Goal: Task Accomplishment & Management: Manage account settings

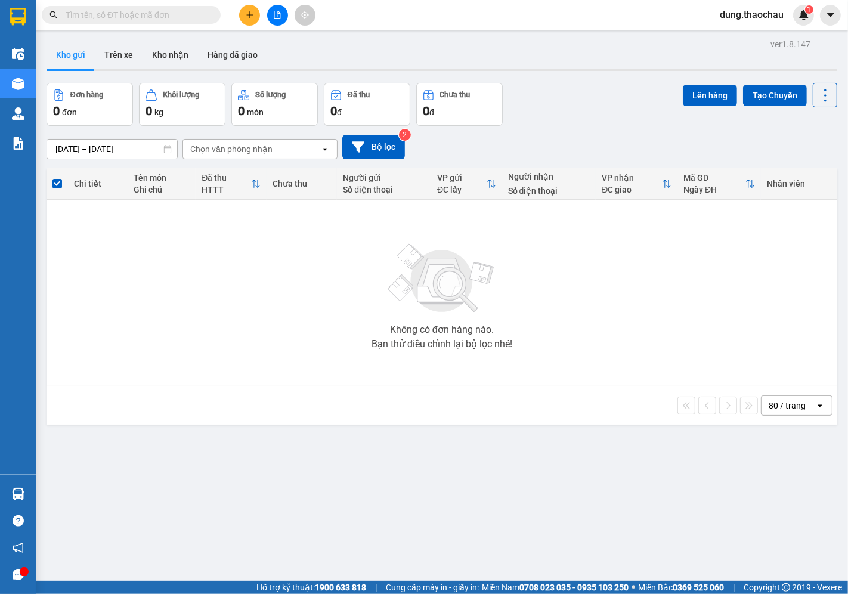
click at [179, 9] on input "text" at bounding box center [136, 14] width 141 height 13
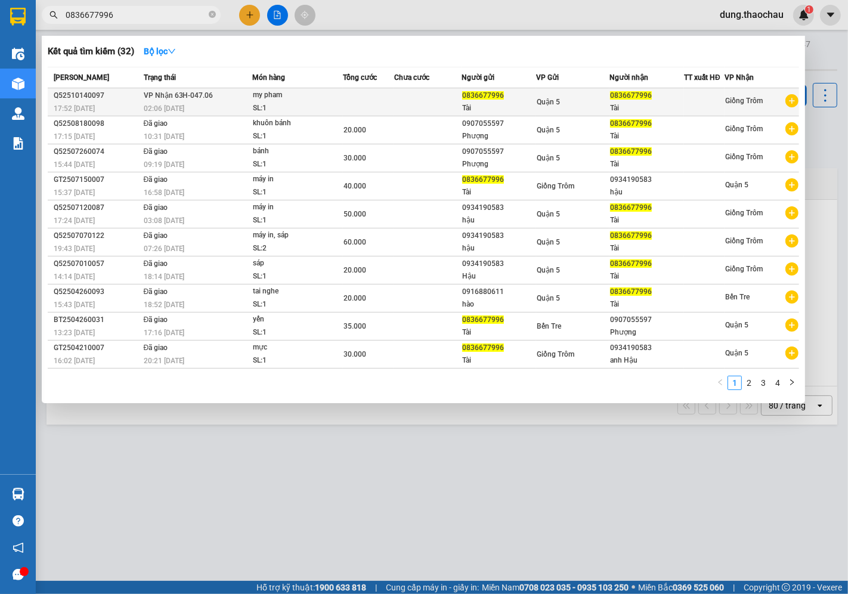
type input "0836677996"
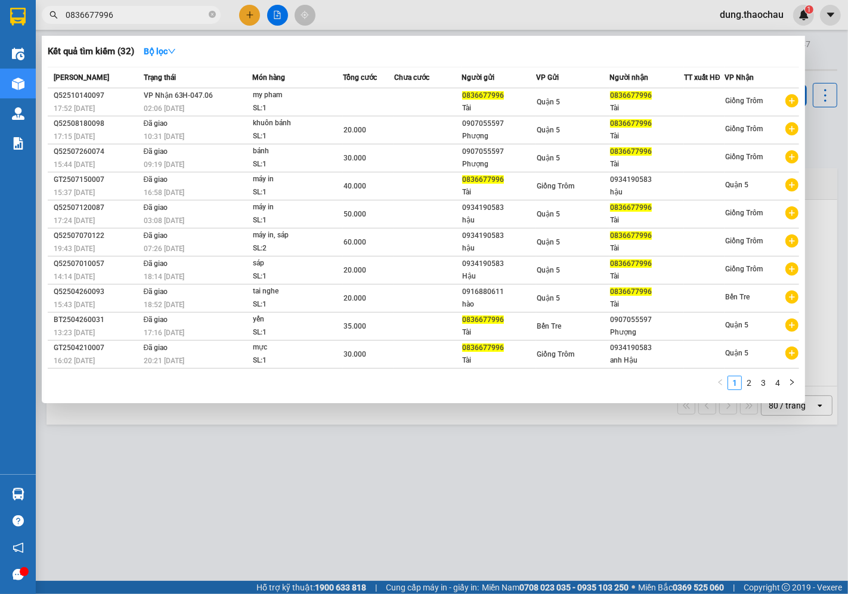
click at [402, 104] on td at bounding box center [427, 102] width 67 height 28
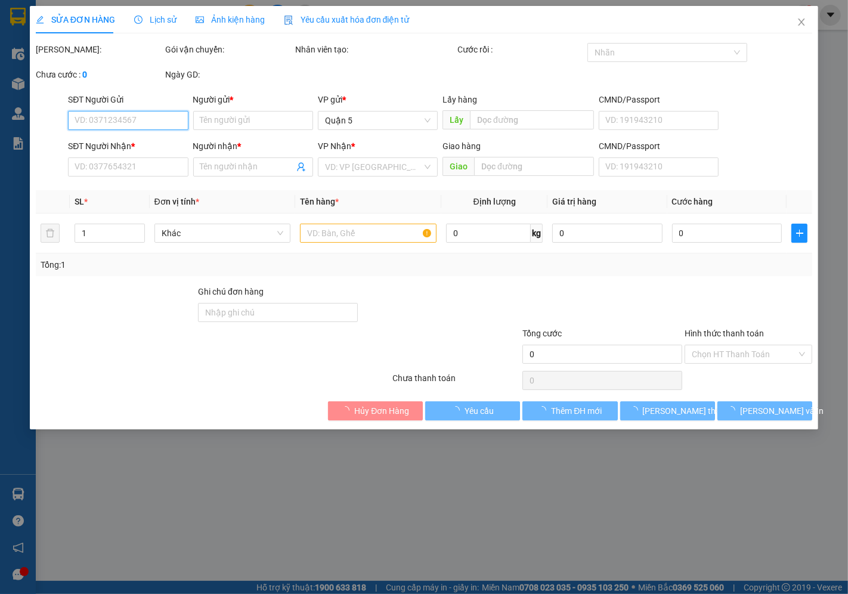
type input "0836677996"
type input "Tài"
type input "0836677996"
type input "Tài"
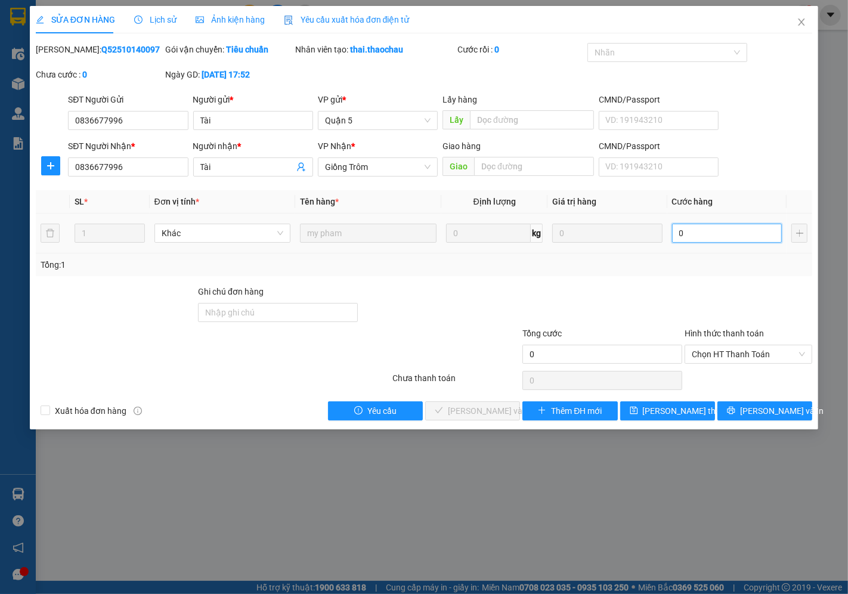
click at [704, 242] on input "0" at bounding box center [727, 232] width 110 height 19
type input "0"
type input "3"
type input "003"
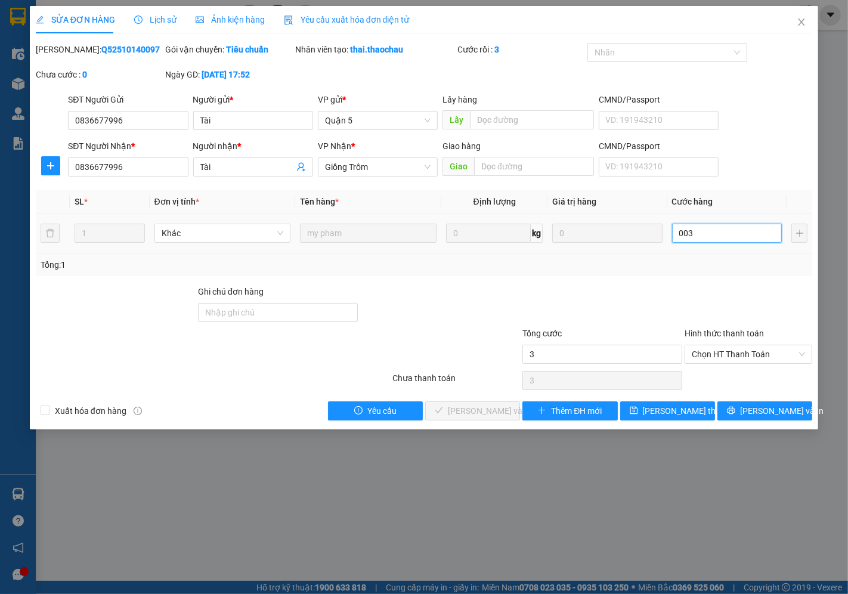
type input "30"
type input "0.030"
type input "30.000"
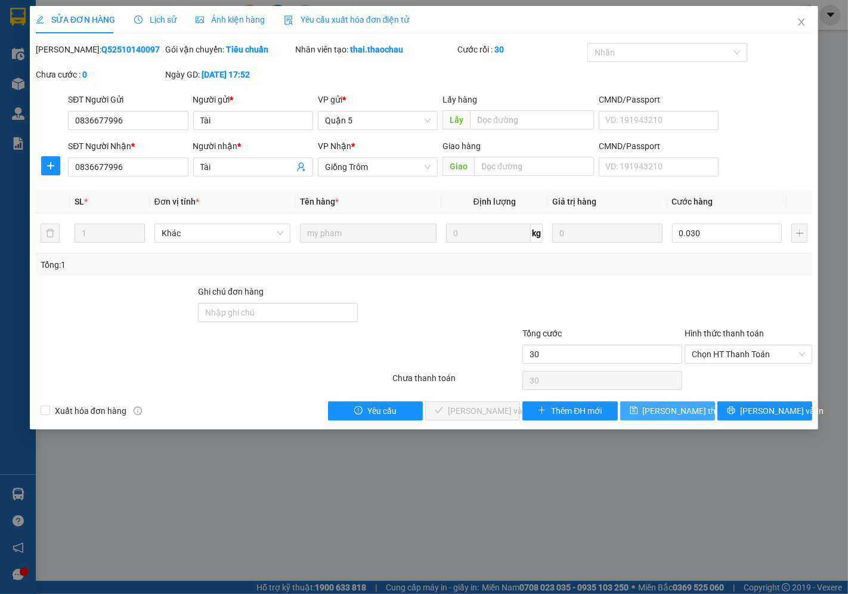
type input "30.000"
click at [666, 413] on span "[PERSON_NAME] thay đổi" at bounding box center [689, 410] width 95 height 13
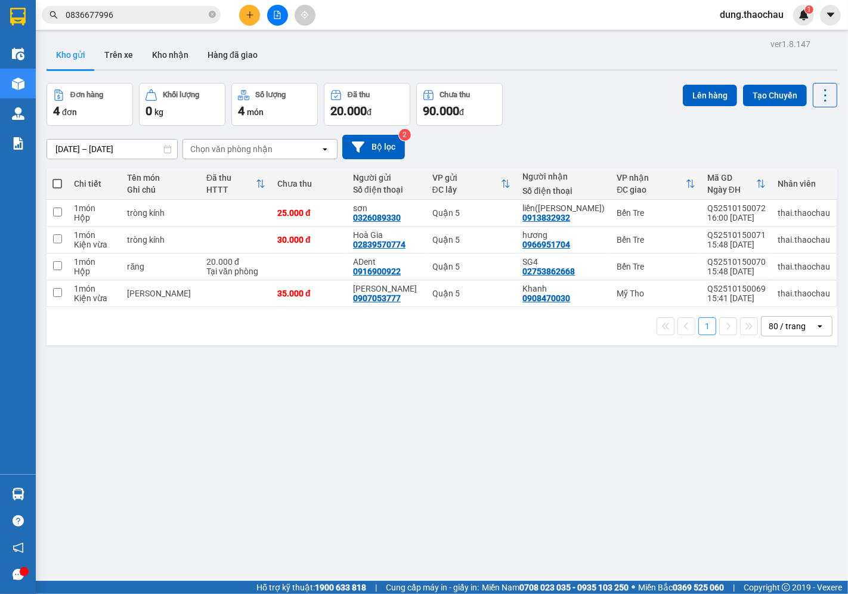
drag, startPoint x: 54, startPoint y: 187, endPoint x: 67, endPoint y: 190, distance: 13.4
click at [55, 187] on span at bounding box center [57, 184] width 10 height 10
click at [57, 178] on input "checkbox" at bounding box center [57, 178] width 0 height 0
checkbox input "true"
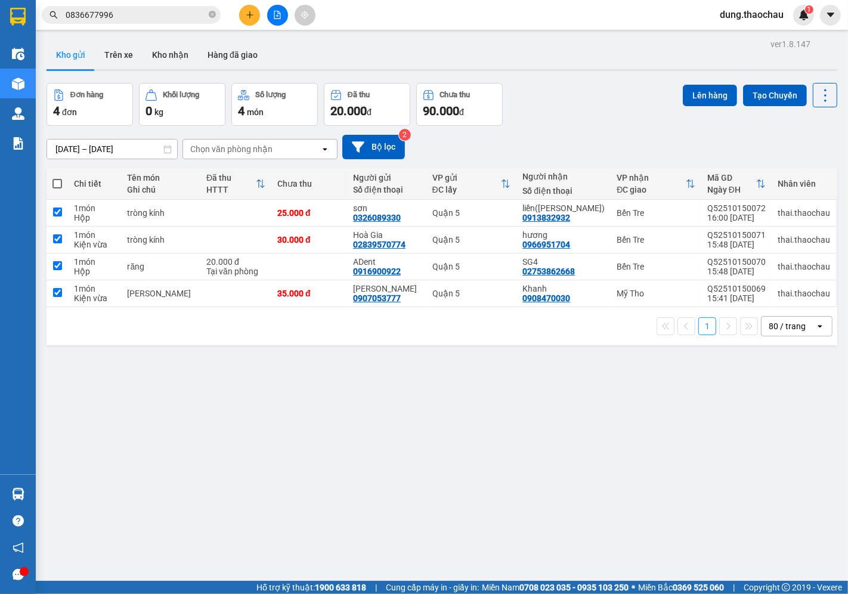
checkbox input "true"
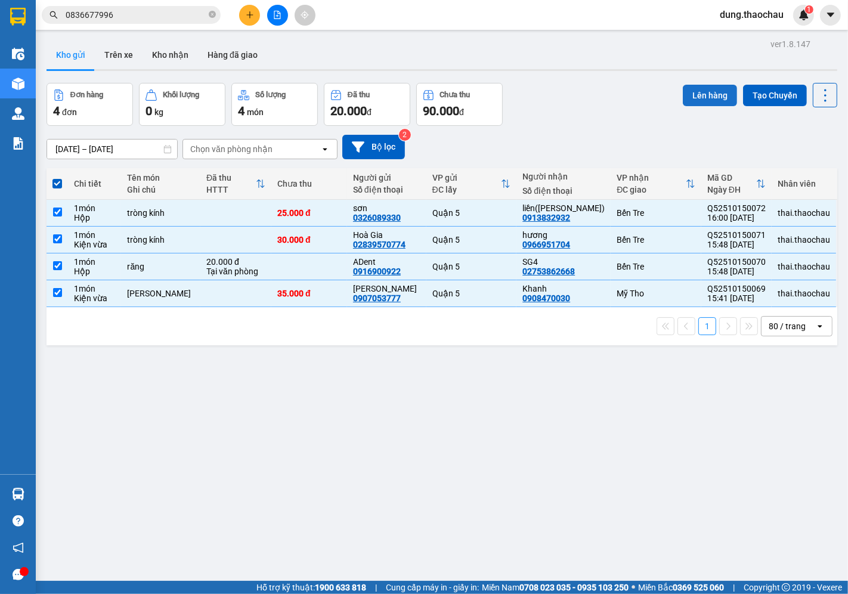
click at [705, 89] on button "Lên hàng" at bounding box center [709, 95] width 54 height 21
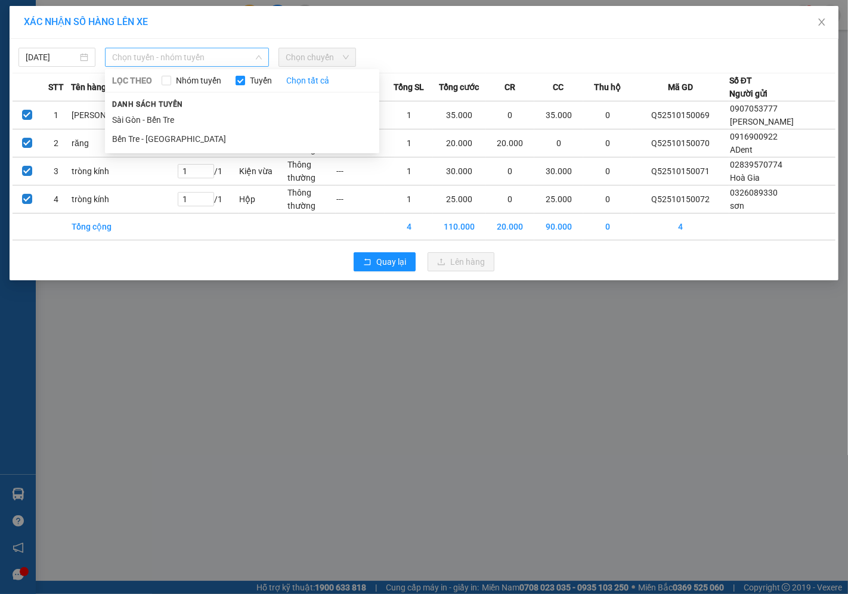
click at [161, 54] on span "Chọn tuyến - nhóm tuyến" at bounding box center [187, 57] width 150 height 18
click at [144, 119] on li "Sài Gòn - Bến Tre" at bounding box center [242, 119] width 274 height 19
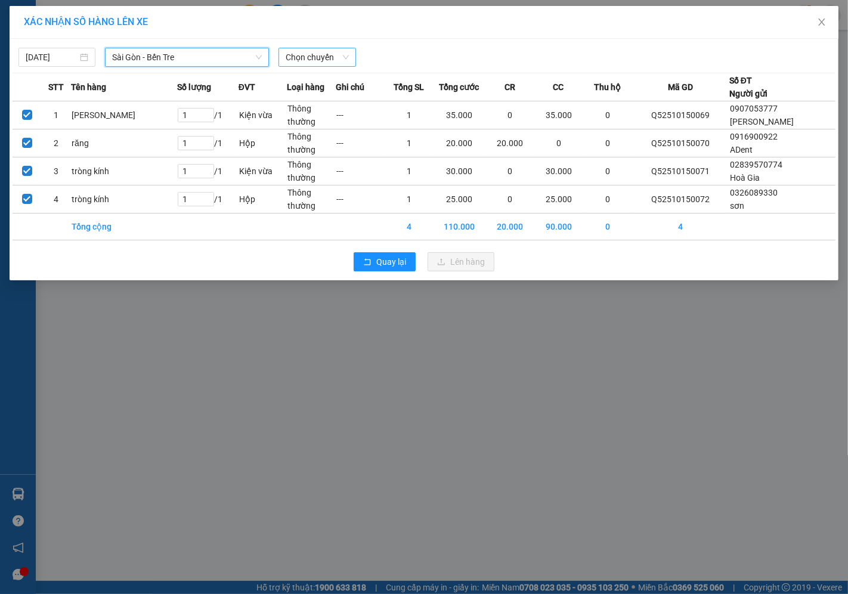
click at [317, 57] on span "Chọn chuyến" at bounding box center [316, 57] width 63 height 18
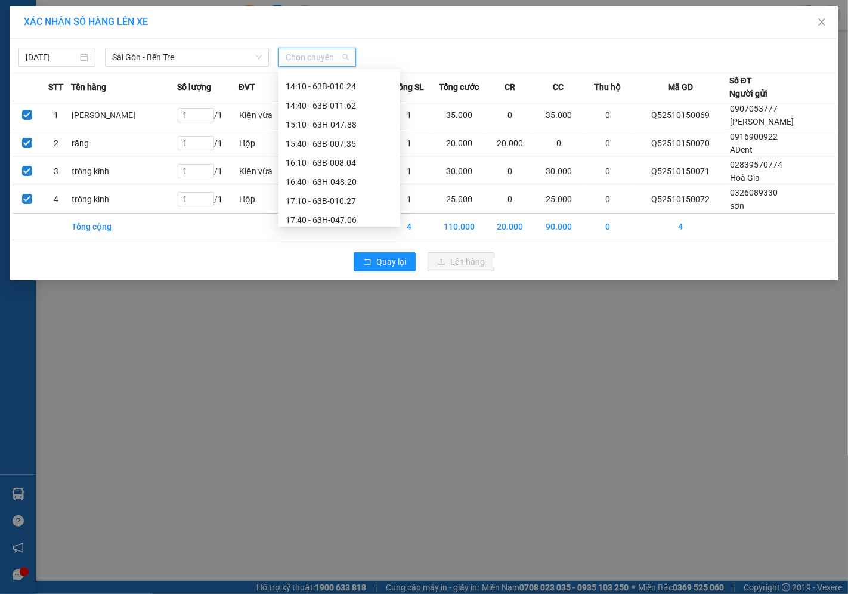
scroll to position [397, 0]
click at [304, 164] on div "16:10 - 63B-008.04" at bounding box center [338, 160] width 107 height 13
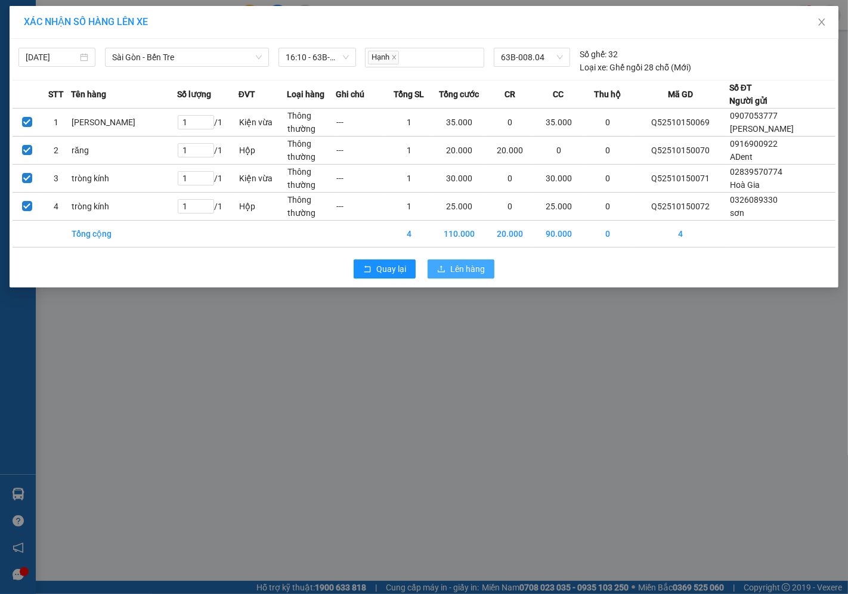
click at [465, 265] on span "Lên hàng" at bounding box center [467, 268] width 35 height 13
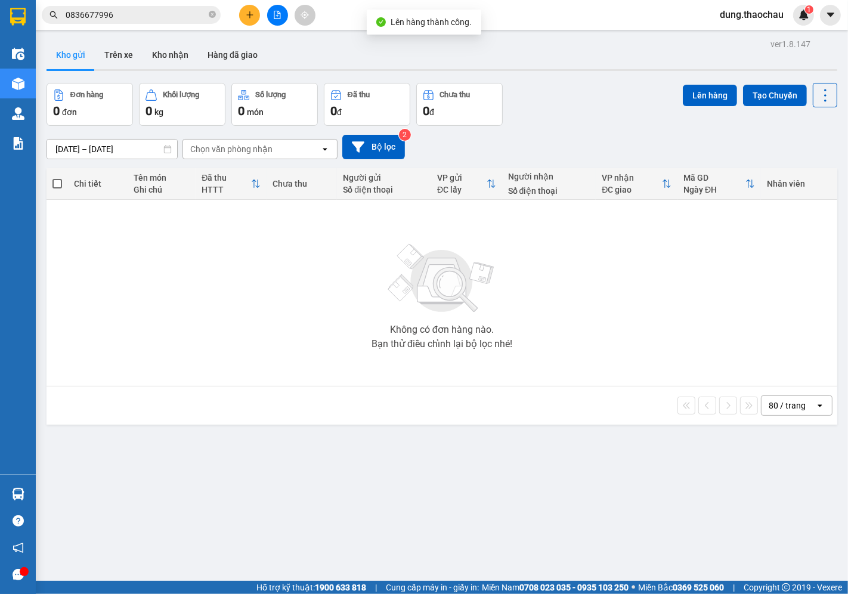
click at [127, 18] on input "0836677996" at bounding box center [136, 14] width 141 height 13
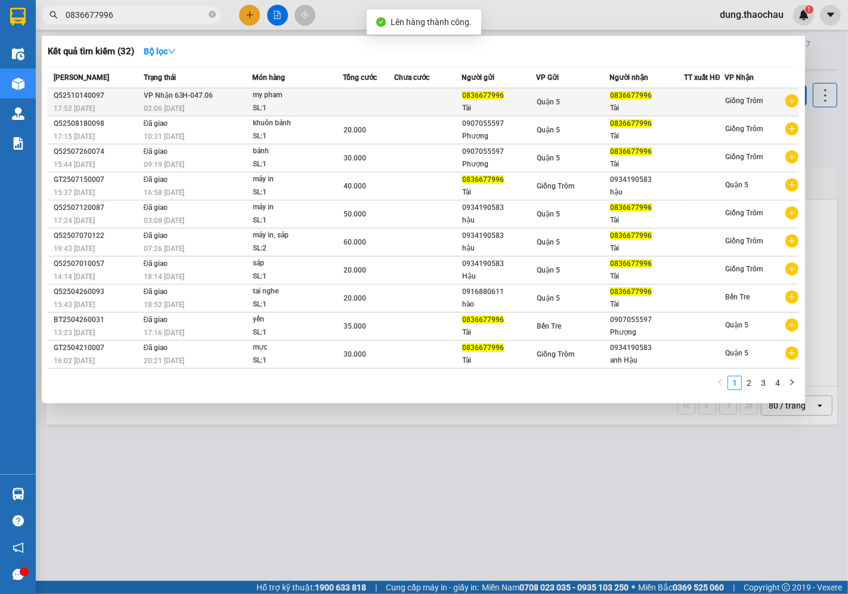
click at [386, 111] on td at bounding box center [368, 102] width 51 height 28
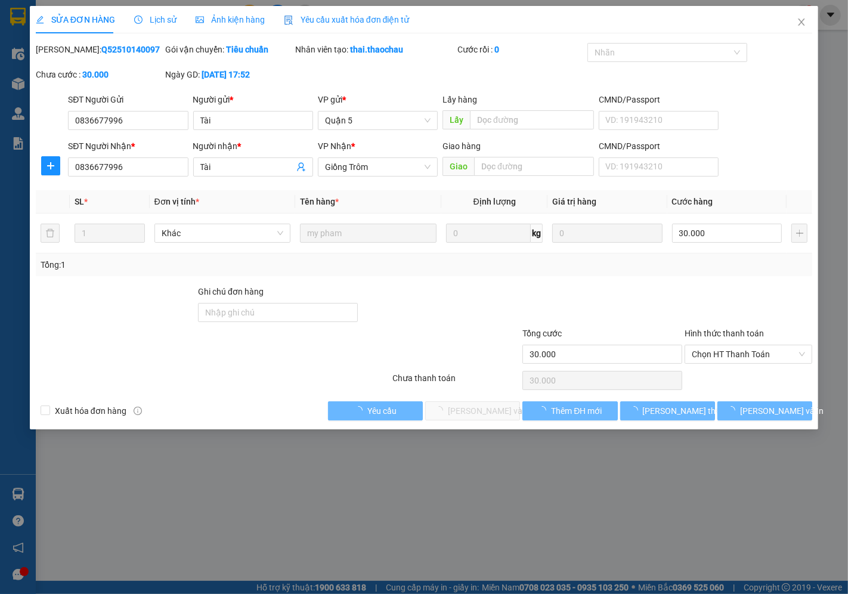
type input "0836677996"
type input "Tài"
type input "0836677996"
type input "Tài"
type input "30.000"
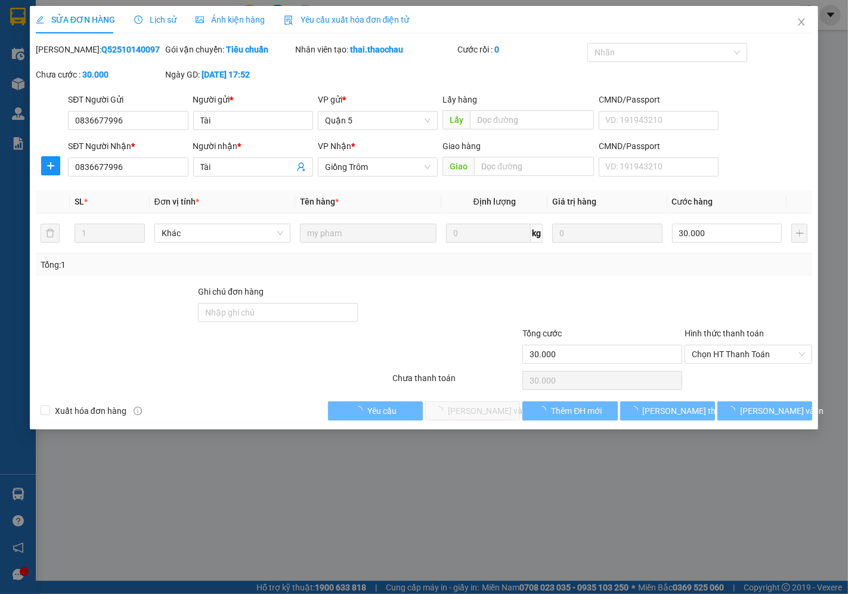
type input "30.000"
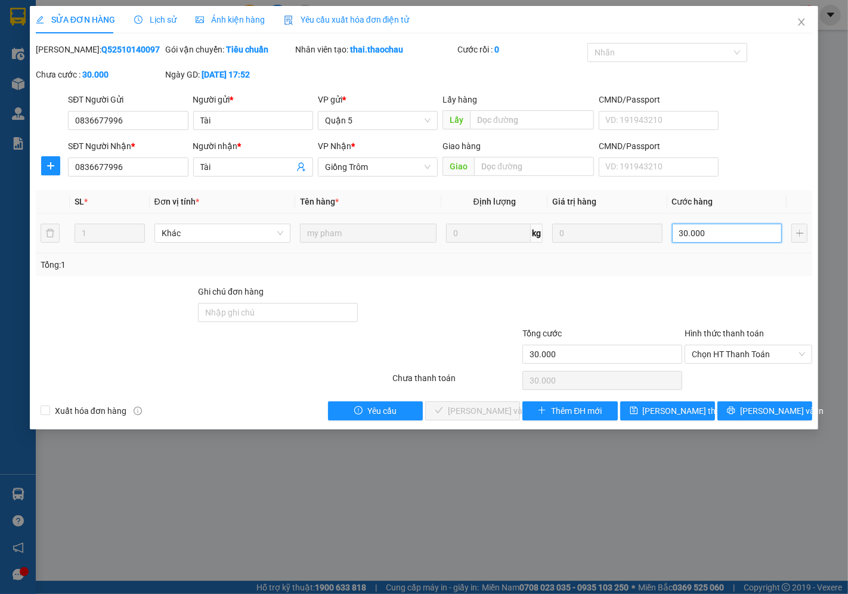
click at [710, 229] on input "30.000" at bounding box center [727, 232] width 110 height 19
type input "0"
type input "2"
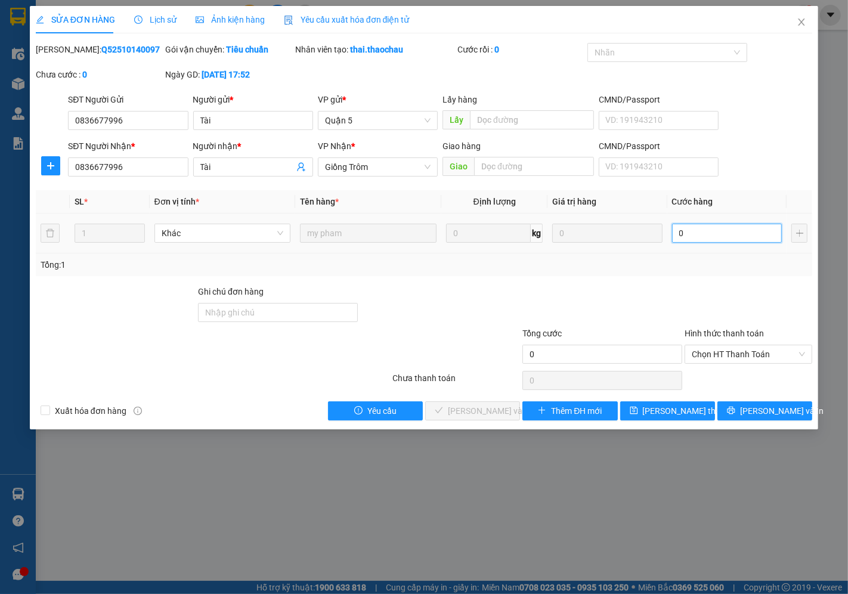
type input "2"
type input "002"
type input "20"
type input "0.020"
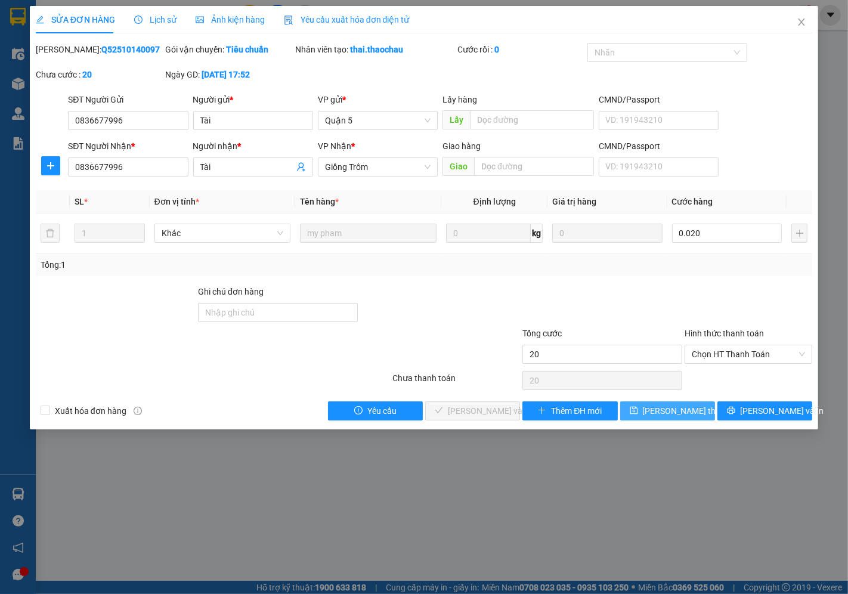
type input "20.000"
click at [678, 412] on span "[PERSON_NAME] thay đổi" at bounding box center [689, 410] width 95 height 13
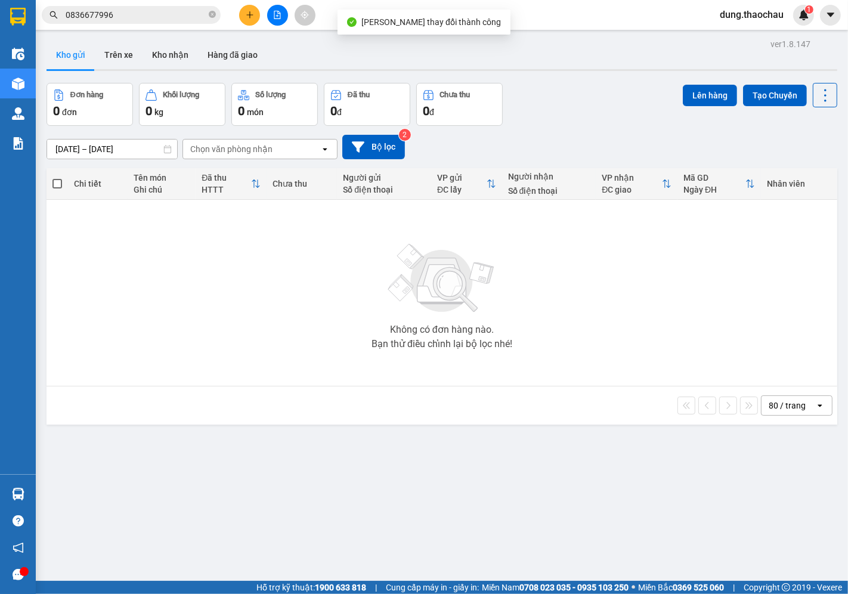
click at [743, 22] on div "dung.thaochau 1" at bounding box center [762, 15] width 104 height 21
click at [734, 15] on span "dung.thaochau" at bounding box center [751, 14] width 83 height 15
click at [742, 38] on span "Đăng xuất" at bounding box center [757, 36] width 58 height 13
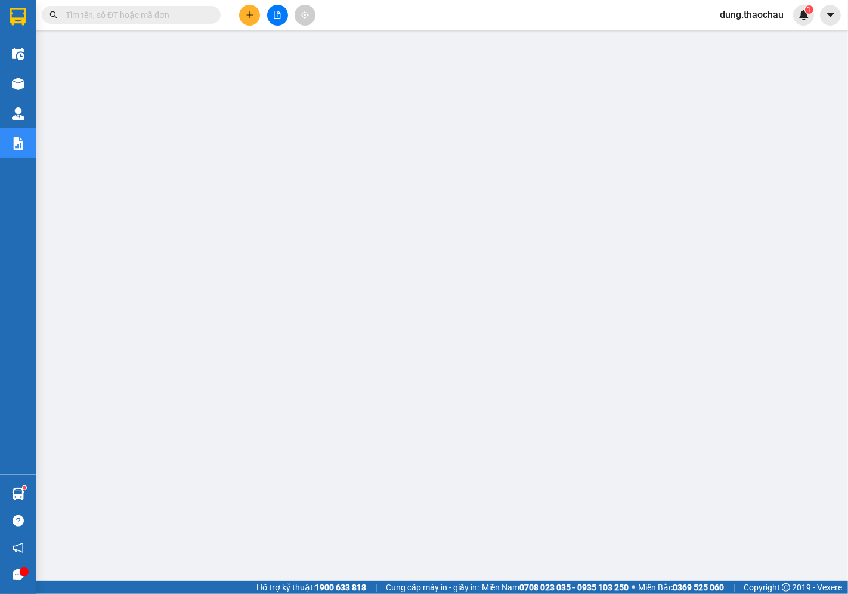
click at [762, 17] on span "dung.thaochau" at bounding box center [751, 14] width 83 height 15
click at [751, 36] on span "Đăng xuất" at bounding box center [757, 36] width 58 height 13
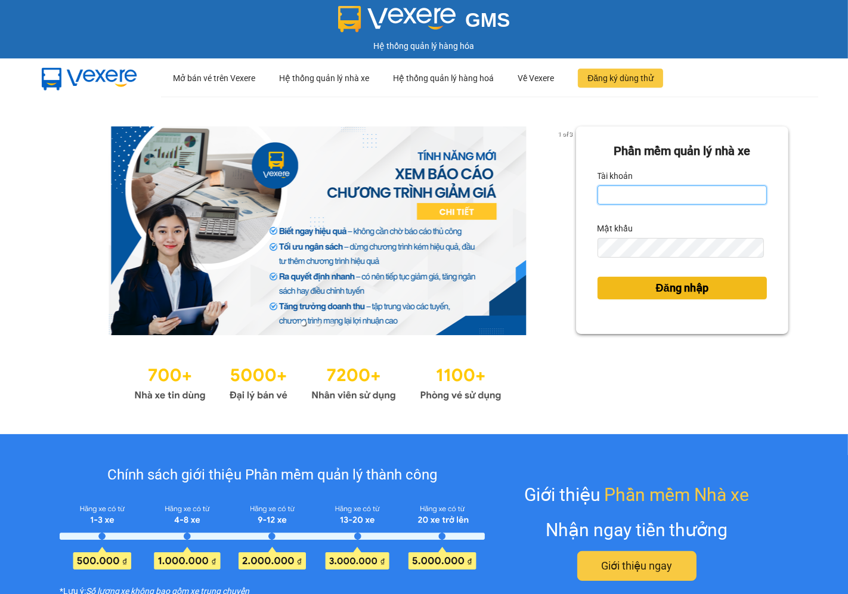
type input "saigon.thaochau"
click at [662, 288] on span "Đăng nhập" at bounding box center [682, 288] width 52 height 17
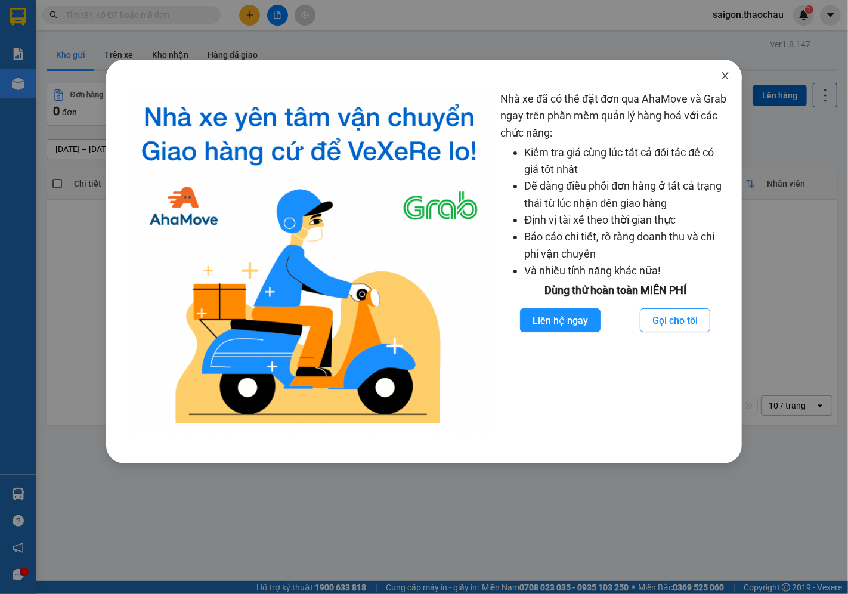
drag, startPoint x: 726, startPoint y: 69, endPoint x: 726, endPoint y: 76, distance: 7.2
click at [726, 72] on span "Close" at bounding box center [724, 76] width 33 height 33
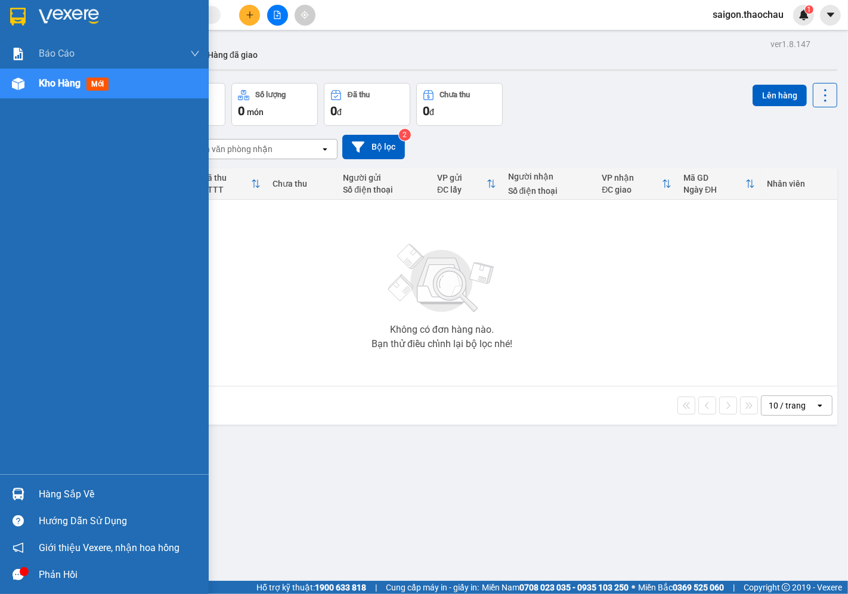
click at [45, 496] on div "Hàng sắp về" at bounding box center [119, 494] width 161 height 18
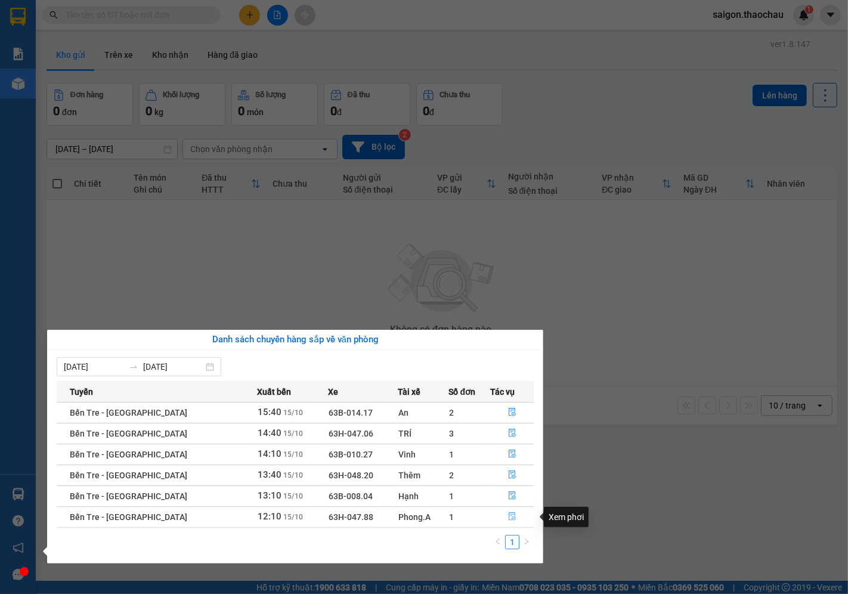
click at [499, 514] on button "button" at bounding box center [512, 516] width 42 height 19
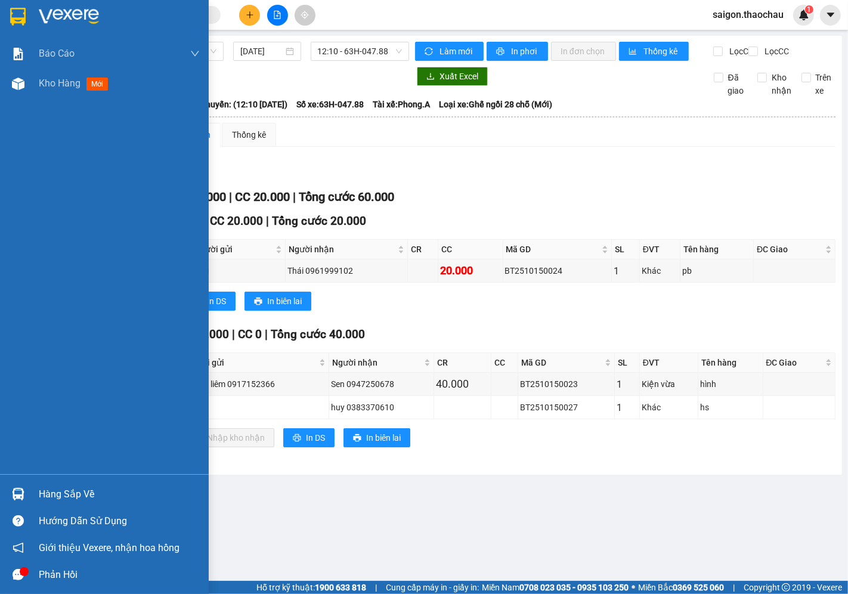
click at [48, 485] on div "Hàng sắp về" at bounding box center [119, 494] width 161 height 18
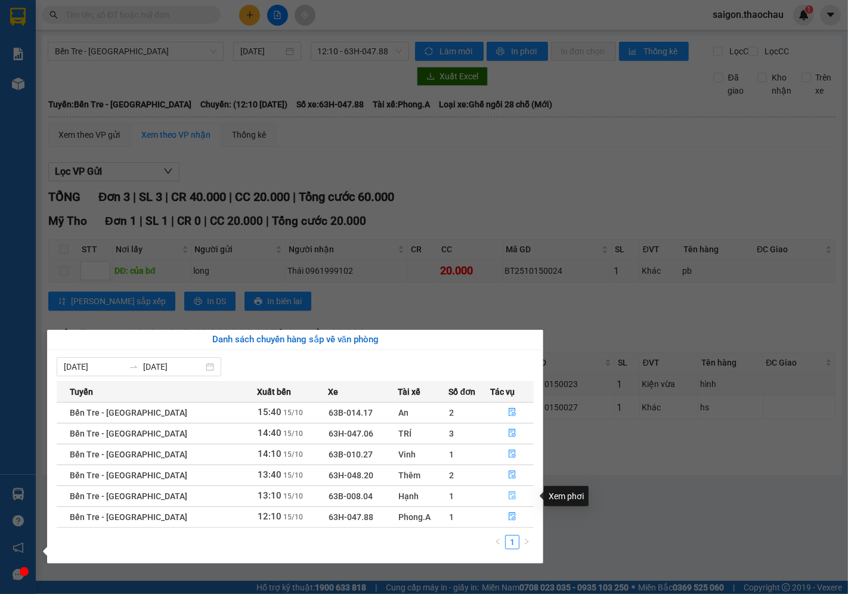
click at [508, 496] on icon "file-done" at bounding box center [512, 495] width 8 height 8
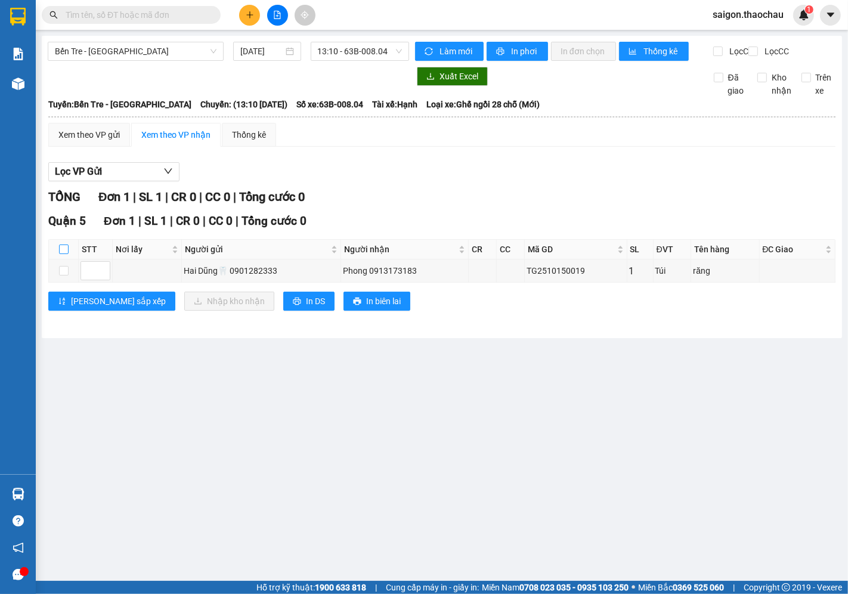
click at [59, 254] on input "checkbox" at bounding box center [64, 249] width 10 height 10
checkbox input "true"
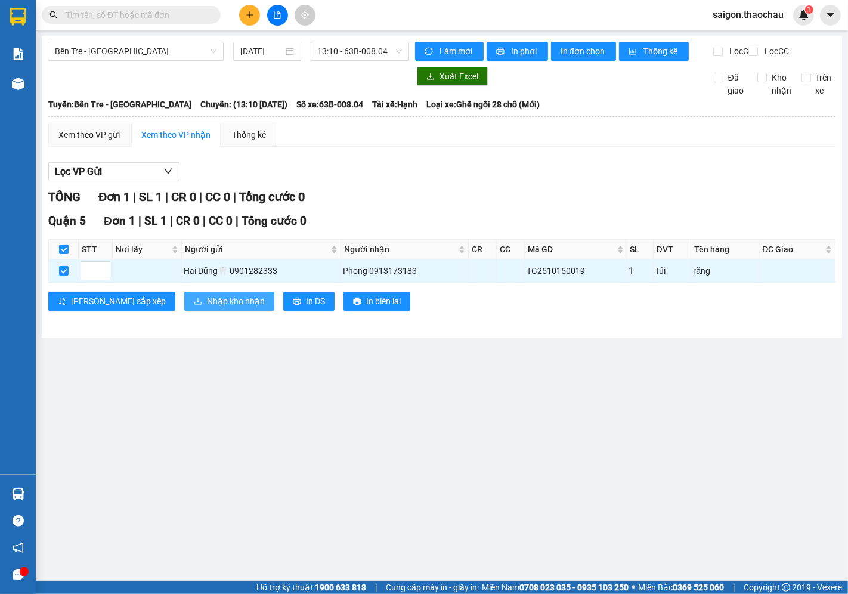
click at [207, 308] on span "Nhập kho nhận" at bounding box center [236, 300] width 58 height 13
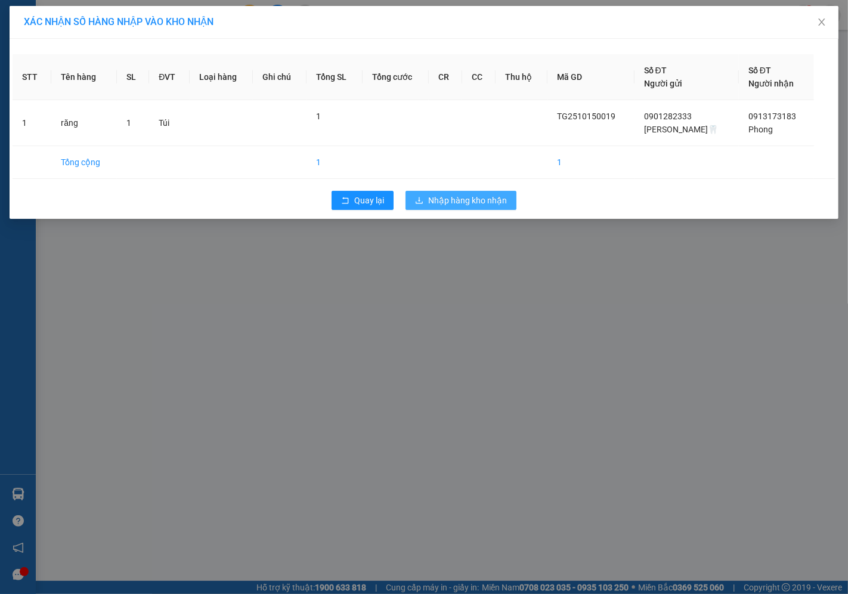
click at [485, 197] on span "Nhập hàng kho nhận" at bounding box center [467, 200] width 79 height 13
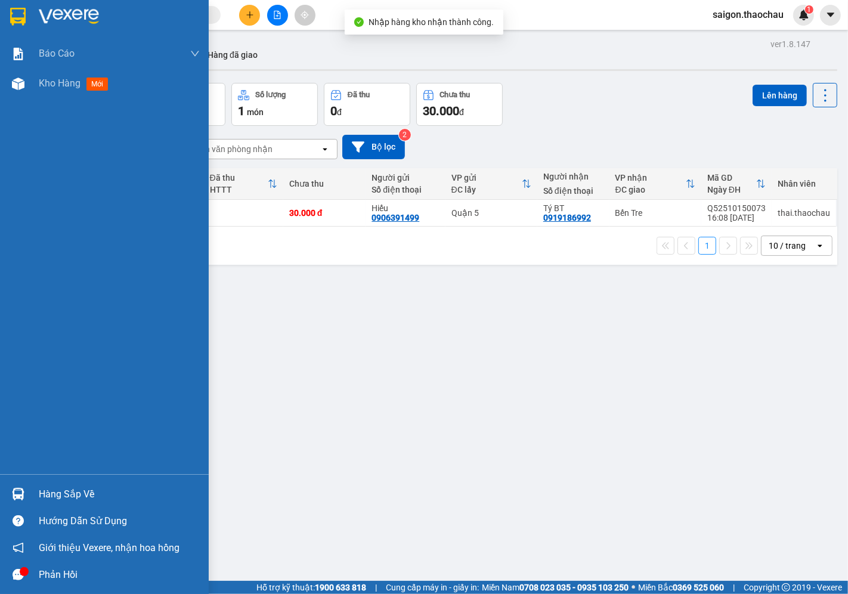
click at [76, 498] on div "Hàng sắp về" at bounding box center [119, 494] width 161 height 18
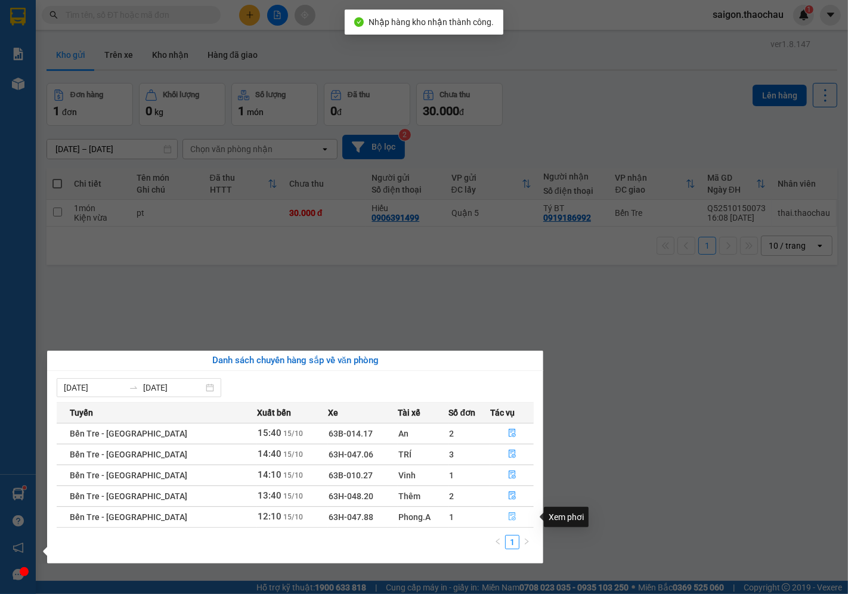
click at [499, 517] on button "button" at bounding box center [512, 516] width 42 height 19
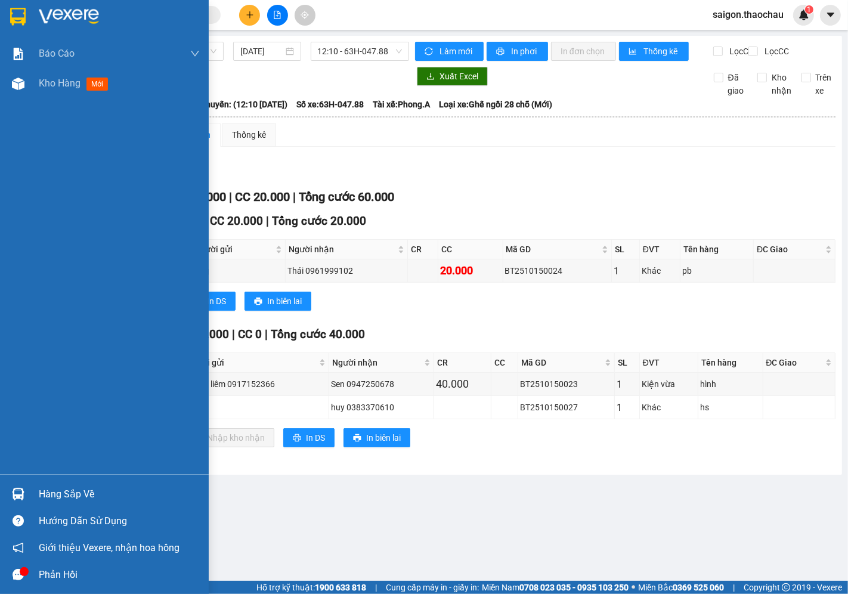
click at [67, 499] on div "Hàng sắp về" at bounding box center [119, 494] width 161 height 18
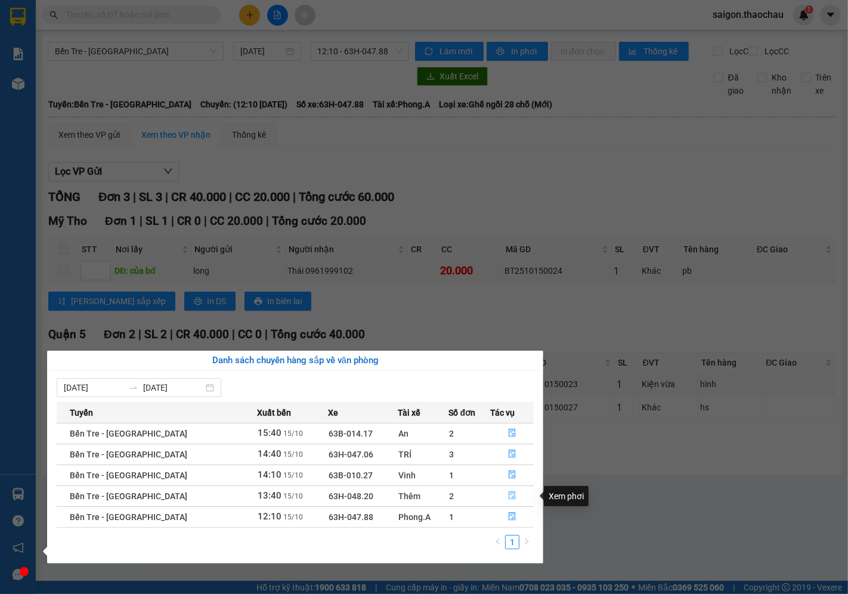
click at [508, 501] on span "file-done" at bounding box center [512, 496] width 8 height 10
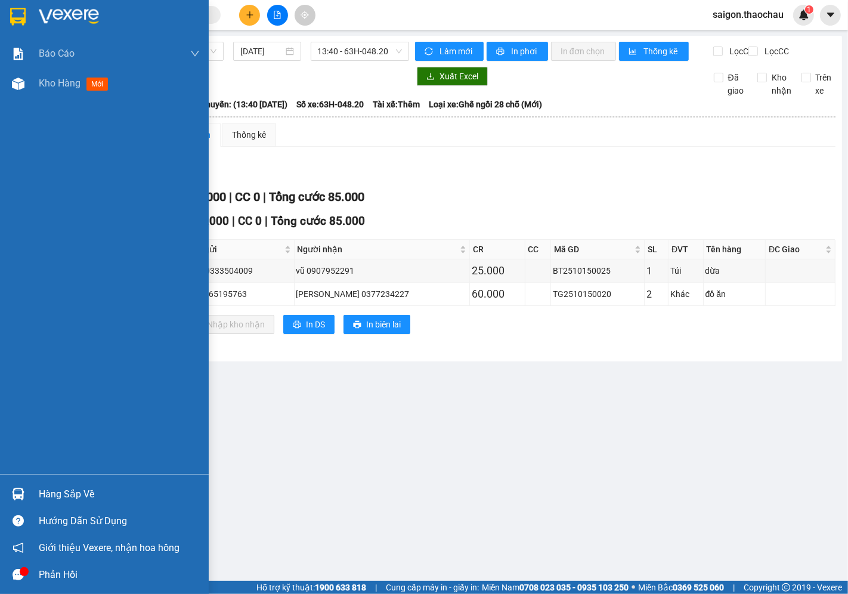
click at [30, 489] on div "Hàng sắp về" at bounding box center [104, 493] width 209 height 27
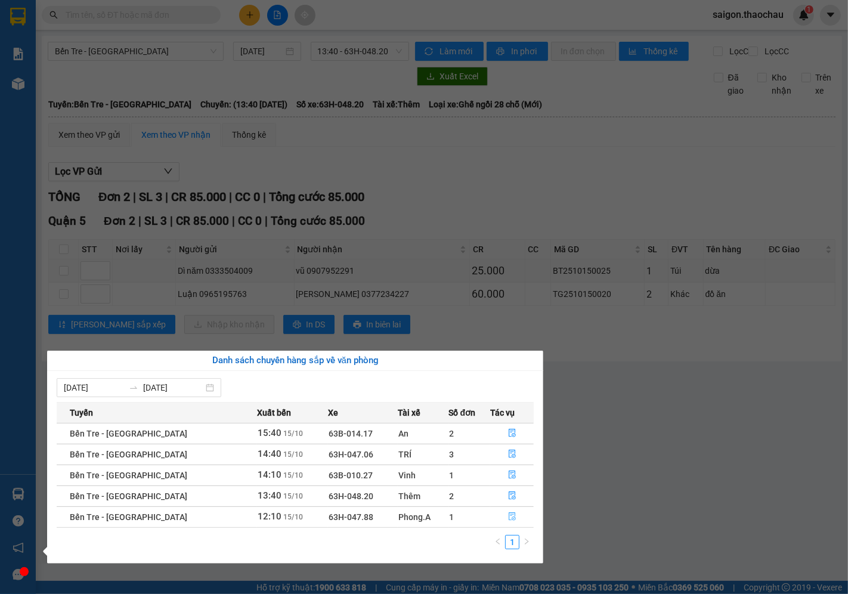
click at [508, 520] on icon "file-done" at bounding box center [511, 516] width 7 height 8
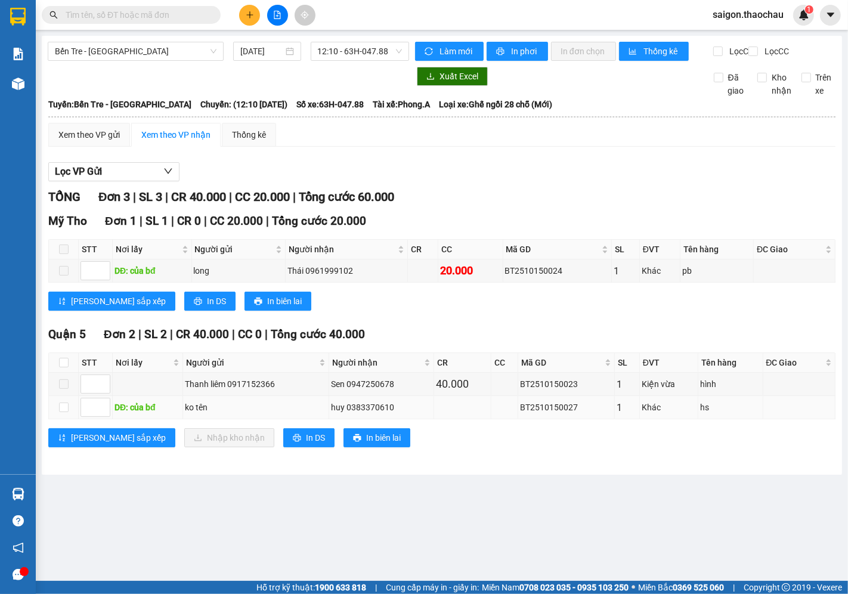
click at [551, 414] on div "BT2510150027" at bounding box center [566, 407] width 92 height 13
copy div "BT2510150027"
click at [132, 20] on input "text" at bounding box center [136, 14] width 141 height 13
paste input "BT2510150027"
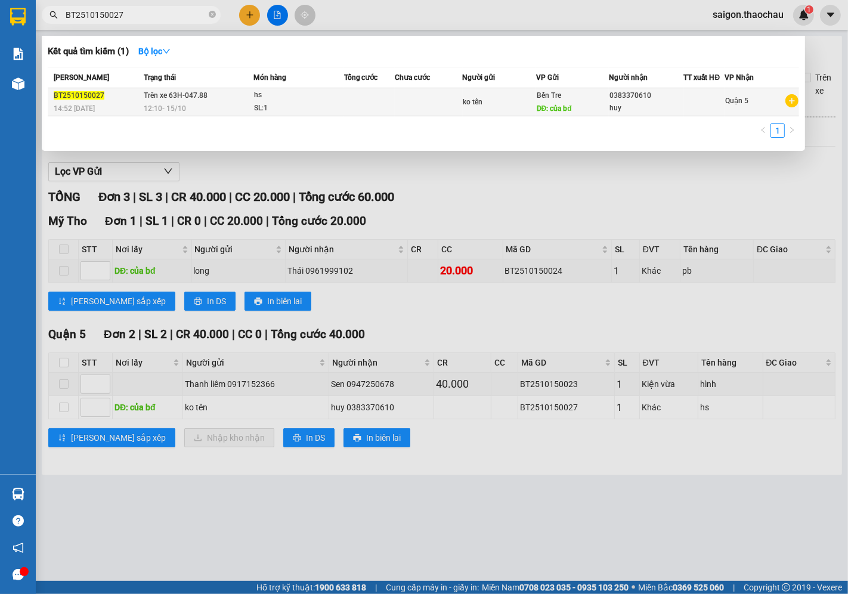
type input "BT2510150027"
click at [392, 98] on td at bounding box center [369, 102] width 51 height 28
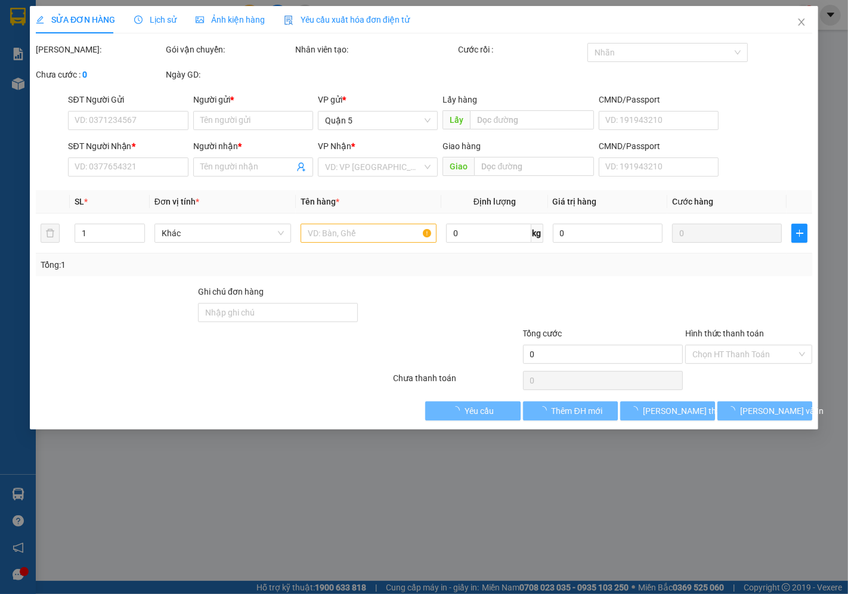
type input "ko tên"
type input "của bđ"
type input "0383370610"
type input "huy"
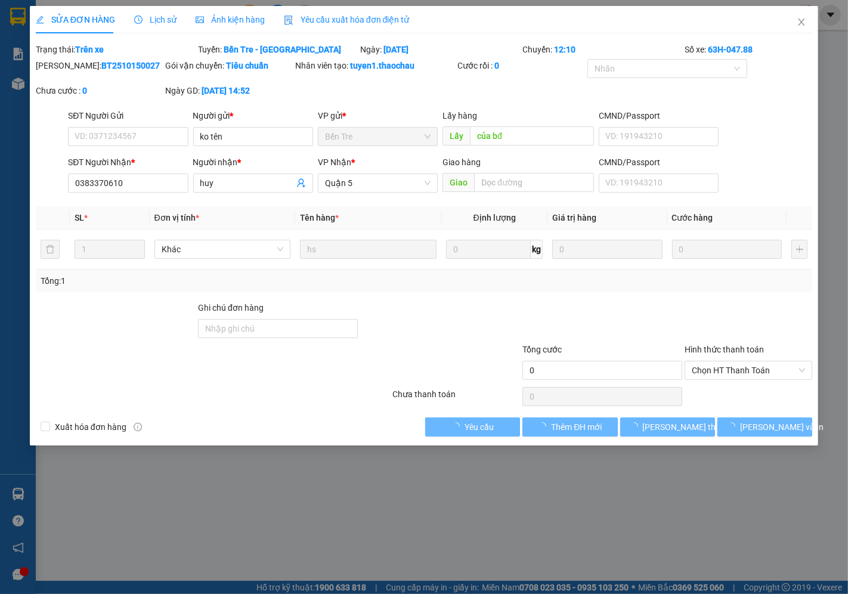
click at [158, 10] on div "Lịch sử" at bounding box center [155, 19] width 42 height 27
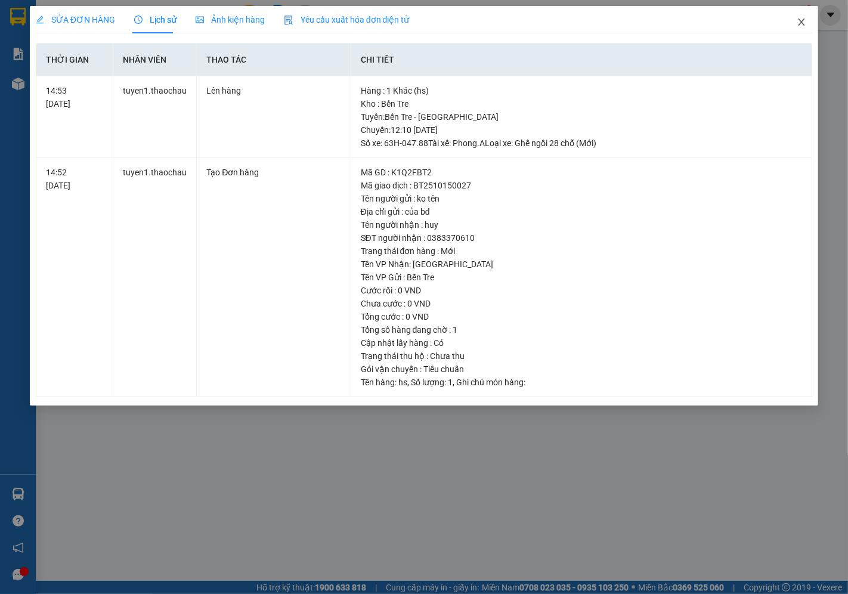
click at [800, 21] on icon "close" at bounding box center [801, 21] width 7 height 7
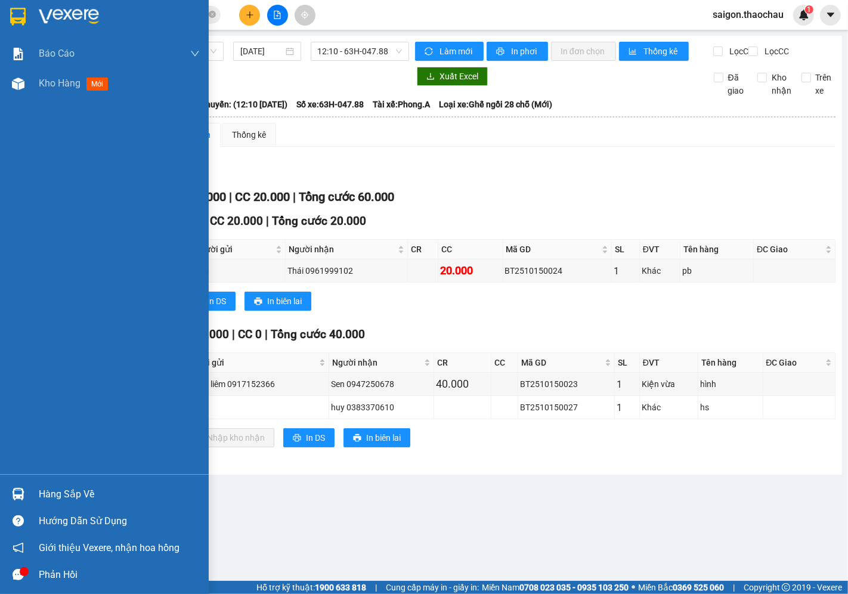
drag, startPoint x: 46, startPoint y: 495, endPoint x: 60, endPoint y: 483, distance: 17.3
click at [48, 495] on div "Hàng sắp về" at bounding box center [119, 494] width 161 height 18
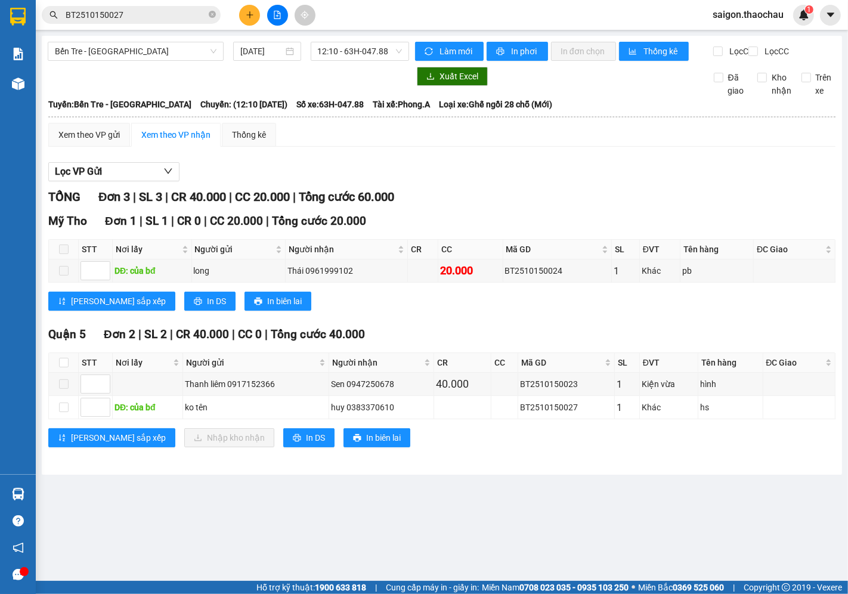
click at [566, 294] on section "Kết quả tìm kiếm ( 1 ) Bộ lọc Mã ĐH Trạng thái Món hàng Tổng cước Chưa cước Ngư…" at bounding box center [424, 297] width 848 height 594
click at [64, 412] on input "checkbox" at bounding box center [64, 407] width 10 height 10
checkbox input "true"
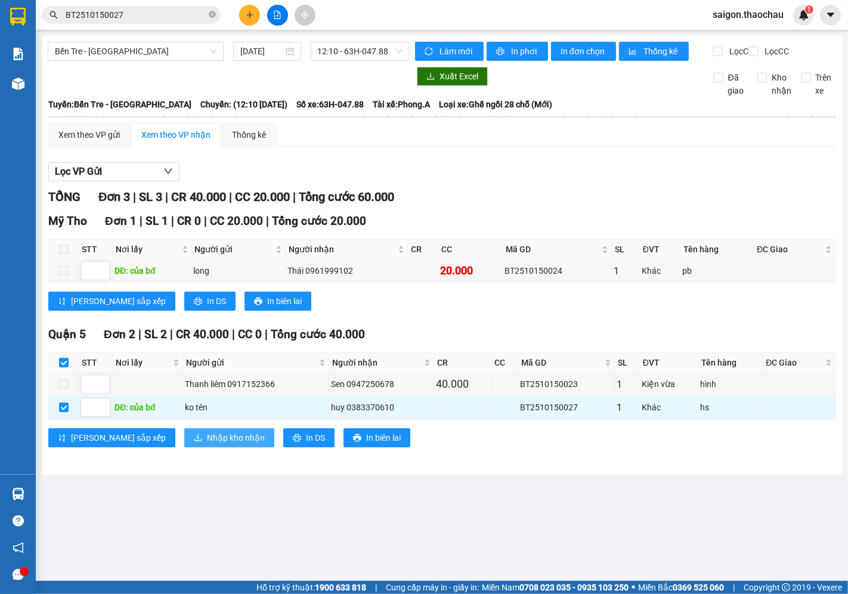
click at [207, 444] on span "Nhập kho nhận" at bounding box center [236, 437] width 58 height 13
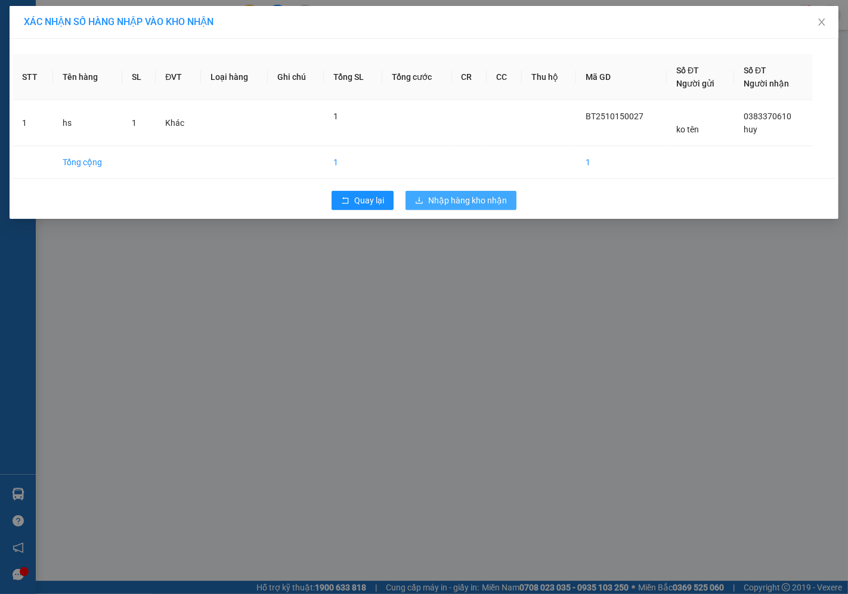
click at [449, 200] on span "Nhập hàng kho nhận" at bounding box center [467, 200] width 79 height 13
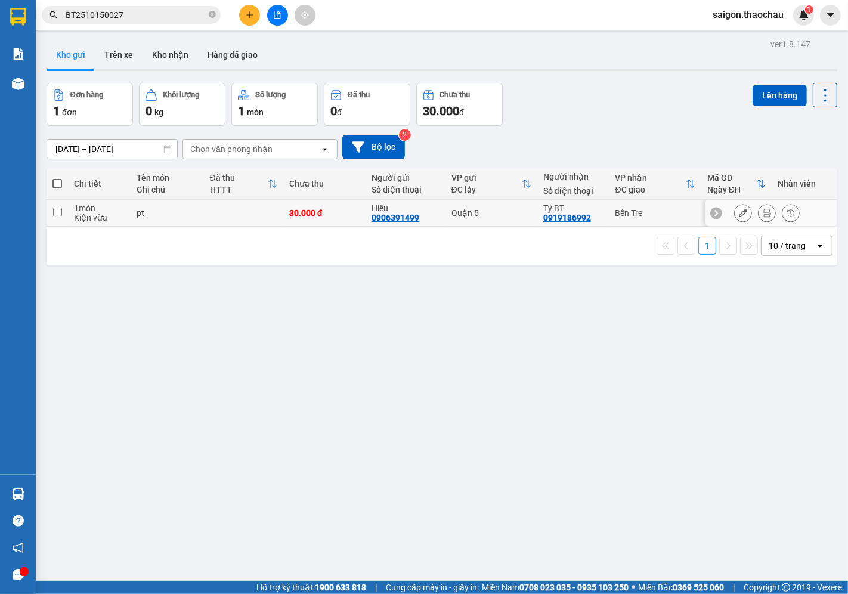
click at [762, 212] on icon at bounding box center [766, 213] width 8 height 8
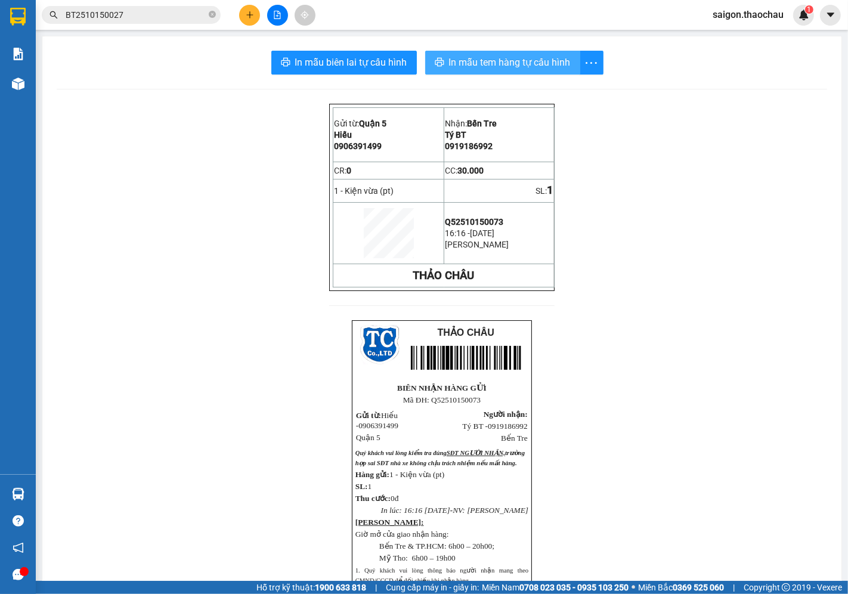
click at [513, 57] on span "In mẫu tem hàng tự cấu hình" at bounding box center [510, 62] width 122 height 15
click at [753, 19] on span "saigon.thaochau" at bounding box center [748, 14] width 90 height 15
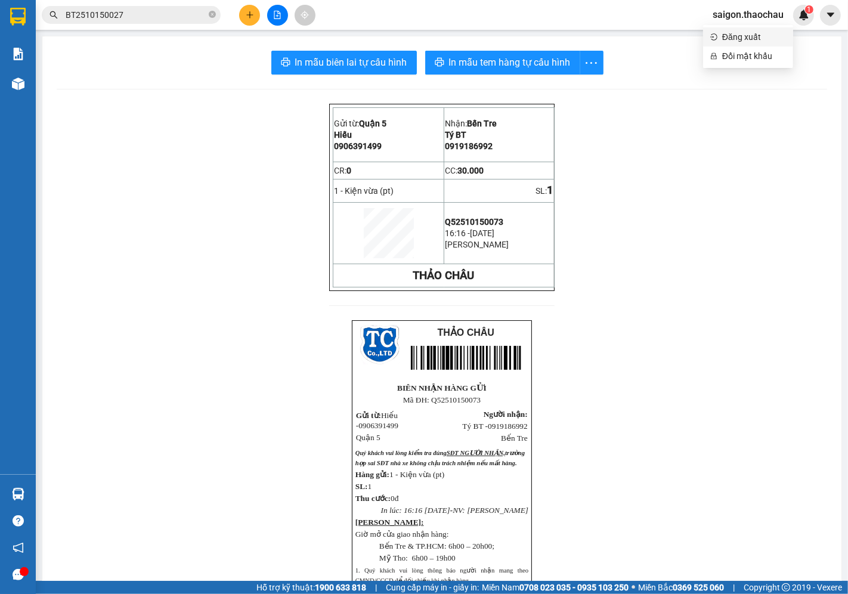
click at [739, 38] on span "Đăng xuất" at bounding box center [754, 36] width 64 height 13
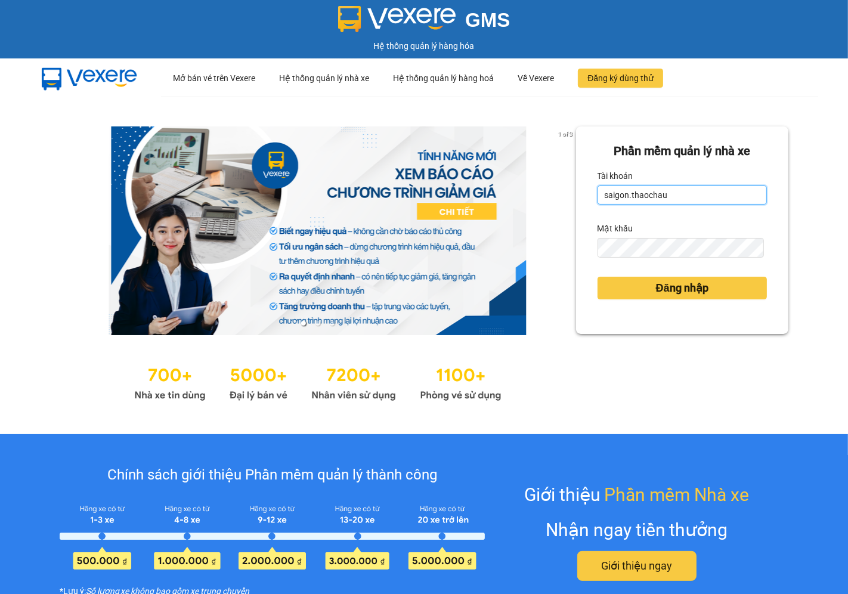
click at [705, 187] on input "saigon.thaochau" at bounding box center [681, 194] width 169 height 19
type input "thai.thaochau"
click at [635, 235] on div "Mật khẩu" at bounding box center [681, 228] width 169 height 19
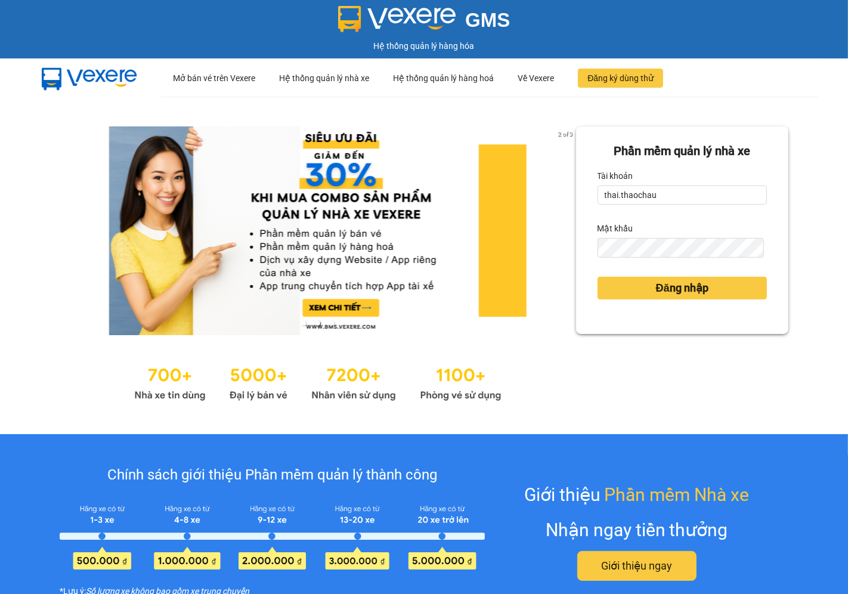
click at [642, 257] on form "Phần mềm quản lý nhà xe Tài khoản thai.thaochau Mật khẩu Đăng nhập" at bounding box center [681, 230] width 169 height 176
click at [597, 277] on button "Đăng nhập" at bounding box center [681, 288] width 169 height 23
click at [623, 297] on body "GMS Hệ thống quản lý hàng hóa ··· Mở bán vé trên Vexere ··· Hệ thống quản lý nh…" at bounding box center [424, 297] width 848 height 594
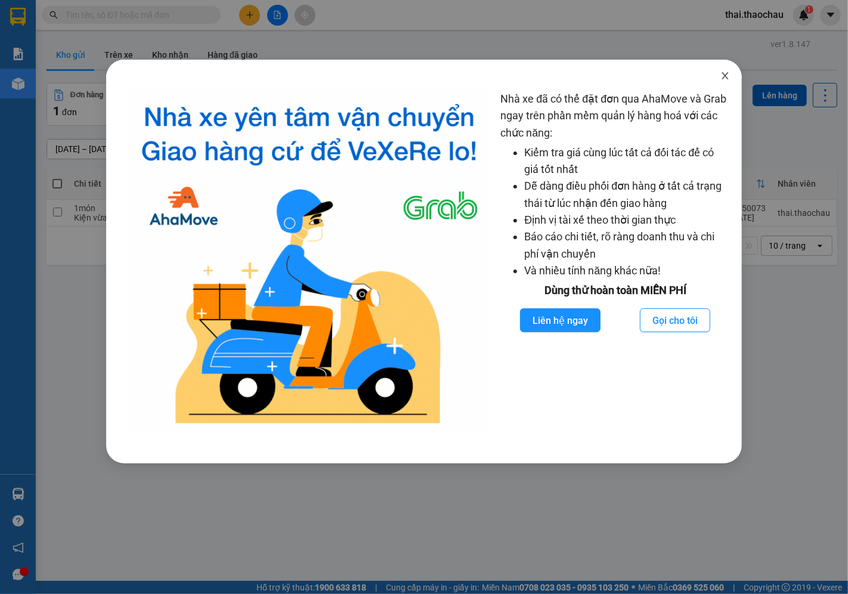
click at [728, 73] on icon "close" at bounding box center [725, 75] width 7 height 7
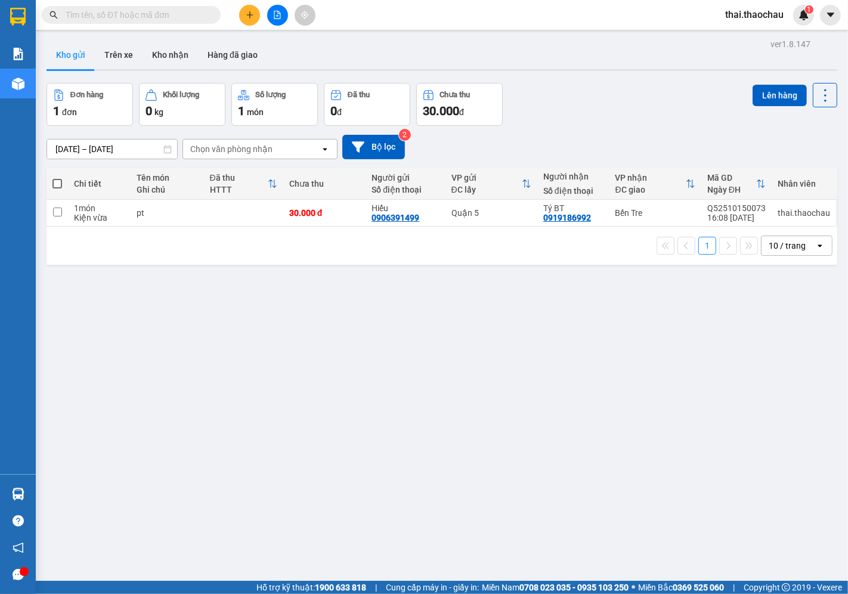
click at [253, 15] on icon "plus" at bounding box center [250, 15] width 8 height 8
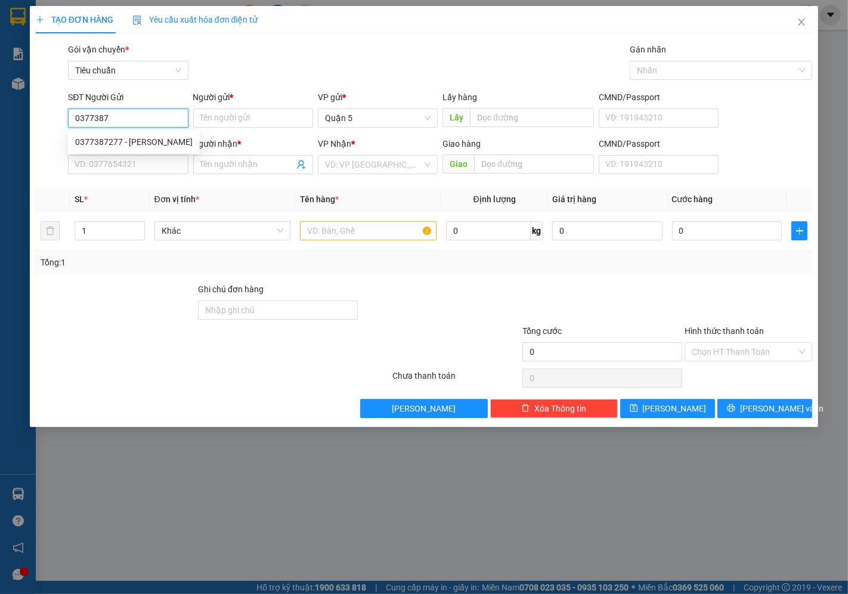
click at [147, 133] on div "0377387277 - Sang" at bounding box center [134, 141] width 132 height 19
type input "0377387277"
type input "Sang"
type input "0377387277"
click at [116, 162] on input "SĐT Người Nhận *" at bounding box center [128, 164] width 120 height 19
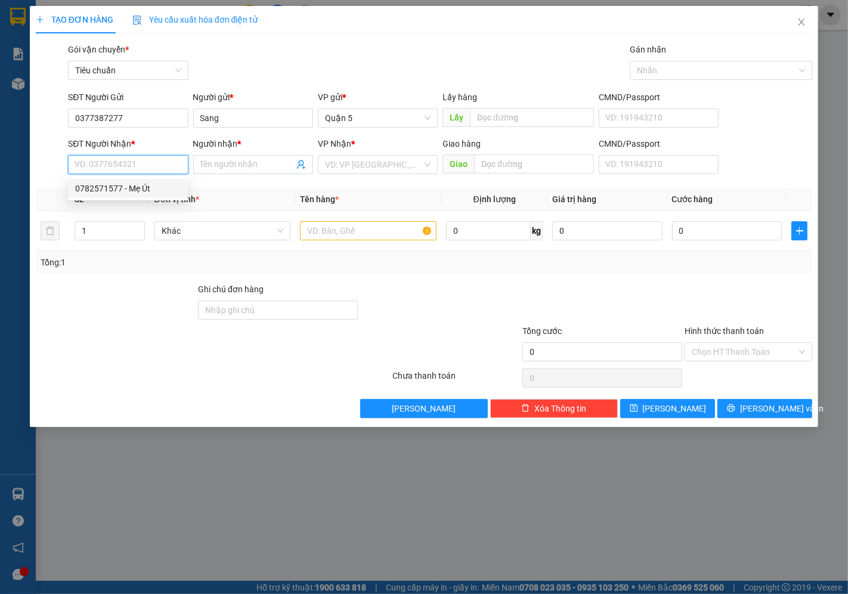
click at [125, 191] on div "0782571577 - Mẹ Út" at bounding box center [127, 188] width 105 height 13
type input "0782571577"
type input "Mẹ Út"
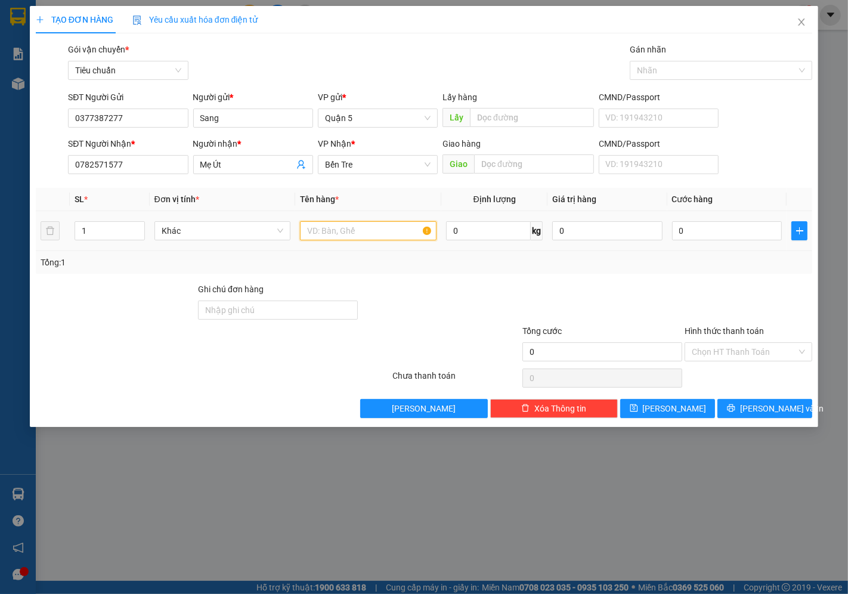
click at [332, 234] on input "text" at bounding box center [368, 230] width 136 height 19
click at [212, 225] on span "Khác" at bounding box center [223, 231] width 122 height 18
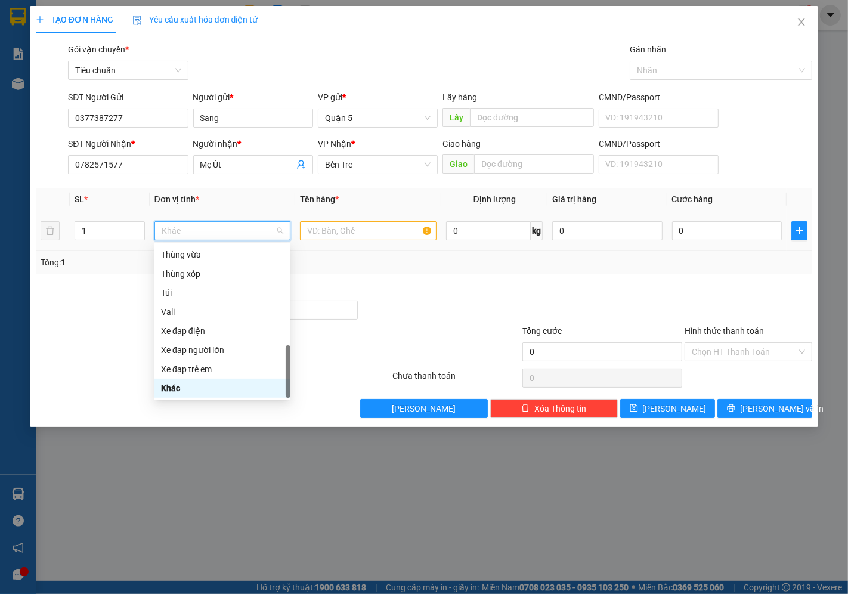
type input "t"
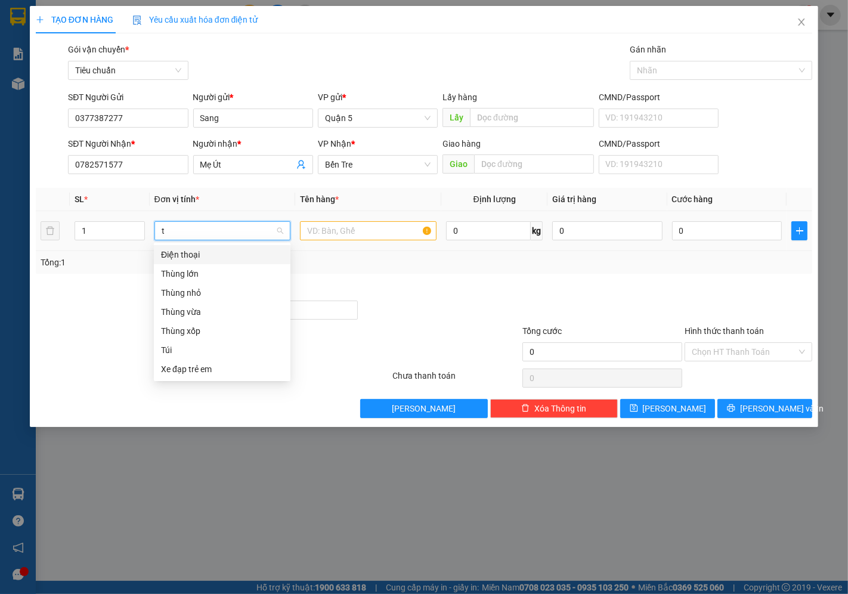
click at [179, 341] on div "Túi" at bounding box center [222, 349] width 136 height 19
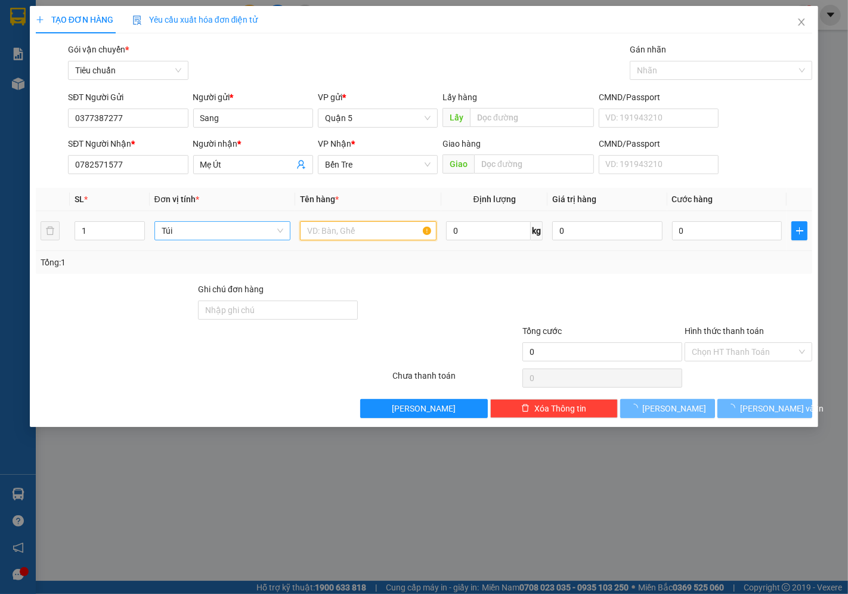
click at [318, 223] on input "text" at bounding box center [368, 230] width 136 height 19
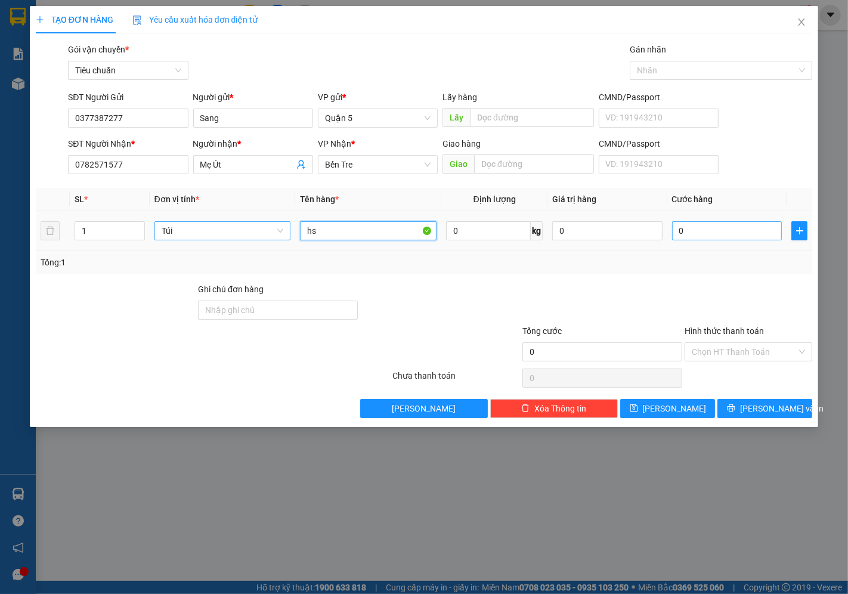
type input "hs"
click at [705, 230] on input "0" at bounding box center [727, 230] width 110 height 19
click at [138, 227] on icon "up" at bounding box center [138, 227] width 4 height 2
click at [803, 235] on button "button" at bounding box center [799, 230] width 16 height 19
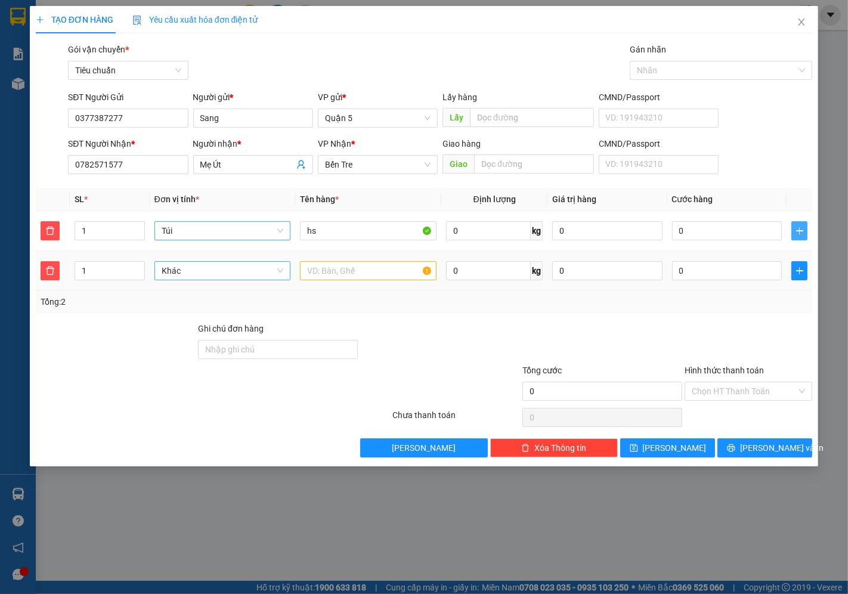
click at [210, 265] on span "Khác" at bounding box center [223, 271] width 122 height 18
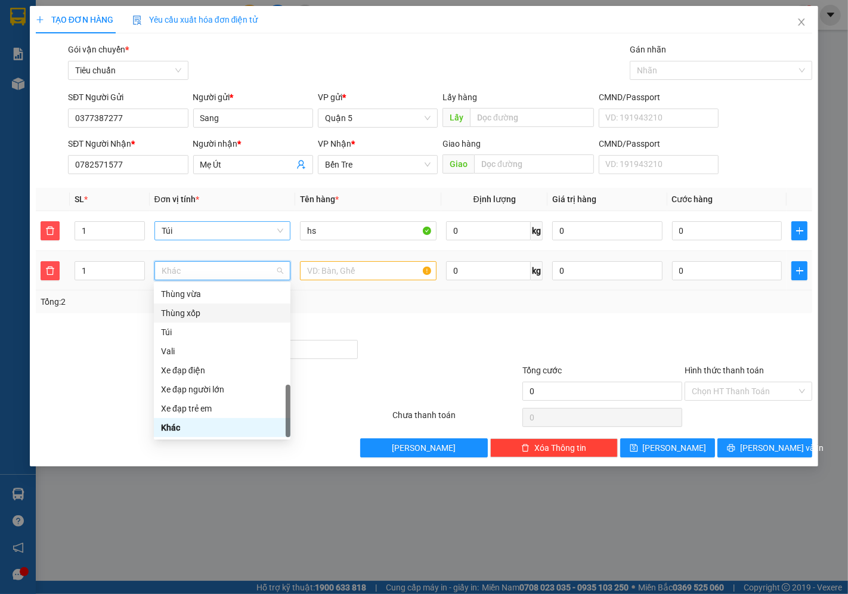
click at [215, 311] on div "Thùng xốp" at bounding box center [222, 312] width 122 height 13
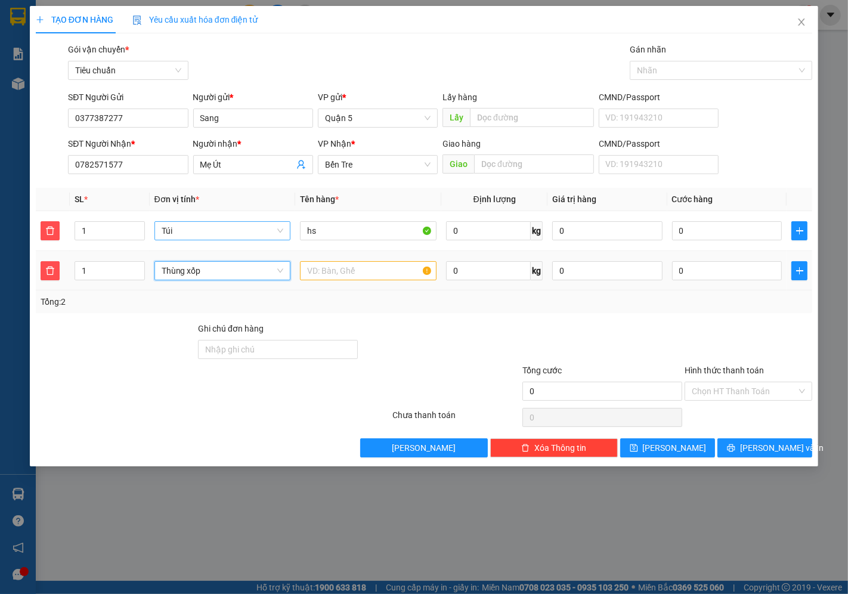
click at [368, 259] on div at bounding box center [368, 271] width 136 height 24
click at [359, 268] on input "text" at bounding box center [368, 270] width 136 height 19
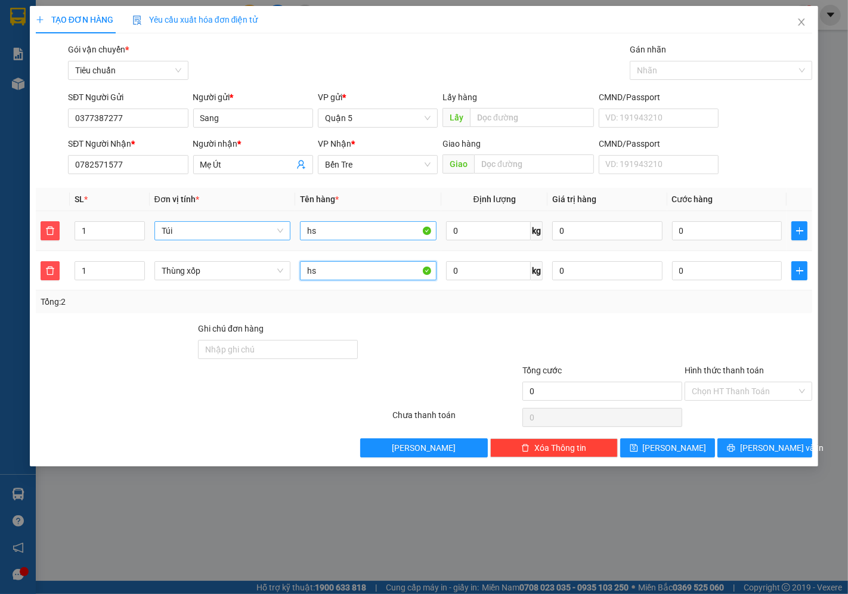
type input "hs"
click at [381, 234] on input "hs" at bounding box center [368, 230] width 136 height 19
type input "sữa"
click at [722, 270] on input "0" at bounding box center [727, 270] width 110 height 19
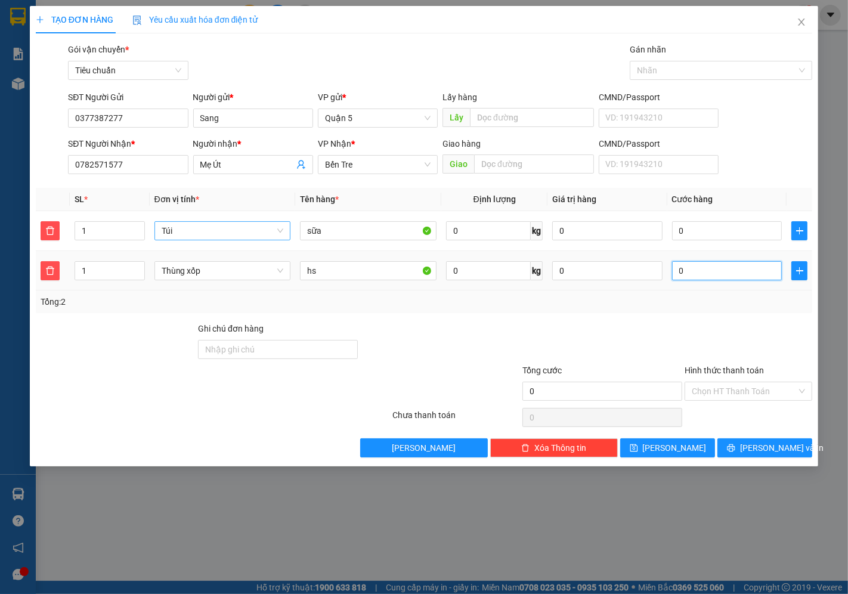
type input "0"
type input "6"
type input "006"
type input "65"
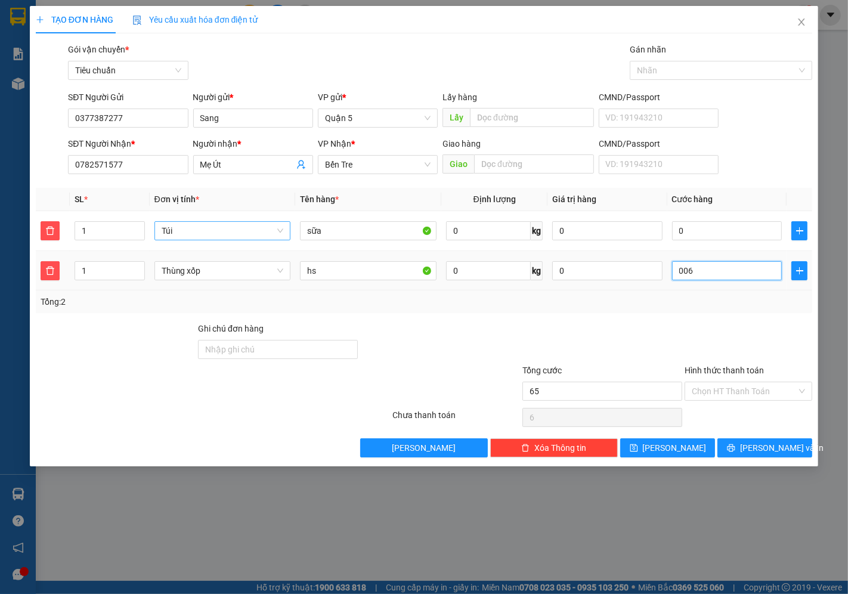
type input "65"
type input "0.065"
type input "65.000"
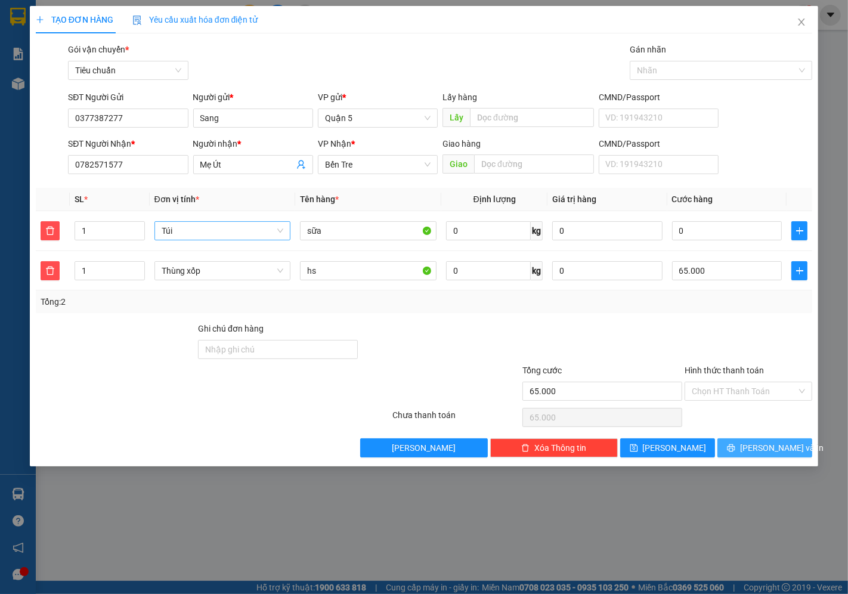
click at [733, 440] on button "[PERSON_NAME] và In" at bounding box center [764, 447] width 95 height 19
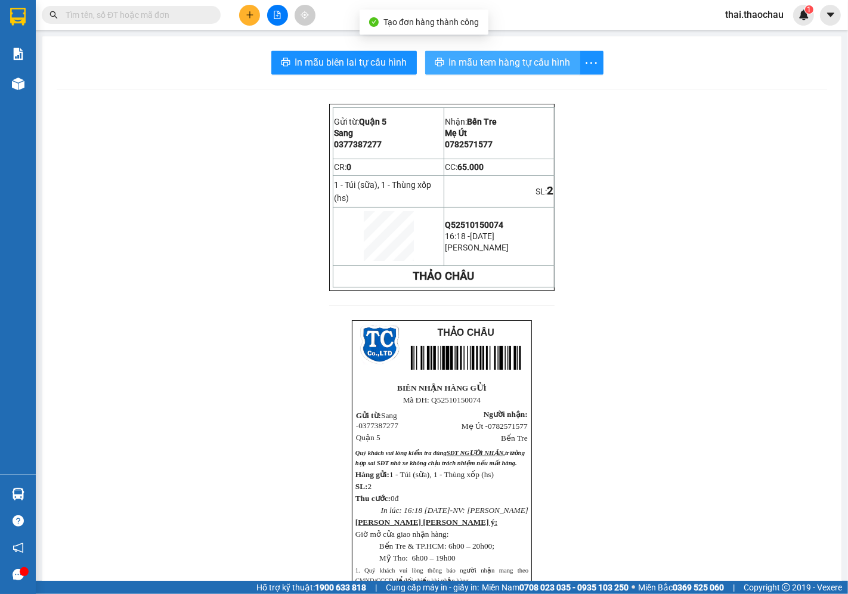
click at [483, 56] on span "In mẫu tem hàng tự cấu hình" at bounding box center [510, 62] width 122 height 15
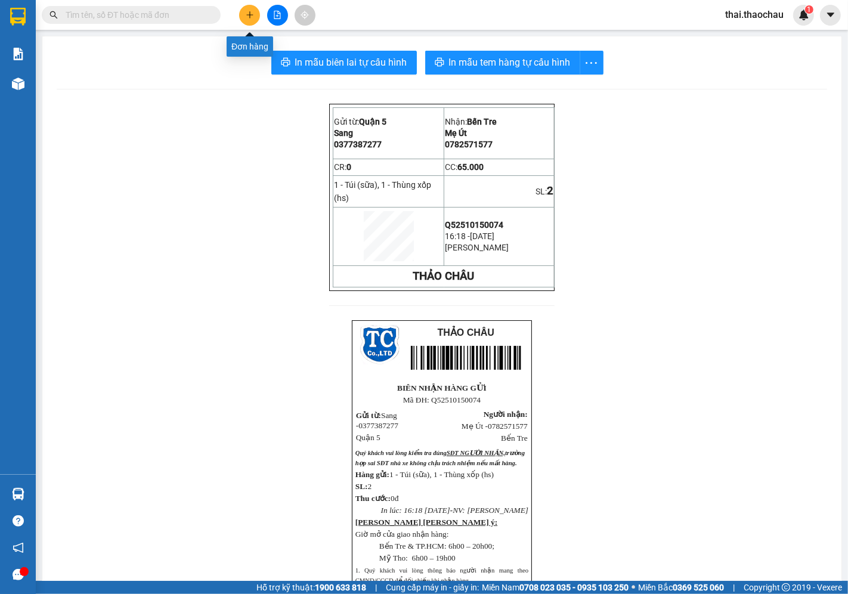
click at [243, 8] on button at bounding box center [249, 15] width 21 height 21
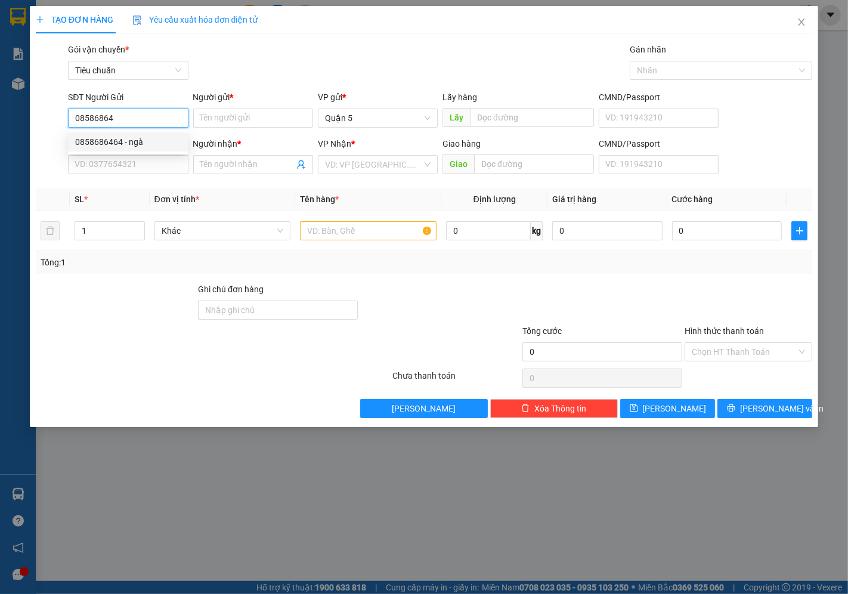
click at [112, 135] on div "0858686464 - ngà" at bounding box center [127, 141] width 105 height 13
type input "0858686464"
type input "ngà"
type input "0858686464"
click at [108, 162] on input "SĐT Người Nhận *" at bounding box center [128, 164] width 120 height 19
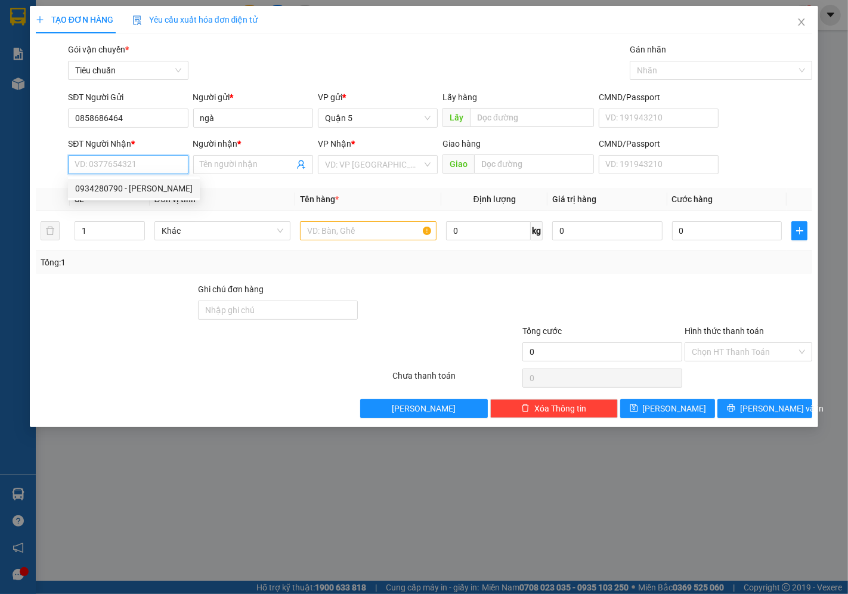
click at [129, 184] on div "0934280790 - Vân" at bounding box center [133, 188] width 117 height 13
type input "0934280790"
type input "Vân"
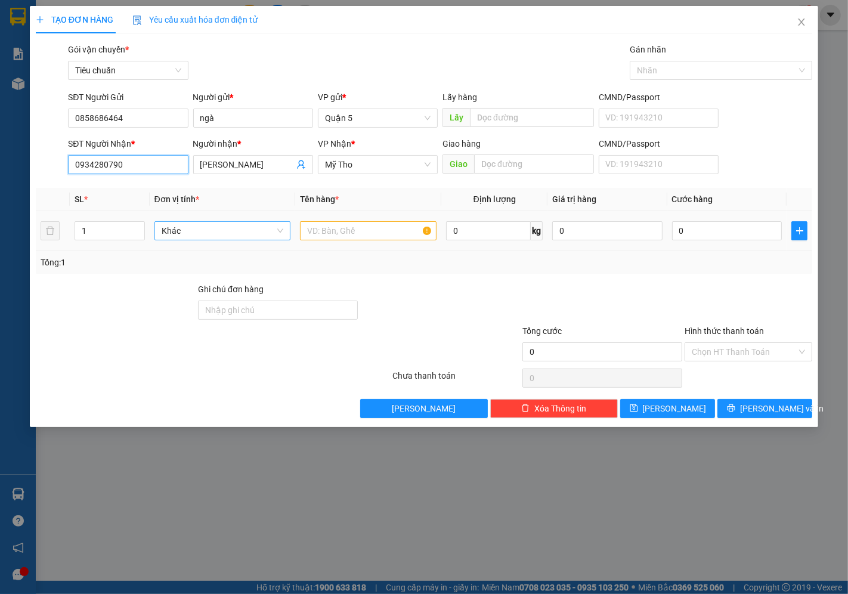
click at [238, 221] on div "Khác" at bounding box center [222, 230] width 136 height 19
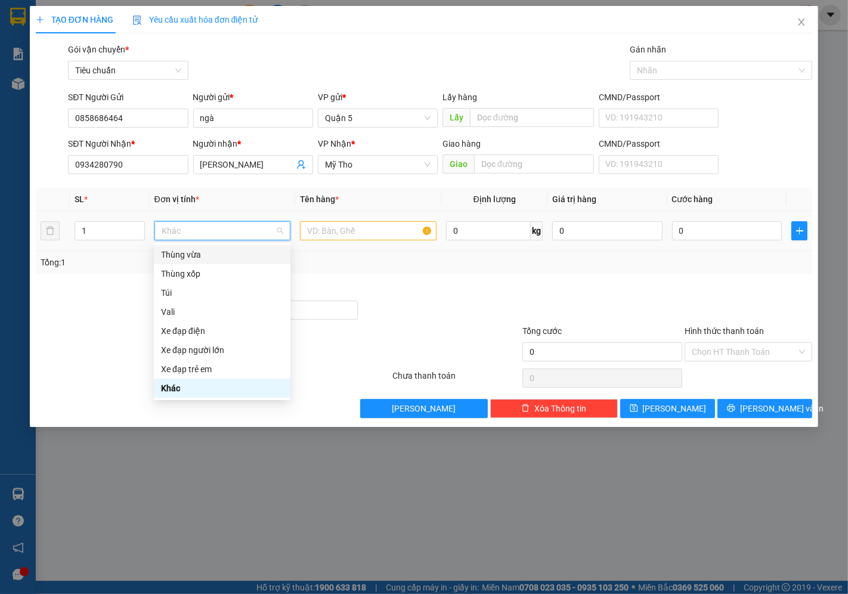
click at [216, 253] on div "Thùng vừa" at bounding box center [222, 254] width 122 height 13
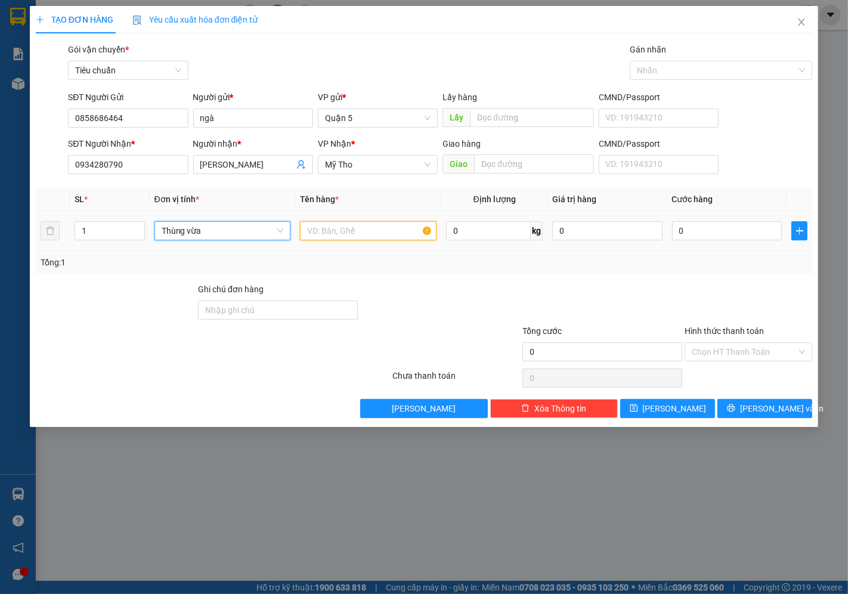
click at [382, 234] on input "text" at bounding box center [368, 230] width 136 height 19
click at [212, 236] on span "Thùng vừa" at bounding box center [223, 231] width 122 height 18
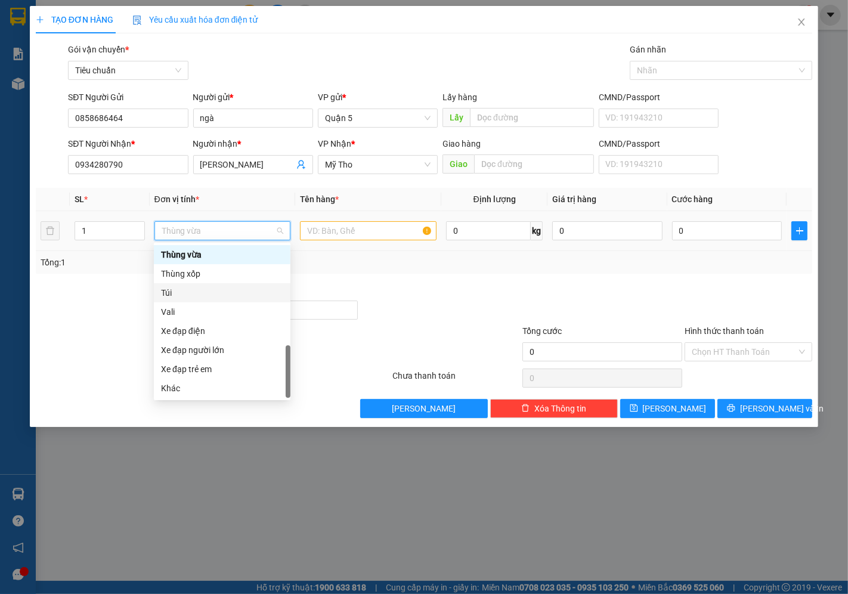
type input "k"
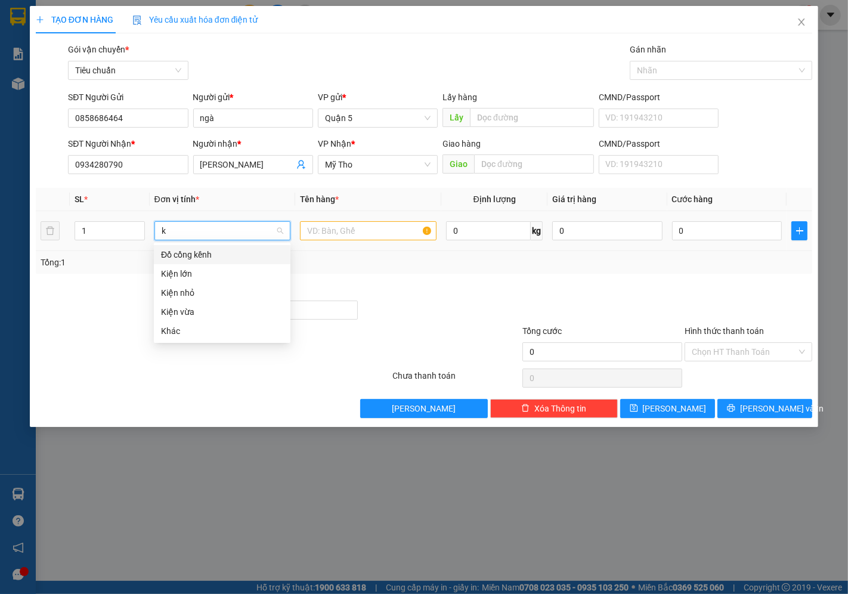
click at [193, 309] on div "Kiện vừa" at bounding box center [222, 311] width 122 height 13
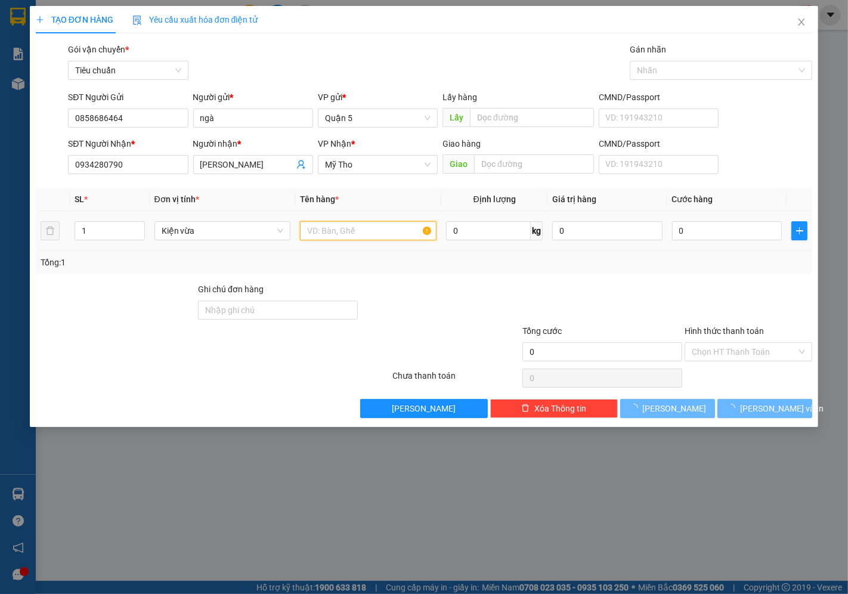
click at [377, 229] on input "text" at bounding box center [368, 230] width 136 height 19
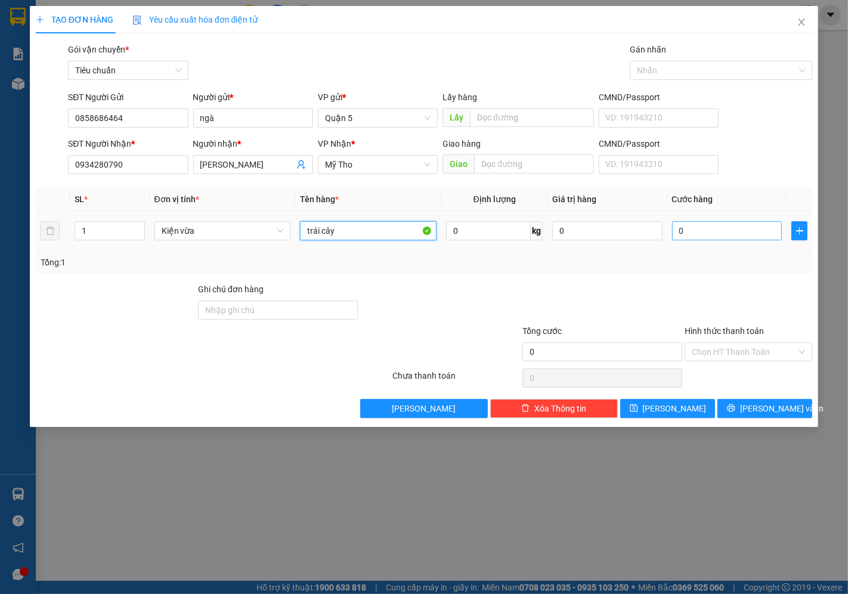
type input "trái cây"
click at [734, 234] on input "0" at bounding box center [727, 230] width 110 height 19
type input "004"
type input "4"
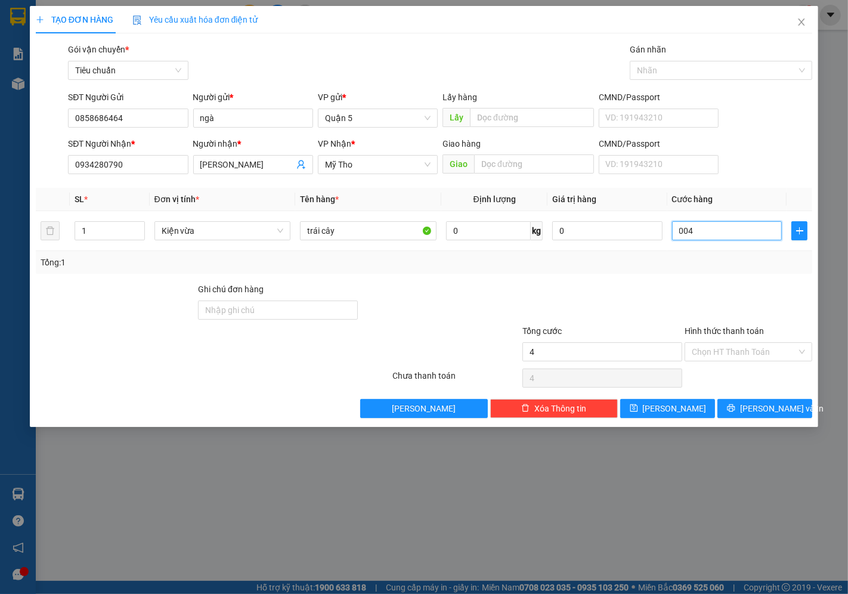
type input "0.040"
type input "40"
type input "40.000"
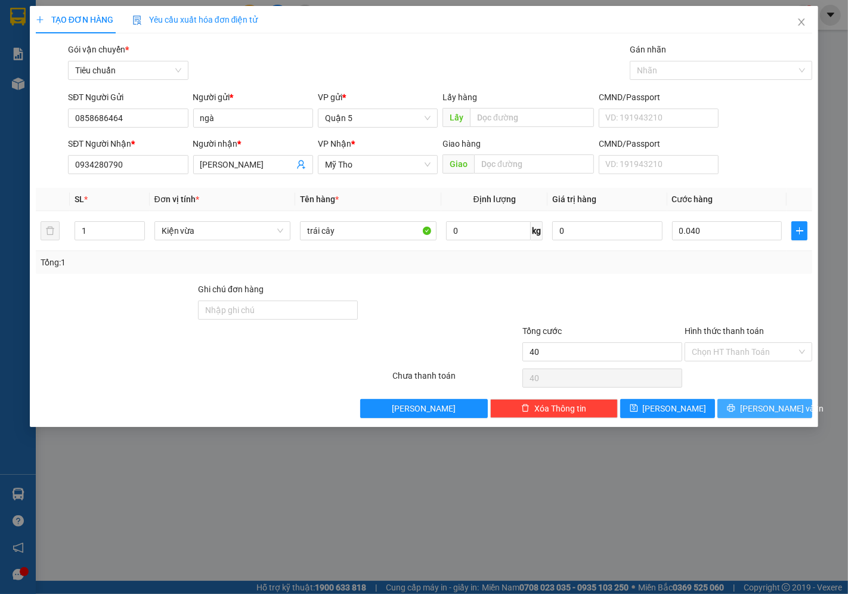
type input "40.000"
click at [786, 414] on span "[PERSON_NAME] và In" at bounding box center [781, 408] width 83 height 13
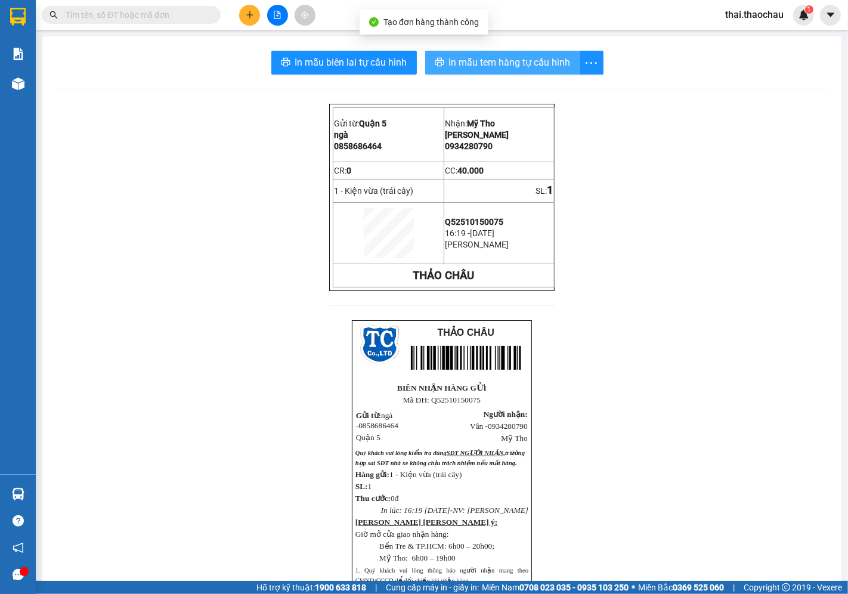
click at [474, 66] on span "In mẫu tem hàng tự cấu hình" at bounding box center [510, 62] width 122 height 15
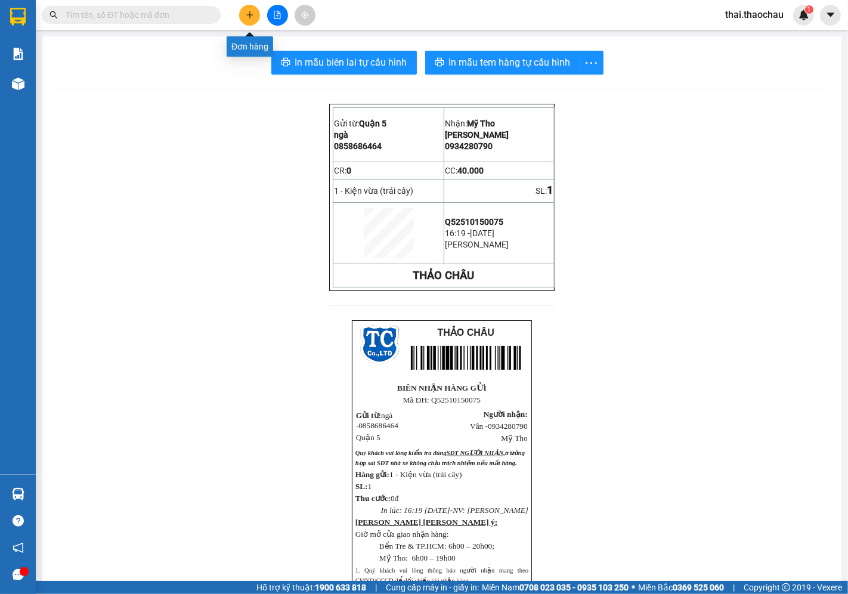
click at [240, 15] on button at bounding box center [249, 15] width 21 height 21
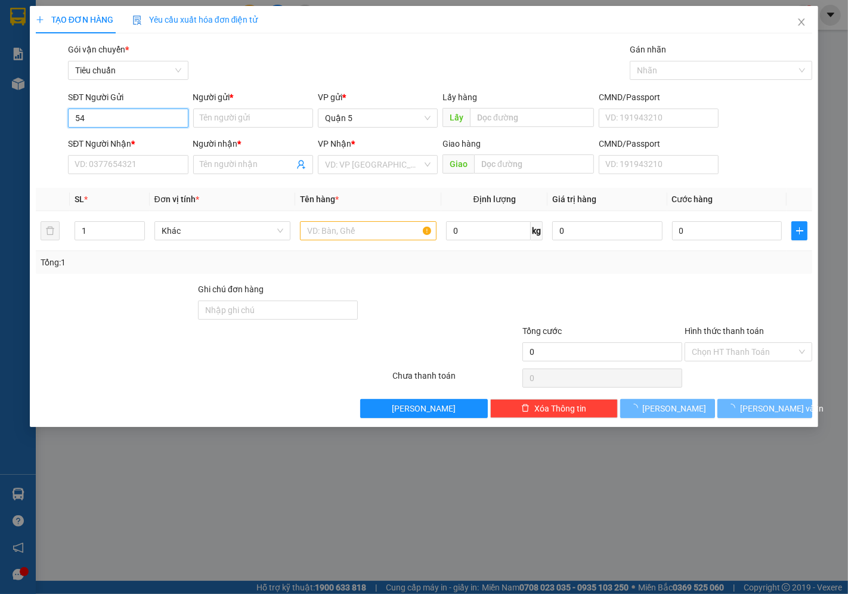
type input "5"
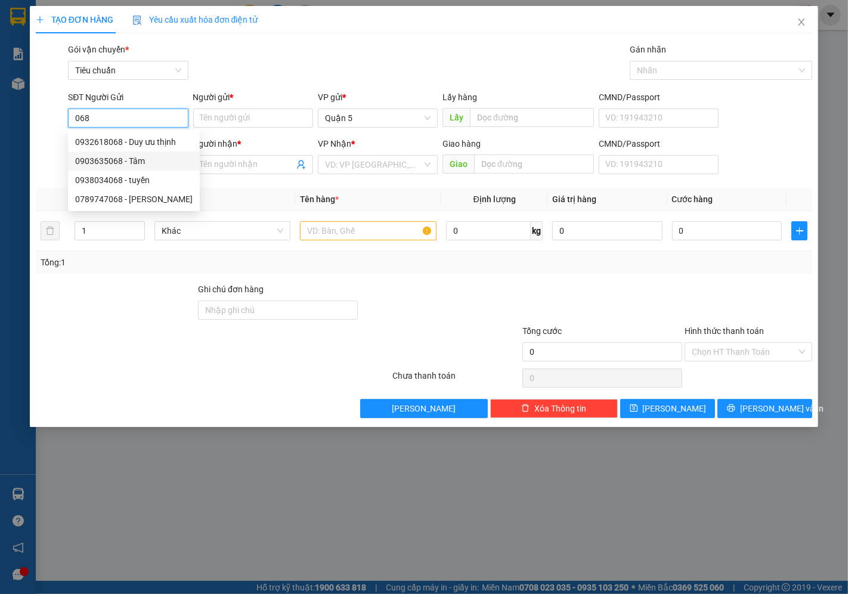
click at [108, 160] on div "0903635068 - Tâm" at bounding box center [133, 160] width 117 height 13
type input "0903635068"
type input "Tâm"
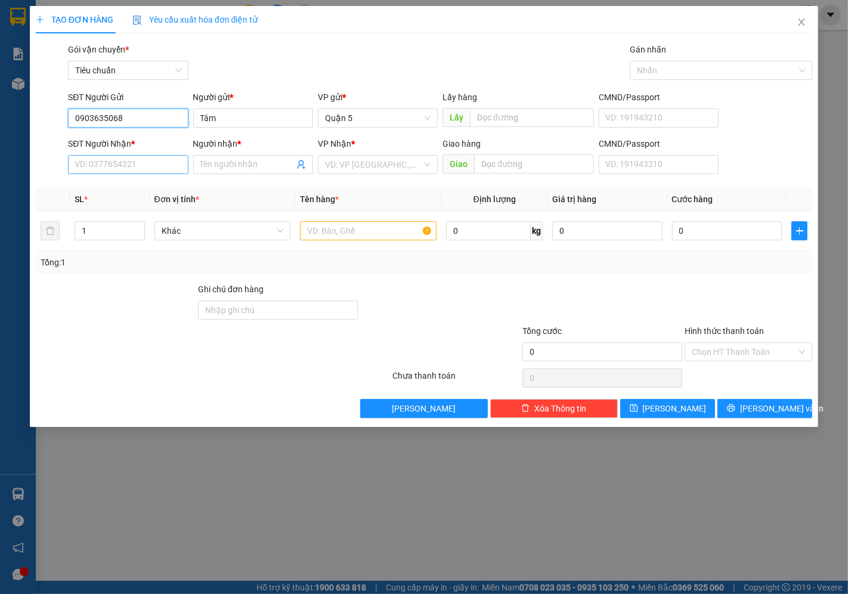
type input "0903635068"
click at [132, 163] on input "SĐT Người Nhận *" at bounding box center [128, 164] width 120 height 19
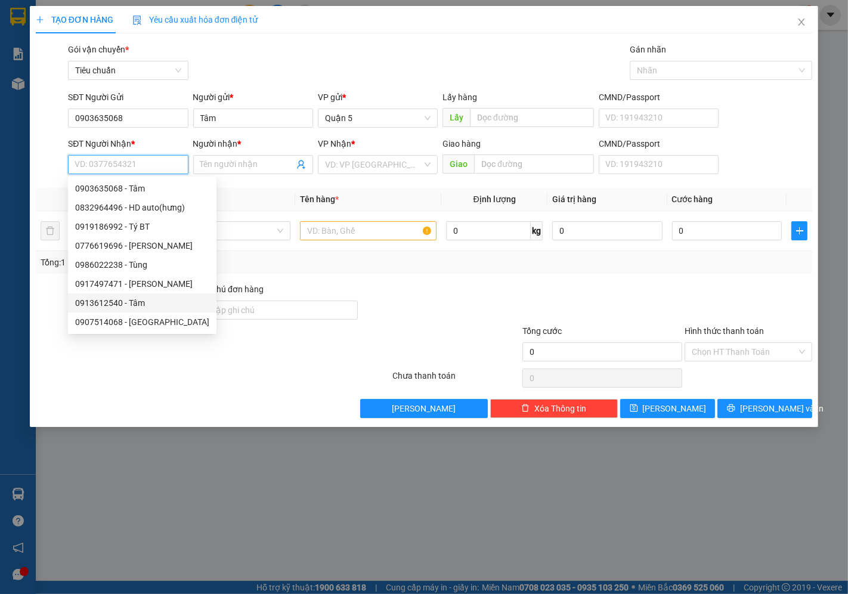
click at [141, 302] on div "0913612540 - Tâm" at bounding box center [142, 302] width 134 height 13
type input "0913612540"
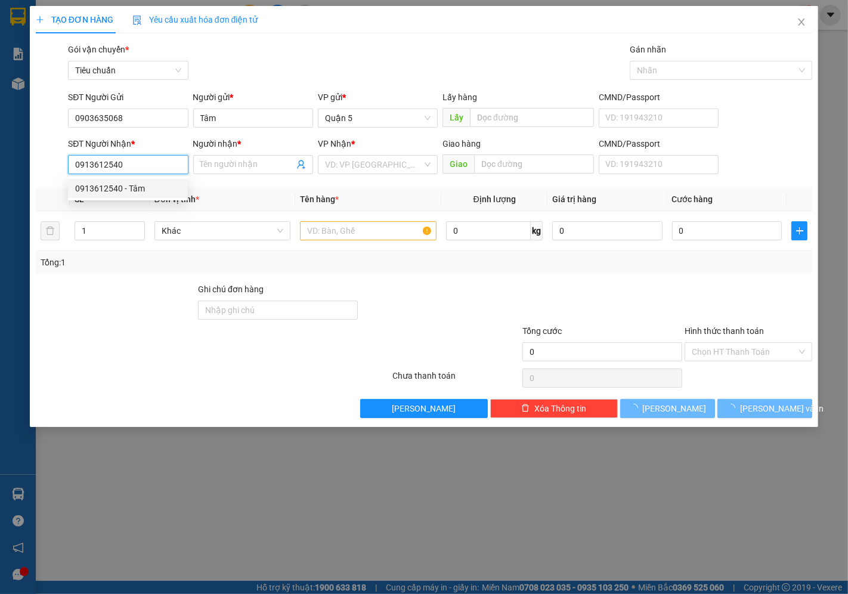
type input "Tâm"
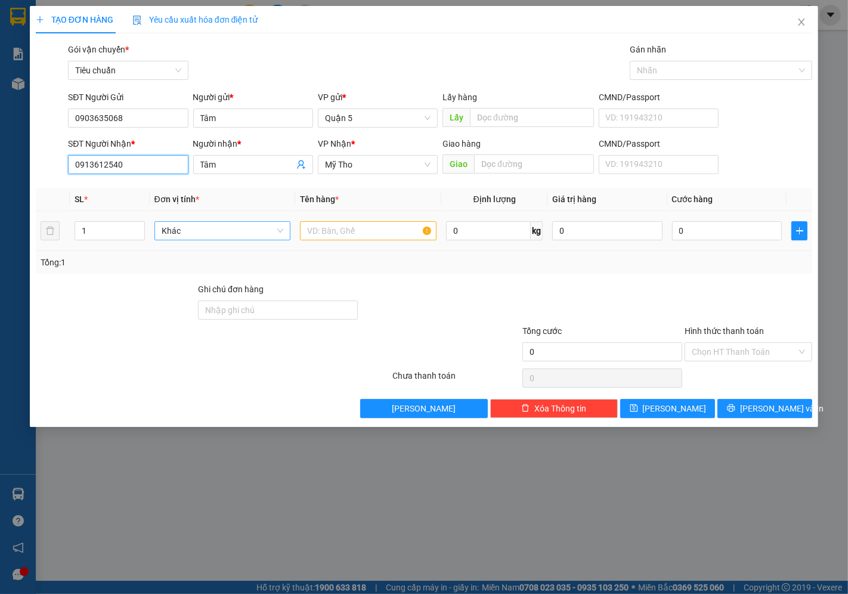
click at [237, 236] on span "Khác" at bounding box center [223, 231] width 122 height 18
type input "2"
click at [104, 235] on input "1" at bounding box center [109, 231] width 69 height 18
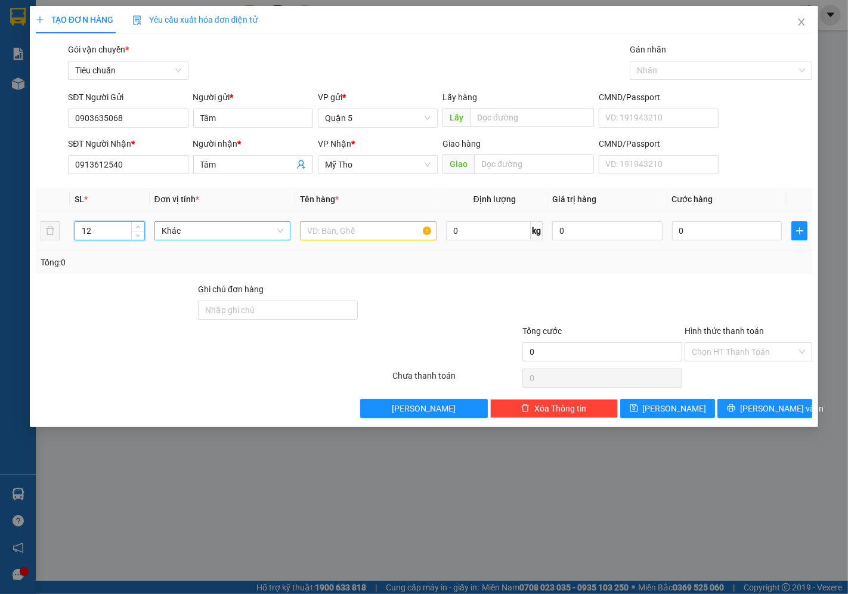
type input "1"
click at [176, 227] on span "Khác" at bounding box center [223, 231] width 122 height 18
type input "2"
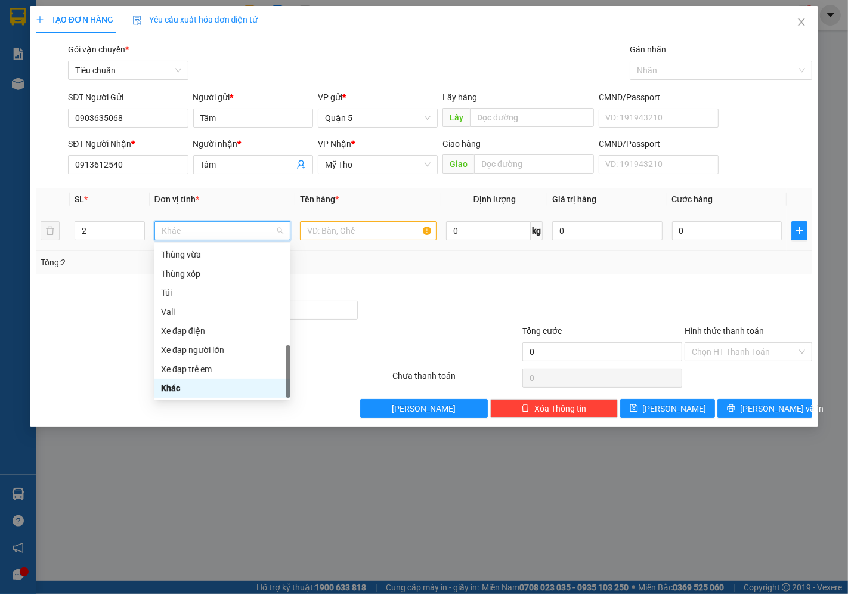
type input "k"
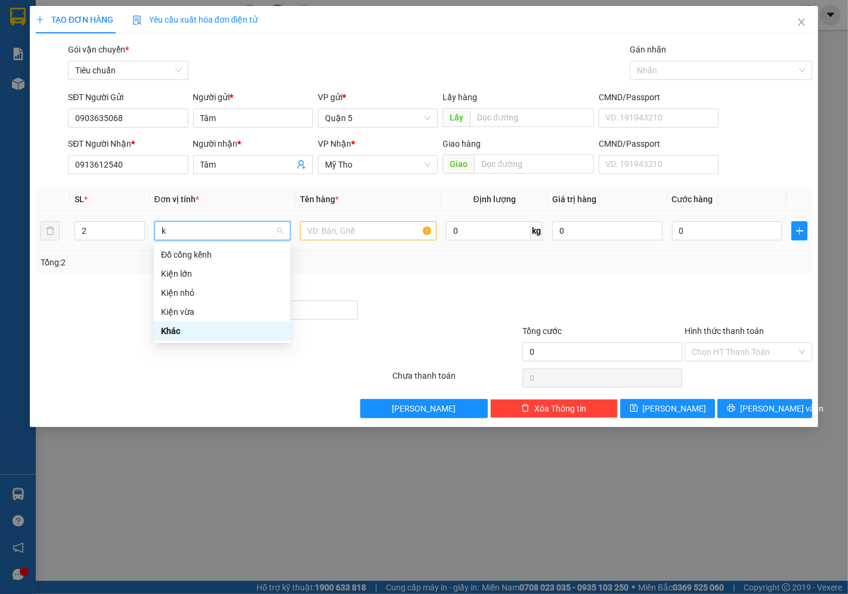
scroll to position [0, 0]
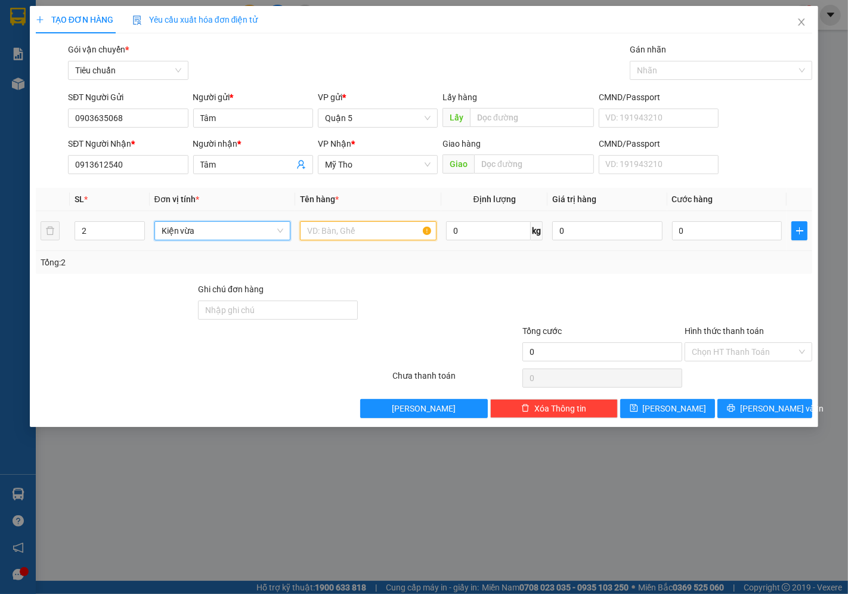
click at [342, 229] on input "text" at bounding box center [368, 230] width 136 height 19
type input "pt"
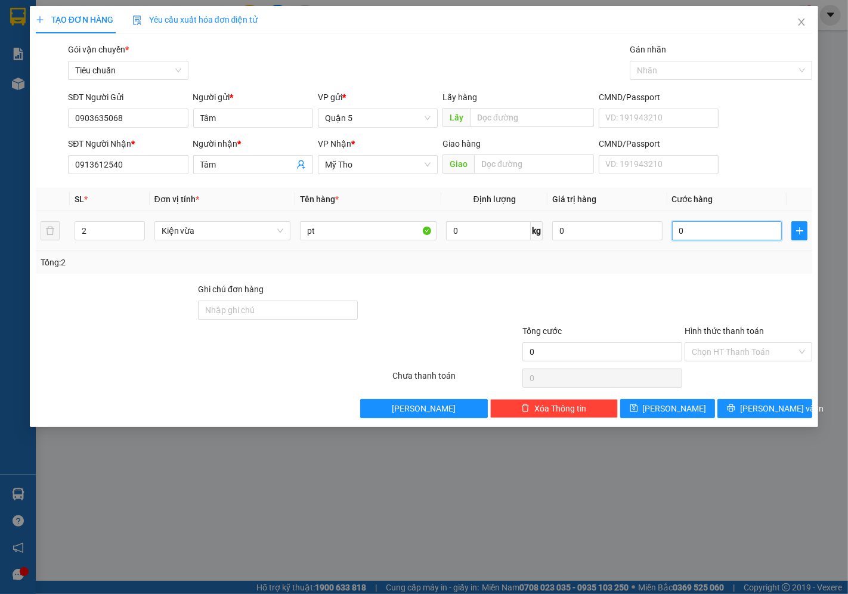
click at [688, 230] on input "0" at bounding box center [727, 230] width 110 height 19
type input "006"
type input "6"
type input "0.060"
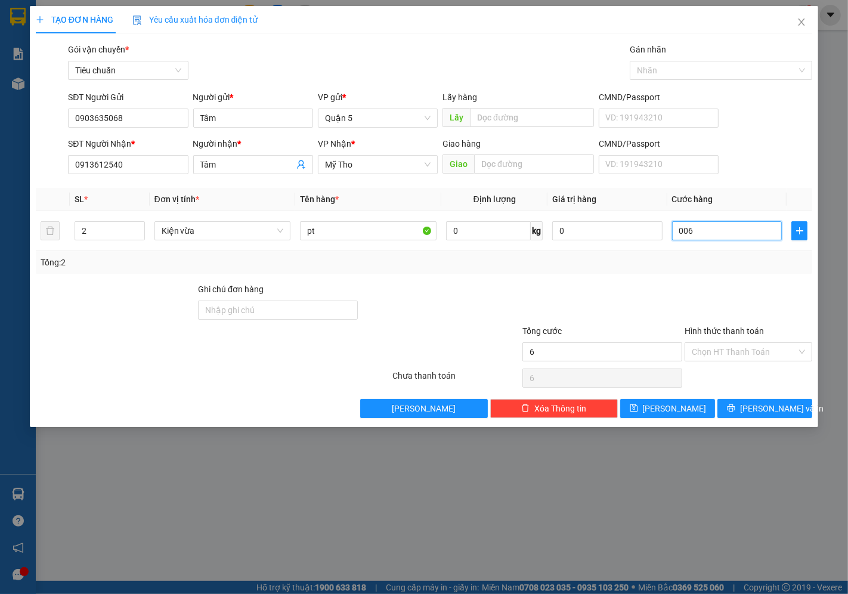
type input "60"
type input "60.000"
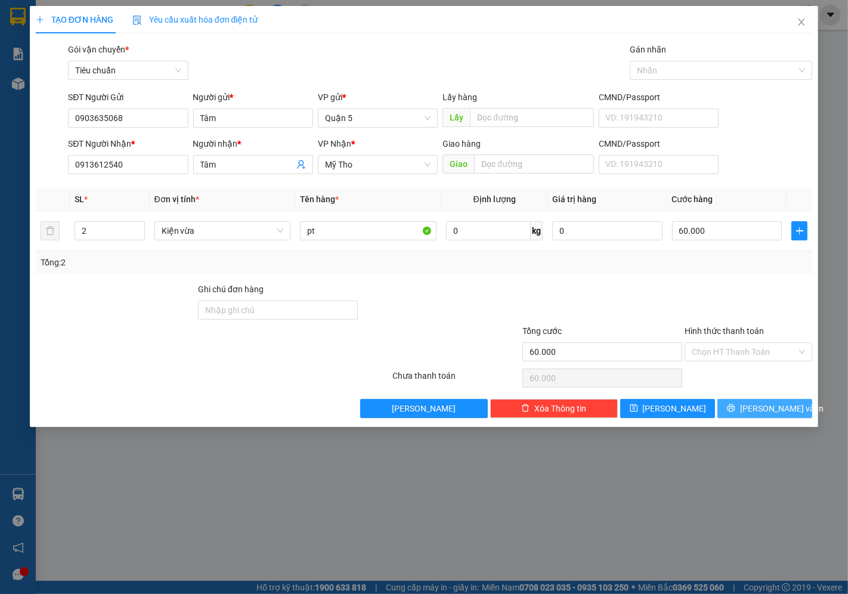
click at [765, 414] on span "[PERSON_NAME] và In" at bounding box center [781, 408] width 83 height 13
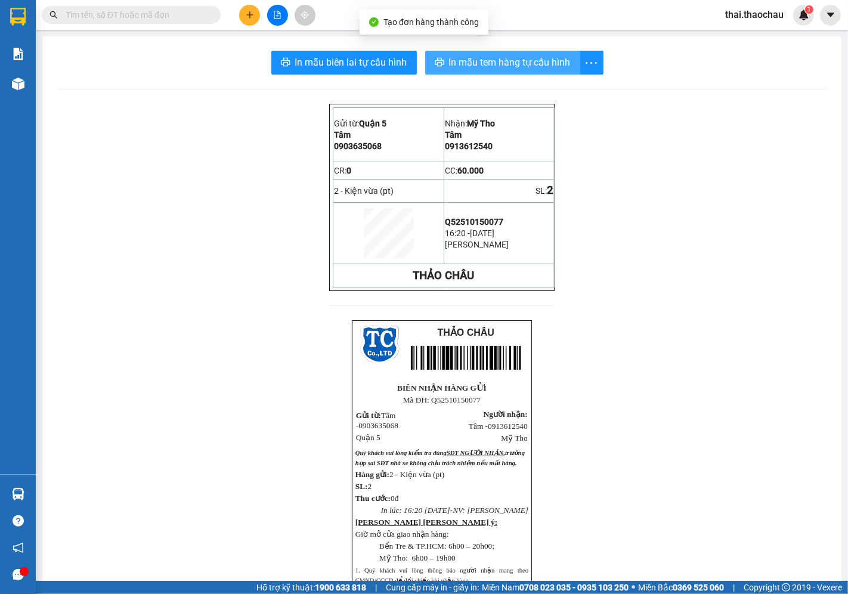
click at [486, 66] on span "In mẫu tem hàng tự cấu hình" at bounding box center [510, 62] width 122 height 15
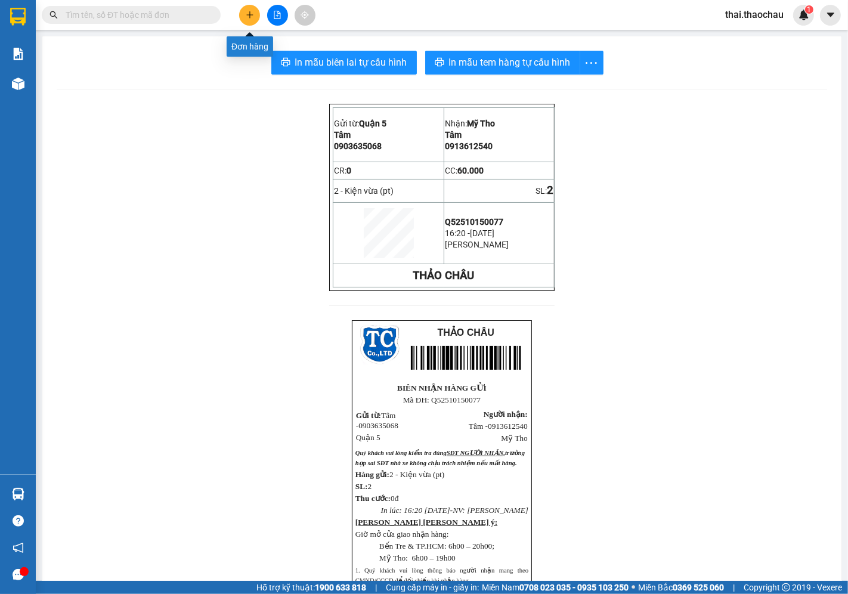
click at [257, 19] on button at bounding box center [249, 15] width 21 height 21
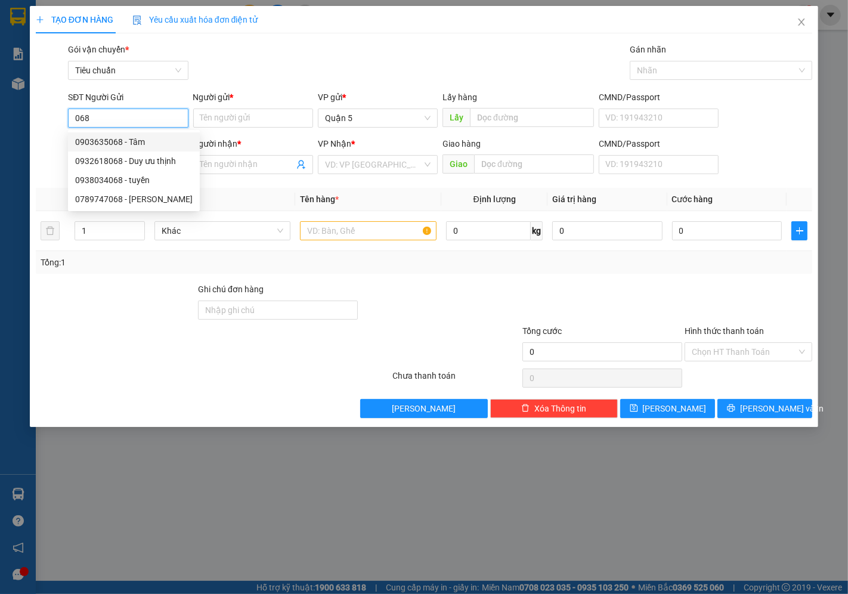
click at [137, 141] on div "0903635068 - Tâm" at bounding box center [133, 141] width 117 height 13
type input "0903635068"
type input "Tâm"
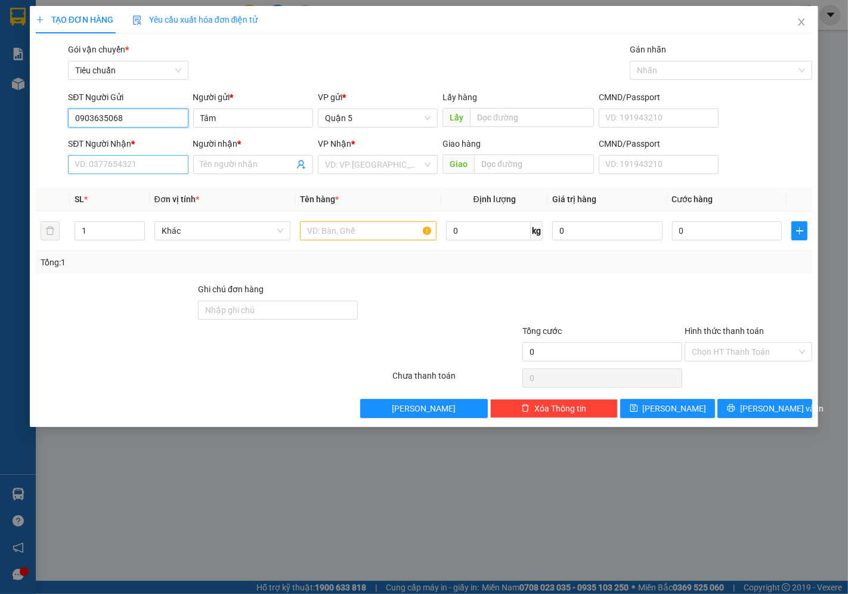
type input "0903635068"
click at [127, 174] on input "SĐT Người Nhận *" at bounding box center [128, 164] width 120 height 19
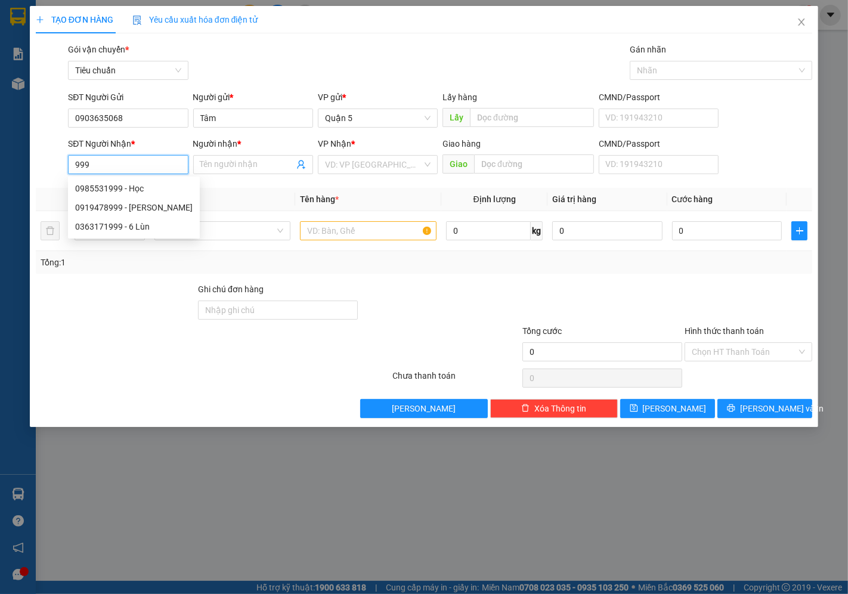
click at [129, 194] on div "0985531999 - Học" at bounding box center [133, 188] width 117 height 13
type input "0985531999"
type input "Học"
type input "0985531999"
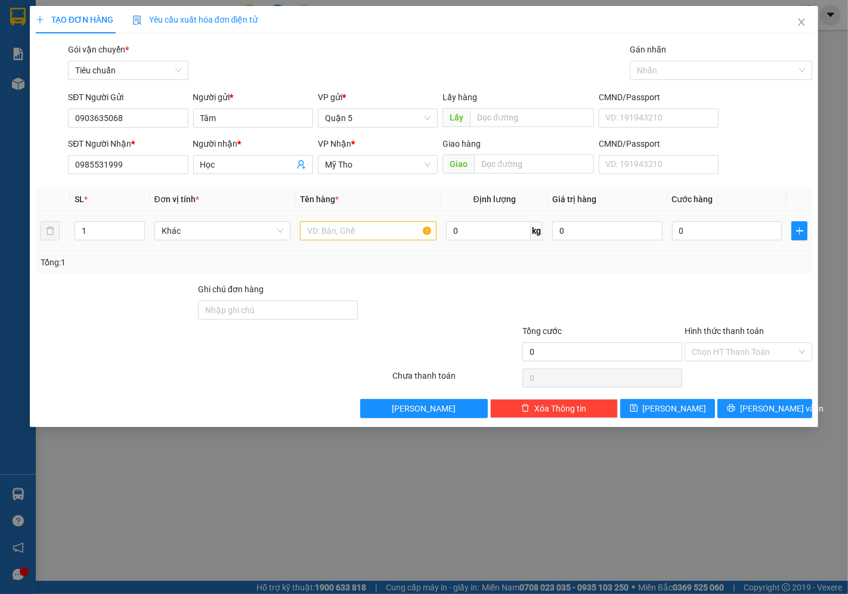
click at [257, 248] on td "Khác" at bounding box center [223, 231] width 146 height 40
click at [256, 230] on span "Khác" at bounding box center [223, 231] width 122 height 18
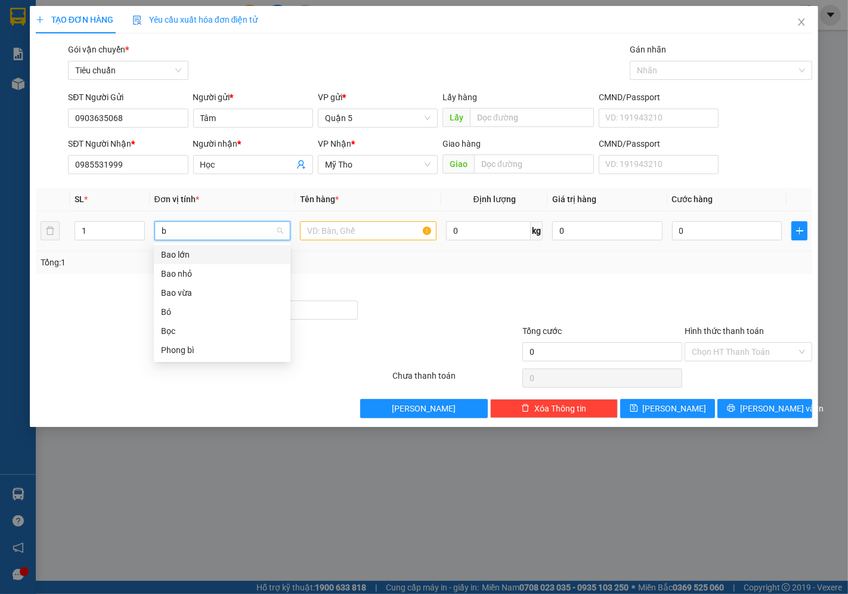
type input "b"
click at [177, 331] on div "Bọc" at bounding box center [222, 330] width 122 height 13
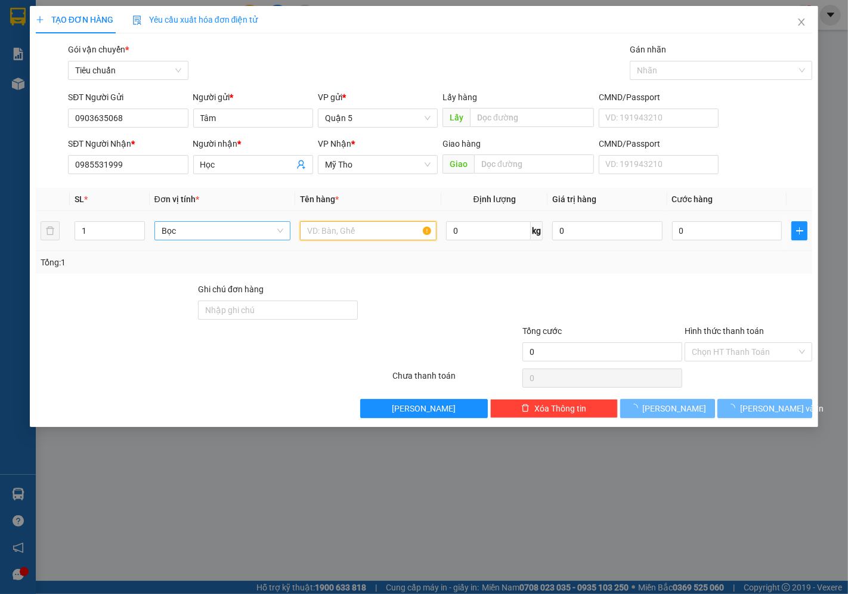
click at [319, 223] on input "text" at bounding box center [368, 230] width 136 height 19
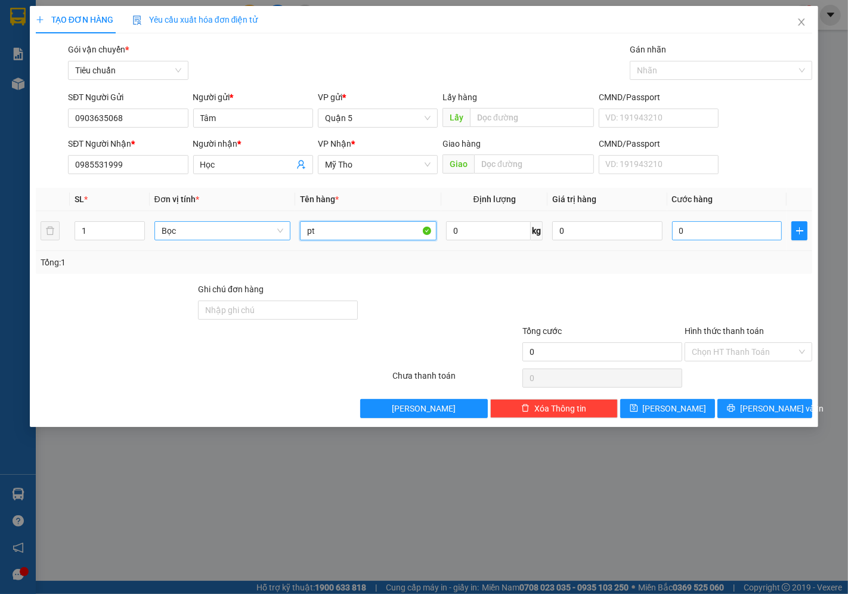
type input "pt"
click at [706, 227] on input "0" at bounding box center [727, 230] width 110 height 19
type input "002"
type input "2"
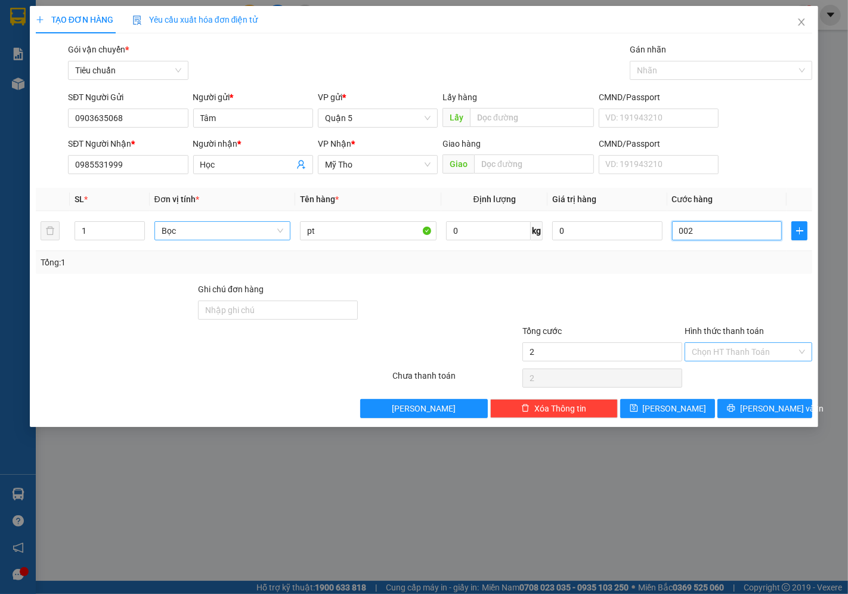
type input "0.025"
type input "25"
type input "25.000"
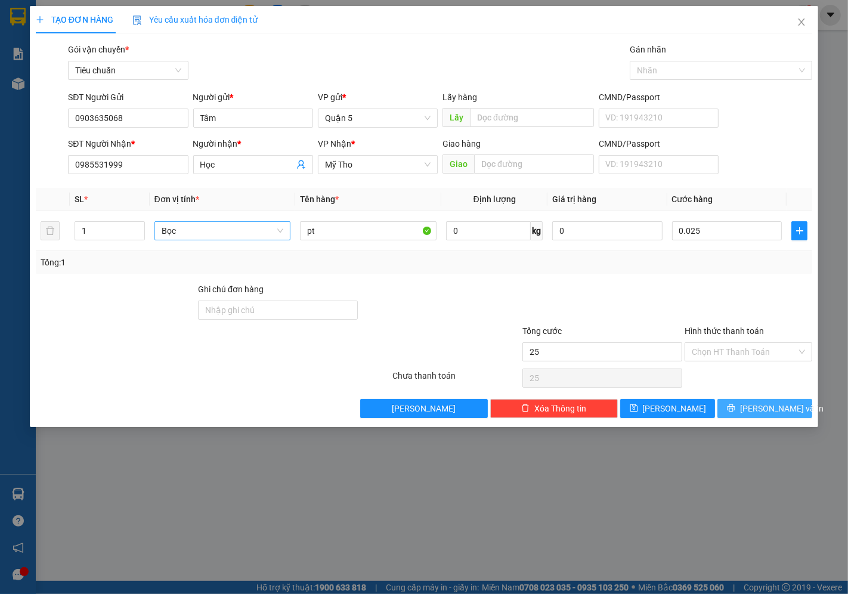
type input "25.000"
click at [740, 411] on button "[PERSON_NAME] và In" at bounding box center [764, 408] width 95 height 19
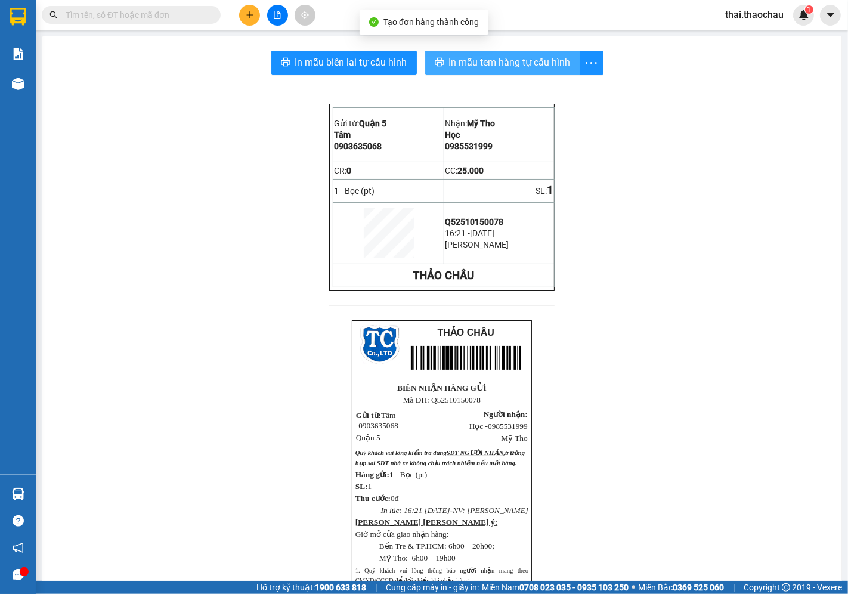
click at [510, 60] on span "In mẫu tem hàng tự cấu hình" at bounding box center [510, 62] width 122 height 15
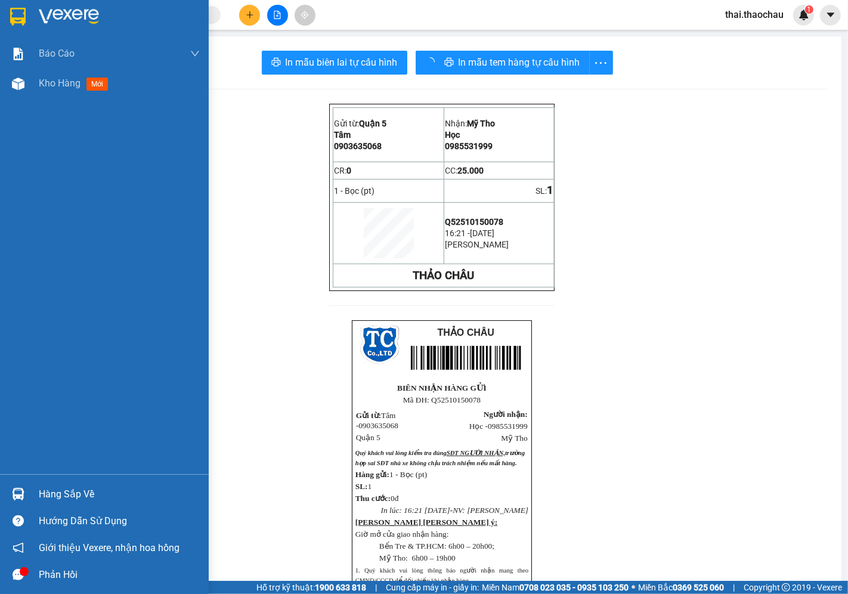
click at [4, 76] on div "Kho hàng mới" at bounding box center [104, 84] width 209 height 30
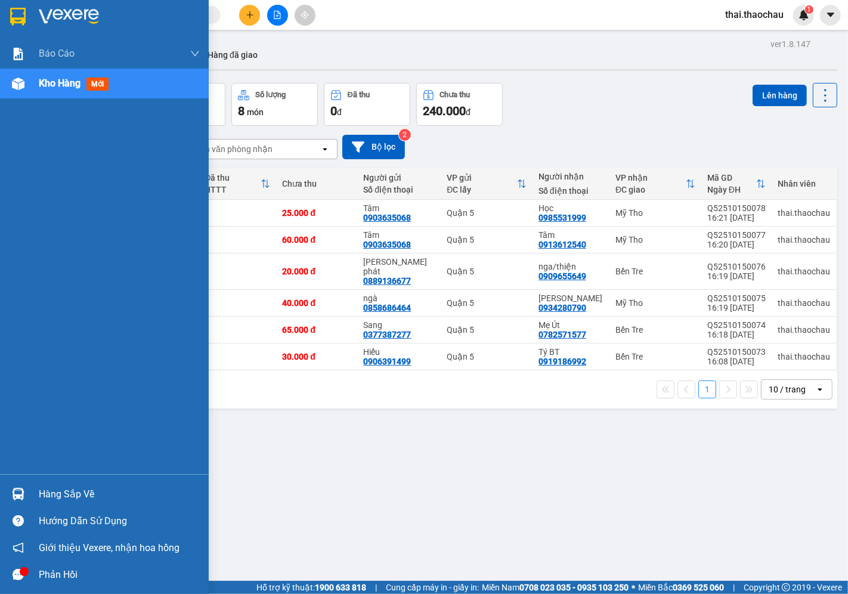
click at [60, 482] on div "Hàng sắp về" at bounding box center [104, 493] width 209 height 27
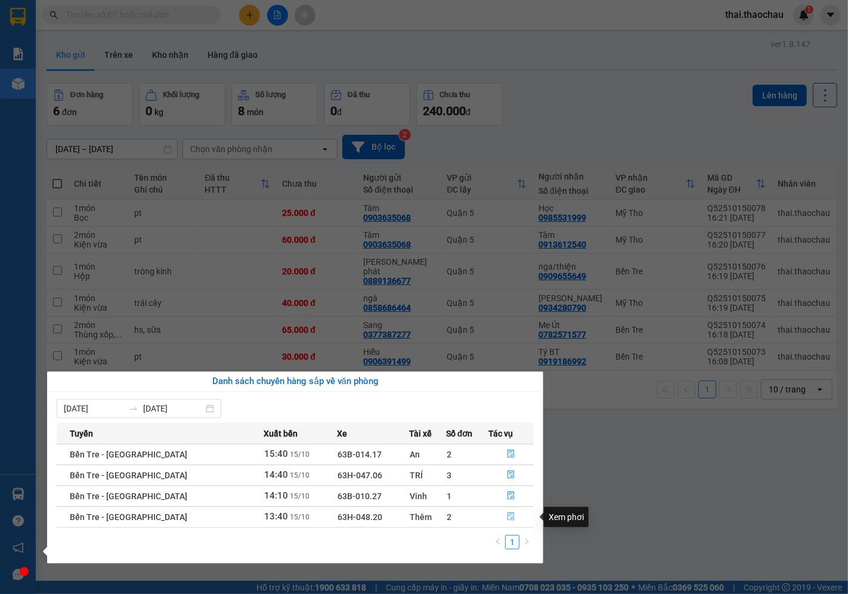
click at [510, 511] on button "button" at bounding box center [511, 516] width 44 height 19
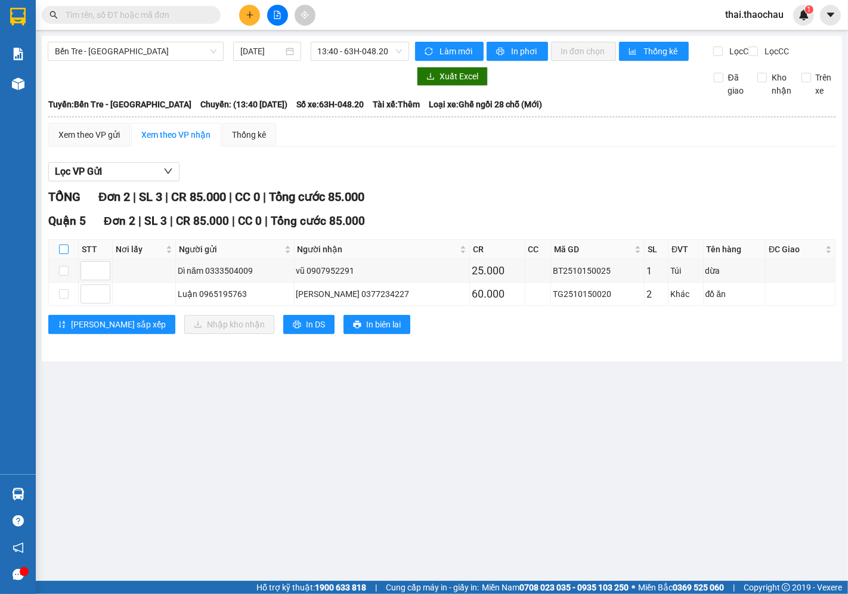
click at [62, 256] on label at bounding box center [64, 249] width 10 height 13
click at [62, 254] on input "checkbox" at bounding box center [64, 249] width 10 height 10
checkbox input "true"
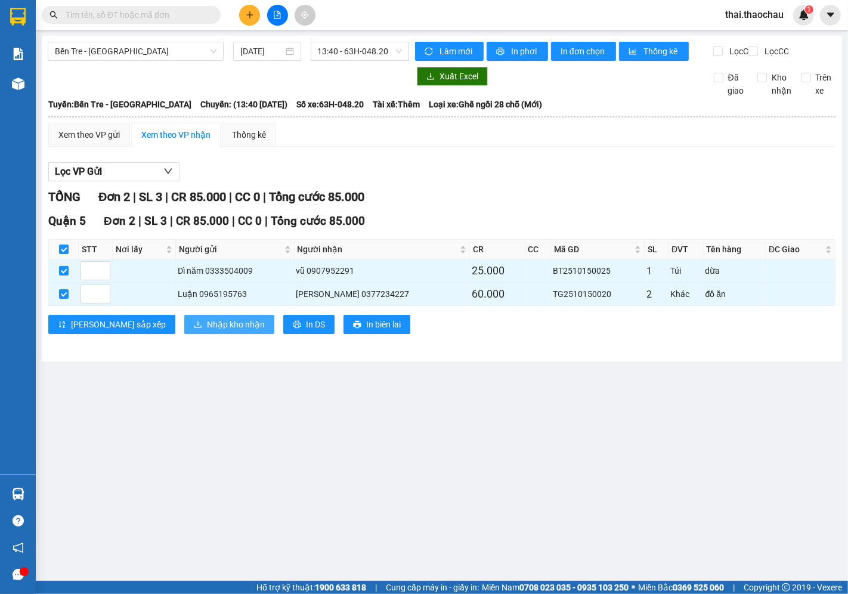
click at [207, 331] on span "Nhập kho nhận" at bounding box center [236, 324] width 58 height 13
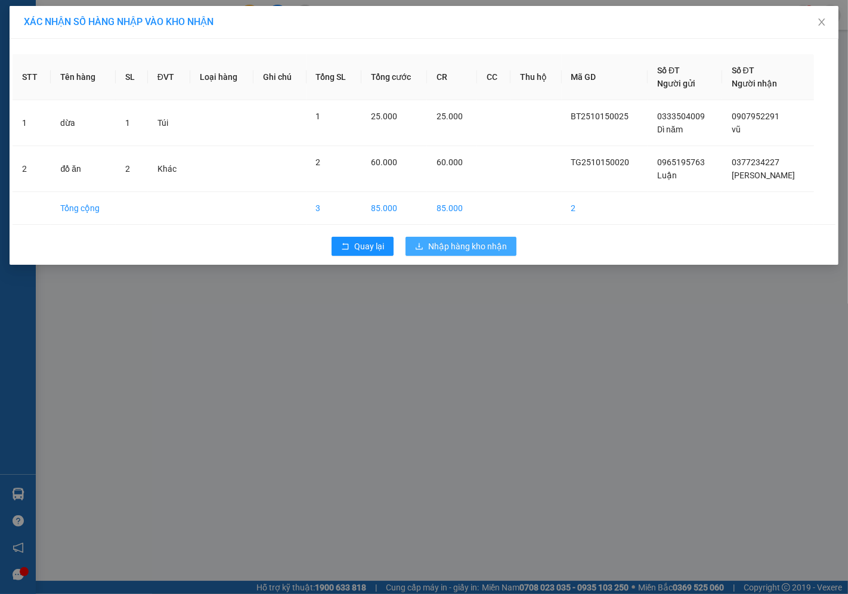
click at [448, 240] on span "Nhập hàng kho nhận" at bounding box center [467, 246] width 79 height 13
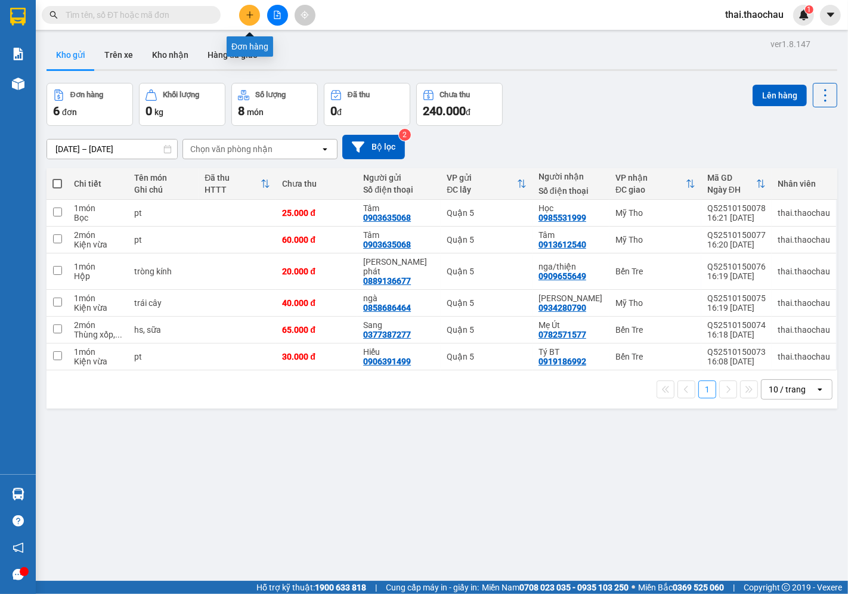
click at [252, 16] on icon "plus" at bounding box center [250, 15] width 8 height 8
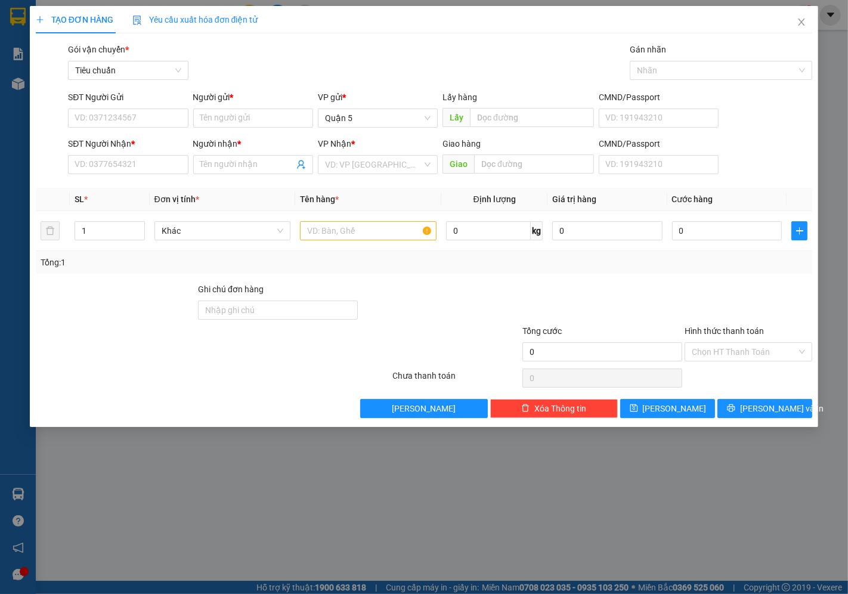
click at [120, 152] on div "SĐT Người Nhận *" at bounding box center [128, 146] width 120 height 18
click at [120, 156] on input "SĐT Người Nhận *" at bounding box center [128, 164] width 120 height 19
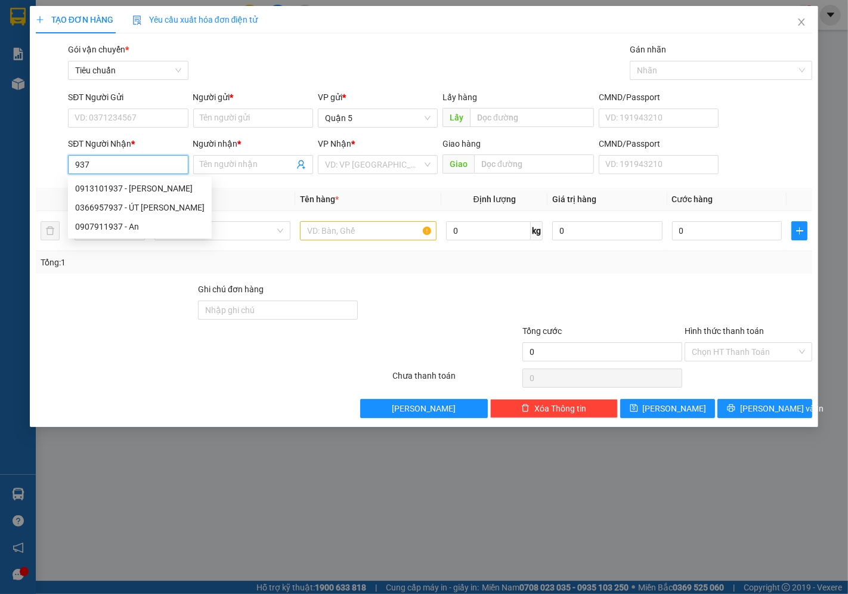
click at [142, 193] on div "0913101937 - Tín Phong" at bounding box center [139, 188] width 129 height 13
type input "0913101937"
type input "Tín Phong"
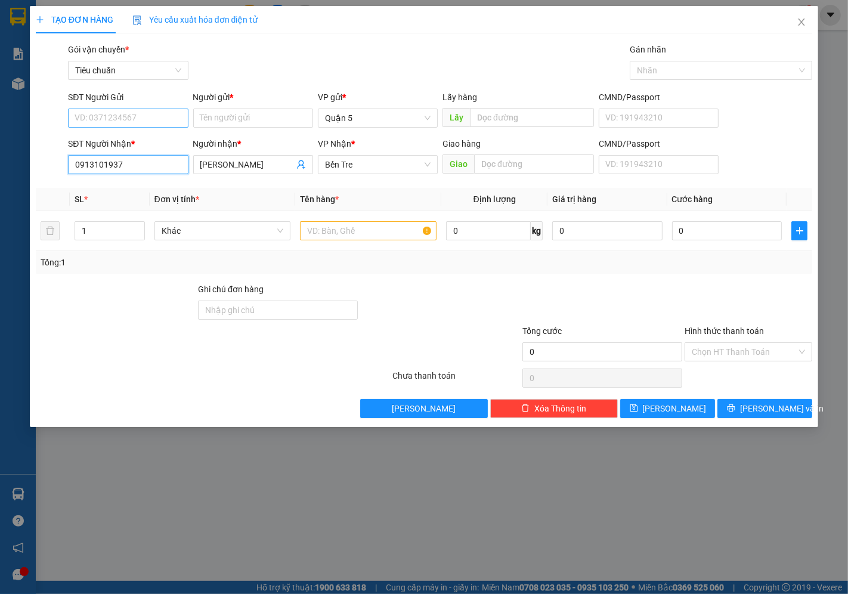
type input "0913101937"
click at [92, 115] on input "SĐT Người Gửi" at bounding box center [128, 117] width 120 height 19
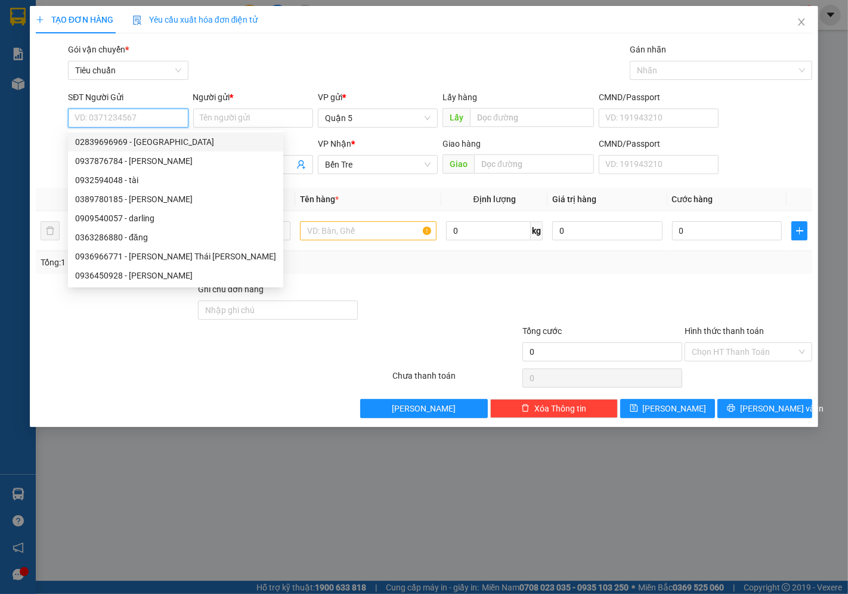
click at [112, 141] on div "02839696969 - Hồng Lợi Nam" at bounding box center [175, 141] width 201 height 13
type input "02839696969"
type input "Hồng Lợi Nam"
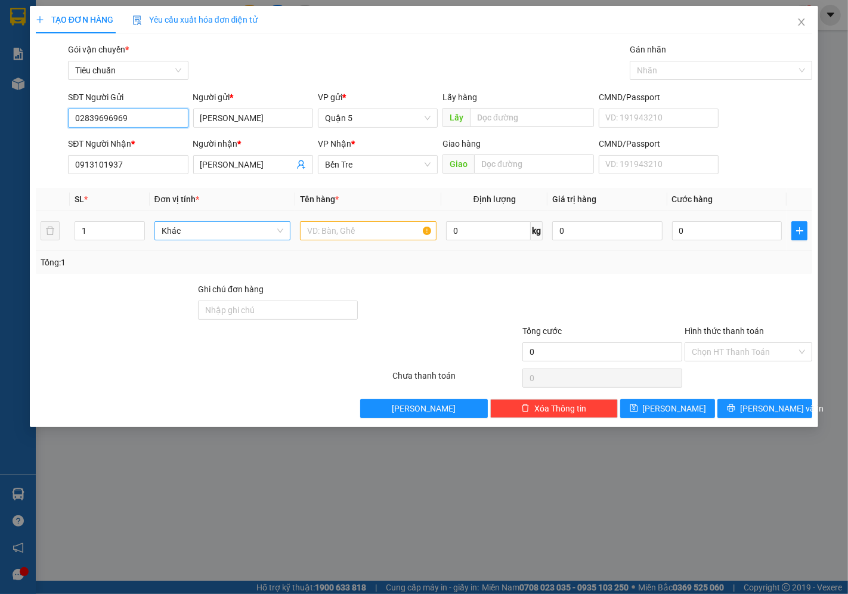
click at [203, 231] on span "Khác" at bounding box center [223, 231] width 122 height 18
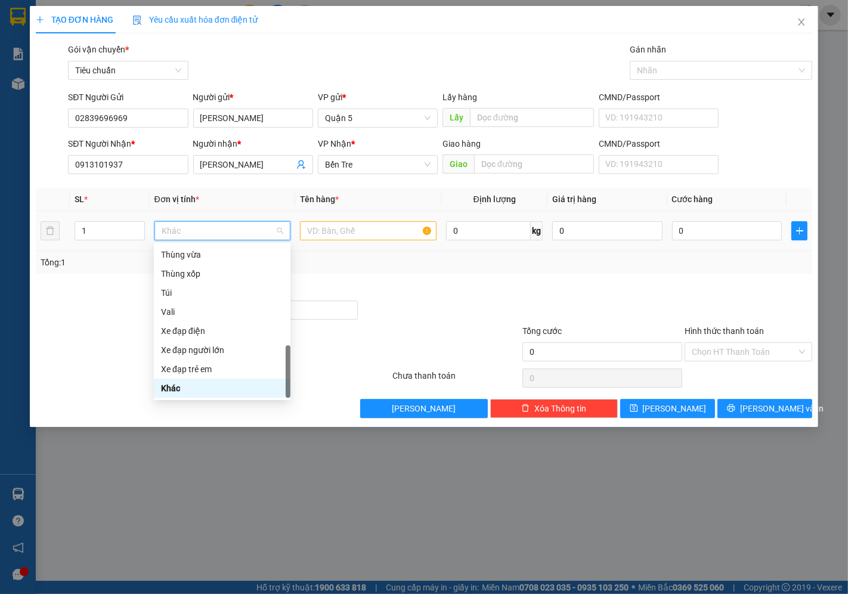
type input "p"
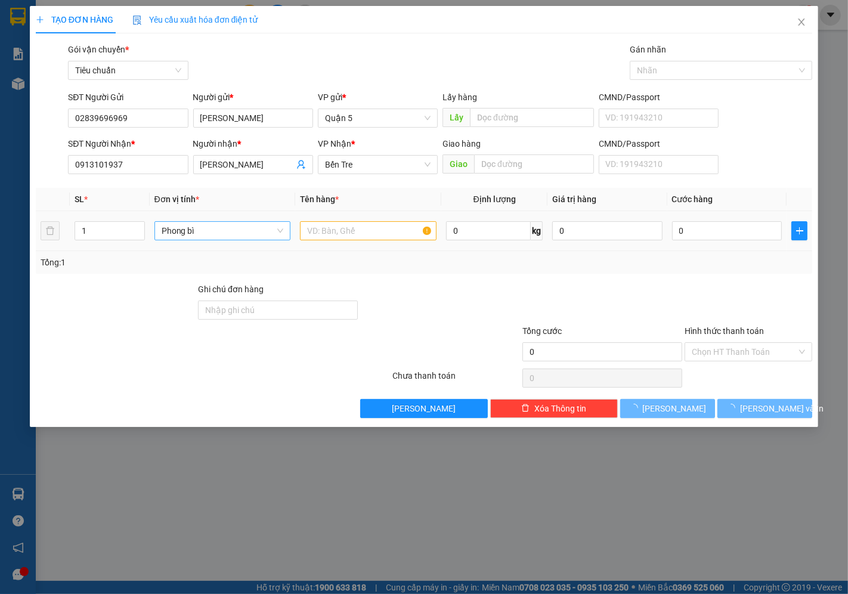
click at [365, 219] on div at bounding box center [368, 231] width 136 height 24
click at [362, 225] on input "text" at bounding box center [368, 230] width 136 height 19
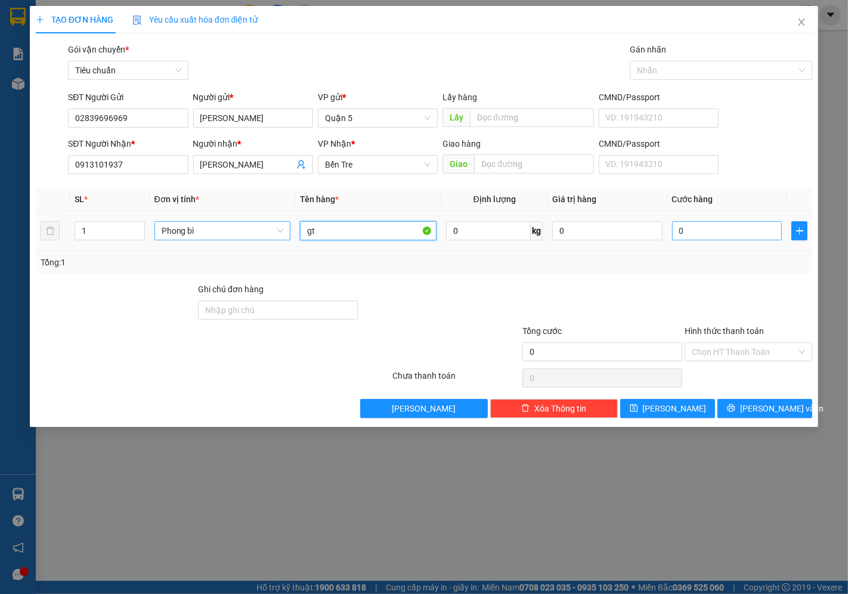
type input "gt"
click at [725, 224] on input "0" at bounding box center [727, 230] width 110 height 19
type input "002"
type input "2"
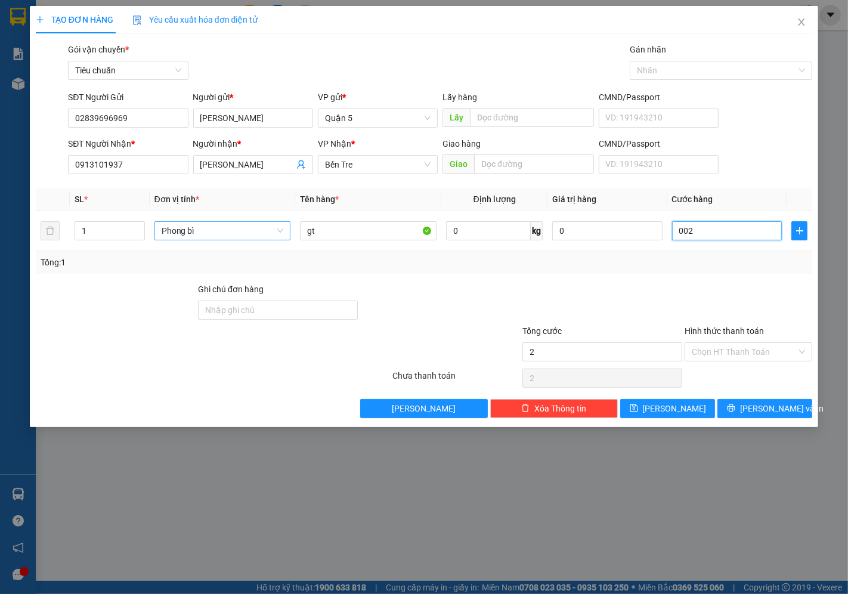
type input "0.020"
type input "20"
type input "20.000"
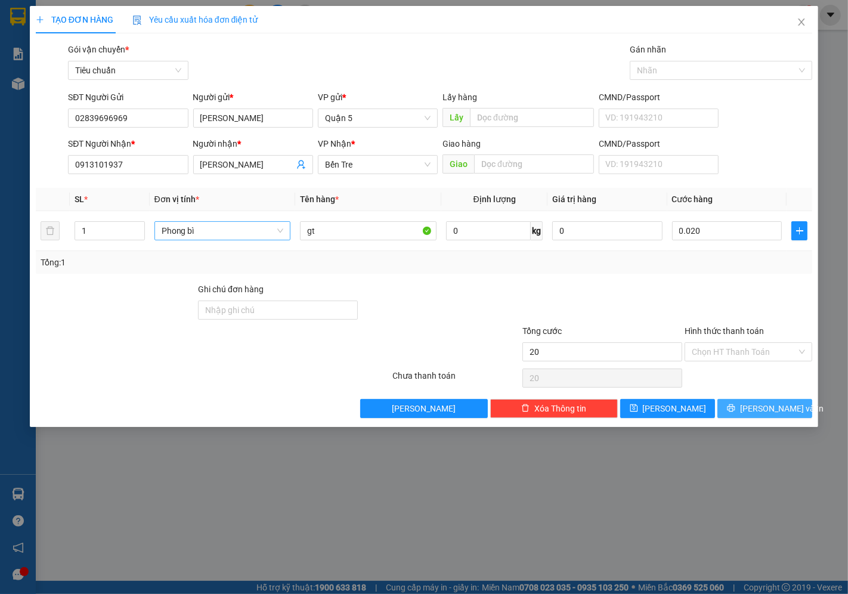
type input "20.000"
click at [765, 403] on span "[PERSON_NAME] và In" at bounding box center [781, 408] width 83 height 13
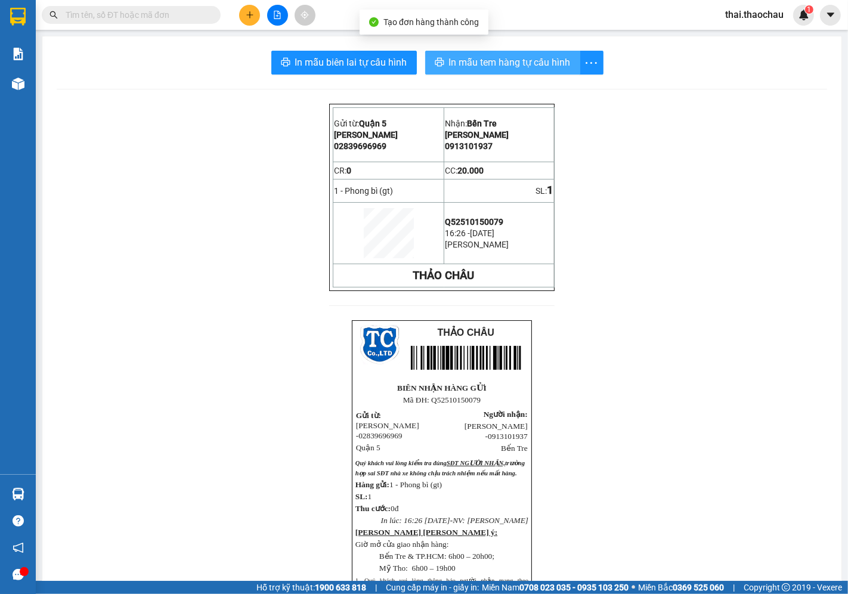
click at [504, 70] on button "In mẫu tem hàng tự cấu hình" at bounding box center [502, 63] width 155 height 24
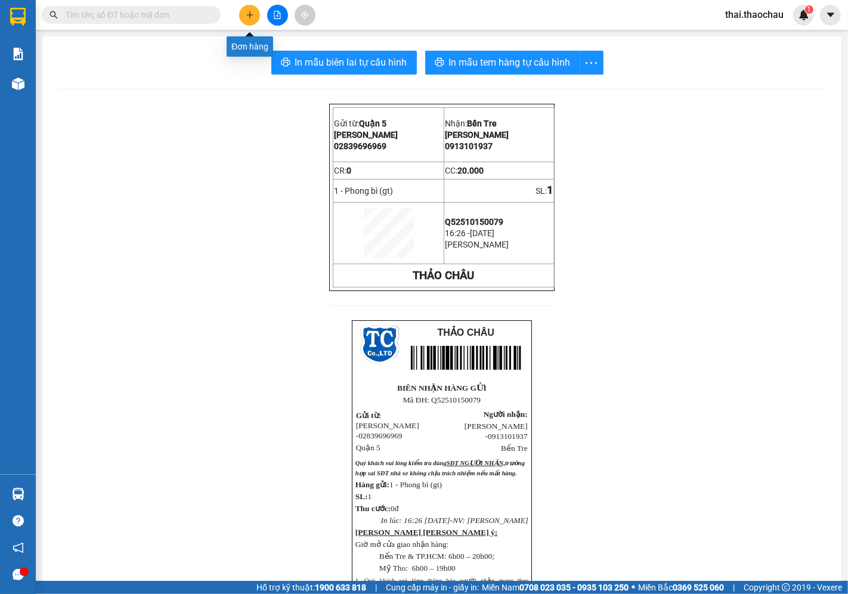
click at [249, 14] on icon "plus" at bounding box center [249, 14] width 1 height 7
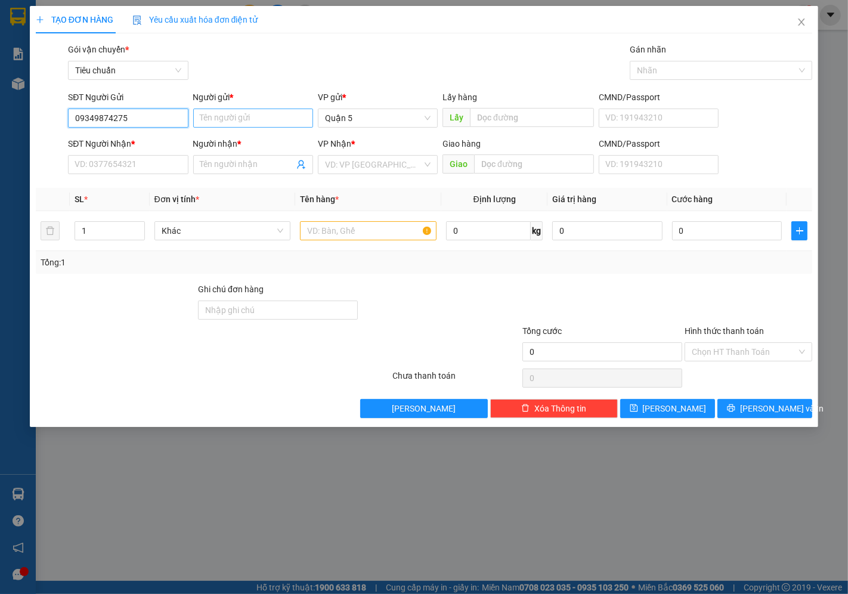
type input "09349874275"
click at [246, 119] on input "Người gửi *" at bounding box center [253, 117] width 120 height 19
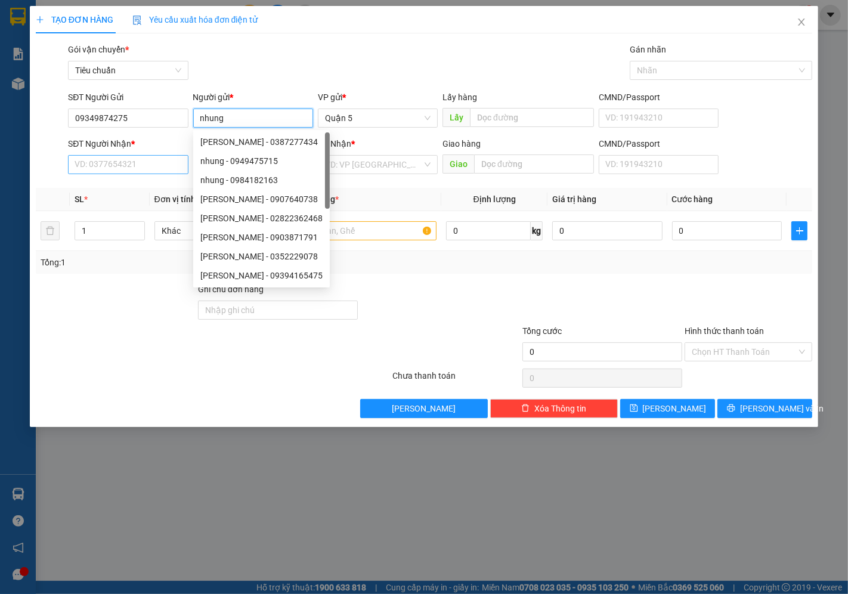
type input "nhung"
click at [143, 173] on input "SĐT Người Nhận *" at bounding box center [128, 164] width 120 height 19
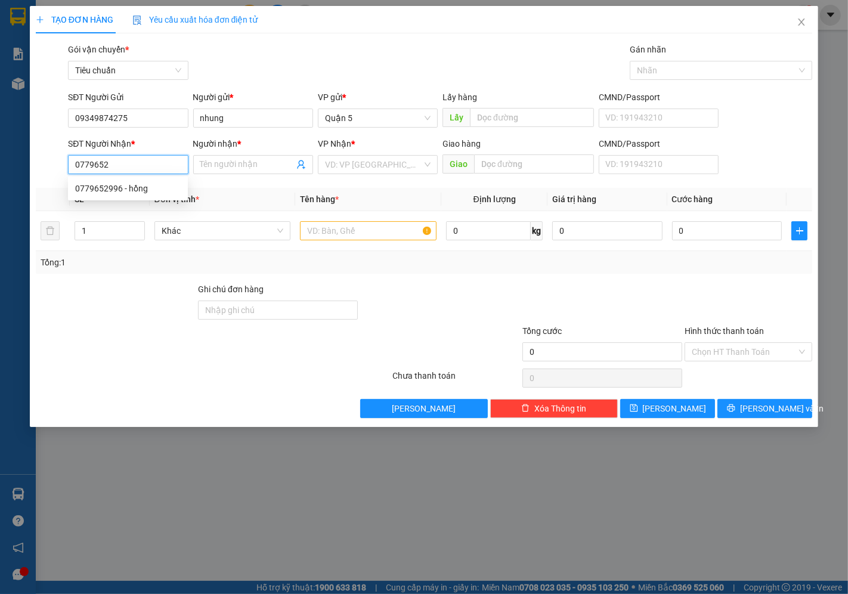
click at [144, 192] on div "0779652996 - hồng" at bounding box center [127, 188] width 105 height 13
type input "0779652996"
type input "hồng"
click at [248, 222] on span "Khác" at bounding box center [223, 231] width 122 height 18
type input "0779652996"
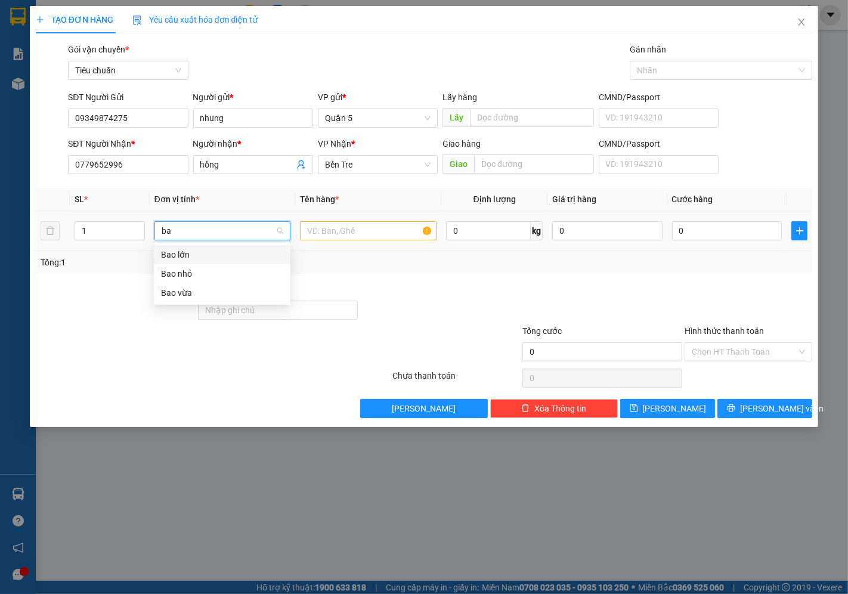
type input "b"
type input "k"
click at [211, 219] on div "Kiện nhỏ Kiện nhỏ" at bounding box center [222, 231] width 136 height 24
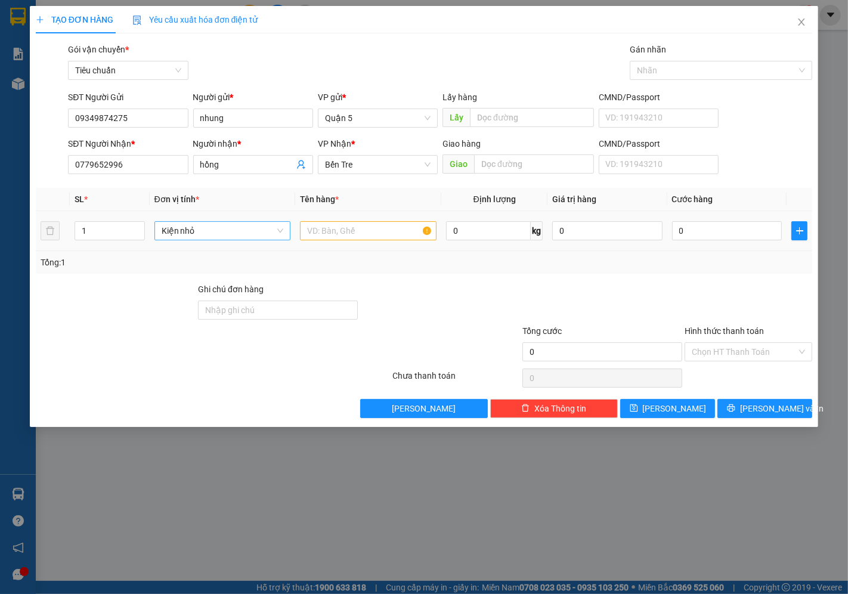
click at [212, 223] on span "Kiện nhỏ" at bounding box center [223, 231] width 122 height 18
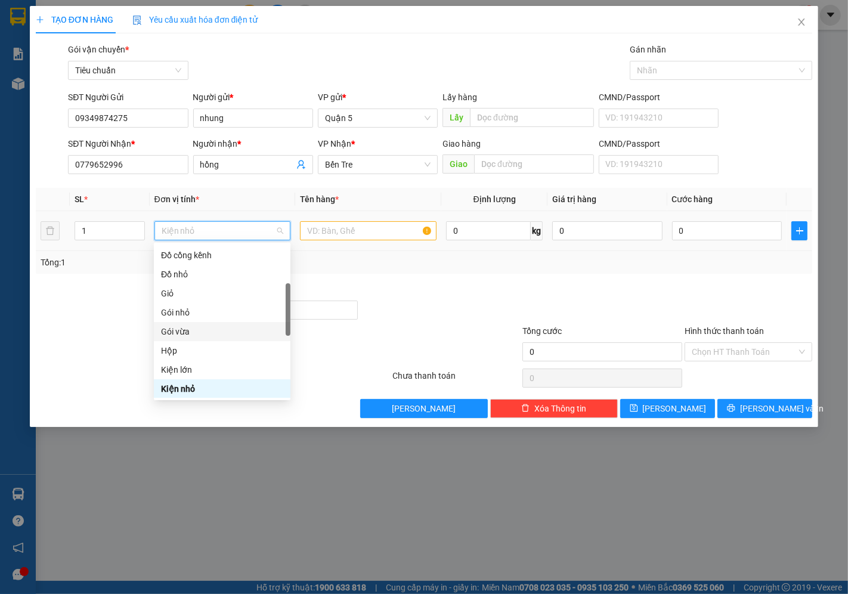
scroll to position [284, 0]
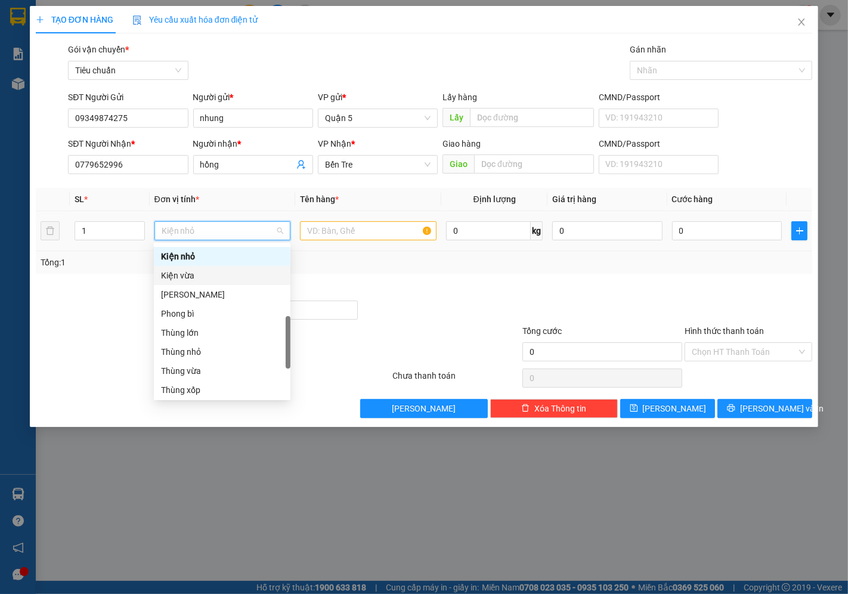
click at [183, 276] on div "Kiện vừa" at bounding box center [222, 275] width 122 height 13
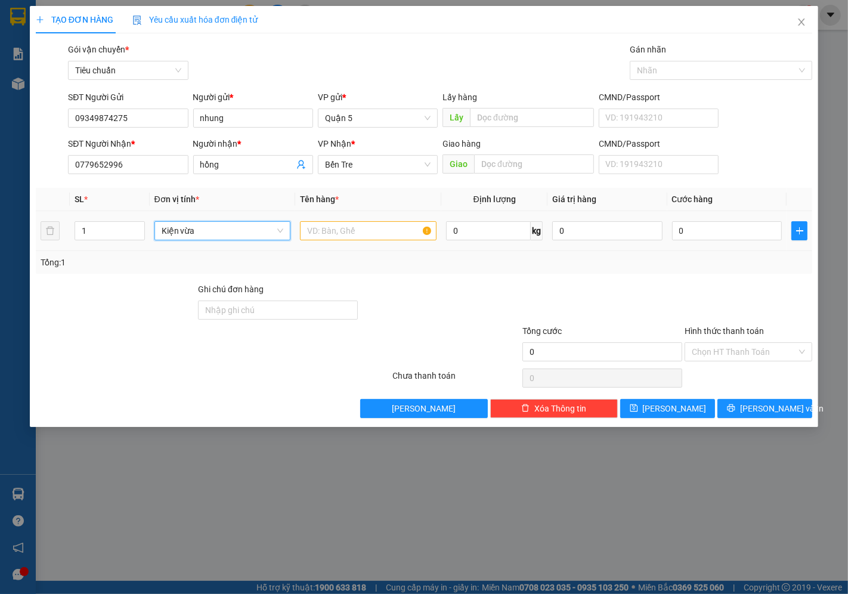
click at [383, 217] on td at bounding box center [368, 231] width 146 height 40
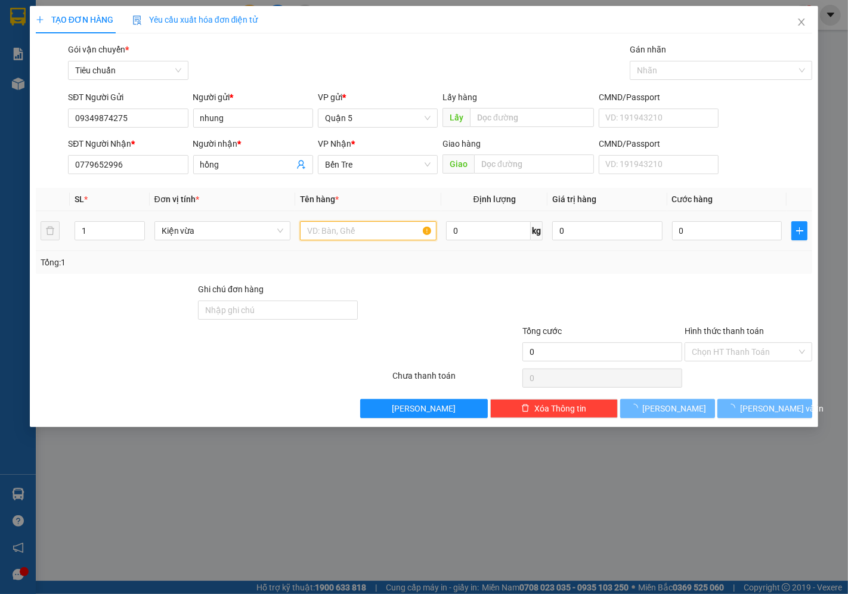
click at [379, 225] on input "text" at bounding box center [368, 230] width 136 height 19
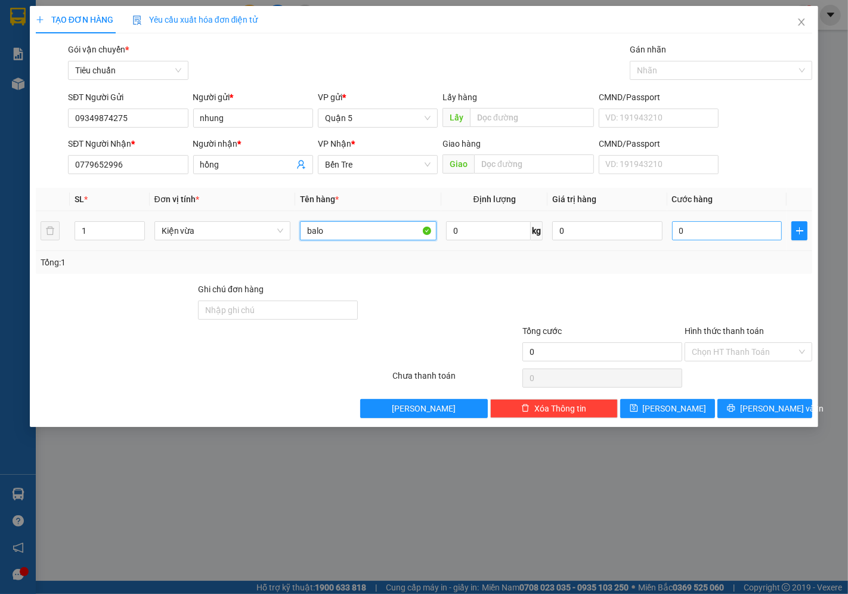
type input "balo"
click at [738, 225] on input "0" at bounding box center [727, 230] width 110 height 19
type input "003"
type input "3"
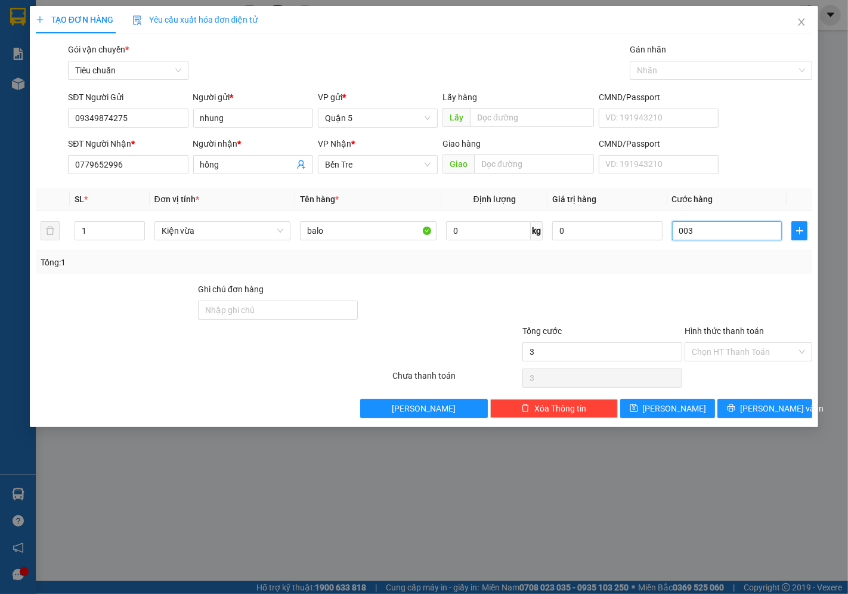
type input "0.030"
type input "30"
type input "30.000"
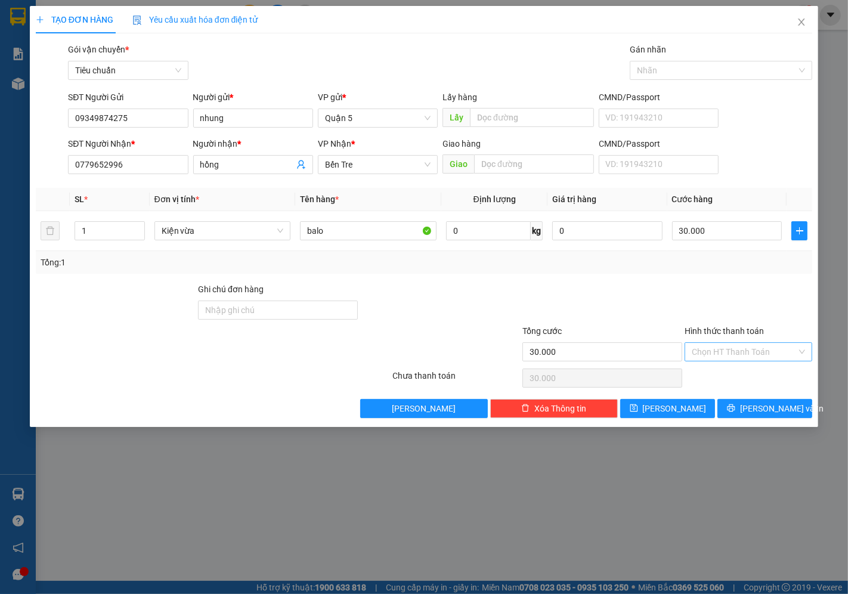
click at [743, 349] on input "Hình thức thanh toán" at bounding box center [743, 352] width 105 height 18
click at [708, 378] on div "Tại văn phòng" at bounding box center [748, 375] width 113 height 13
type input "0"
click at [735, 406] on icon "printer" at bounding box center [731, 407] width 8 height 8
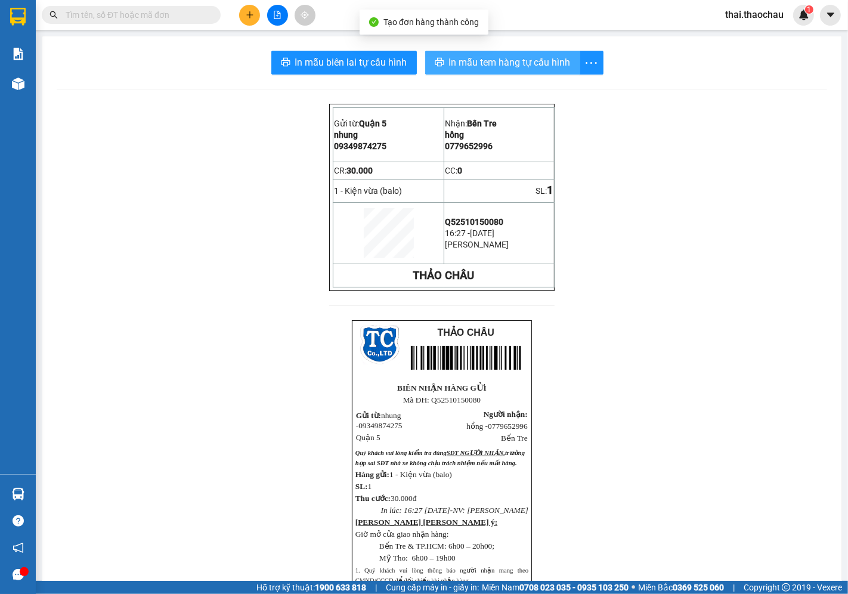
click at [492, 61] on span "In mẫu tem hàng tự cấu hình" at bounding box center [510, 62] width 122 height 15
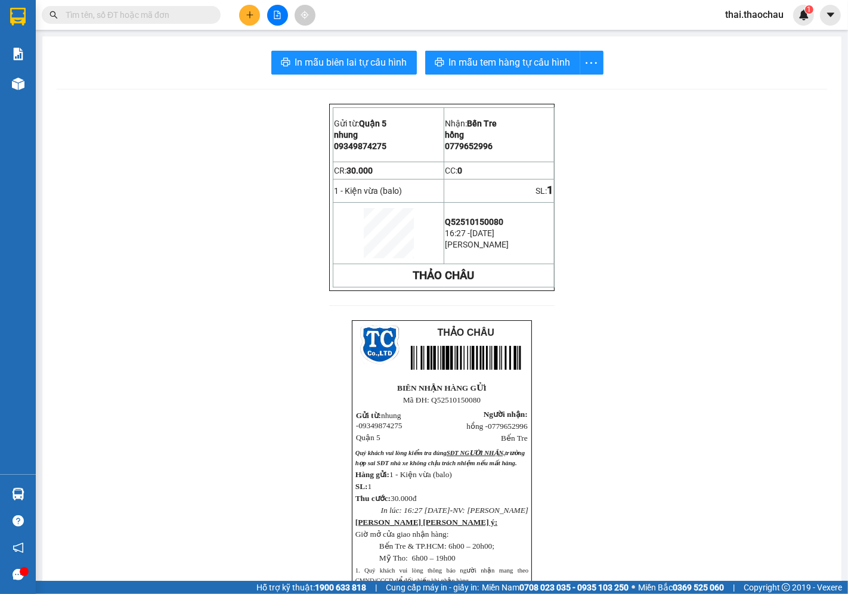
click at [129, 23] on span at bounding box center [131, 15] width 179 height 18
click at [135, 18] on input "text" at bounding box center [136, 14] width 141 height 13
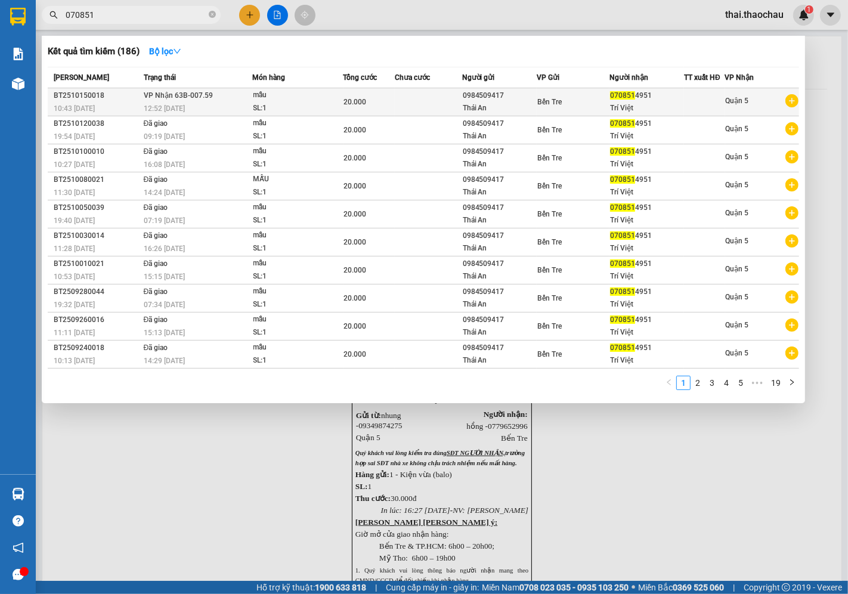
type input "070851"
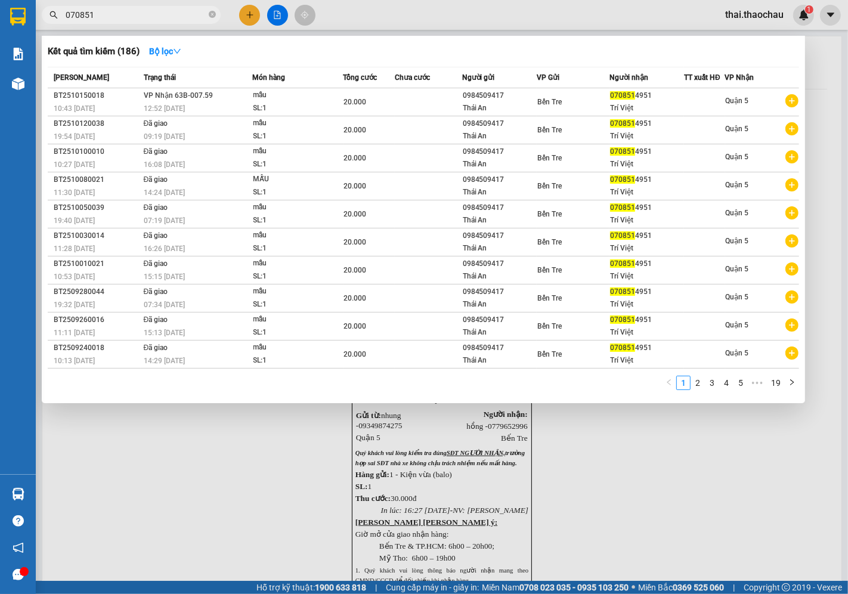
click at [488, 108] on div "Thái An" at bounding box center [498, 108] width 73 height 13
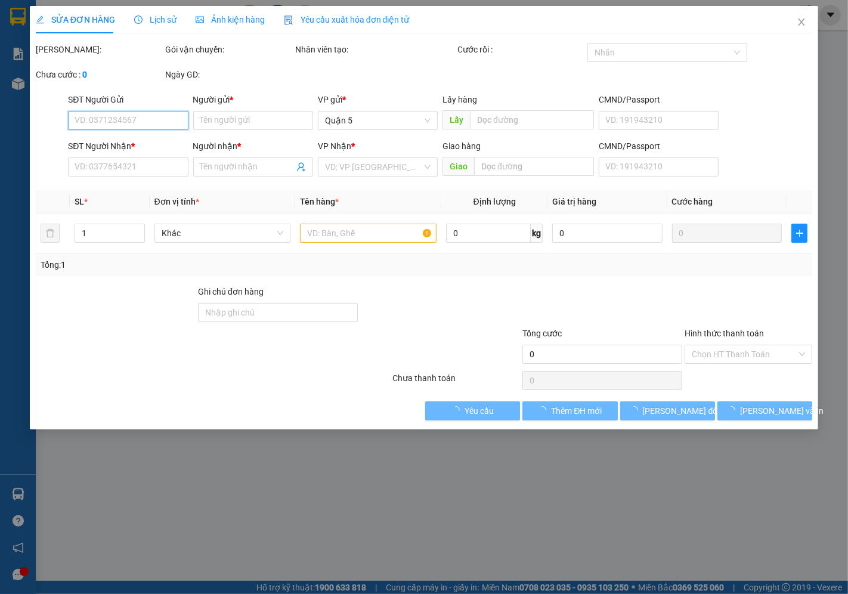
type input "0984509417"
type input "Thái An"
type input "0708514951"
type input "Trí Việt"
type input "20.000"
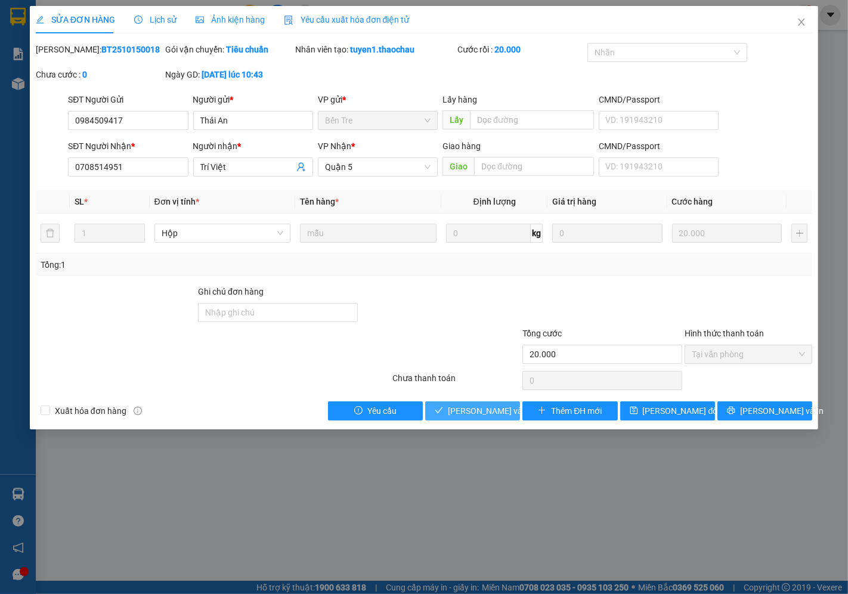
click at [486, 410] on span "[PERSON_NAME] và Giao hàng" at bounding box center [528, 410] width 161 height 13
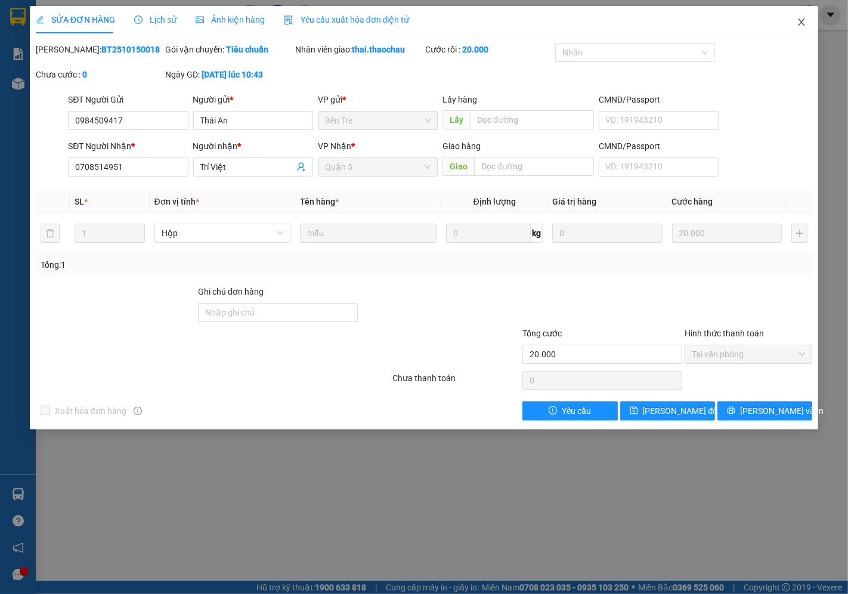
click at [806, 17] on span "Close" at bounding box center [800, 22] width 33 height 33
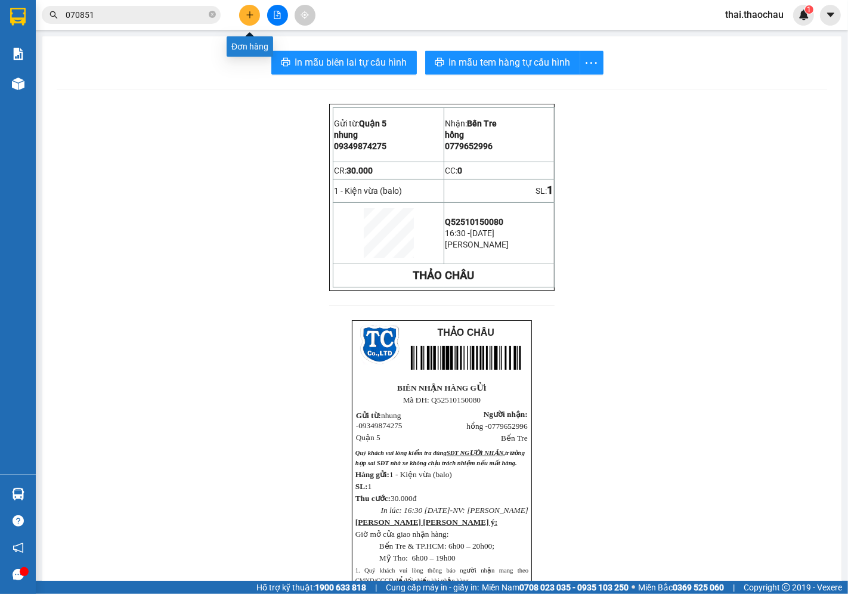
click at [252, 8] on button at bounding box center [249, 15] width 21 height 21
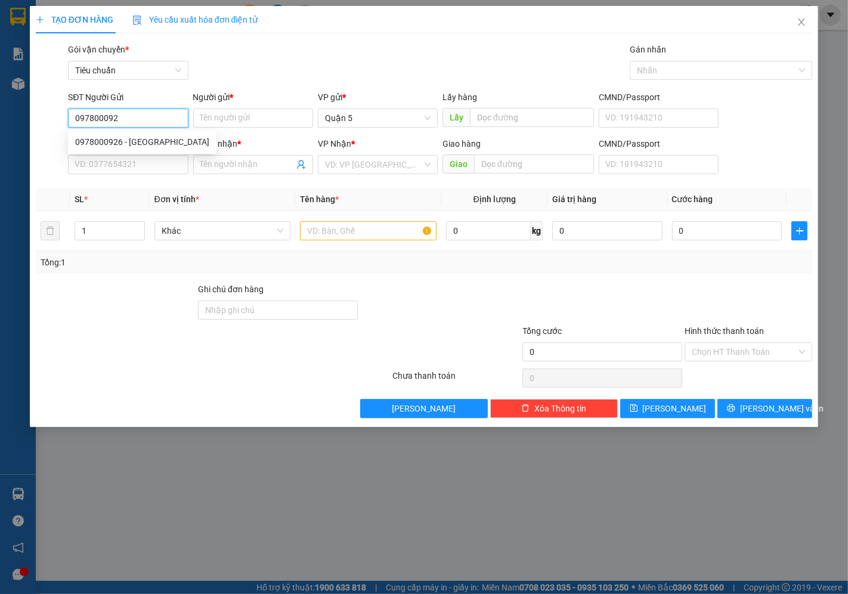
type input "0978000926"
click at [123, 145] on div "0978000926 - ny" at bounding box center [142, 141] width 134 height 13
type input "ny"
type input "0978000926"
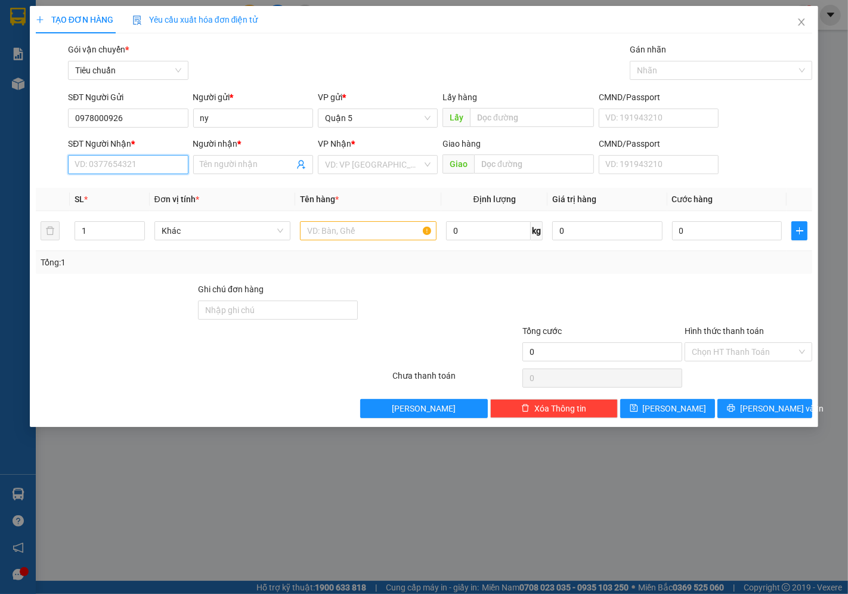
click at [132, 162] on input "SĐT Người Nhận *" at bounding box center [128, 164] width 120 height 19
click at [132, 185] on div "0986022238 - Tùng" at bounding box center [127, 188] width 105 height 13
type input "0986022238"
type input "Tùng"
click at [183, 230] on span "Khác" at bounding box center [223, 231] width 122 height 18
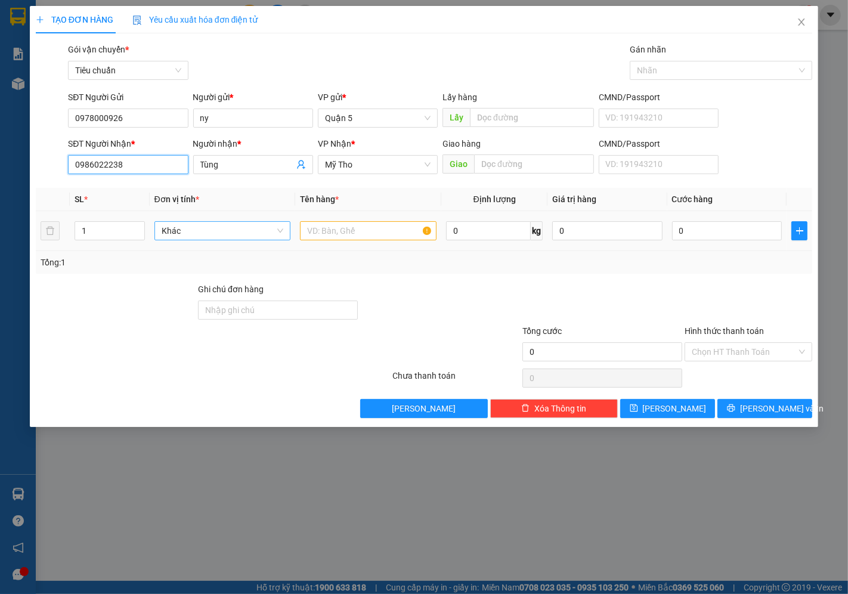
type input "0986022238"
type input "t"
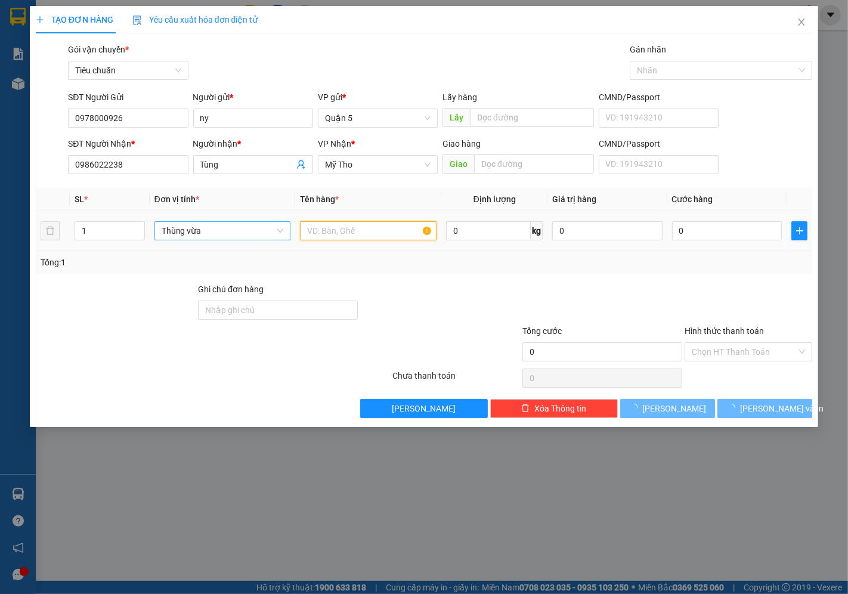
click at [332, 230] on input "text" at bounding box center [368, 230] width 136 height 19
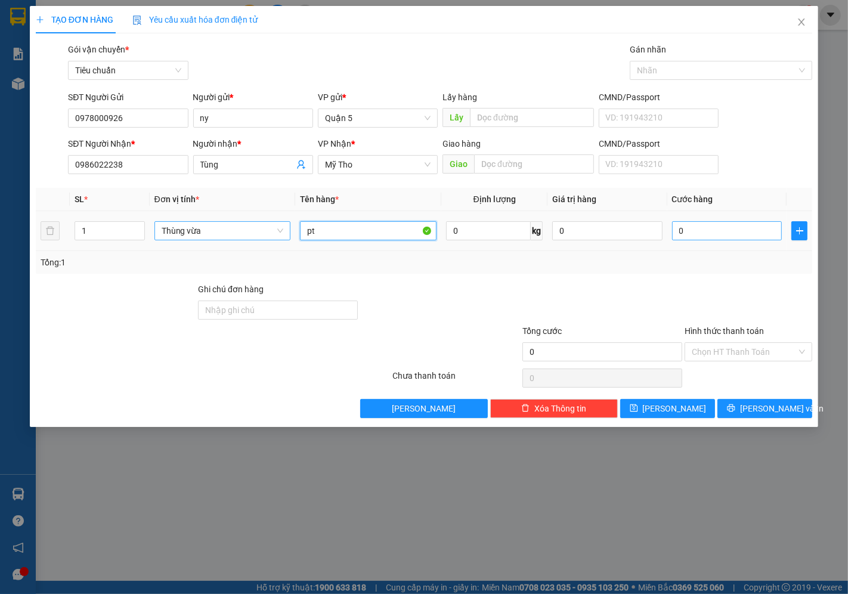
type input "pt"
click at [695, 224] on input "0" at bounding box center [727, 230] width 110 height 19
type input "003"
type input "3"
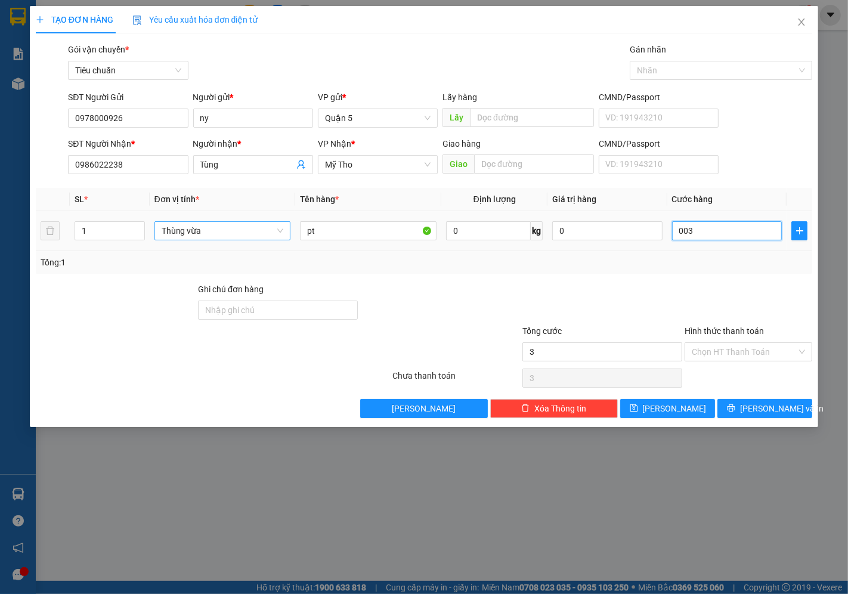
type input "0.030"
type input "30"
type input "30.000"
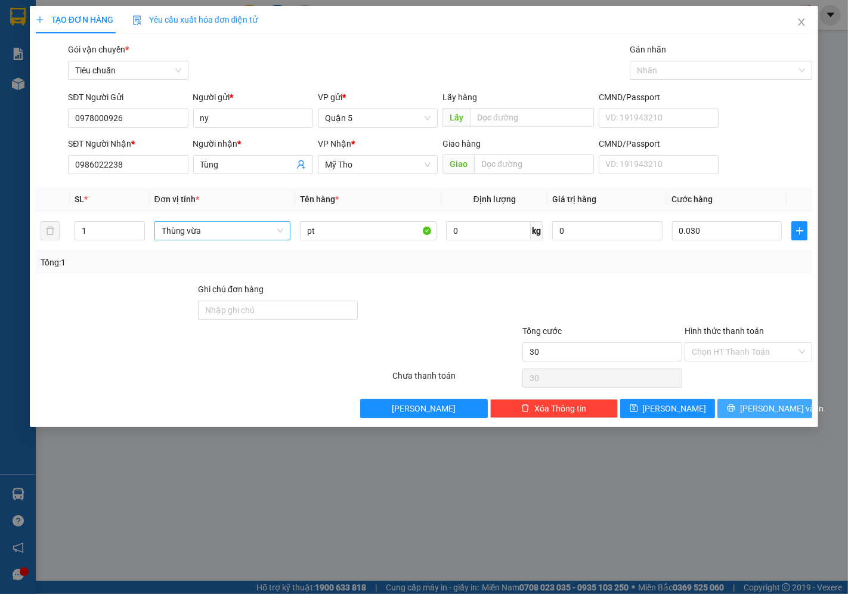
type input "30.000"
click at [765, 412] on span "[PERSON_NAME] và In" at bounding box center [781, 408] width 83 height 13
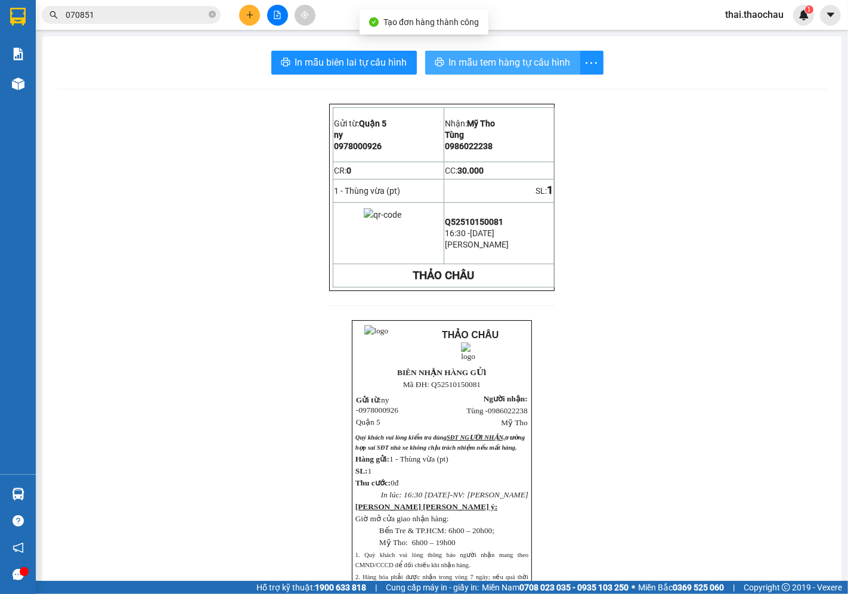
click at [511, 55] on span "In mẫu tem hàng tự cấu hình" at bounding box center [510, 62] width 122 height 15
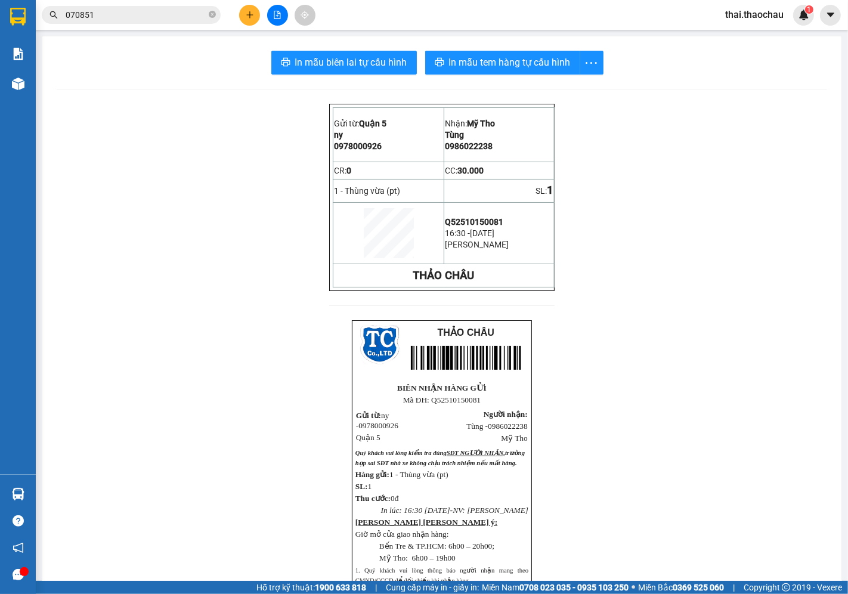
click at [248, 12] on icon "plus" at bounding box center [250, 15] width 8 height 8
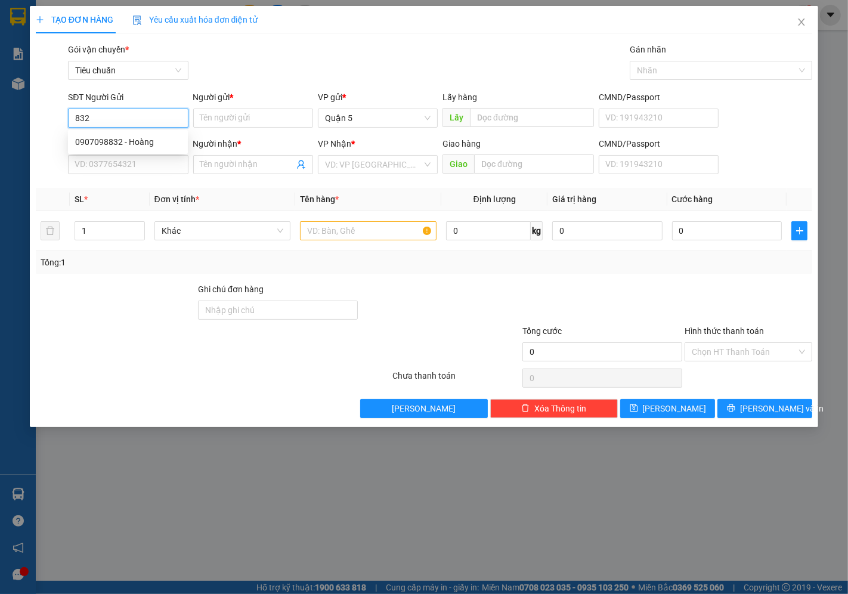
click at [116, 139] on div "0907098832 - Hoàng" at bounding box center [127, 141] width 105 height 13
type input "0907098832"
type input "Hoàng"
type input "0907098832"
click at [123, 157] on input "SĐT Người Nhận *" at bounding box center [128, 164] width 120 height 19
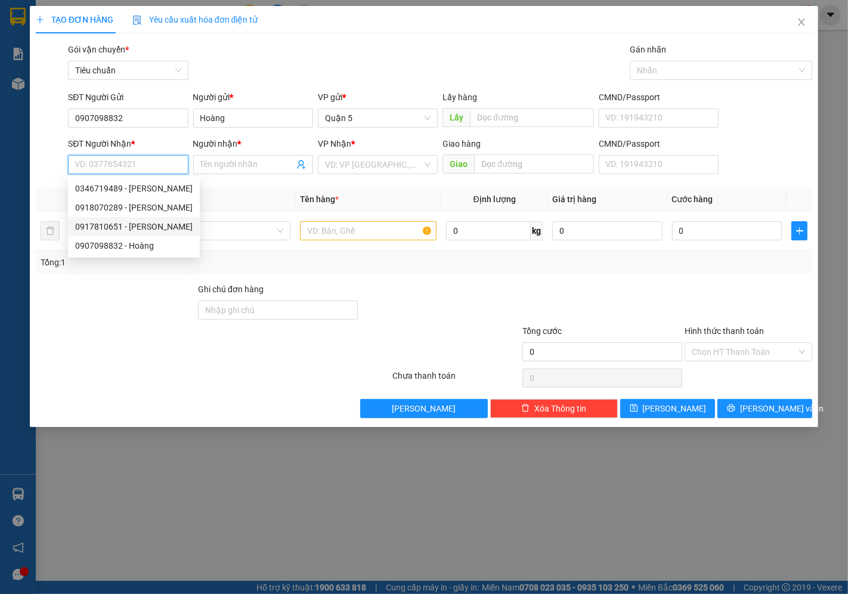
click at [135, 222] on div "0917810651 - Trúc Giang" at bounding box center [133, 226] width 117 height 13
type input "0917810651"
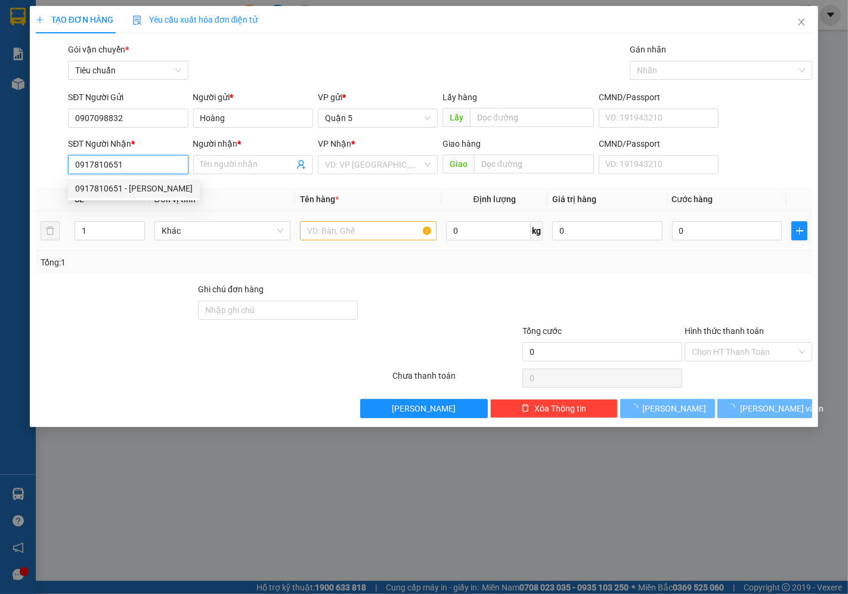
type input "Trúc Giang"
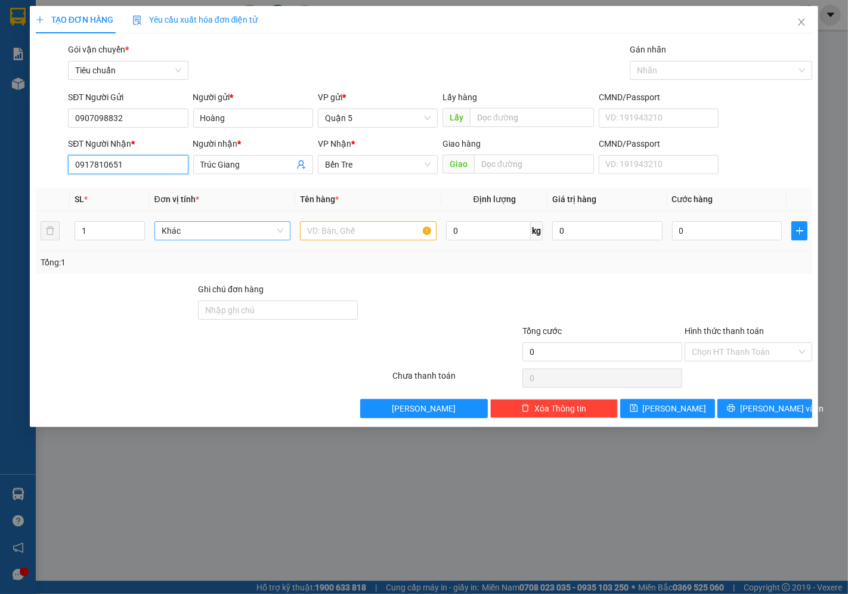
click at [228, 238] on span "Khác" at bounding box center [223, 231] width 122 height 18
type input "k"
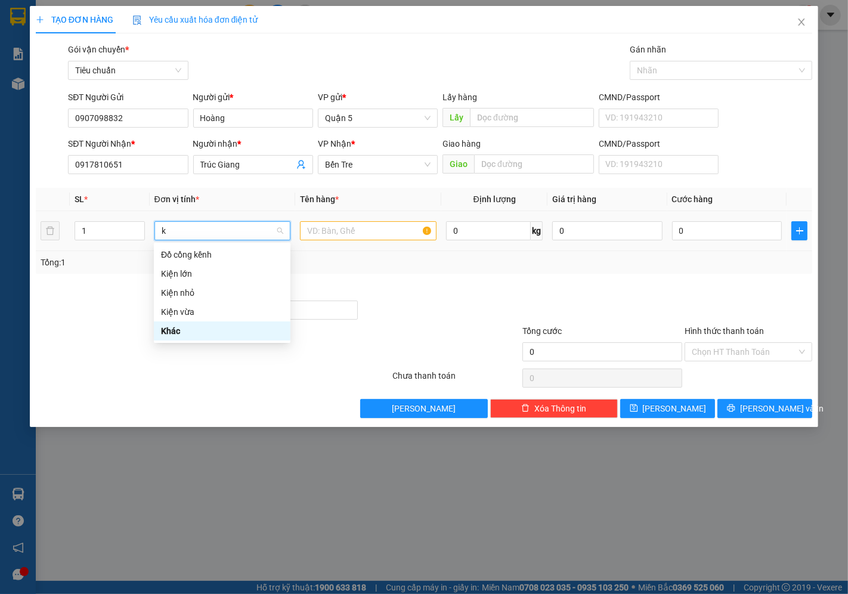
click at [194, 318] on div "Kiện vừa" at bounding box center [222, 311] width 122 height 13
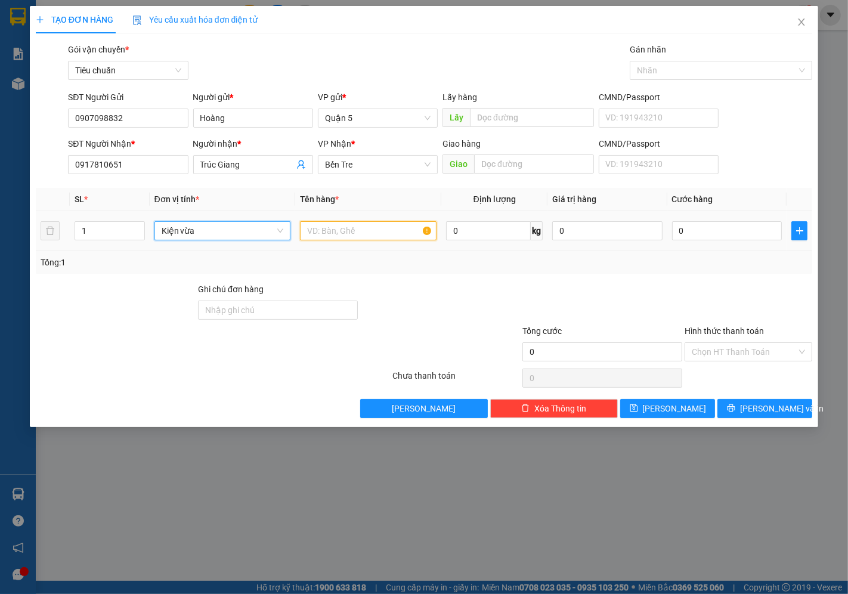
click at [324, 229] on input "text" at bounding box center [368, 230] width 136 height 19
type input "vs"
click at [728, 230] on input "0" at bounding box center [727, 230] width 110 height 19
type input "002"
type input "2"
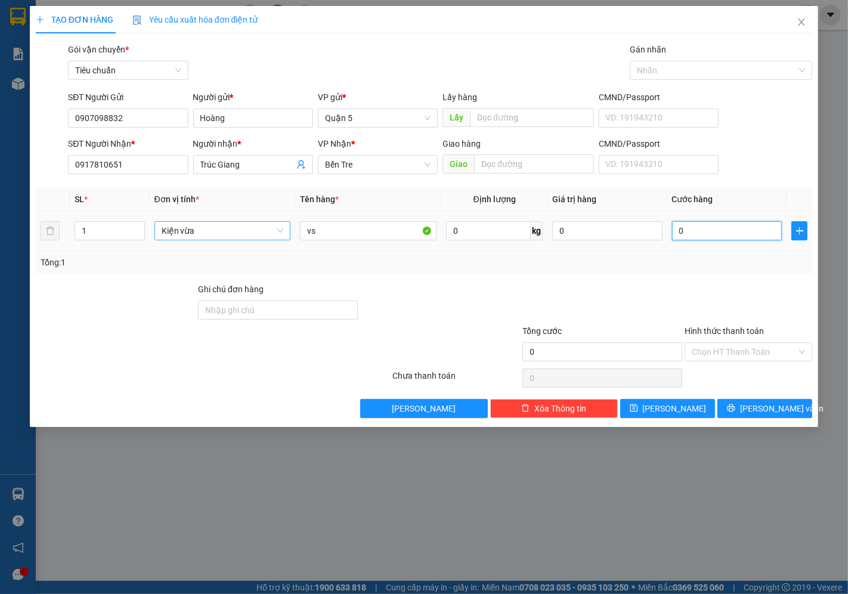
type input "2"
type input "0.020"
type input "20"
type input "20.000"
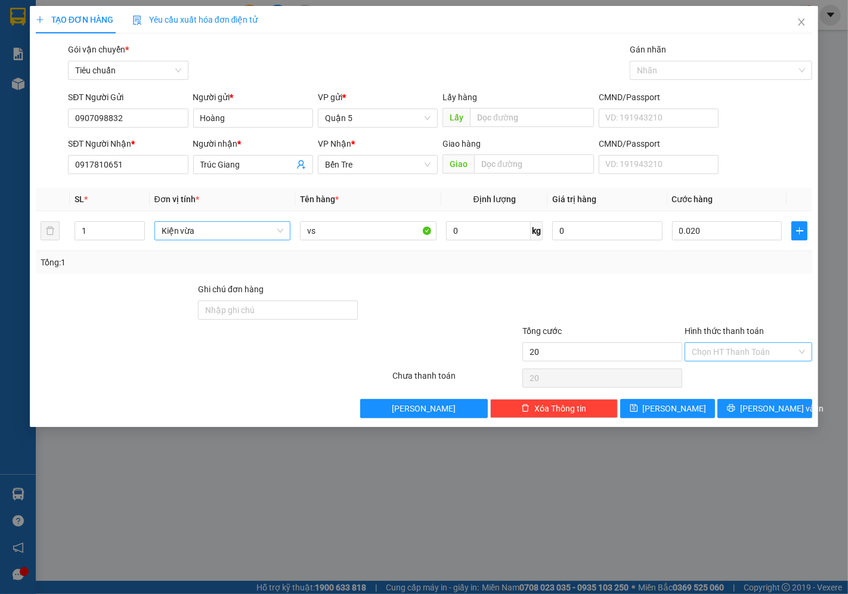
type input "20.000"
click at [738, 358] on input "Hình thức thanh toán" at bounding box center [743, 352] width 105 height 18
click at [724, 369] on div "Tại văn phòng" at bounding box center [748, 375] width 113 height 13
click at [735, 403] on icon "printer" at bounding box center [731, 407] width 8 height 8
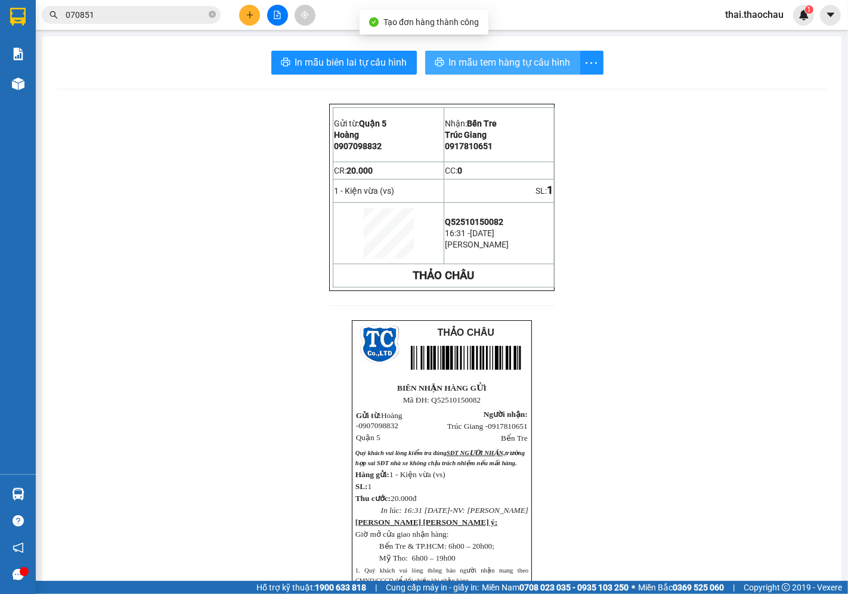
click at [490, 69] on span "In mẫu tem hàng tự cấu hình" at bounding box center [510, 62] width 122 height 15
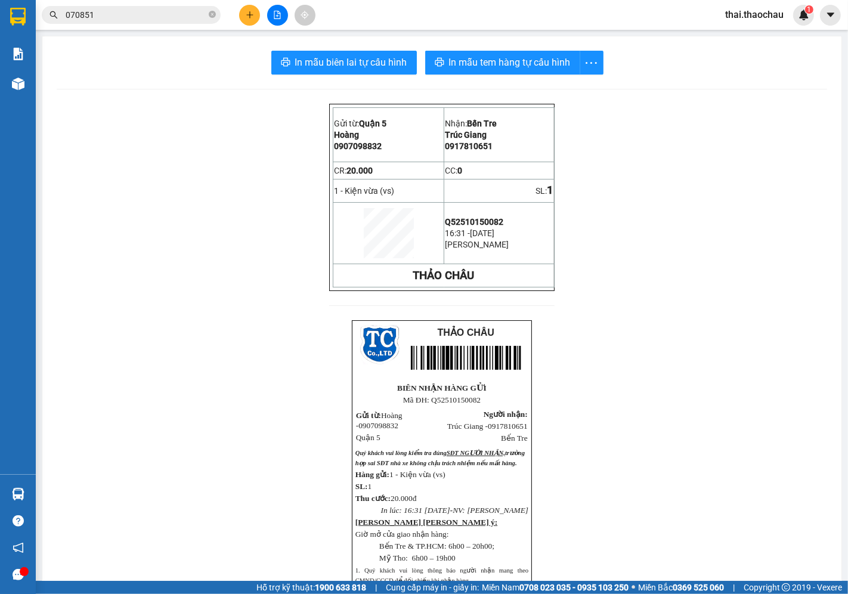
click at [250, 16] on icon "plus" at bounding box center [250, 15] width 8 height 8
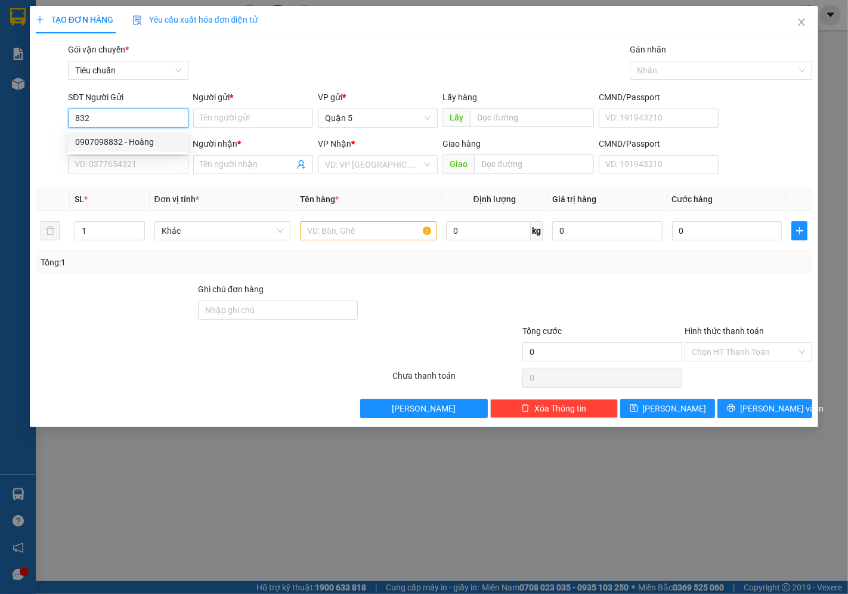
click at [148, 148] on div "0907098832 - Hoàng" at bounding box center [127, 141] width 105 height 13
type input "0907098832"
type input "Hoàng"
type input "0907098832"
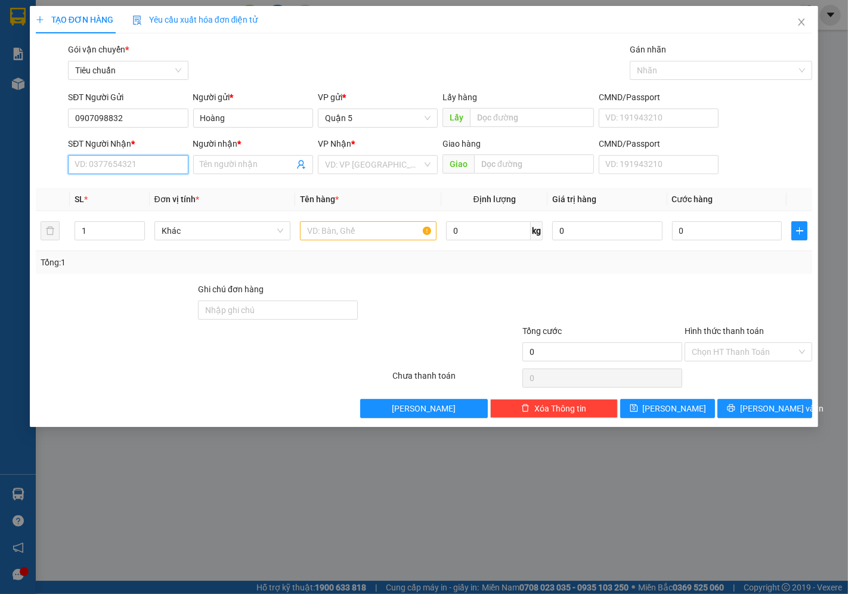
click at [142, 162] on input "SĐT Người Nhận *" at bounding box center [128, 164] width 120 height 19
type input "4"
click at [139, 183] on div "0918070289 - khắc duy" at bounding box center [133, 188] width 117 height 13
type input "0918070289"
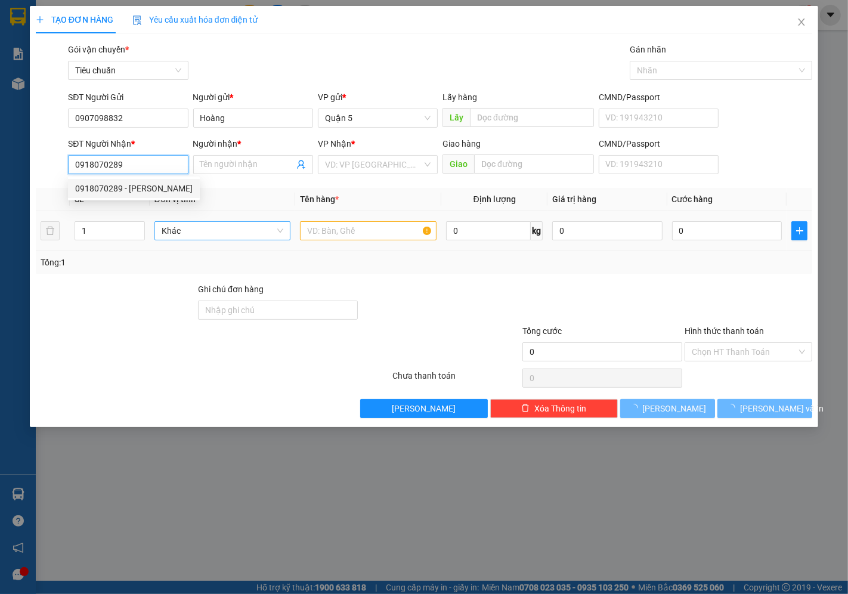
type input "khắc duy"
click at [215, 229] on span "Khác" at bounding box center [223, 231] width 122 height 18
type input "0918070289"
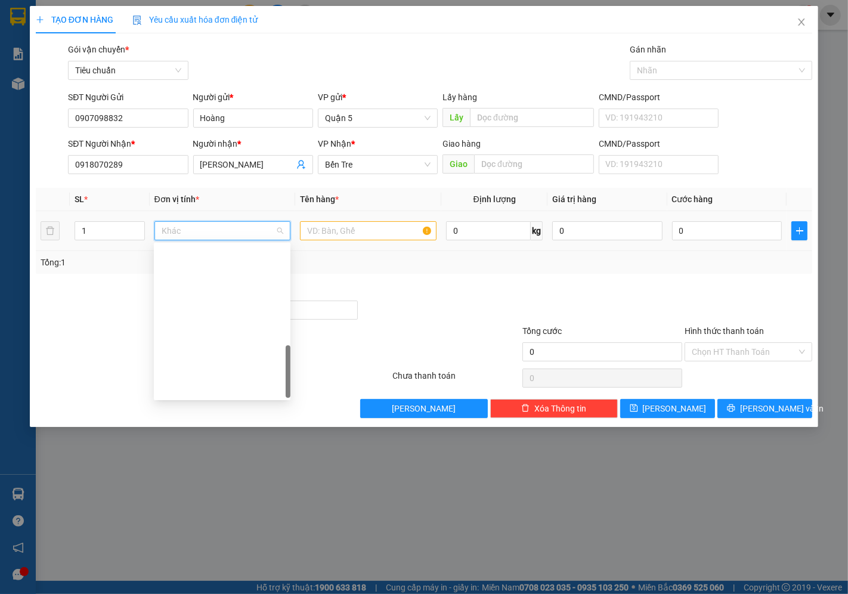
type input "k"
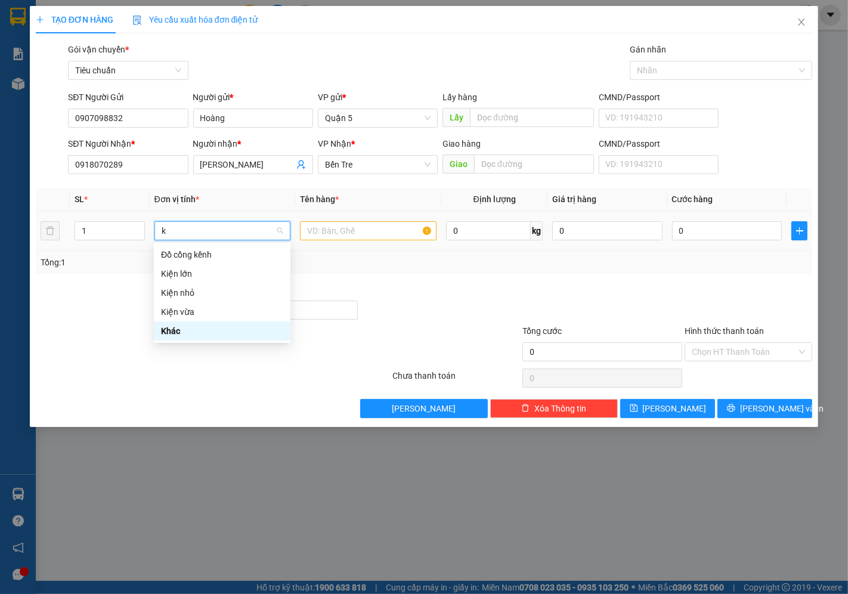
click at [188, 315] on div "Kiện vừa" at bounding box center [222, 311] width 122 height 13
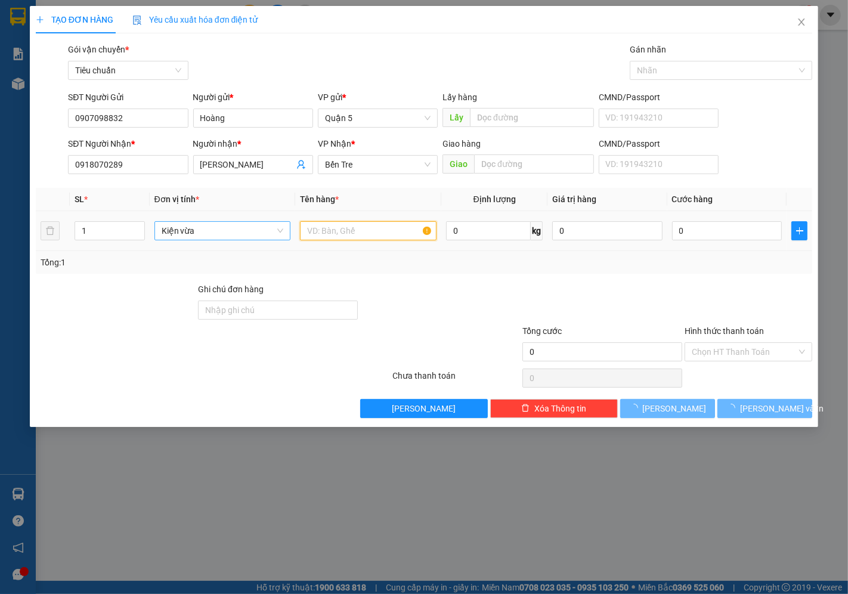
click at [339, 229] on input "text" at bounding box center [368, 230] width 136 height 19
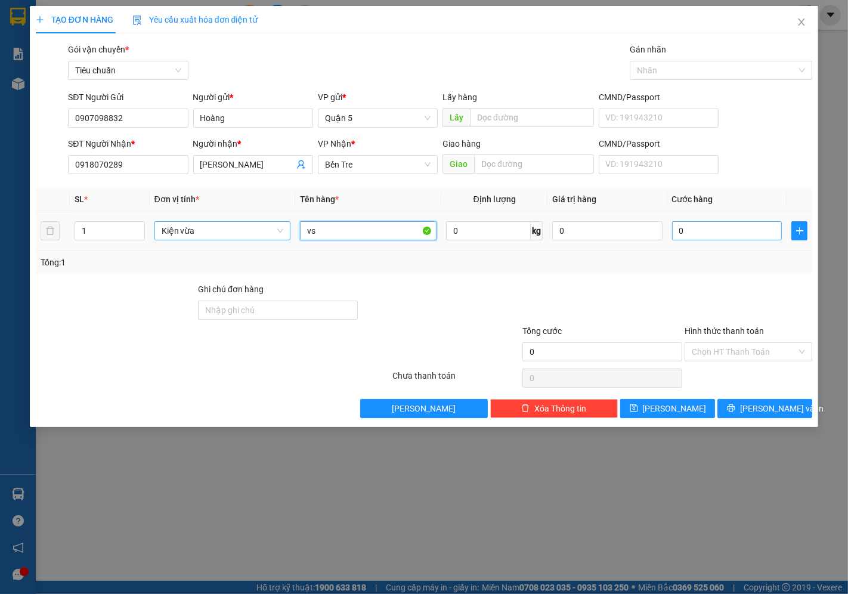
type input "vs"
click at [702, 228] on input "0" at bounding box center [727, 230] width 110 height 19
type input "002"
type input "2"
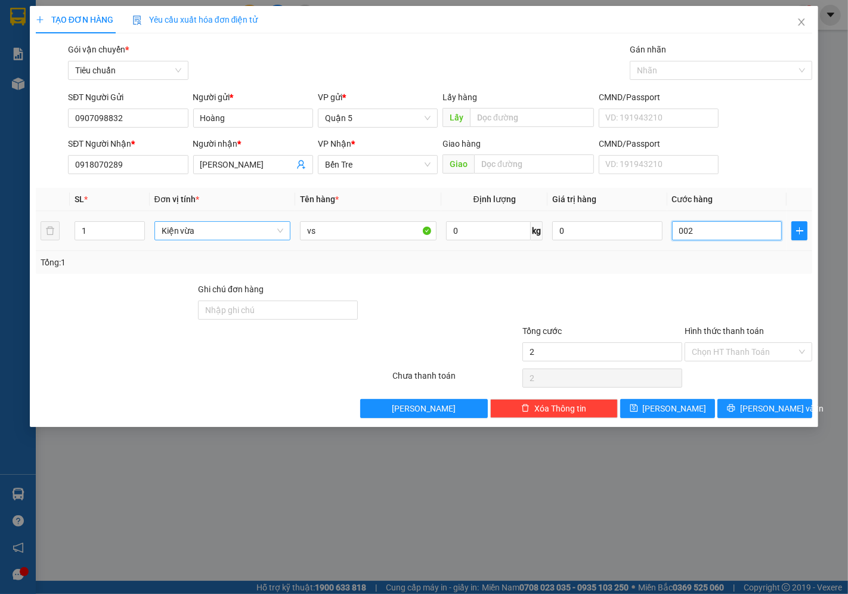
type input "0.020"
type input "20"
click at [760, 352] on input "Hình thức thanh toán" at bounding box center [743, 352] width 105 height 18
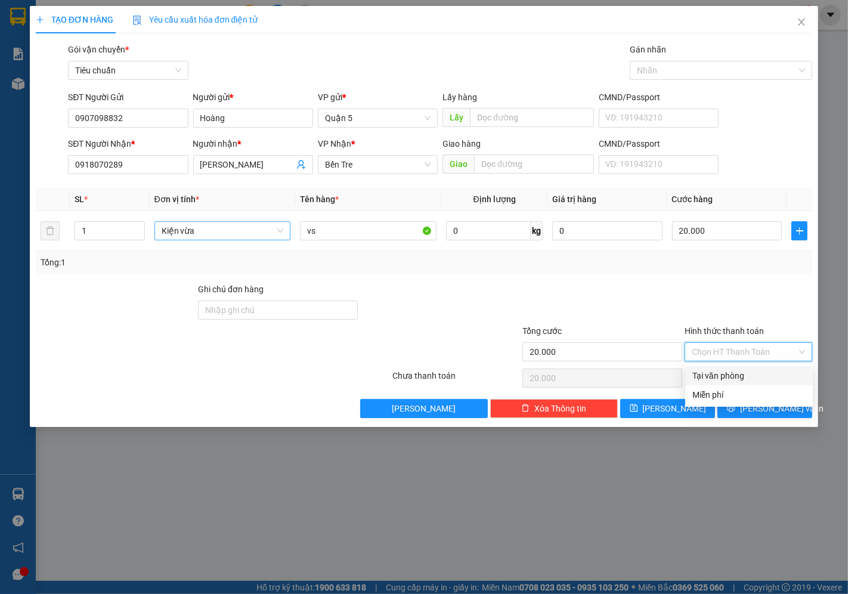
click at [751, 374] on div "Tại văn phòng" at bounding box center [748, 375] width 113 height 13
click at [761, 415] on button "[PERSON_NAME] và In" at bounding box center [764, 408] width 95 height 19
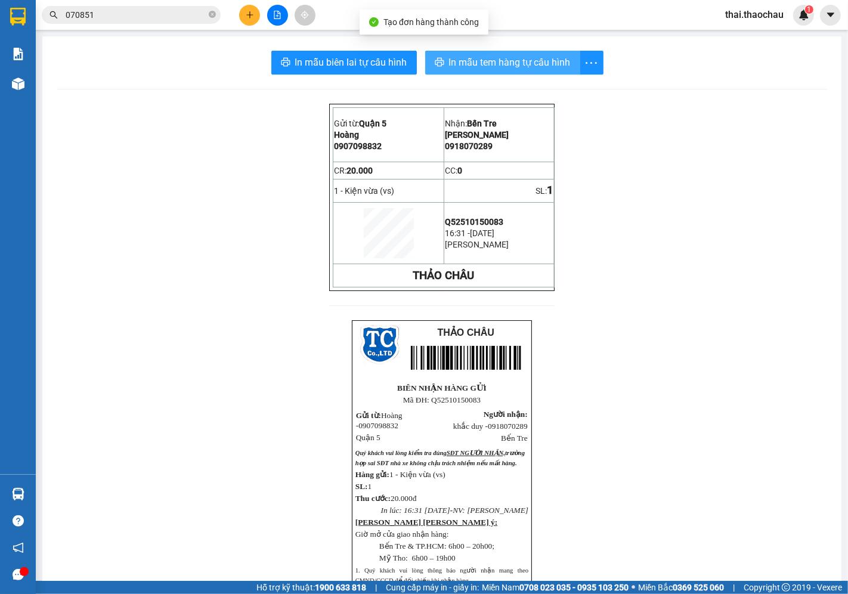
click at [499, 64] on span "In mẫu tem hàng tự cấu hình" at bounding box center [510, 62] width 122 height 15
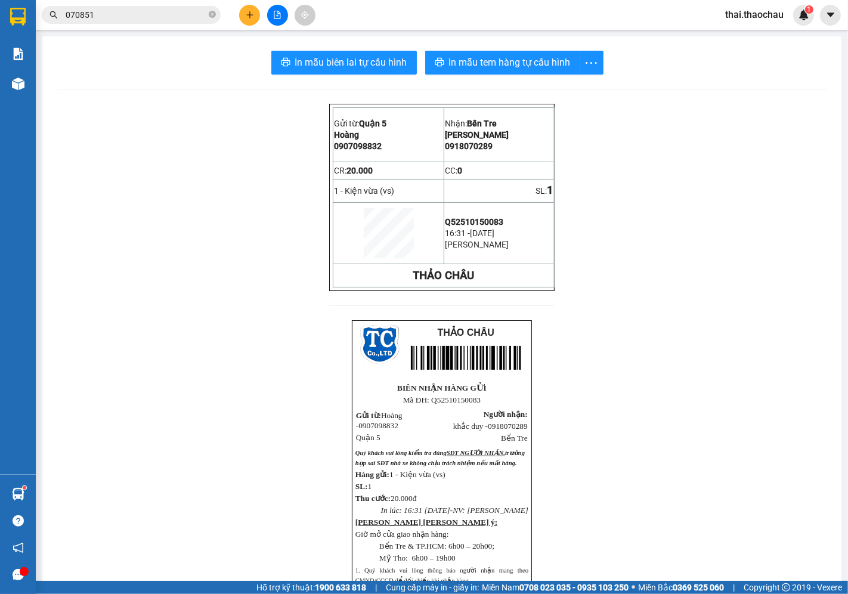
click at [79, 16] on input "070851" at bounding box center [136, 14] width 141 height 13
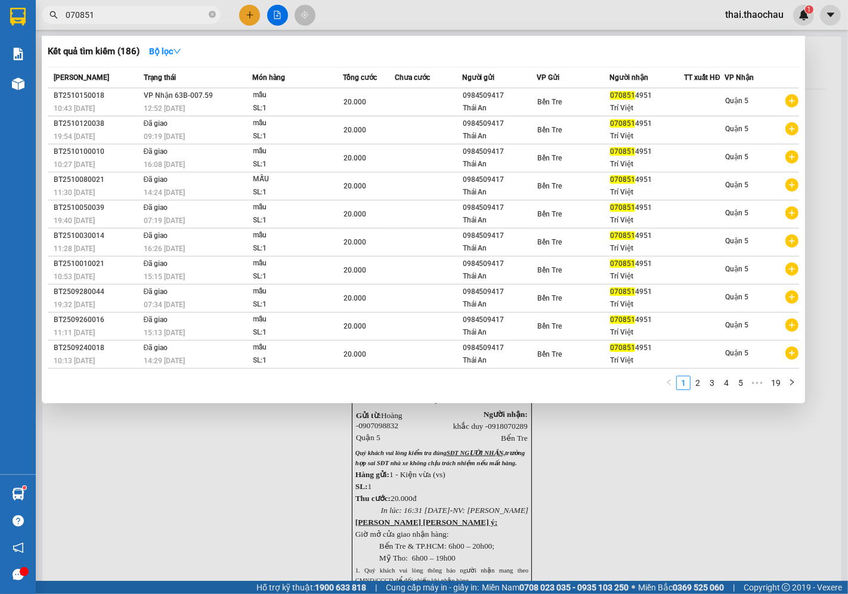
click at [79, 16] on input "070851" at bounding box center [136, 14] width 141 height 13
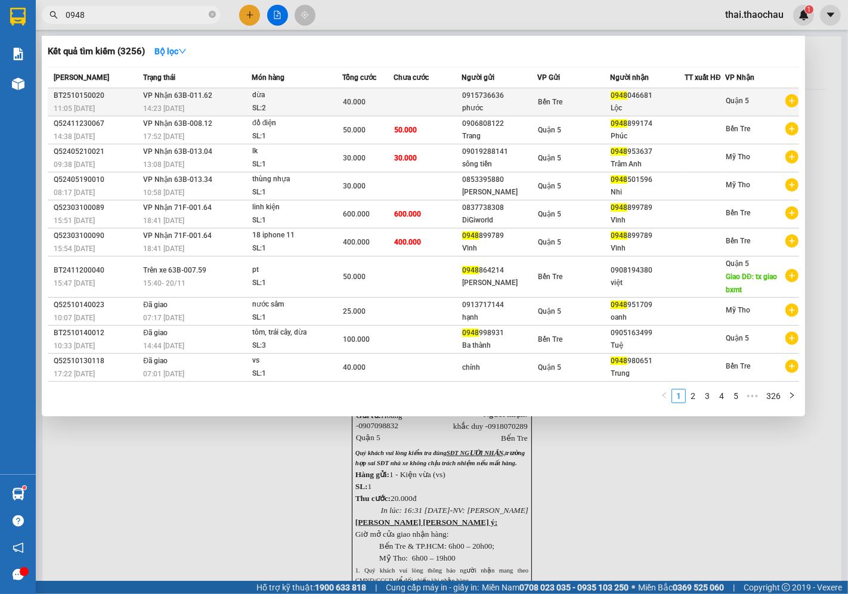
type input "0948"
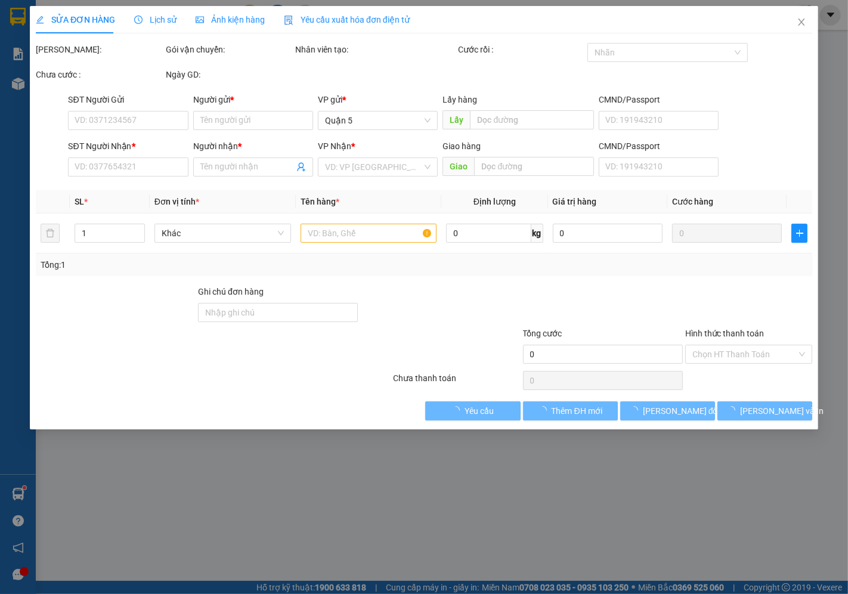
click at [402, 100] on div "VP gửi * Quận 5" at bounding box center [378, 114] width 120 height 42
type input "0915736636"
type input "phước"
type input "0948046681"
type input "Lộc"
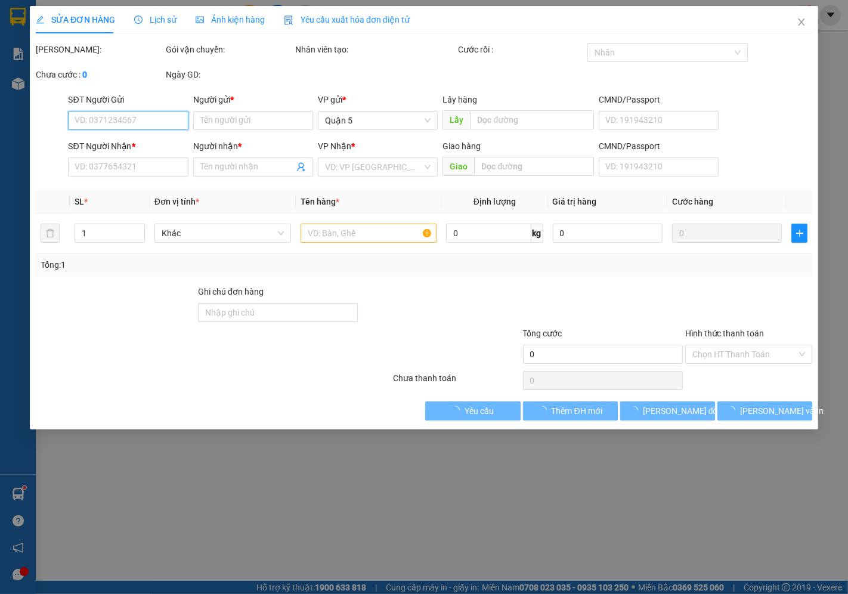
type input "40.000"
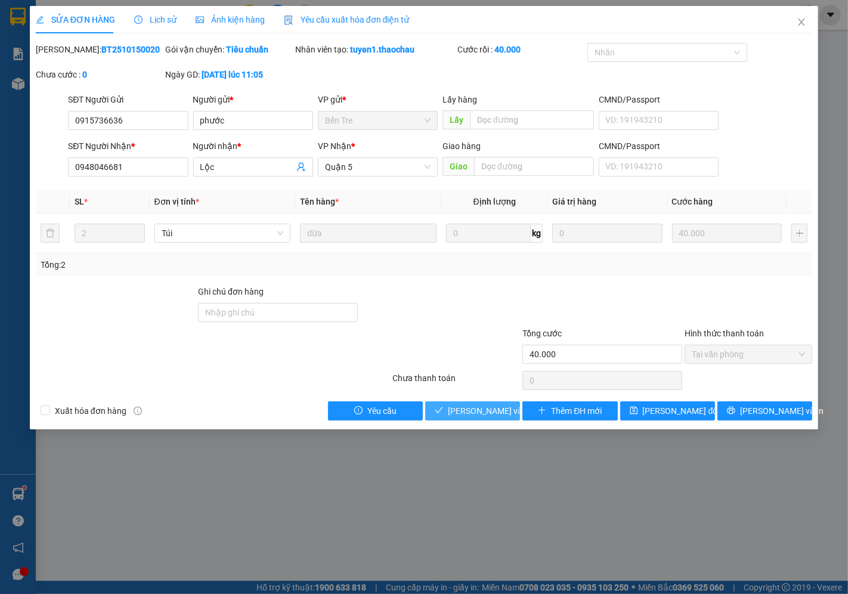
click at [478, 417] on span "[PERSON_NAME] và Giao hàng" at bounding box center [528, 410] width 161 height 13
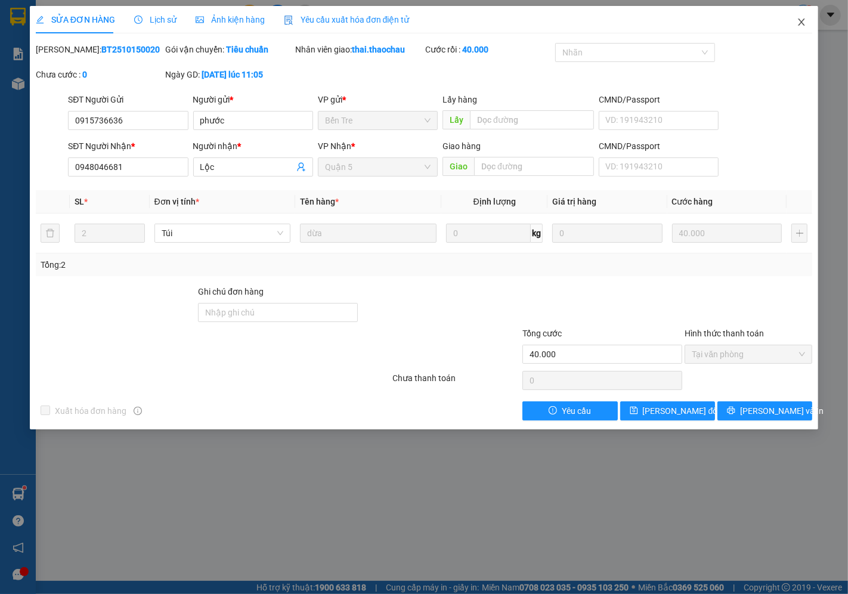
click at [805, 23] on icon "close" at bounding box center [801, 22] width 10 height 10
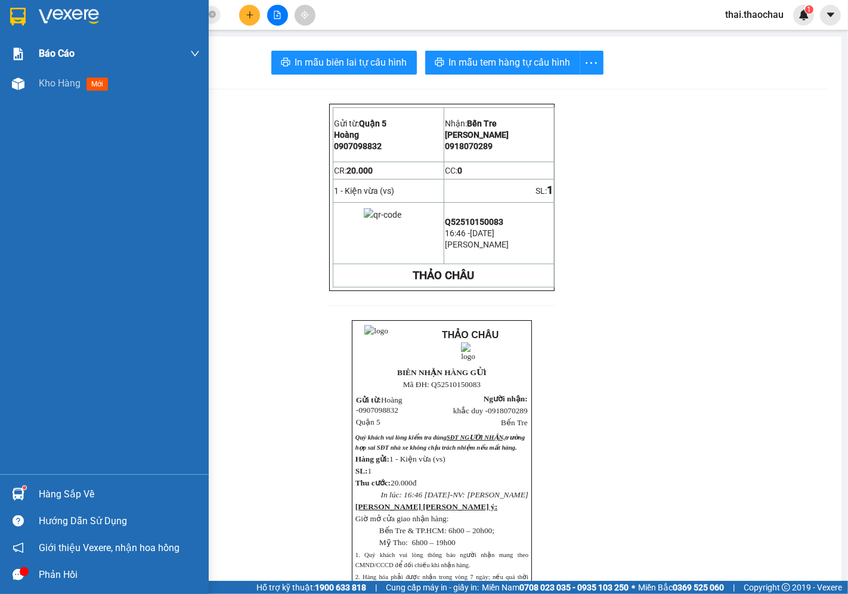
click at [25, 67] on div "Báo cáo Báo cáo dòng tiền (nhân viên) Kho hàng mới" at bounding box center [104, 256] width 209 height 435
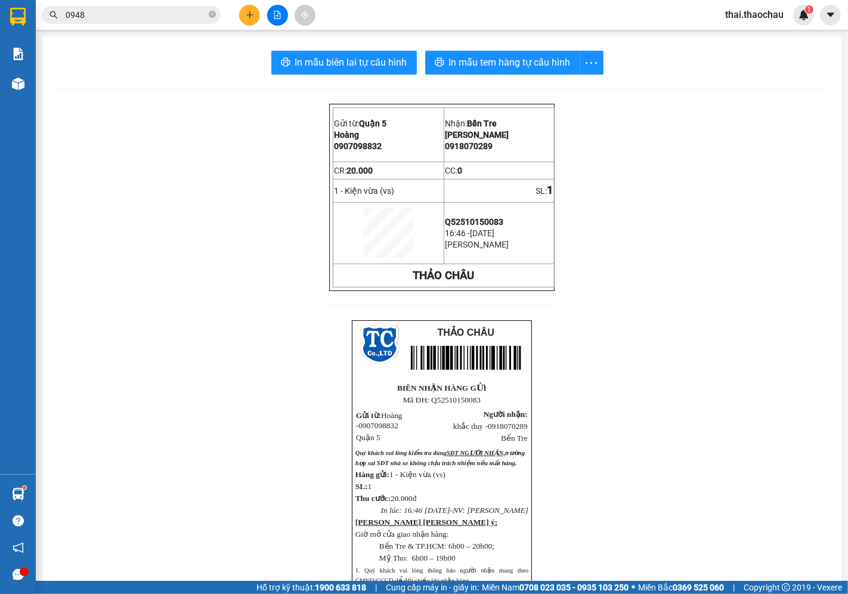
click at [51, 85] on div "In mẫu biên lai tự cấu hình In mẫu tem hàng tự cấu hình Gửi từ: Quận 5 Hoàng …" at bounding box center [441, 405] width 799 height 738
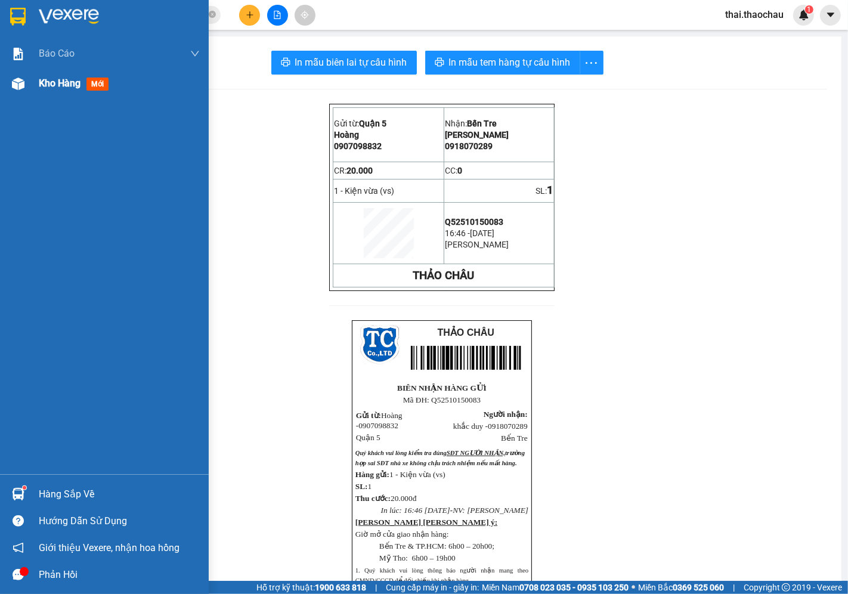
click at [31, 73] on div "Kho hàng mới" at bounding box center [104, 84] width 209 height 30
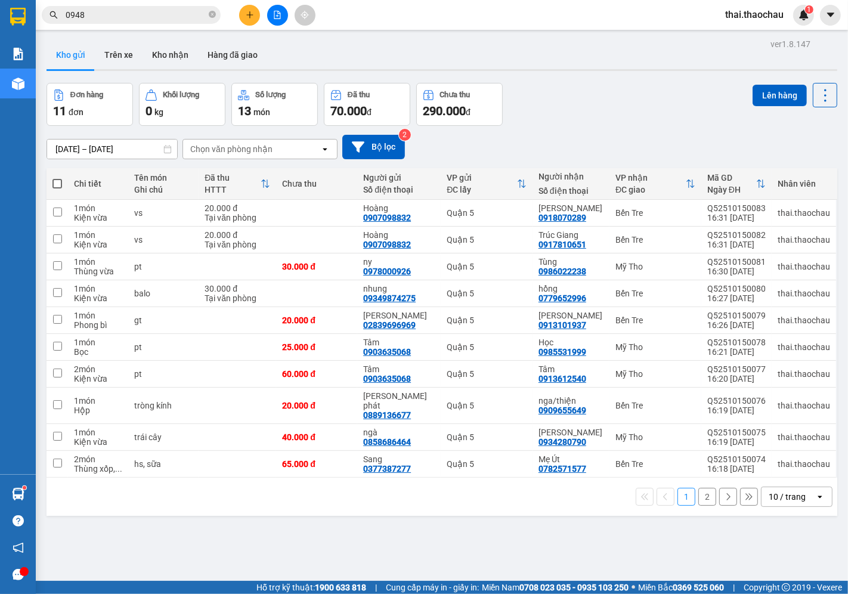
click at [783, 491] on div "10 / trang" at bounding box center [786, 497] width 37 height 12
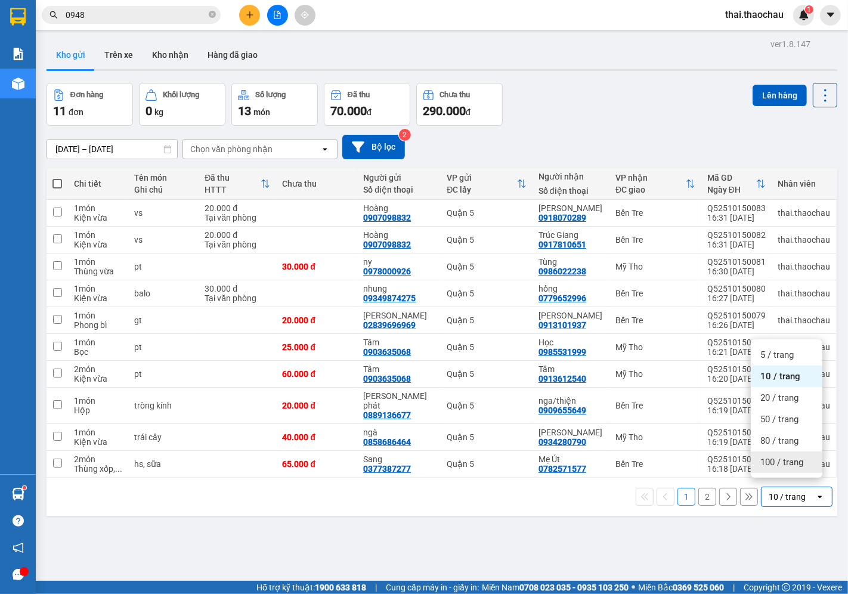
click at [793, 457] on span "100 / trang" at bounding box center [781, 462] width 43 height 12
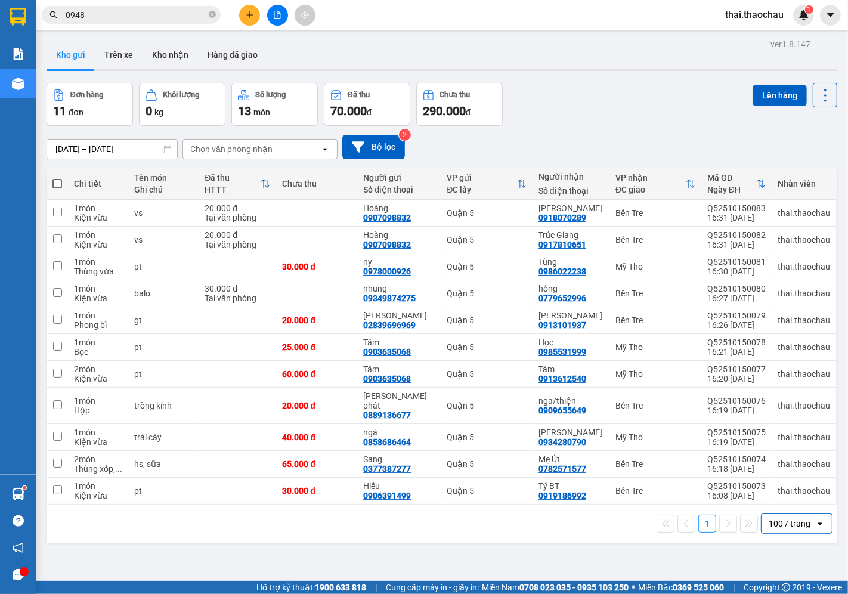
click at [57, 175] on th at bounding box center [56, 184] width 21 height 32
click at [54, 188] on label at bounding box center [57, 184] width 10 height 12
click at [57, 178] on input "checkbox" at bounding box center [57, 178] width 0 height 0
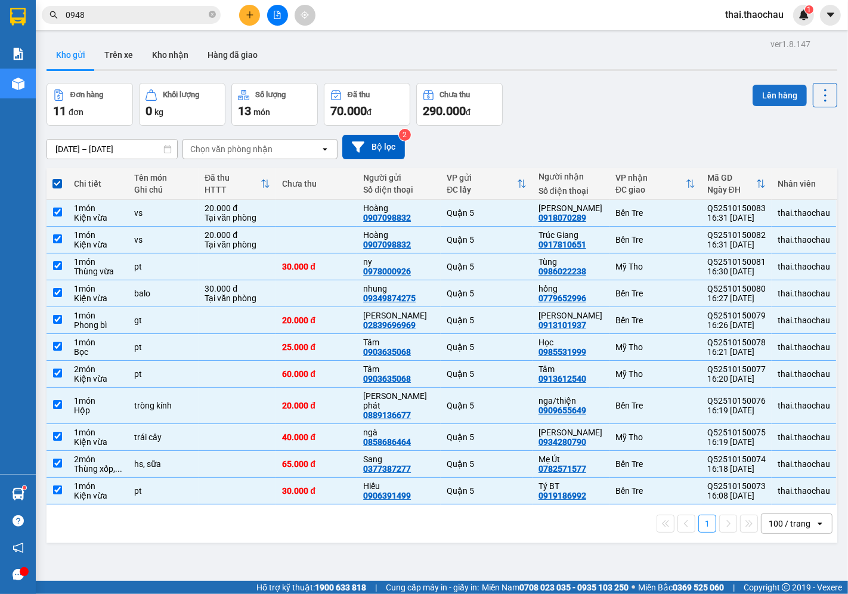
click at [765, 100] on button "Lên hàng" at bounding box center [779, 95] width 54 height 21
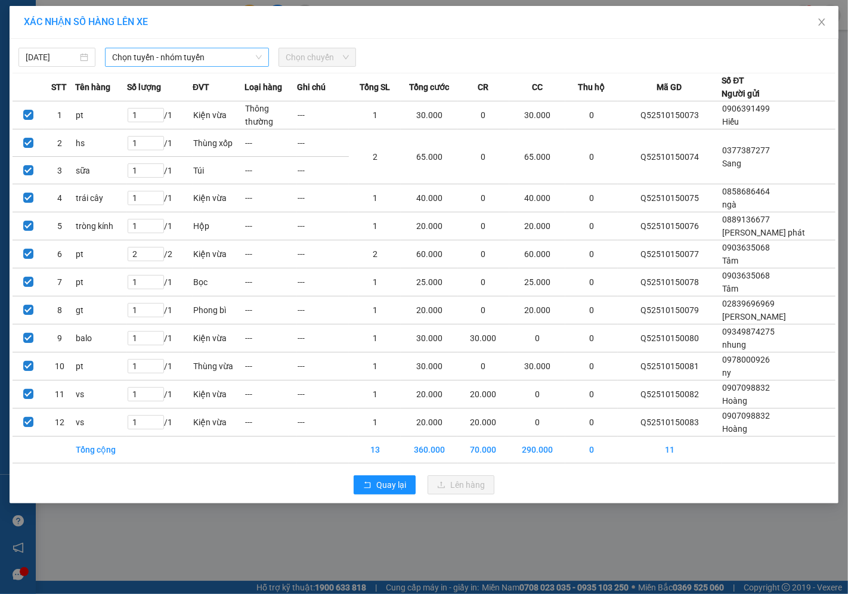
click at [145, 54] on span "Chọn tuyến - nhóm tuyến" at bounding box center [187, 57] width 150 height 18
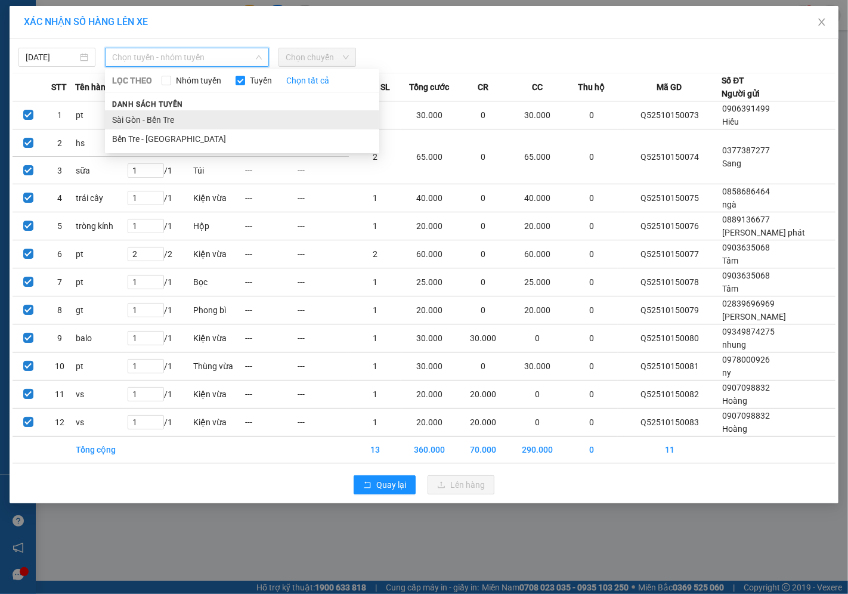
click at [130, 117] on li "Sài Gòn - Bến Tre" at bounding box center [242, 119] width 274 height 19
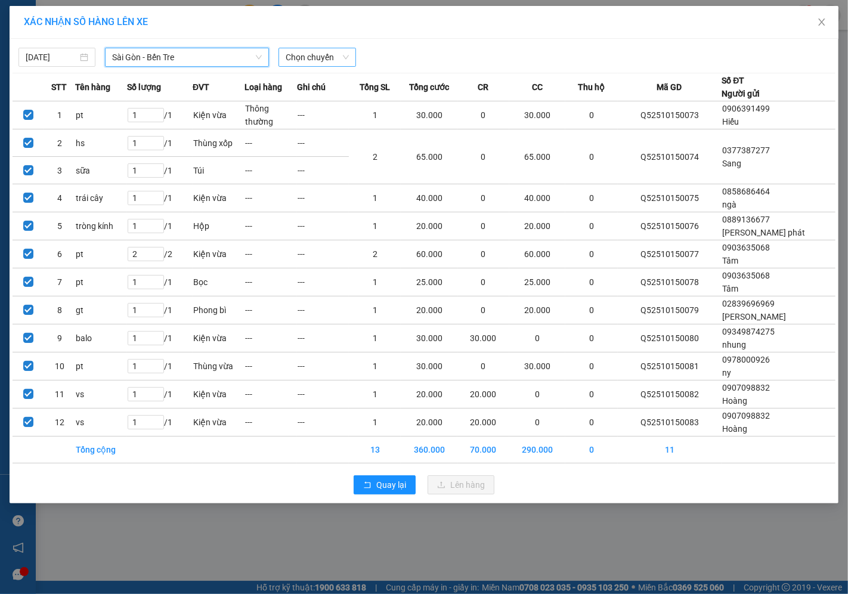
click at [299, 54] on span "Chọn chuyến" at bounding box center [316, 57] width 63 height 18
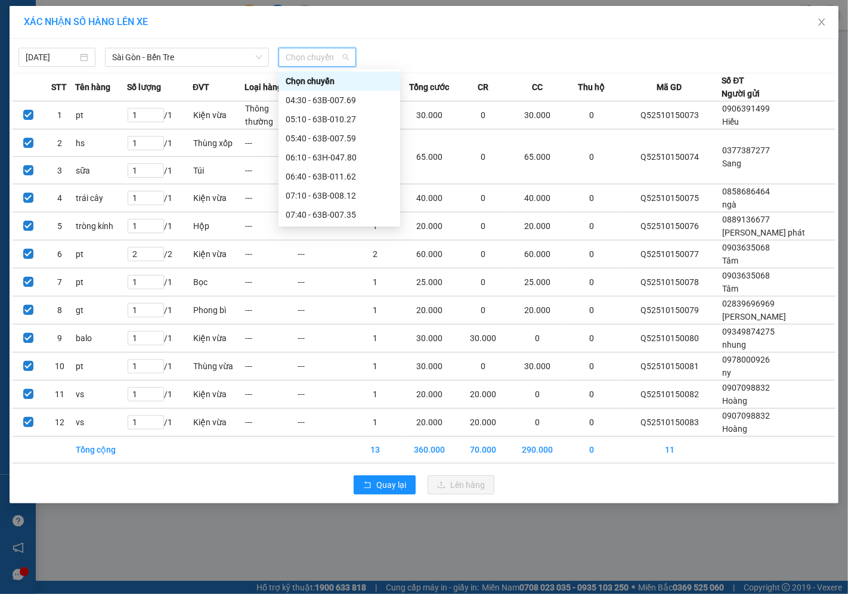
click at [330, 570] on div "16:40 - 63H-048.20" at bounding box center [338, 576] width 107 height 13
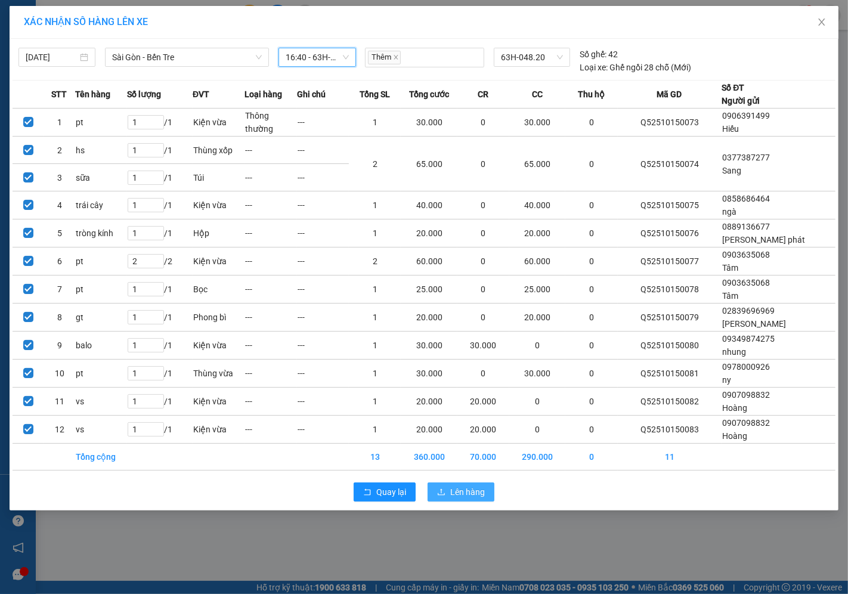
click at [469, 485] on span "Lên hàng" at bounding box center [467, 491] width 35 height 13
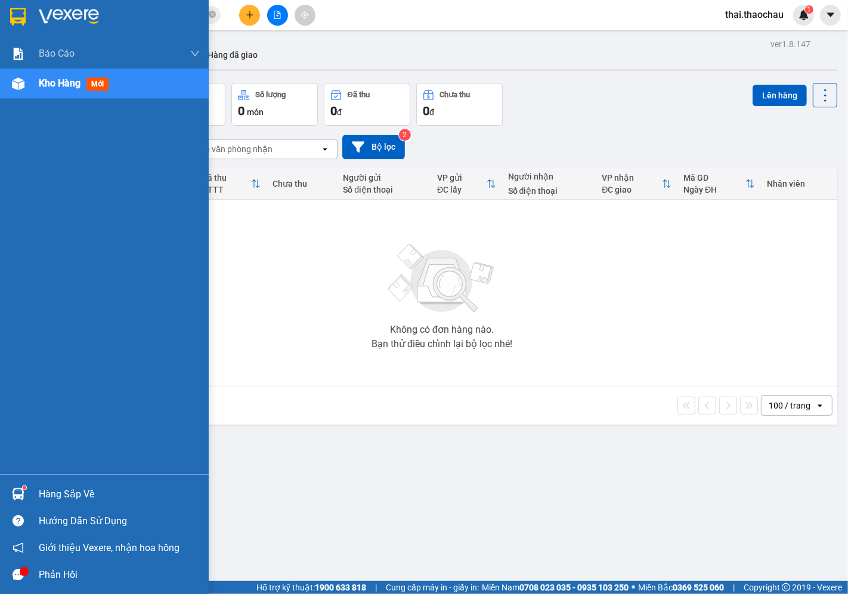
click at [38, 495] on div "Hàng sắp về" at bounding box center [104, 493] width 209 height 27
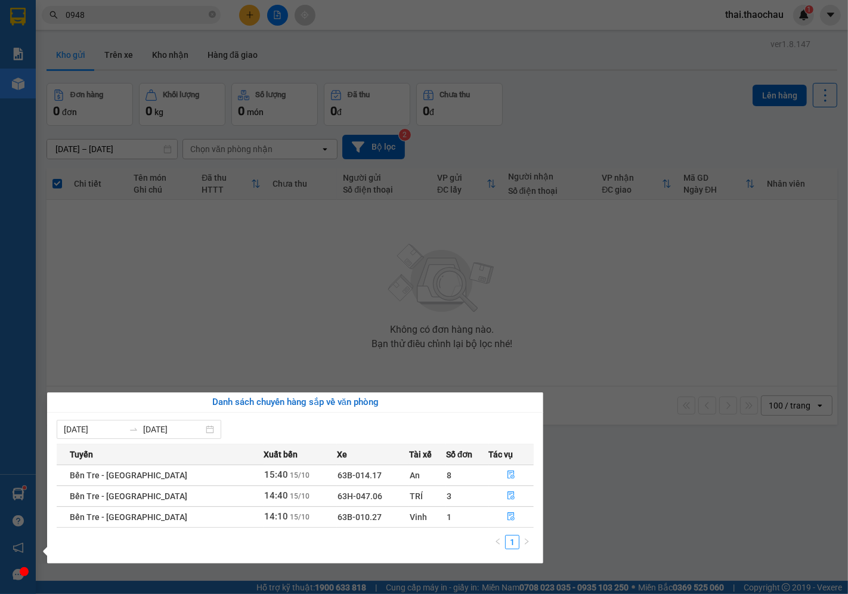
click at [609, 270] on section "Kết quả tìm kiếm ( 3256 ) Bộ lọc Mã ĐH Trạng thái Món hàng Tổng cước Chưa cước …" at bounding box center [424, 297] width 848 height 594
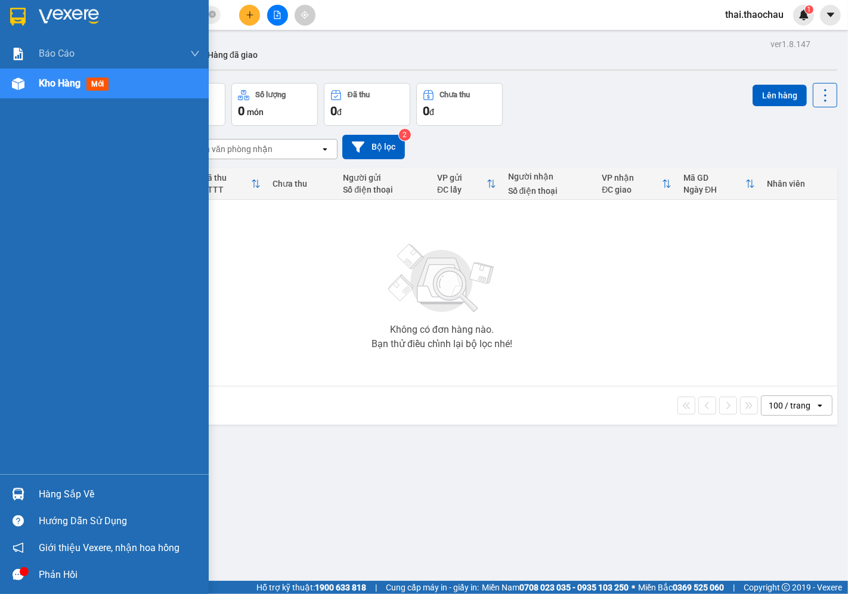
click at [18, 502] on div at bounding box center [18, 493] width 21 height 21
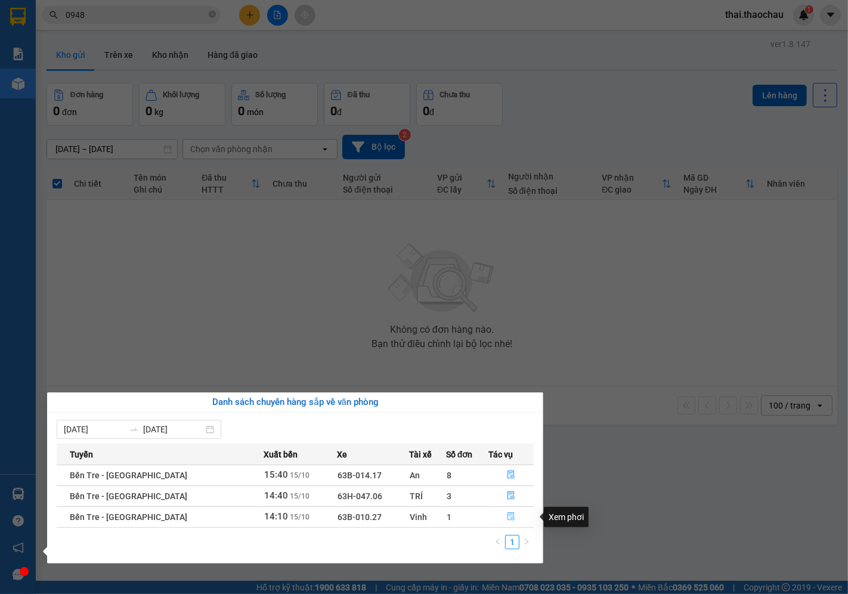
click at [514, 519] on button "button" at bounding box center [511, 516] width 44 height 19
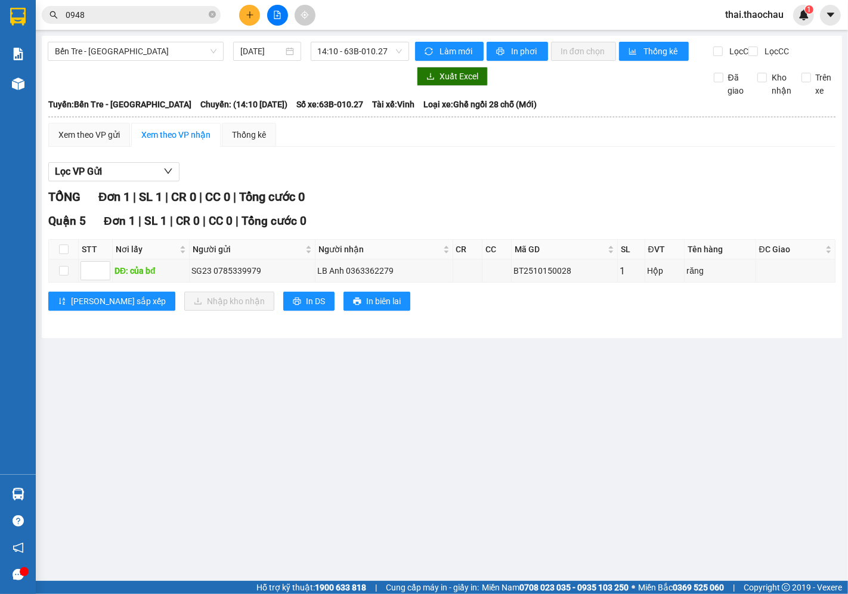
click at [70, 259] on th at bounding box center [64, 250] width 30 height 20
click at [69, 259] on th at bounding box center [64, 250] width 30 height 20
click at [61, 254] on input "checkbox" at bounding box center [64, 249] width 10 height 10
checkbox input "true"
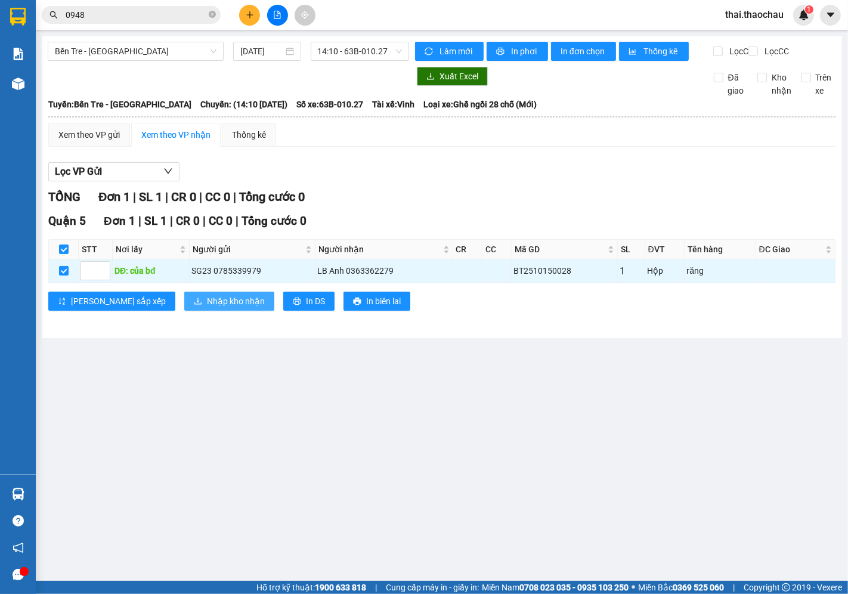
click at [184, 303] on button "Nhập kho nhận" at bounding box center [229, 300] width 90 height 19
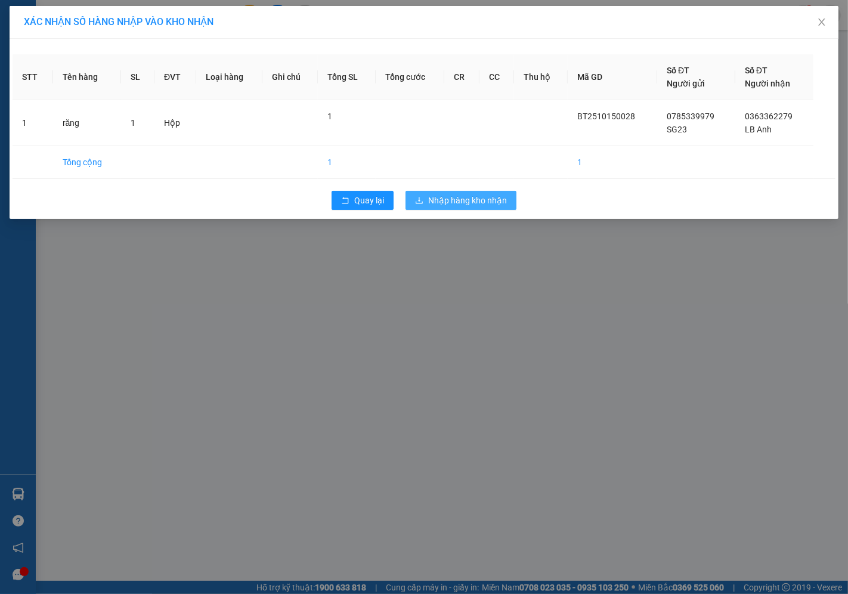
click at [441, 209] on button "Nhập hàng kho nhận" at bounding box center [460, 200] width 111 height 19
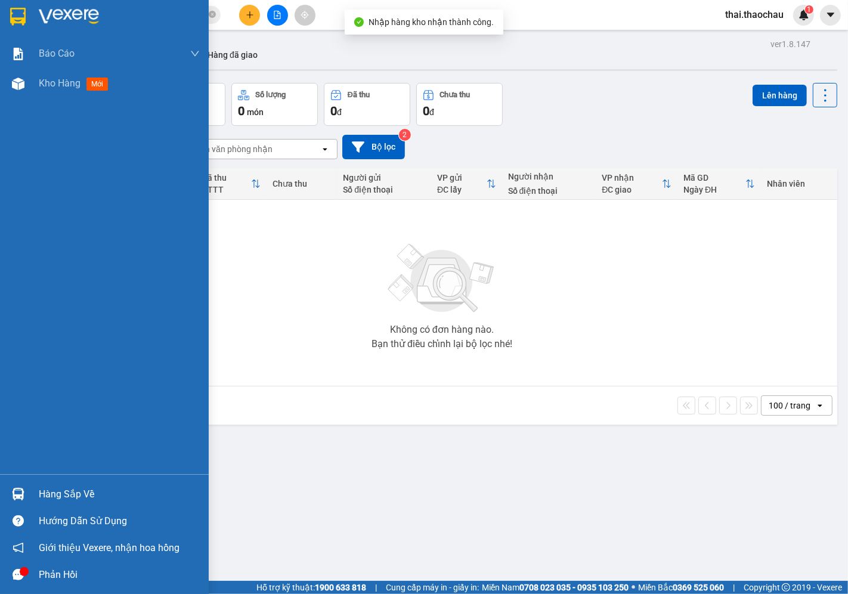
click at [40, 495] on div "Hàng sắp về" at bounding box center [119, 494] width 161 height 18
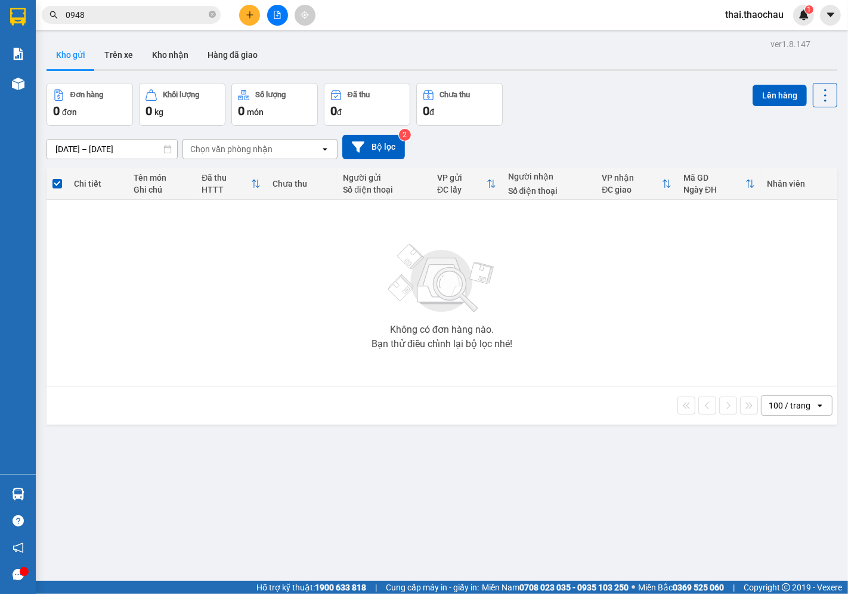
drag, startPoint x: 290, startPoint y: 319, endPoint x: 82, endPoint y: 22, distance: 362.8
click at [290, 318] on section "Kết quả tìm kiếm ( 3256 ) Bộ lọc Mã ĐH Trạng thái Món hàng Tổng cước Chưa cước …" at bounding box center [424, 297] width 848 height 594
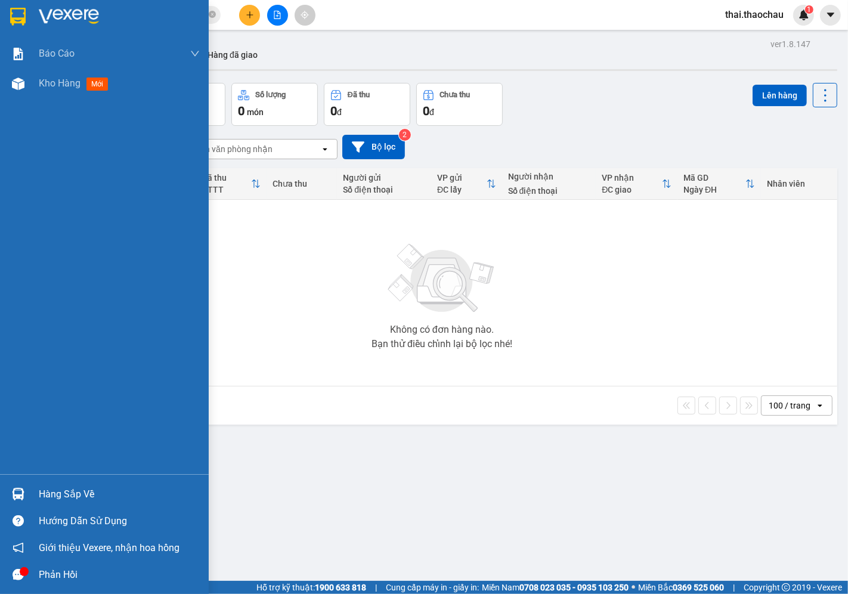
click at [36, 485] on div "Hàng sắp về" at bounding box center [104, 493] width 209 height 27
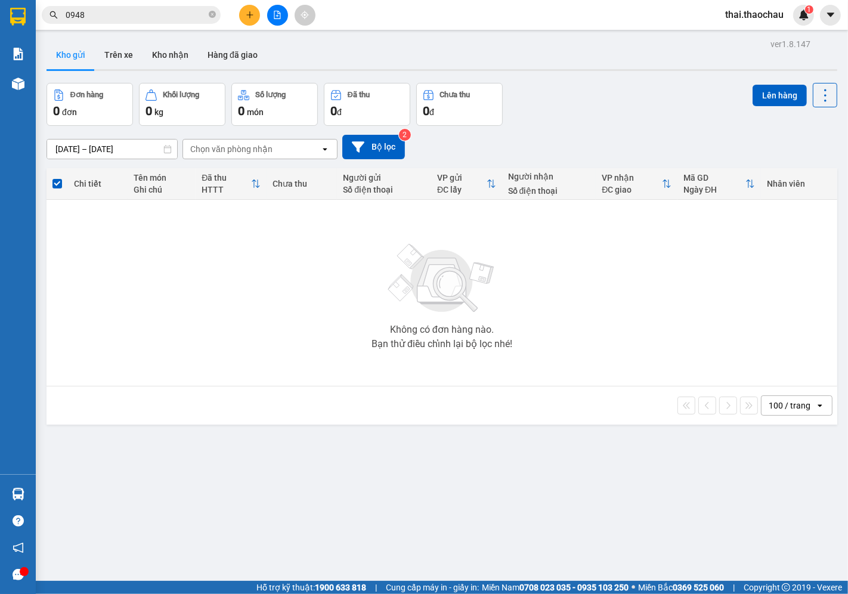
click at [613, 287] on section "Kết quả tìm kiếm ( 3256 ) Bộ lọc Mã ĐH Trạng thái Món hàng Tổng cước Chưa cước …" at bounding box center [424, 297] width 848 height 594
click at [246, 2] on div "Kết quả tìm kiếm ( 3256 ) Bộ lọc Mã ĐH Trạng thái Món hàng Tổng cước Chưa cước …" at bounding box center [424, 15] width 848 height 30
click at [246, 11] on icon "plus" at bounding box center [250, 15] width 8 height 8
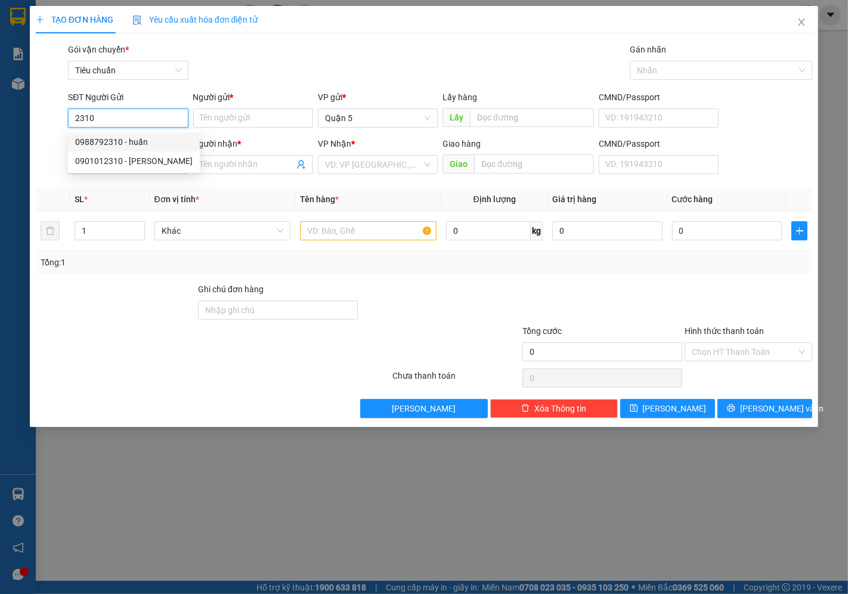
click at [104, 139] on div "0988792310 - huấn" at bounding box center [133, 141] width 117 height 13
type input "0988792310"
type input "huấn"
type input "0988792310"
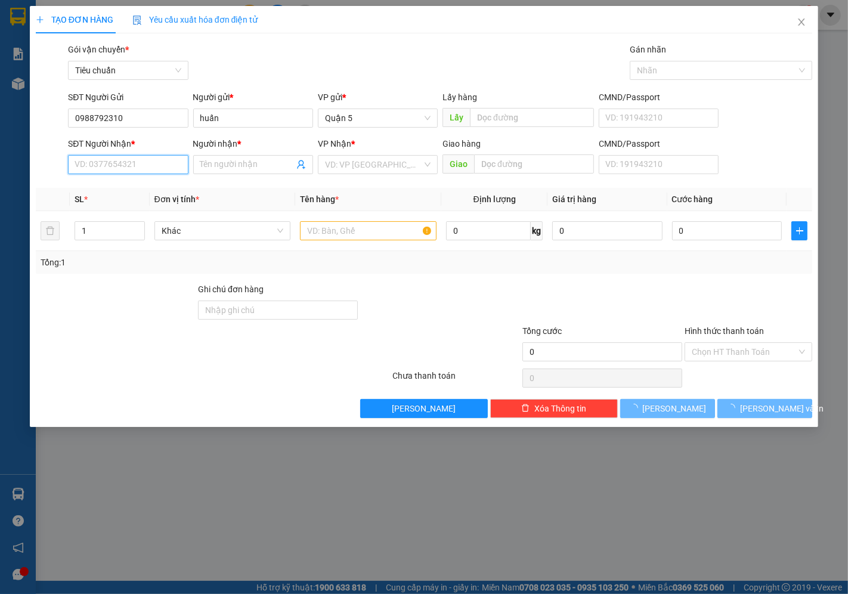
click at [120, 169] on input "SĐT Người Nhận *" at bounding box center [128, 164] width 120 height 19
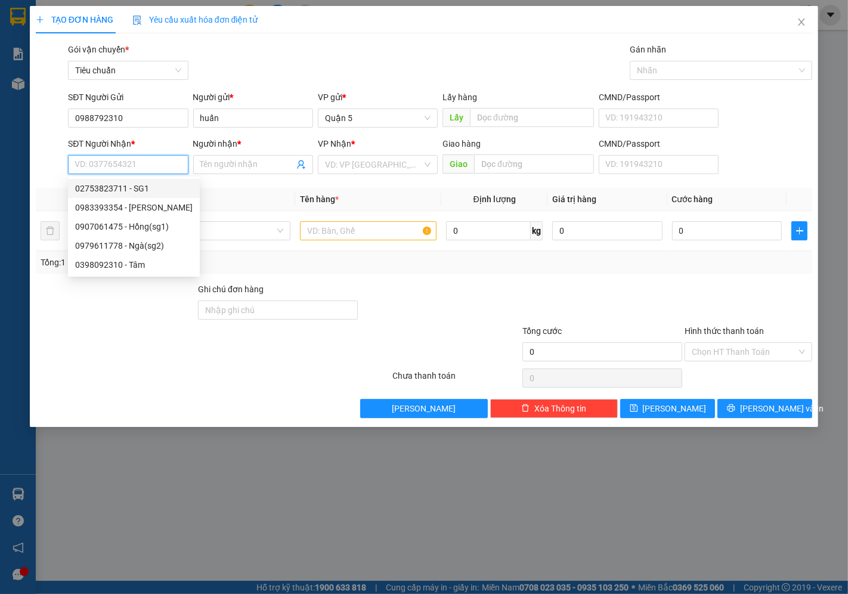
click at [139, 188] on div "02753823711 - SG1" at bounding box center [133, 188] width 117 height 13
type input "02753823711"
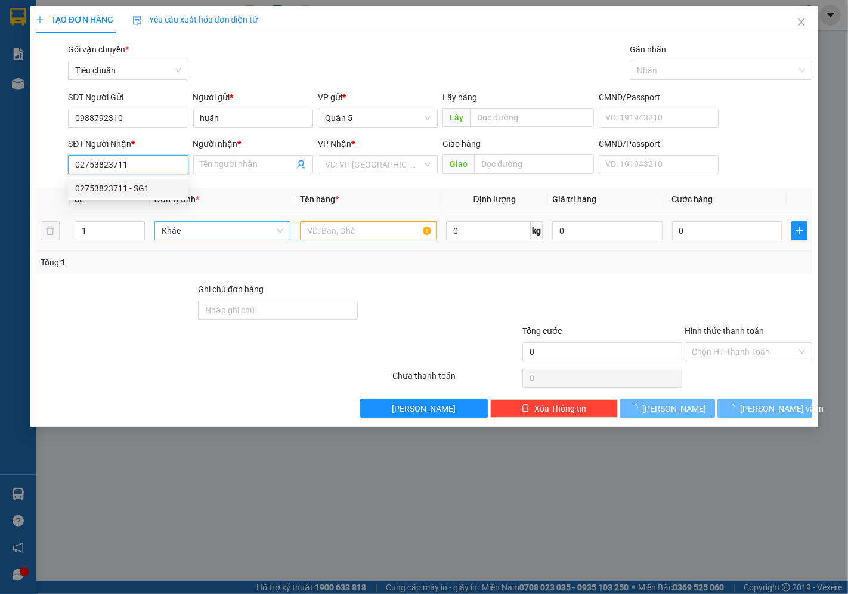
type input "SG1"
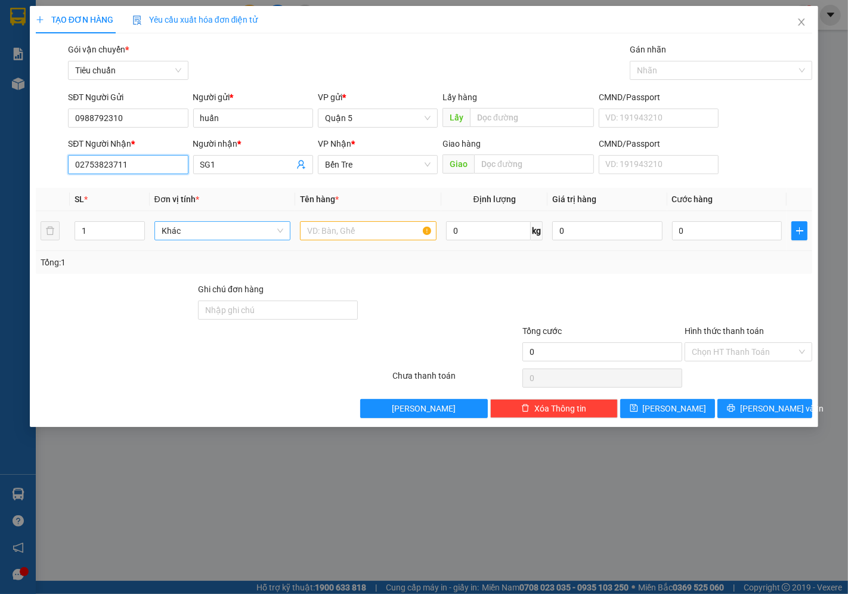
click at [262, 240] on div "Khác" at bounding box center [222, 230] width 136 height 19
type input "t"
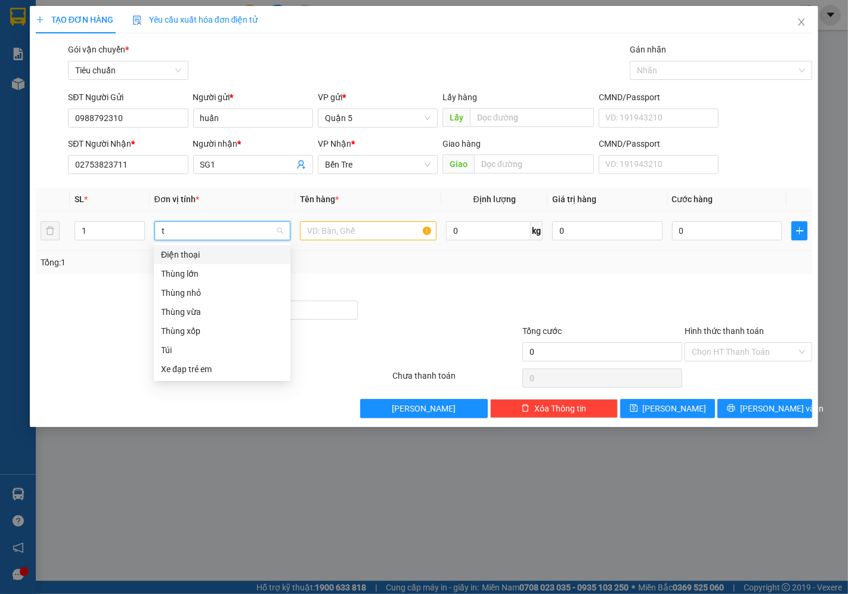
click at [190, 327] on div "Thùng xốp" at bounding box center [222, 330] width 122 height 13
click at [337, 231] on input "text" at bounding box center [368, 230] width 136 height 19
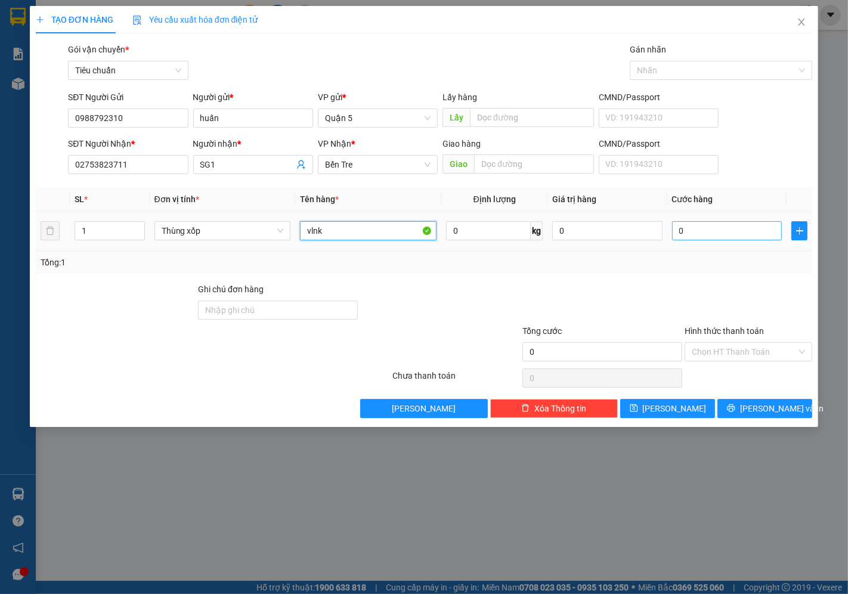
type input "vlnk"
click at [701, 234] on input "0" at bounding box center [727, 230] width 110 height 19
type input "003"
type input "3"
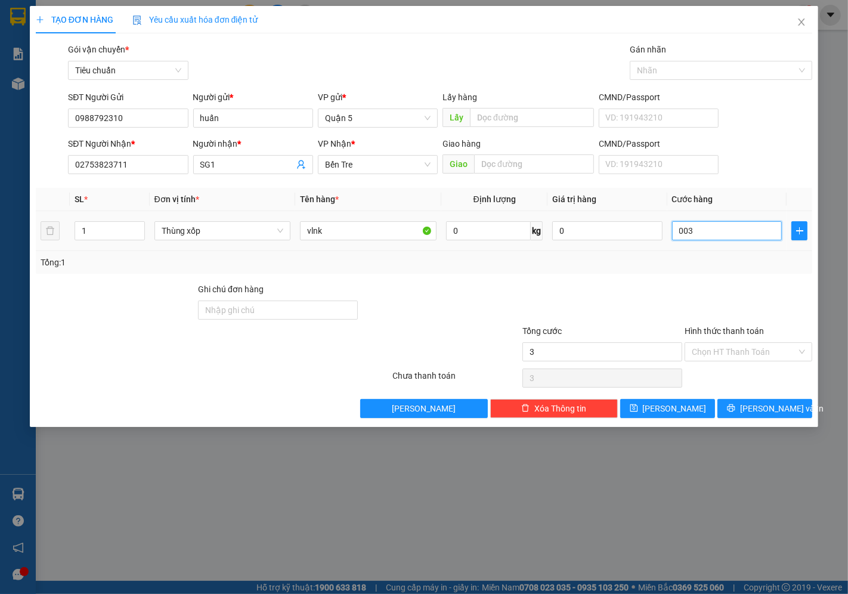
type input "0.030"
type input "30"
click at [743, 355] on input "Hình thức thanh toán" at bounding box center [743, 352] width 105 height 18
type input "30.000"
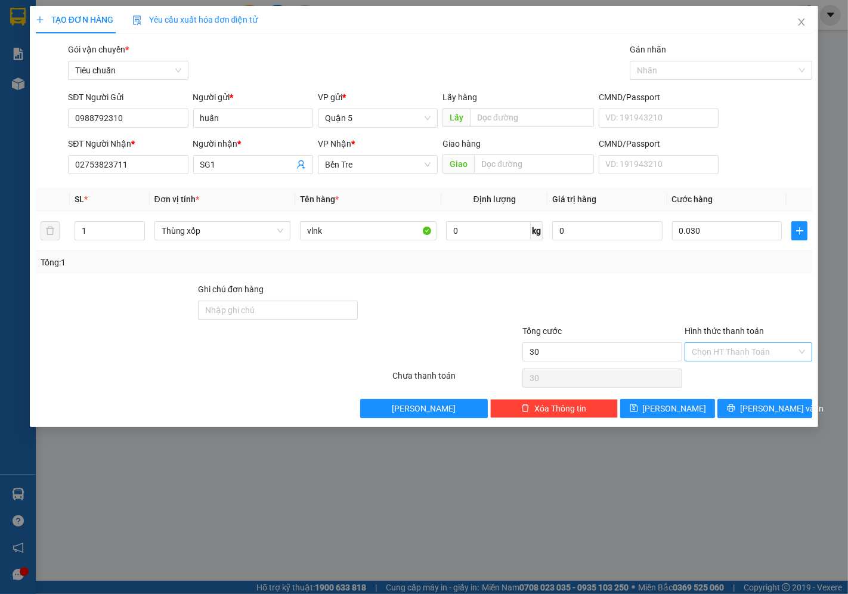
type input "30.000"
click at [710, 381] on div "Tại văn phòng" at bounding box center [748, 375] width 113 height 13
type input "0"
click at [752, 404] on button "[PERSON_NAME] và In" at bounding box center [764, 408] width 95 height 19
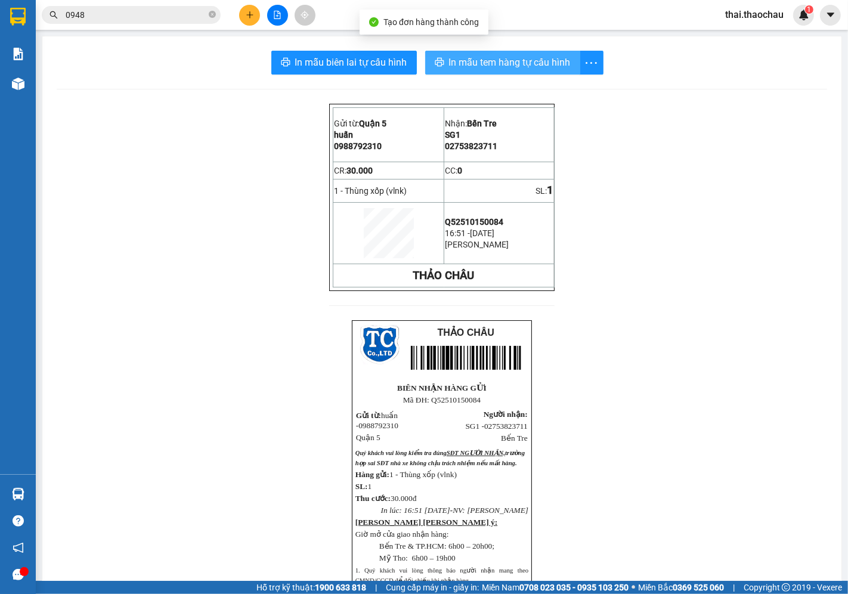
click at [489, 52] on button "In mẫu tem hàng tự cấu hình" at bounding box center [502, 63] width 155 height 24
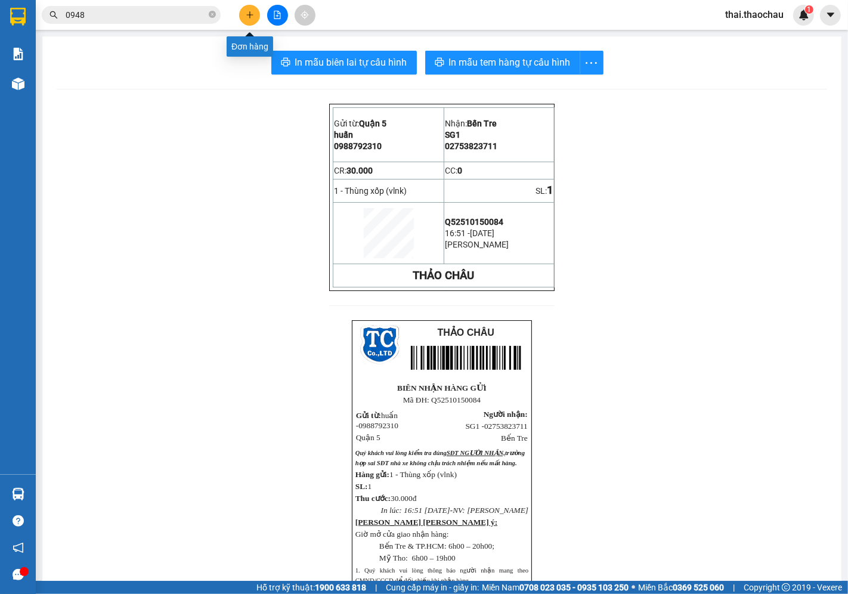
click at [248, 13] on icon "plus" at bounding box center [250, 15] width 8 height 8
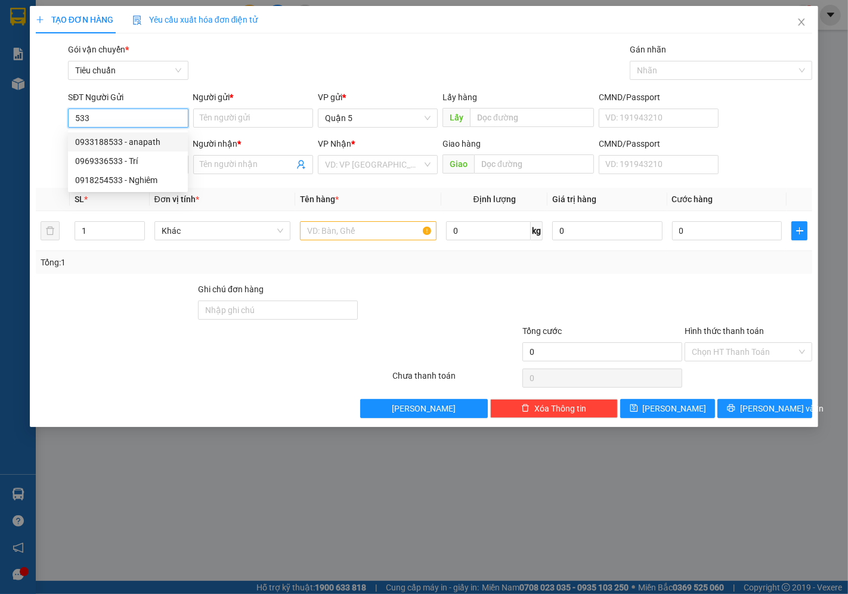
click at [147, 135] on div "0933188533 - anapath" at bounding box center [127, 141] width 105 height 13
type input "0933188533"
type input "anapath"
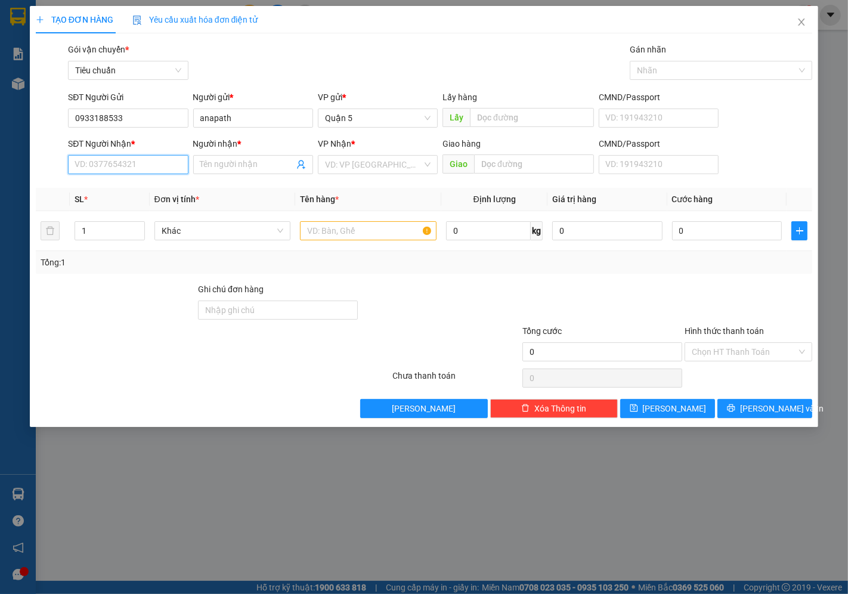
click at [153, 167] on input "SĐT Người Nhận *" at bounding box center [128, 164] width 120 height 19
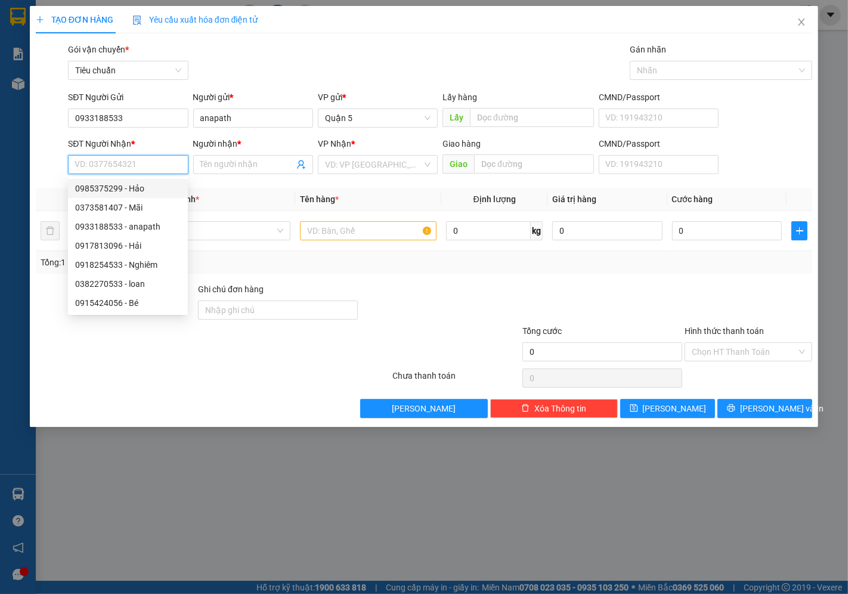
click at [139, 192] on div "0985375299 - Hảo" at bounding box center [127, 188] width 105 height 13
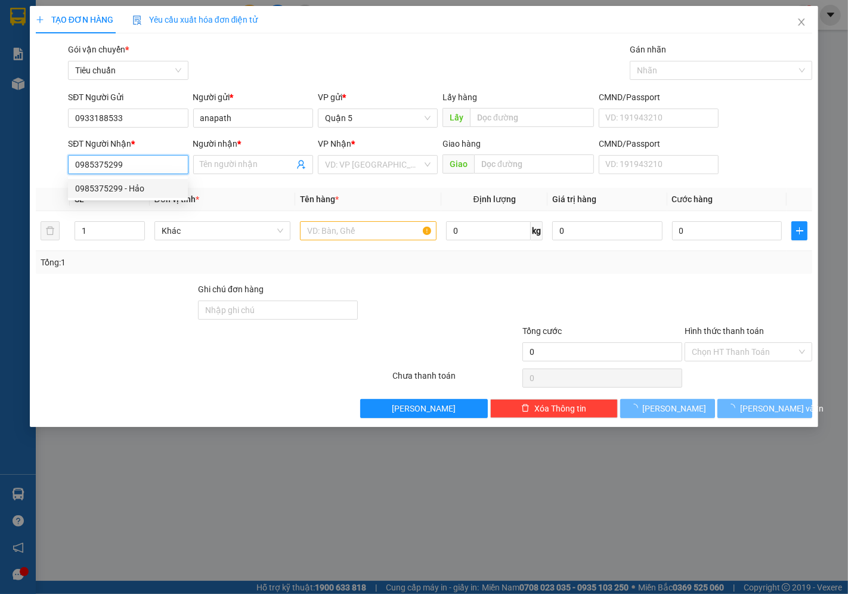
click at [140, 190] on div "0985375299 - Hảo" at bounding box center [127, 188] width 105 height 13
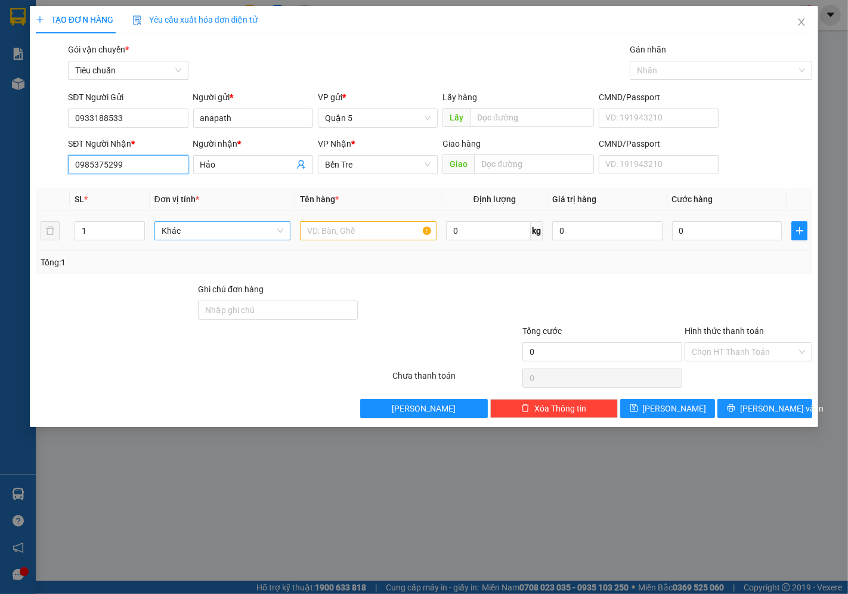
click at [209, 226] on span "Khác" at bounding box center [223, 231] width 122 height 18
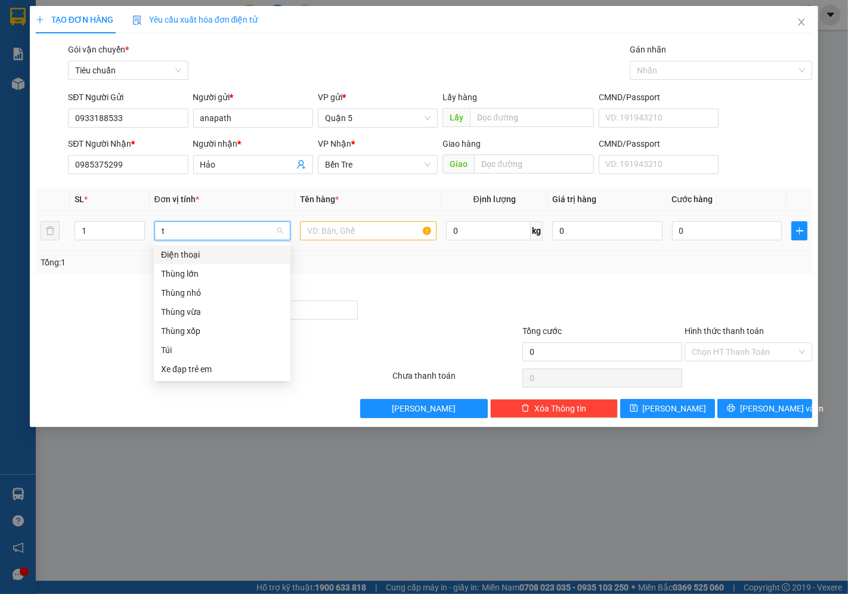
click at [184, 334] on div "Thùng xốp" at bounding box center [222, 330] width 122 height 13
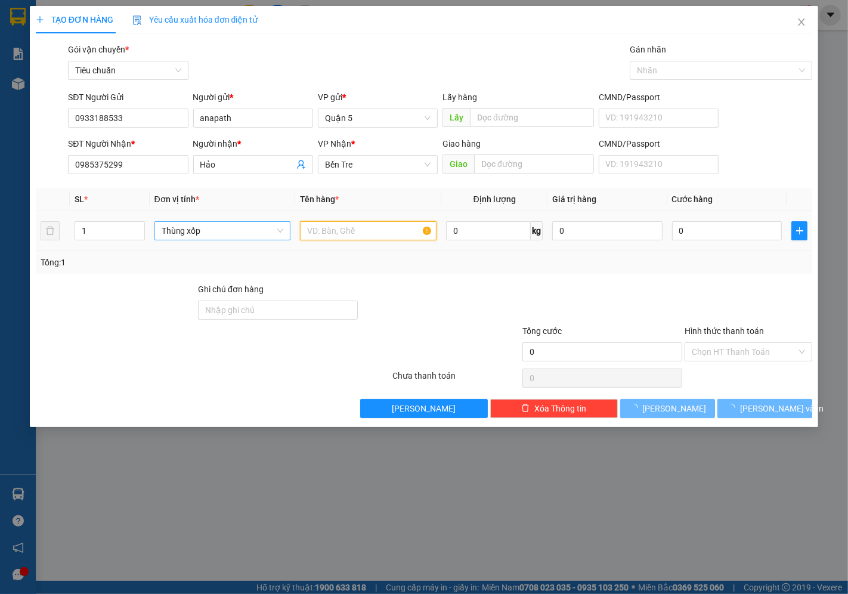
click at [353, 221] on input "text" at bounding box center [368, 230] width 136 height 19
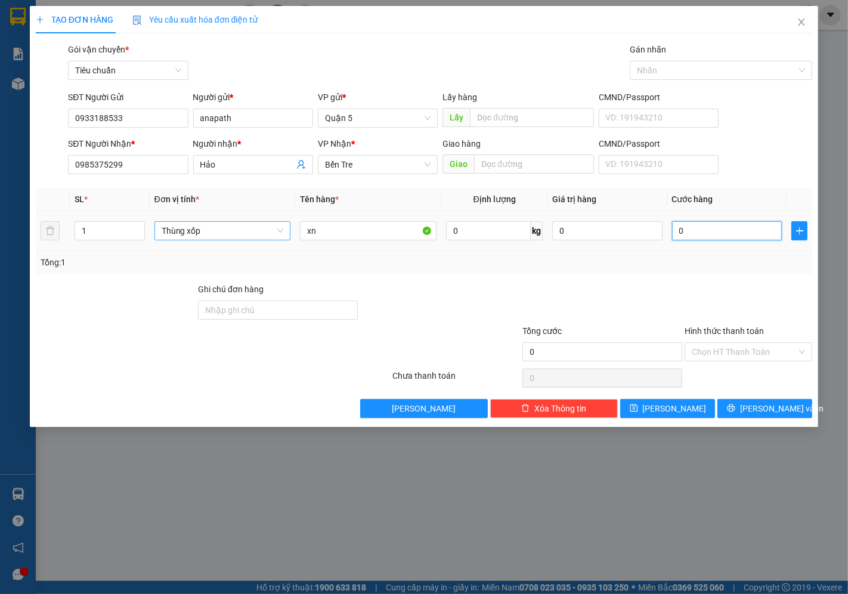
click at [713, 235] on input "0" at bounding box center [727, 230] width 110 height 19
click at [752, 353] on input "Hình thức thanh toán" at bounding box center [743, 352] width 105 height 18
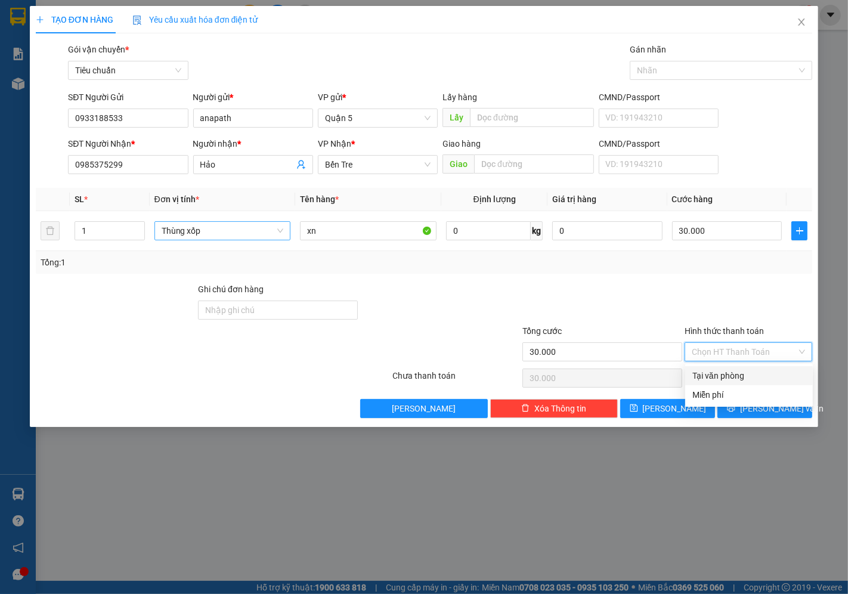
click at [737, 370] on div "Tại văn phòng" at bounding box center [748, 375] width 113 height 13
click at [756, 403] on span "[PERSON_NAME] và In" at bounding box center [781, 408] width 83 height 13
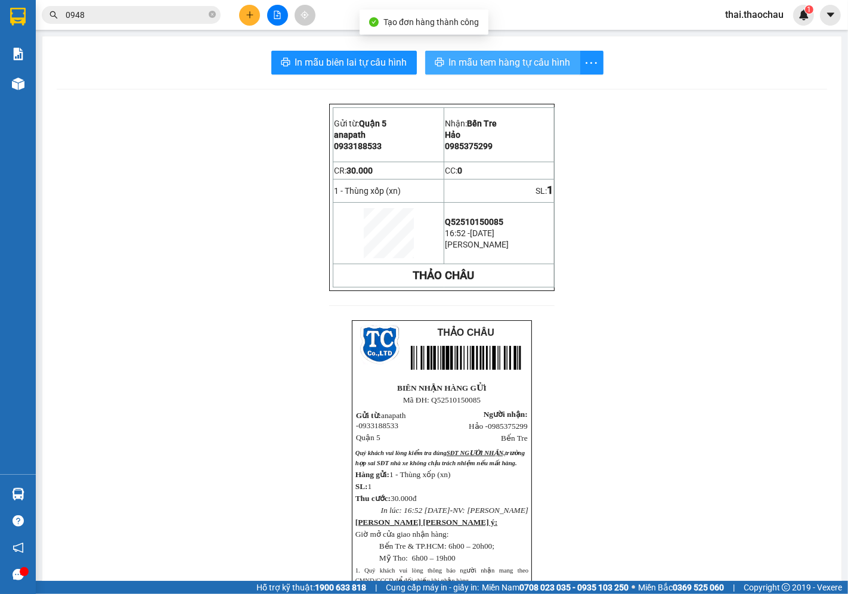
click at [483, 58] on span "In mẫu tem hàng tự cấu hình" at bounding box center [510, 62] width 122 height 15
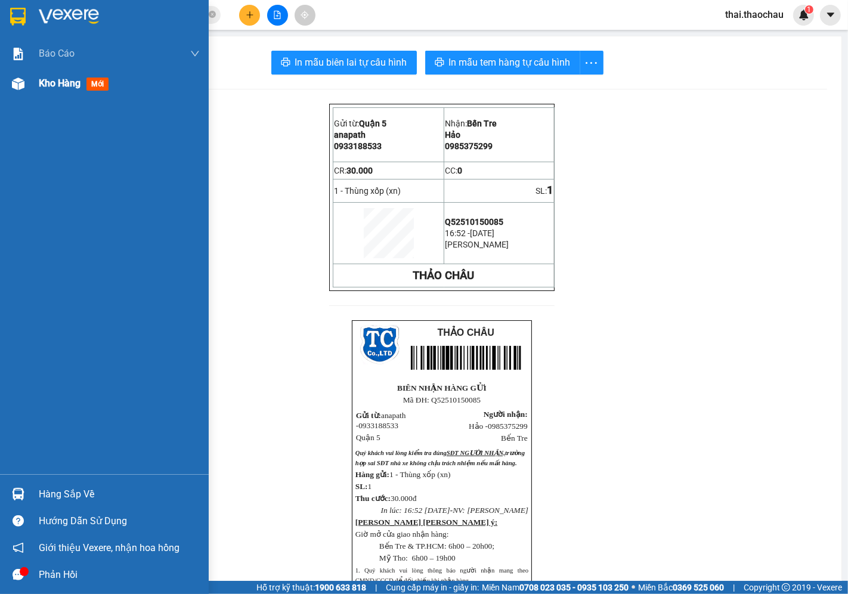
click at [58, 85] on span "Kho hàng" at bounding box center [60, 82] width 42 height 11
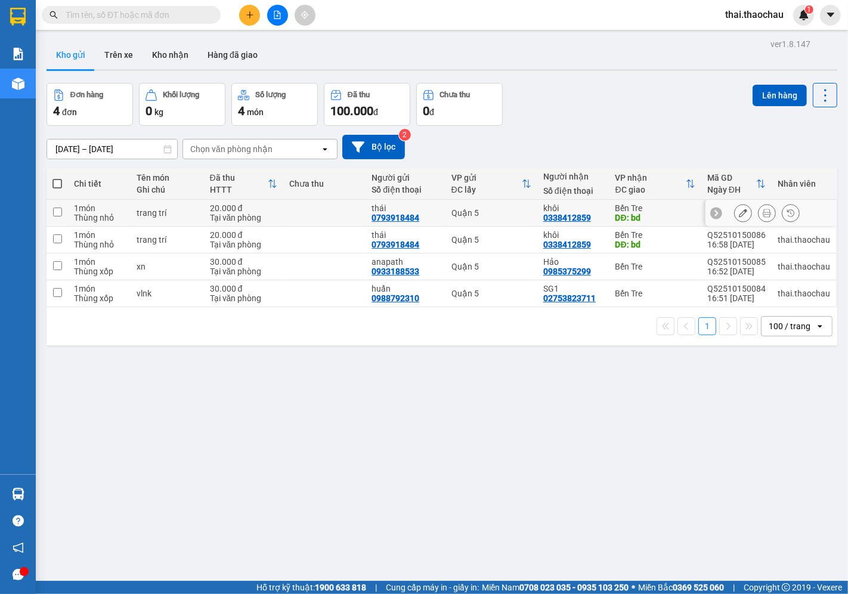
click at [672, 211] on div "Bến Tre" at bounding box center [655, 208] width 80 height 10
checkbox input "true"
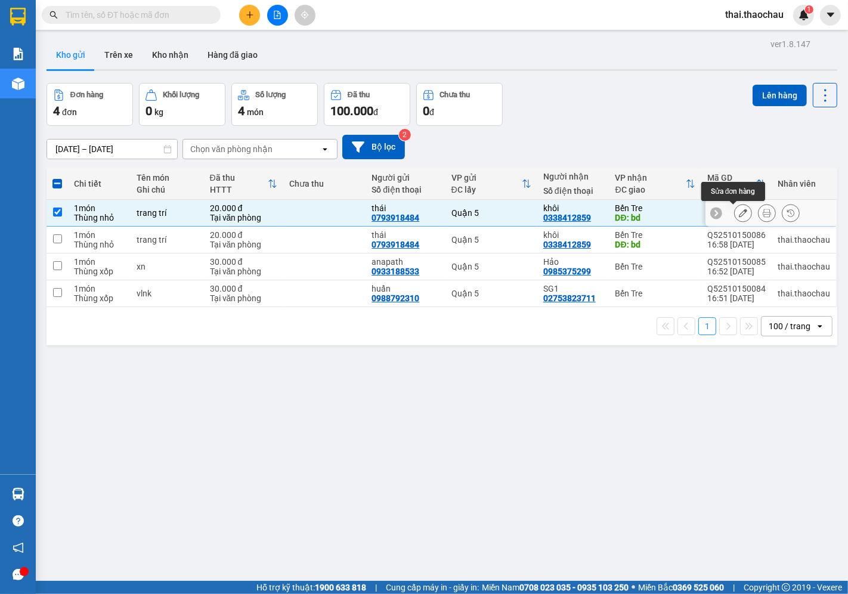
click at [738, 216] on icon at bounding box center [742, 213] width 8 height 8
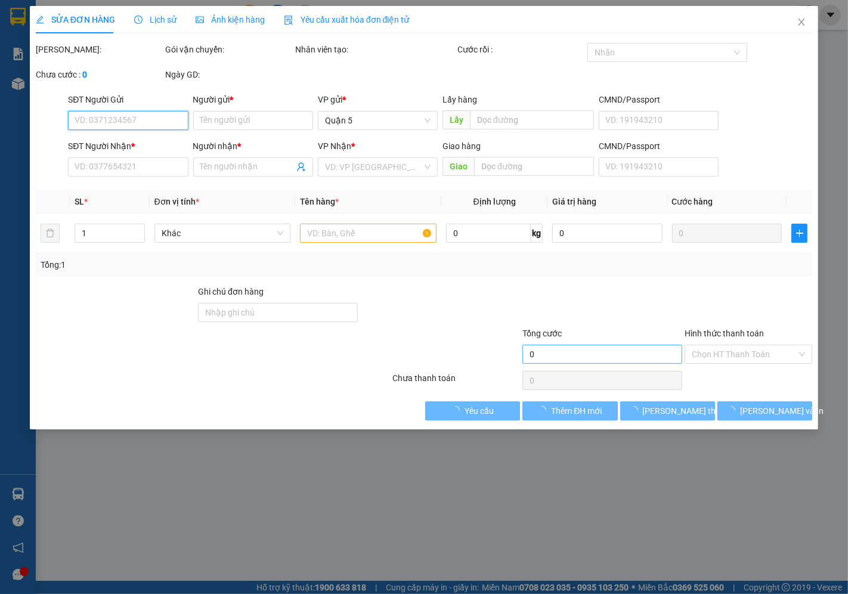
type input "0793918484"
type input "thái"
type input "0338412859"
type input "khôi"
type input "bd"
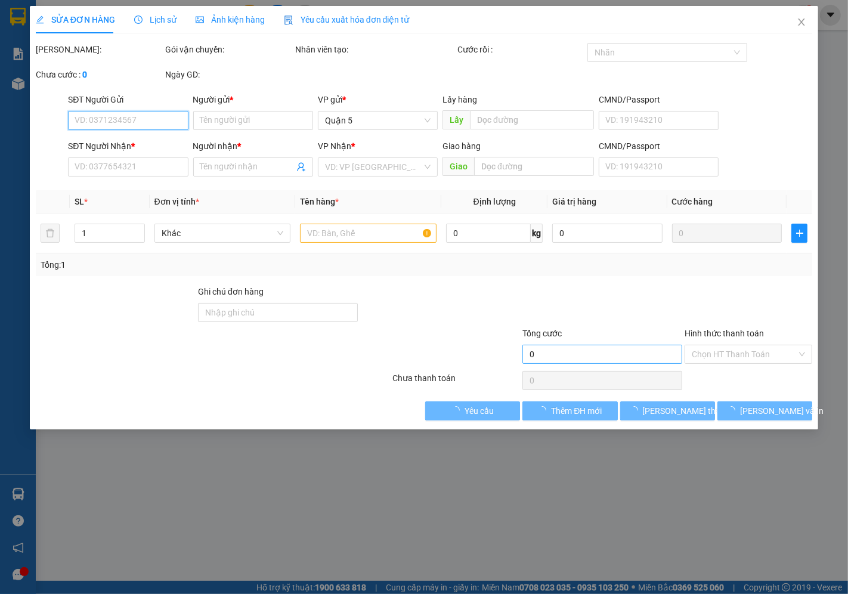
type input "20.000"
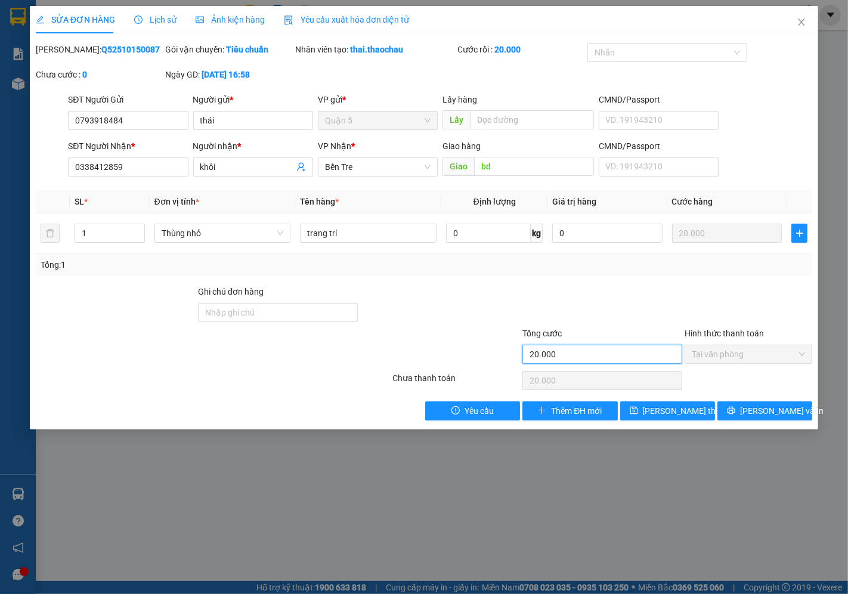
click at [594, 350] on input "20.000" at bounding box center [602, 353] width 160 height 19
click at [557, 169] on input "bd" at bounding box center [534, 166] width 120 height 19
type input "0"
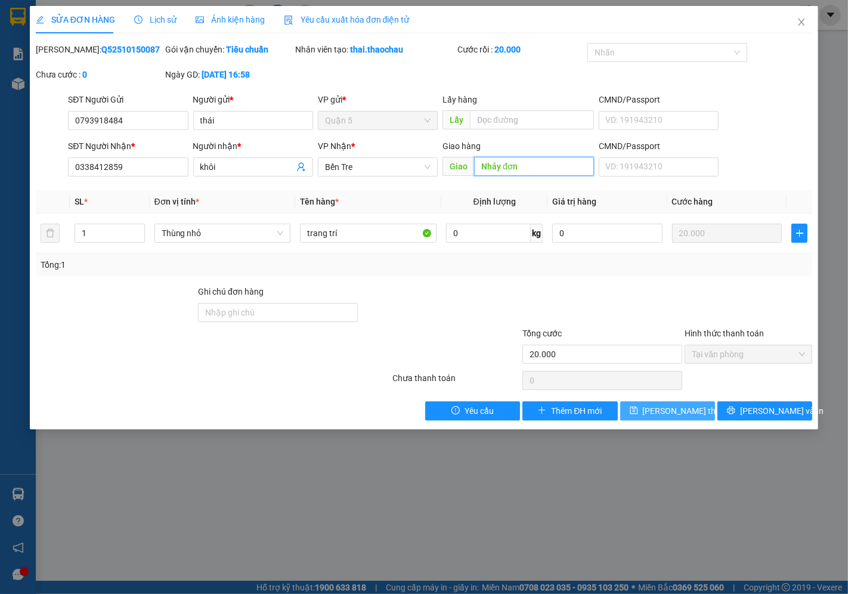
type input "Nhảy đơn"
click at [654, 415] on span "[PERSON_NAME] thay đổi" at bounding box center [689, 410] width 95 height 13
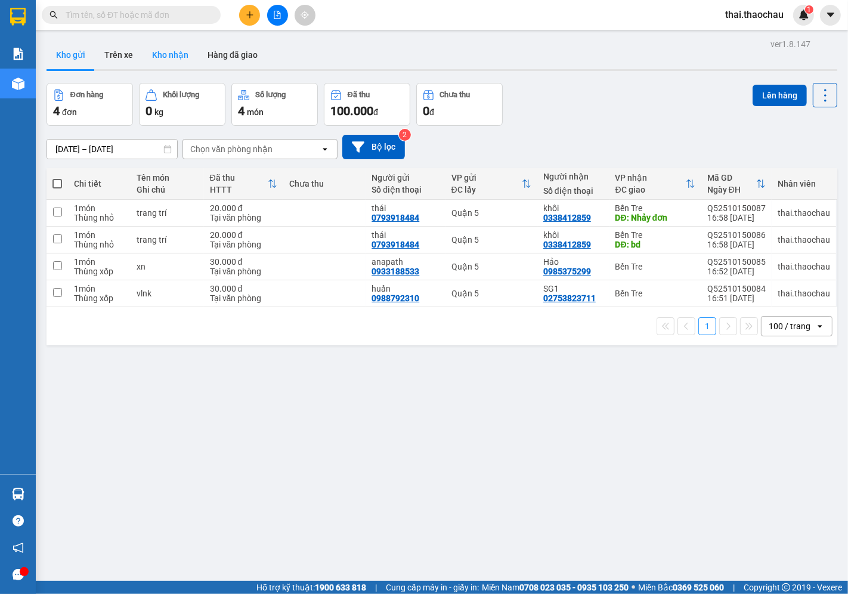
click at [152, 54] on button "Kho nhận" at bounding box center [169, 55] width 55 height 29
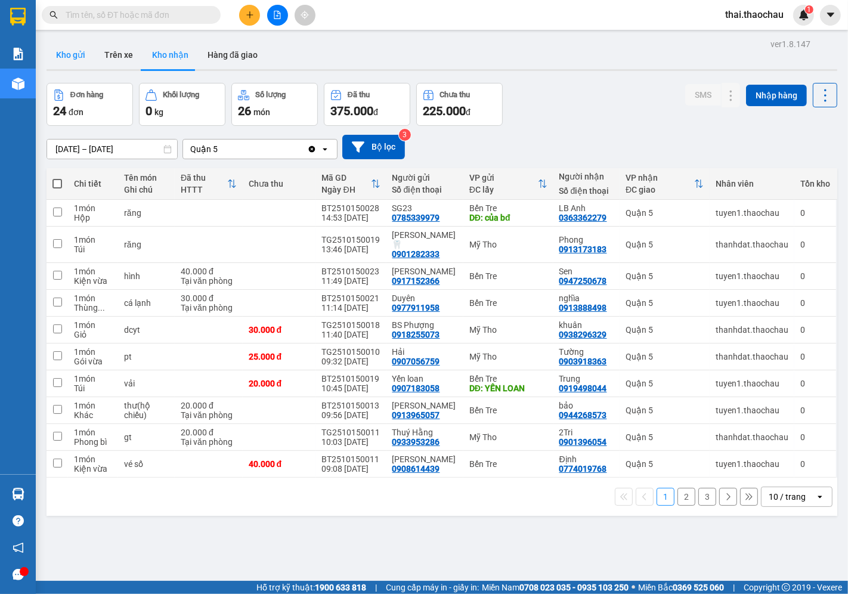
click at [54, 48] on button "Kho gửi" at bounding box center [70, 55] width 48 height 29
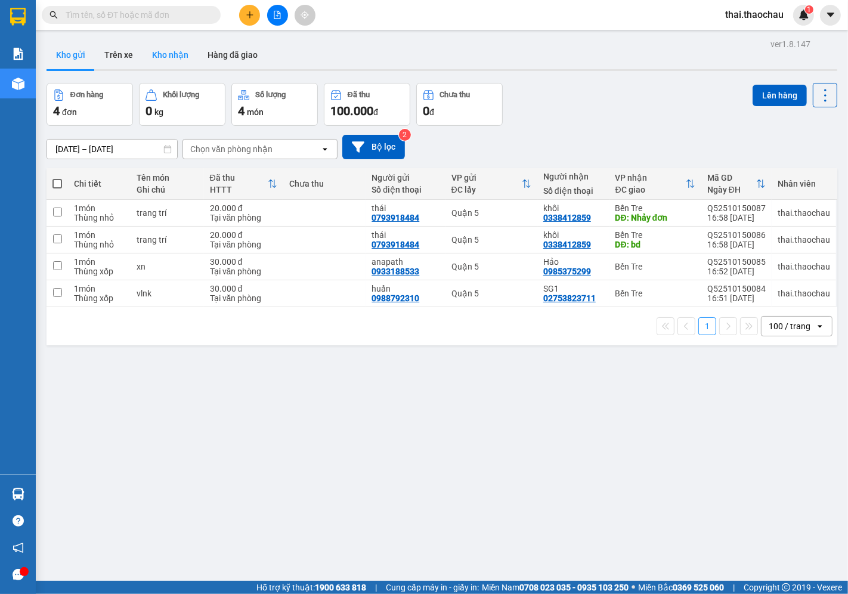
click at [154, 52] on button "Kho nhận" at bounding box center [169, 55] width 55 height 29
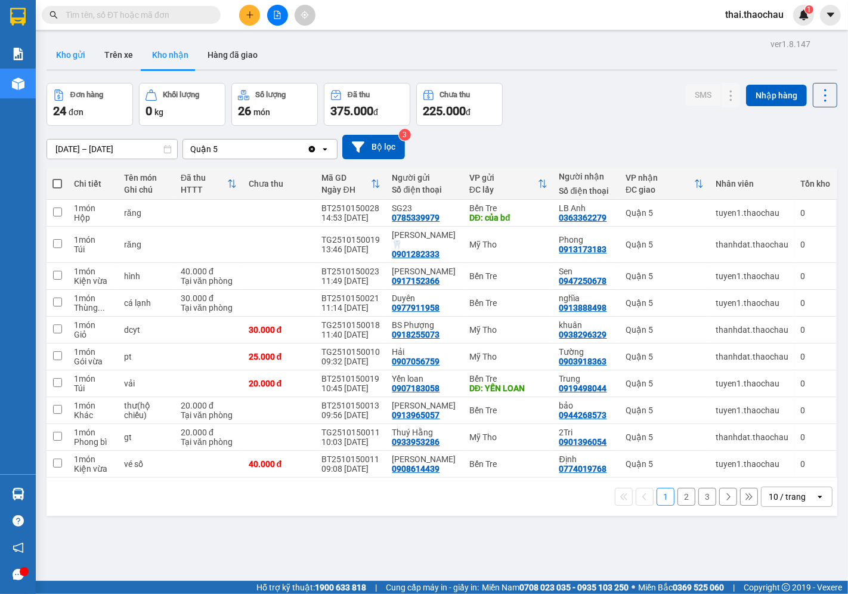
click at [61, 58] on button "Kho gửi" at bounding box center [70, 55] width 48 height 29
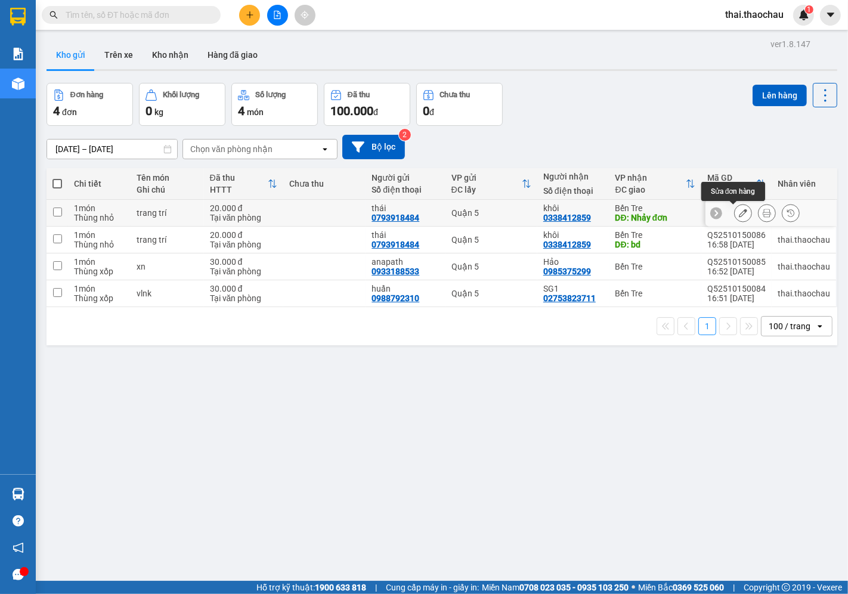
click at [738, 210] on icon at bounding box center [742, 213] width 8 height 8
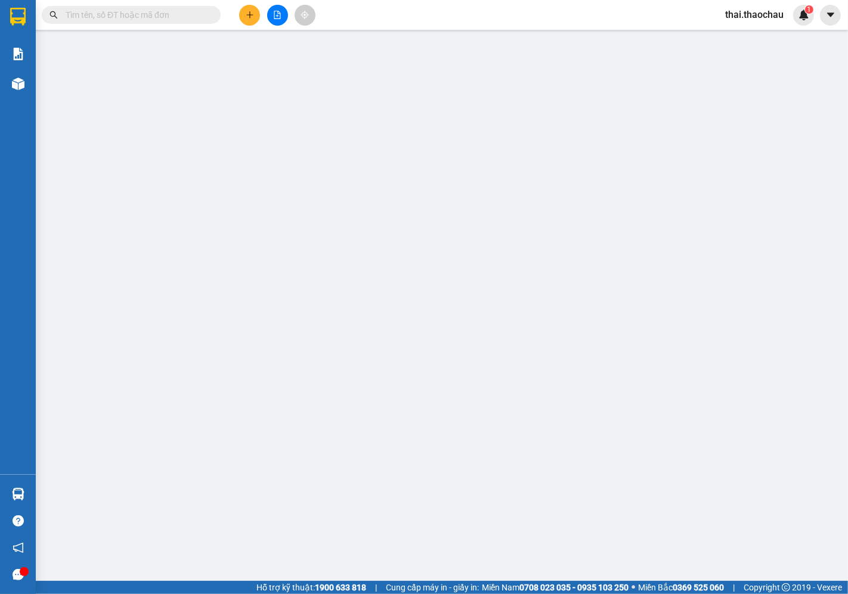
type input "0793918484"
type input "thái"
type input "0338412859"
type input "khôi"
type input "Nhảy đơn"
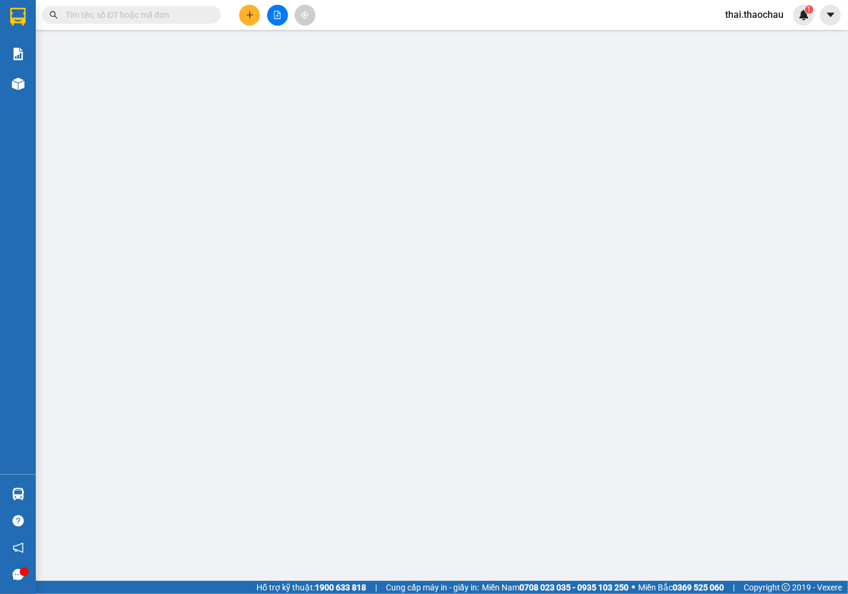
type input "20.000"
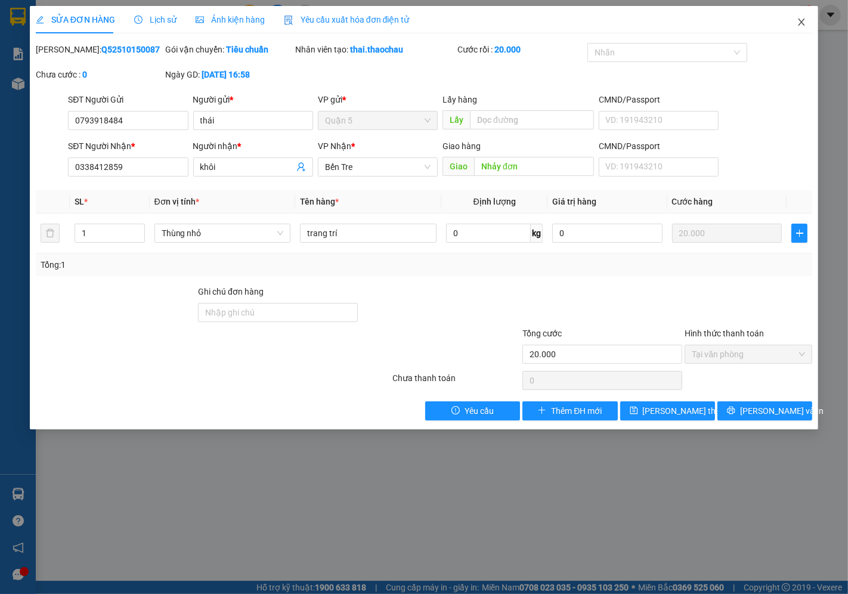
click at [805, 28] on span "Close" at bounding box center [800, 22] width 33 height 33
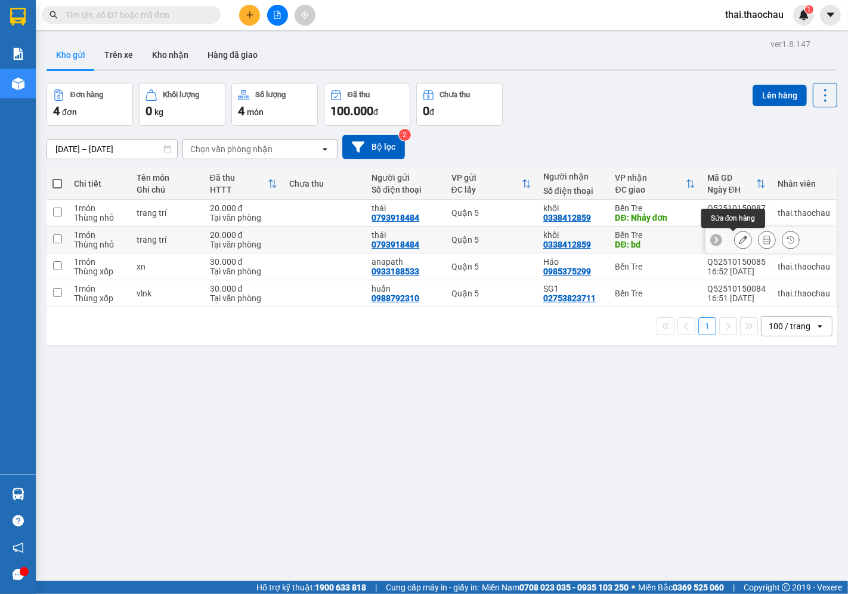
click at [734, 245] on button at bounding box center [742, 239] width 17 height 21
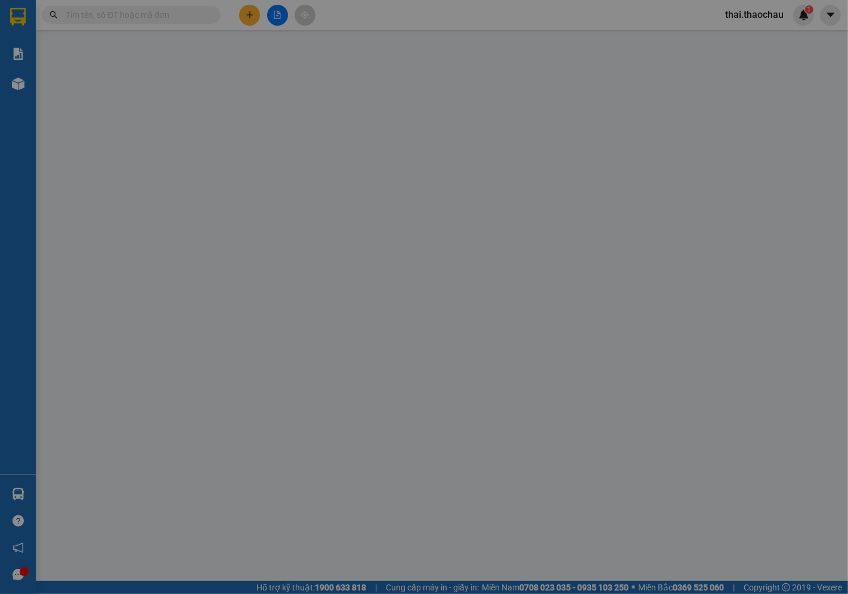
type input "0793918484"
type input "thái"
type input "0338412859"
type input "khôi"
type input "bd"
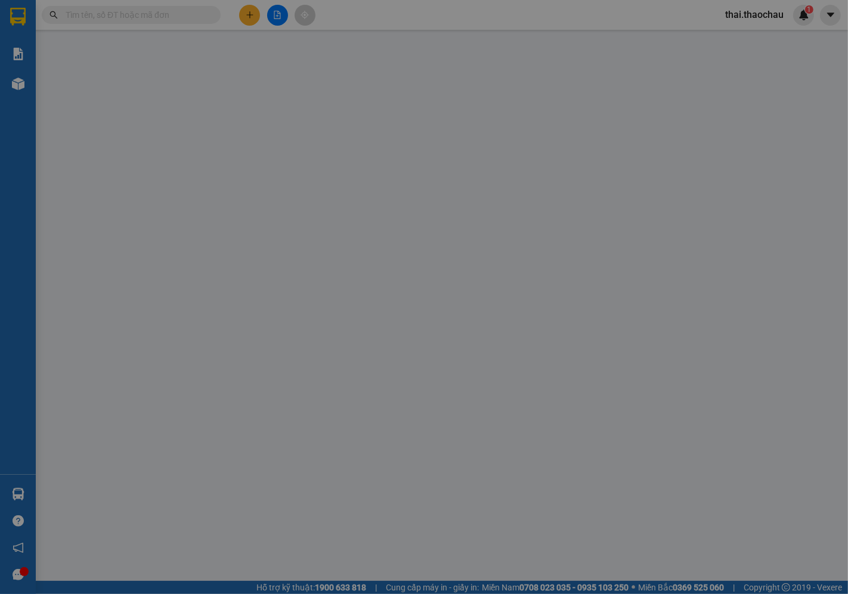
type input "20.000"
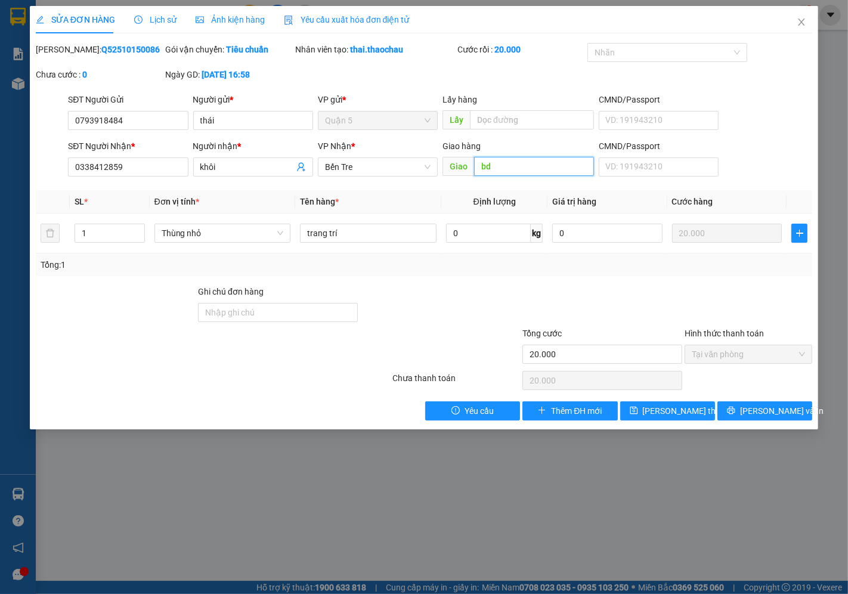
click at [528, 164] on input "bd" at bounding box center [534, 166] width 120 height 19
type input "0"
click at [693, 402] on button "[PERSON_NAME] đổi" at bounding box center [667, 410] width 95 height 19
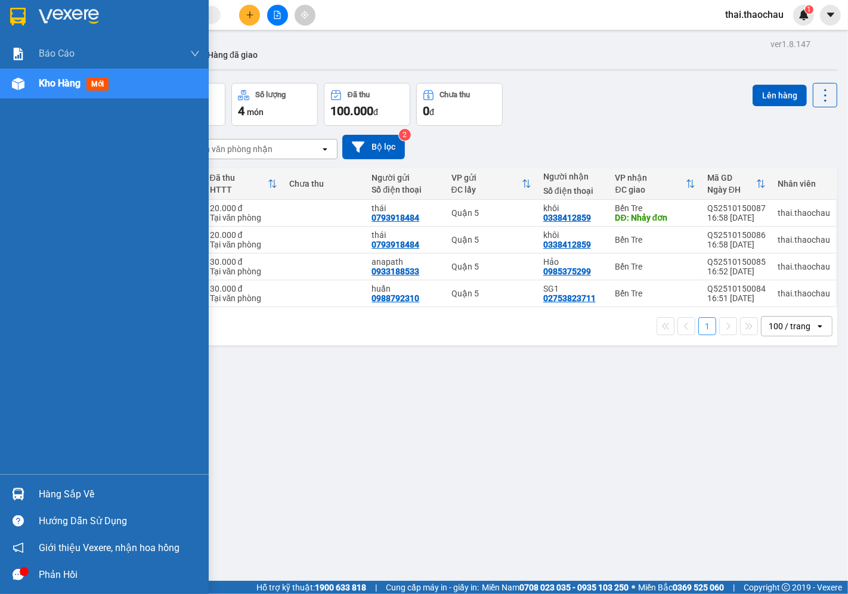
click at [69, 496] on div "Hàng sắp về" at bounding box center [119, 494] width 161 height 18
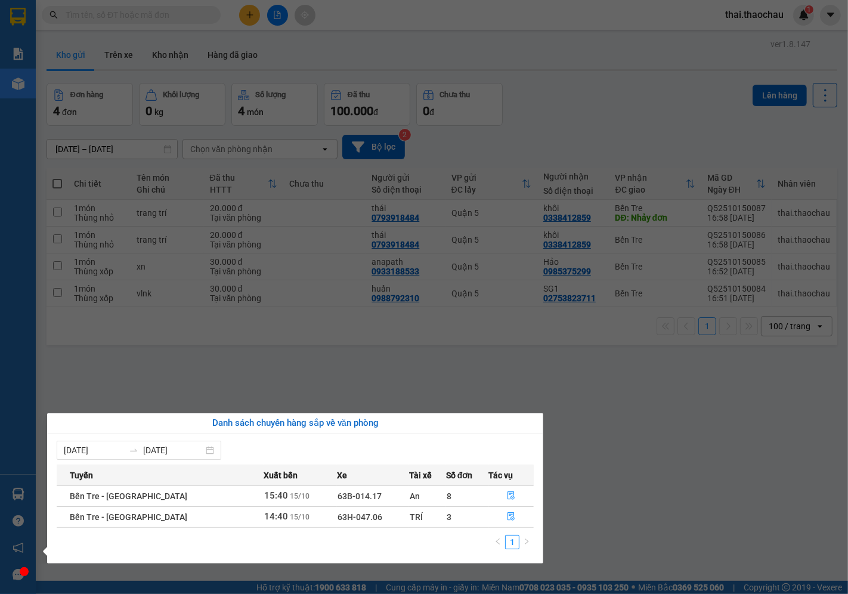
click at [583, 88] on section "Kết quả tìm kiếm ( 0 ) Bộ lọc No Data thai.thaochau 1 Báo cáo Báo cáo dòng tiền…" at bounding box center [424, 297] width 848 height 594
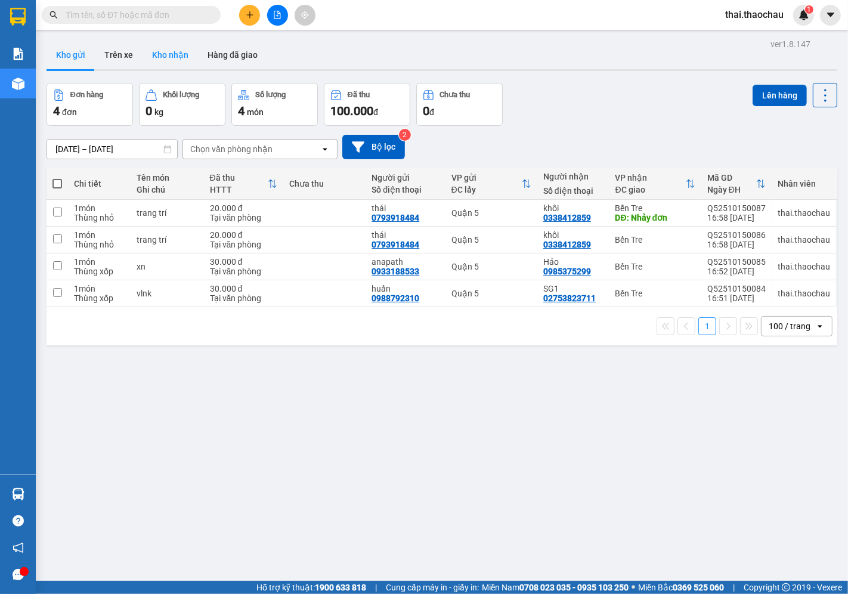
click at [176, 54] on button "Kho nhận" at bounding box center [169, 55] width 55 height 29
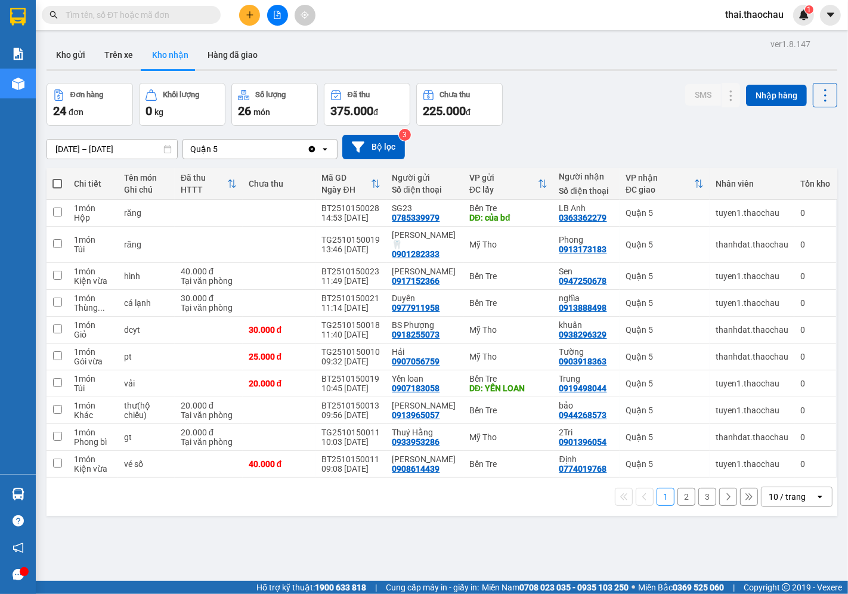
click at [794, 491] on div "10 / trang" at bounding box center [786, 497] width 37 height 12
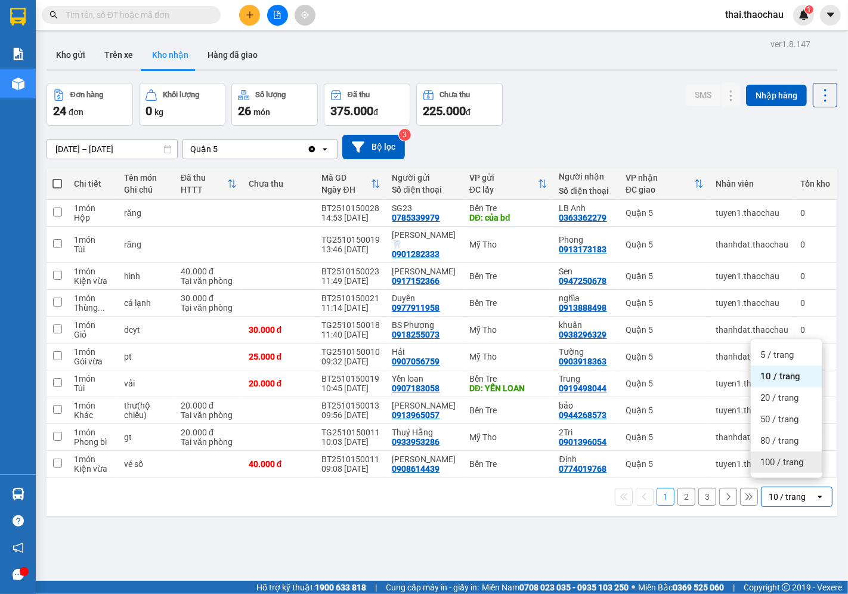
click at [788, 456] on span "100 / trang" at bounding box center [781, 462] width 43 height 12
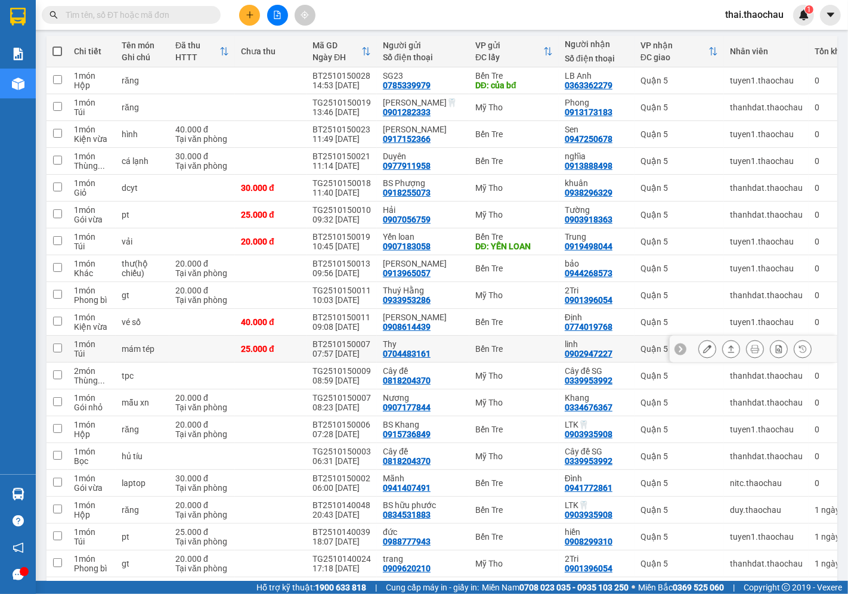
scroll to position [198, 0]
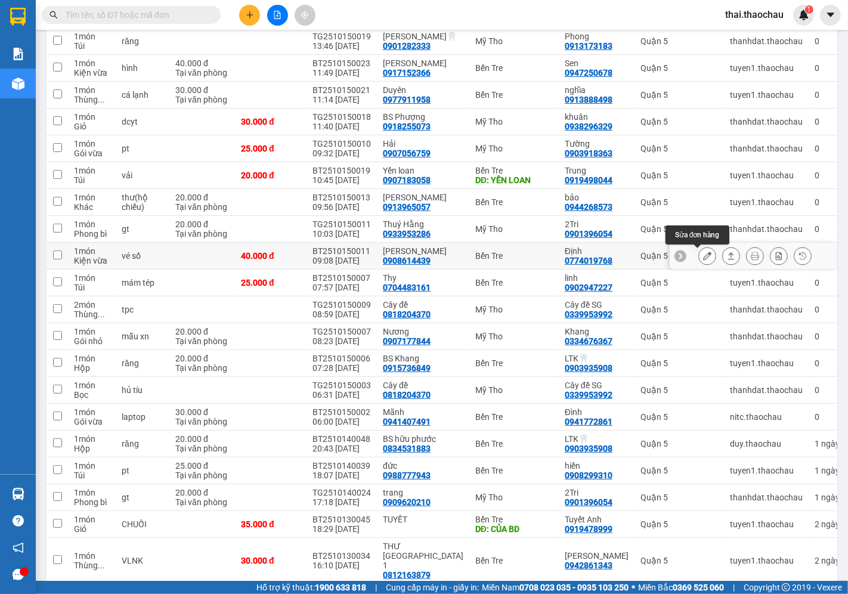
click at [703, 258] on icon at bounding box center [707, 256] width 8 height 8
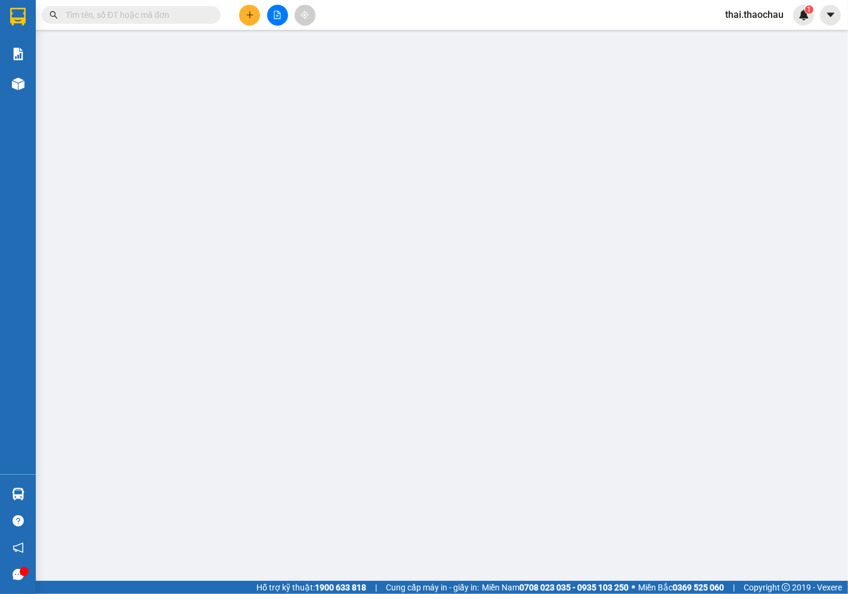
type input "0908614439"
type input "Minh Sơn"
type input "0774019768"
type input "Định"
type input "40.000"
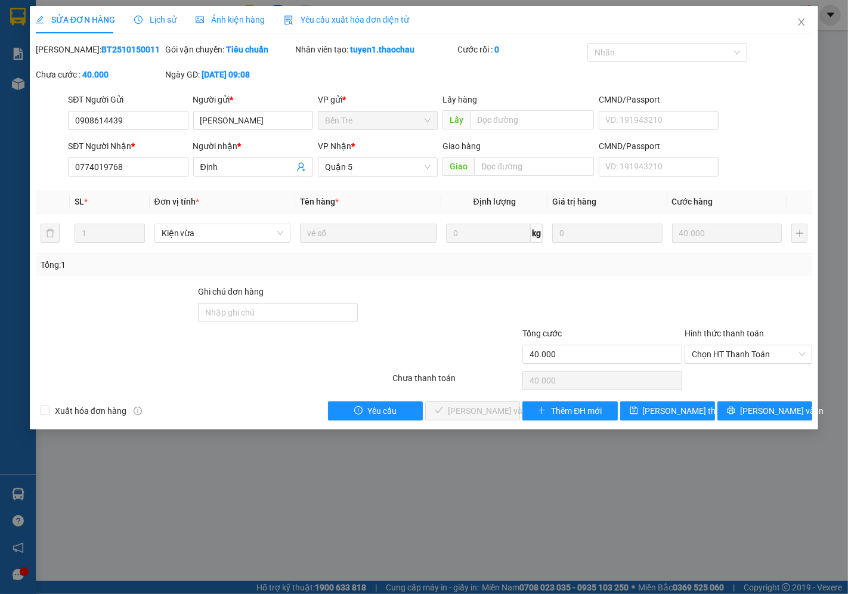
drag, startPoint x: 727, startPoint y: 302, endPoint x: 735, endPoint y: 305, distance: 8.1
click at [735, 305] on div at bounding box center [748, 306] width 130 height 42
click at [728, 361] on span "Chọn HT Thanh Toán" at bounding box center [747, 354] width 113 height 18
click at [716, 375] on div "Tại văn phòng" at bounding box center [748, 377] width 113 height 13
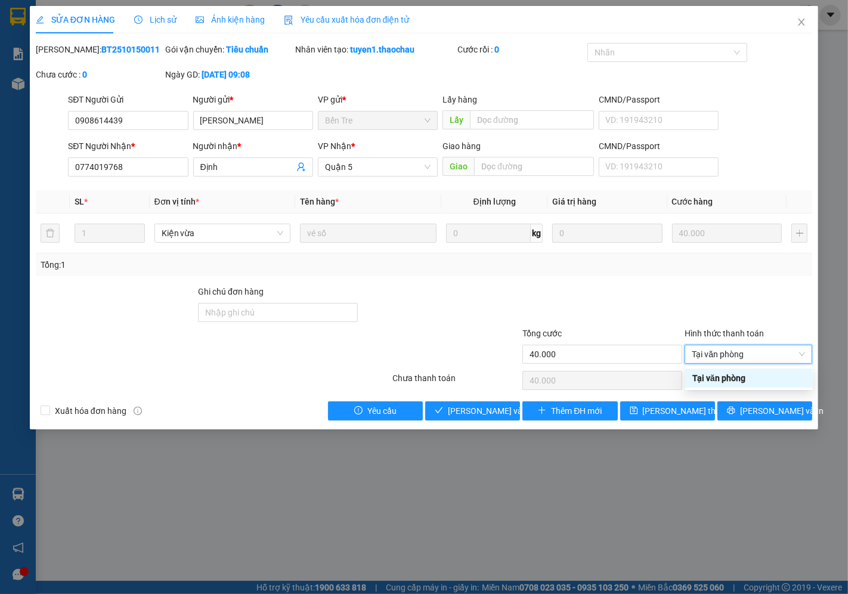
type input "0"
drag, startPoint x: 472, startPoint y: 410, endPoint x: 477, endPoint y: 406, distance: 6.8
click at [473, 411] on span "[PERSON_NAME] và [PERSON_NAME] hàng" at bounding box center [505, 410] width 114 height 13
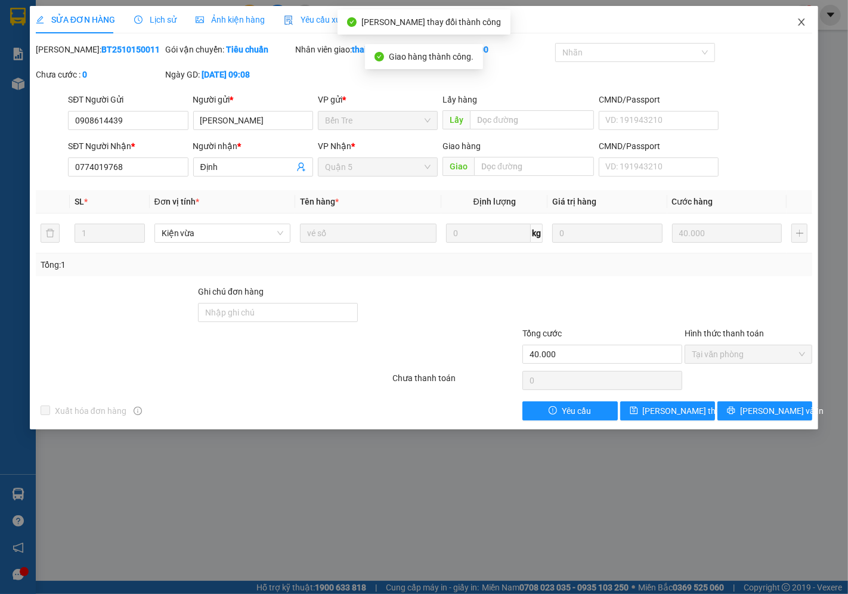
click at [796, 29] on span "Close" at bounding box center [800, 22] width 33 height 33
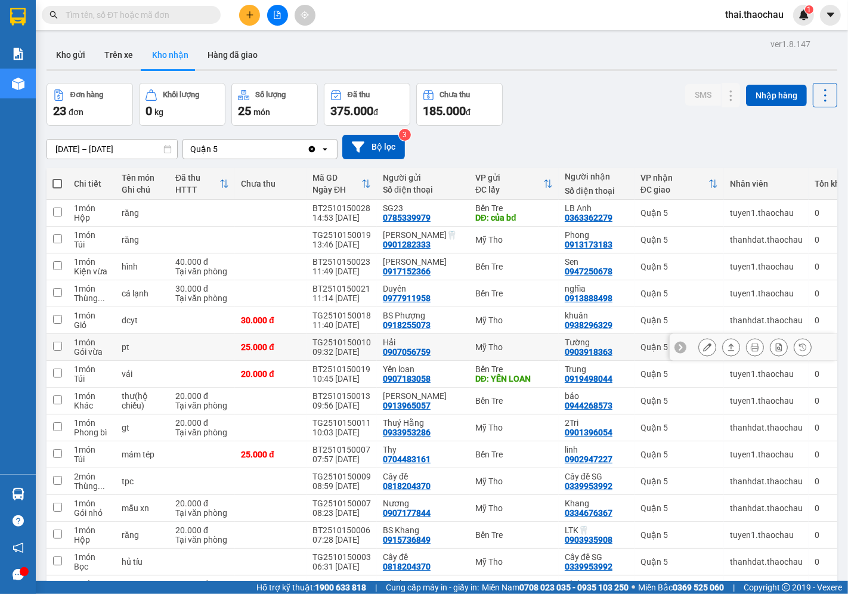
scroll to position [287, 0]
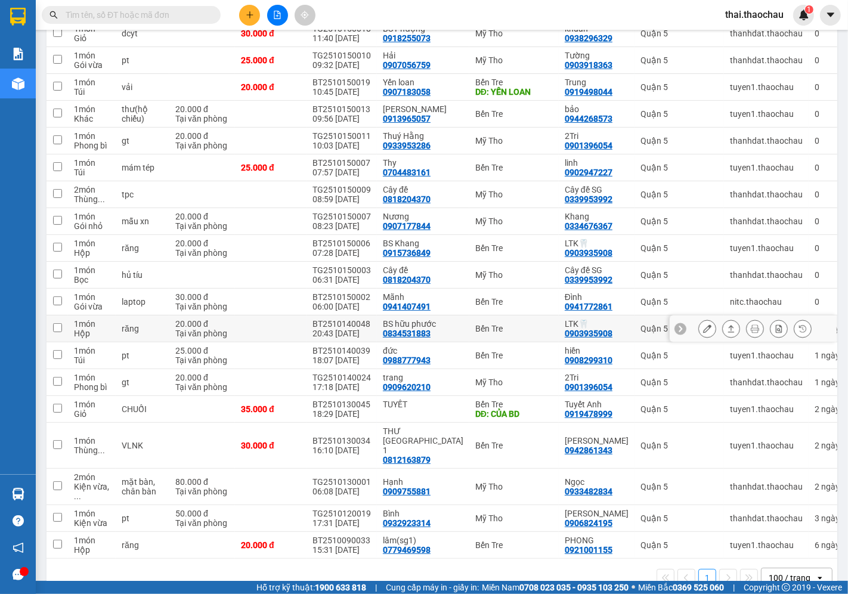
click at [728, 331] on icon at bounding box center [731, 328] width 7 height 7
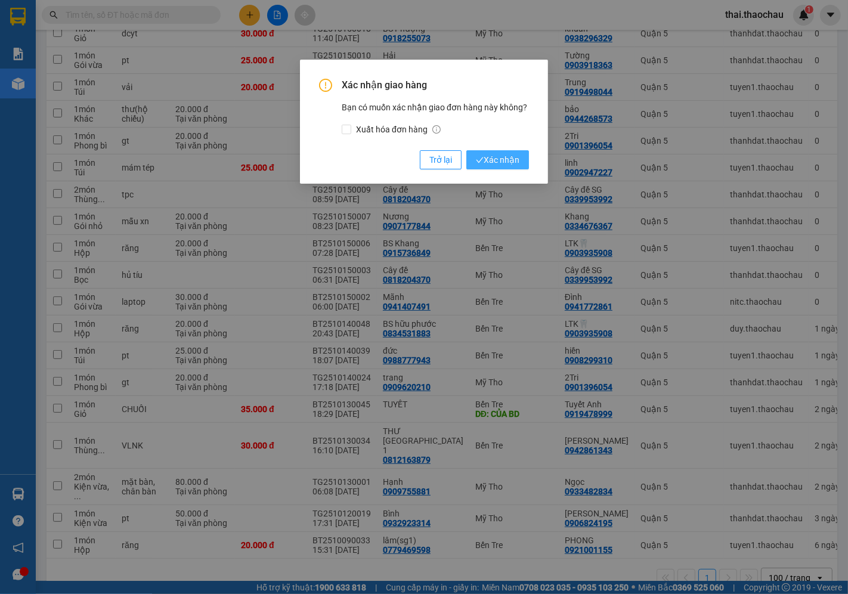
click at [499, 167] on button "Xác nhận" at bounding box center [497, 159] width 63 height 19
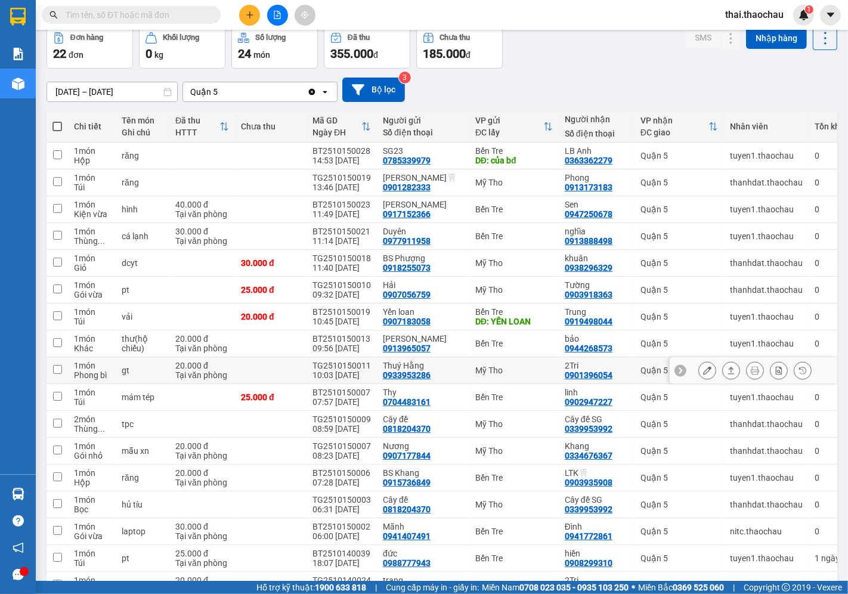
scroll to position [132, 0]
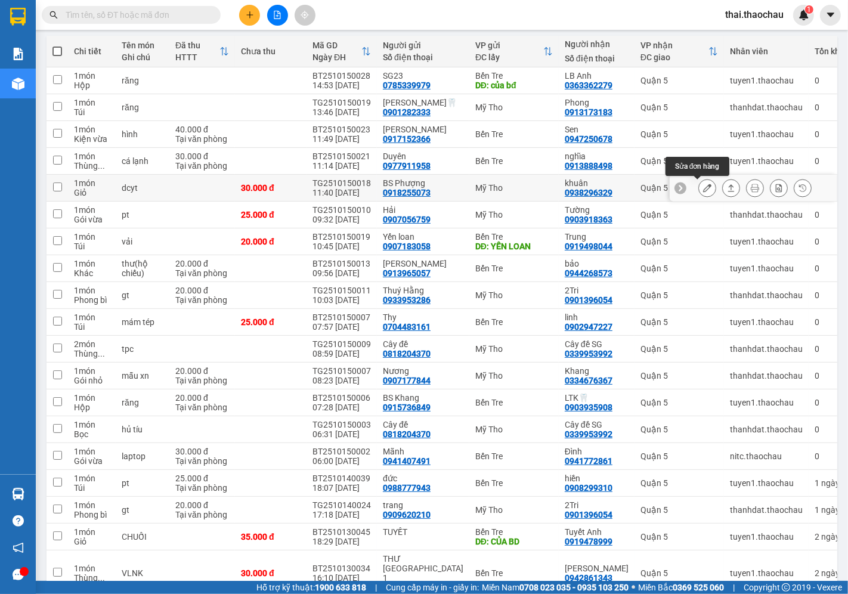
click at [702, 187] on button at bounding box center [707, 188] width 17 height 21
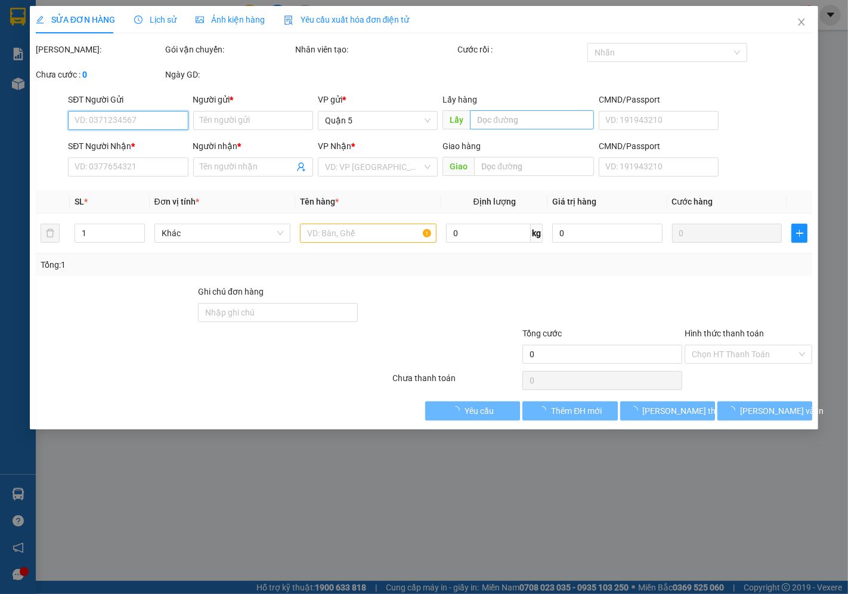
type input "0918255073"
type input "BS Phượng"
type input "0938296329"
type input "khuân"
type input "30.000"
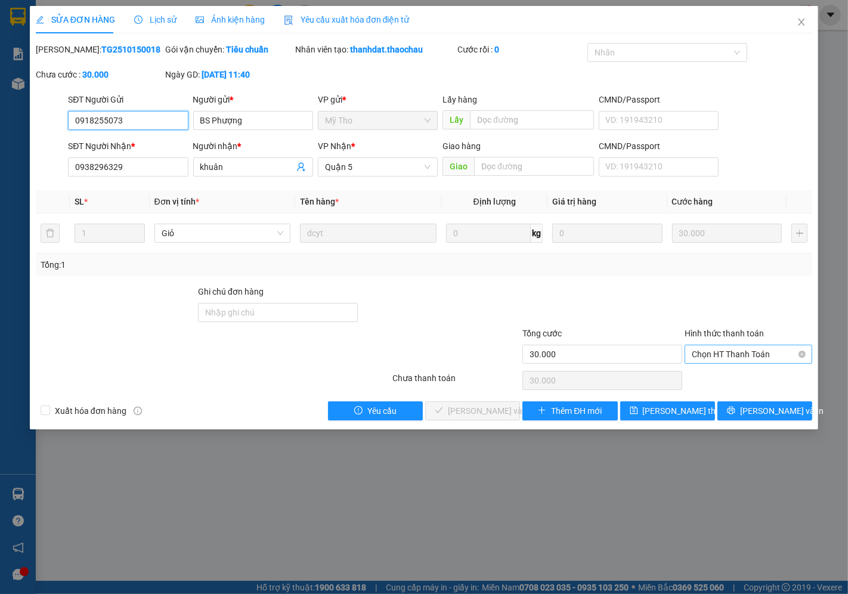
click at [733, 356] on span "Chọn HT Thanh Toán" at bounding box center [747, 354] width 113 height 18
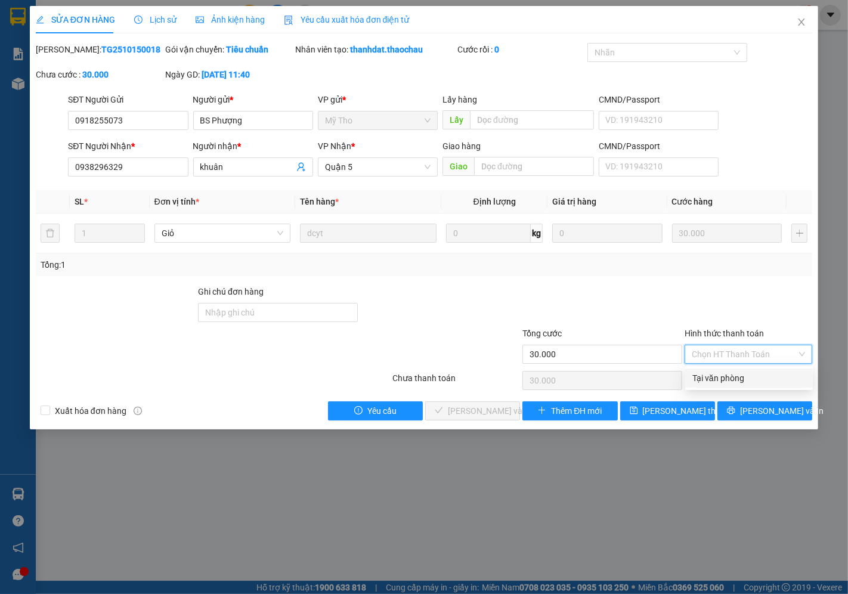
click at [711, 384] on div "Tại văn phòng" at bounding box center [749, 377] width 128 height 19
type input "0"
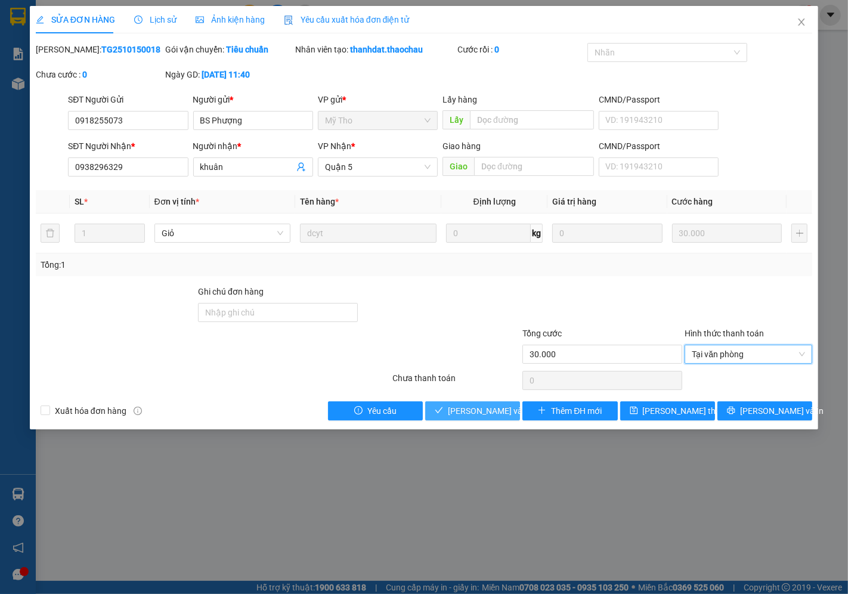
click at [478, 419] on button "[PERSON_NAME] và [PERSON_NAME] hàng" at bounding box center [472, 410] width 95 height 19
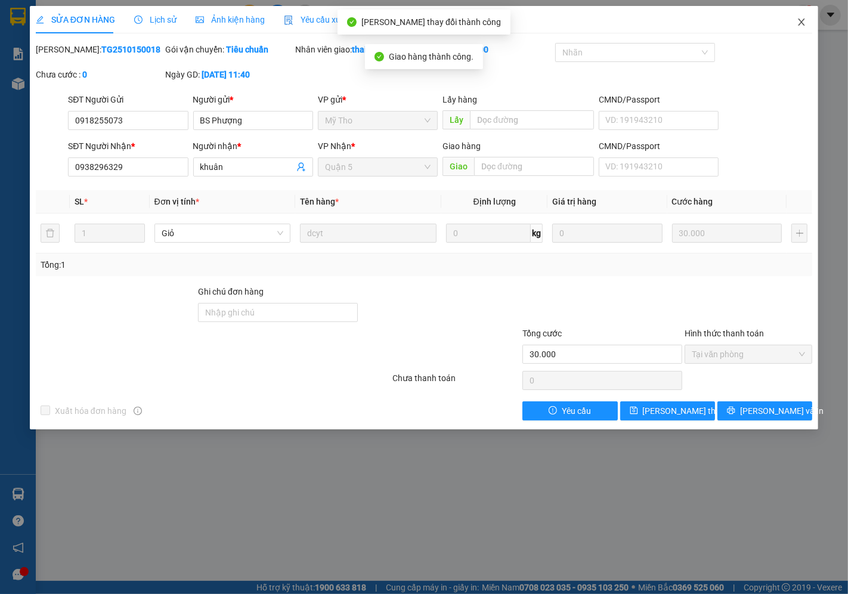
click at [800, 22] on icon "close" at bounding box center [801, 21] width 7 height 7
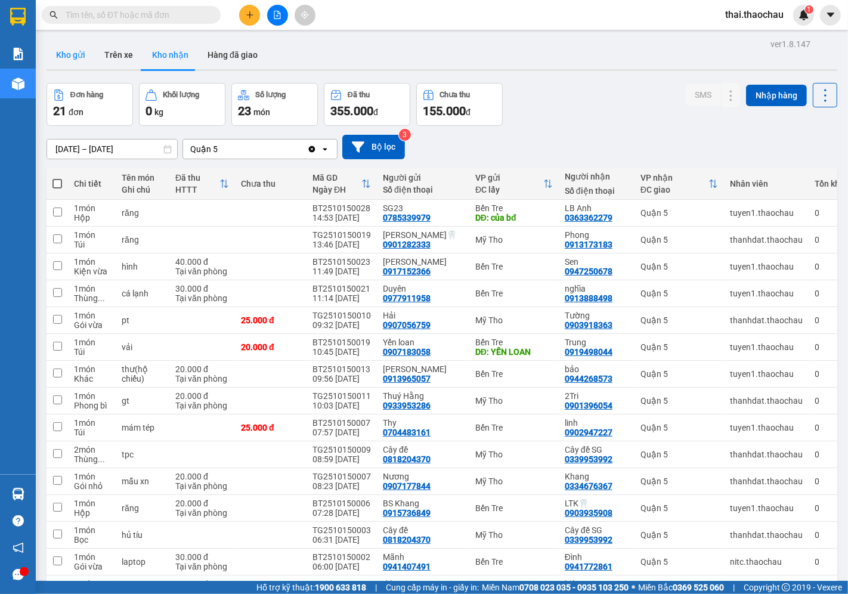
click at [86, 58] on button "Kho gửi" at bounding box center [70, 55] width 48 height 29
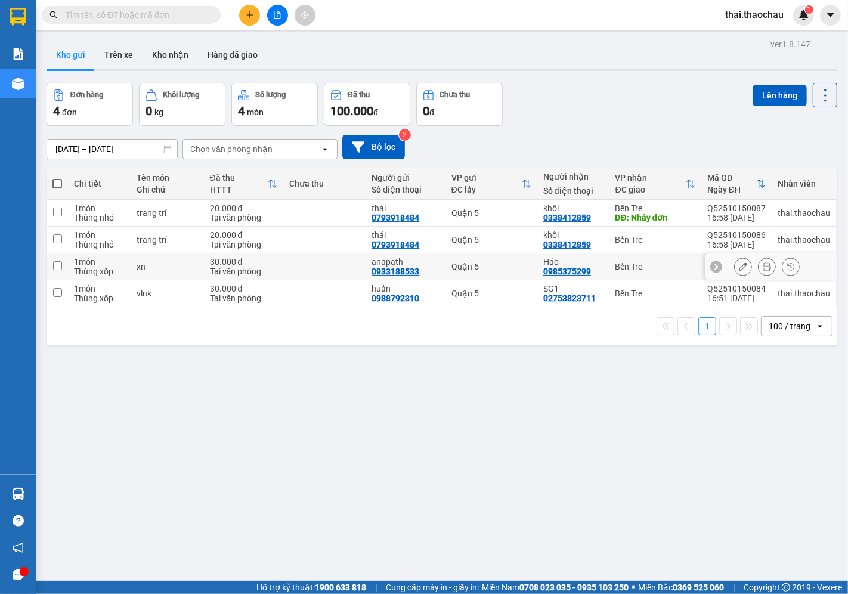
click at [509, 265] on div "Quận 5" at bounding box center [491, 267] width 80 height 10
checkbox input "true"
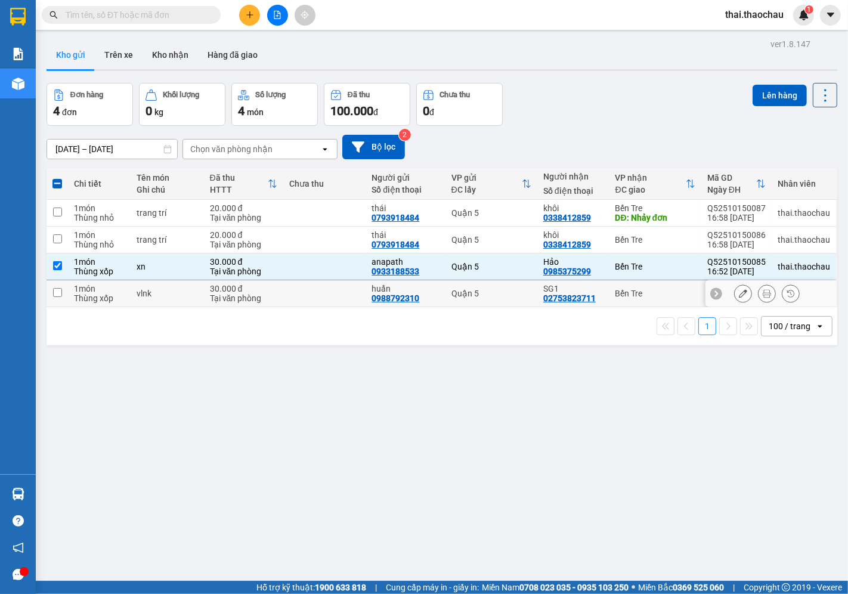
click at [525, 298] on div "Quận 5" at bounding box center [491, 293] width 80 height 10
checkbox input "true"
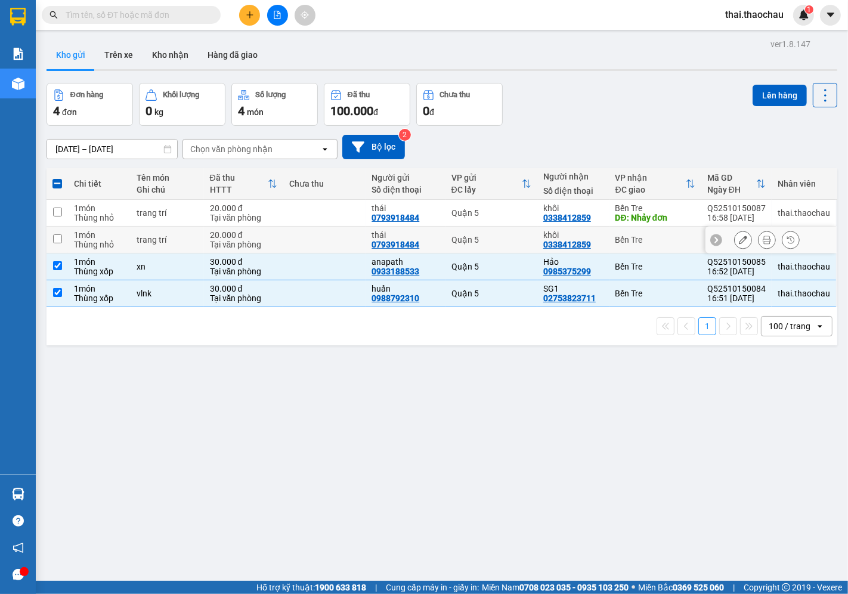
click at [519, 238] on div "Quận 5" at bounding box center [491, 240] width 80 height 10
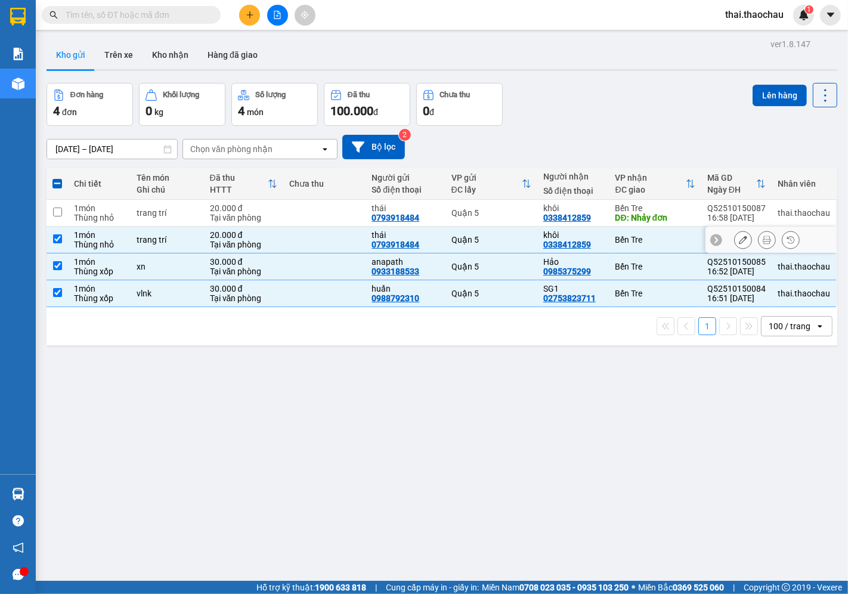
click at [520, 238] on div "Quận 5" at bounding box center [491, 240] width 80 height 10
checkbox input "false"
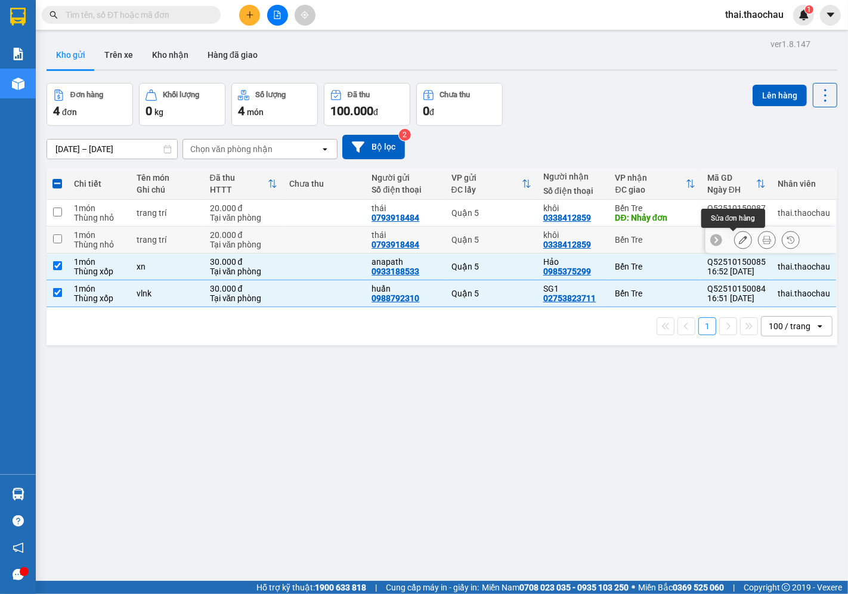
click at [737, 239] on button at bounding box center [742, 239] width 17 height 21
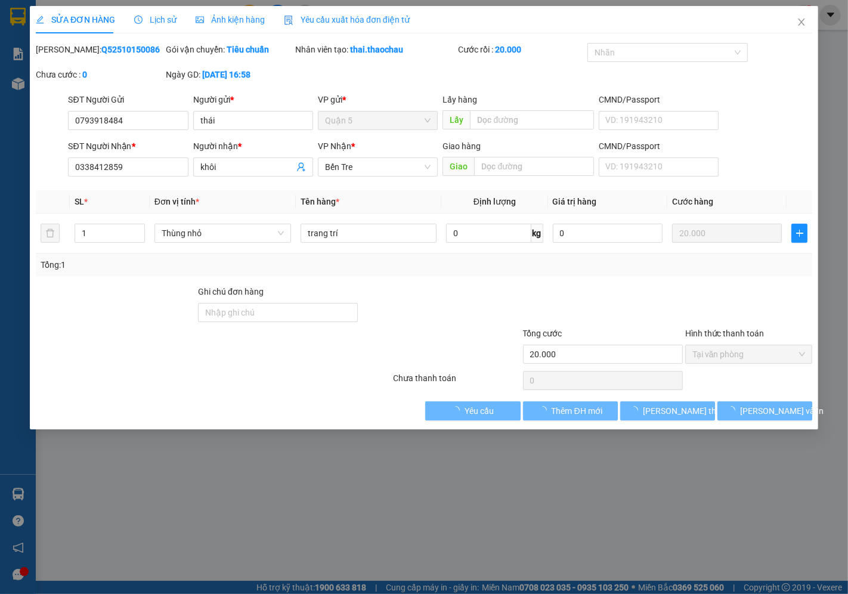
type input "0793918484"
type input "thái"
type input "0338412859"
type input "khôi"
type input "20.000"
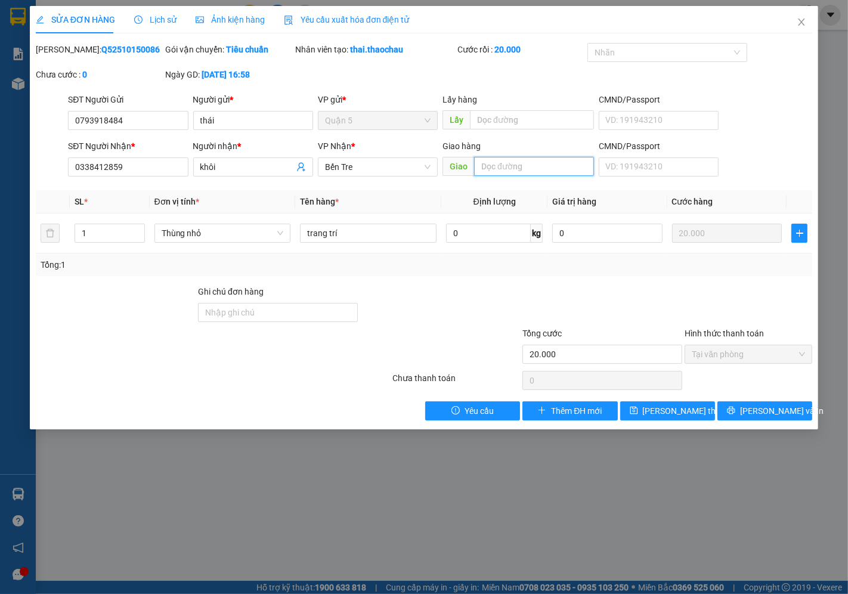
click at [499, 162] on input "text" at bounding box center [534, 166] width 120 height 19
type input "B"
type input "b"
type input "bd"
click at [674, 408] on span "[PERSON_NAME] thay đổi" at bounding box center [689, 410] width 95 height 13
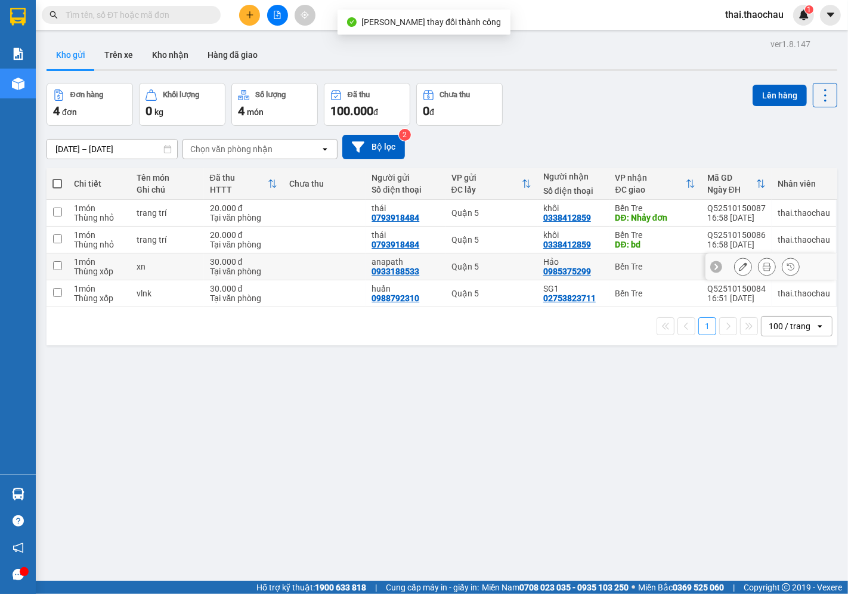
drag, startPoint x: 468, startPoint y: 257, endPoint x: 491, endPoint y: 284, distance: 35.1
click at [468, 257] on td "Quận 5" at bounding box center [491, 266] width 92 height 27
checkbox input "true"
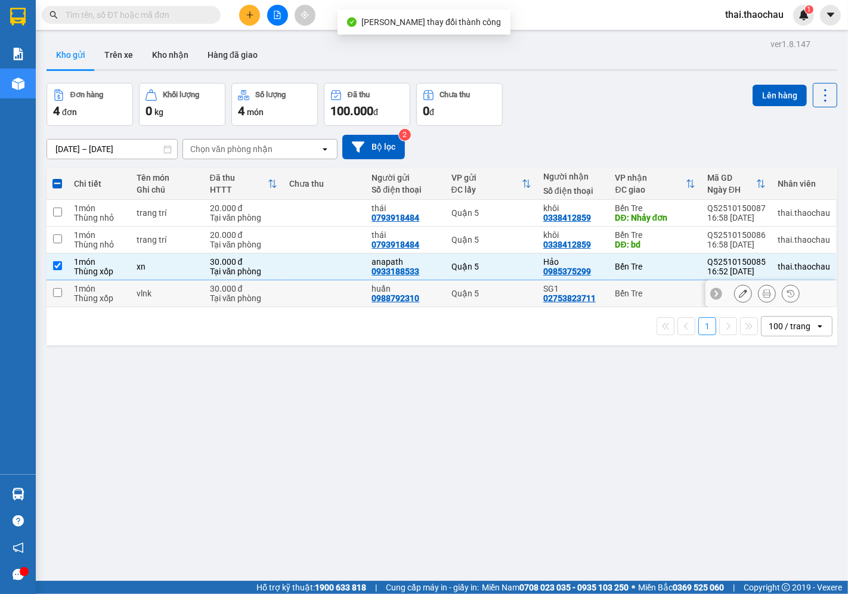
click at [495, 287] on td "Quận 5" at bounding box center [491, 293] width 92 height 27
checkbox input "true"
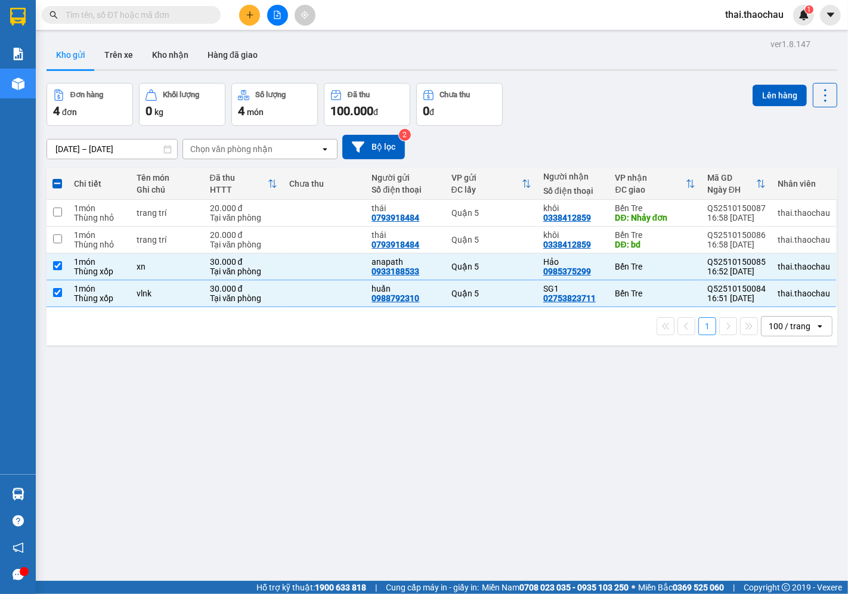
click at [239, 13] on button at bounding box center [249, 15] width 21 height 21
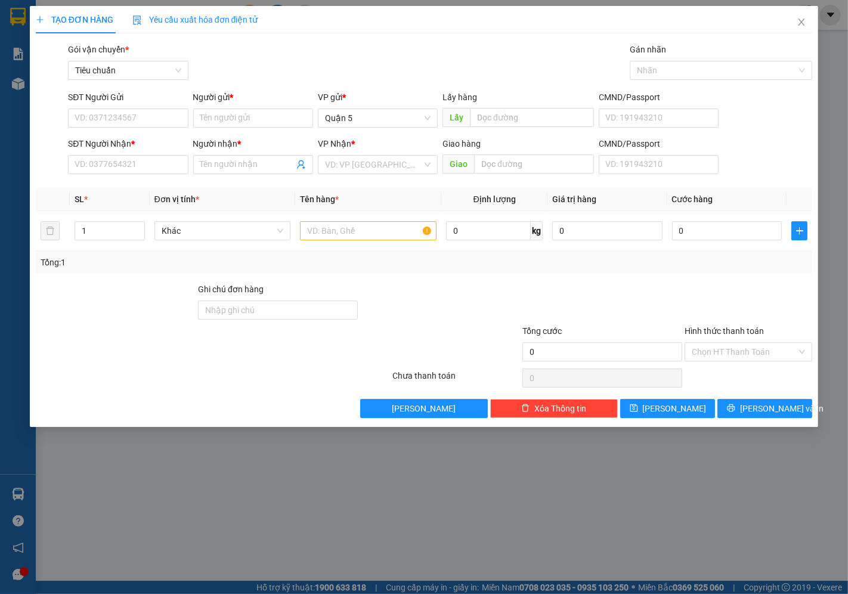
click at [162, 105] on div "SĐT Người Gửi" at bounding box center [128, 100] width 120 height 18
click at [233, 112] on input "Người gửi *" at bounding box center [253, 117] width 120 height 19
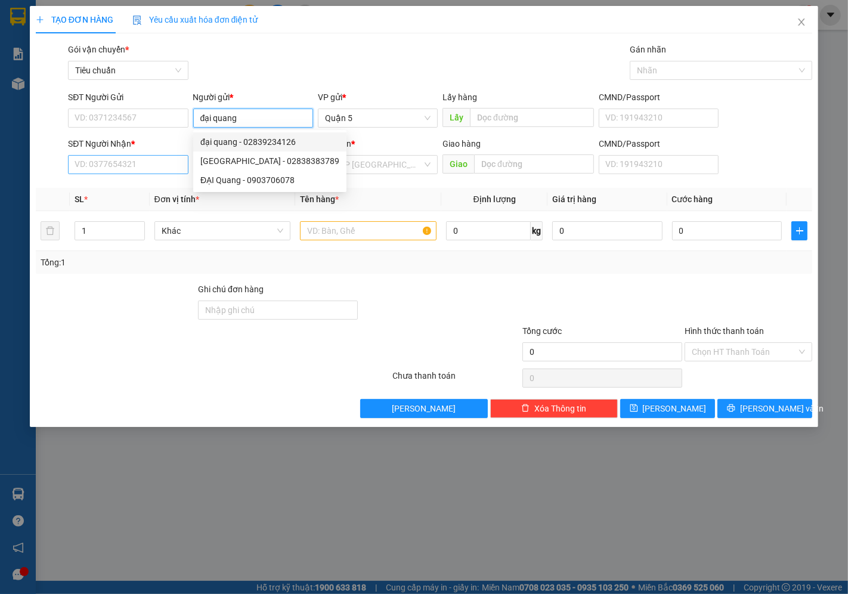
type input "đại quang"
click at [139, 159] on input "SĐT Người Nhận *" at bounding box center [128, 164] width 120 height 19
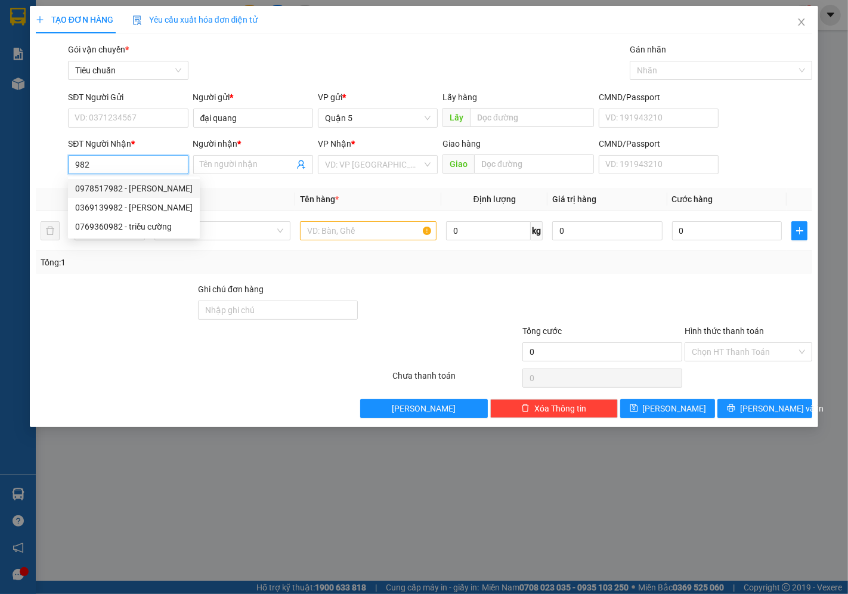
click at [134, 191] on div "0978517982 - Linh" at bounding box center [133, 188] width 117 height 13
type input "0978517982"
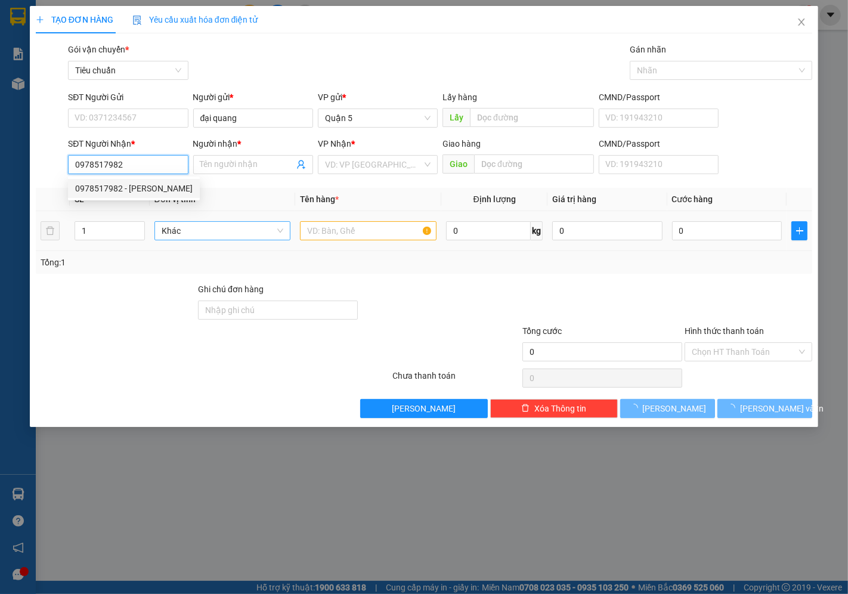
type input "Linh"
click at [226, 229] on span "Khác" at bounding box center [223, 231] width 122 height 18
type input "0978517982"
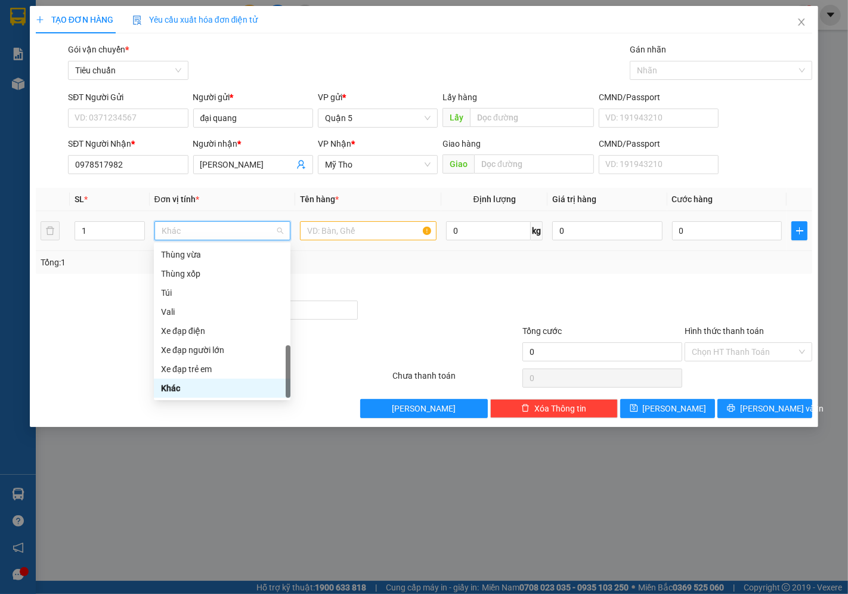
type input "g"
click at [200, 259] on div "Giỏ" at bounding box center [222, 254] width 122 height 13
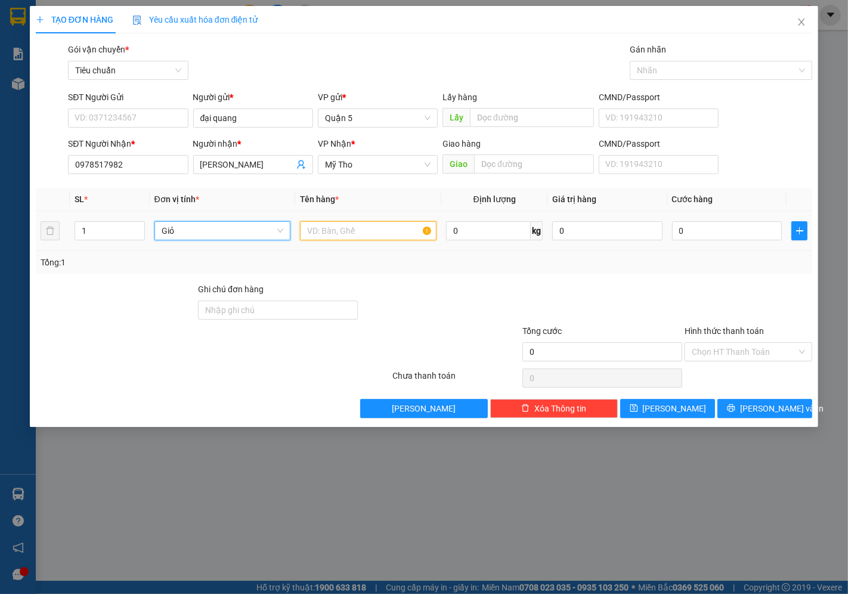
click at [364, 229] on input "text" at bounding box center [368, 230] width 136 height 19
type input "pt"
click at [753, 235] on input "0" at bounding box center [727, 230] width 110 height 19
type input "003"
type input "3"
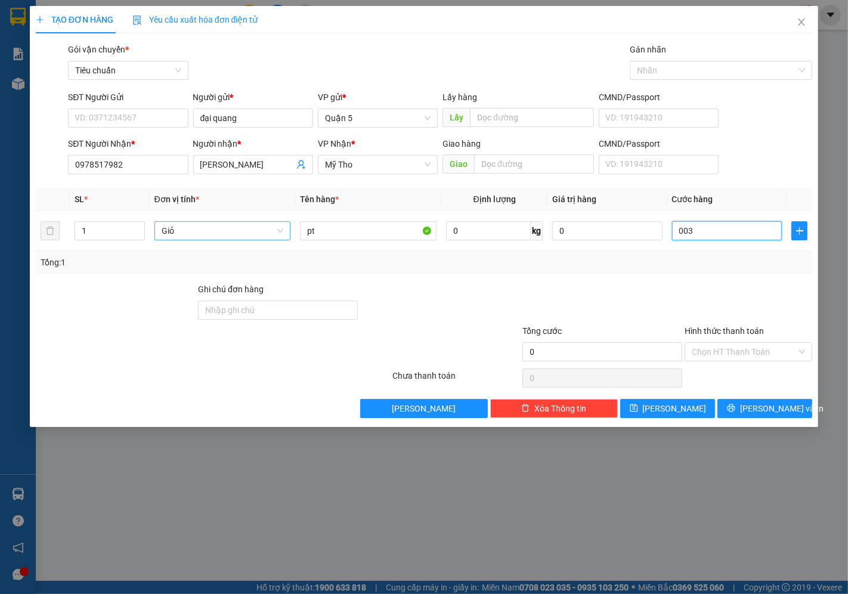
type input "3"
type input "0.030"
type input "30"
click at [759, 418] on div "TẠO ĐƠN HÀNG Yêu cầu xuất hóa đơn điện tử Transit Pickup Surcharge Ids Transit …" at bounding box center [424, 216] width 788 height 421
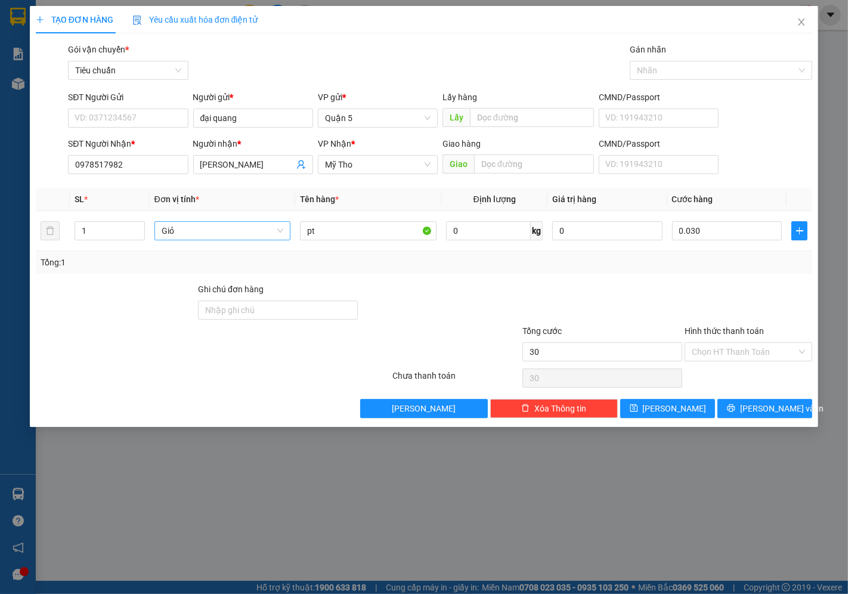
type input "30.000"
click at [777, 412] on span "[PERSON_NAME] và In" at bounding box center [781, 408] width 83 height 13
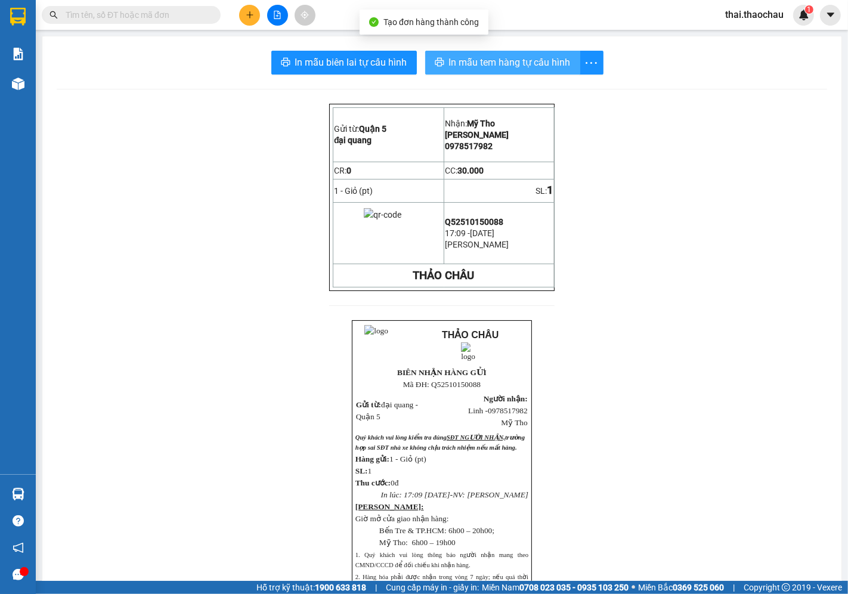
click at [466, 63] on span "In mẫu tem hàng tự cấu hình" at bounding box center [510, 62] width 122 height 15
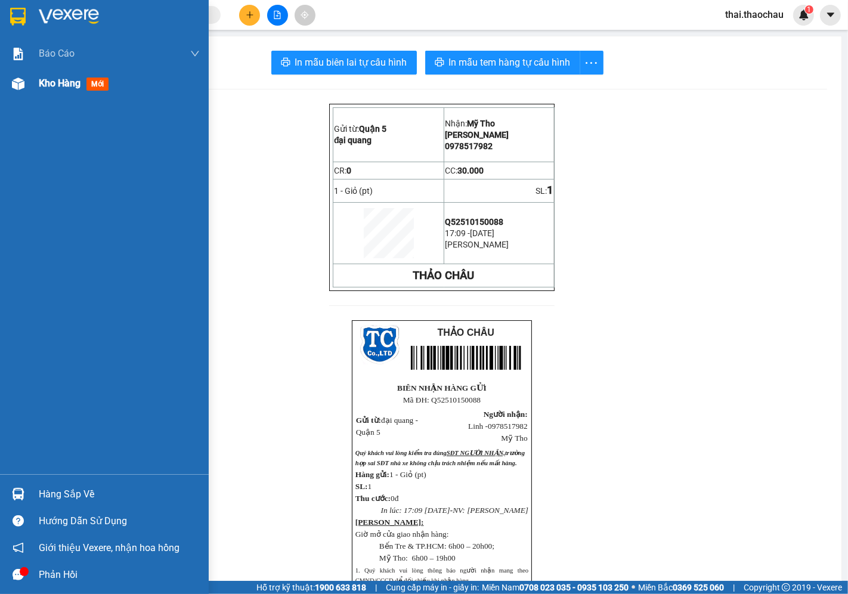
click at [58, 86] on span "Kho hàng" at bounding box center [60, 82] width 42 height 11
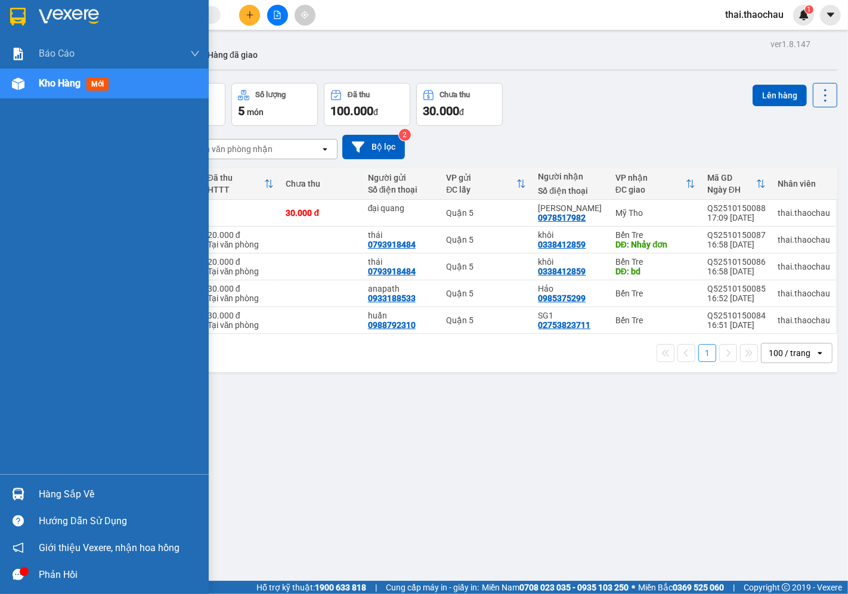
click at [9, 492] on div at bounding box center [18, 493] width 21 height 21
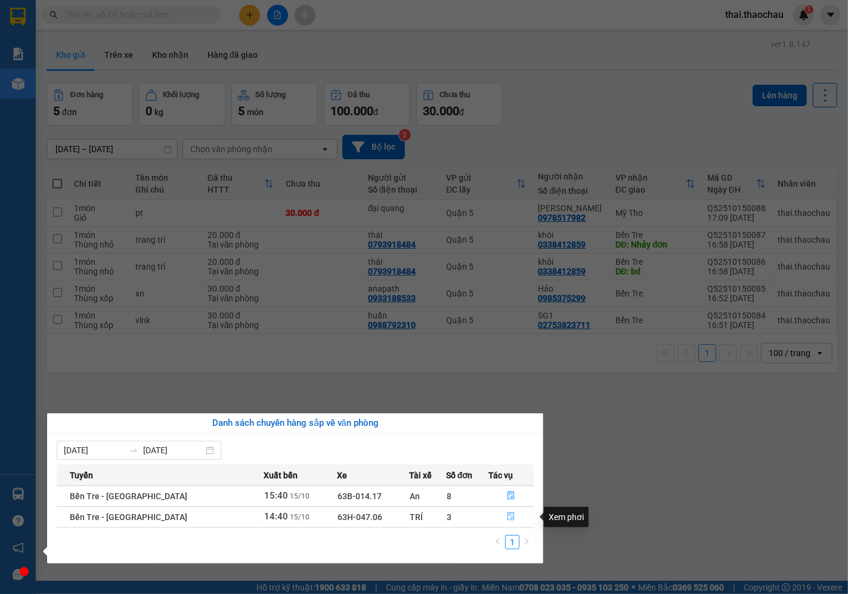
click at [509, 513] on icon "file-done" at bounding box center [511, 516] width 8 height 8
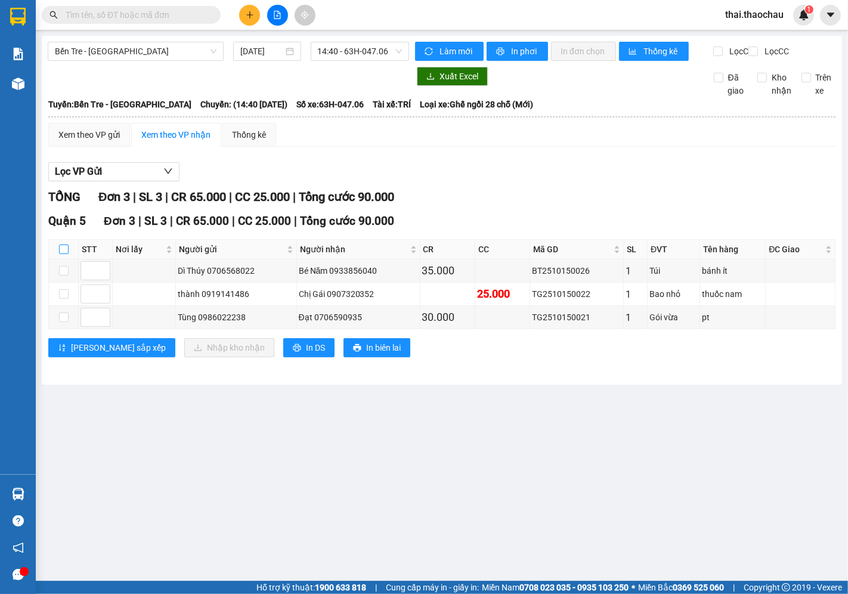
click at [64, 253] on label at bounding box center [64, 249] width 10 height 13
click at [64, 253] on input "checkbox" at bounding box center [64, 249] width 10 height 10
checkbox input "true"
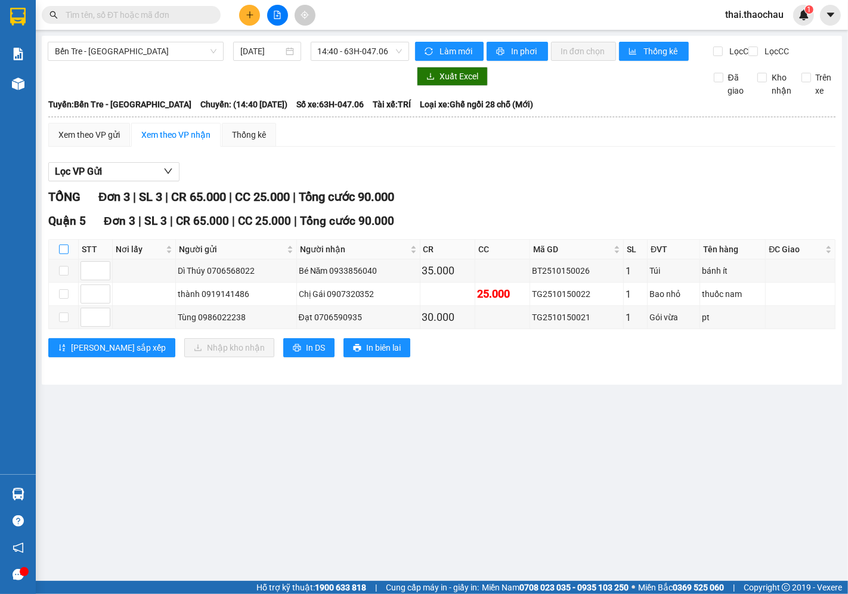
checkbox input "true"
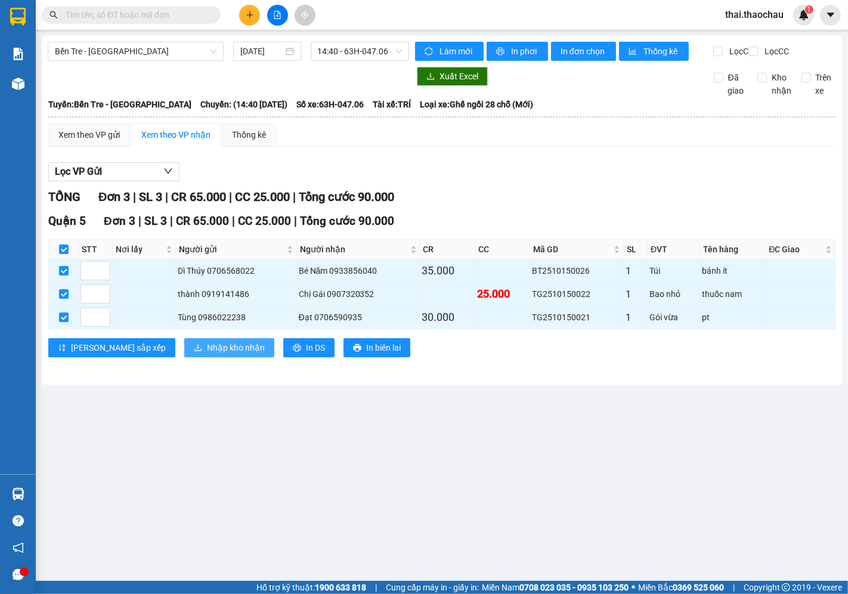
click at [207, 352] on span "Nhập kho nhận" at bounding box center [236, 347] width 58 height 13
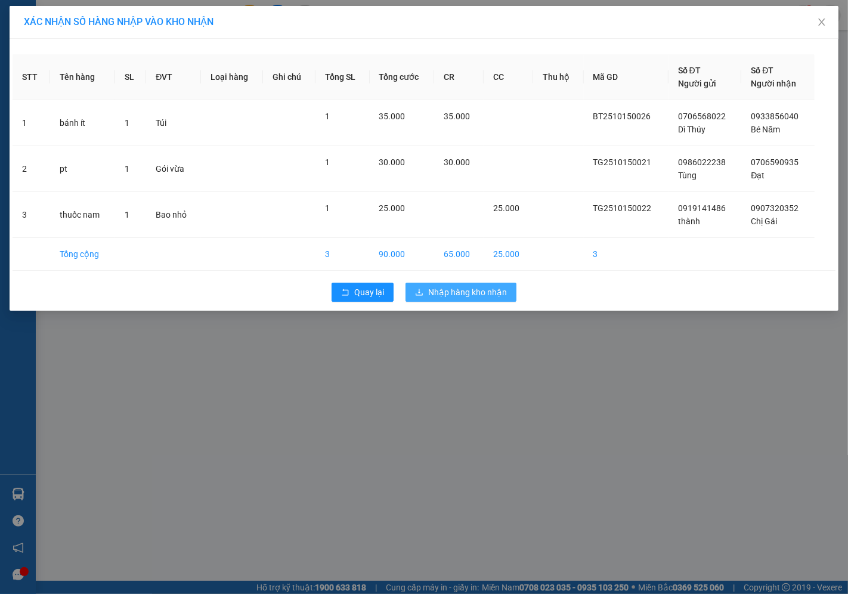
click at [418, 288] on icon "download" at bounding box center [419, 292] width 8 height 8
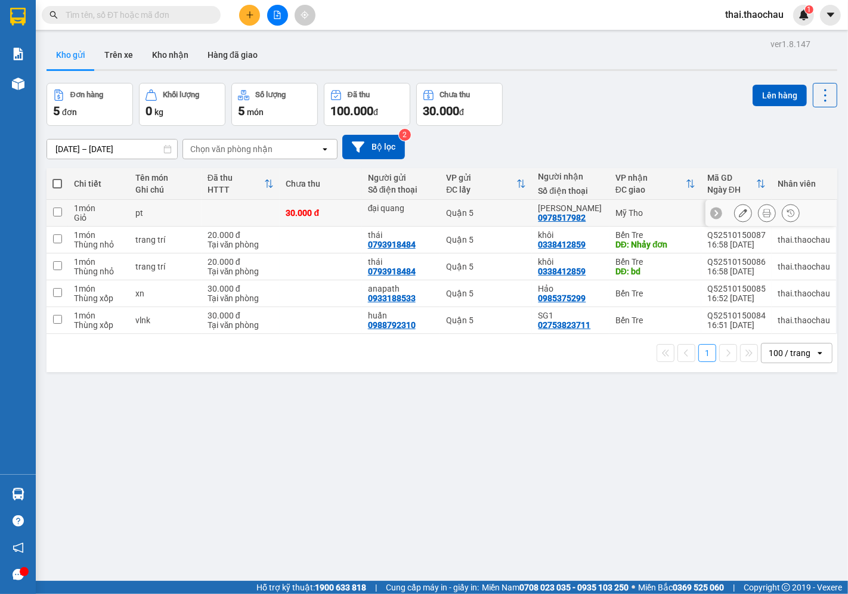
click at [486, 213] on div "Quận 5" at bounding box center [486, 213] width 80 height 10
checkbox input "true"
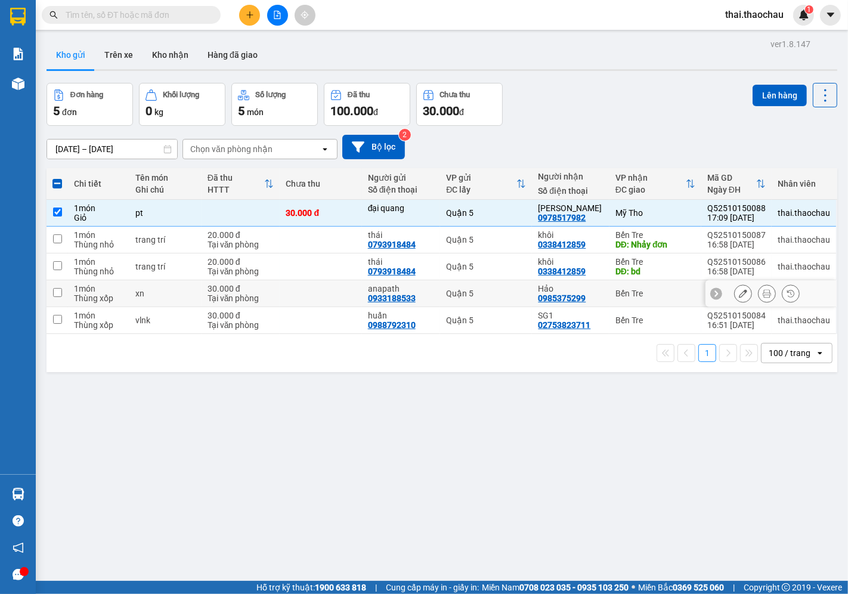
click at [520, 290] on div "Quận 5" at bounding box center [486, 293] width 80 height 10
checkbox input "true"
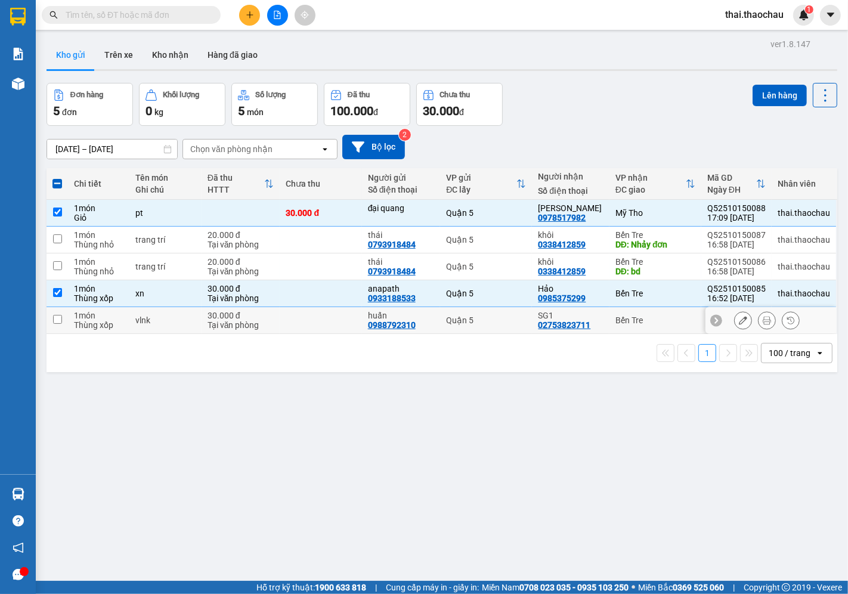
click at [517, 325] on div "Quận 5" at bounding box center [486, 320] width 80 height 10
checkbox input "true"
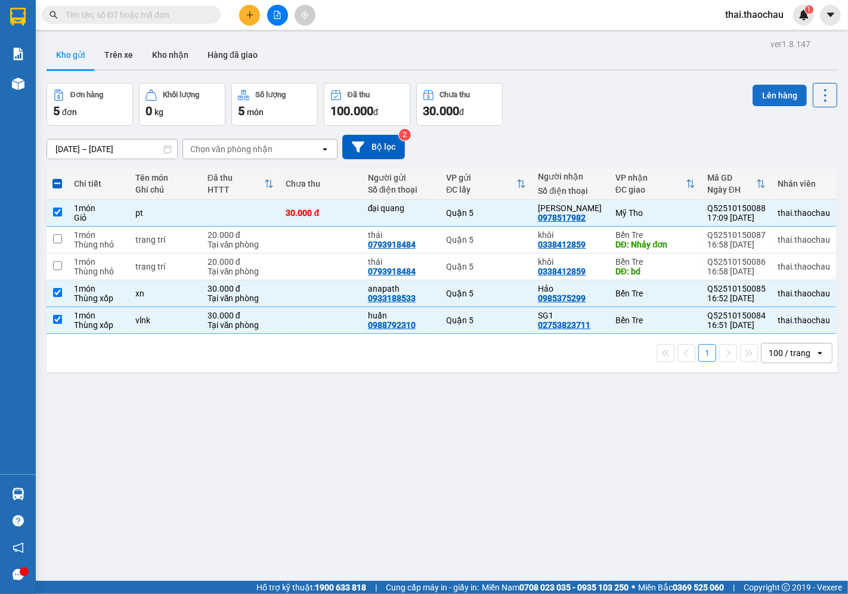
click at [752, 89] on button "Lên hàng" at bounding box center [779, 95] width 54 height 21
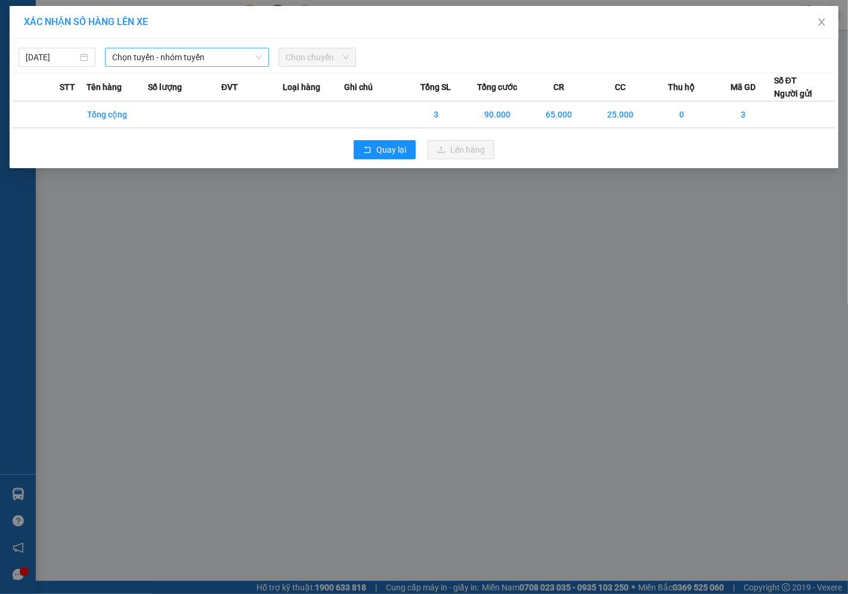
click at [126, 48] on span "Chọn tuyến - nhóm tuyến" at bounding box center [187, 57] width 150 height 18
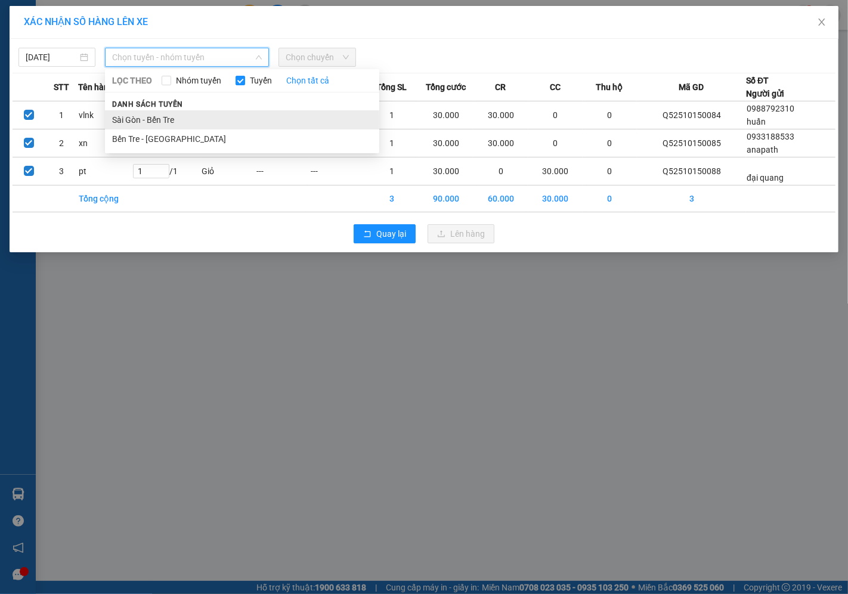
click at [148, 114] on li "Sài Gòn - Bến Tre" at bounding box center [242, 119] width 274 height 19
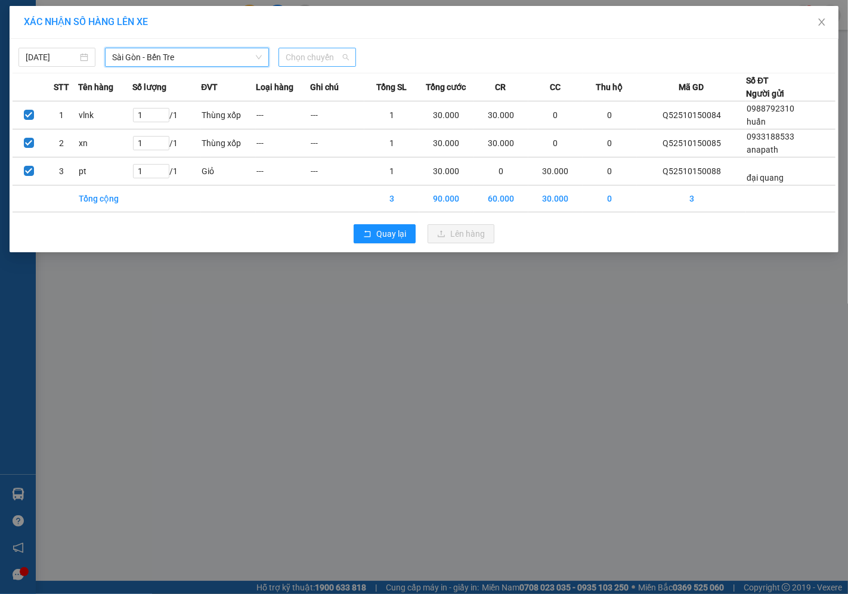
click at [330, 54] on span "Chọn chuyến" at bounding box center [316, 57] width 63 height 18
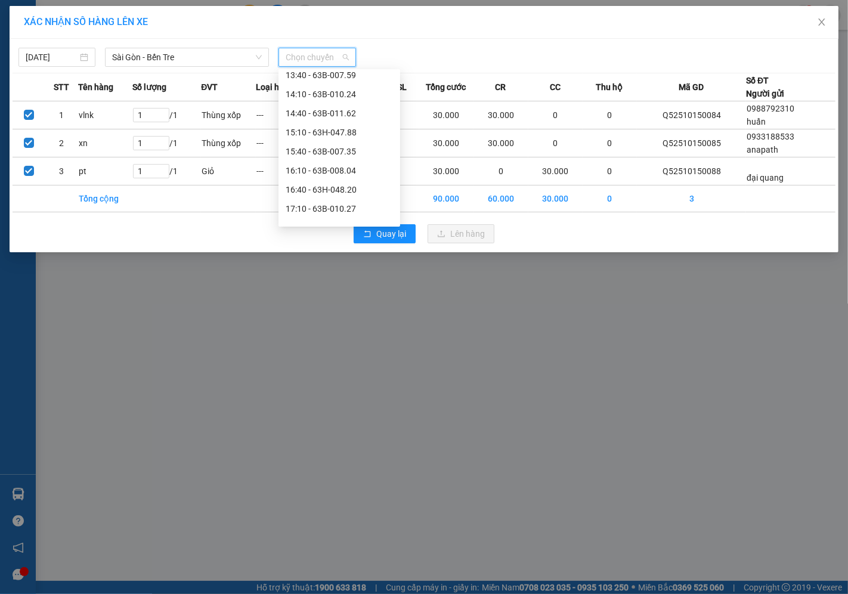
scroll to position [397, 0]
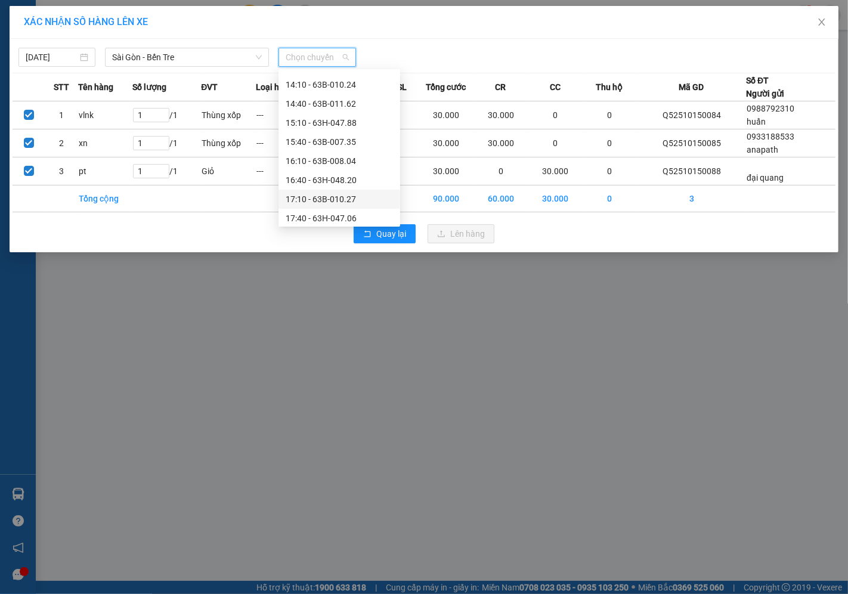
click at [320, 194] on div "17:10 - 63B-010.27" at bounding box center [338, 199] width 107 height 13
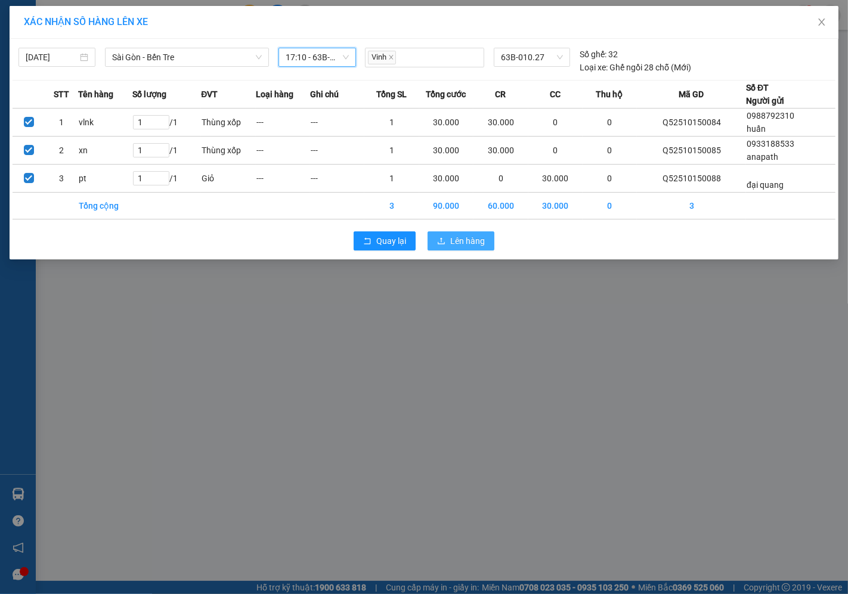
click at [465, 235] on span "Lên hàng" at bounding box center [467, 240] width 35 height 13
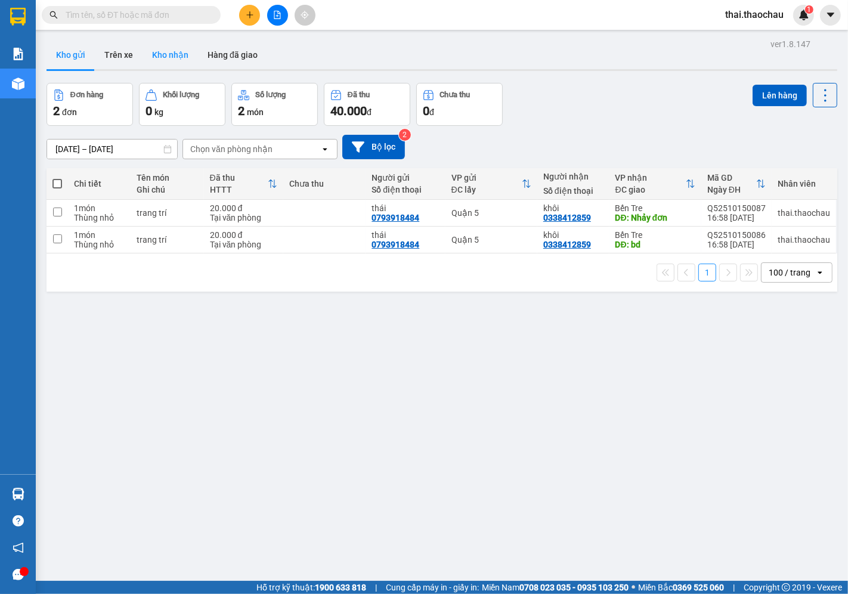
click at [166, 61] on button "Kho nhận" at bounding box center [169, 55] width 55 height 29
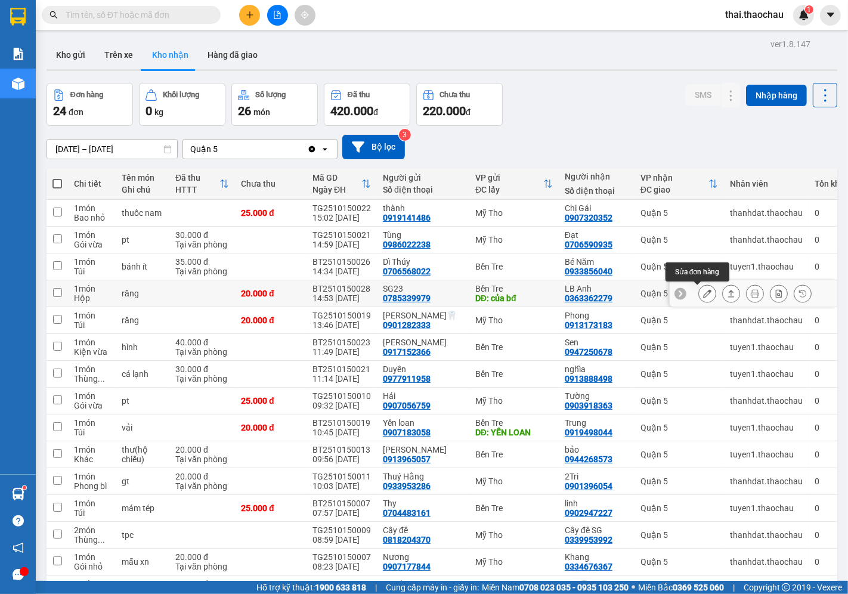
click at [703, 296] on icon at bounding box center [707, 293] width 8 height 8
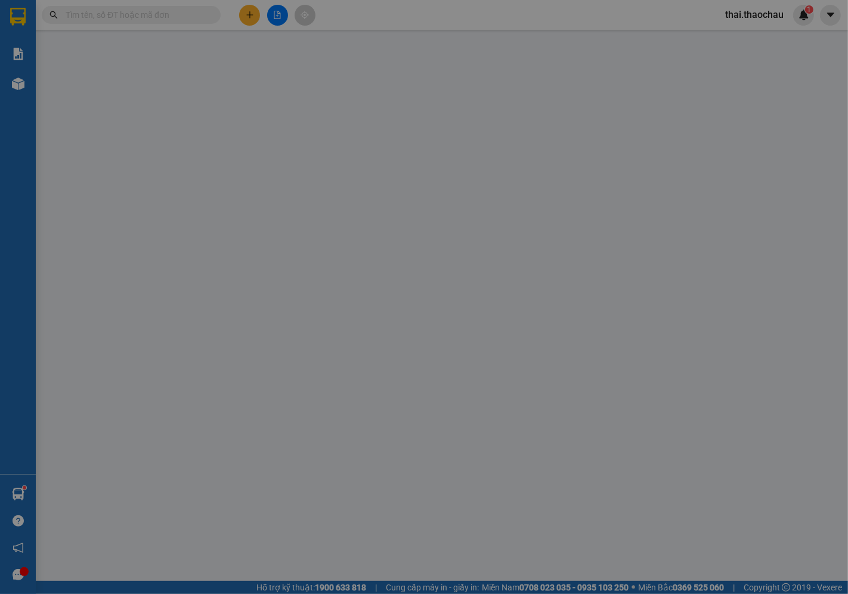
type input "0785339979"
type input "SG23"
type input "của bđ"
type input "0363362279"
type input "LB Anh"
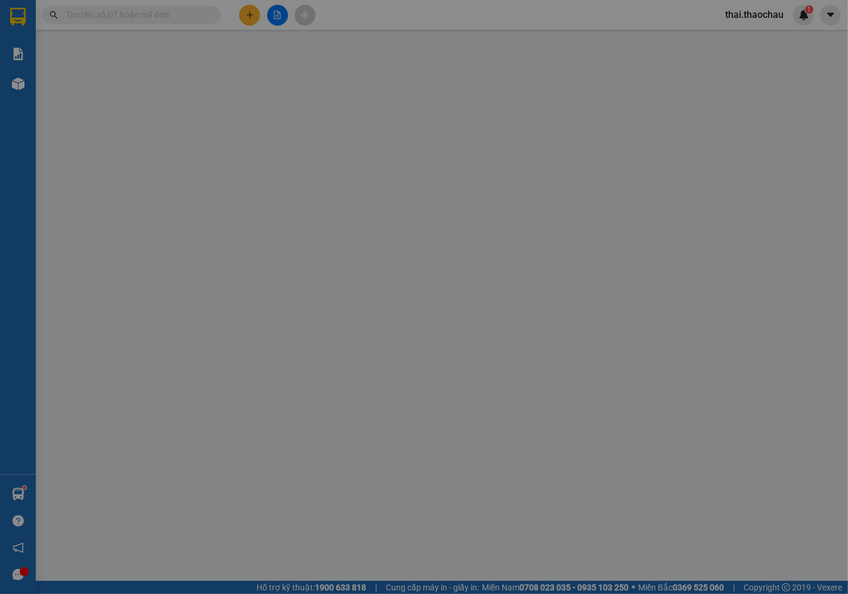
type input "20.000"
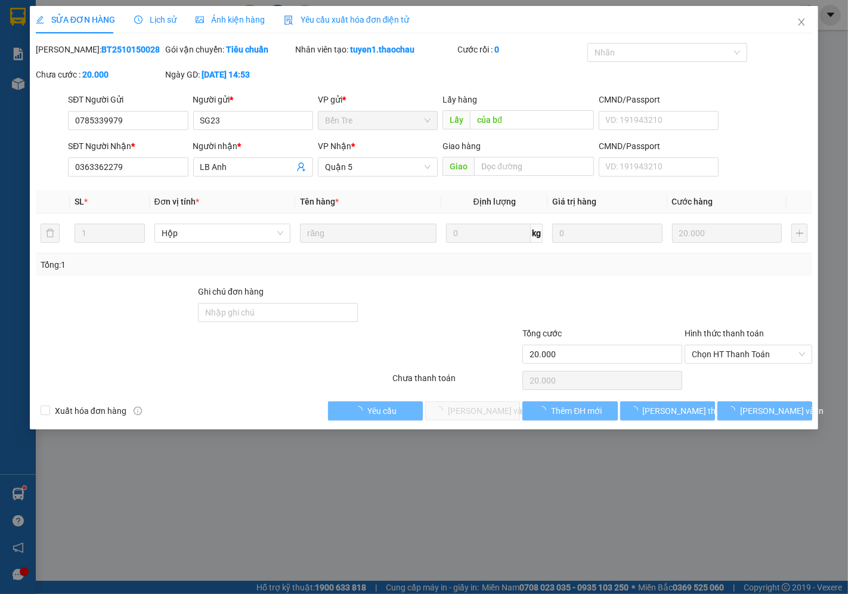
click at [718, 366] on div "Hình thức thanh toán Chọn HT Thanh Toán" at bounding box center [748, 348] width 128 height 42
click at [726, 345] on span "Chọn HT Thanh Toán" at bounding box center [747, 354] width 113 height 18
click at [712, 378] on div "Tại văn phòng" at bounding box center [748, 377] width 113 height 13
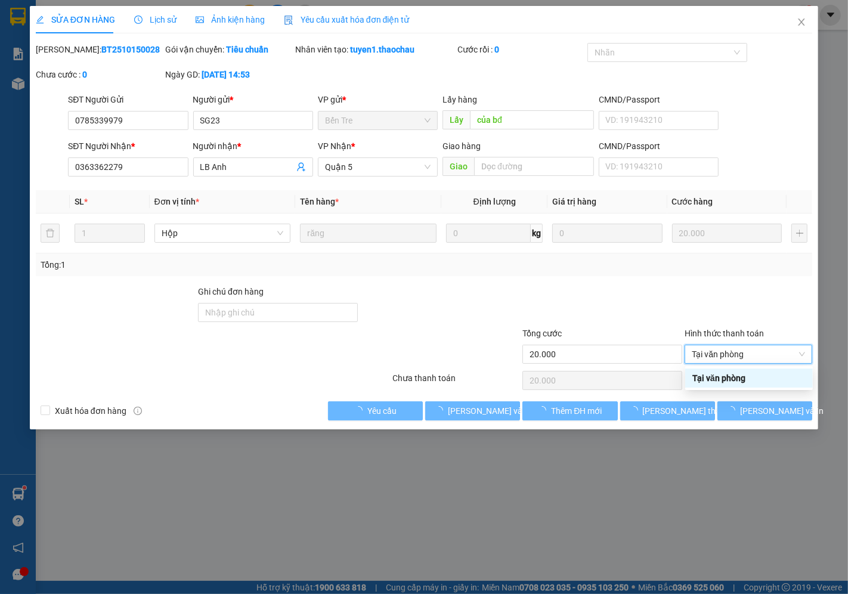
type input "0"
click at [477, 415] on span "[PERSON_NAME] và Giao hàng" at bounding box center [505, 410] width 114 height 13
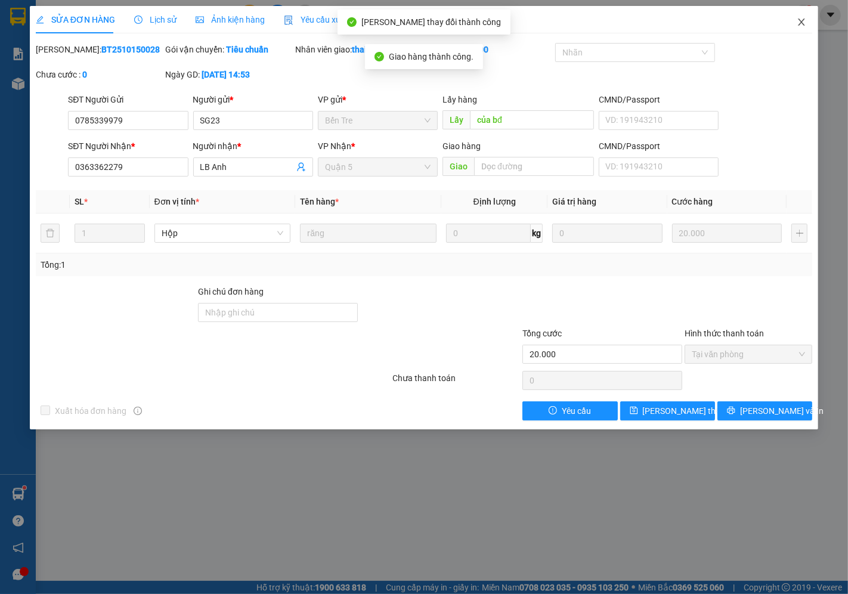
click at [800, 20] on icon "close" at bounding box center [801, 22] width 10 height 10
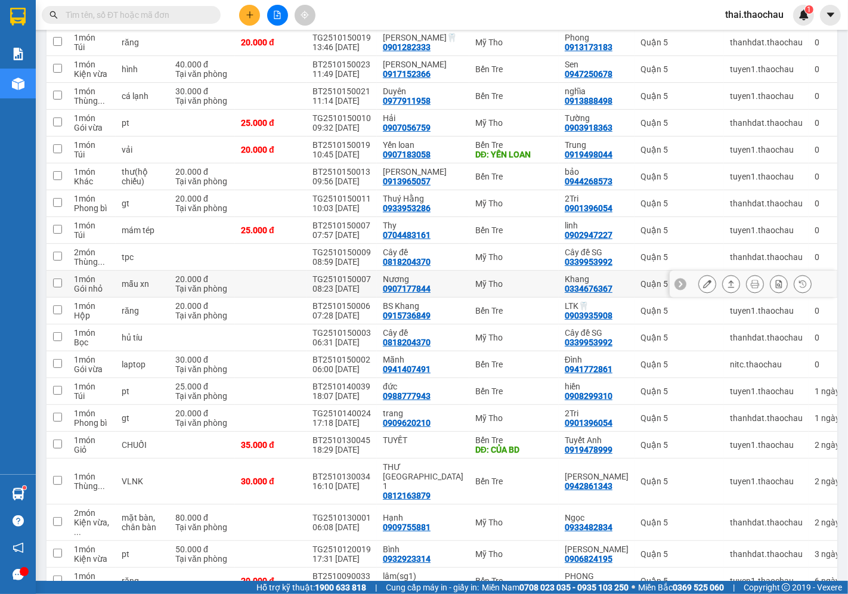
scroll to position [221, 0]
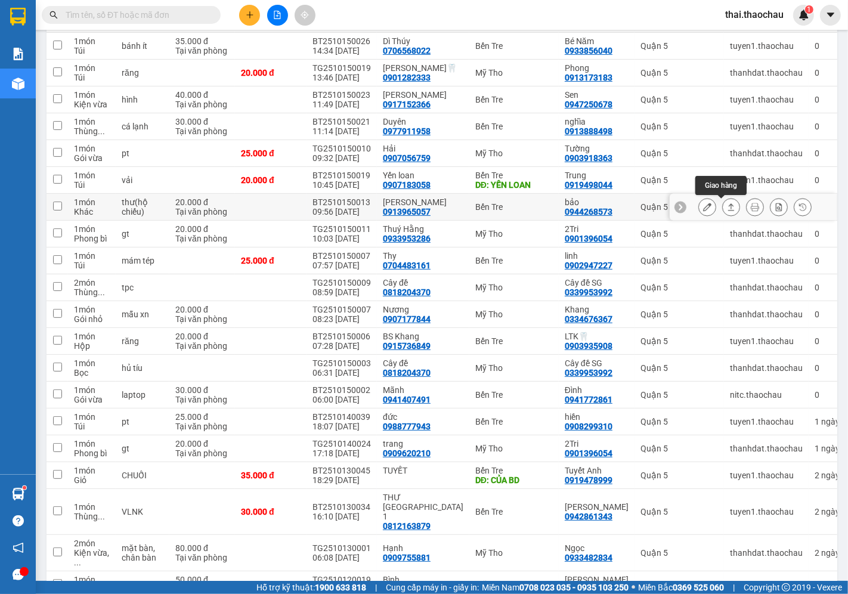
click at [727, 209] on icon at bounding box center [731, 207] width 8 height 8
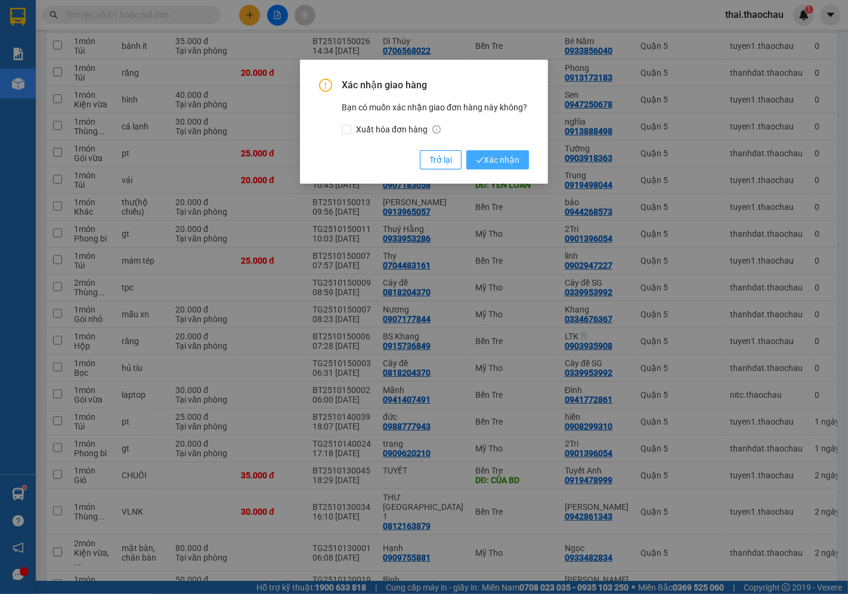
click at [510, 167] on button "Xác nhận" at bounding box center [497, 159] width 63 height 19
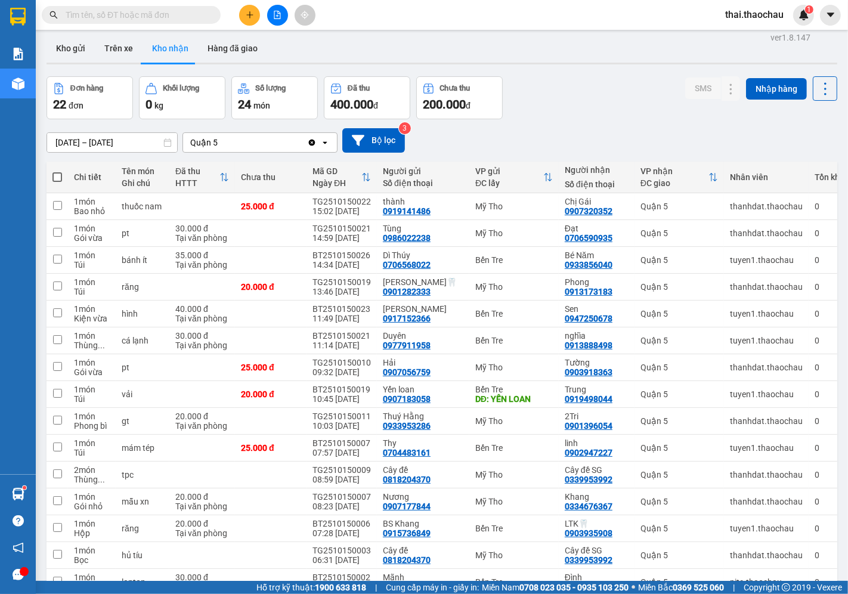
scroll to position [0, 0]
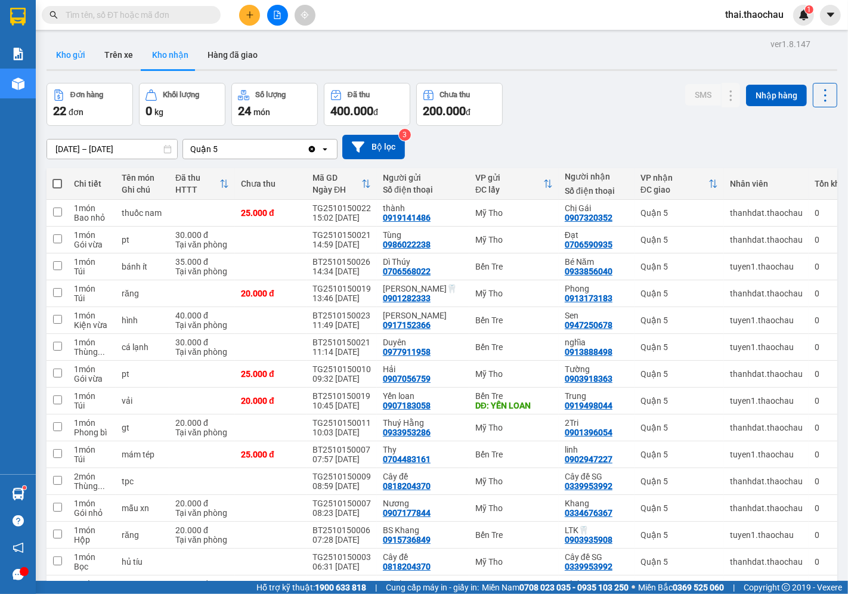
click at [84, 52] on button "Kho gửi" at bounding box center [70, 55] width 48 height 29
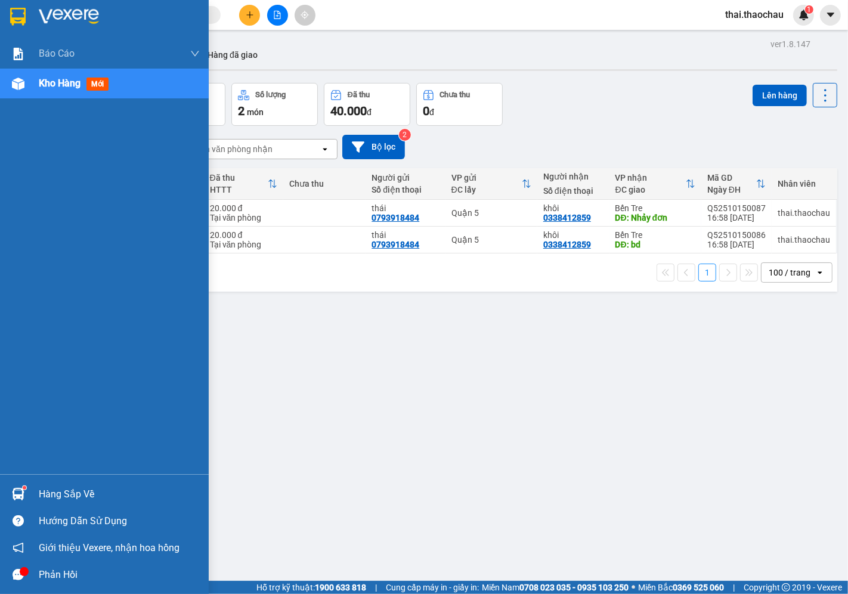
click at [51, 483] on div "Hàng sắp về" at bounding box center [104, 493] width 209 height 27
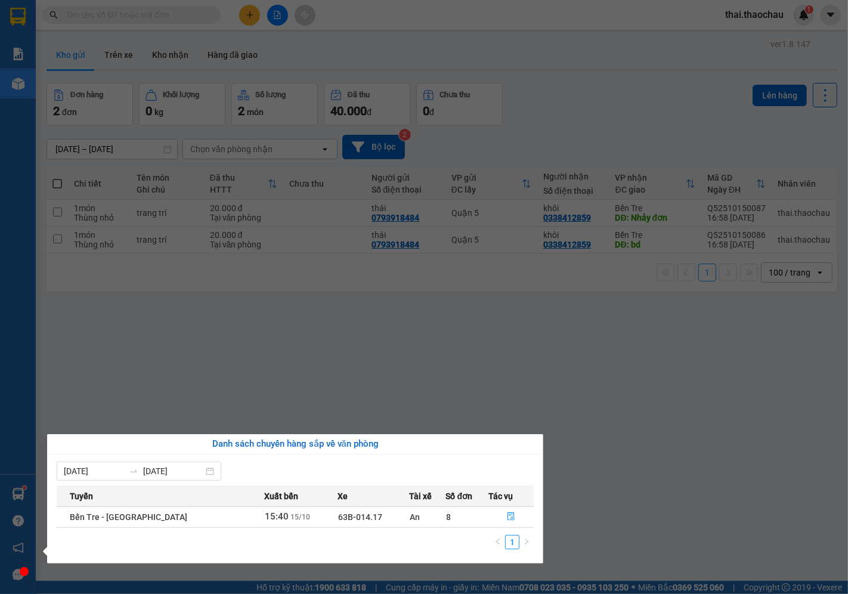
click at [561, 94] on section "Kết quả tìm kiếm ( 0 ) Bộ lọc No Data thai.thaochau 1 Báo cáo Báo cáo dòng tiền…" at bounding box center [424, 297] width 848 height 594
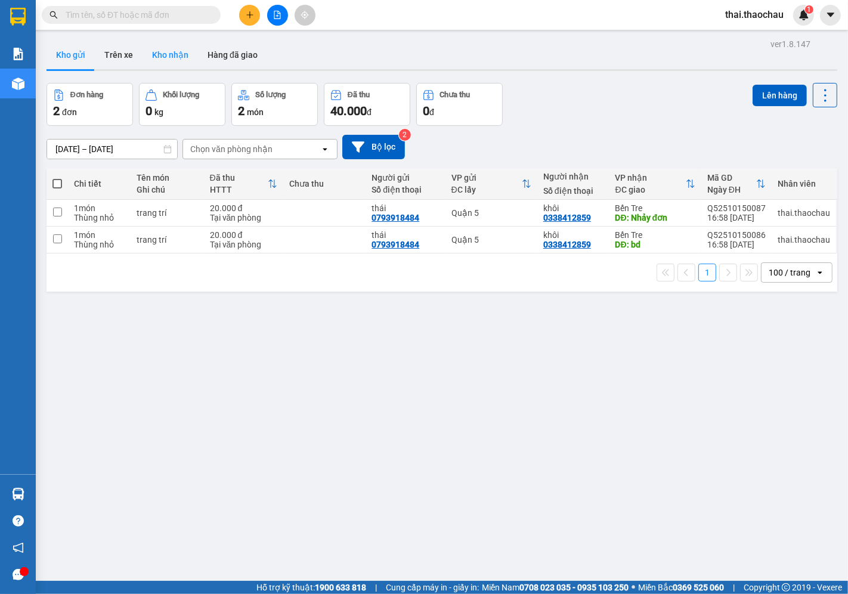
click at [164, 48] on button "Kho nhận" at bounding box center [169, 55] width 55 height 29
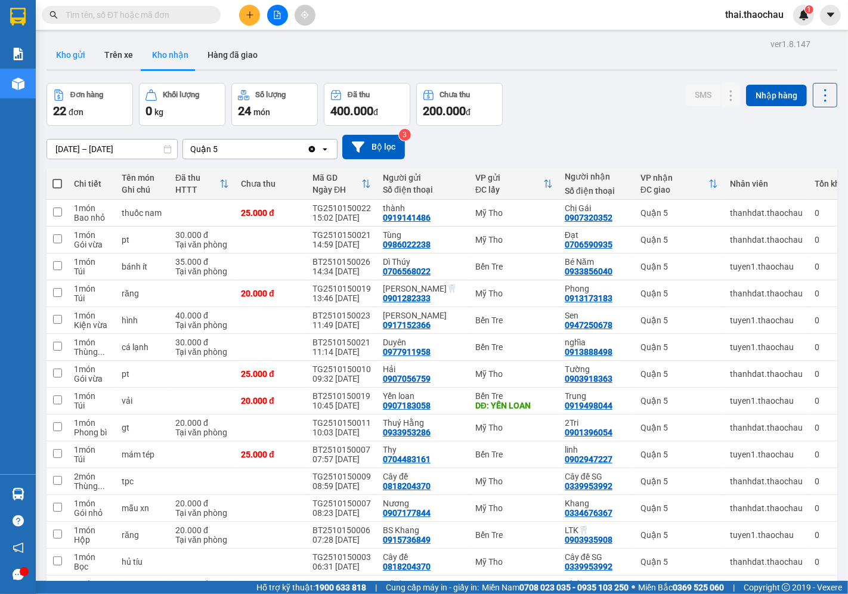
click at [79, 61] on button "Kho gửi" at bounding box center [70, 55] width 48 height 29
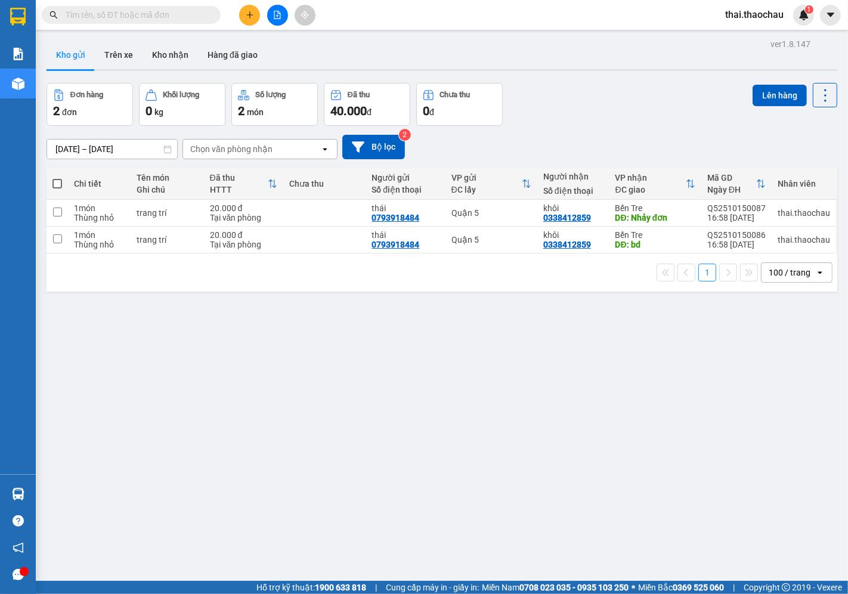
click at [246, 15] on icon "plus" at bounding box center [250, 15] width 8 height 8
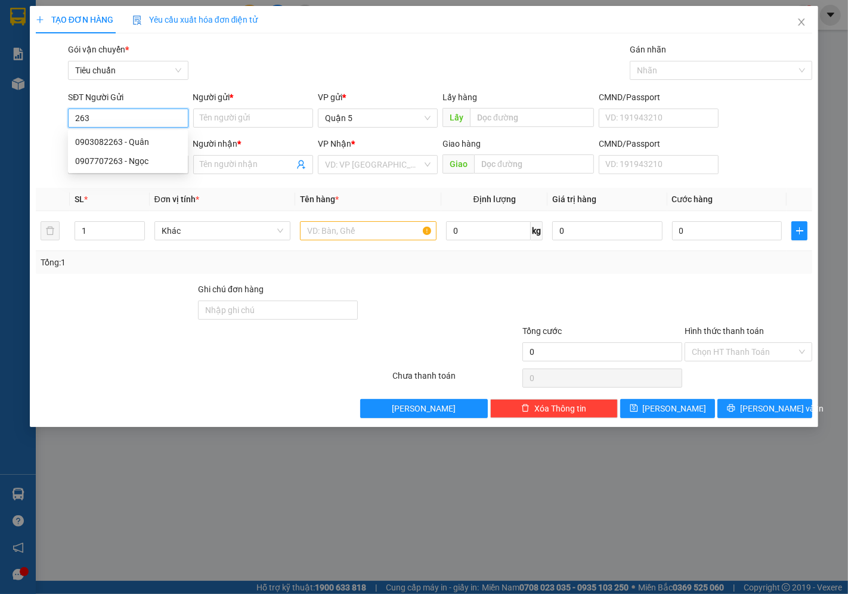
click at [160, 135] on div "0903082263 - Quân" at bounding box center [127, 141] width 105 height 13
type input "0903082263"
type input "Quân"
type input "0903082263"
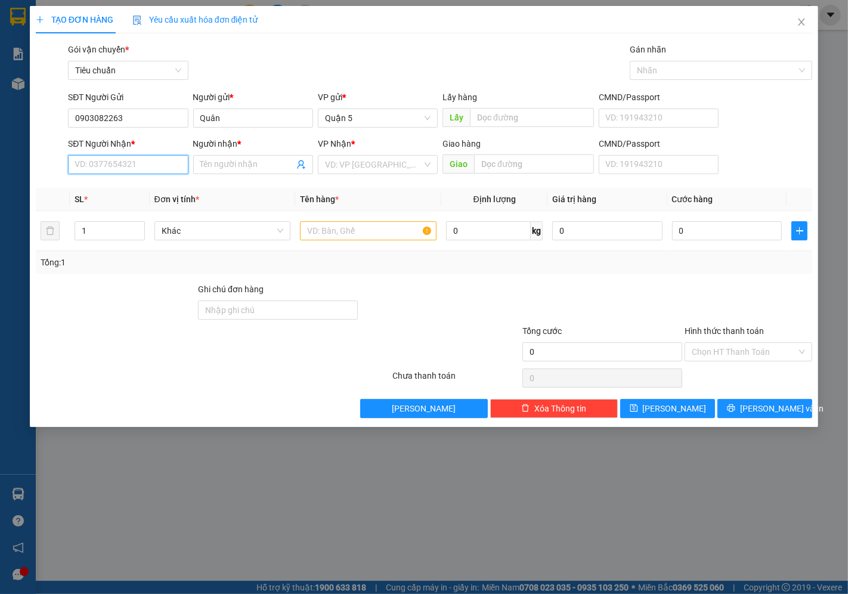
click at [167, 158] on input "SĐT Người Nhận *" at bounding box center [128, 164] width 120 height 19
click at [144, 194] on div "0976162477 - Đảo" at bounding box center [133, 188] width 117 height 13
type input "0976162477"
type input "Đảo"
click at [212, 231] on span "Khác" at bounding box center [223, 231] width 122 height 18
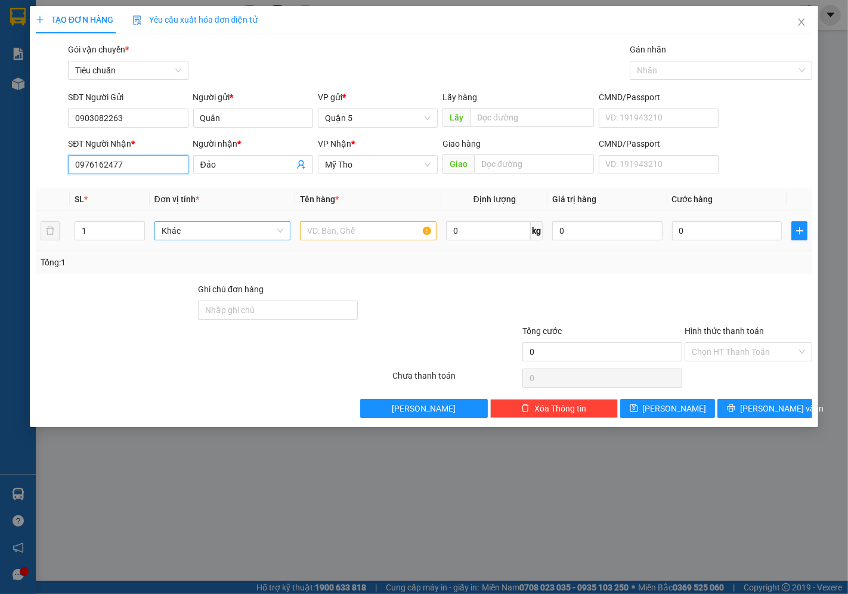
type input "0976162477"
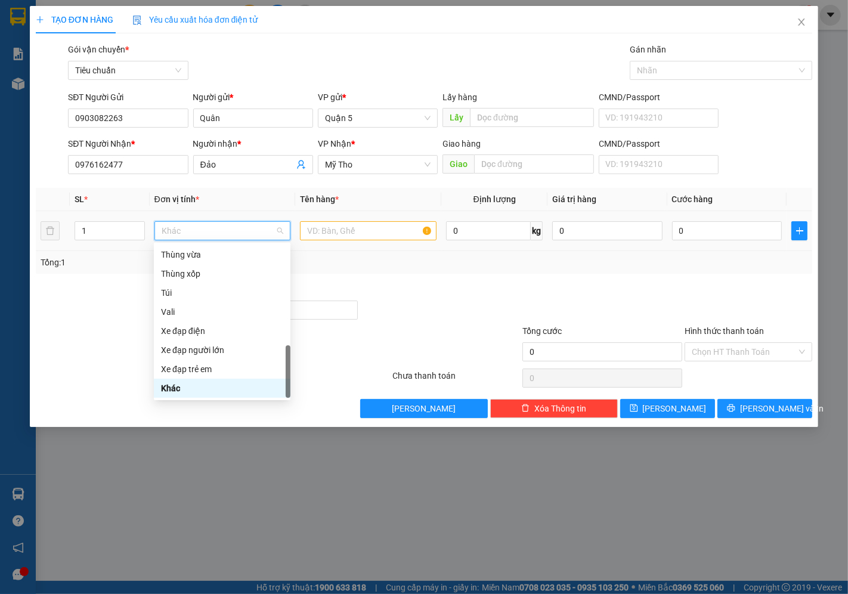
type input "k"
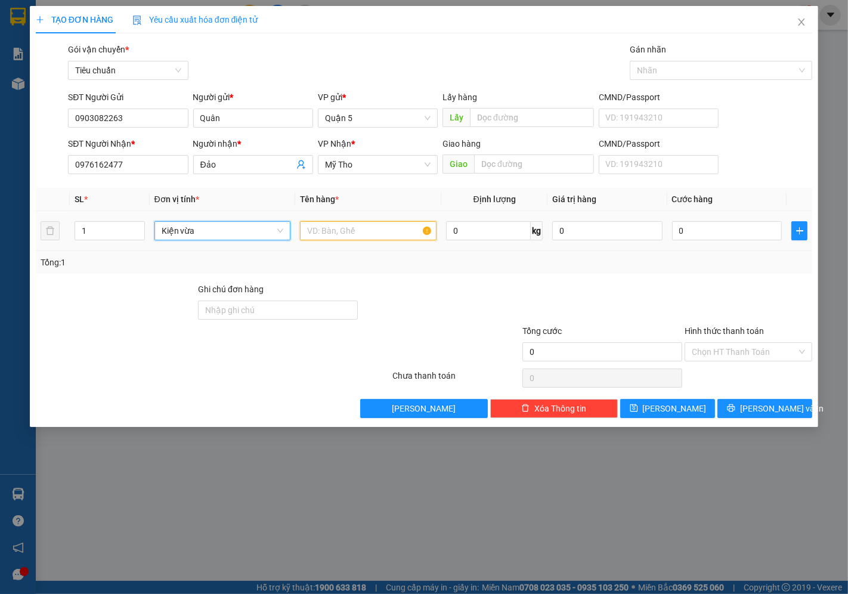
click at [316, 235] on input "text" at bounding box center [368, 230] width 136 height 19
type input "pt"
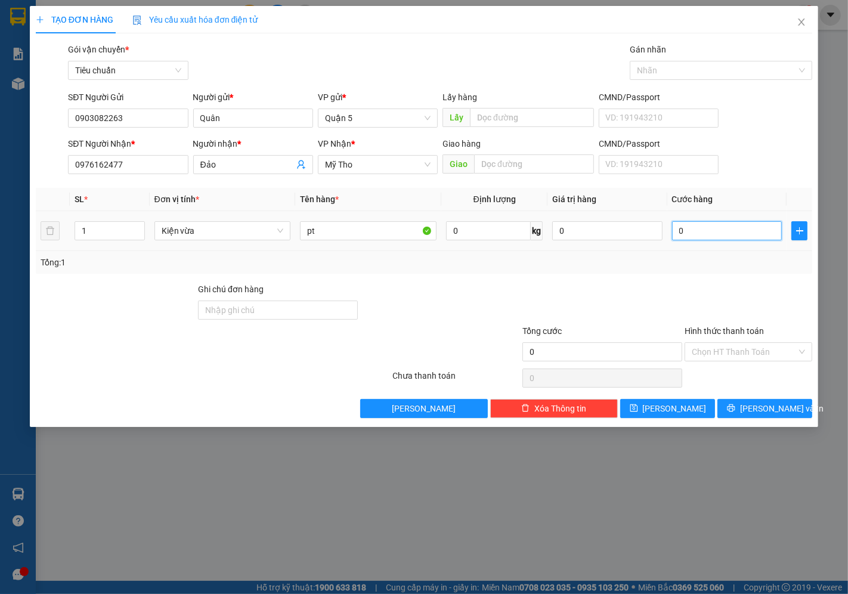
click at [717, 233] on input "0" at bounding box center [727, 230] width 110 height 19
type input "002"
type input "2"
type input "0.025"
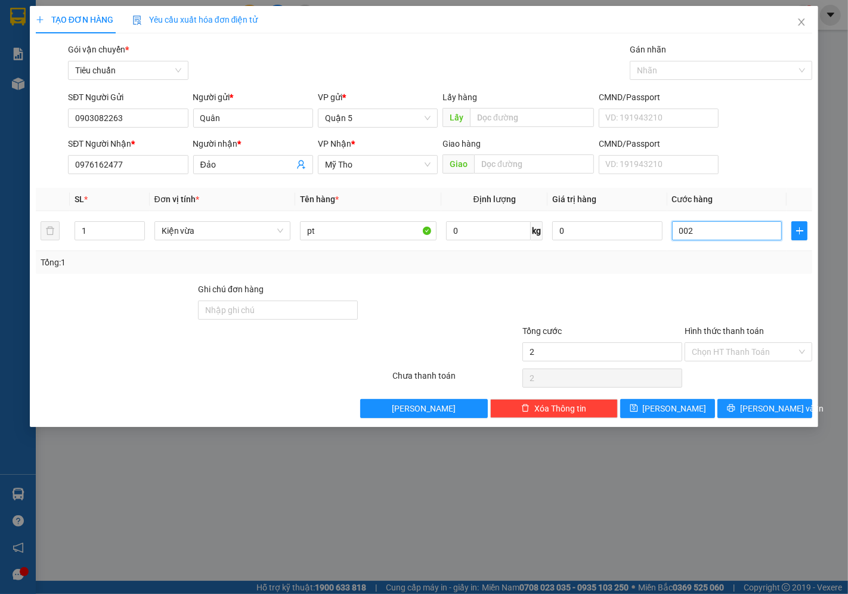
type input "25"
type input "25.000"
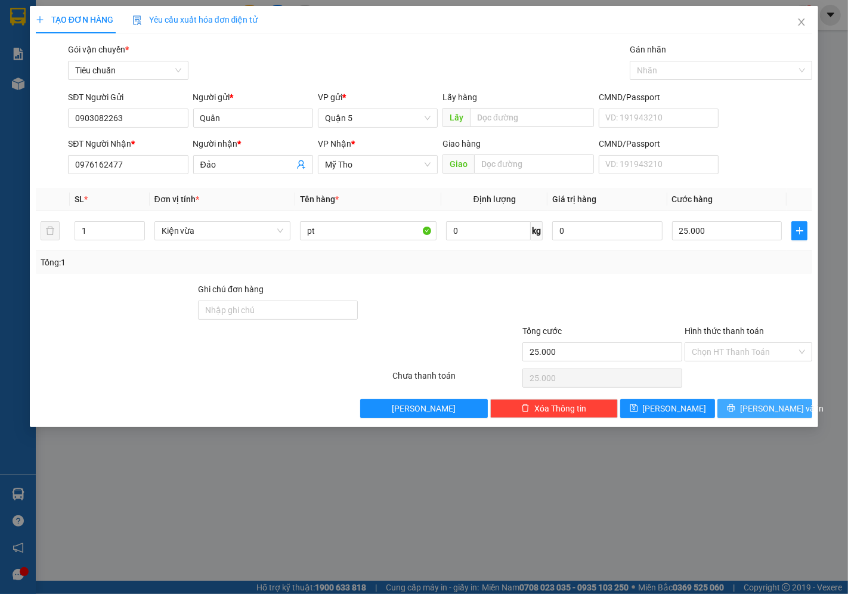
click at [762, 416] on button "[PERSON_NAME] và In" at bounding box center [764, 408] width 95 height 19
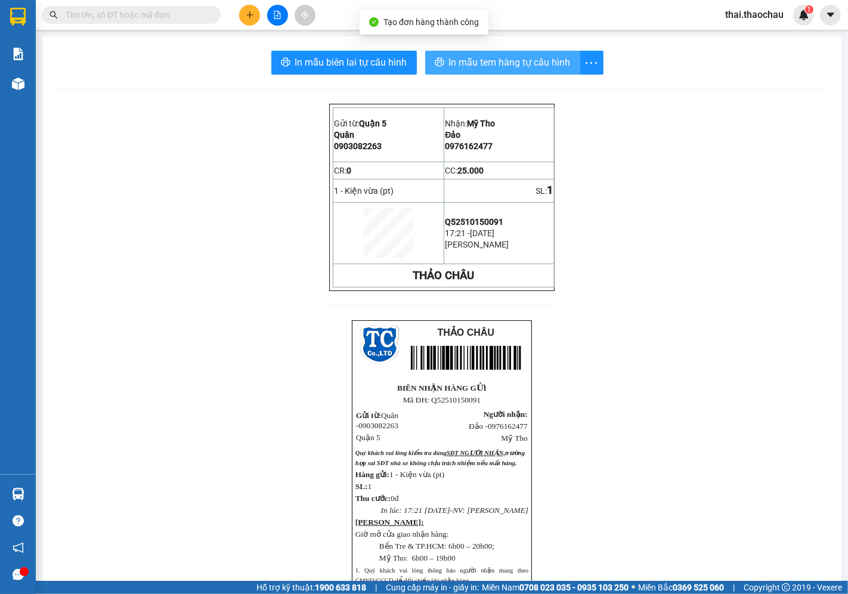
click at [493, 51] on button "In mẫu tem hàng tự cấu hình" at bounding box center [502, 63] width 155 height 24
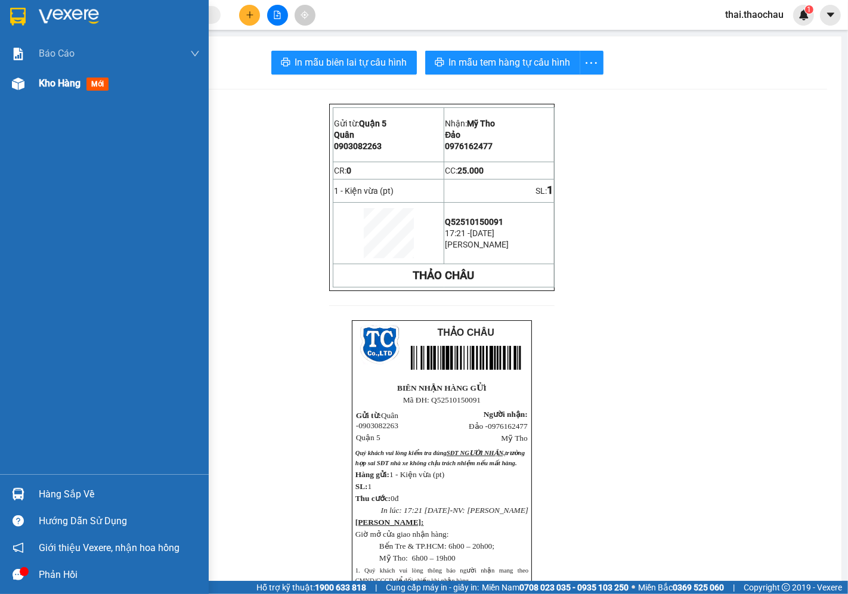
click at [58, 69] on div "Kho hàng mới" at bounding box center [119, 84] width 161 height 30
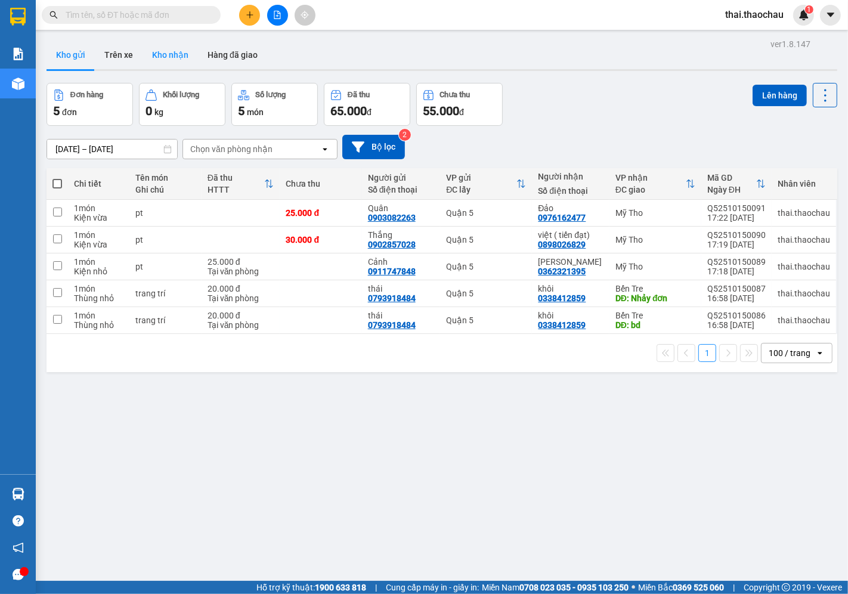
click at [167, 44] on button "Kho nhận" at bounding box center [169, 55] width 55 height 29
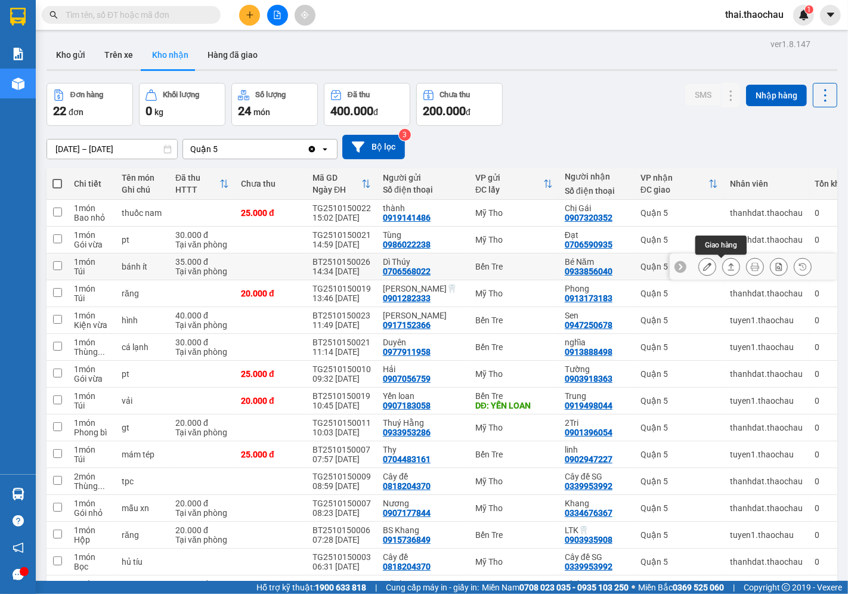
click at [727, 263] on icon at bounding box center [731, 266] width 8 height 8
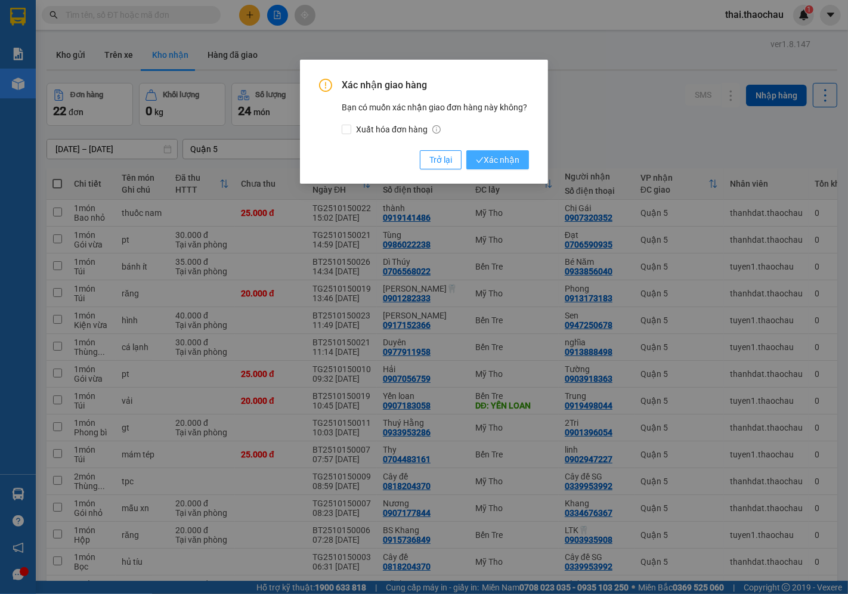
click at [514, 164] on span "Xác nhận" at bounding box center [498, 159] width 44 height 13
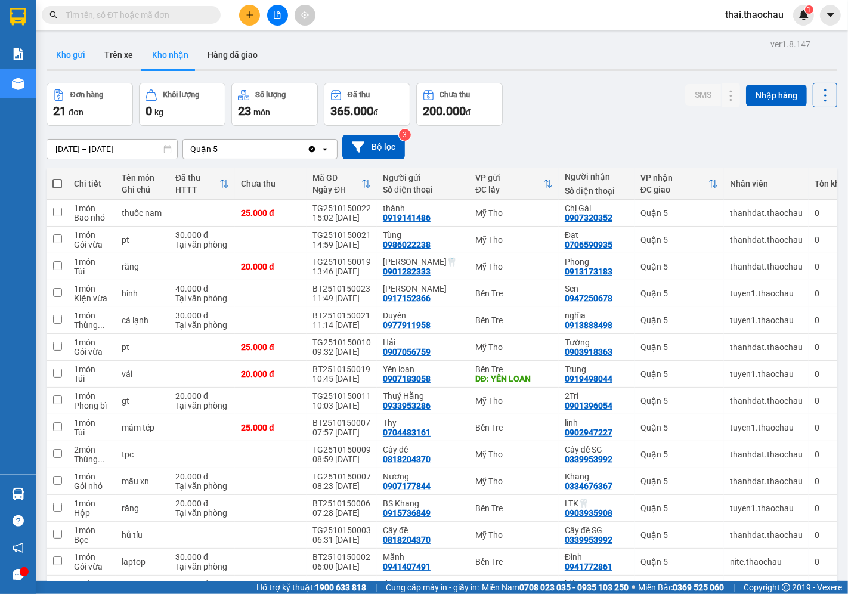
click at [79, 54] on button "Kho gửi" at bounding box center [70, 55] width 48 height 29
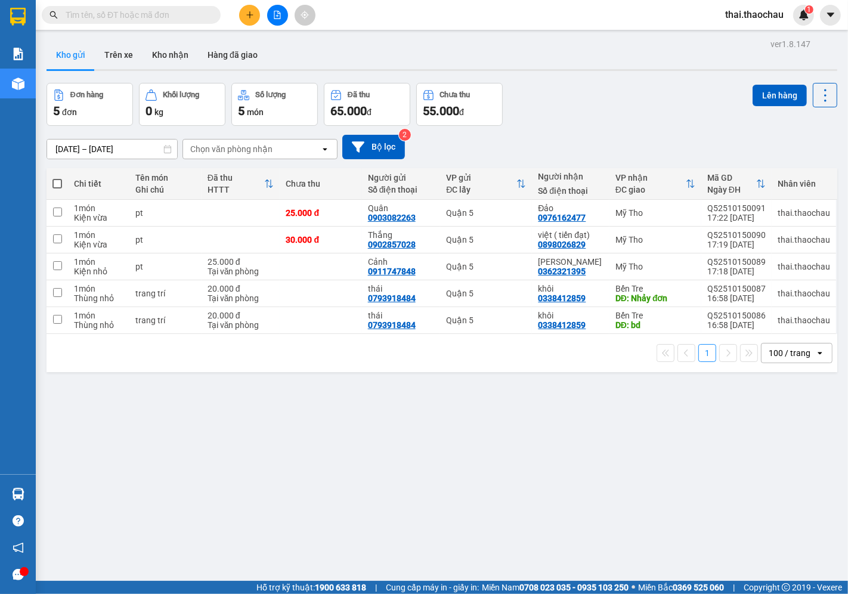
click at [495, 199] on th "VP gửi ĐC lấy" at bounding box center [486, 184] width 92 height 32
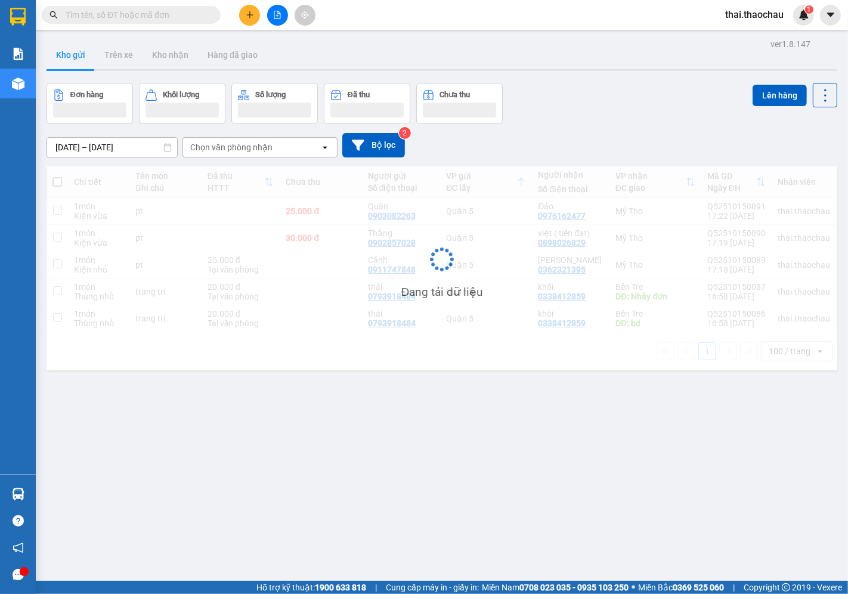
click at [505, 238] on div "Đang tải dữ liệu" at bounding box center [441, 268] width 790 height 204
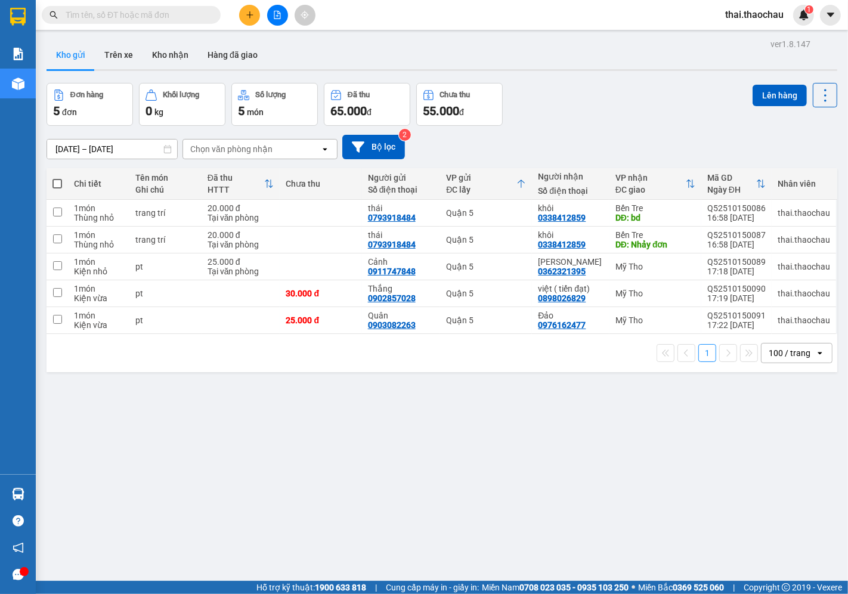
click at [521, 182] on icon at bounding box center [520, 184] width 7 height 8
click at [526, 182] on icon at bounding box center [521, 184] width 10 height 10
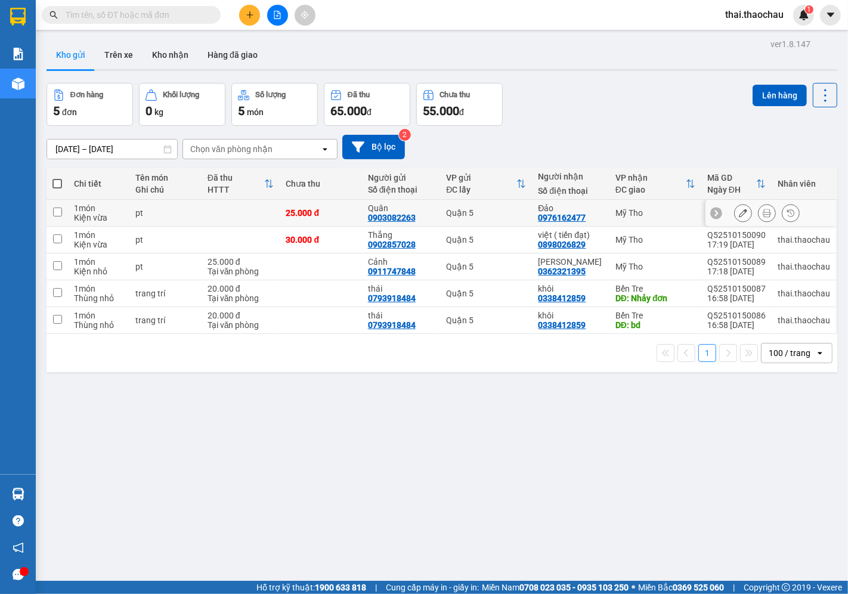
click at [521, 212] on div "Quận 5" at bounding box center [486, 213] width 80 height 10
checkbox input "true"
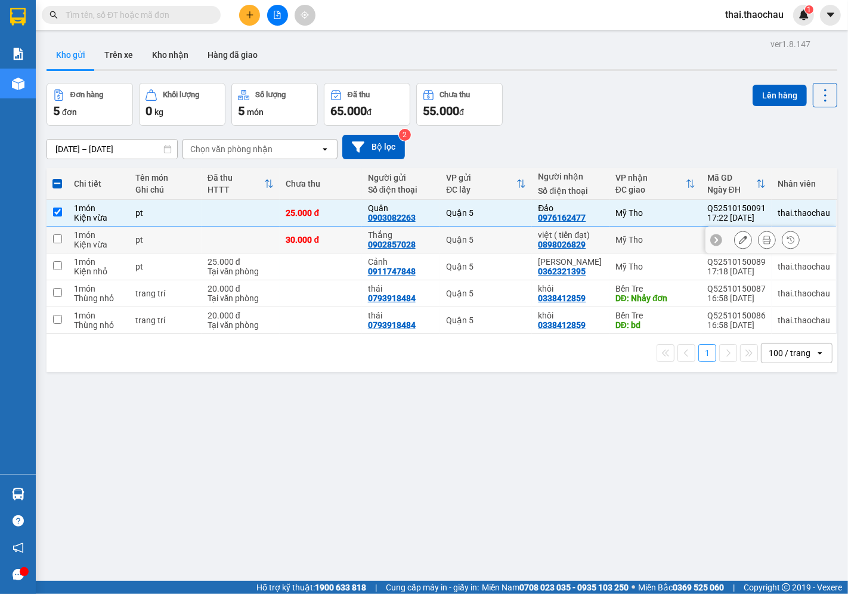
click at [519, 234] on td "Quận 5" at bounding box center [486, 239] width 92 height 27
checkbox input "true"
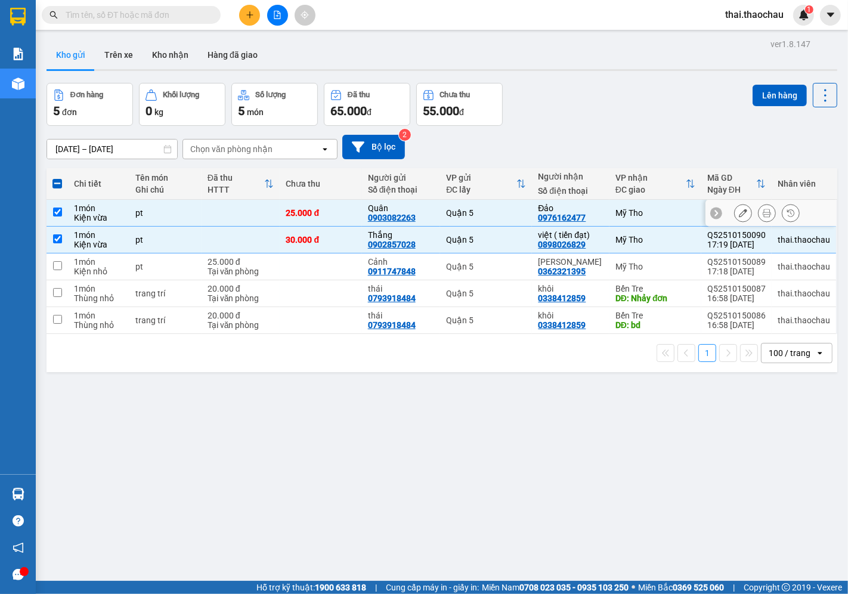
click at [507, 209] on div "Quận 5" at bounding box center [486, 213] width 80 height 10
checkbox input "false"
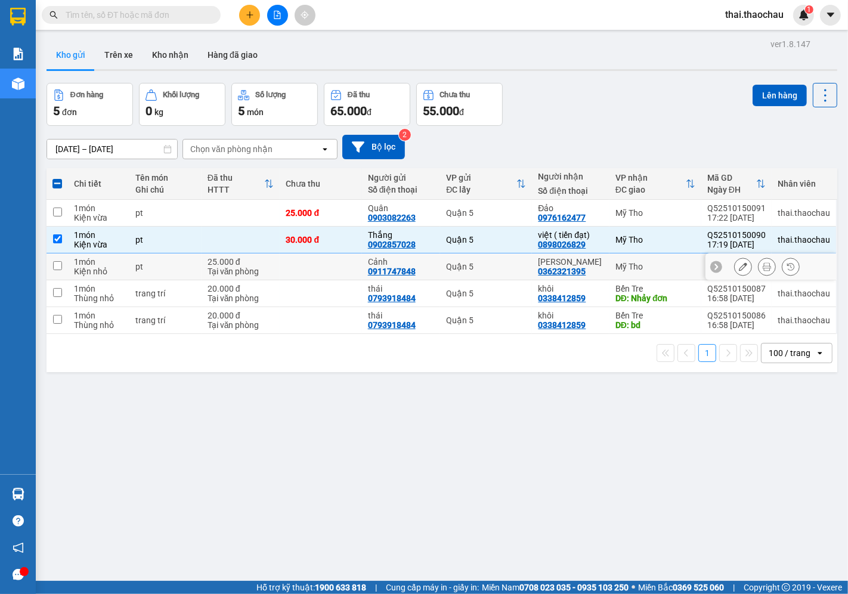
click at [509, 265] on div "Quận 5" at bounding box center [486, 267] width 80 height 10
checkbox input "true"
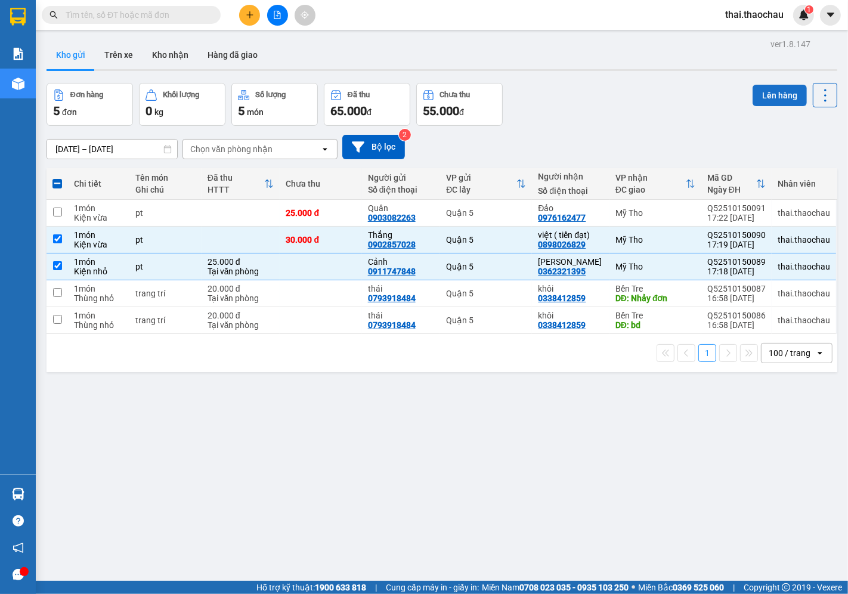
click at [767, 100] on button "Lên hàng" at bounding box center [779, 95] width 54 height 21
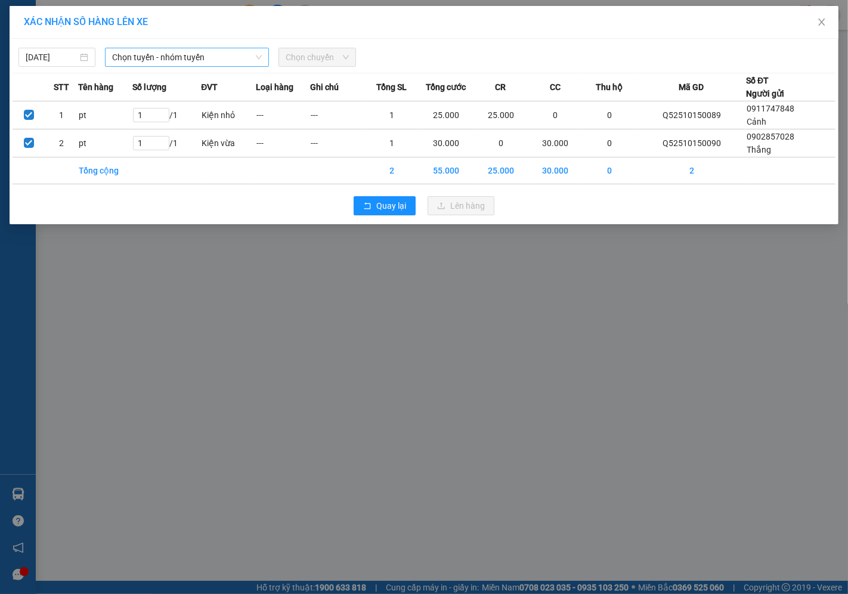
click at [170, 66] on input "search" at bounding box center [182, 57] width 141 height 18
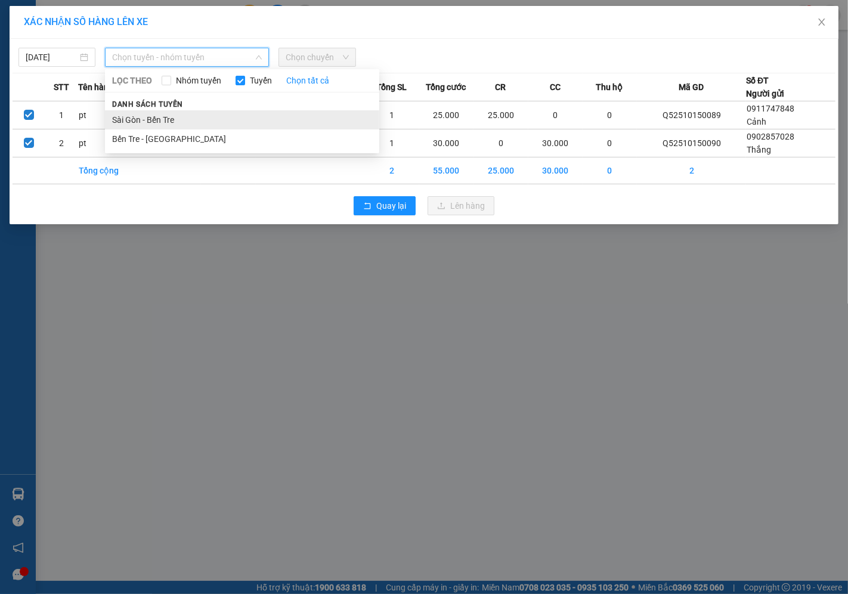
click at [139, 122] on li "Sài Gòn - Bến Tre" at bounding box center [242, 119] width 274 height 19
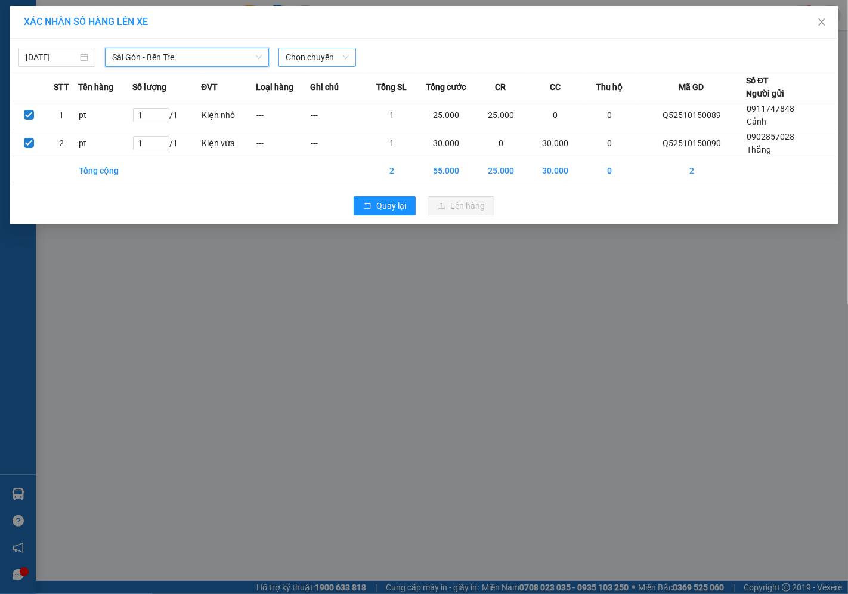
click at [296, 58] on span "Chọn chuyến" at bounding box center [316, 57] width 63 height 18
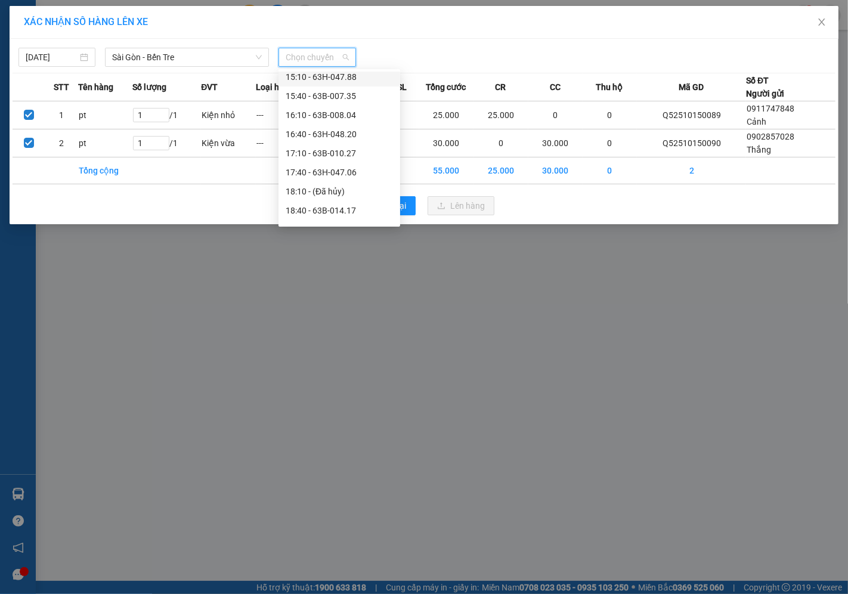
scroll to position [457, 0]
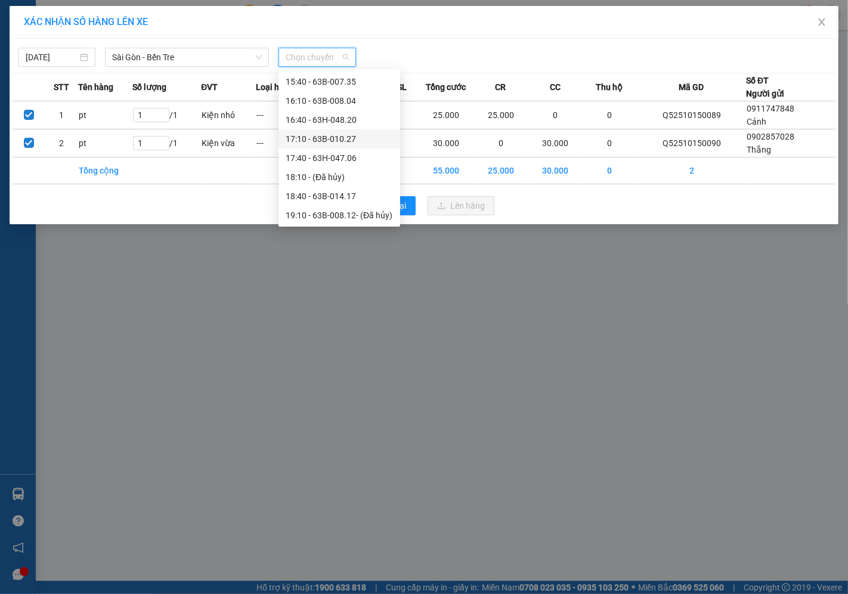
click at [318, 132] on div "17:10 - 63B-010.27" at bounding box center [338, 138] width 107 height 13
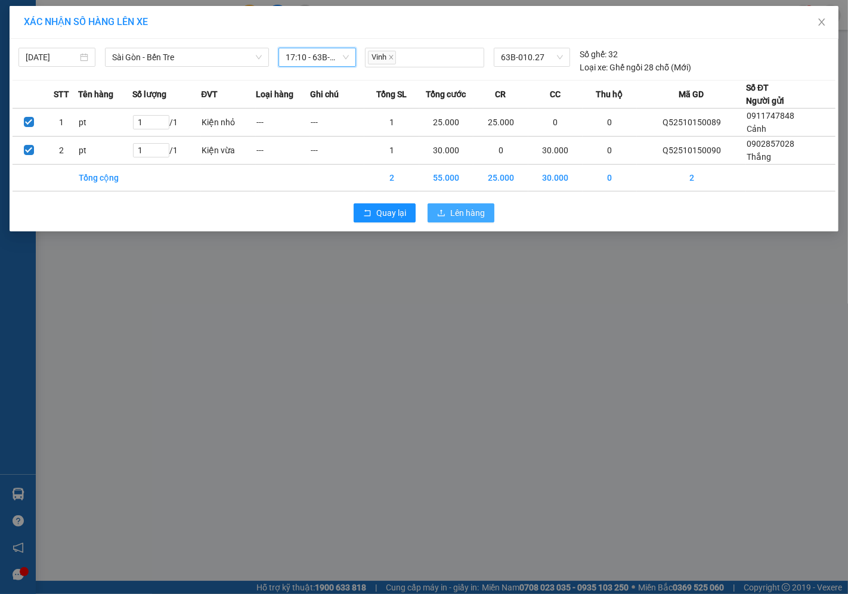
click at [466, 217] on span "Lên hàng" at bounding box center [467, 212] width 35 height 13
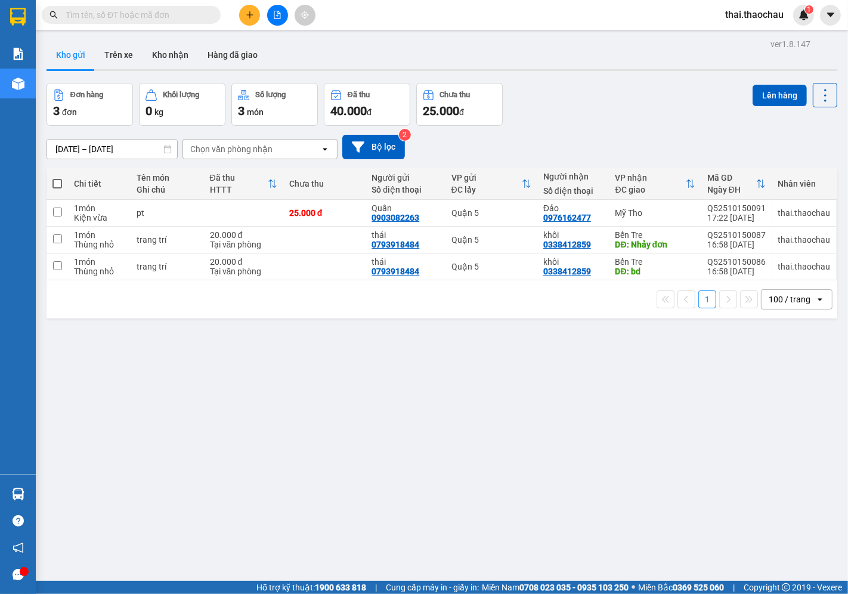
click at [251, 11] on icon "plus" at bounding box center [250, 15] width 8 height 8
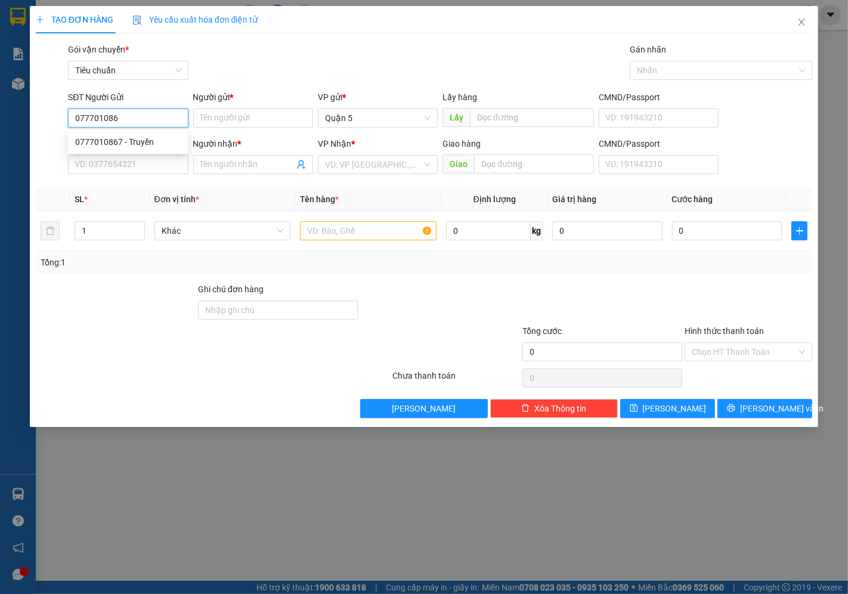
type input "0777010867"
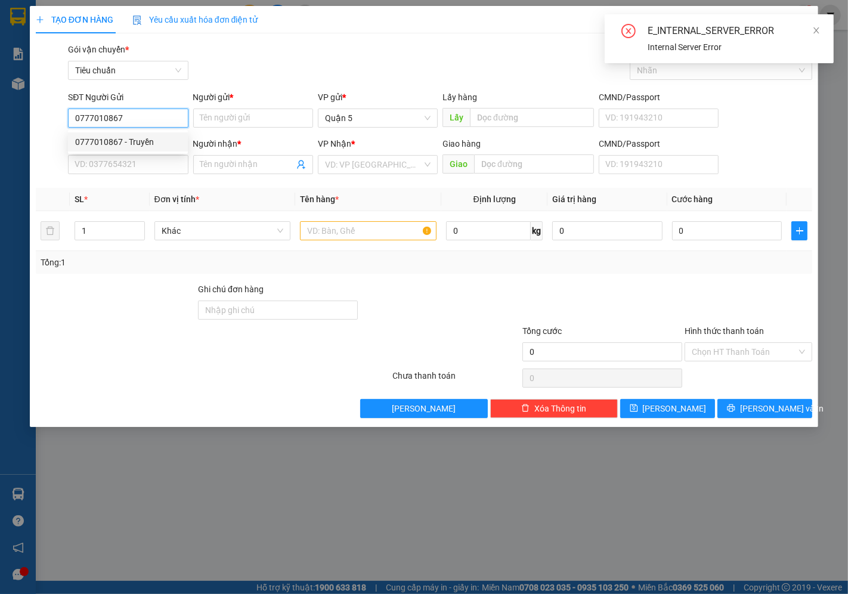
click at [98, 139] on div "0777010867 - Truyền" at bounding box center [127, 141] width 105 height 13
type input "Truyền"
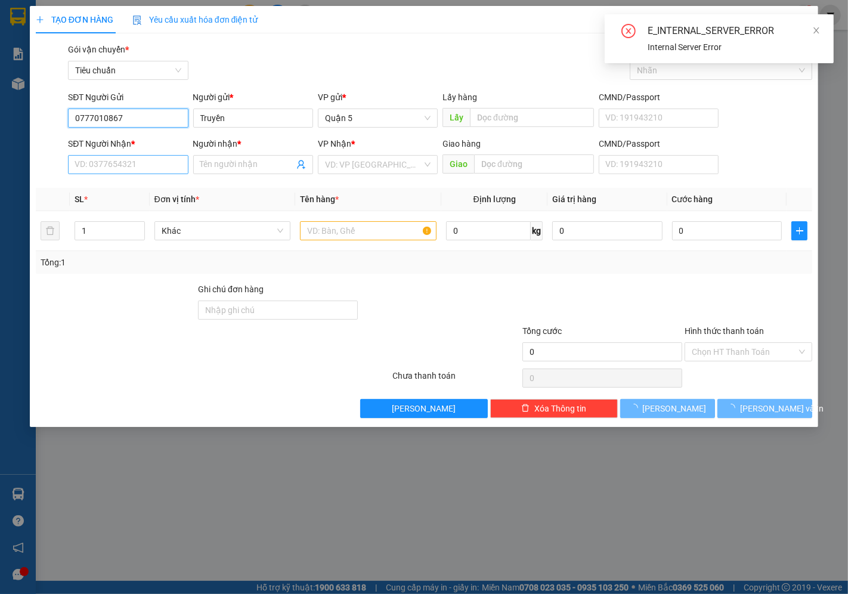
type input "0777010867"
click at [105, 165] on input "SĐT Người Nhận *" at bounding box center [128, 164] width 120 height 19
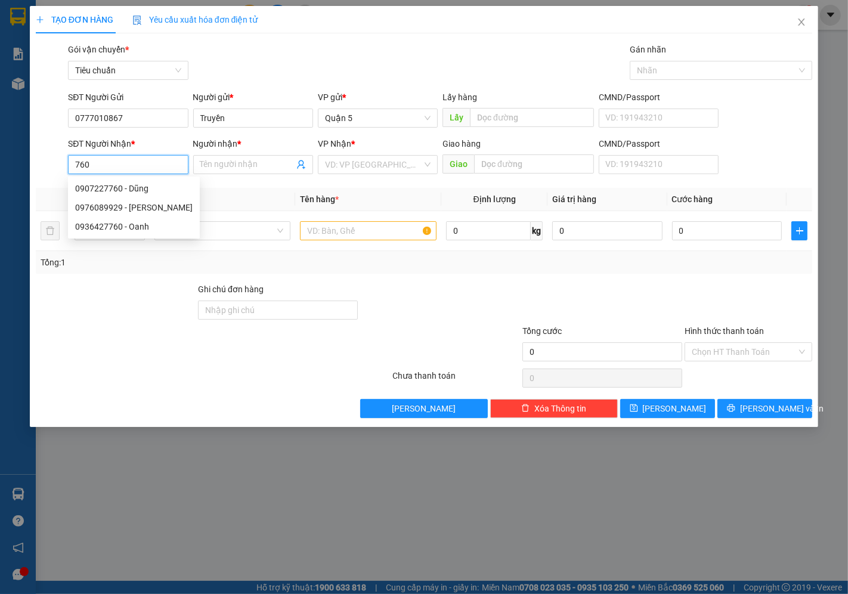
click at [108, 186] on div "0907227760 - Dũng" at bounding box center [133, 188] width 117 height 13
type input "0907227760"
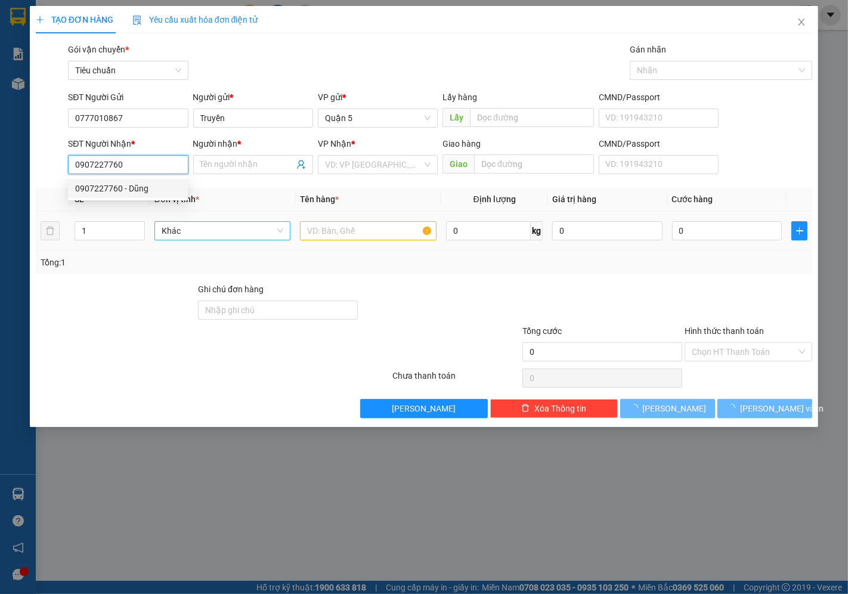
type input "Dũng"
type input "0907227760"
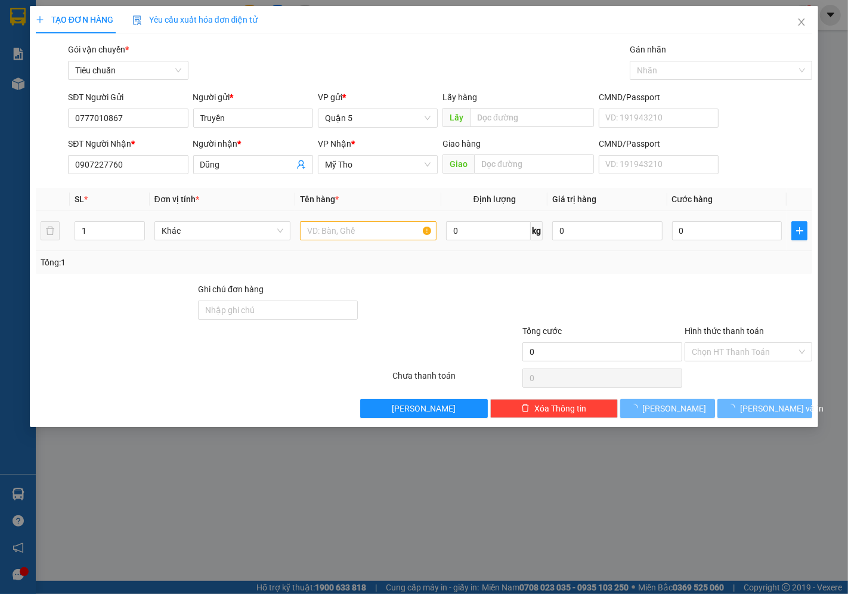
click at [190, 219] on div "Khác" at bounding box center [222, 231] width 136 height 24
click at [190, 227] on span "Khác" at bounding box center [223, 231] width 122 height 18
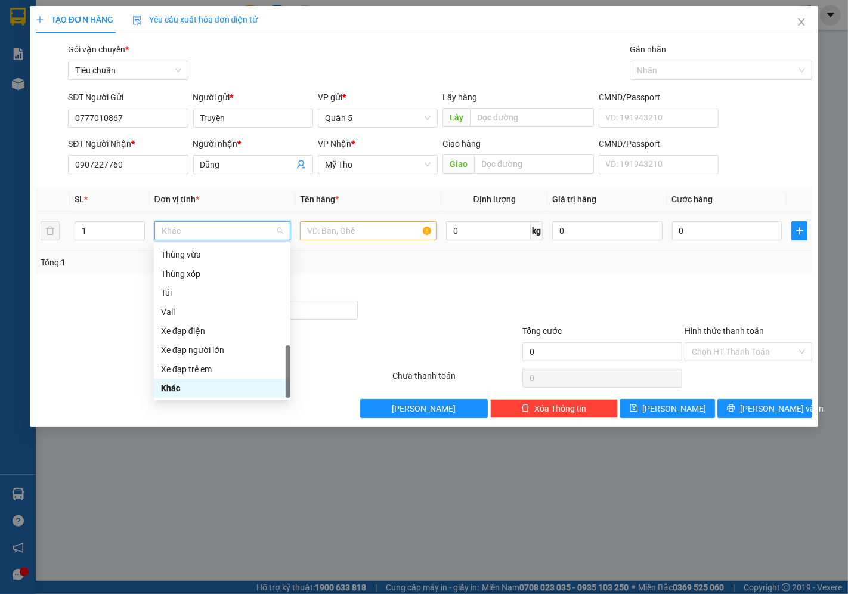
type input "h"
click at [191, 250] on div "Hộp" at bounding box center [222, 254] width 122 height 13
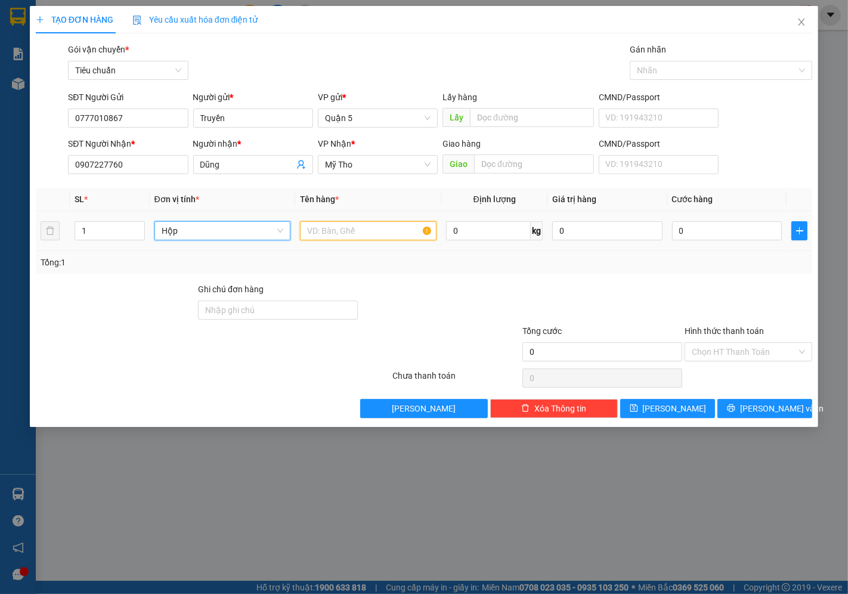
click at [316, 230] on input "text" at bounding box center [368, 230] width 136 height 19
type input "pt"
click at [713, 229] on input "0" at bounding box center [727, 230] width 110 height 19
type input "002"
type input "2"
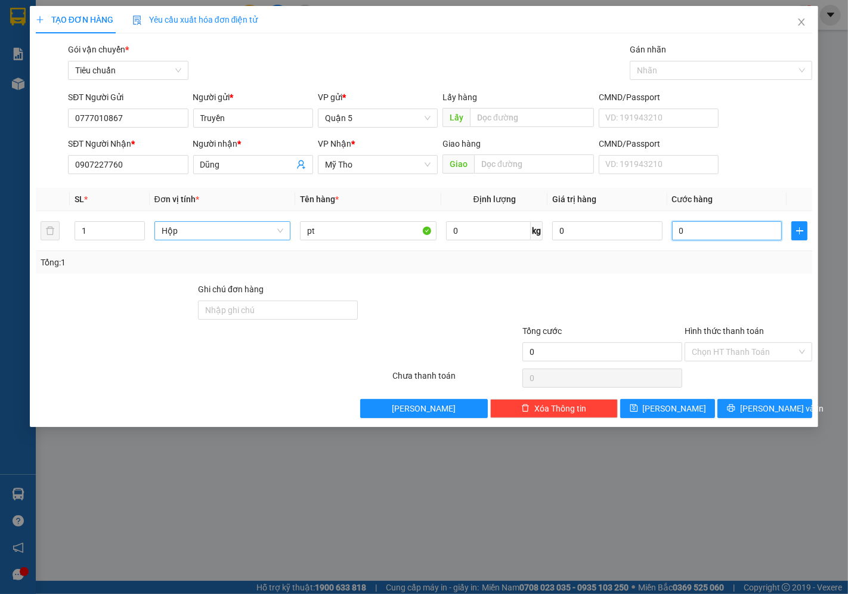
type input "2"
type input "0.020"
type input "20"
click at [734, 408] on icon "printer" at bounding box center [731, 408] width 8 height 8
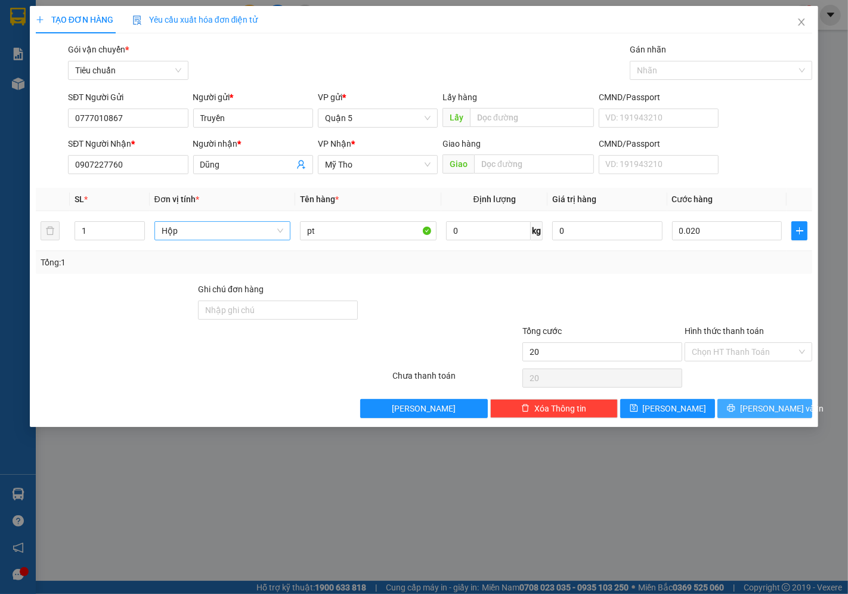
type input "20.000"
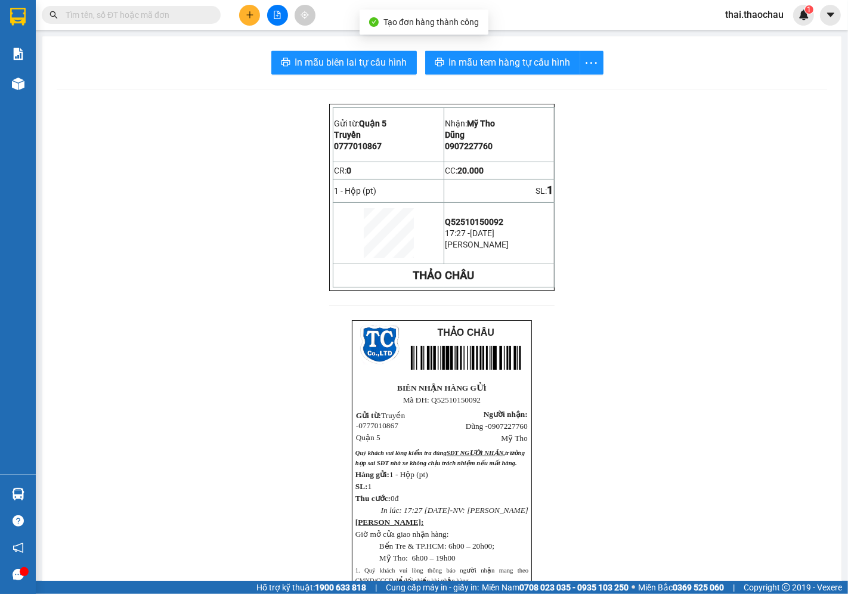
click at [440, 48] on div "In mẫu biên lai tự cấu hình In mẫu tem hàng tự cấu hình Gửi từ: Quận 5 Truyền…" at bounding box center [441, 405] width 799 height 738
click at [447, 54] on button "In mẫu tem hàng tự cấu hình" at bounding box center [502, 63] width 155 height 24
click at [243, 15] on button at bounding box center [249, 15] width 21 height 21
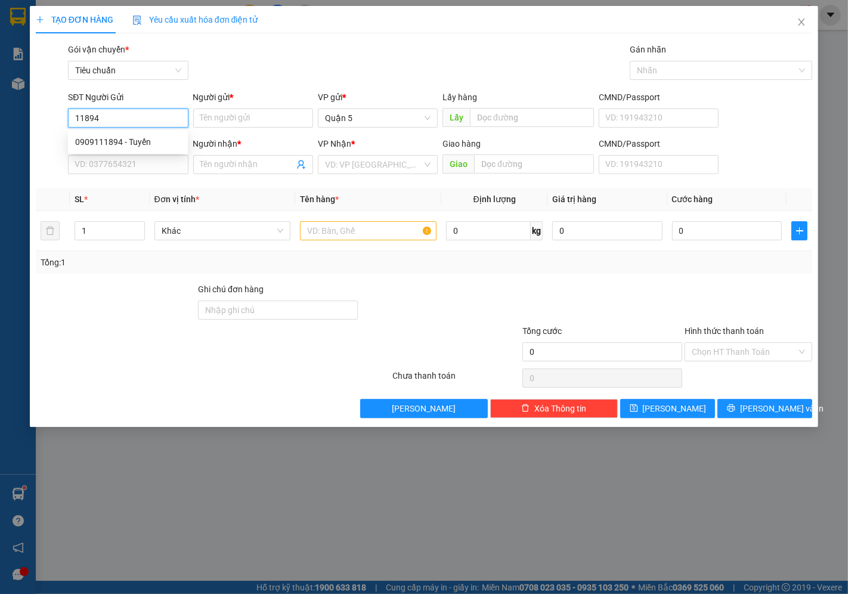
click at [121, 133] on div "0909111894 - Tuyến" at bounding box center [128, 141] width 120 height 19
type input "0909111894"
type input "Tuyến"
type input "0909111894"
click at [126, 163] on input "SĐT Người Nhận *" at bounding box center [128, 164] width 120 height 19
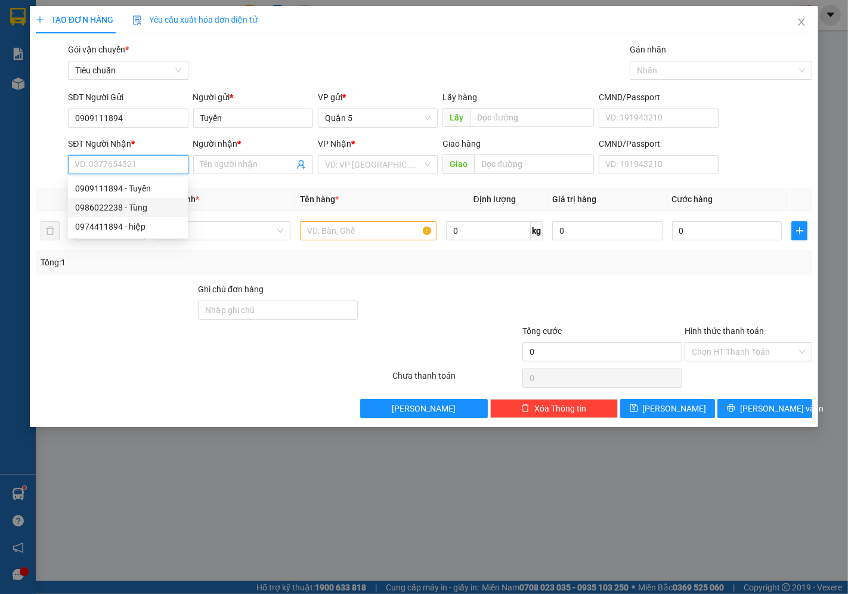
click at [144, 210] on div "0986022238 - Tùng" at bounding box center [127, 207] width 105 height 13
type input "0986022238"
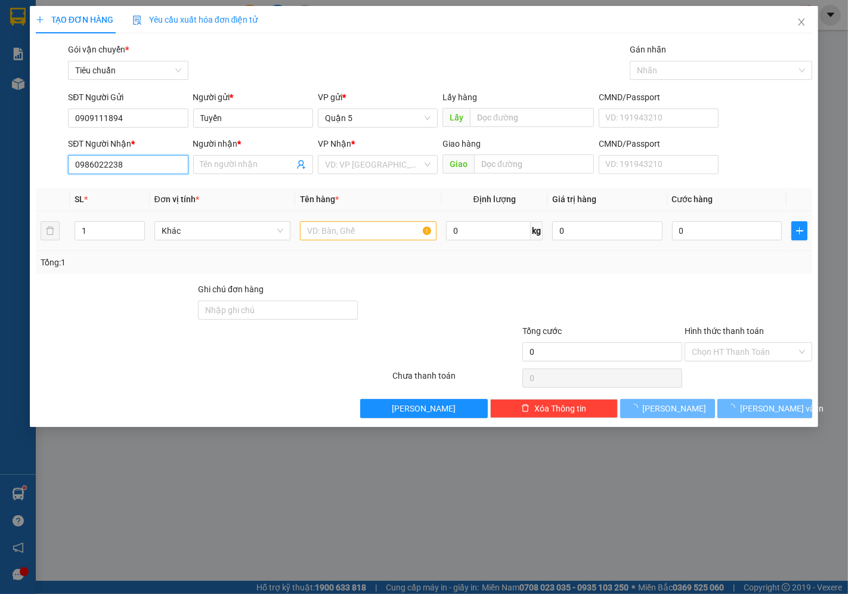
type input "Tùng"
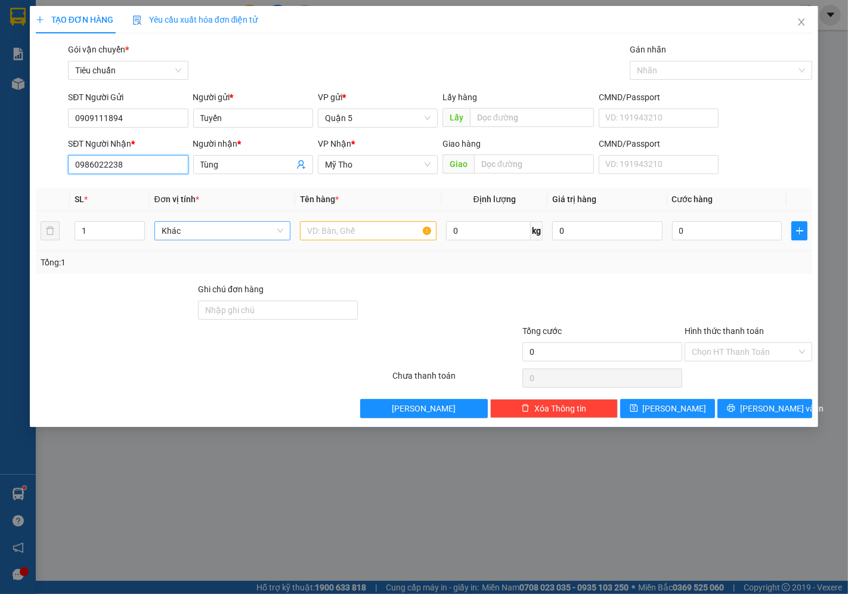
click at [261, 227] on span "Khác" at bounding box center [223, 231] width 122 height 18
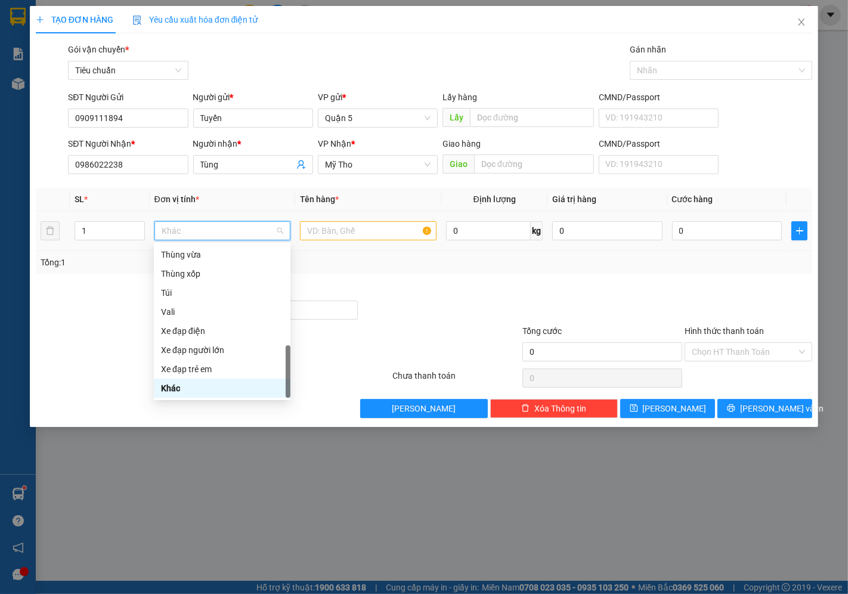
type input "p"
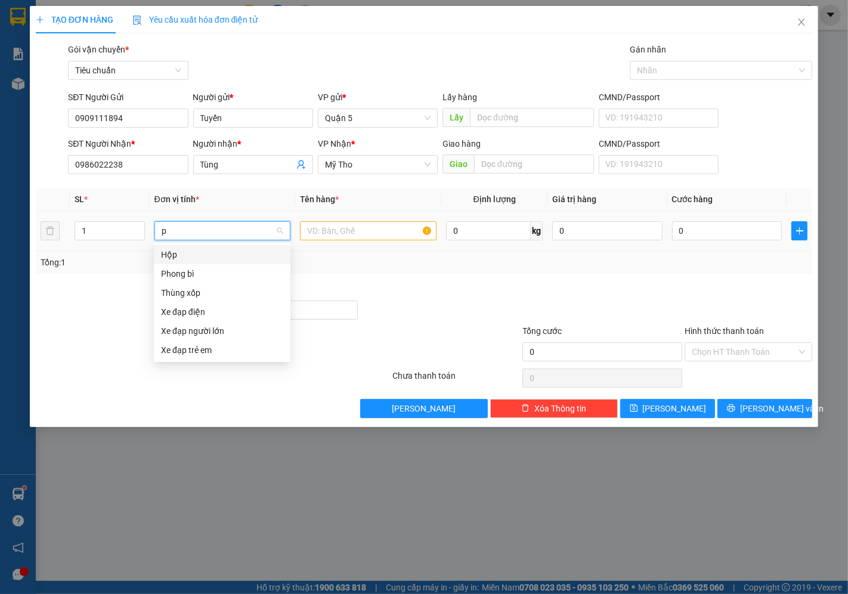
click at [211, 267] on div "Phong bì" at bounding box center [222, 273] width 122 height 13
click at [350, 227] on input "text" at bounding box center [368, 230] width 136 height 19
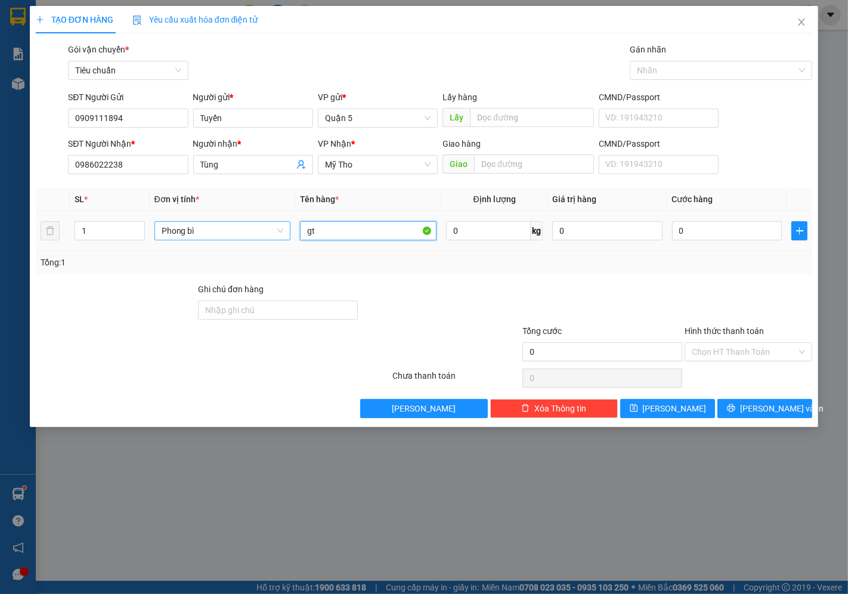
type input "gt"
click at [699, 219] on div "0" at bounding box center [727, 231] width 110 height 24
click at [696, 222] on input "0" at bounding box center [727, 230] width 110 height 19
type input "002"
type input "2"
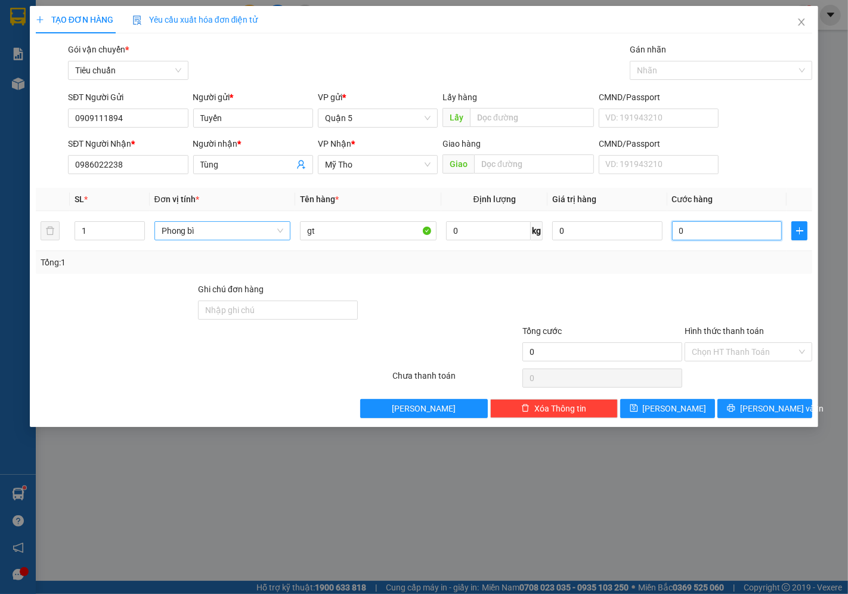
type input "2"
type input "0.020"
type input "20"
click at [758, 415] on button "[PERSON_NAME] và In" at bounding box center [764, 408] width 95 height 19
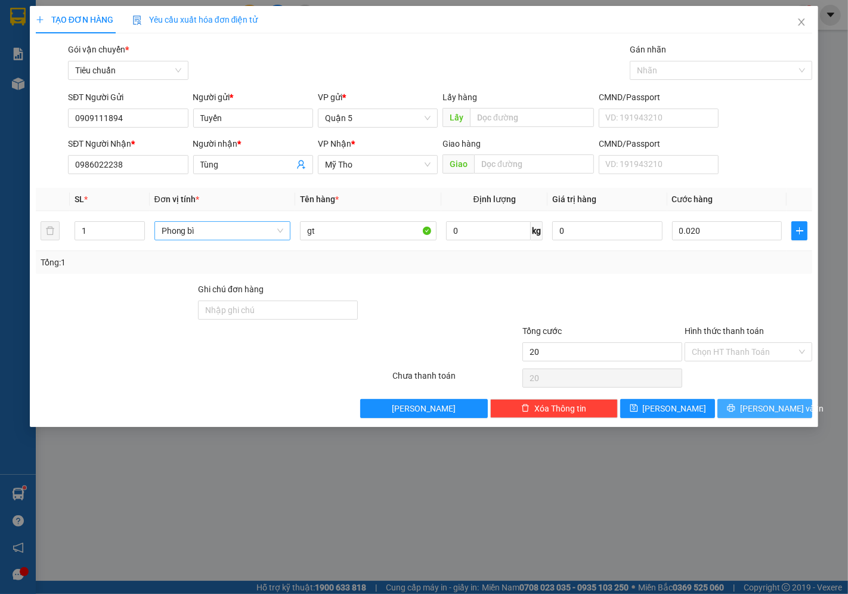
type input "20.000"
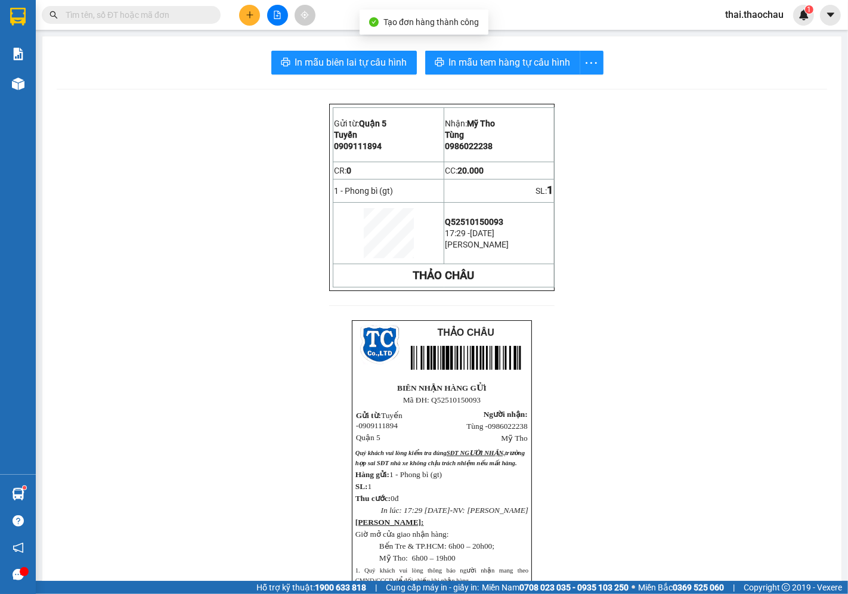
click at [509, 46] on div "In mẫu biên lai tự cấu hình In mẫu tem hàng tự cấu hình Gửi từ: Quận 5 Tuyến …" at bounding box center [441, 405] width 799 height 738
click at [508, 61] on span "In mẫu tem hàng tự cấu hình" at bounding box center [510, 62] width 122 height 15
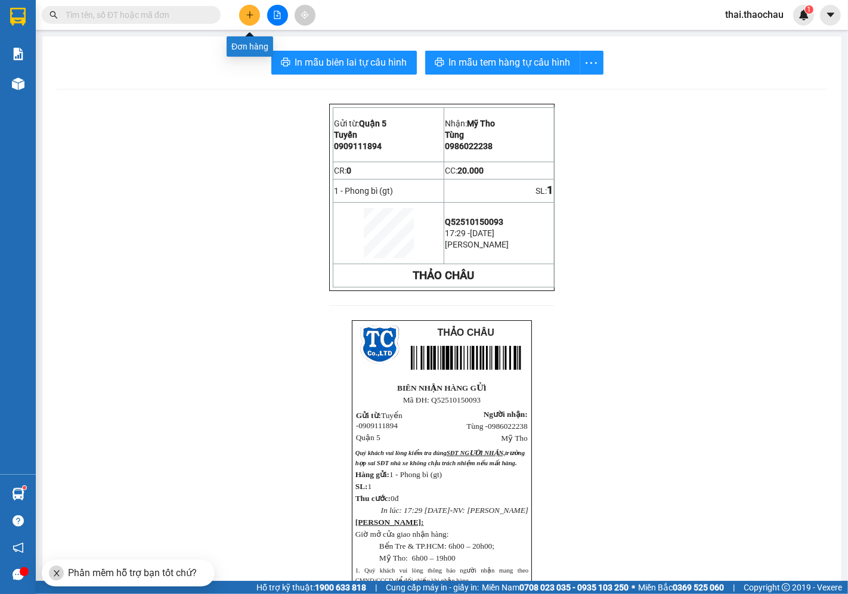
click at [251, 16] on icon "plus" at bounding box center [250, 15] width 8 height 8
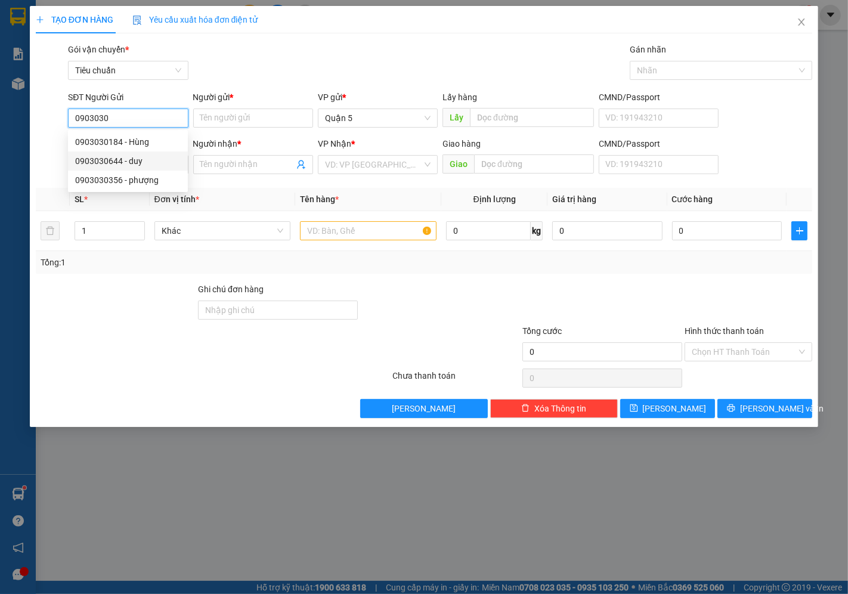
click at [128, 159] on div "0903030644 - duy" at bounding box center [127, 160] width 105 height 13
type input "0903030644"
type input "duy"
type input "0903030644"
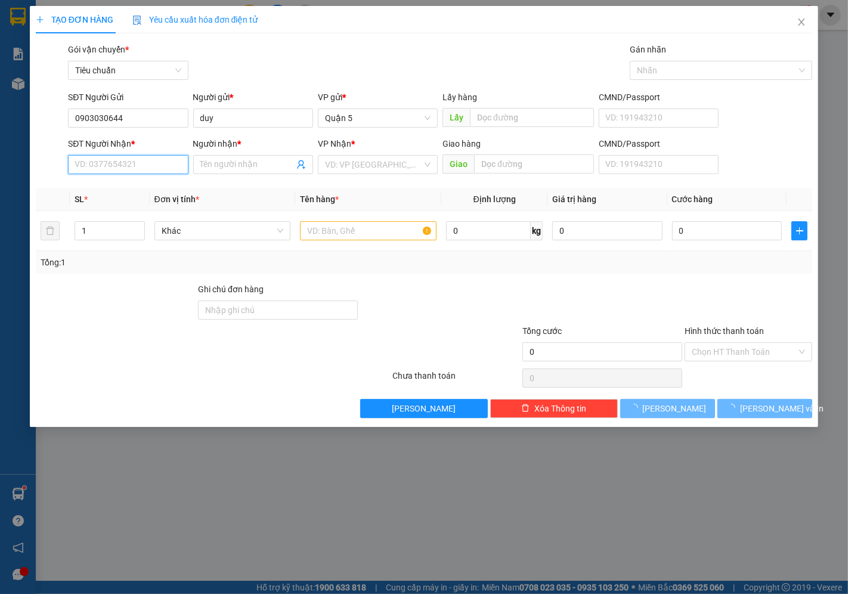
click at [129, 163] on input "SĐT Người Nhận *" at bounding box center [128, 164] width 120 height 19
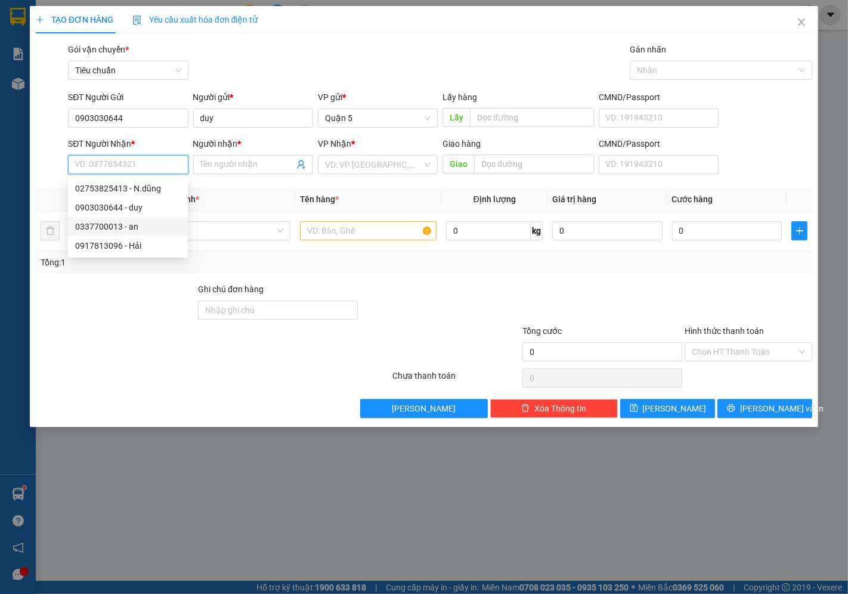
click at [141, 226] on div "0337700013 - an" at bounding box center [127, 226] width 105 height 13
type input "0337700013"
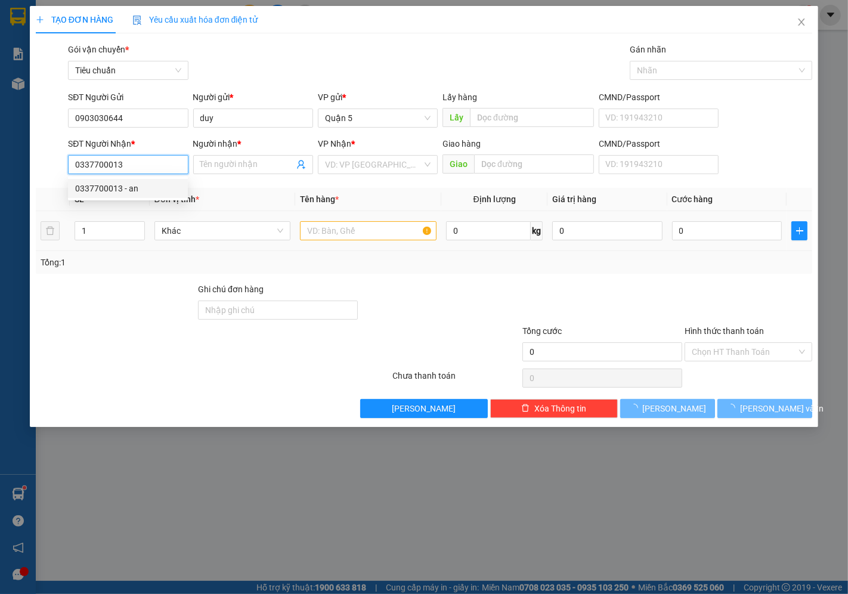
type input "an"
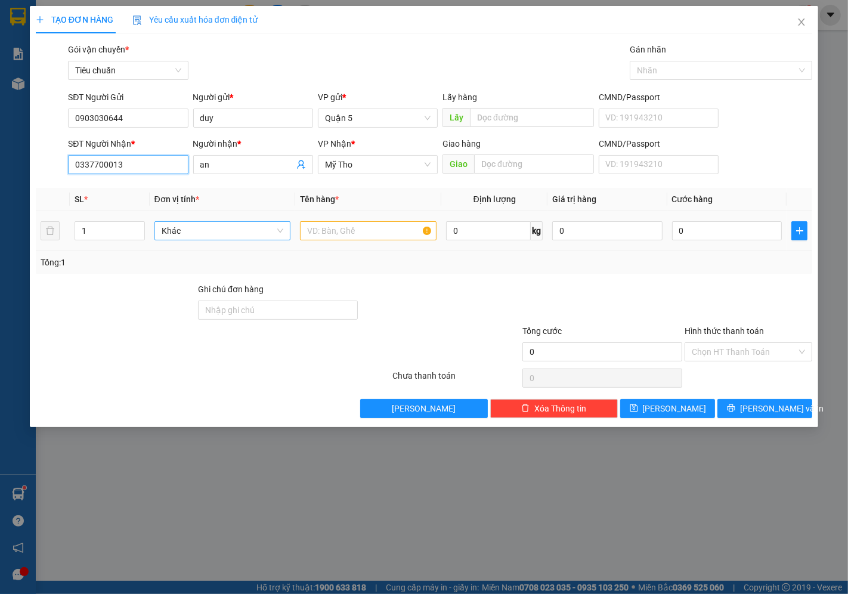
click at [216, 228] on span "Khác" at bounding box center [223, 231] width 122 height 18
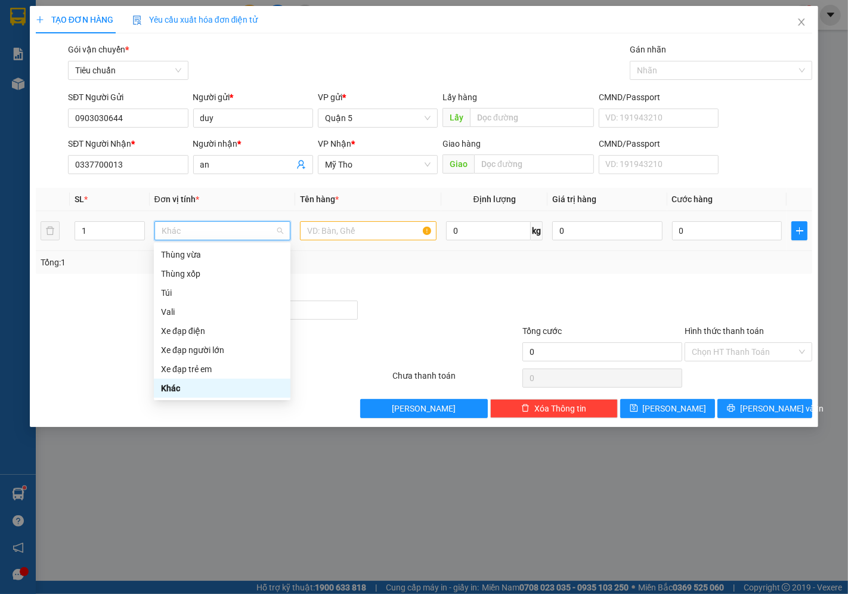
type input "k"
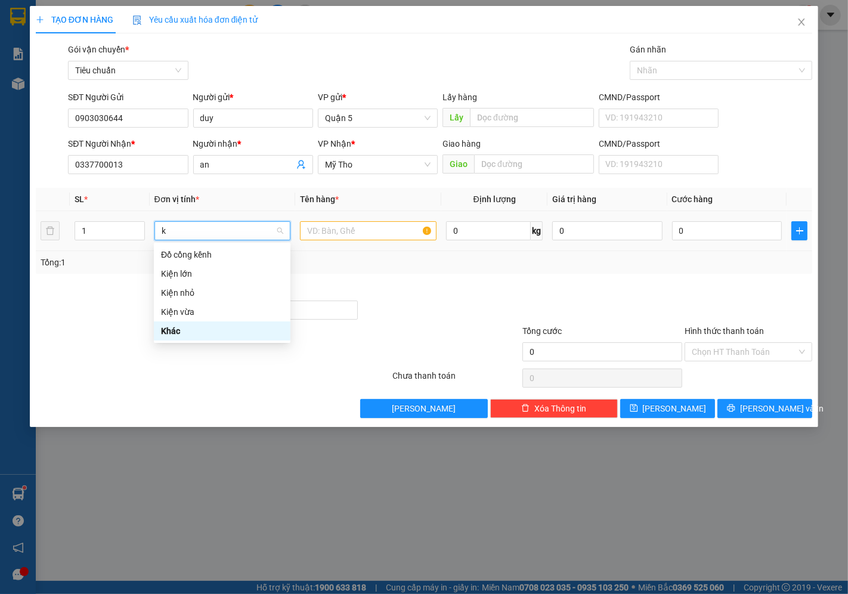
scroll to position [0, 0]
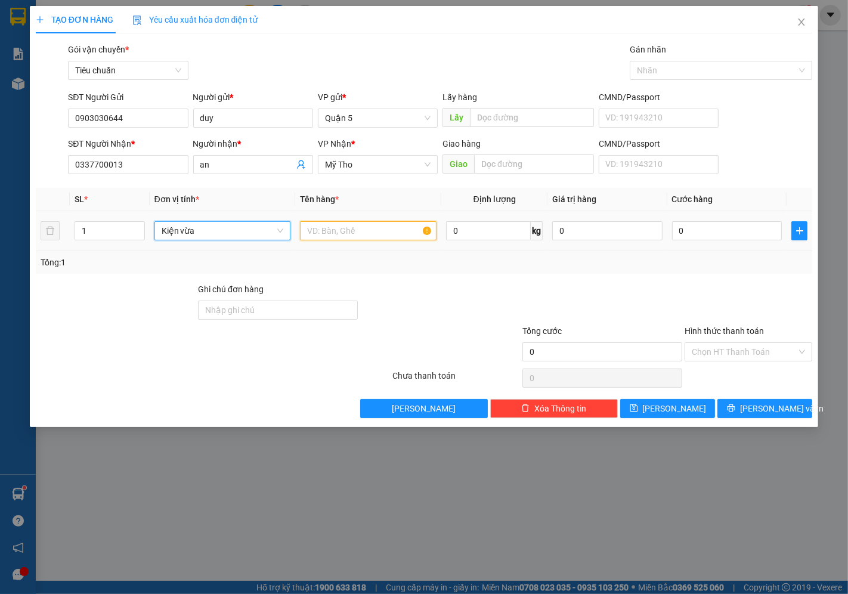
click at [353, 237] on input "text" at bounding box center [368, 230] width 136 height 19
type input "pt"
click at [673, 224] on input "0" at bounding box center [727, 230] width 110 height 19
type input "003"
type input "3"
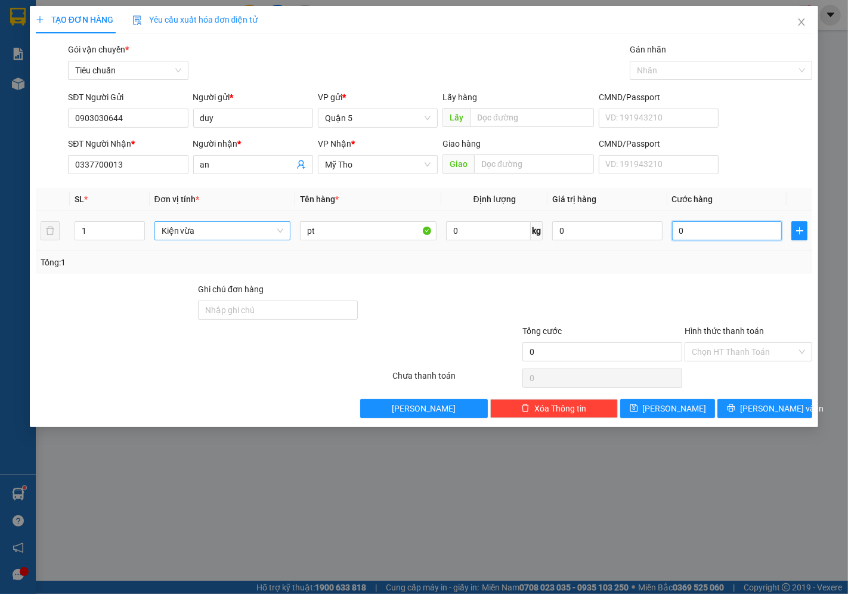
type input "3"
type input "0.030"
type input "30"
click at [775, 392] on div "Transit Pickup Surcharge Ids Transit Deliver Surcharge Ids Transit Deliver Surc…" at bounding box center [424, 230] width 776 height 375
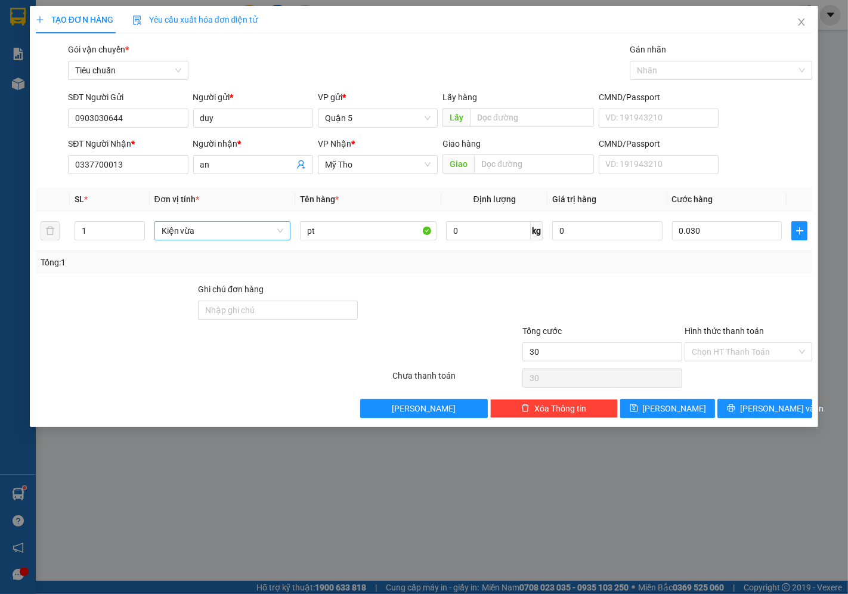
type input "30.000"
click at [768, 402] on span "[PERSON_NAME] và In" at bounding box center [781, 408] width 83 height 13
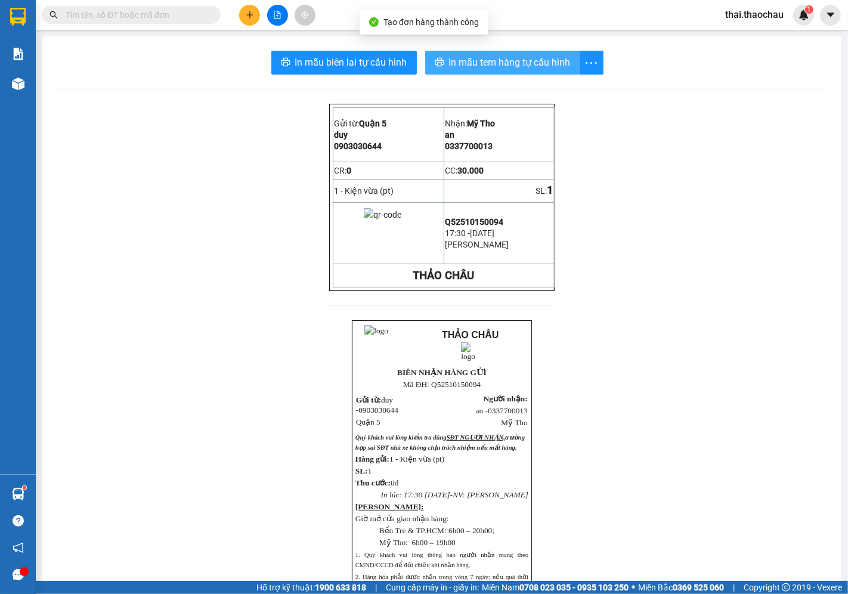
click at [480, 66] on span "In mẫu tem hàng tự cấu hình" at bounding box center [510, 62] width 122 height 15
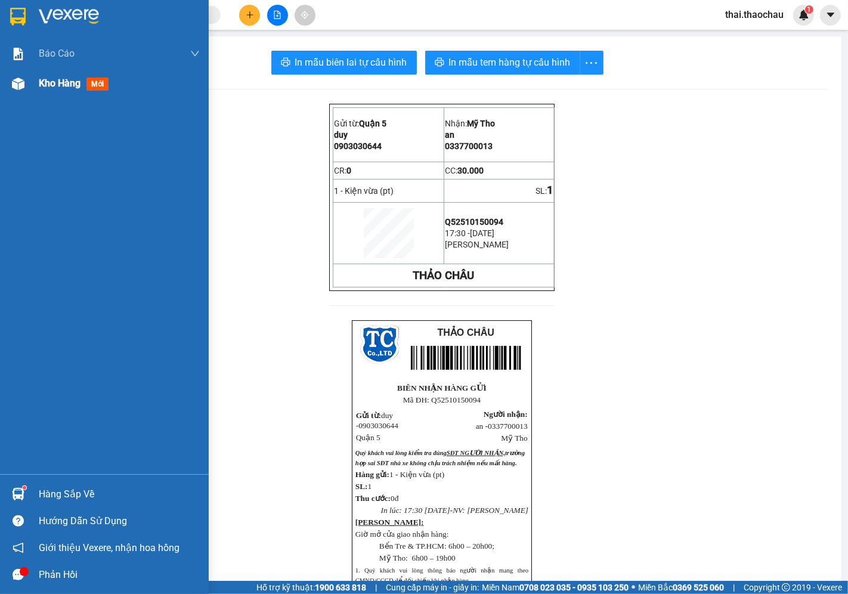
click at [61, 82] on span "Kho hàng" at bounding box center [60, 82] width 42 height 11
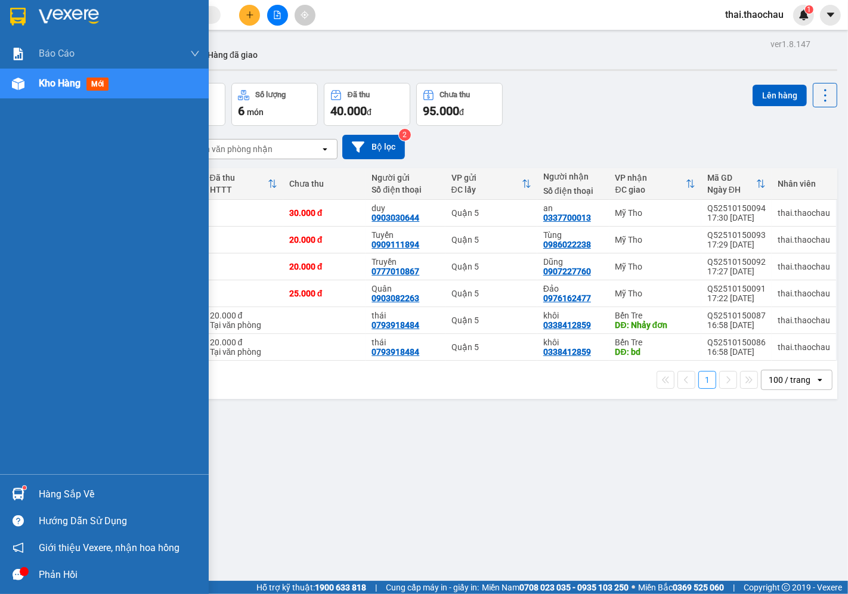
drag, startPoint x: 96, startPoint y: 495, endPoint x: 105, endPoint y: 496, distance: 9.0
click at [100, 496] on div "Hàng sắp về" at bounding box center [119, 494] width 161 height 18
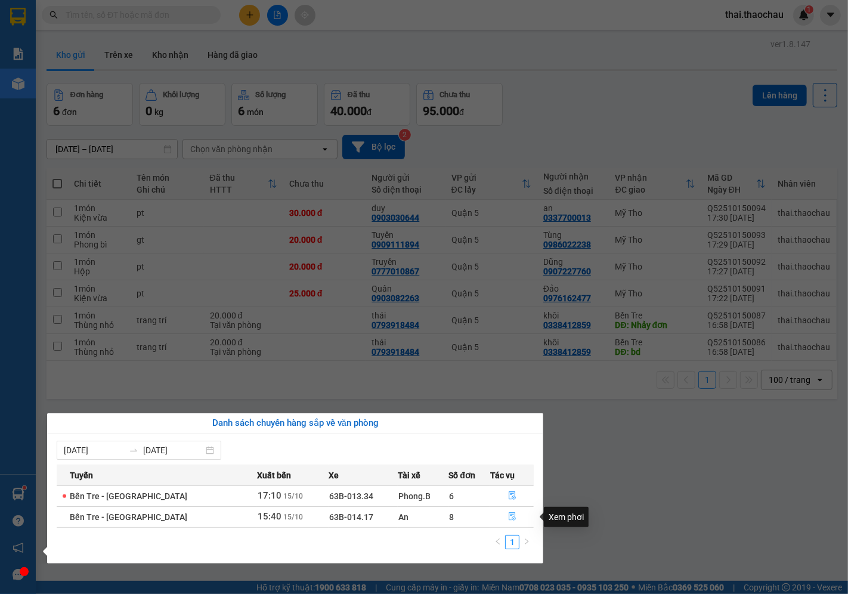
click at [511, 510] on button "button" at bounding box center [512, 516] width 42 height 19
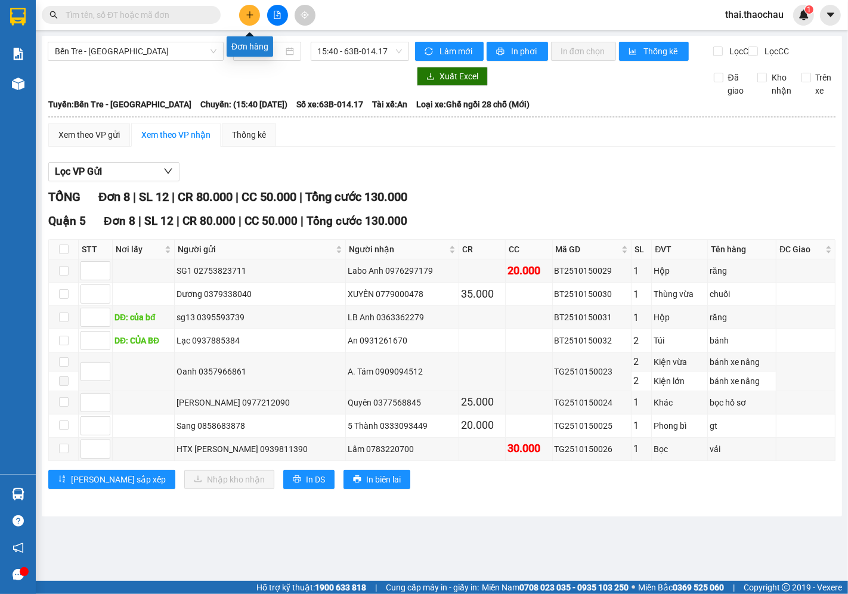
click at [246, 14] on icon "plus" at bounding box center [250, 15] width 8 height 8
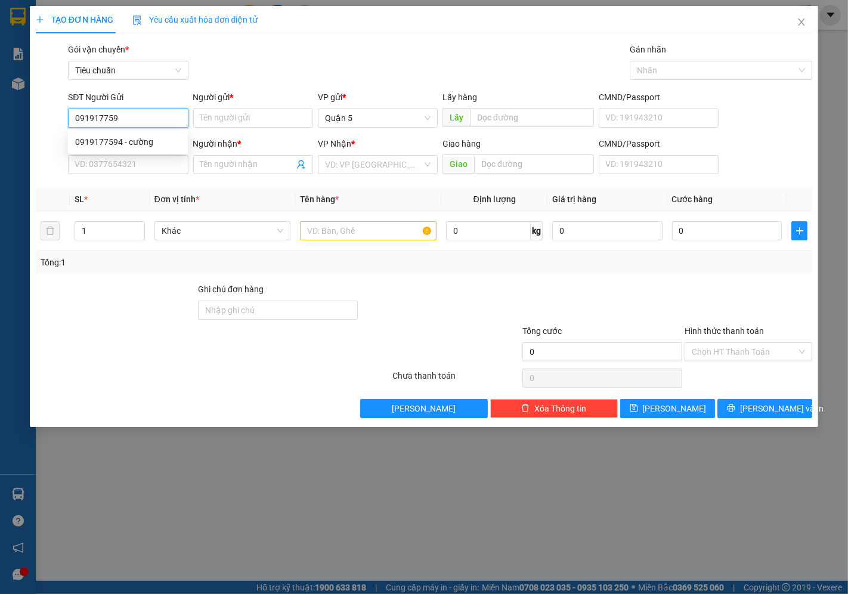
type input "0919177594"
click at [147, 144] on div "0919177594 - cường" at bounding box center [127, 141] width 105 height 13
type input "cường"
type input "0919177594"
click at [133, 166] on input "SĐT Người Nhận *" at bounding box center [128, 164] width 120 height 19
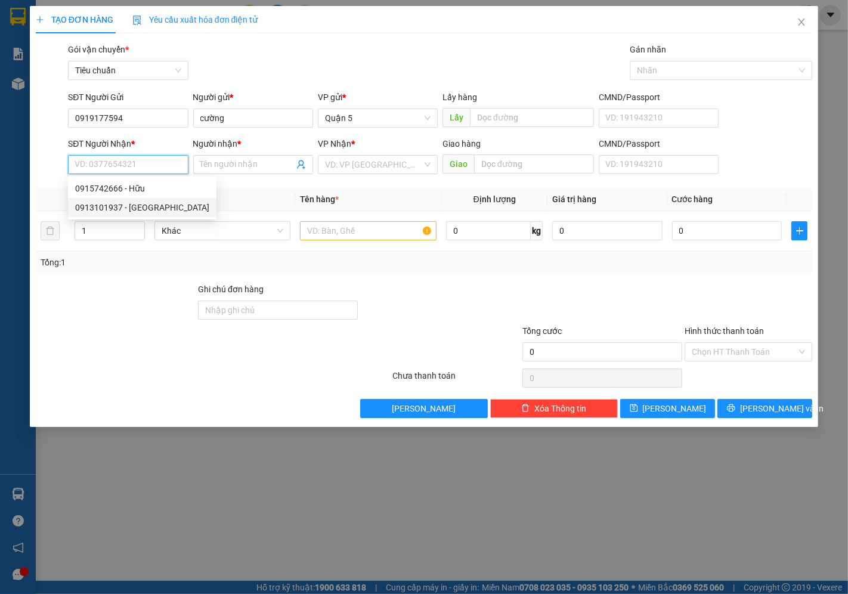
click at [131, 203] on div "0913101937 - Tín Phong" at bounding box center [142, 207] width 134 height 13
type input "0913101937"
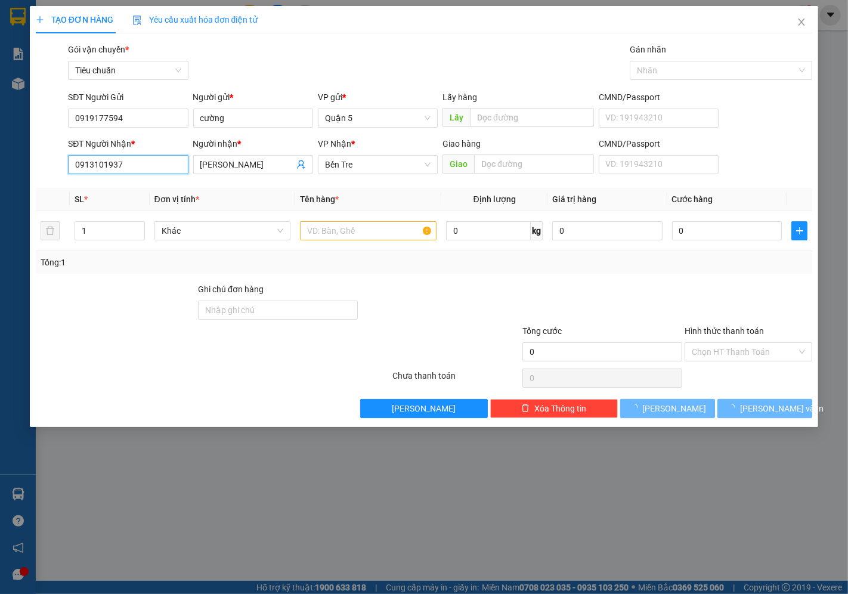
type input "Tín Phong"
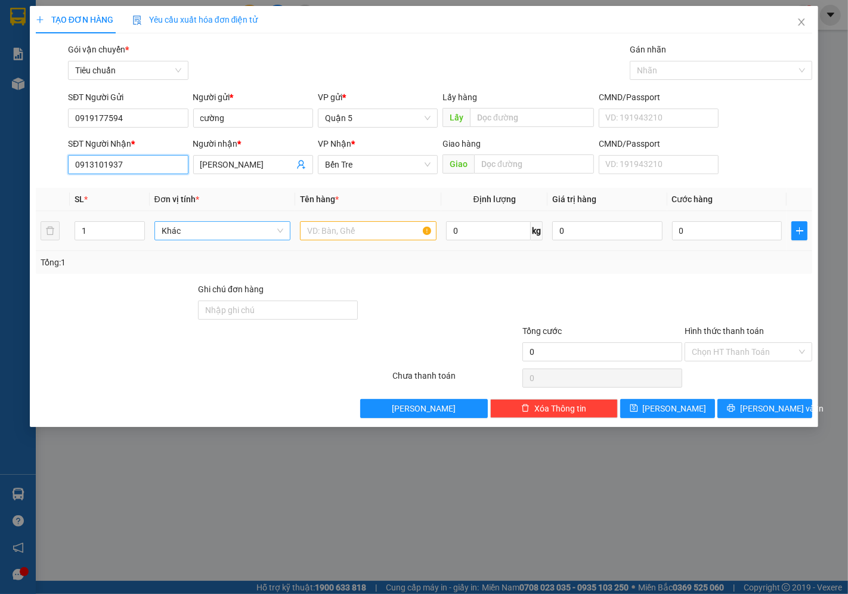
click at [253, 234] on span "Khác" at bounding box center [223, 231] width 122 height 18
type input "2"
click at [111, 228] on input "1" at bounding box center [109, 231] width 69 height 18
click at [231, 234] on span "Khác" at bounding box center [223, 231] width 122 height 18
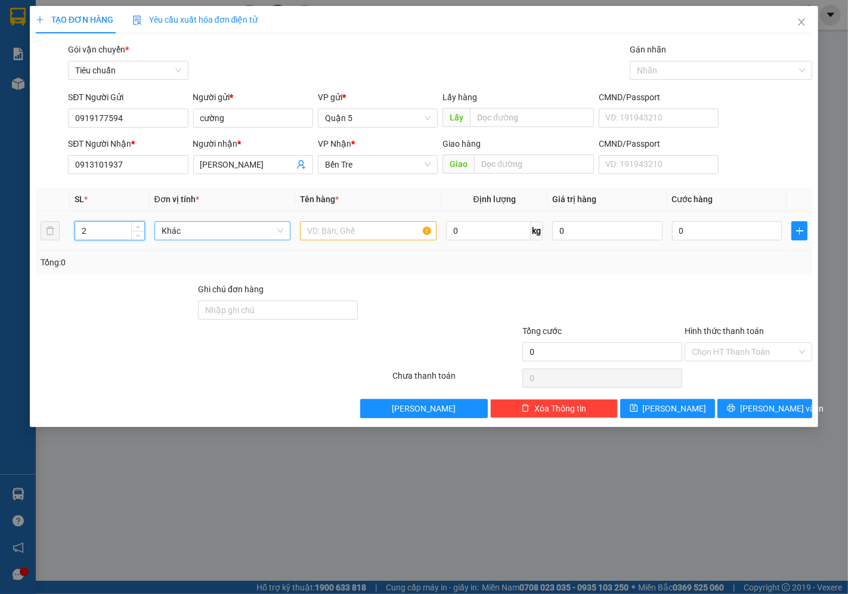
type input "2"
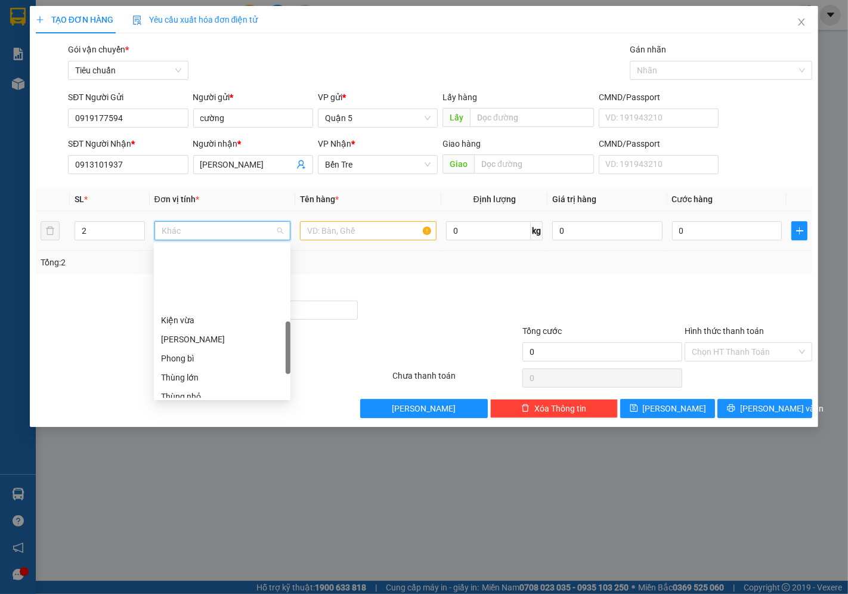
scroll to position [306, 0]
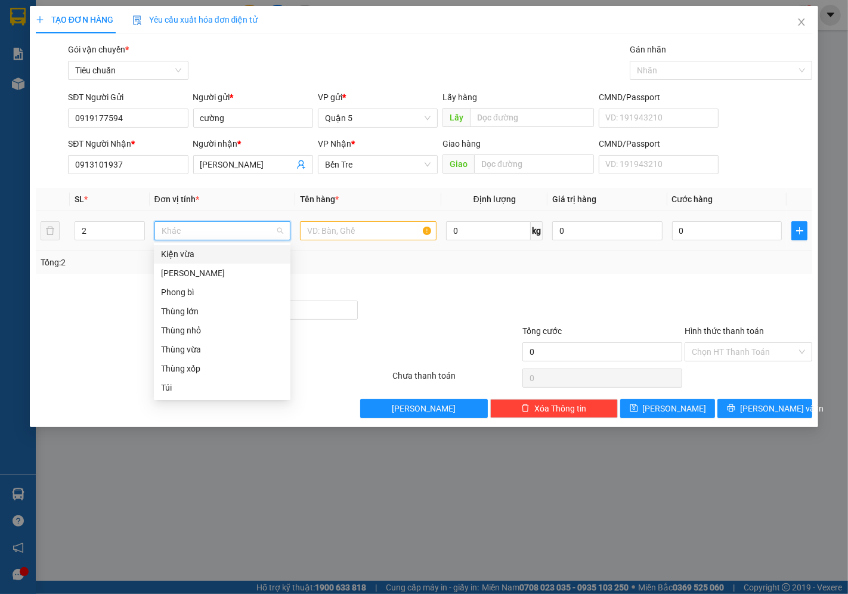
click at [212, 254] on div "Kiện vừa" at bounding box center [222, 253] width 122 height 13
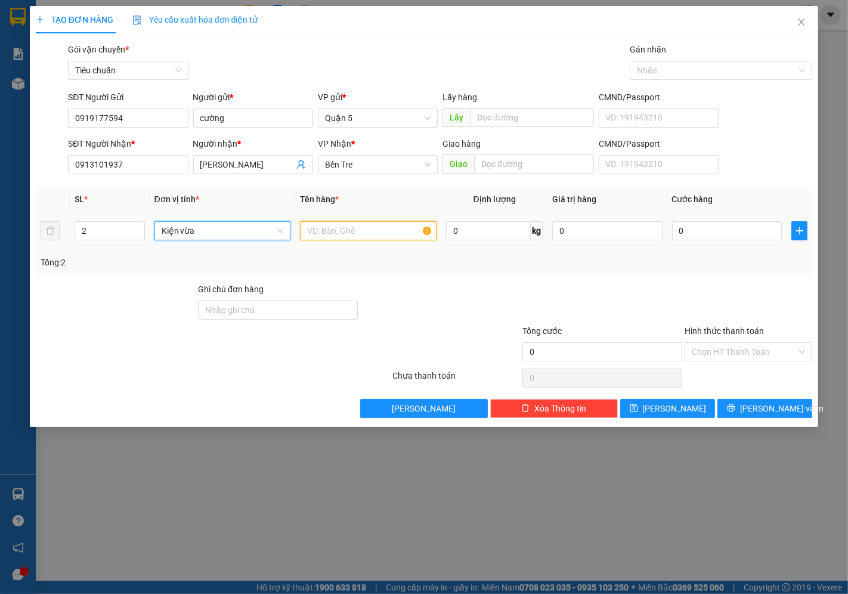
click at [380, 231] on input "text" at bounding box center [368, 230] width 136 height 19
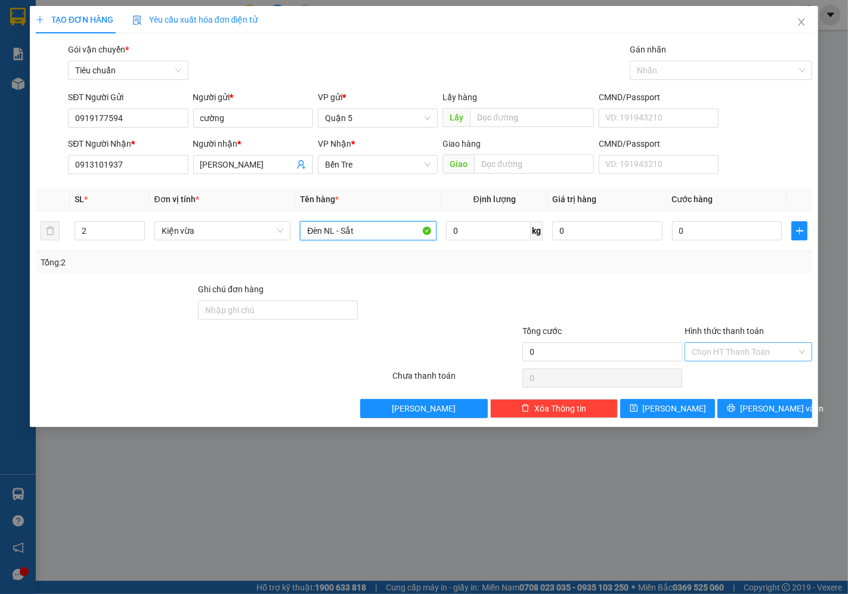
type input "Đèn NL - Sắt"
click at [734, 348] on input "Hình thức thanh toán" at bounding box center [743, 352] width 105 height 18
click at [728, 233] on input "0" at bounding box center [727, 230] width 110 height 19
type input "006"
type input "6"
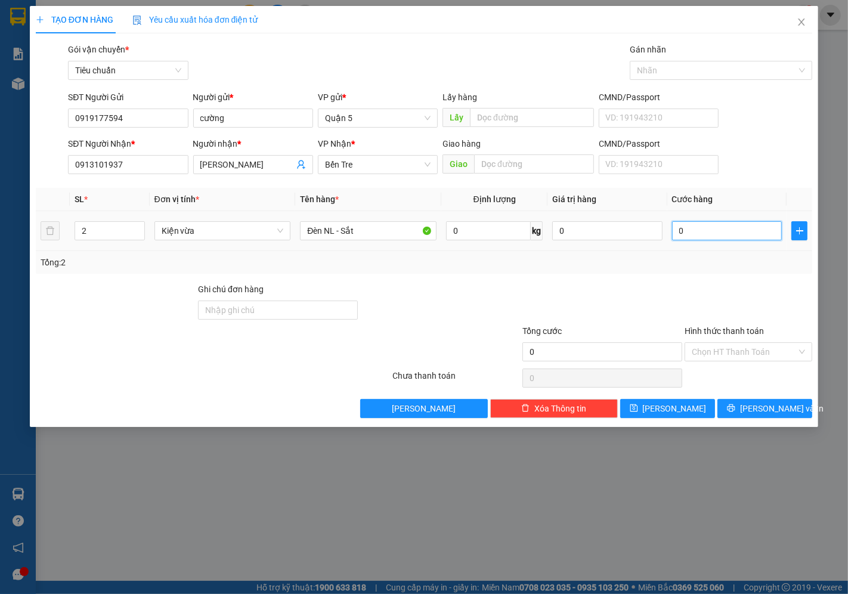
type input "6"
type input "0.060"
type input "60"
click at [781, 408] on span "[PERSON_NAME] và In" at bounding box center [781, 408] width 83 height 13
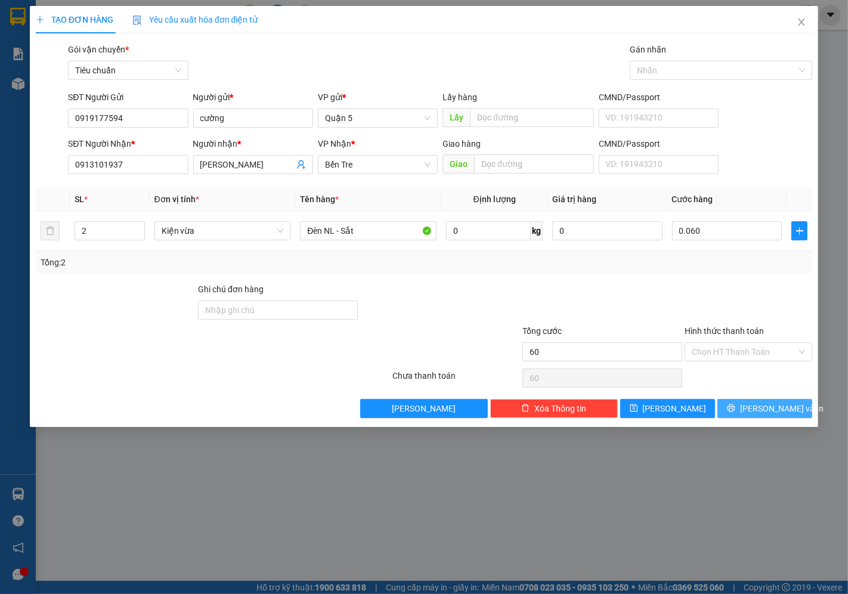
type input "60.000"
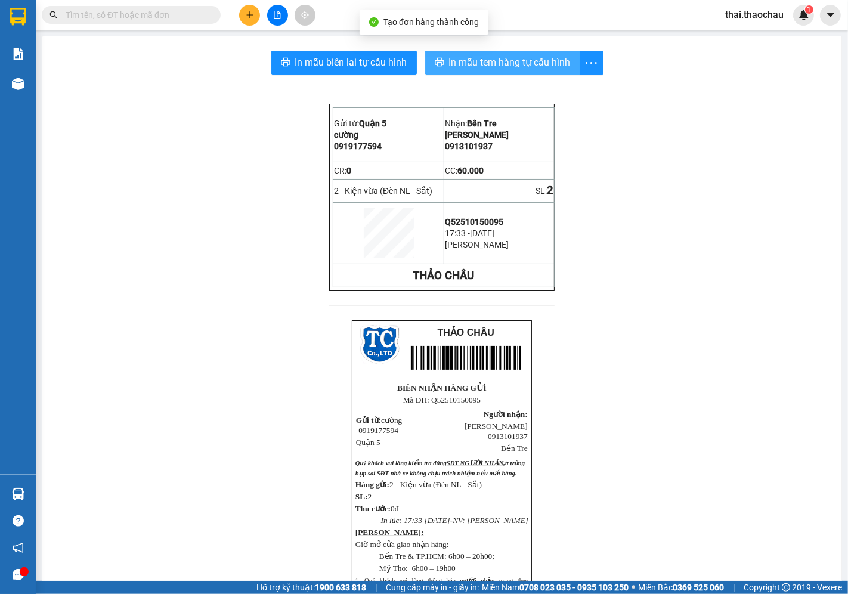
click at [504, 51] on button "In mẫu tem hàng tự cấu hình" at bounding box center [502, 63] width 155 height 24
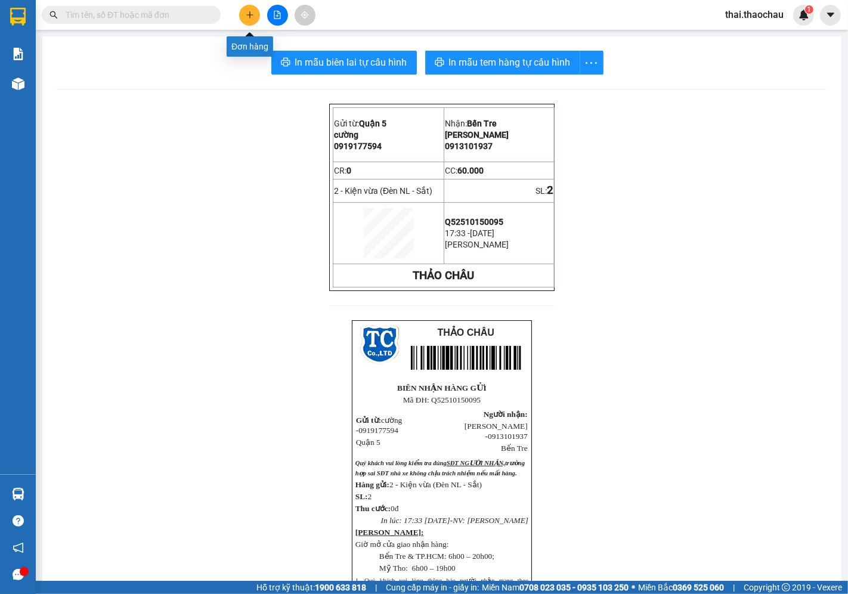
click at [257, 14] on button at bounding box center [249, 15] width 21 height 21
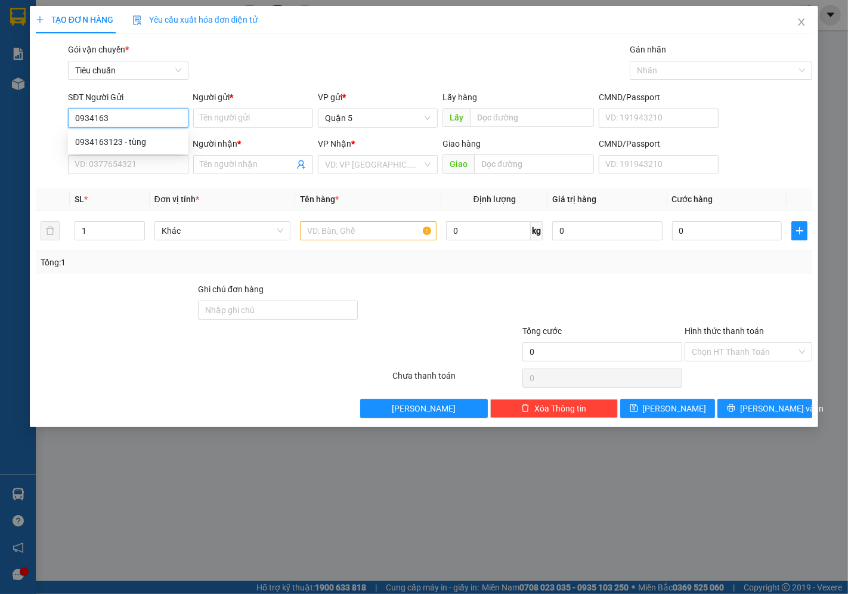
click at [139, 150] on div "0934163123 - tùng" at bounding box center [128, 141] width 120 height 19
type input "0934163123"
type input "tùng"
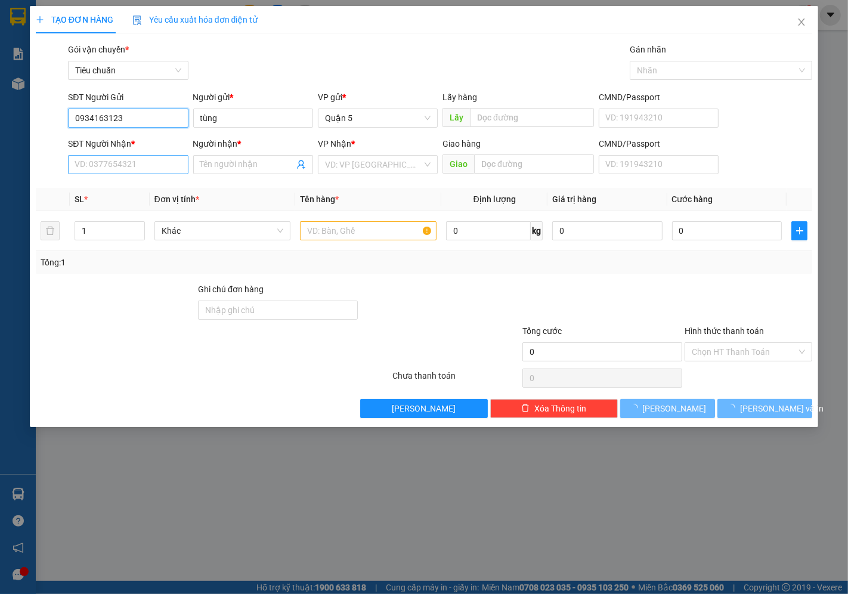
type input "0934163123"
click at [136, 169] on input "SĐT Người Nhận *" at bounding box center [128, 164] width 120 height 19
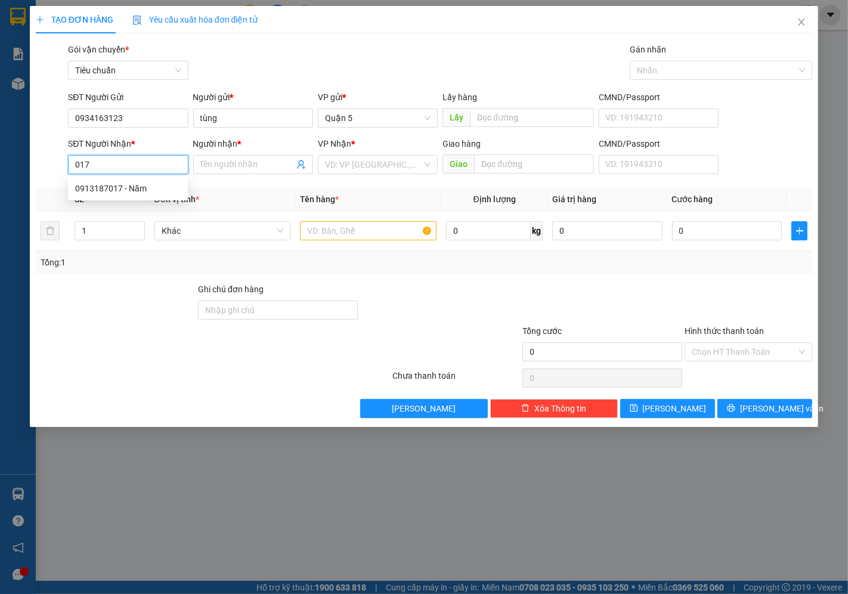
click at [102, 193] on div "0913187017 - Năm" at bounding box center [127, 188] width 105 height 13
type input "0913187017"
type input "Năm"
click at [217, 239] on span "Khác" at bounding box center [223, 231] width 122 height 18
type input "0913187017"
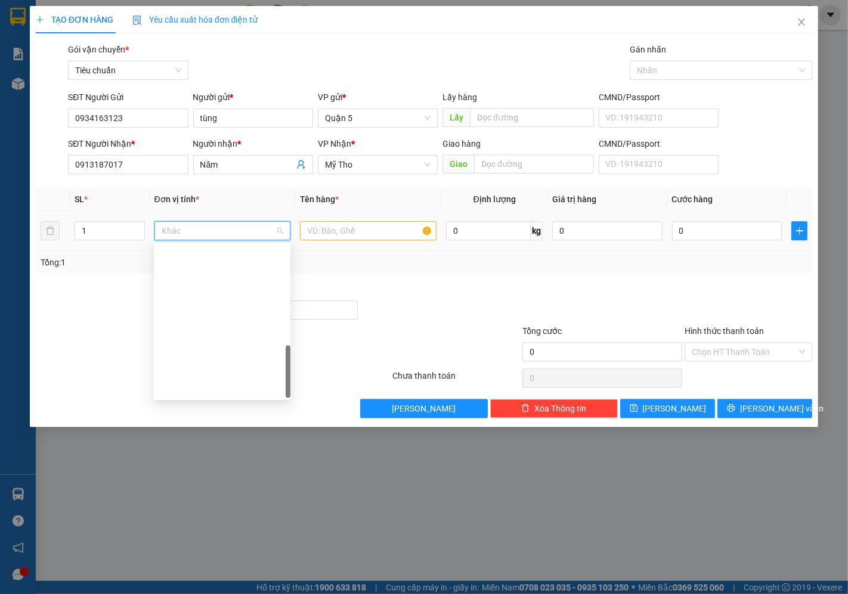
scroll to position [372, 0]
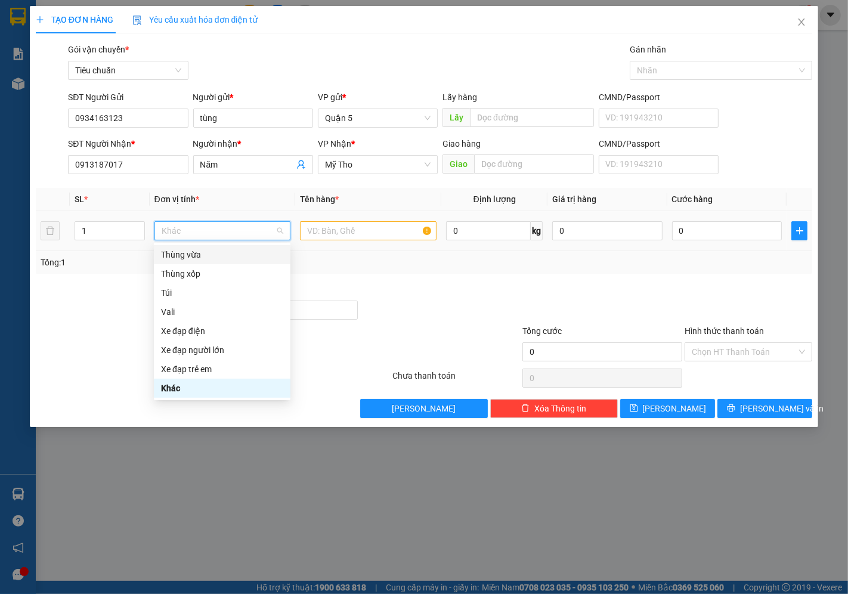
type input "g"
click at [221, 277] on div "Gói nhỏ" at bounding box center [222, 273] width 122 height 13
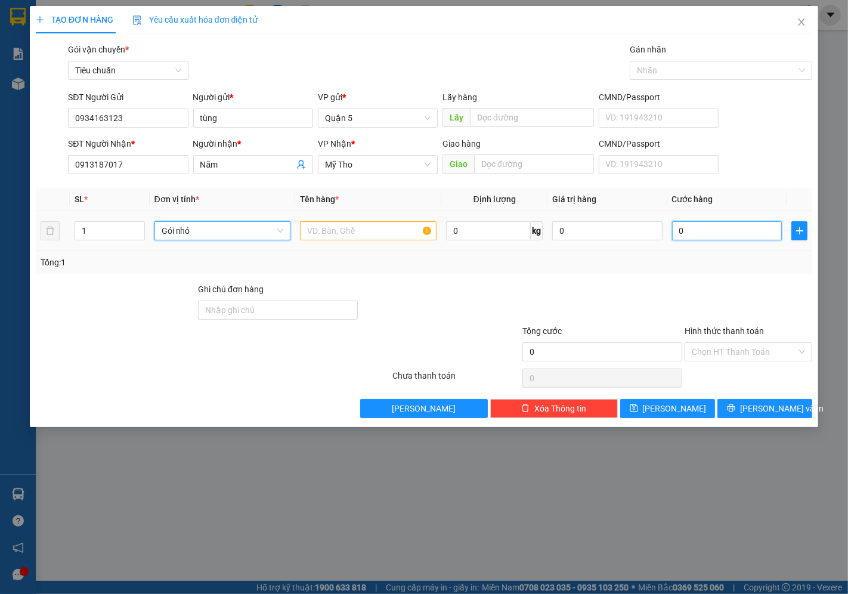
click at [694, 226] on input "0" at bounding box center [727, 230] width 110 height 19
type input "0"
click at [374, 219] on div at bounding box center [368, 231] width 136 height 24
click at [360, 234] on input "text" at bounding box center [368, 230] width 136 height 19
type input "pt"
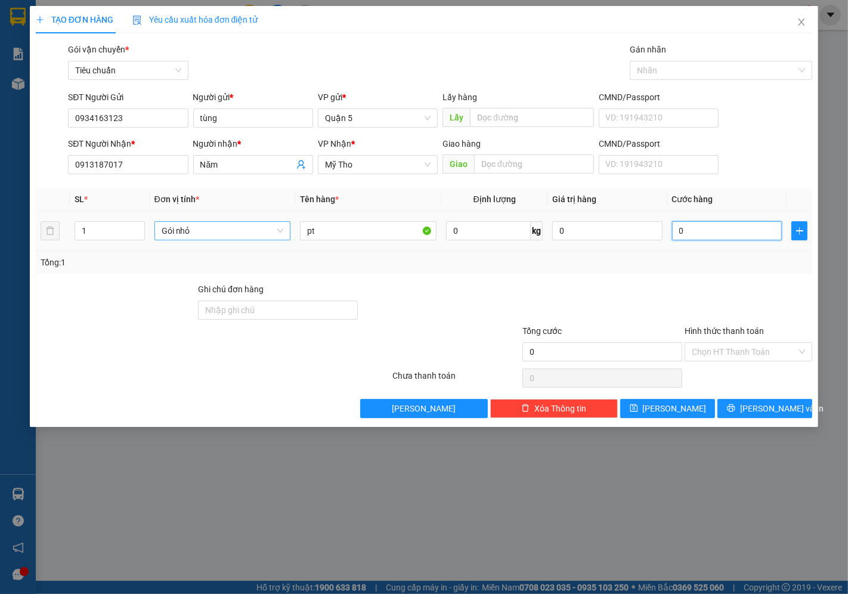
click at [683, 235] on input "0" at bounding box center [727, 230] width 110 height 19
type input "002"
type input "2"
type input "0.020"
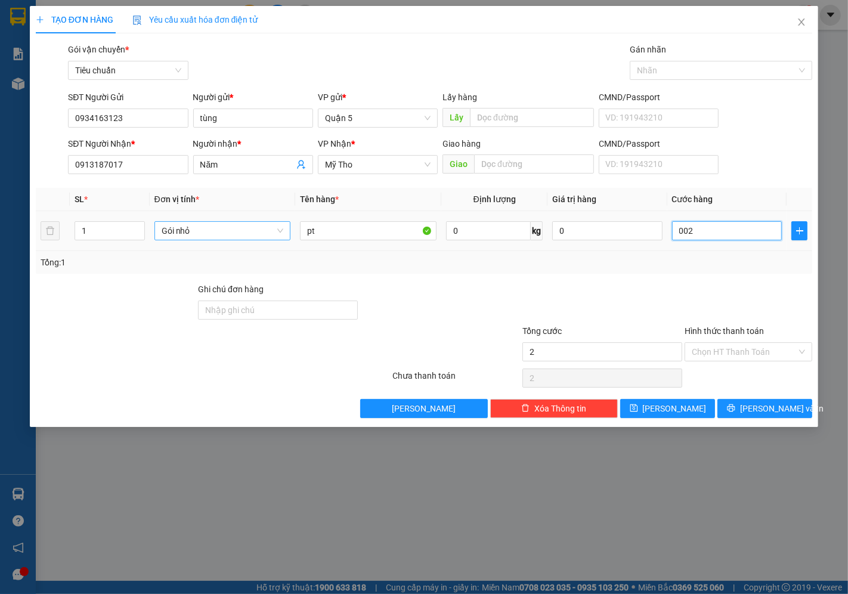
type input "20"
click at [759, 420] on div "TẠO ĐƠN HÀNG Yêu cầu xuất hóa đơn điện tử Transit Pickup Surcharge Ids Transit …" at bounding box center [424, 216] width 788 height 421
type input "20.000"
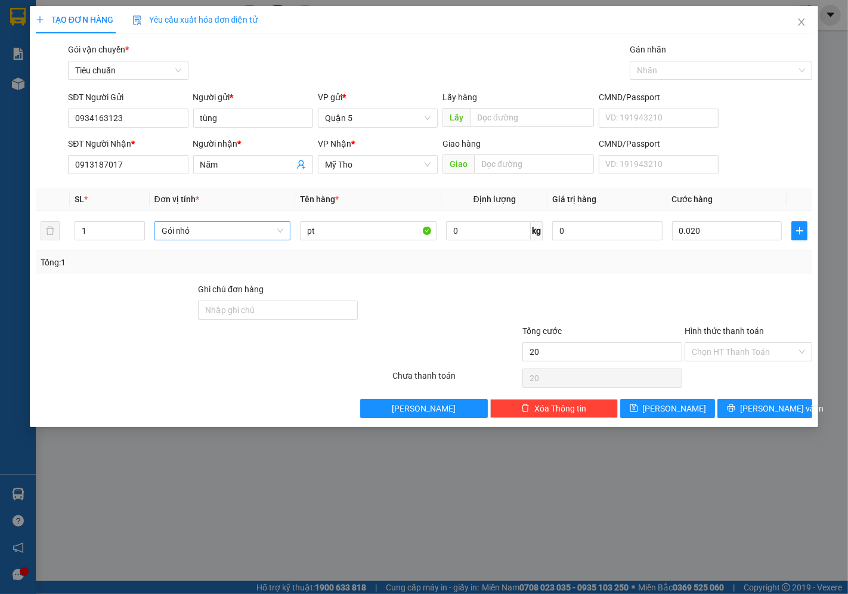
type input "20.000"
click at [762, 408] on span "[PERSON_NAME] và In" at bounding box center [781, 408] width 83 height 13
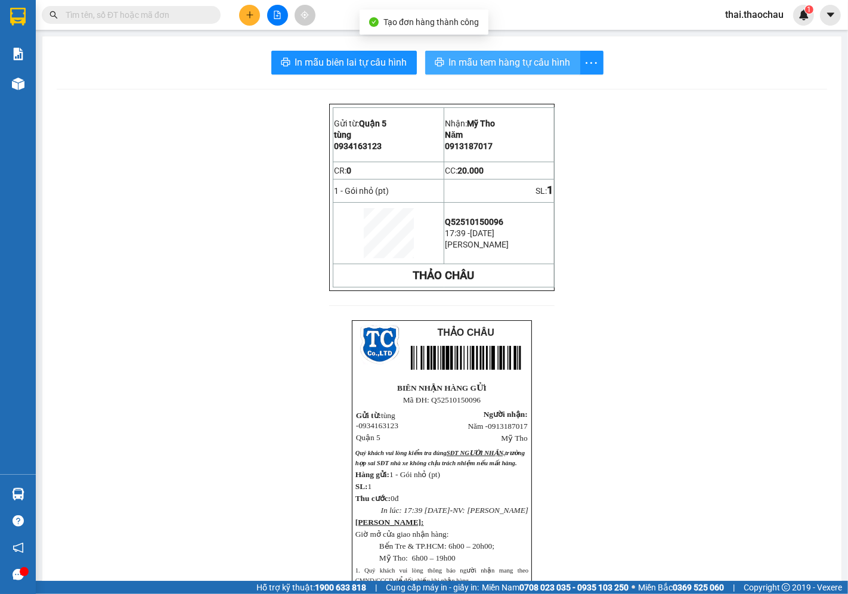
click at [488, 69] on span "In mẫu tem hàng tự cấu hình" at bounding box center [510, 62] width 122 height 15
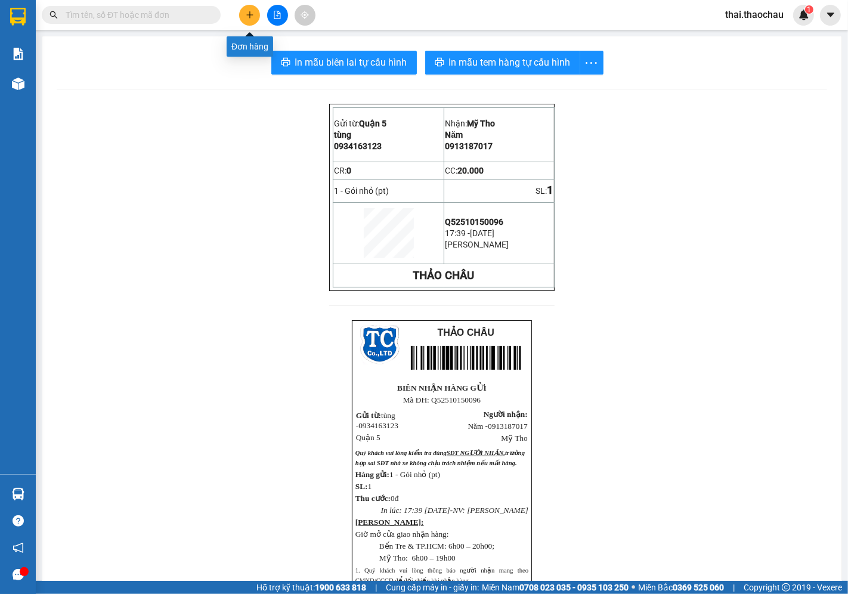
click at [244, 21] on button at bounding box center [249, 15] width 21 height 21
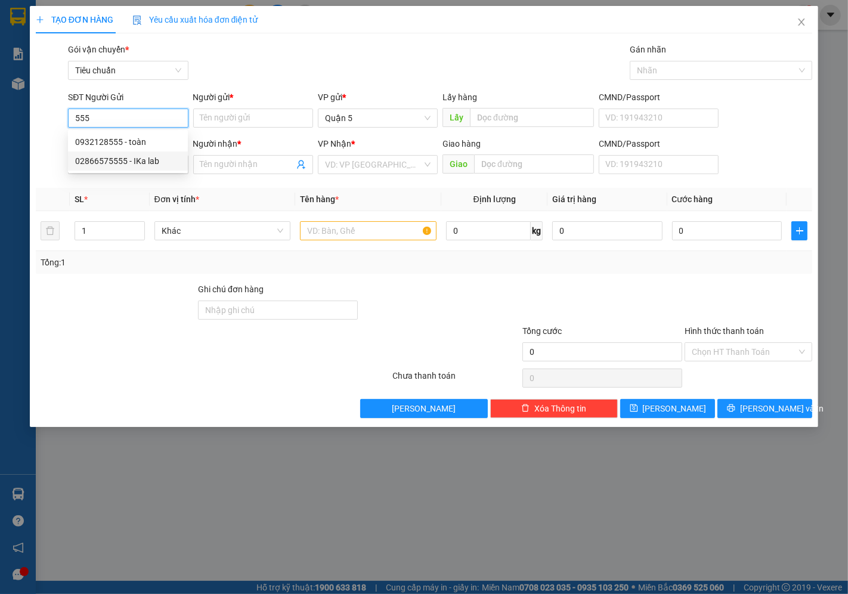
click at [135, 164] on div "02866575555 - IKa lab" at bounding box center [127, 160] width 105 height 13
type input "02866575555"
type input "IKa lab"
type input "02866575555"
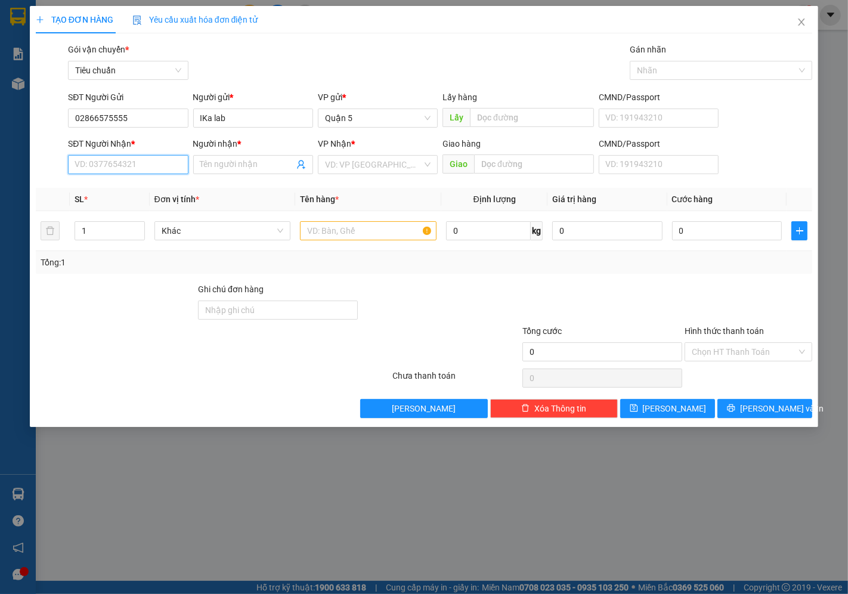
click at [122, 167] on input "SĐT Người Nhận *" at bounding box center [128, 164] width 120 height 19
click at [114, 194] on div "02753823711 - SG1" at bounding box center [127, 188] width 105 height 13
type input "02753823711"
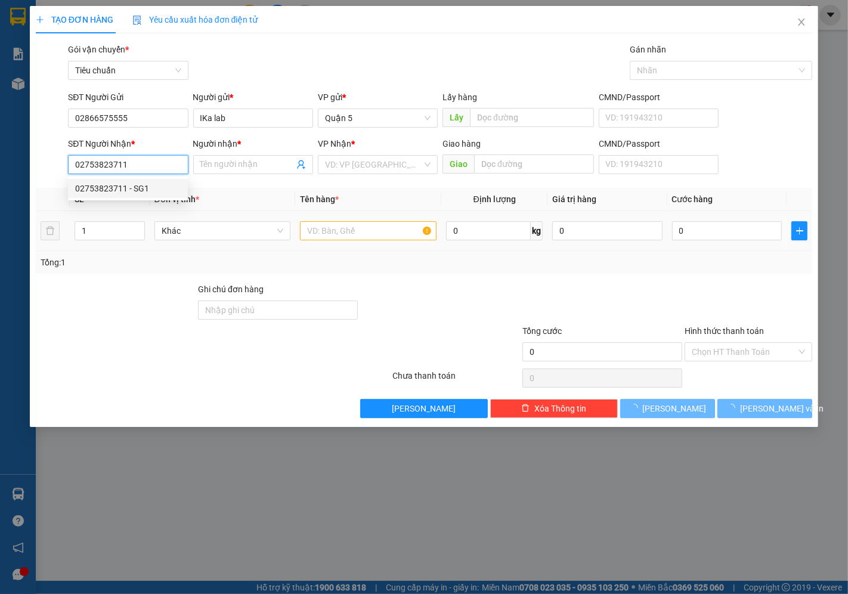
type input "SG1"
type input "02753823711"
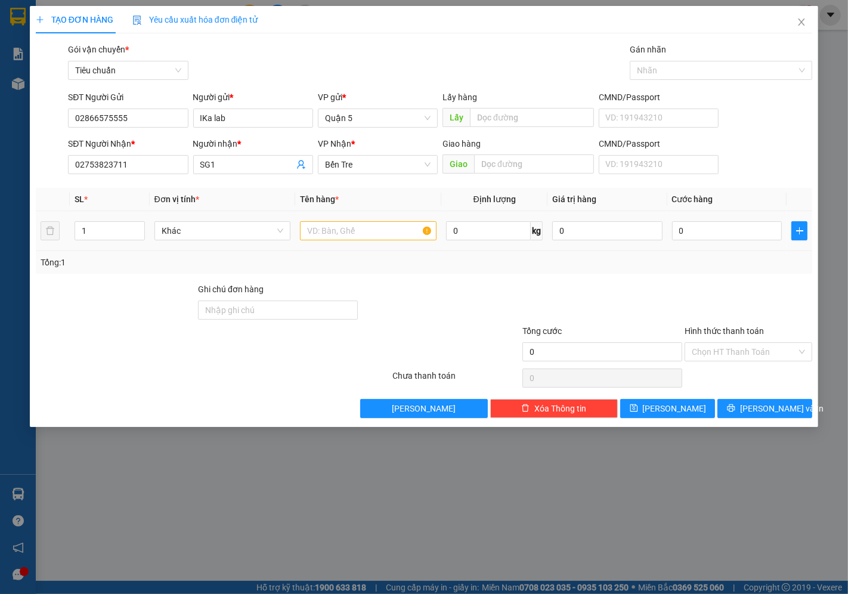
click at [198, 219] on div "Khác" at bounding box center [222, 231] width 136 height 24
click at [193, 224] on span "Khác" at bounding box center [223, 231] width 122 height 18
type input "h"
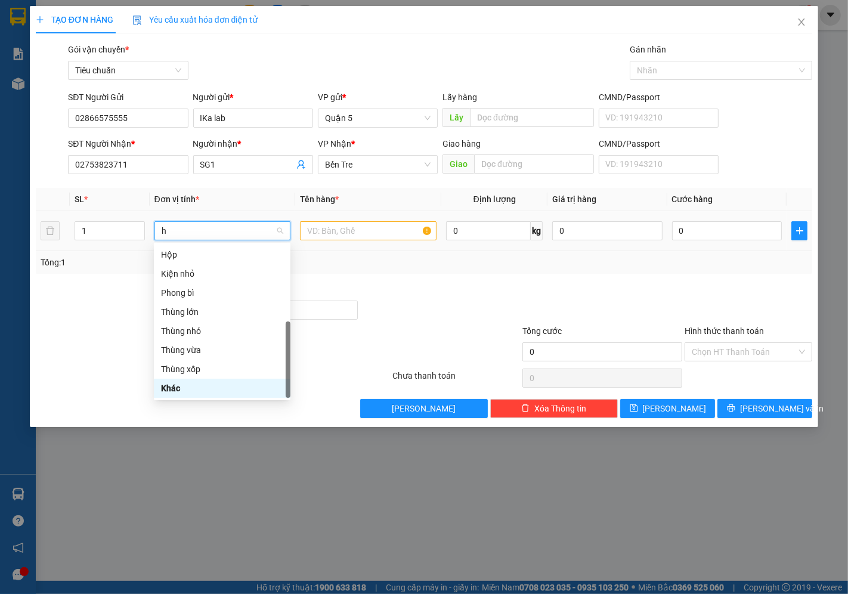
scroll to position [95, 0]
click at [197, 251] on div "Hộp" at bounding box center [222, 254] width 122 height 13
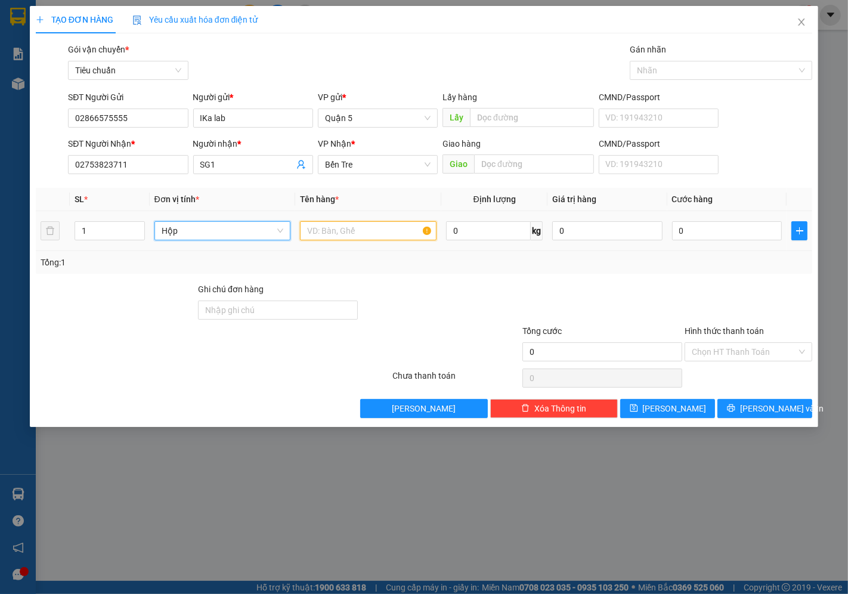
click at [329, 227] on input "text" at bounding box center [368, 230] width 136 height 19
click at [687, 236] on input "0" at bounding box center [727, 230] width 110 height 19
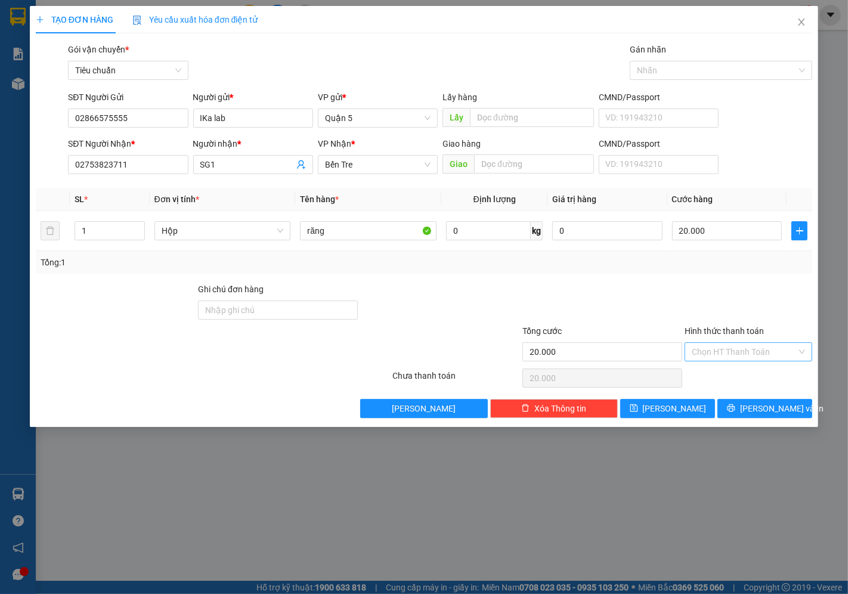
click at [722, 356] on input "Hình thức thanh toán" at bounding box center [743, 352] width 105 height 18
click at [716, 376] on div "Tại văn phòng" at bounding box center [748, 375] width 113 height 13
click at [737, 408] on button "[PERSON_NAME] và In" at bounding box center [764, 408] width 95 height 19
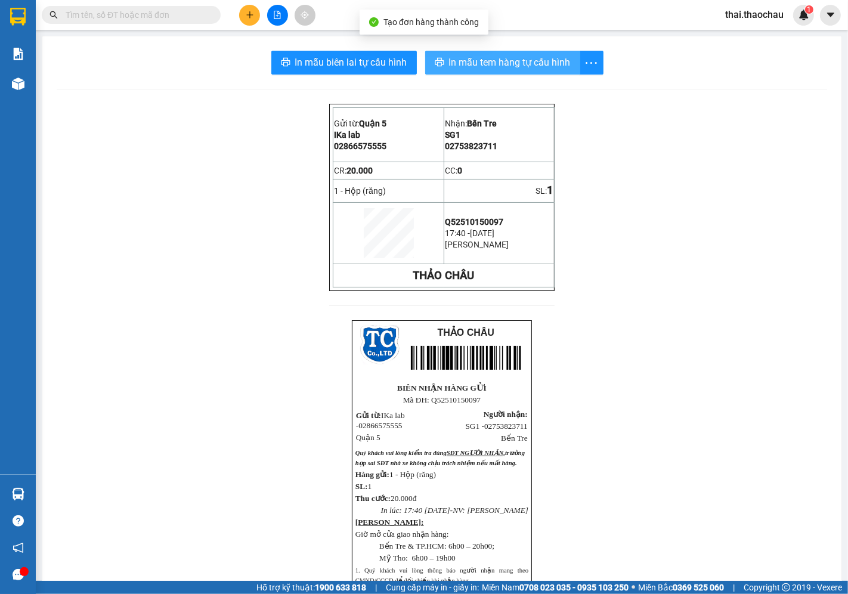
click at [471, 60] on span "In mẫu tem hàng tự cấu hình" at bounding box center [510, 62] width 122 height 15
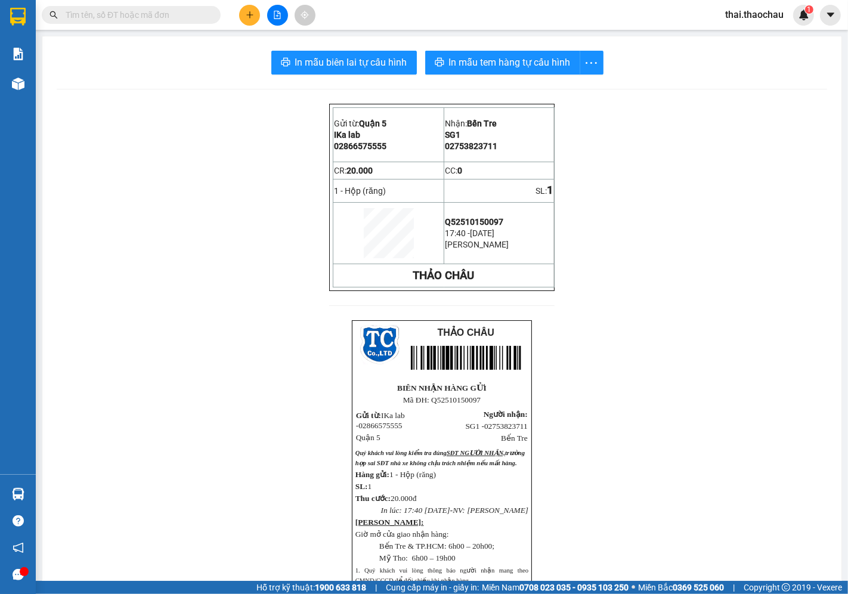
click at [252, 24] on button at bounding box center [249, 15] width 21 height 21
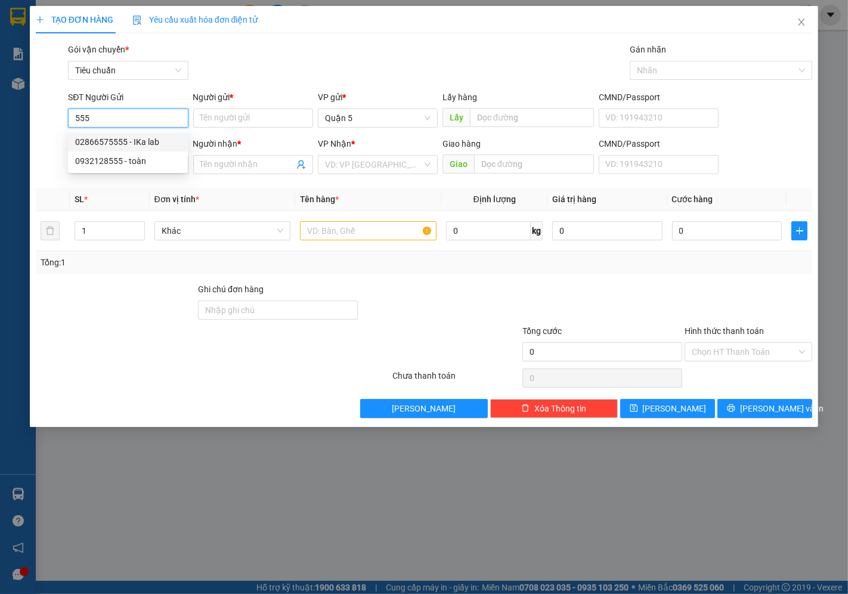
click at [118, 137] on div "02866575555 - IKa lab" at bounding box center [127, 141] width 105 height 13
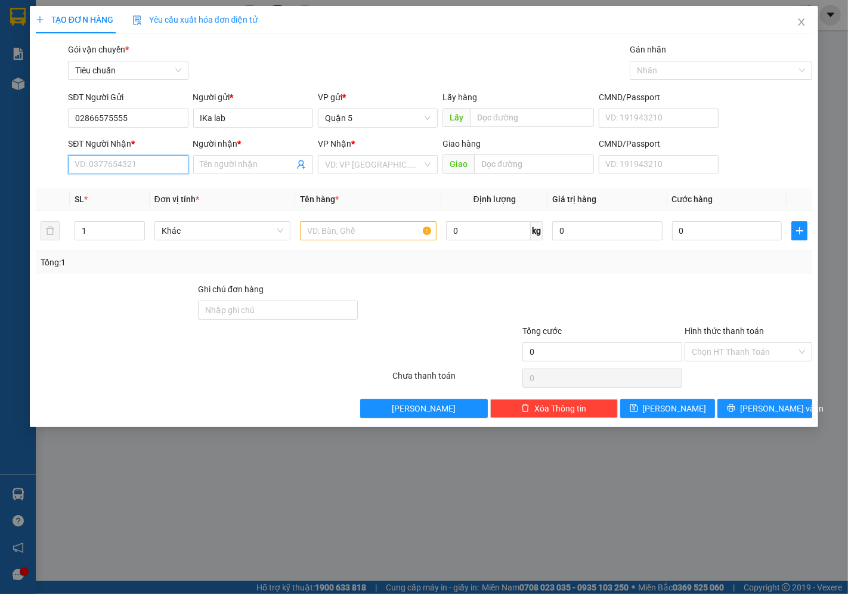
click at [138, 159] on input "SĐT Người Nhận *" at bounding box center [128, 164] width 120 height 19
click at [116, 266] on div "0925544879 - 4.0 bt" at bounding box center [127, 264] width 105 height 13
click at [239, 159] on input "4.0 bt" at bounding box center [247, 164] width 94 height 13
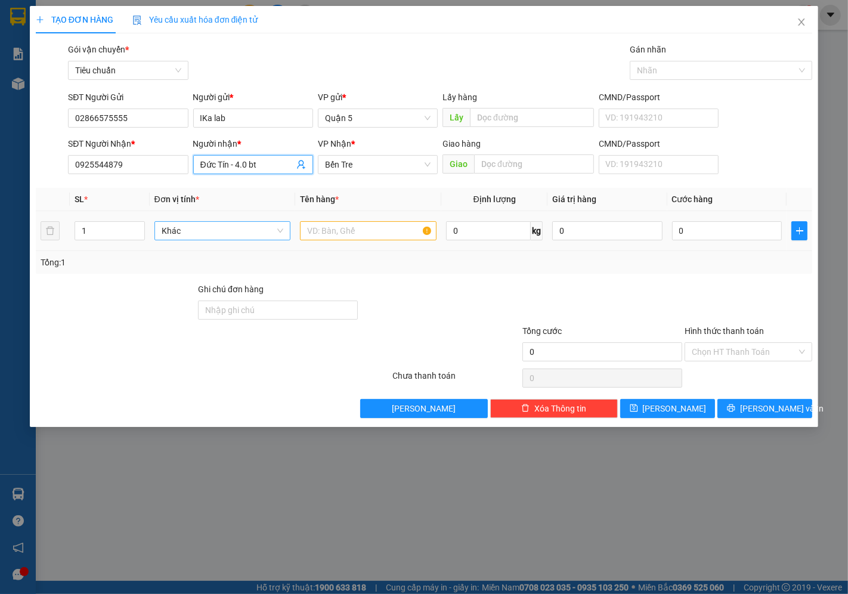
click at [213, 221] on div "Khác" at bounding box center [222, 230] width 136 height 19
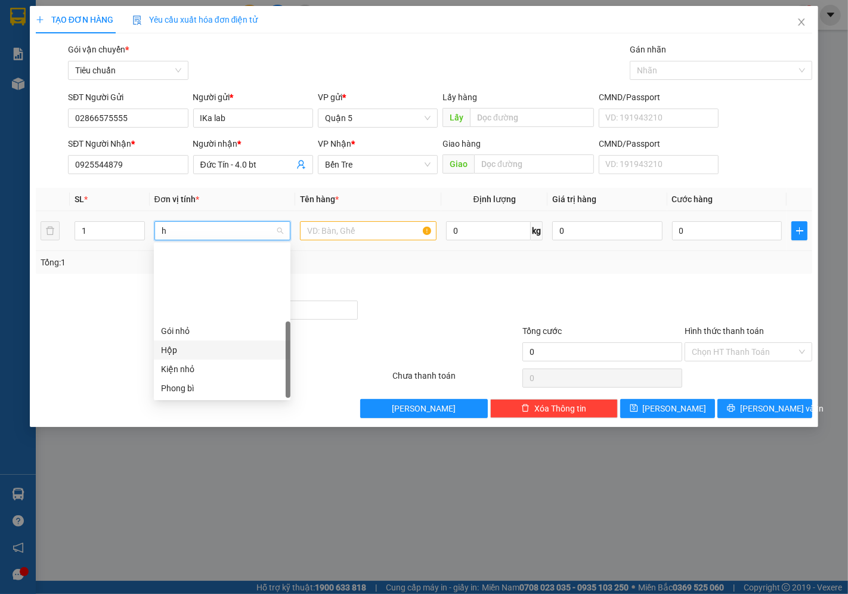
click at [213, 343] on div "Hộp" at bounding box center [222, 349] width 122 height 13
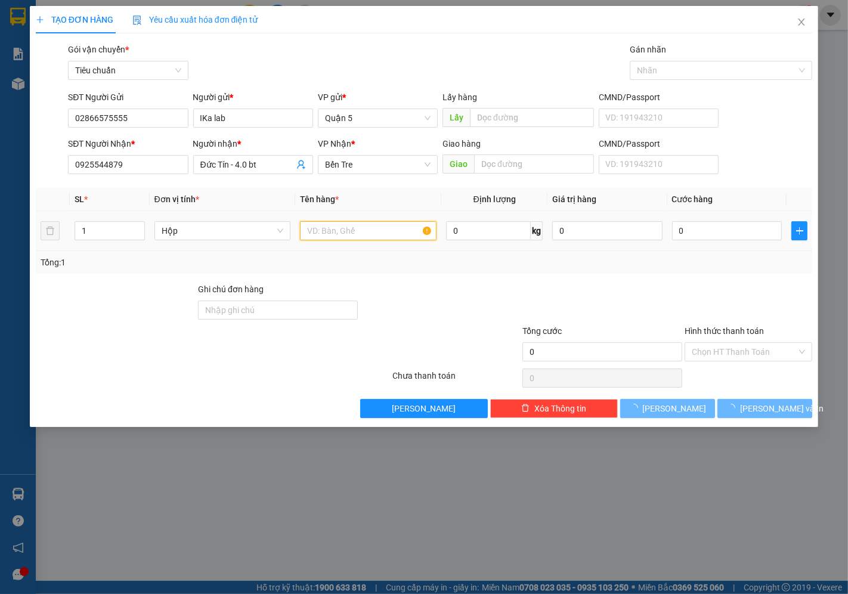
click at [352, 233] on input "text" at bounding box center [368, 230] width 136 height 19
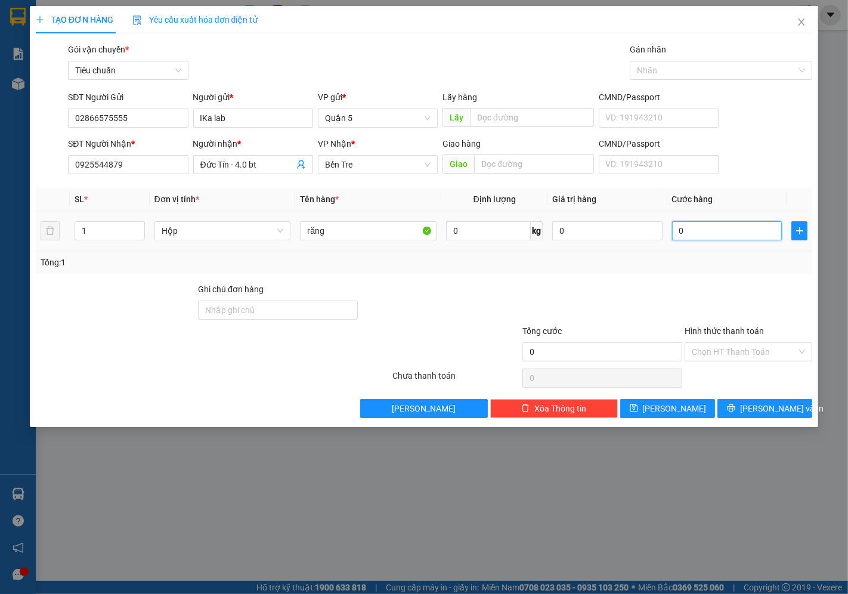
click at [693, 223] on input "0" at bounding box center [727, 230] width 110 height 19
click at [769, 344] on input "Hình thức thanh toán" at bounding box center [743, 352] width 105 height 18
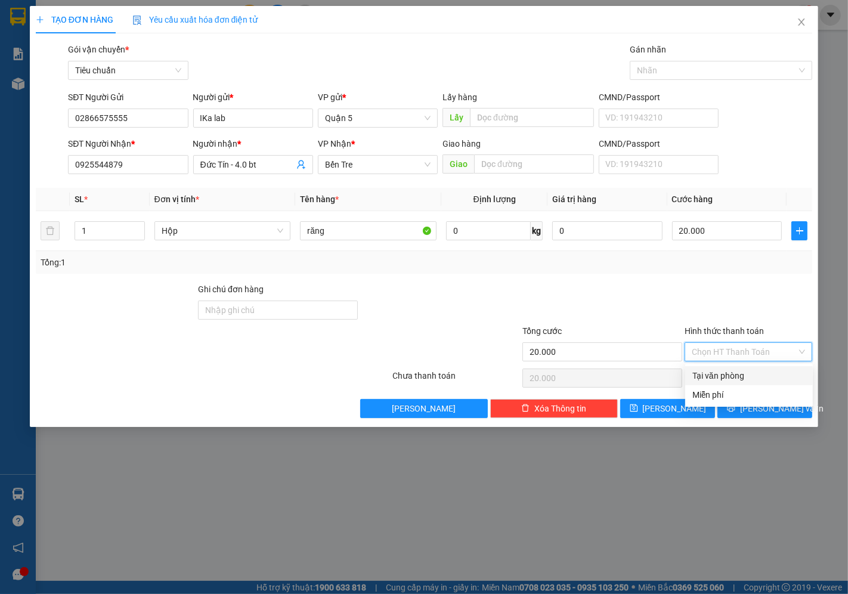
click at [719, 380] on div "Tại văn phòng" at bounding box center [748, 375] width 113 height 13
click at [753, 401] on button "[PERSON_NAME] và In" at bounding box center [764, 408] width 95 height 19
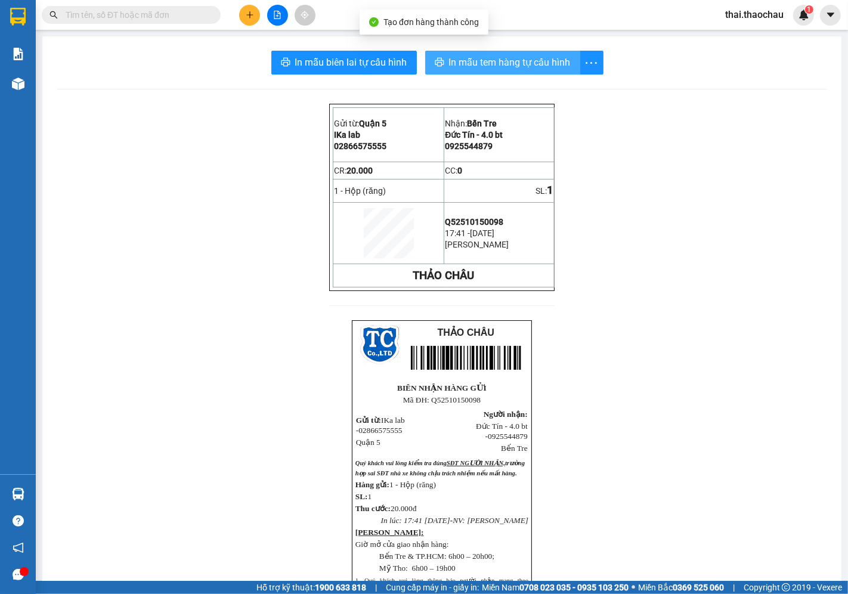
click at [521, 58] on span "In mẫu tem hàng tự cấu hình" at bounding box center [510, 62] width 122 height 15
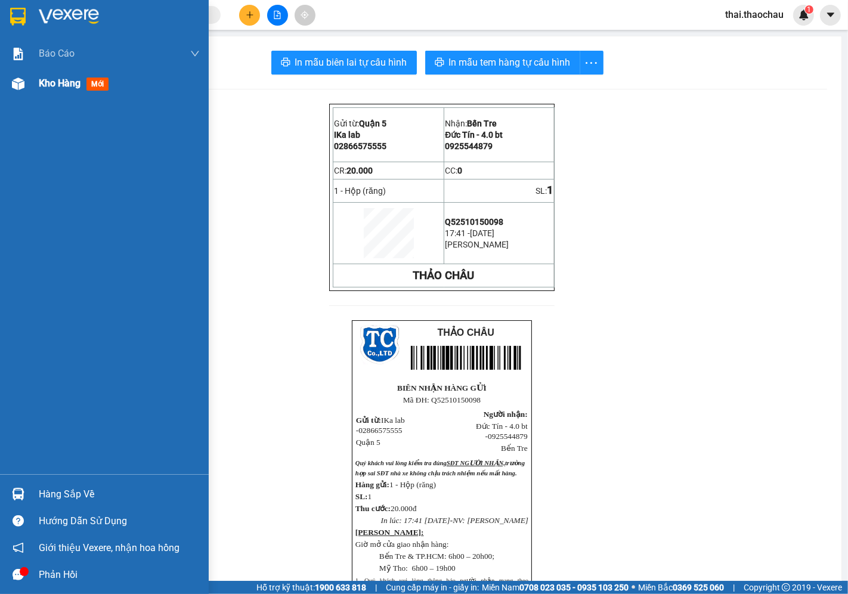
click at [55, 84] on span "Kho hàng" at bounding box center [60, 82] width 42 height 11
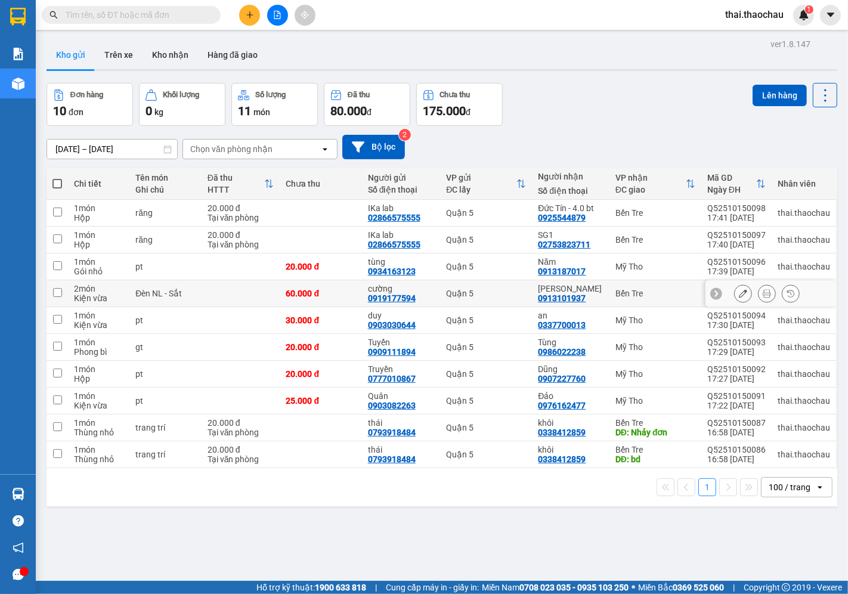
click at [603, 296] on td "Tín Phong 0913101937" at bounding box center [570, 293] width 77 height 27
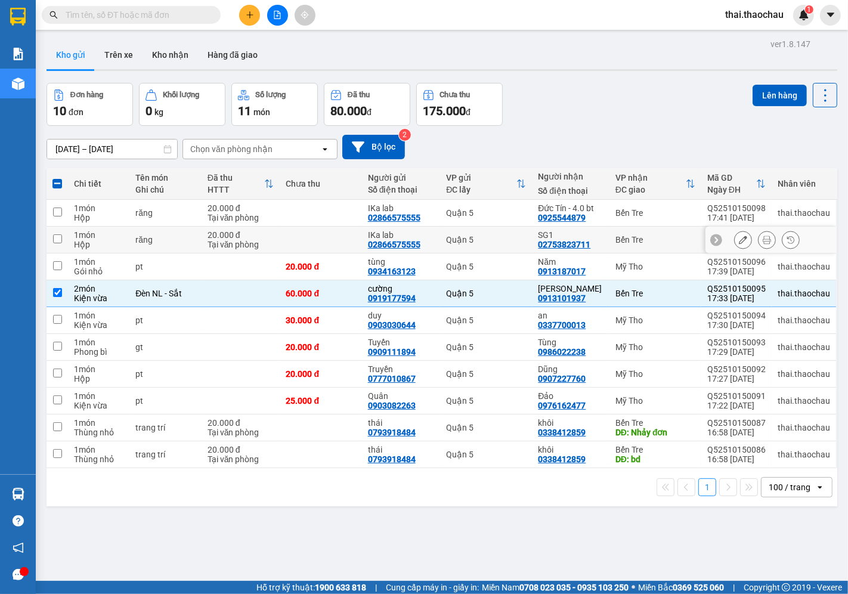
click at [594, 246] on div "SG1 02753823711" at bounding box center [570, 239] width 65 height 19
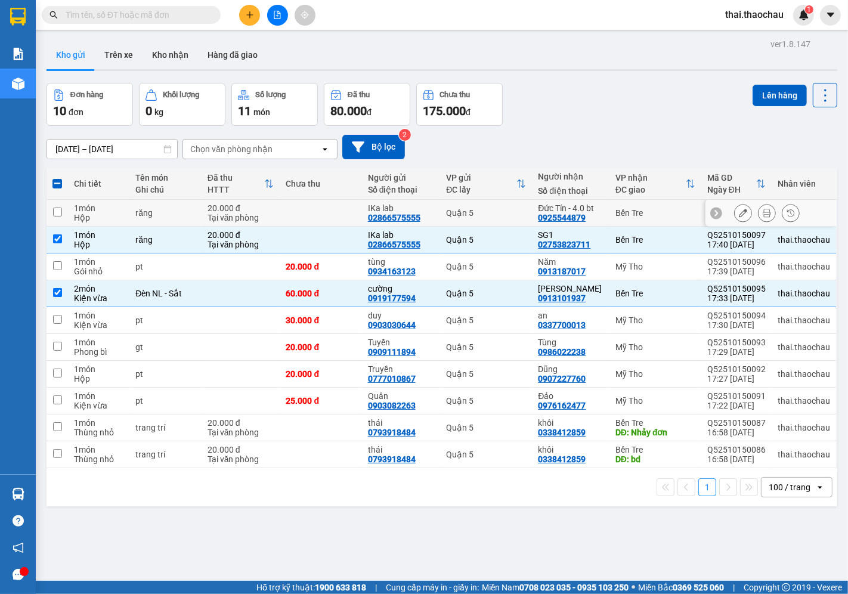
click at [601, 212] on td "Đức Tín - 4.0 bt 0925544879" at bounding box center [570, 213] width 77 height 27
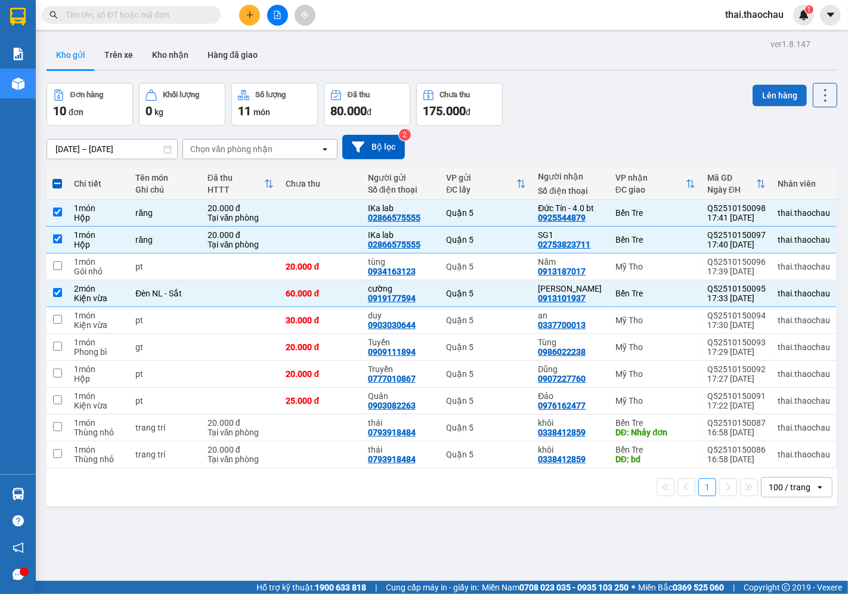
click at [777, 90] on button "Lên hàng" at bounding box center [779, 95] width 54 height 21
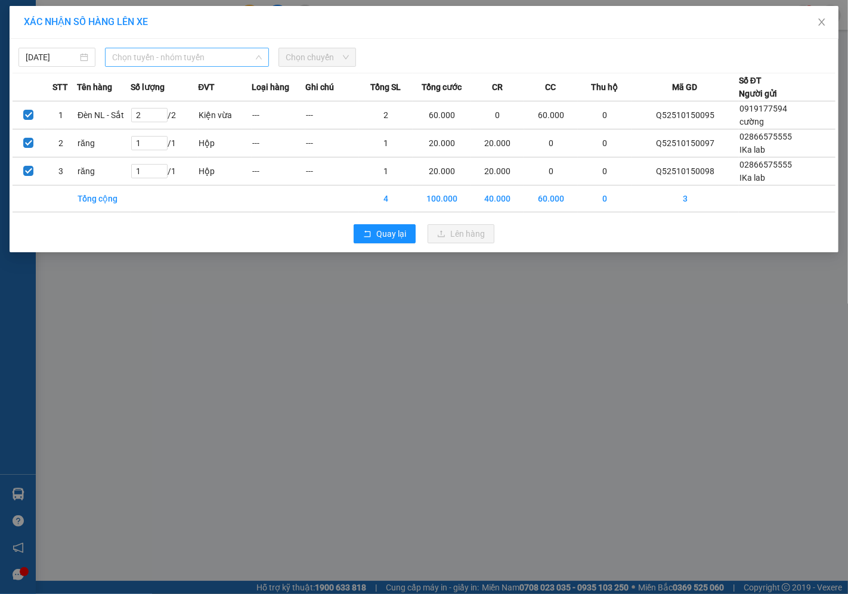
click at [168, 60] on span "Chọn tuyến - nhóm tuyến" at bounding box center [187, 57] width 150 height 18
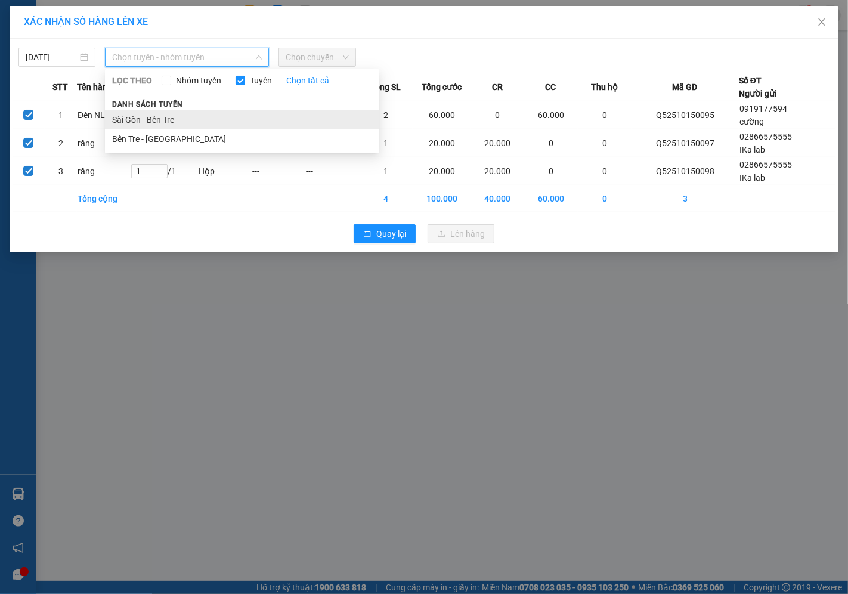
click at [157, 116] on li "Sài Gòn - Bến Tre" at bounding box center [242, 119] width 274 height 19
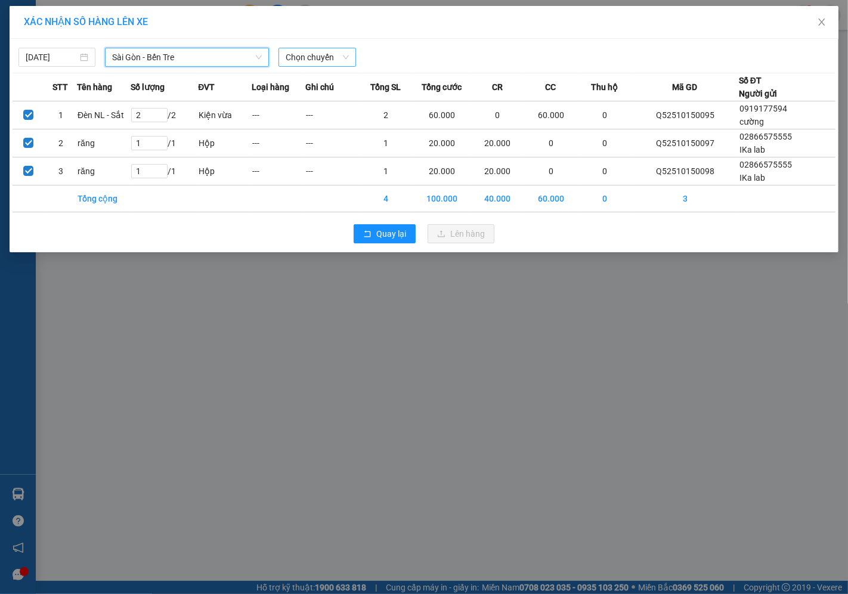
click at [301, 51] on span "Chọn chuyến" at bounding box center [316, 57] width 63 height 18
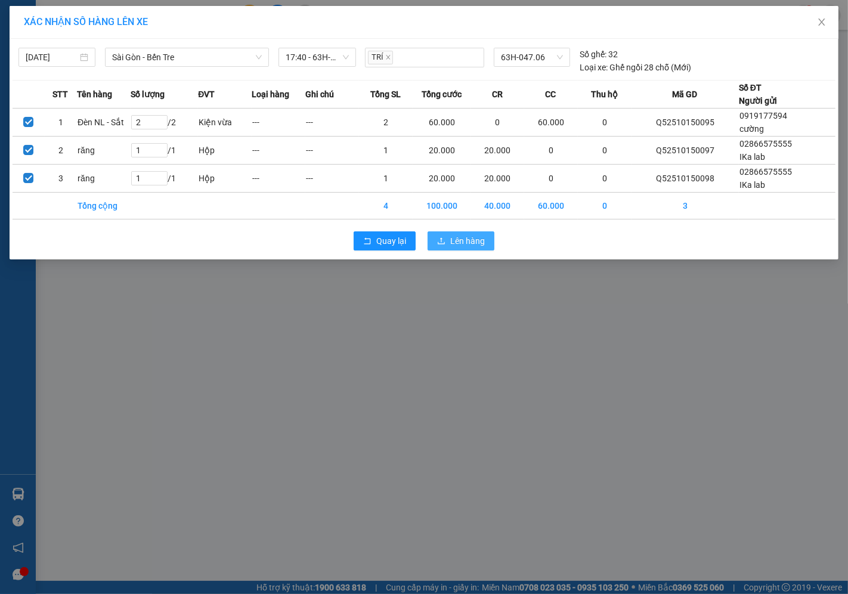
click at [456, 241] on span "Lên hàng" at bounding box center [467, 240] width 35 height 13
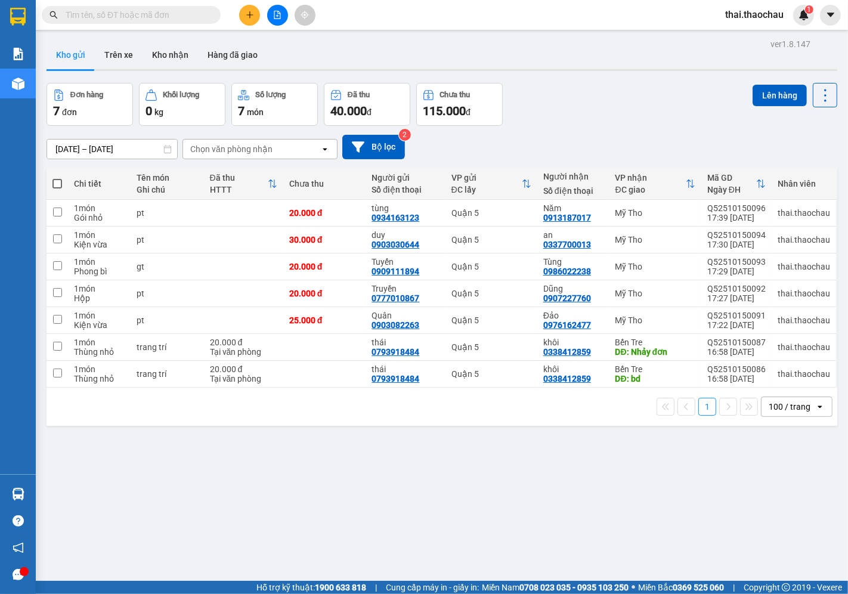
click at [257, 7] on div at bounding box center [276, 15] width 89 height 21
click at [249, 17] on icon "plus" at bounding box center [250, 15] width 8 height 8
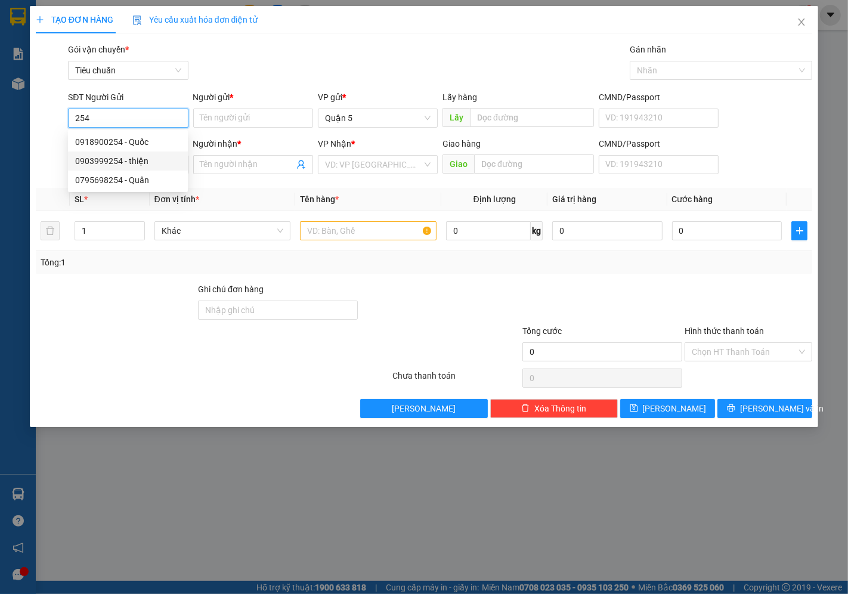
click at [118, 162] on div "0903999254 - thiện" at bounding box center [127, 160] width 105 height 13
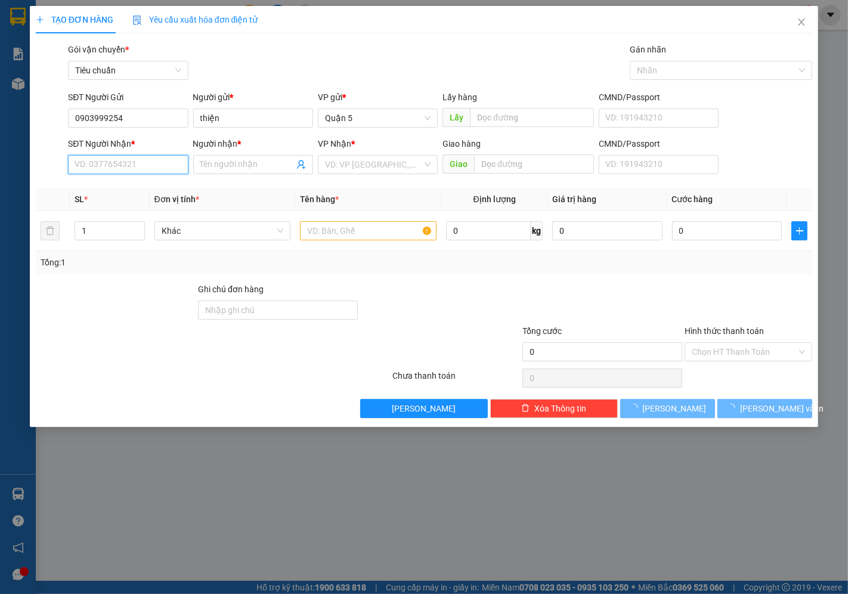
click at [182, 168] on input "SĐT Người Nhận *" at bounding box center [128, 164] width 120 height 19
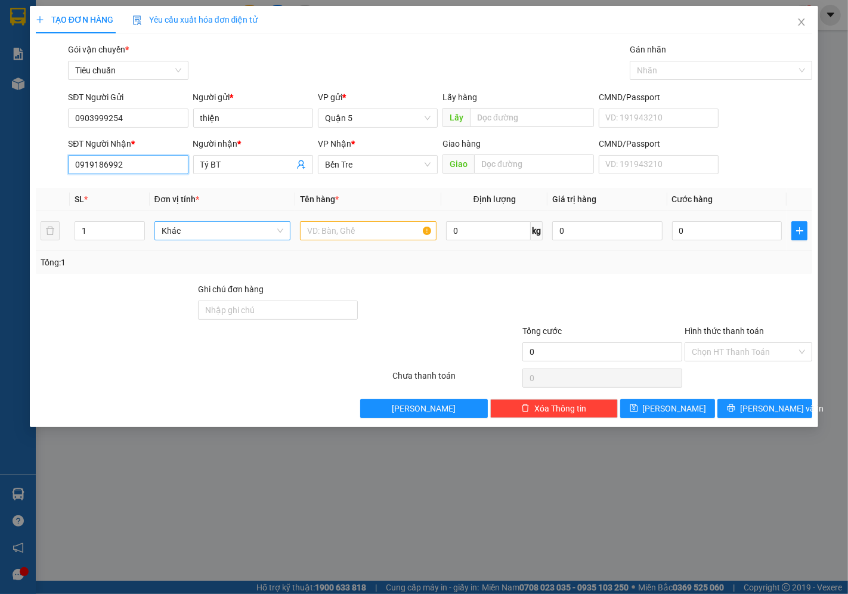
click at [175, 222] on span "Khác" at bounding box center [223, 231] width 122 height 18
click at [342, 229] on input "text" at bounding box center [368, 230] width 136 height 19
click at [690, 226] on input "0" at bounding box center [727, 230] width 110 height 19
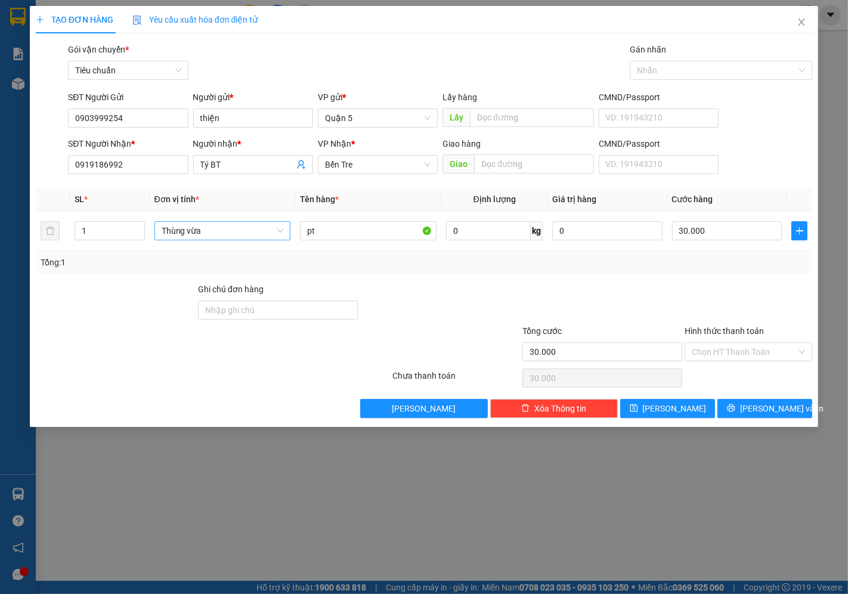
click at [771, 395] on div "Transit Pickup Surcharge Ids Transit Deliver Surcharge Ids Transit Deliver Surc…" at bounding box center [424, 230] width 776 height 375
click at [766, 405] on span "[PERSON_NAME] và In" at bounding box center [781, 408] width 83 height 13
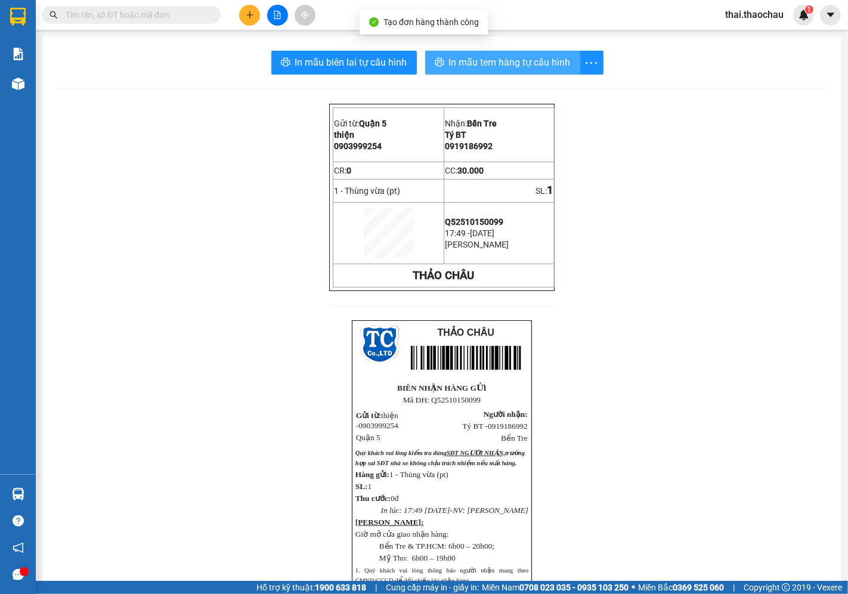
click at [487, 72] on button "In mẫu tem hàng tự cấu hình" at bounding box center [502, 63] width 155 height 24
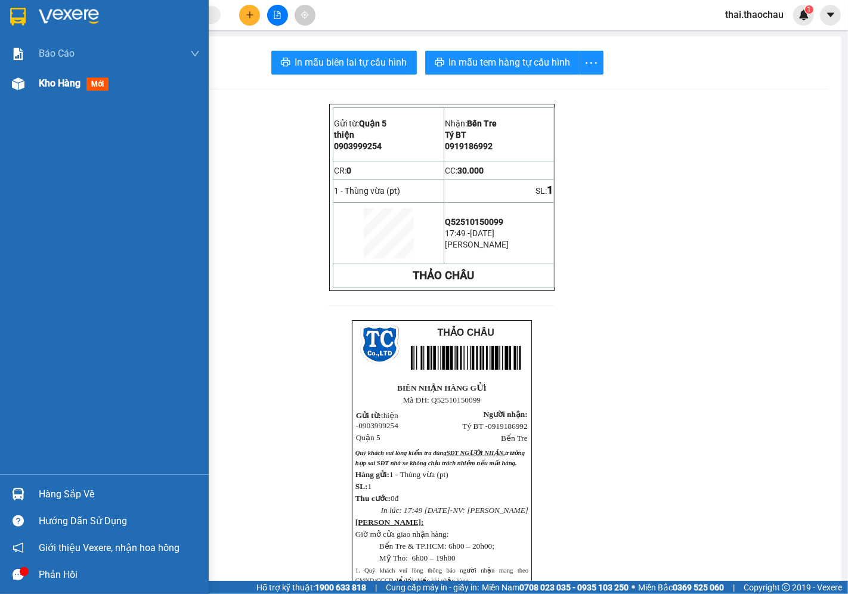
click at [49, 70] on div "Kho hàng mới" at bounding box center [119, 84] width 161 height 30
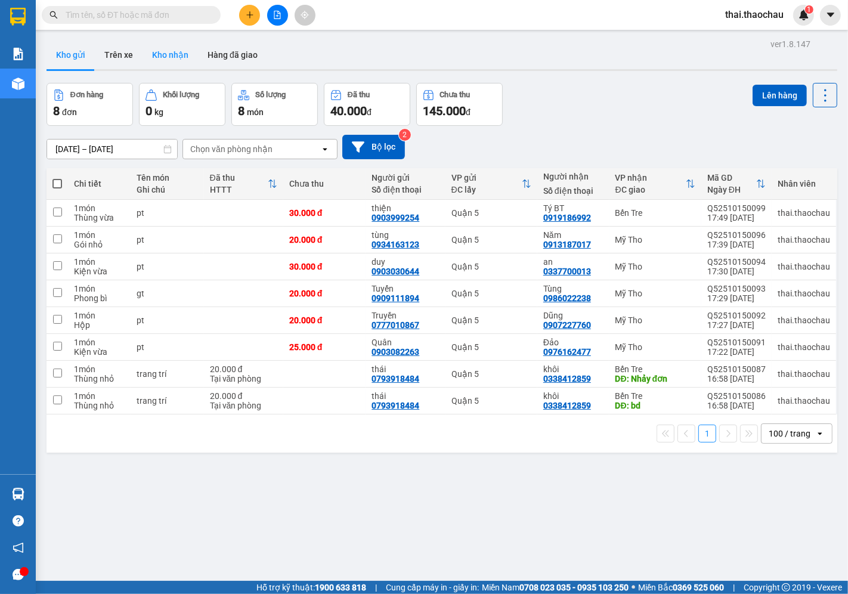
click at [163, 42] on button "Kho nhận" at bounding box center [169, 55] width 55 height 29
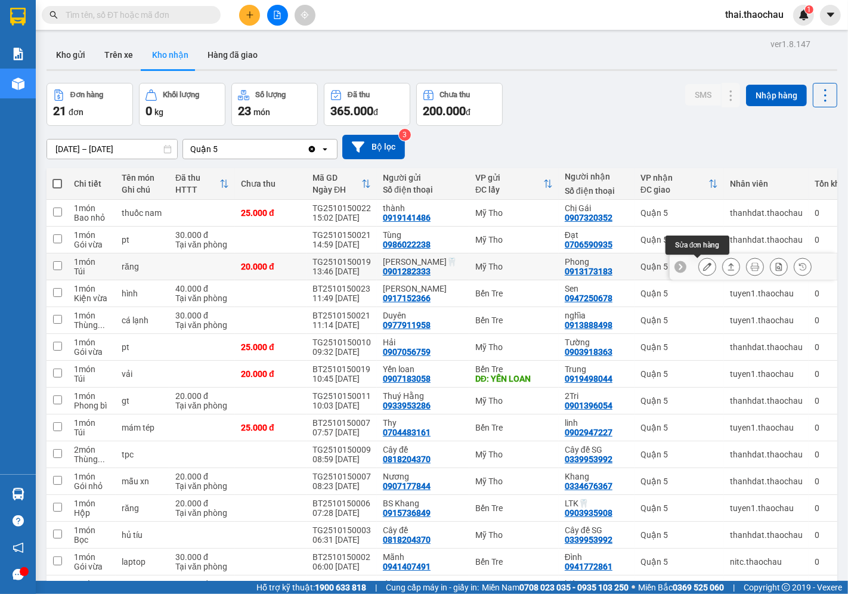
click at [703, 267] on icon at bounding box center [707, 266] width 8 height 8
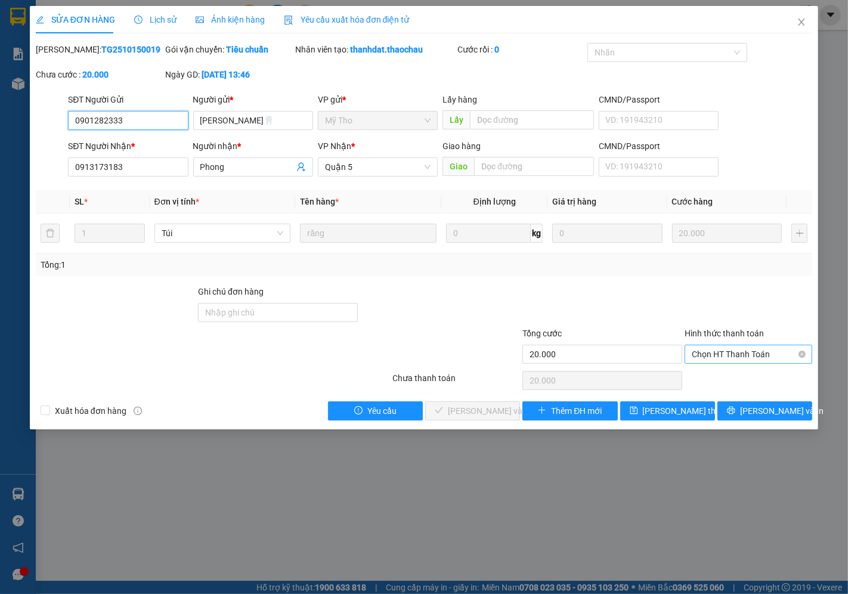
click at [731, 348] on span "Chọn HT Thanh Toán" at bounding box center [747, 354] width 113 height 18
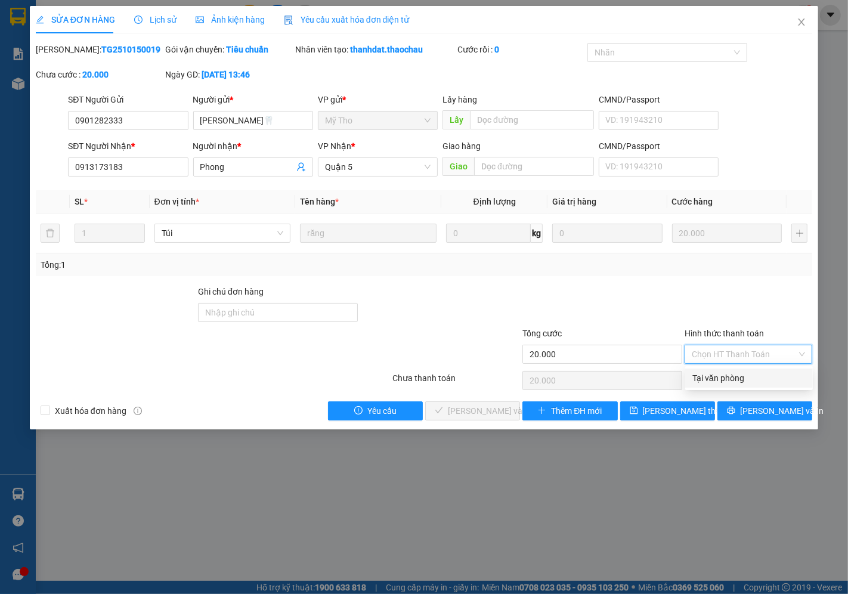
click at [707, 380] on div "Tại văn phòng" at bounding box center [748, 377] width 113 height 13
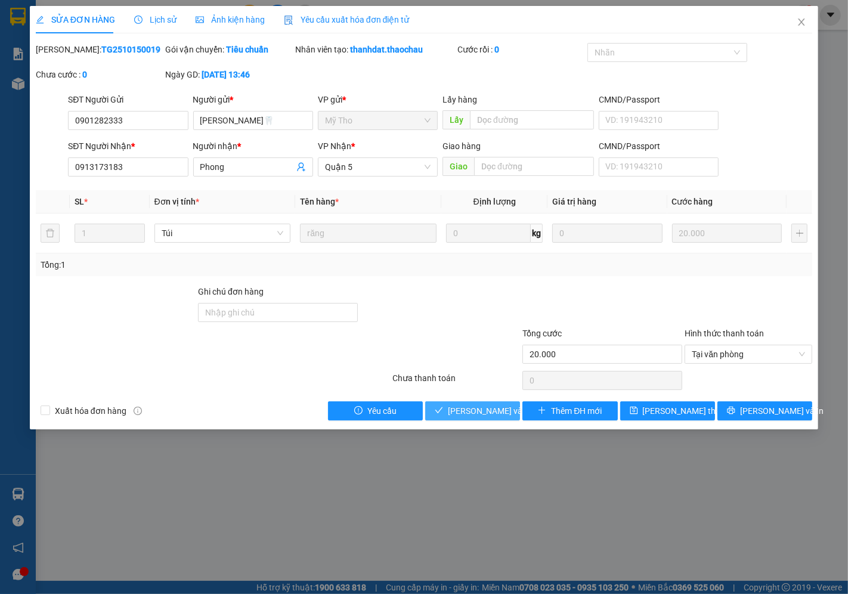
click at [461, 412] on span "[PERSON_NAME] và Giao hàng" at bounding box center [505, 410] width 114 height 13
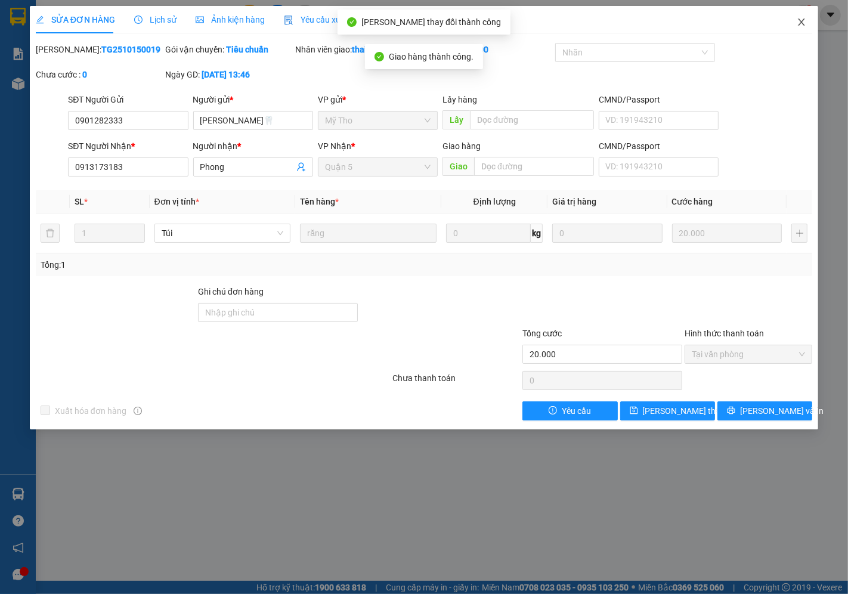
click at [802, 20] on icon "close" at bounding box center [801, 22] width 10 height 10
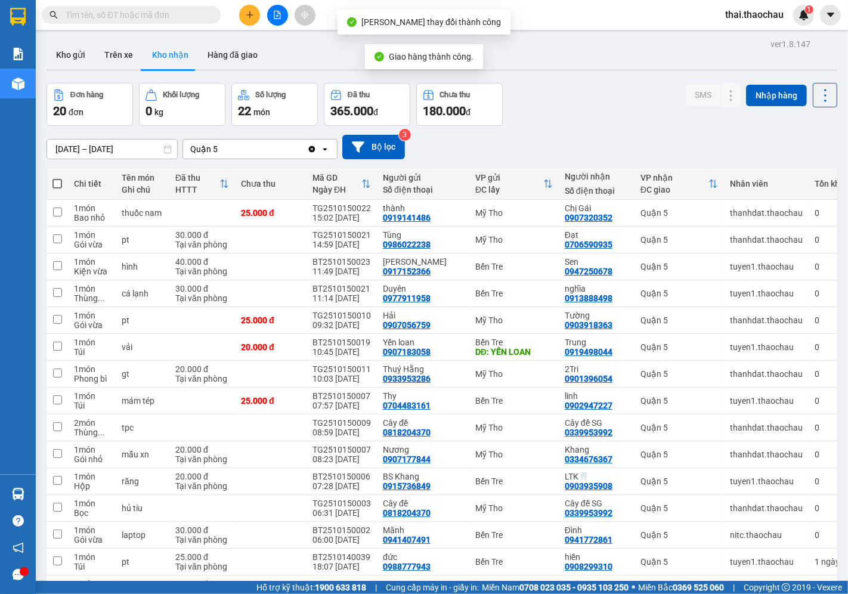
click at [253, 12] on icon "plus" at bounding box center [250, 15] width 8 height 8
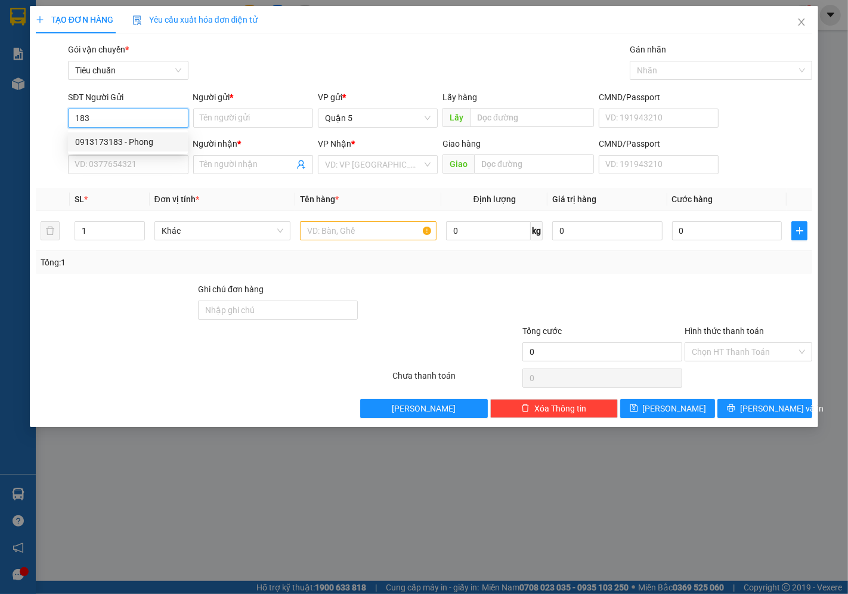
click at [129, 144] on div "0913173183 - Phong" at bounding box center [127, 141] width 105 height 13
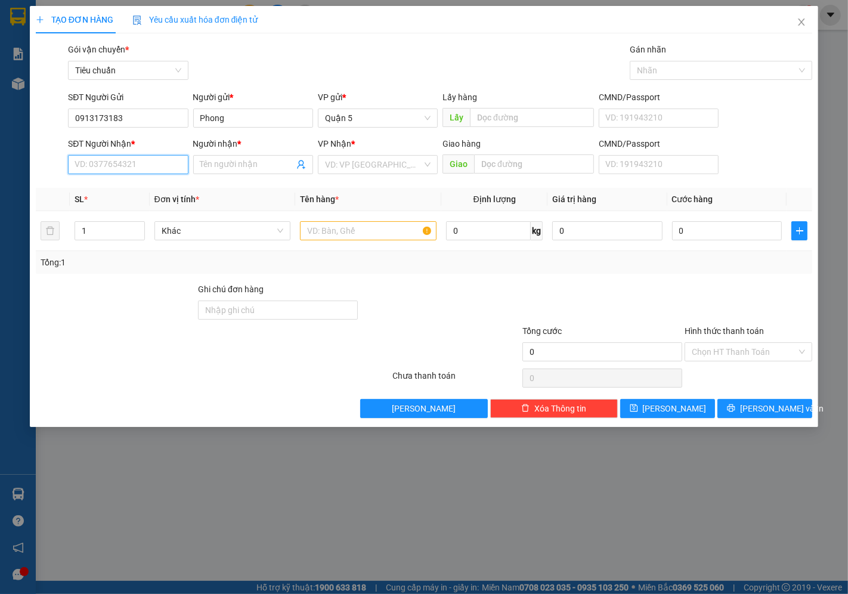
click at [124, 161] on input "SĐT Người Nhận *" at bounding box center [128, 164] width 120 height 19
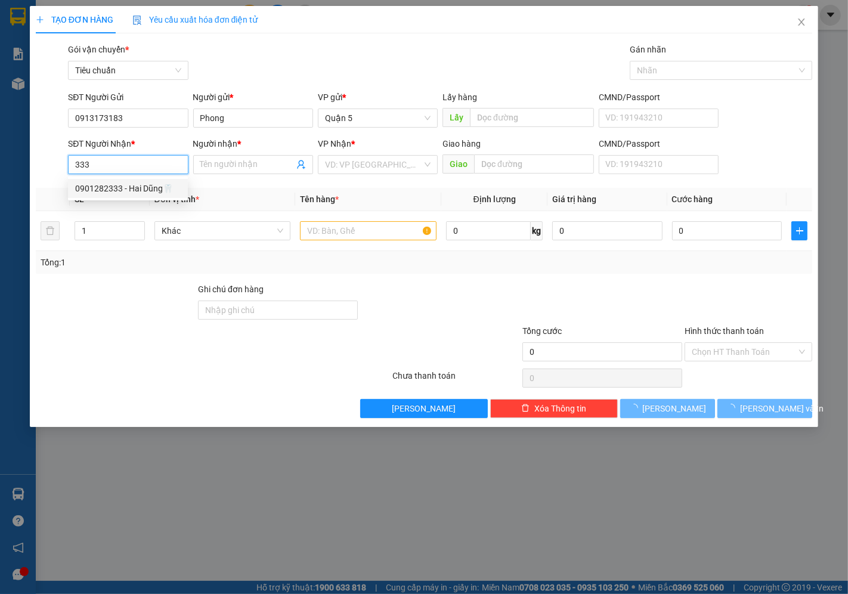
click at [133, 185] on div "0901282333 - Hai Dũng🦷" at bounding box center [127, 188] width 105 height 13
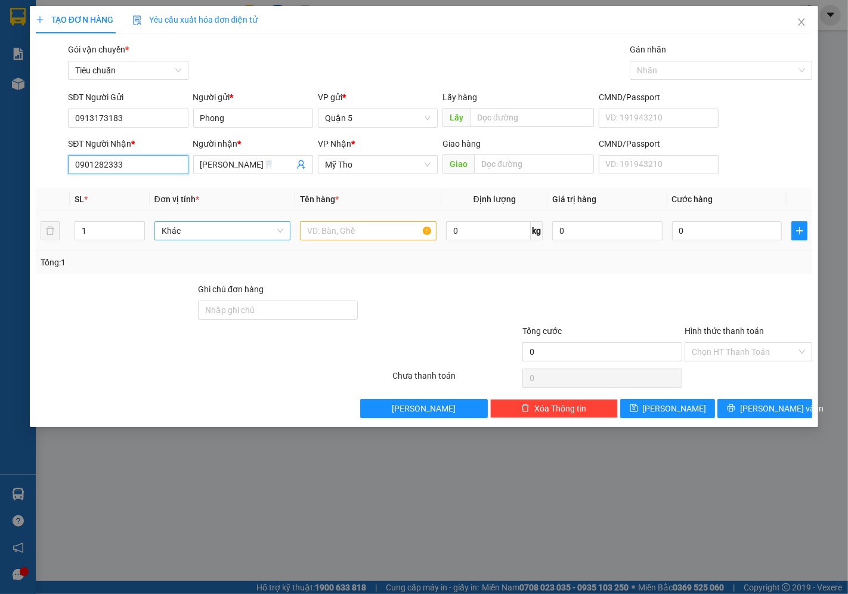
click at [200, 235] on span "Khác" at bounding box center [223, 231] width 122 height 18
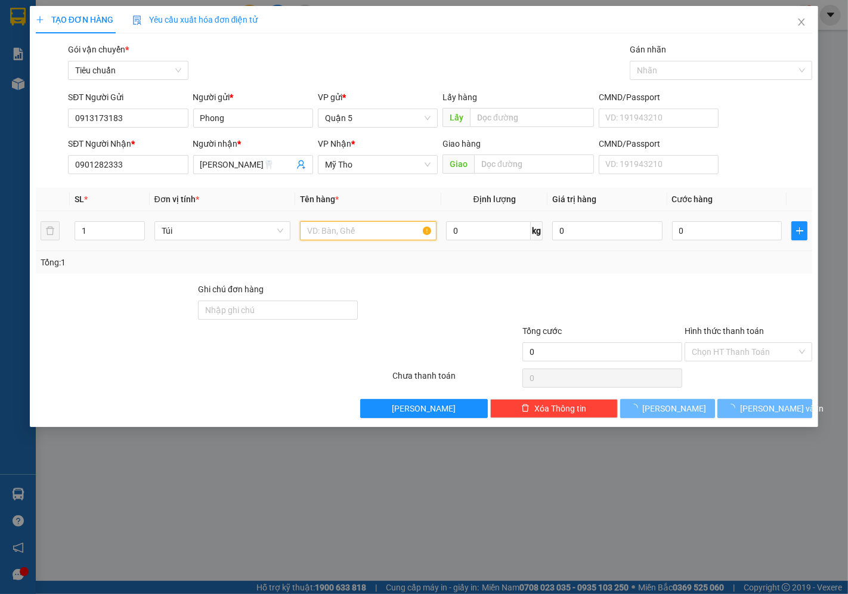
click at [349, 231] on input "text" at bounding box center [368, 230] width 136 height 19
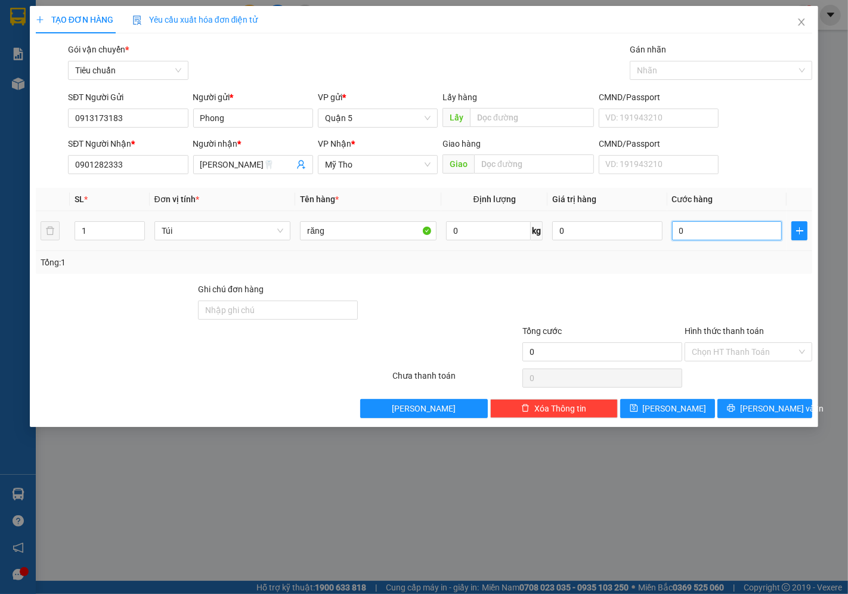
click at [717, 237] on input "0" at bounding box center [727, 230] width 110 height 19
click at [737, 349] on input "Hình thức thanh toán" at bounding box center [743, 352] width 105 height 18
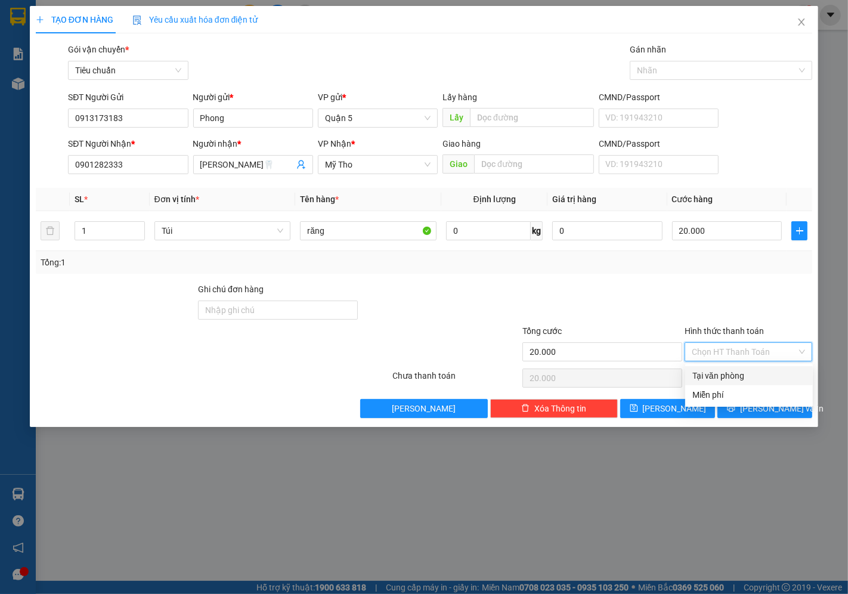
click at [722, 374] on div "Tại văn phòng" at bounding box center [748, 375] width 113 height 13
click at [775, 420] on div "TẠO ĐƠN HÀNG Yêu cầu xuất hóa đơn điện tử Transit Pickup Surcharge Ids Transit …" at bounding box center [424, 216] width 788 height 421
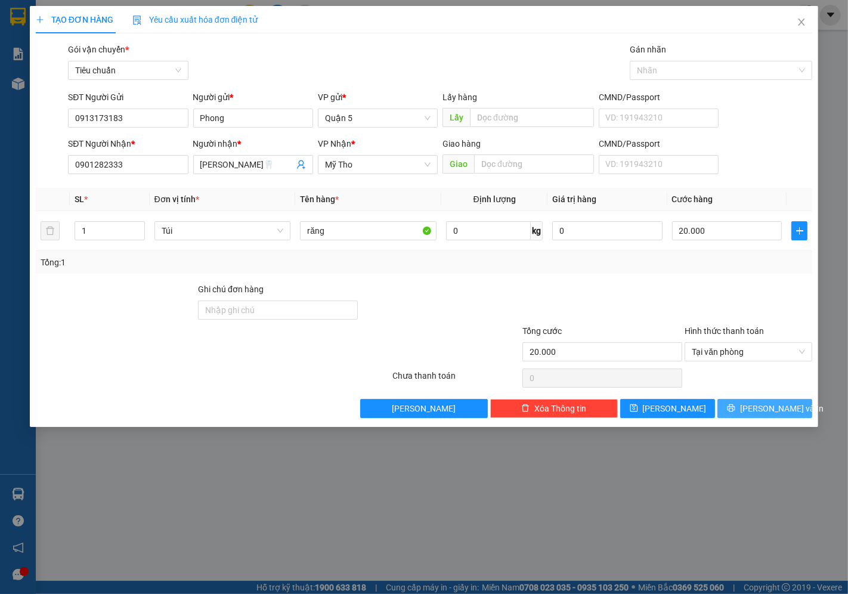
click at [775, 409] on span "[PERSON_NAME] và In" at bounding box center [781, 408] width 83 height 13
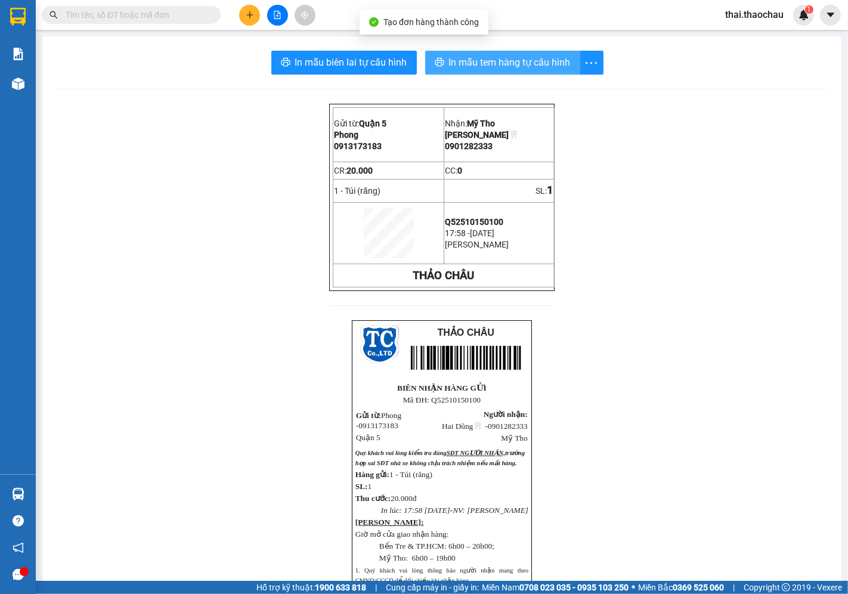
click at [498, 54] on button "In mẫu tem hàng tự cấu hình" at bounding box center [502, 63] width 155 height 24
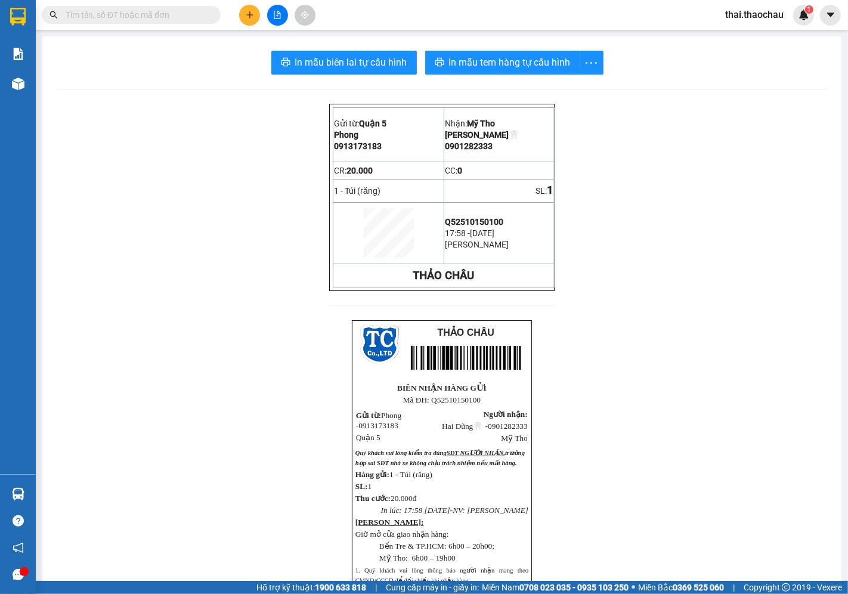
click at [246, 16] on icon "plus" at bounding box center [250, 15] width 8 height 8
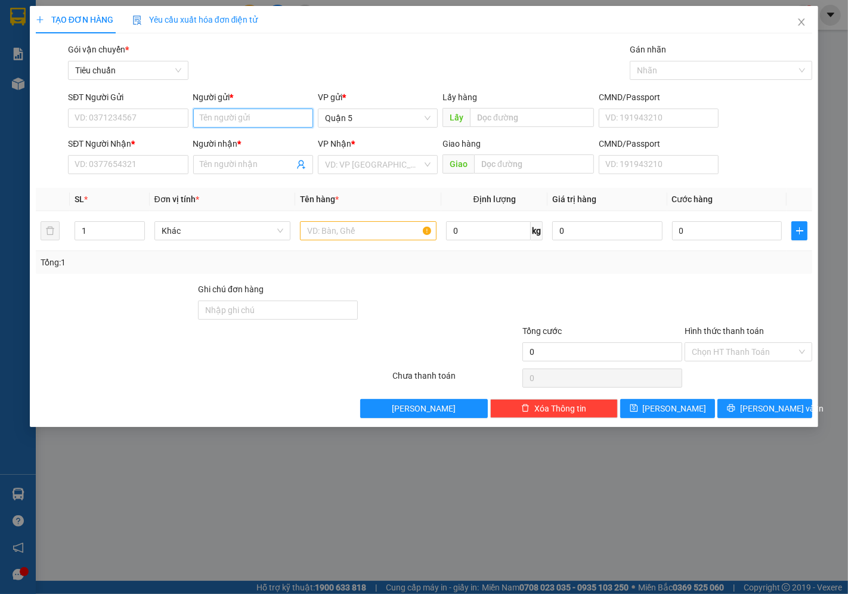
click at [279, 117] on input "Người gửi *" at bounding box center [253, 117] width 120 height 19
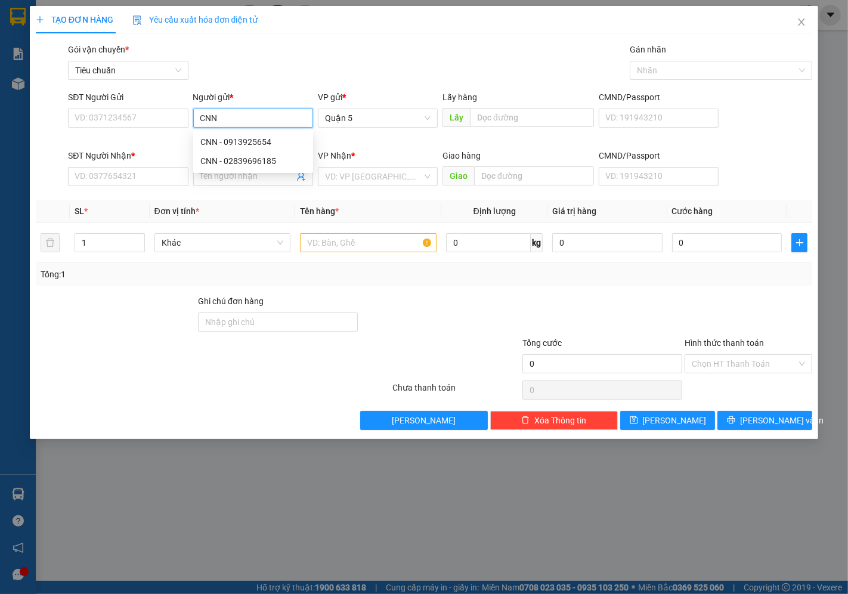
click at [228, 141] on div "CNN - 0913925654" at bounding box center [252, 141] width 105 height 13
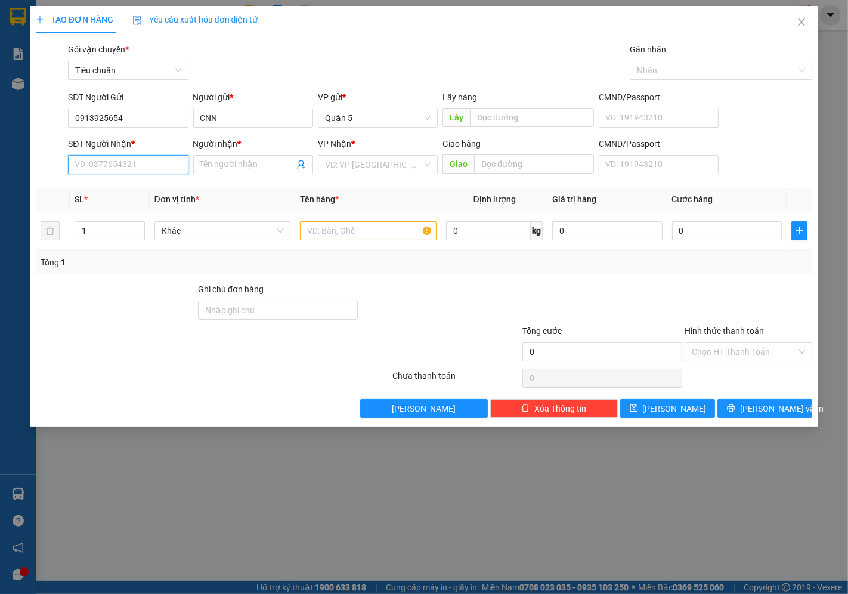
drag, startPoint x: 127, startPoint y: 164, endPoint x: 147, endPoint y: 167, distance: 19.8
click at [128, 164] on input "SĐT Người Nhận *" at bounding box center [128, 164] width 120 height 19
click at [222, 128] on div "Người gửi * CNN" at bounding box center [253, 112] width 120 height 42
click at [236, 122] on input "CNN" at bounding box center [253, 117] width 120 height 19
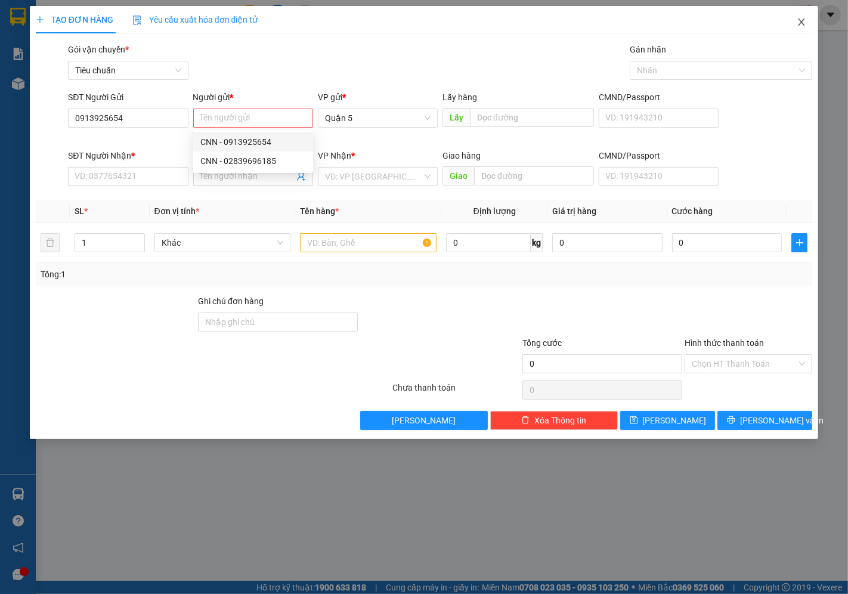
click at [802, 14] on span "Close" at bounding box center [800, 22] width 33 height 33
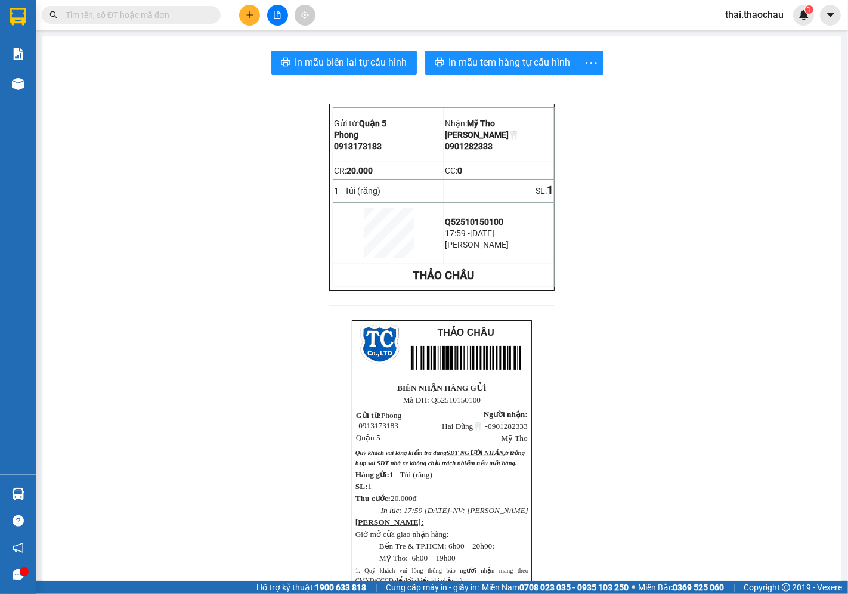
click at [167, 7] on span at bounding box center [131, 15] width 179 height 18
click at [174, 21] on span at bounding box center [131, 15] width 179 height 18
click at [174, 19] on input "text" at bounding box center [136, 14] width 141 height 13
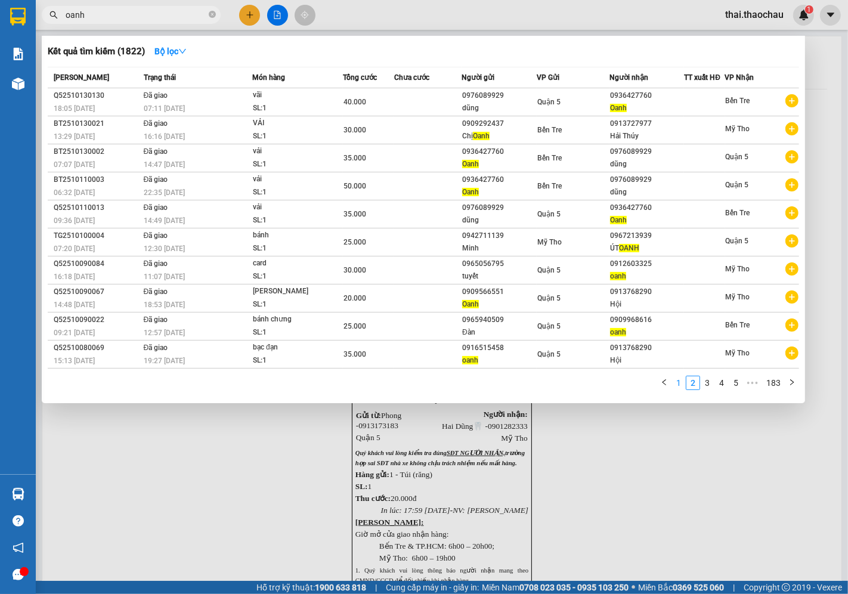
click at [672, 389] on link "1" at bounding box center [678, 382] width 13 height 13
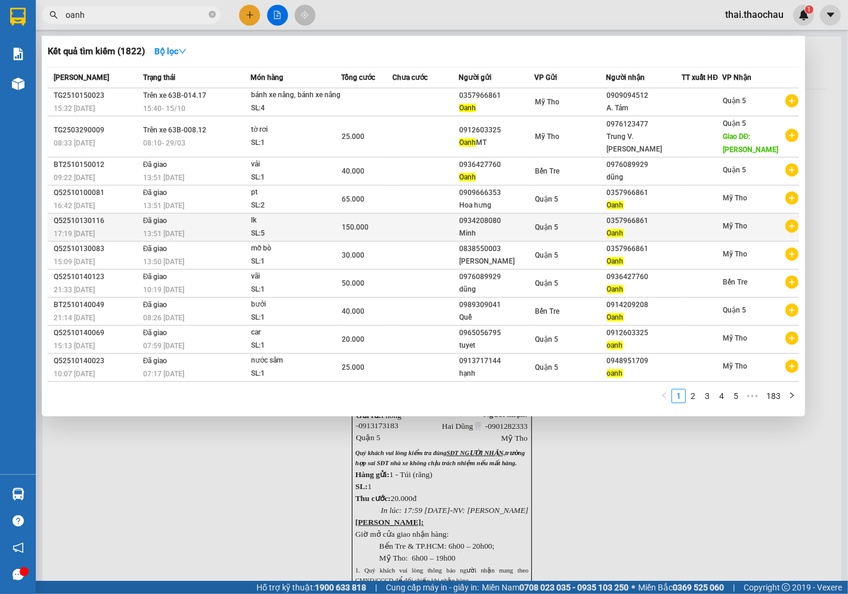
click at [653, 240] on div "Oanh" at bounding box center [644, 233] width 74 height 13
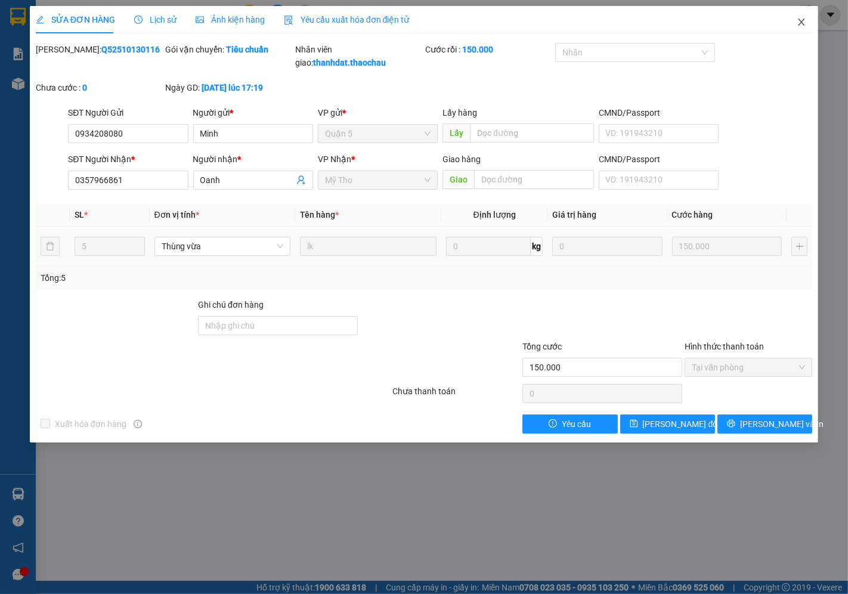
click at [805, 28] on span "Close" at bounding box center [800, 22] width 33 height 33
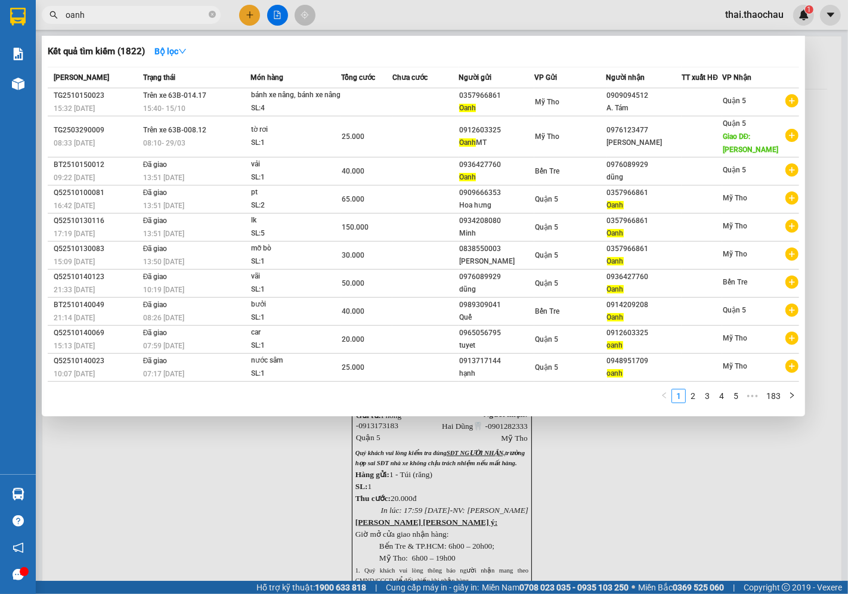
click at [179, 14] on input "oanh" at bounding box center [136, 14] width 141 height 13
paste input "0357966861"
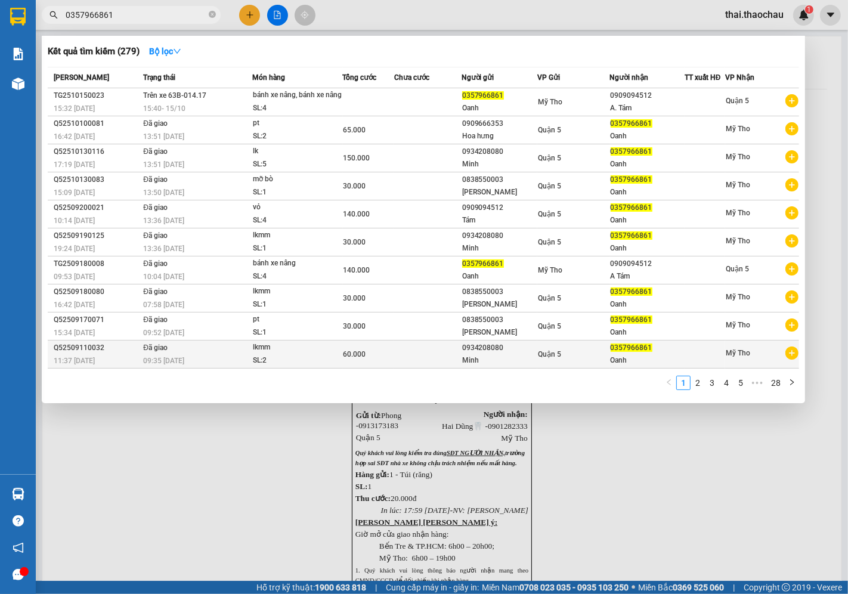
type input "0357966861"
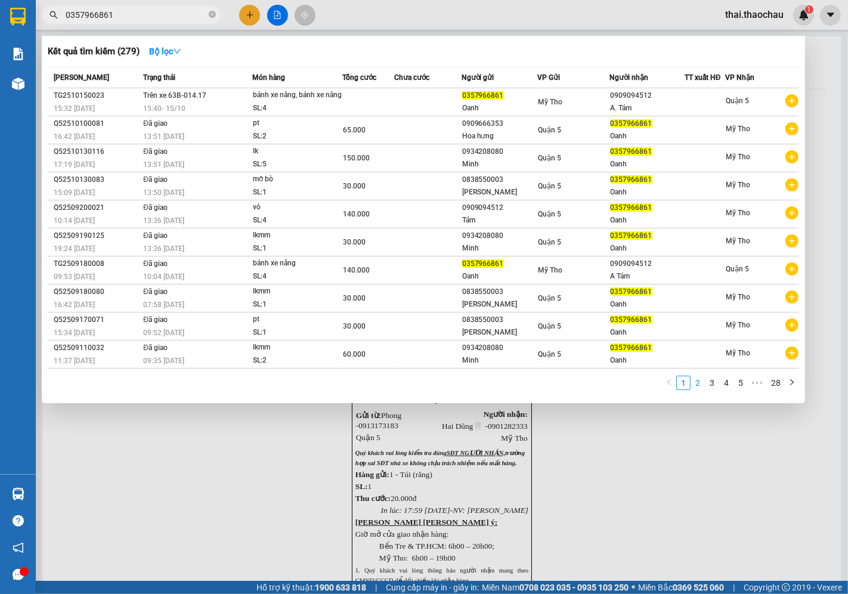
click at [698, 389] on link "2" at bounding box center [697, 382] width 13 height 13
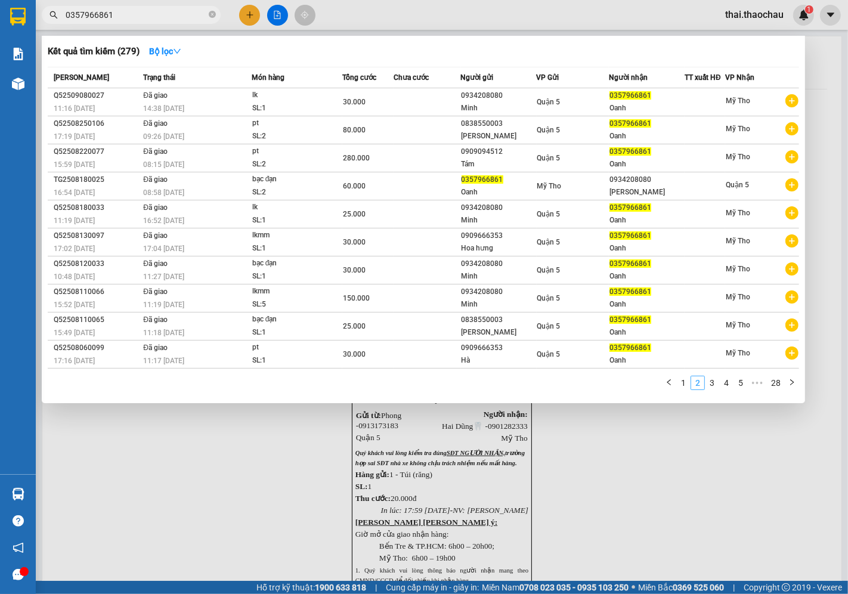
click at [701, 387] on link "2" at bounding box center [697, 382] width 13 height 13
click at [711, 388] on link "3" at bounding box center [711, 382] width 13 height 13
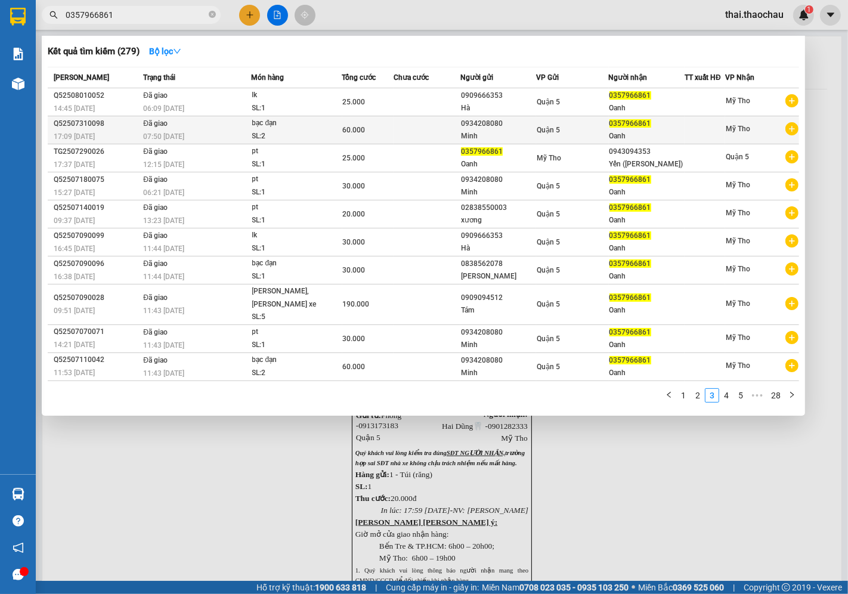
click at [682, 130] on div "Oanh" at bounding box center [646, 136] width 75 height 13
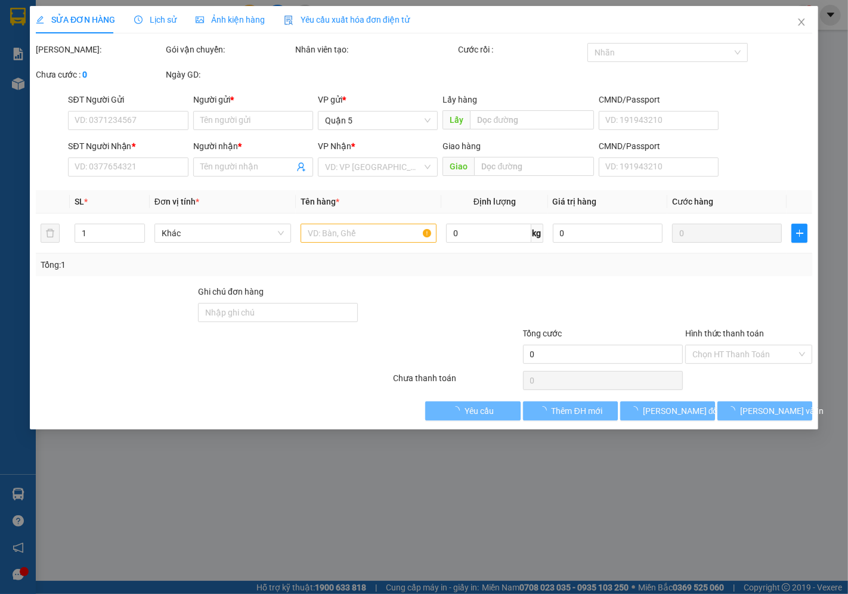
type input "0934208080"
type input "Minh"
type input "0357966861"
type input "Oanh"
type input "60.000"
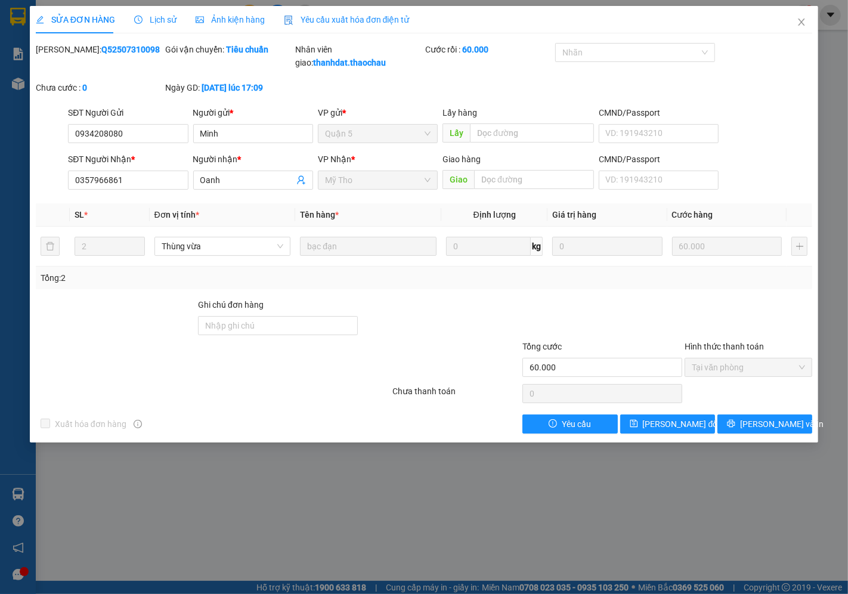
click at [173, 20] on div "SỬA ĐƠN HÀNG Lịch sử Ảnh kiện hàng Yêu cầu xuất hóa đơn điện tử" at bounding box center [223, 19] width 374 height 27
click at [796, 22] on icon "close" at bounding box center [801, 22] width 10 height 10
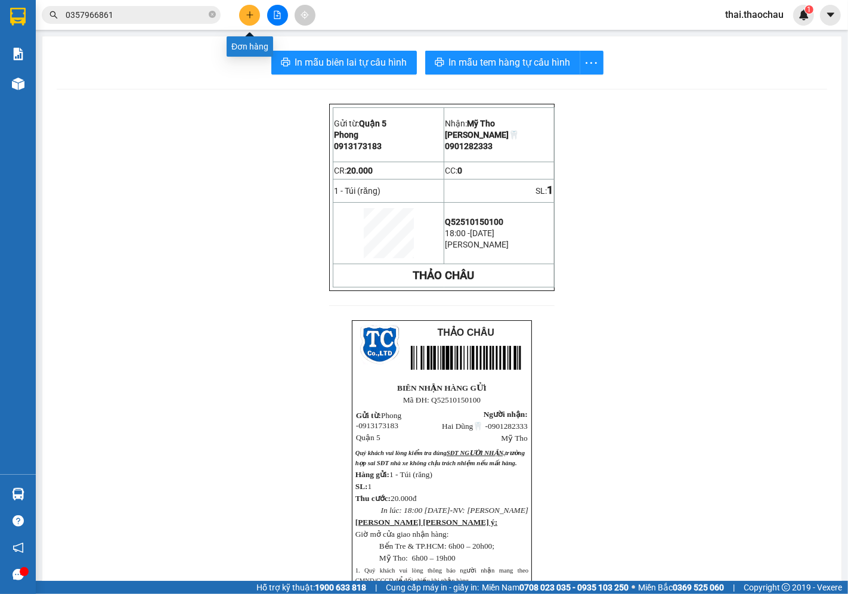
click at [242, 20] on button at bounding box center [249, 15] width 21 height 21
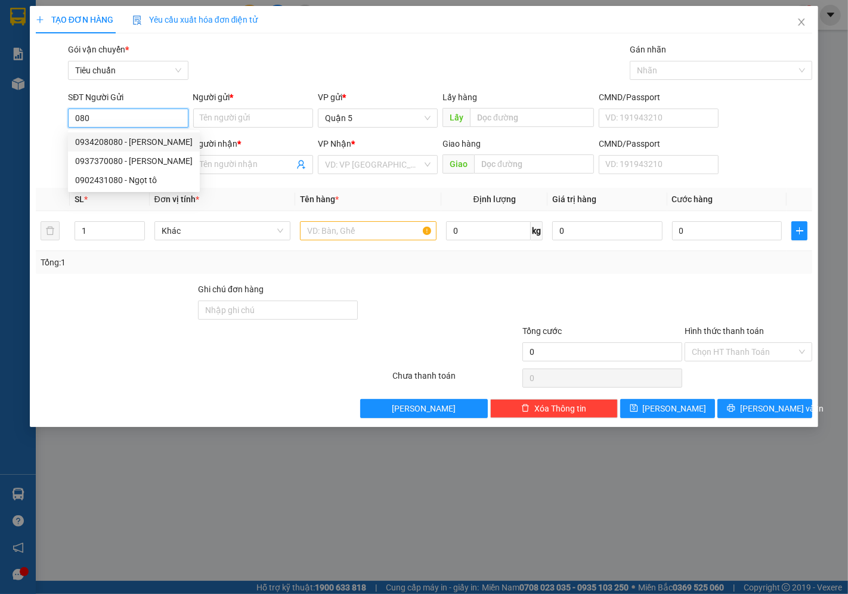
click at [126, 147] on div "0934208080 - Minh" at bounding box center [133, 141] width 117 height 13
type input "0934208080"
type input "Minh"
type input "0934208080"
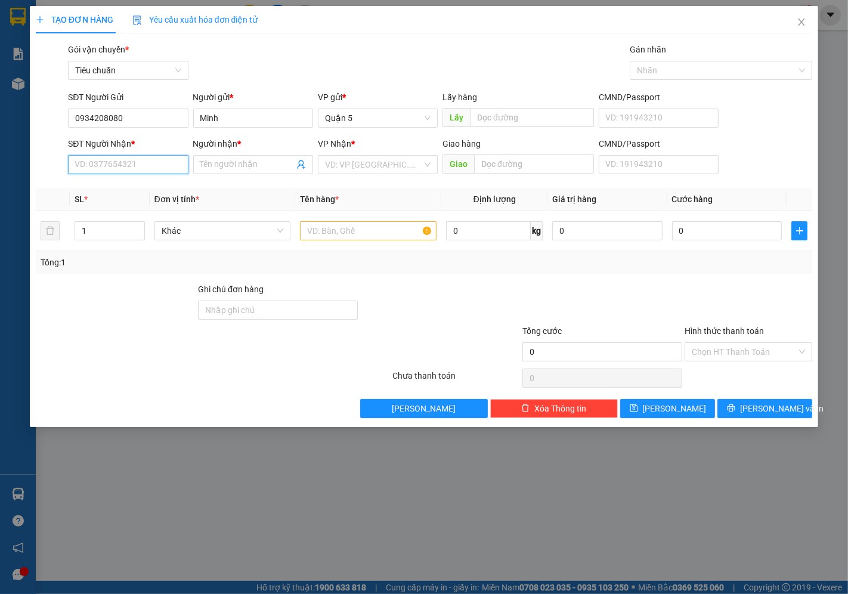
click at [126, 163] on input "SĐT Người Nhận *" at bounding box center [128, 164] width 120 height 19
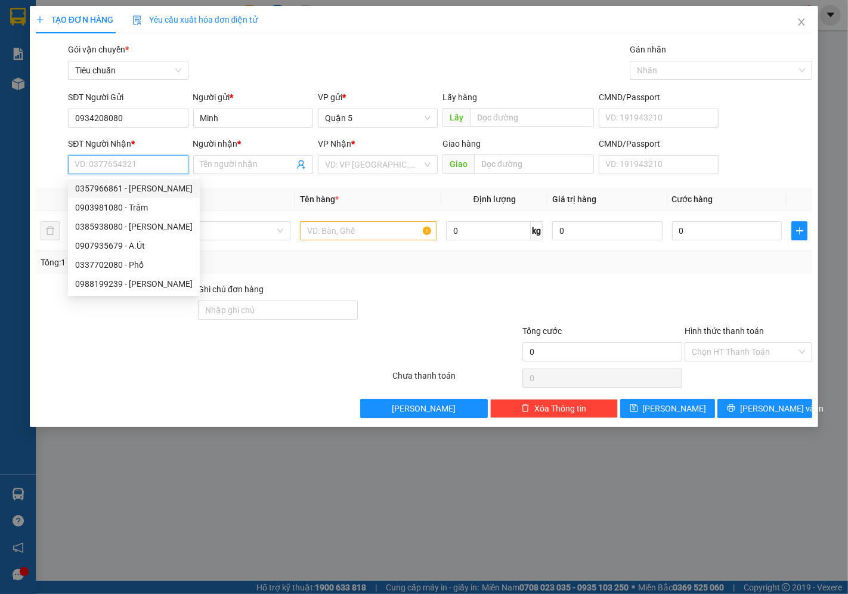
click at [135, 186] on div "0357966861 - Oanh" at bounding box center [133, 188] width 117 height 13
type input "0357966861"
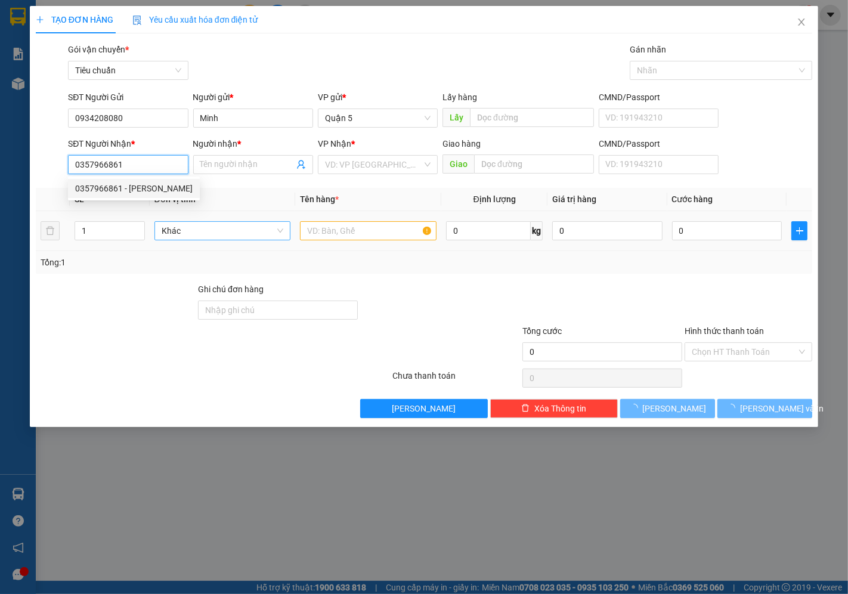
type input "Oanh"
click at [191, 228] on span "Khác" at bounding box center [223, 231] width 122 height 18
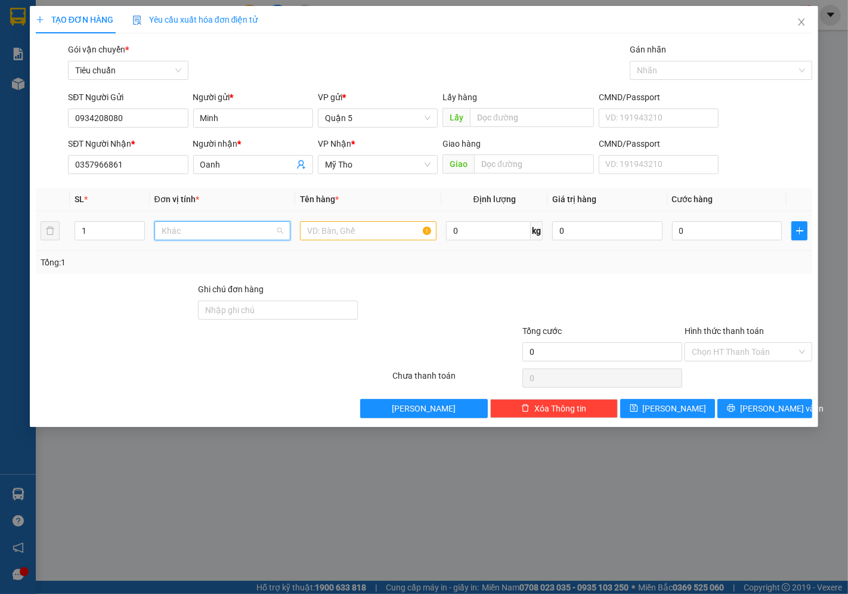
scroll to position [372, 0]
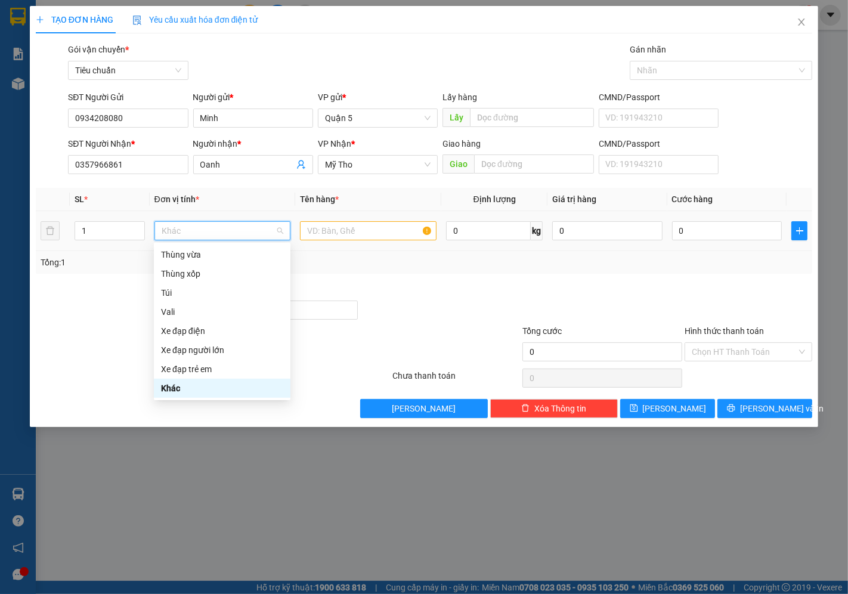
type input "t"
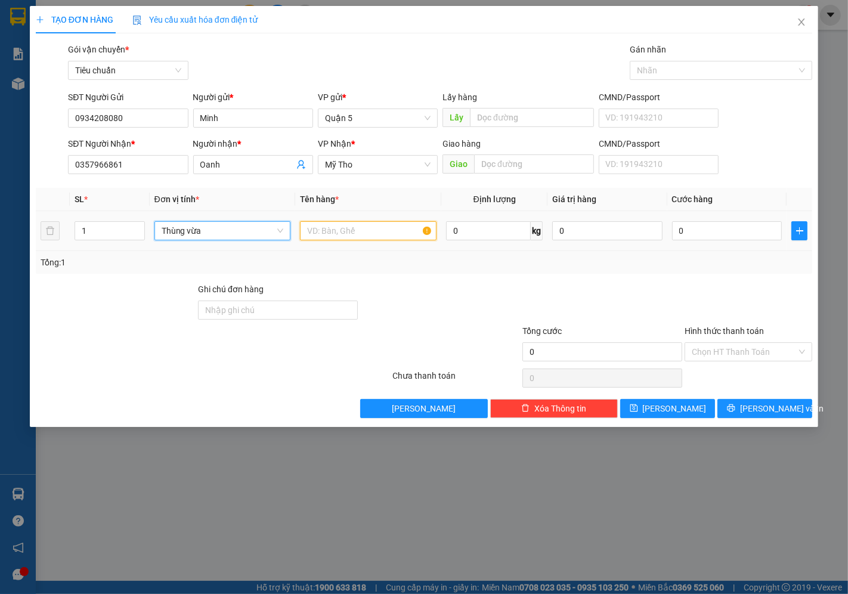
click at [344, 240] on input "text" at bounding box center [368, 230] width 136 height 19
type input "bạc Đạn"
click at [698, 235] on input "0" at bounding box center [727, 230] width 110 height 19
type input "003"
type input "3"
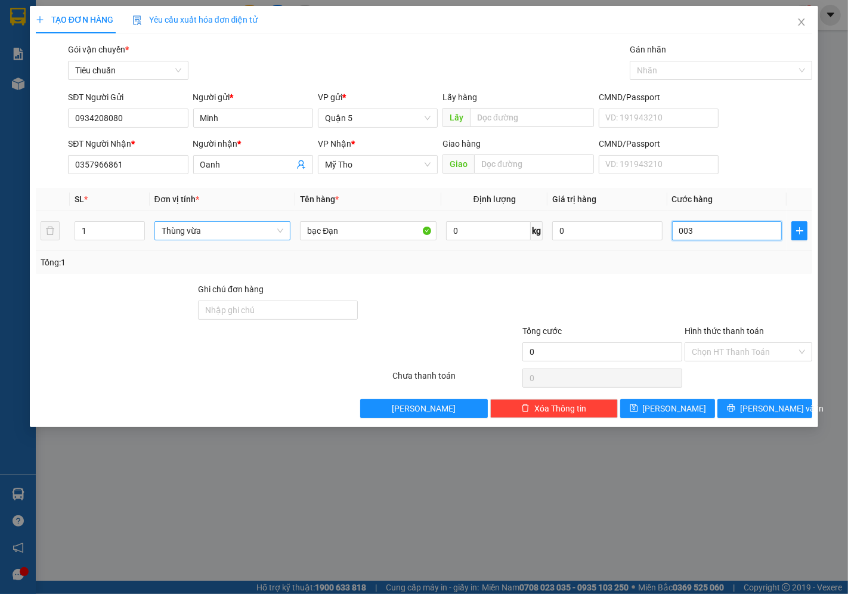
type input "3"
type input "0.030"
type input "30"
click at [747, 358] on input "Hình thức thanh toán" at bounding box center [743, 352] width 105 height 18
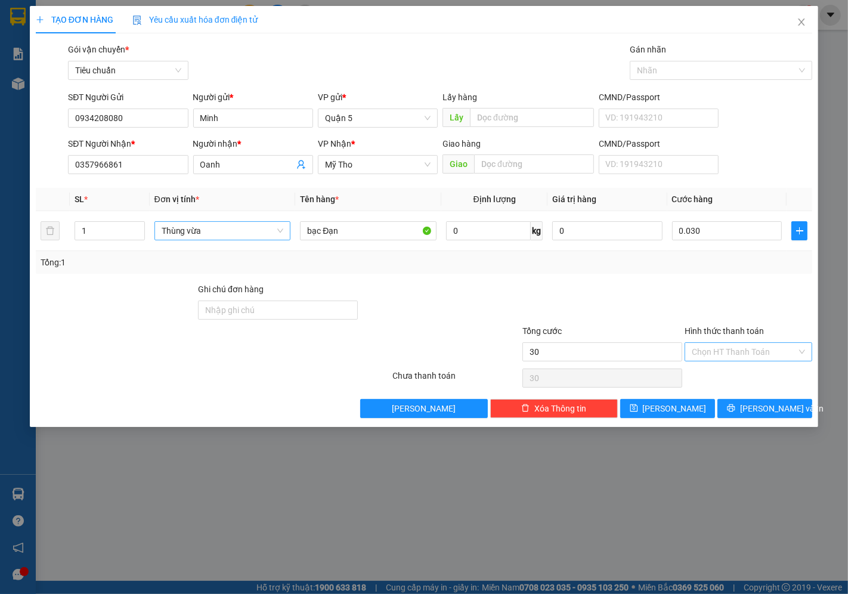
type input "30.000"
click at [741, 375] on div "Tại văn phòng" at bounding box center [748, 375] width 113 height 13
type input "0"
click at [767, 401] on button "[PERSON_NAME] và In" at bounding box center [764, 408] width 95 height 19
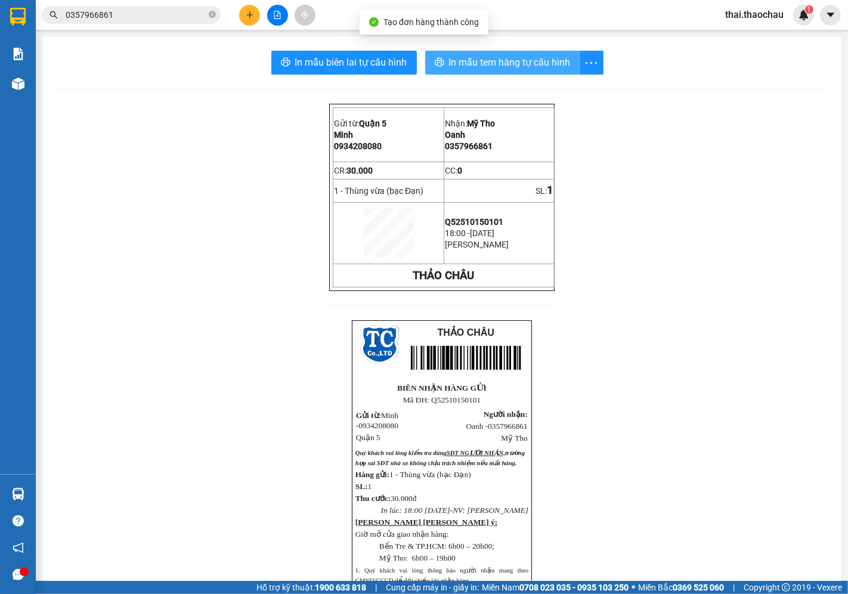
click at [465, 60] on span "In mẫu tem hàng tự cấu hình" at bounding box center [510, 62] width 122 height 15
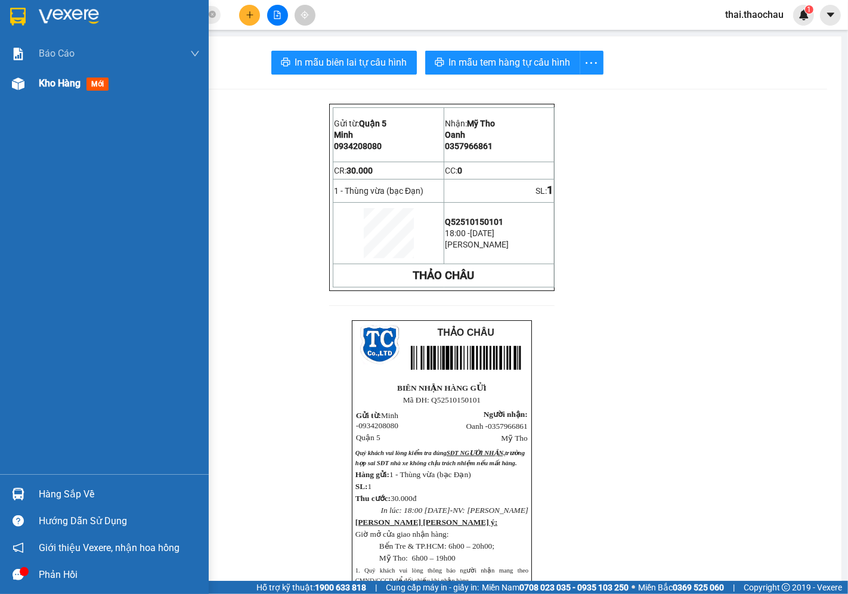
click at [72, 79] on span "Kho hàng" at bounding box center [60, 82] width 42 height 11
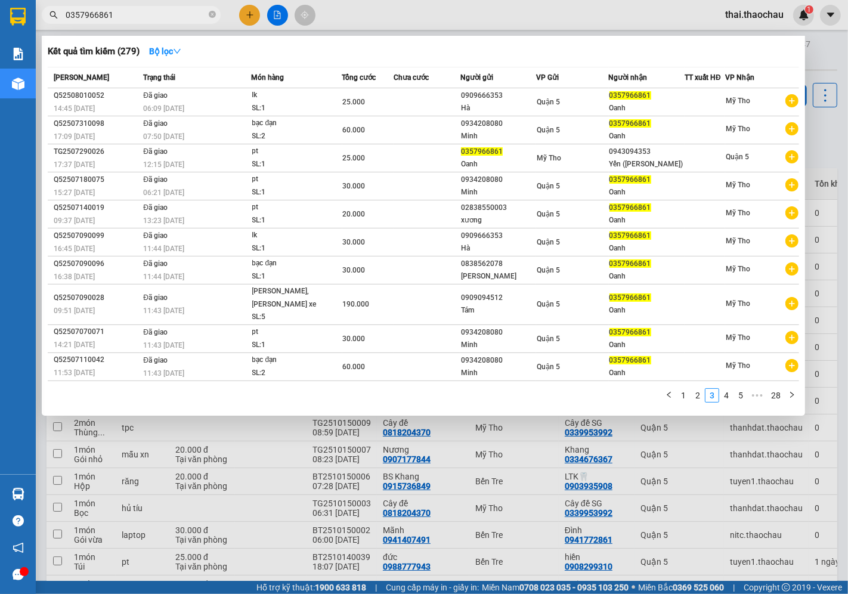
click at [159, 17] on input "0357966861" at bounding box center [136, 14] width 141 height 13
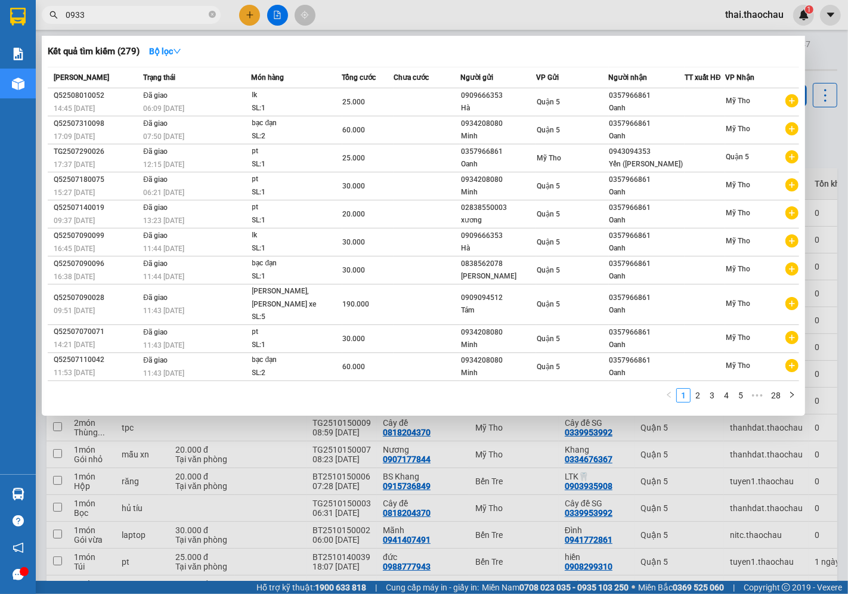
click at [159, 16] on input "0933" at bounding box center [136, 14] width 141 height 13
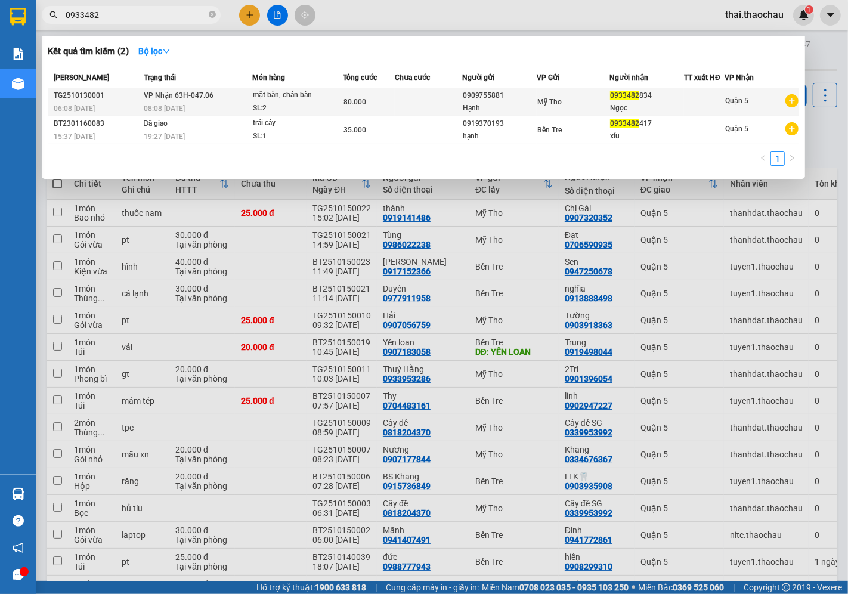
type input "0933482"
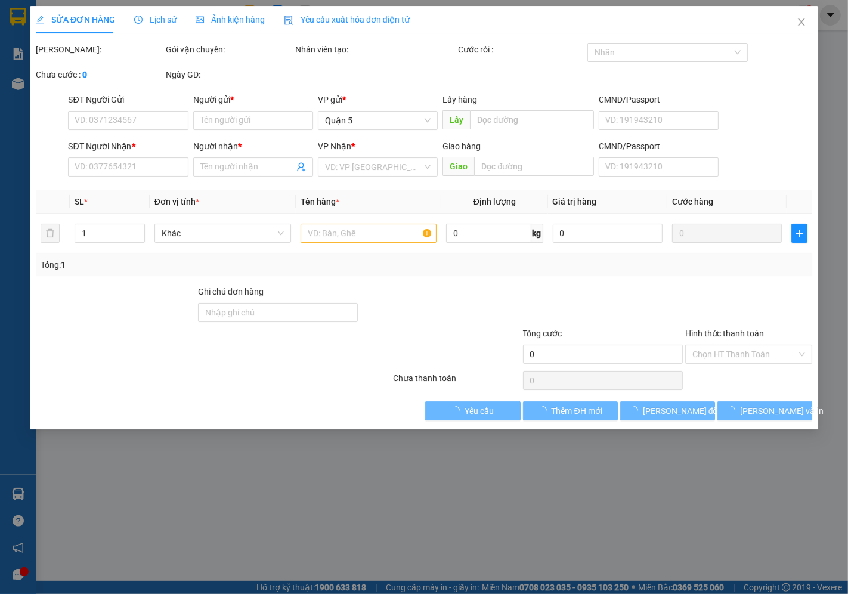
type input "0909755881"
type input "Hạnh"
type input "0933482834"
type input "Ngọc"
type input "80.000"
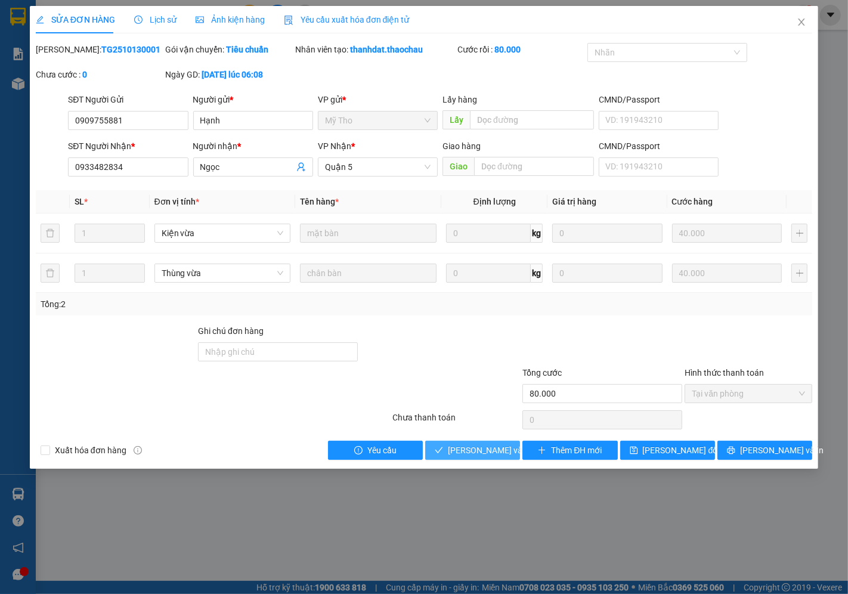
click at [492, 454] on span "[PERSON_NAME] và Giao hàng" at bounding box center [528, 449] width 161 height 13
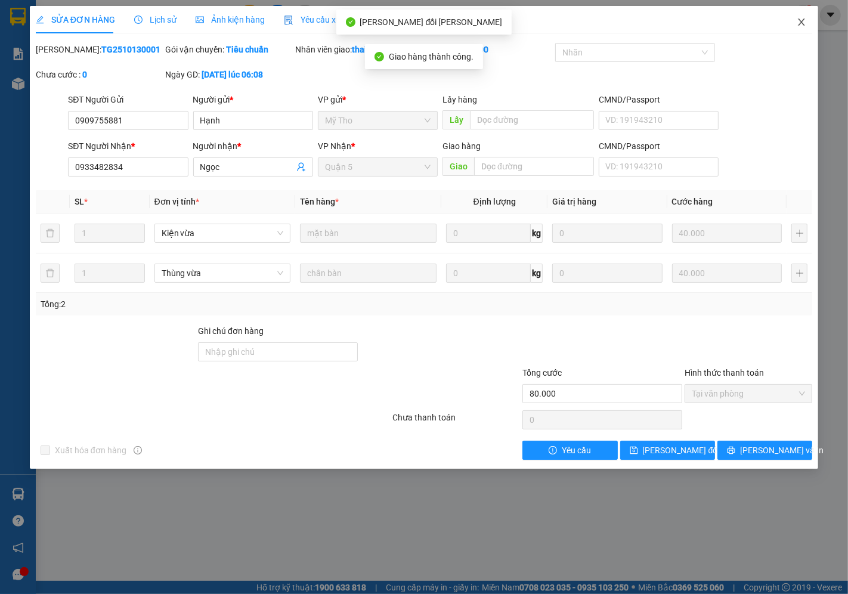
click at [799, 15] on span "Close" at bounding box center [800, 22] width 33 height 33
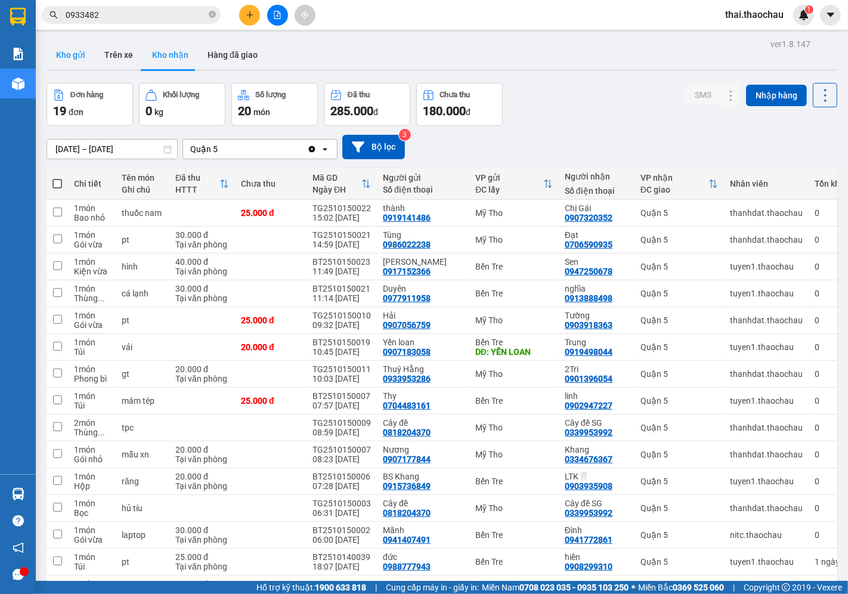
click at [70, 54] on button "Kho gửi" at bounding box center [70, 55] width 48 height 29
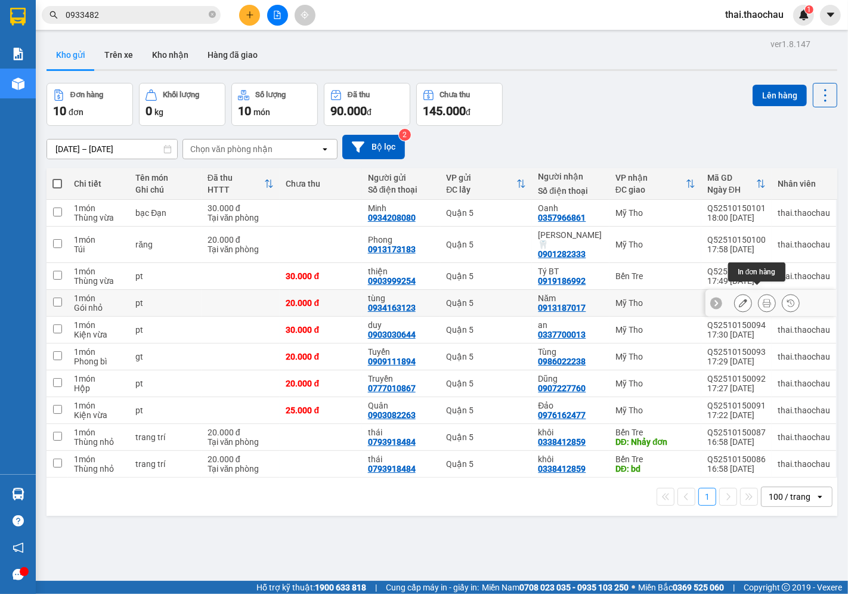
click at [762, 299] on icon at bounding box center [766, 303] width 8 height 8
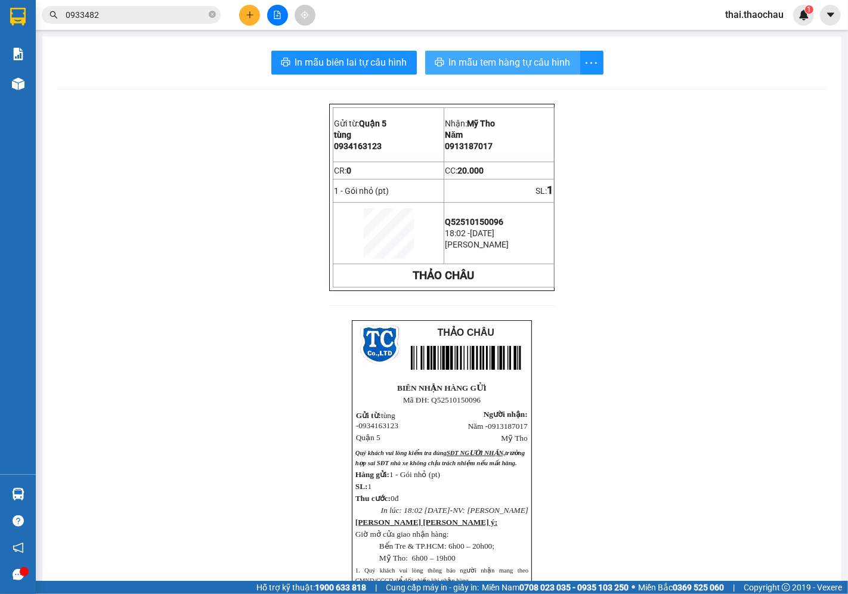
click at [449, 57] on span "In mẫu tem hàng tự cấu hình" at bounding box center [510, 62] width 122 height 15
click at [248, 10] on button at bounding box center [249, 15] width 21 height 21
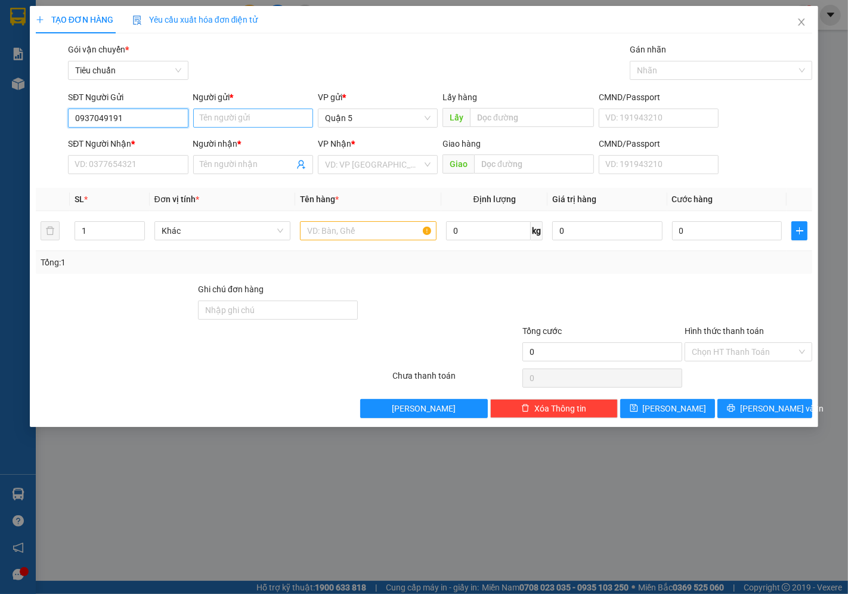
type input "0937049191"
click at [243, 112] on input "Người gửi *" at bounding box center [253, 117] width 120 height 19
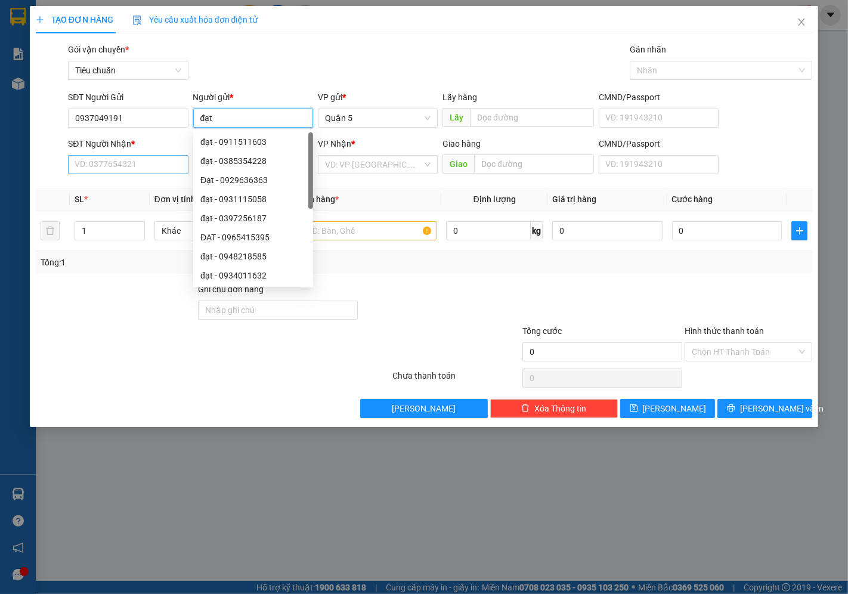
type input "đạt"
click at [101, 170] on input "SĐT Người Nhận *" at bounding box center [128, 164] width 120 height 19
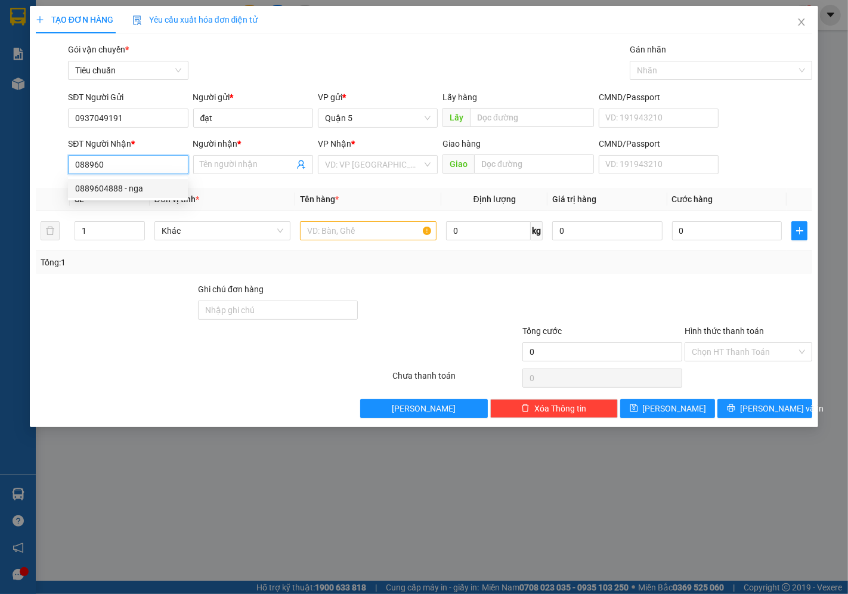
click at [110, 190] on div "0889604888 - nga" at bounding box center [127, 188] width 105 height 13
type input "0889604888"
type input "nga"
click at [219, 237] on span "Khác" at bounding box center [223, 231] width 122 height 18
type input "0889604888"
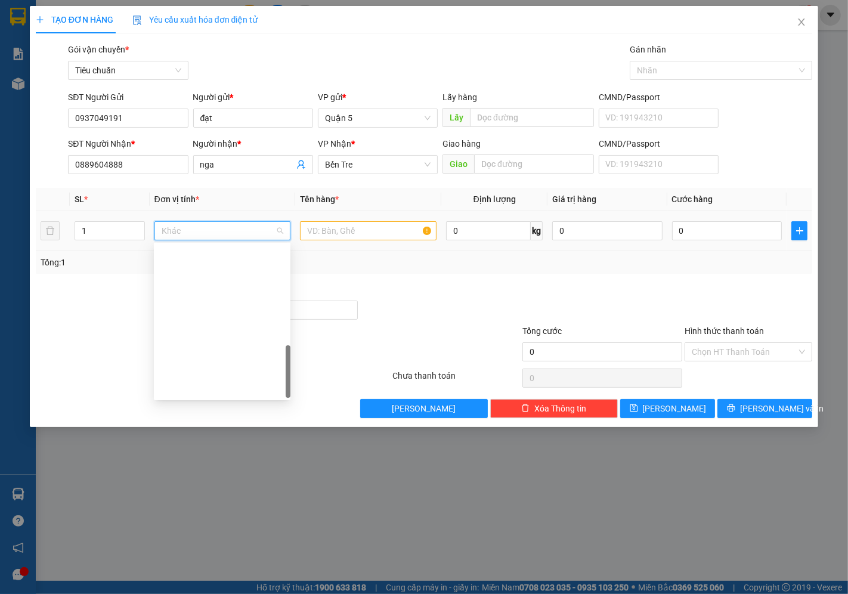
scroll to position [372, 0]
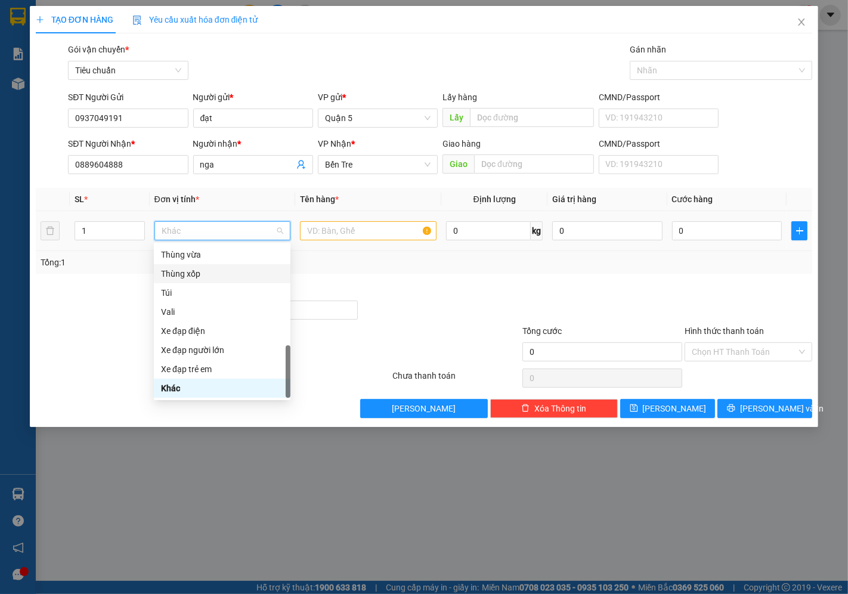
click at [206, 269] on div "Thùng xốp" at bounding box center [222, 273] width 122 height 13
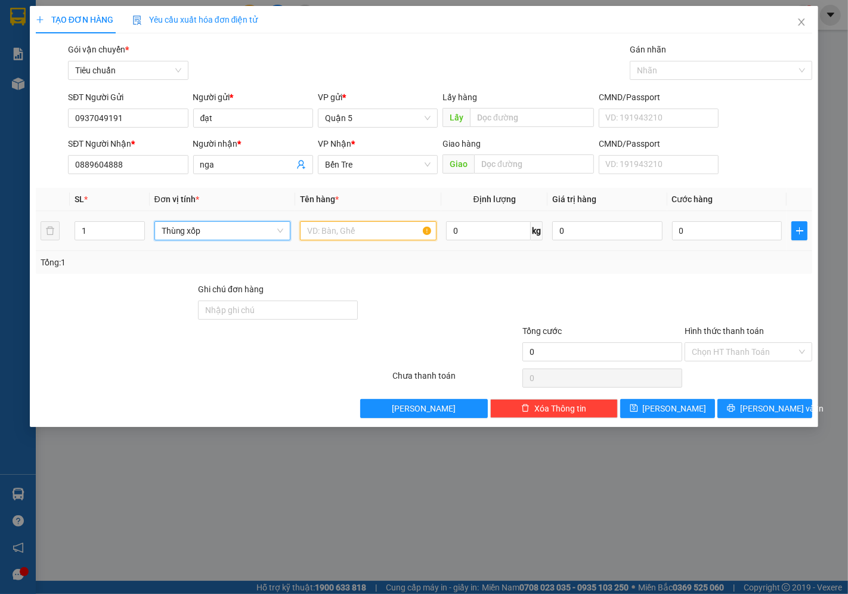
click at [372, 225] on input "text" at bounding box center [368, 230] width 136 height 19
type input "C"
type input "C.Lực ĐT"
click at [713, 231] on input "0" at bounding box center [727, 230] width 110 height 19
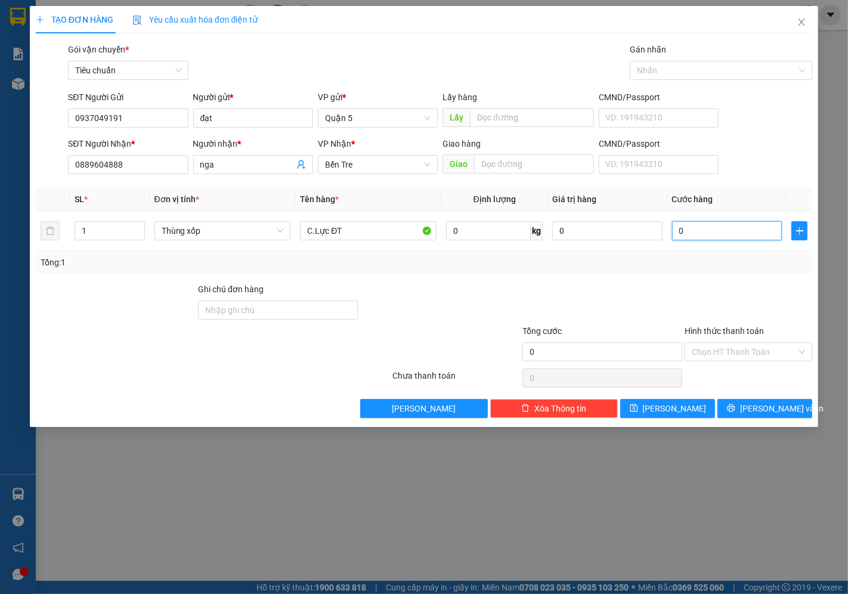
type input "003"
type input "3"
type input "003.500.354"
type input "3.500.354"
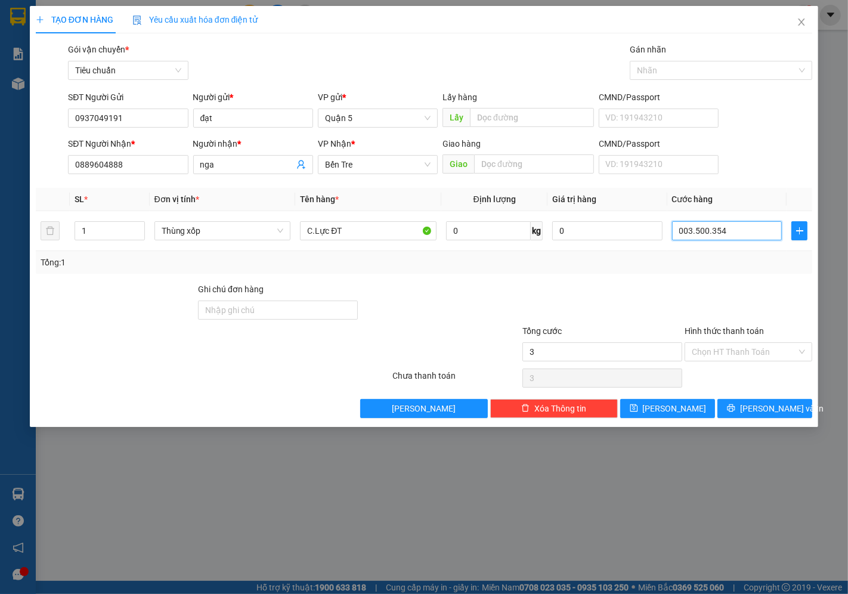
type input "3.500.354"
type input "00.350.035"
type input "350.035"
type input "0"
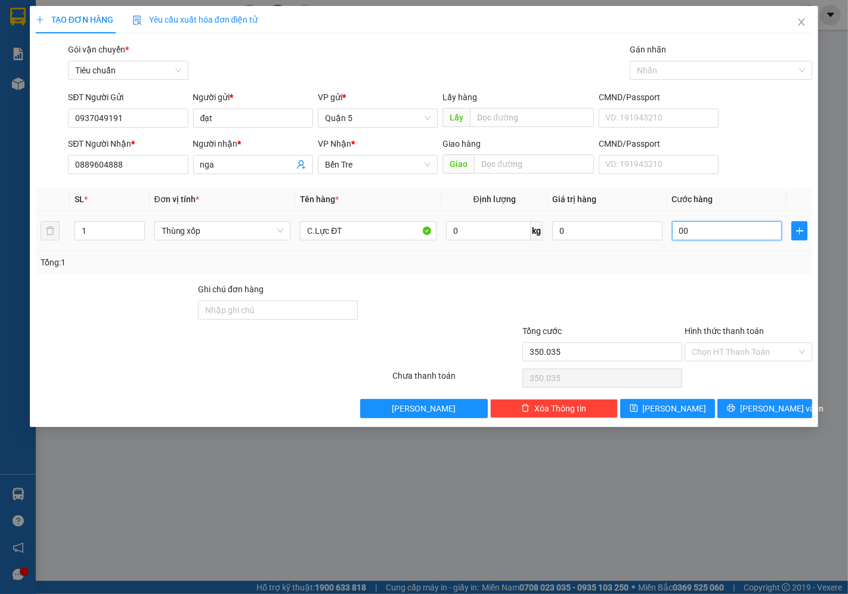
type input "0"
type input "004"
type input "4"
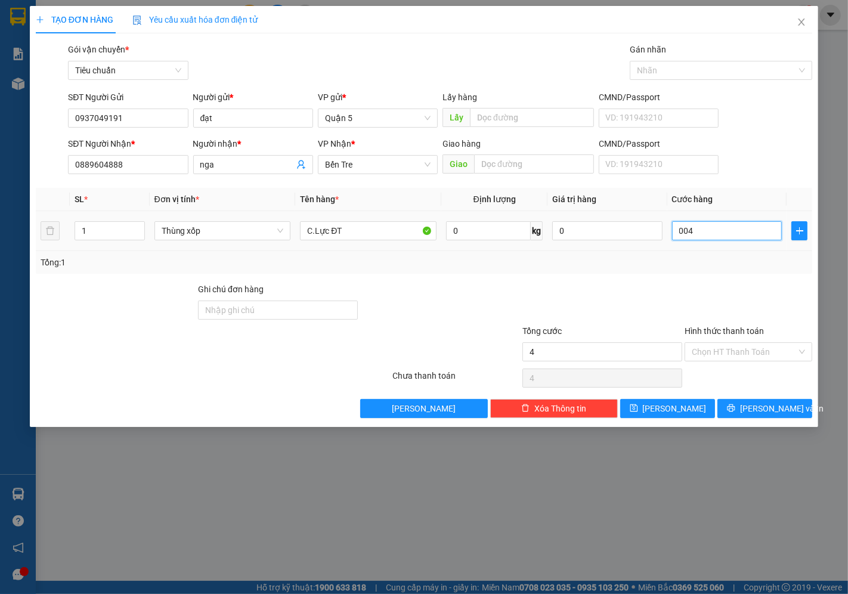
type input "0.040"
type input "40"
click at [735, 406] on icon "printer" at bounding box center [731, 407] width 8 height 8
type input "40.000"
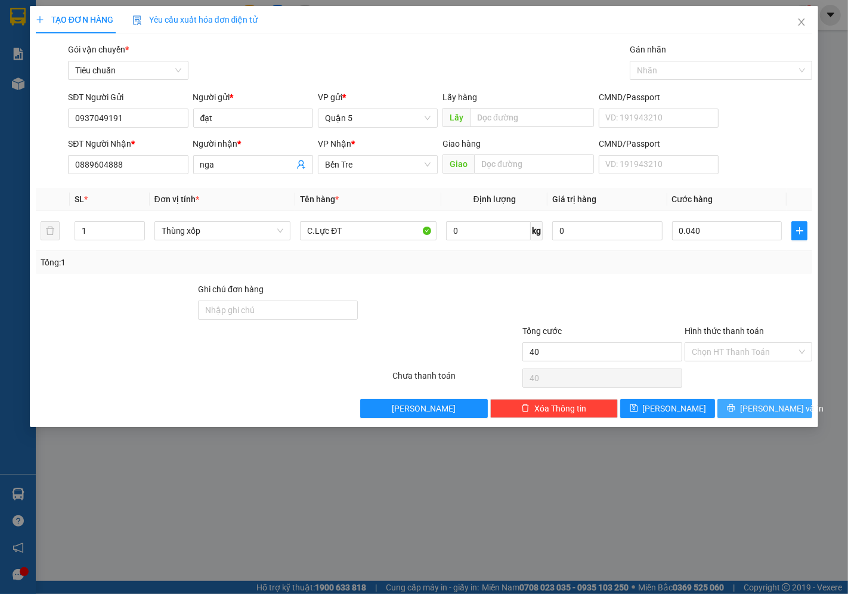
type input "40.000"
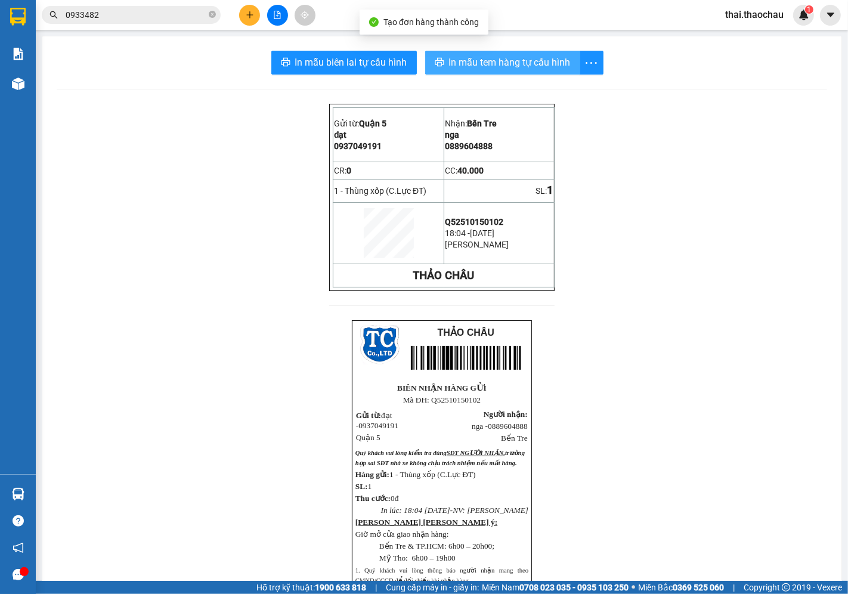
click at [488, 66] on span "In mẫu tem hàng tự cấu hình" at bounding box center [510, 62] width 122 height 15
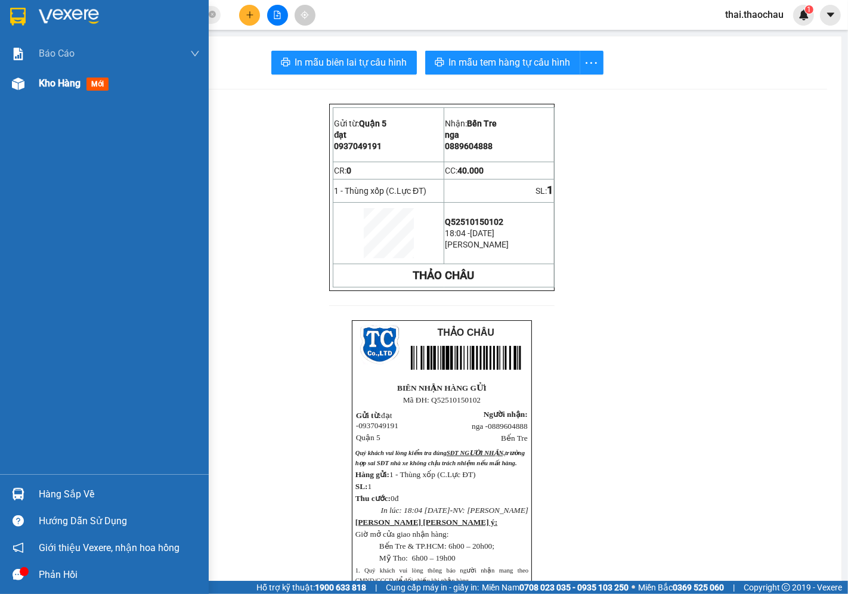
click at [44, 92] on div "Kho hàng mới" at bounding box center [119, 84] width 161 height 30
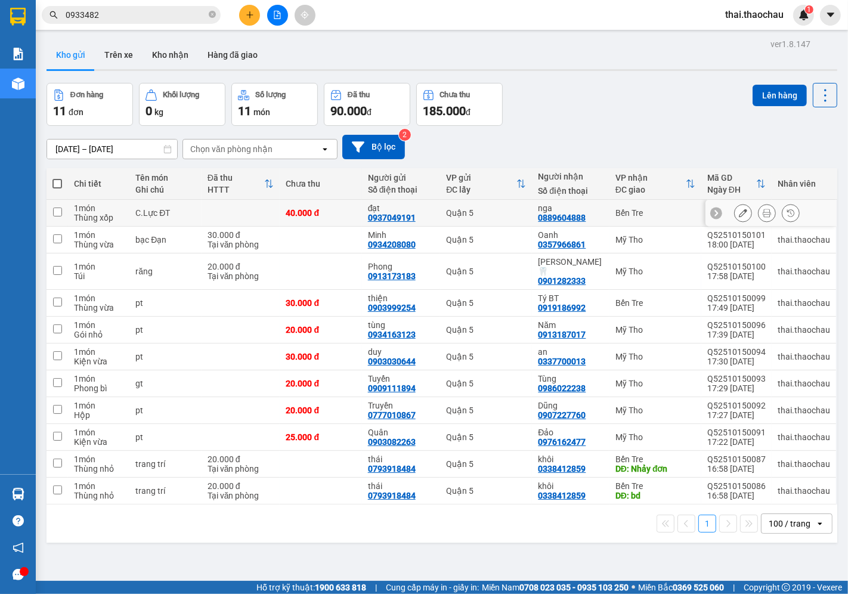
click at [738, 212] on icon at bounding box center [742, 213] width 8 height 8
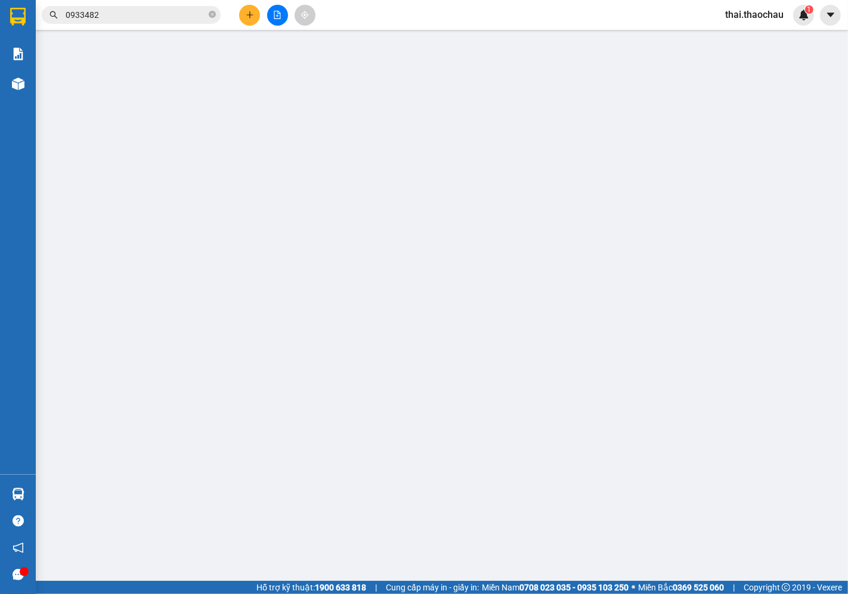
type input "0937049191"
type input "đạt"
type input "0889604888"
type input "nga"
type input "40.000"
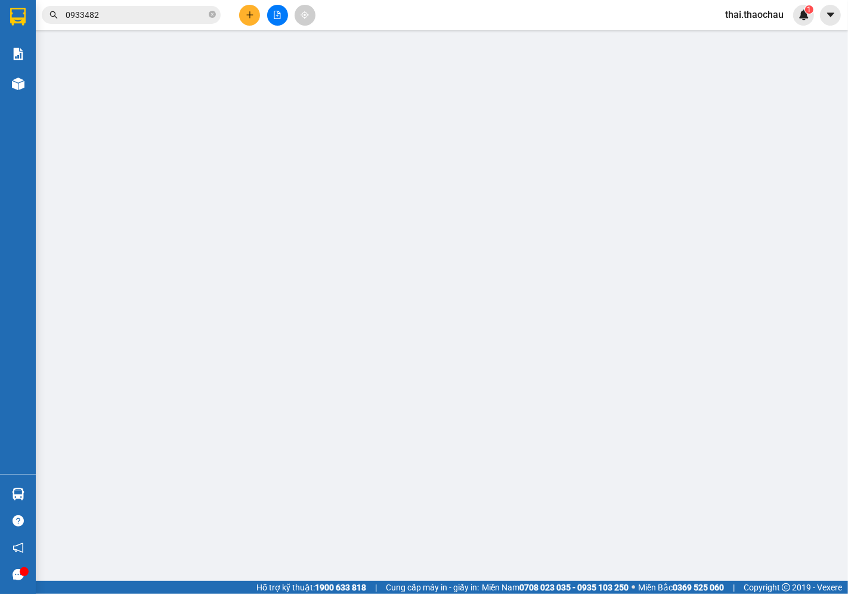
type input "40.000"
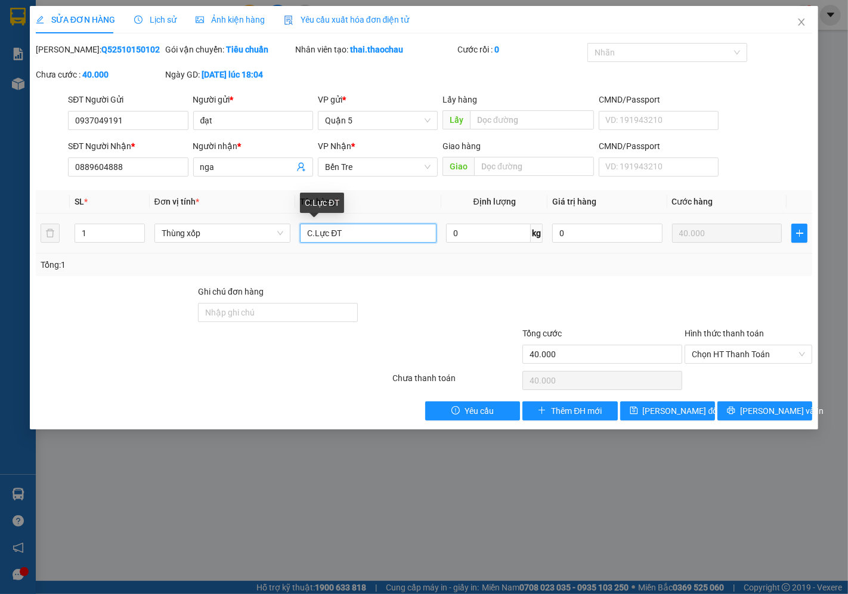
click at [365, 228] on input "C.Lực ĐT" at bounding box center [368, 232] width 136 height 19
type input "C.Lực PK đt"
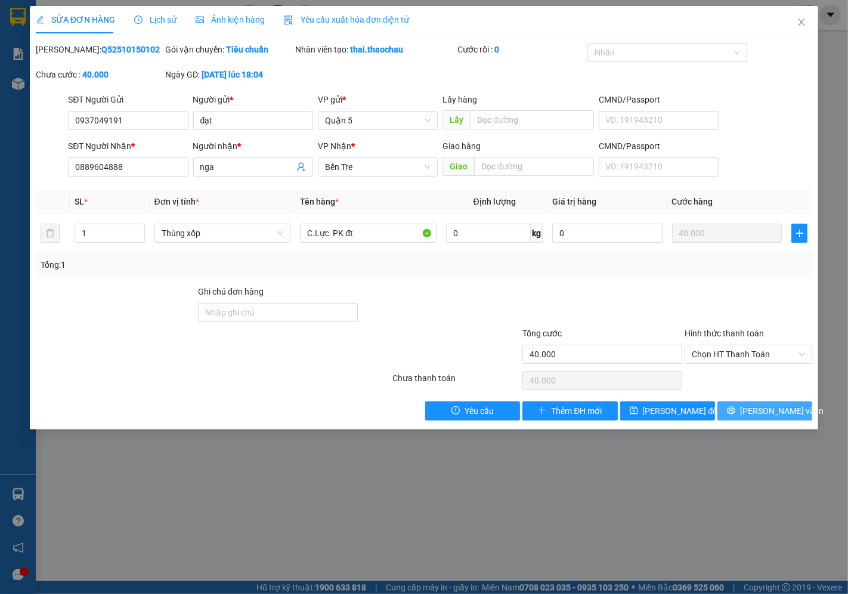
click at [754, 417] on span "[PERSON_NAME] và In" at bounding box center [781, 410] width 83 height 13
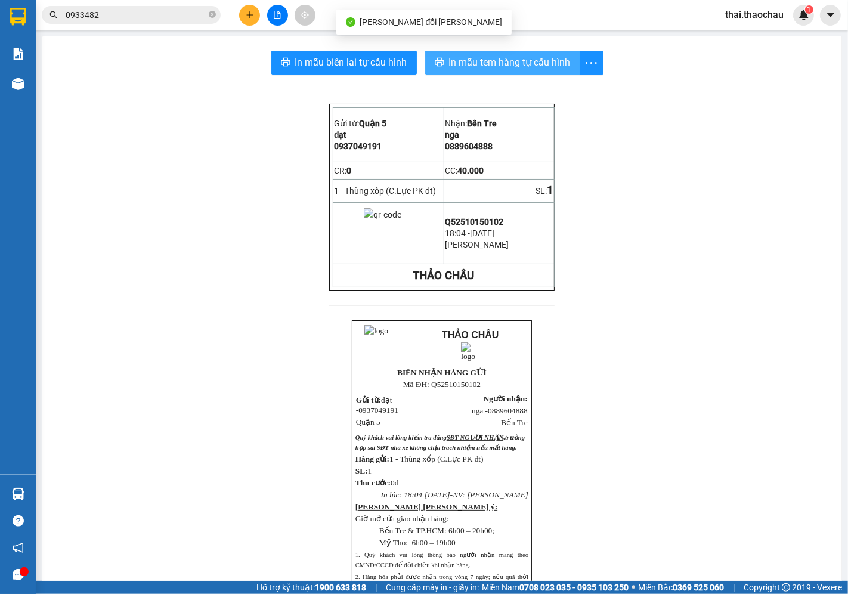
click at [524, 61] on span "In mẫu tem hàng tự cấu hình" at bounding box center [510, 62] width 122 height 15
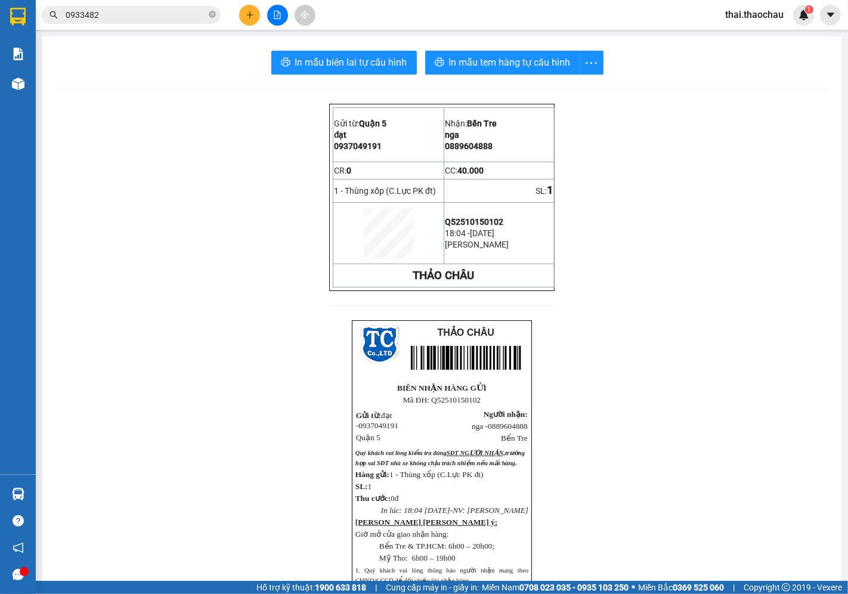
click at [138, 18] on input "0933482" at bounding box center [136, 14] width 141 height 13
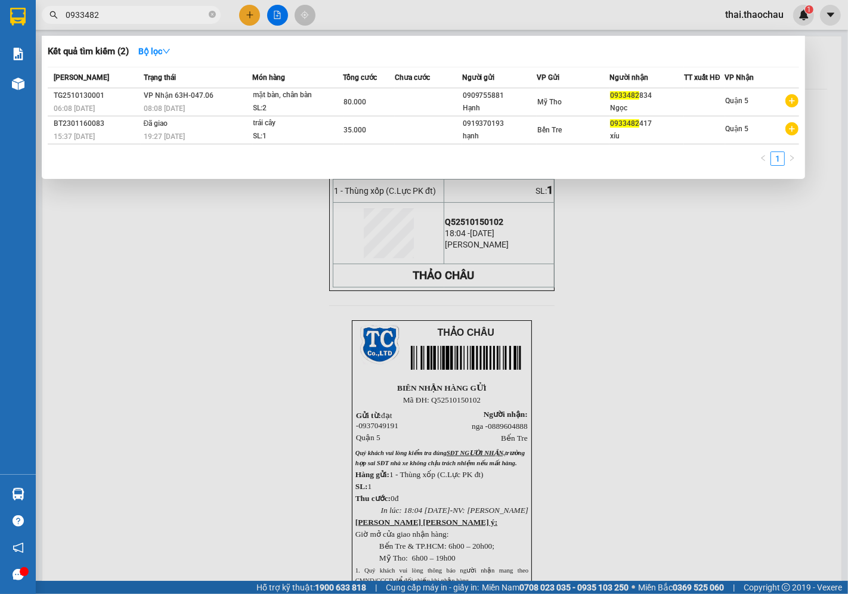
click at [138, 18] on input "0933482" at bounding box center [136, 14] width 141 height 13
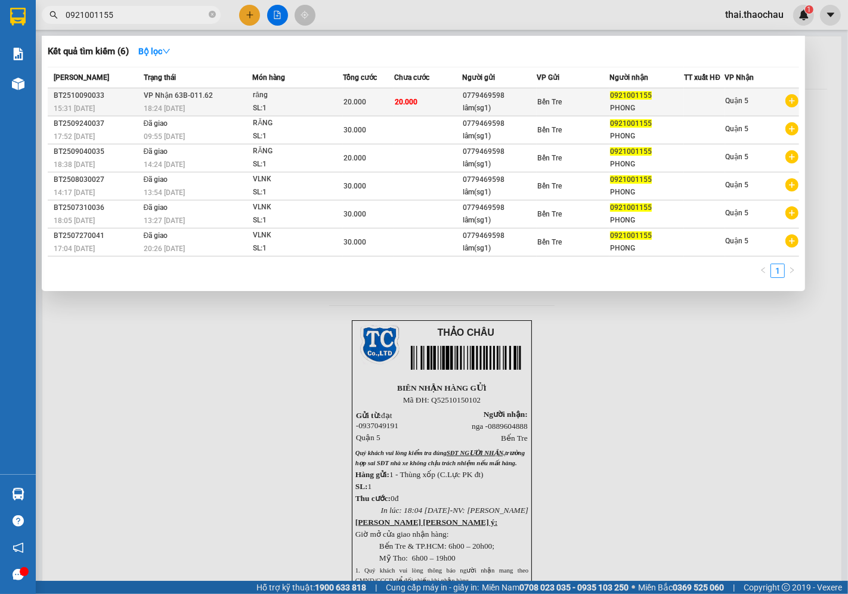
type input "0921001155"
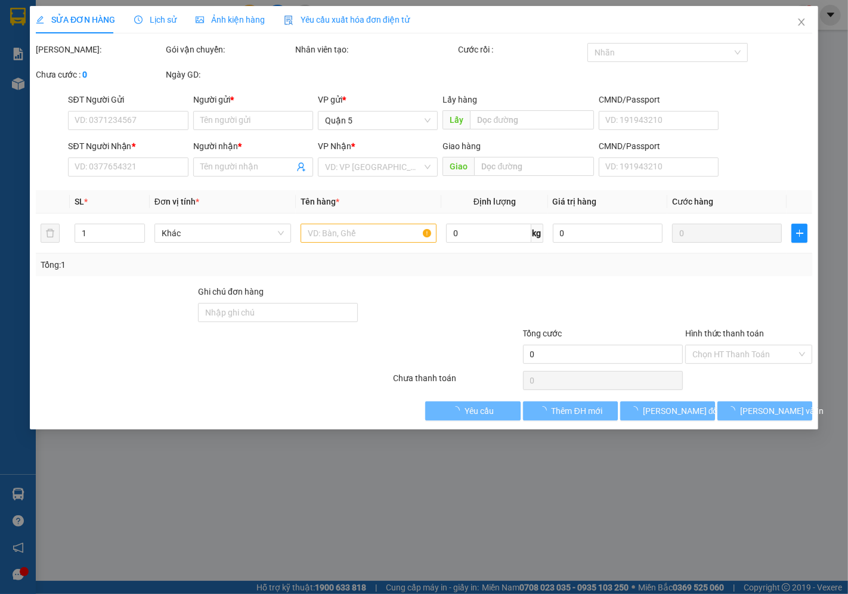
type input "0779469598"
type input "lâm(sg1)"
type input "0921001155"
type input "PHONG"
type input "20.000"
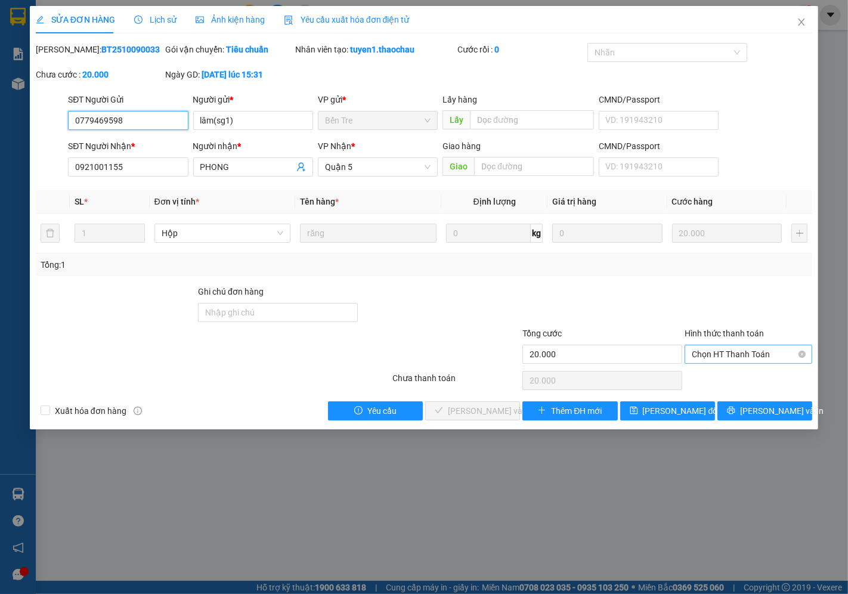
click at [729, 354] on span "Chọn HT Thanh Toán" at bounding box center [747, 354] width 113 height 18
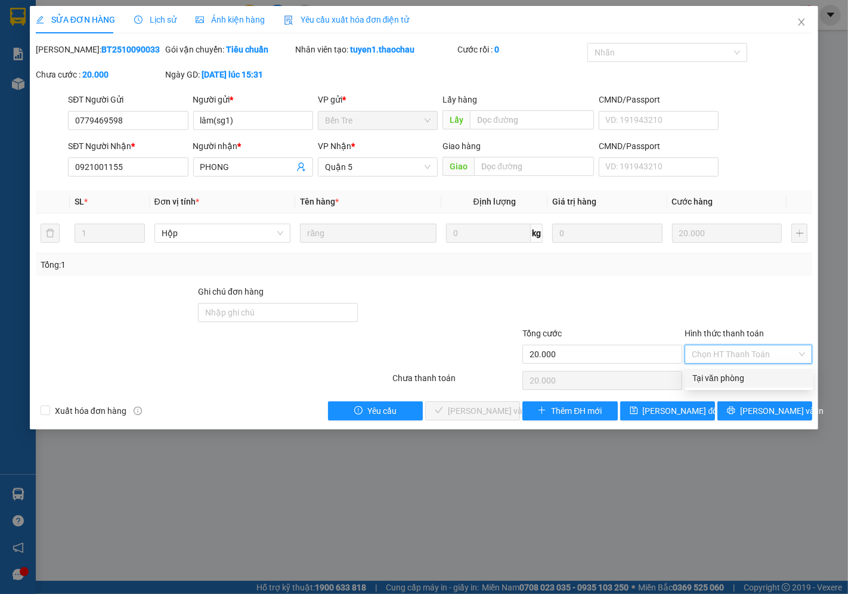
click at [719, 373] on div "Tại văn phòng" at bounding box center [748, 377] width 113 height 13
type input "0"
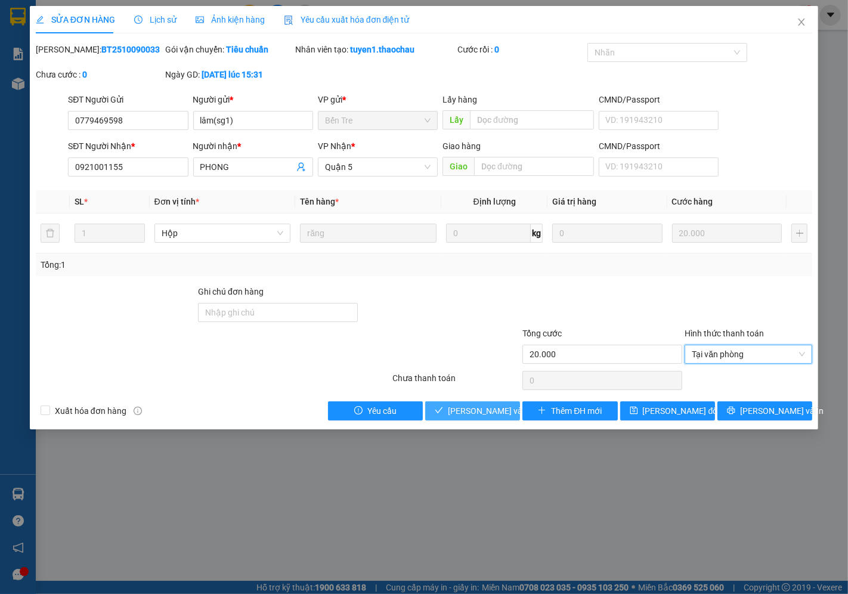
click at [491, 408] on span "[PERSON_NAME] và Giao hàng" at bounding box center [528, 410] width 161 height 13
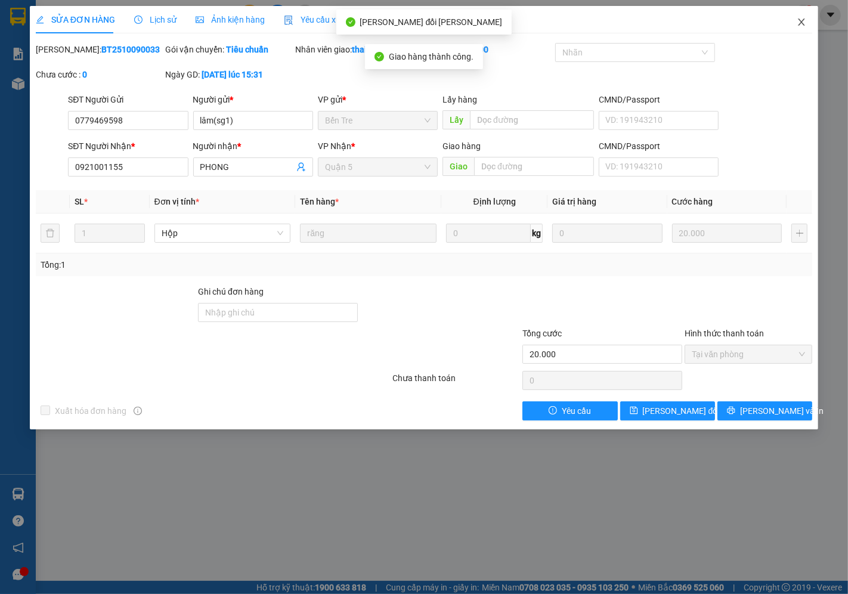
click at [803, 23] on icon "close" at bounding box center [801, 22] width 10 height 10
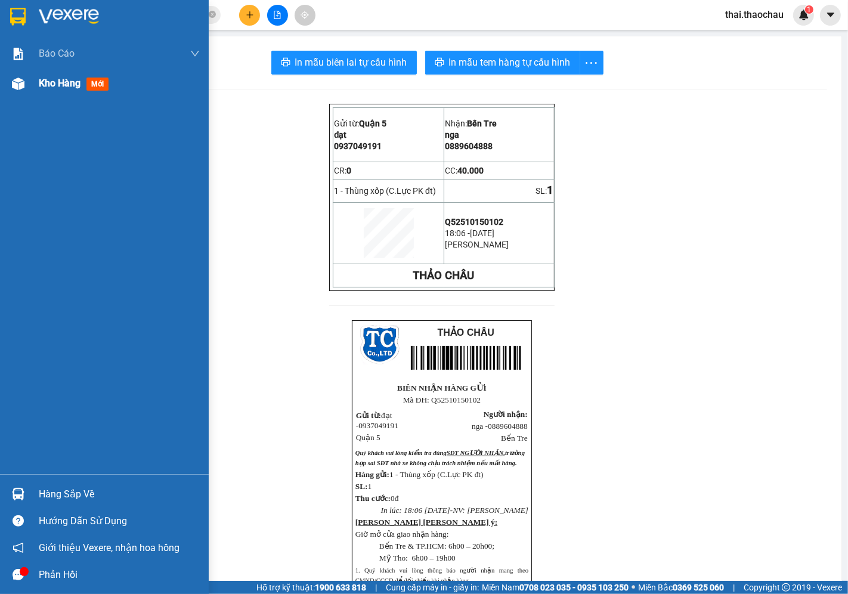
click at [50, 77] on span "Kho hàng" at bounding box center [60, 82] width 42 height 11
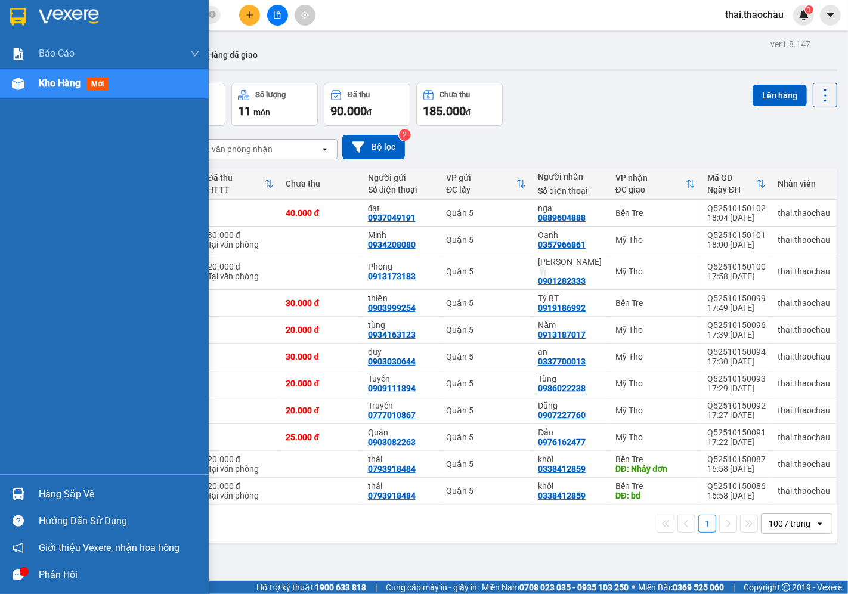
click at [18, 480] on div "Hàng sắp về Hướng dẫn sử dụng Giới thiệu Vexere, nhận hoa hồng Phản hồi" at bounding box center [104, 531] width 209 height 114
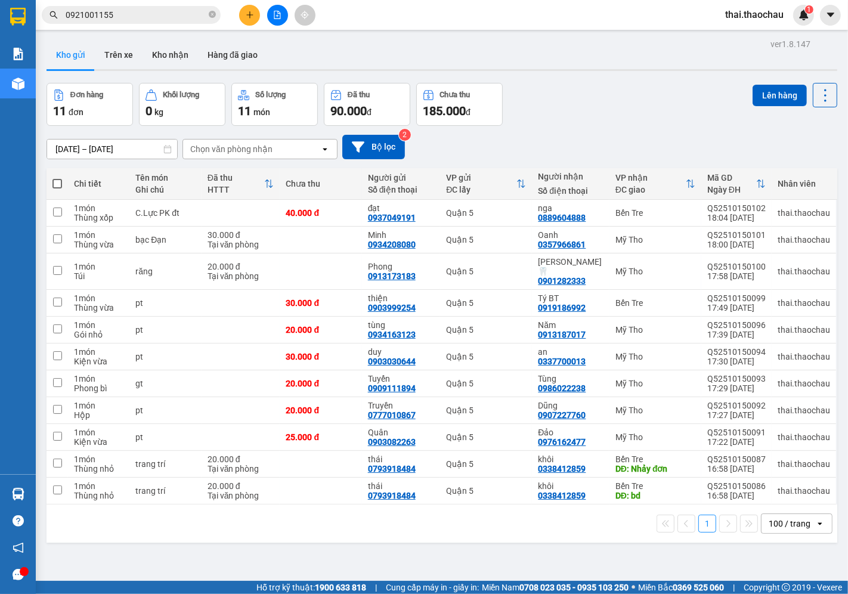
click at [250, 16] on icon "plus" at bounding box center [250, 15] width 8 height 8
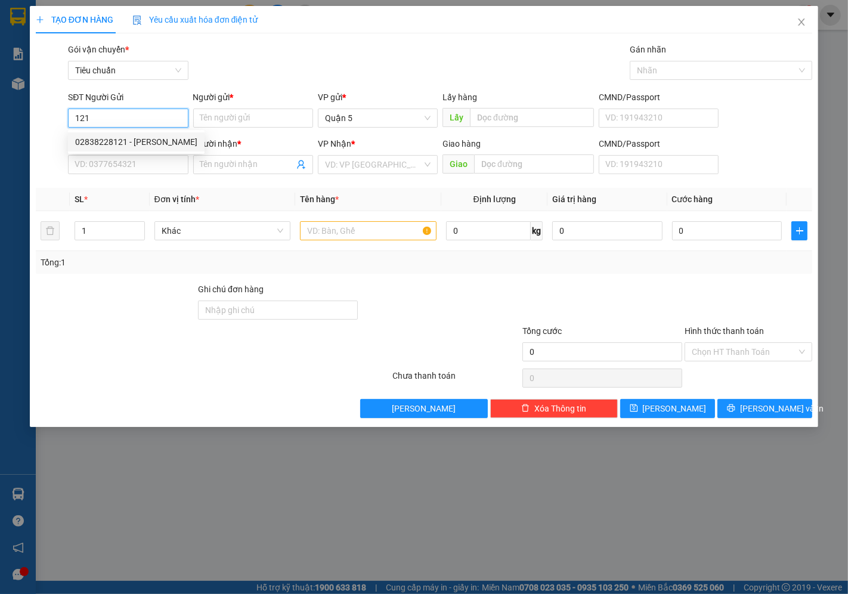
click at [146, 144] on div "02838228121 - Hồng Thanh" at bounding box center [136, 141] width 122 height 13
type input "02838228121"
type input "[PERSON_NAME]"
type input "02838228121"
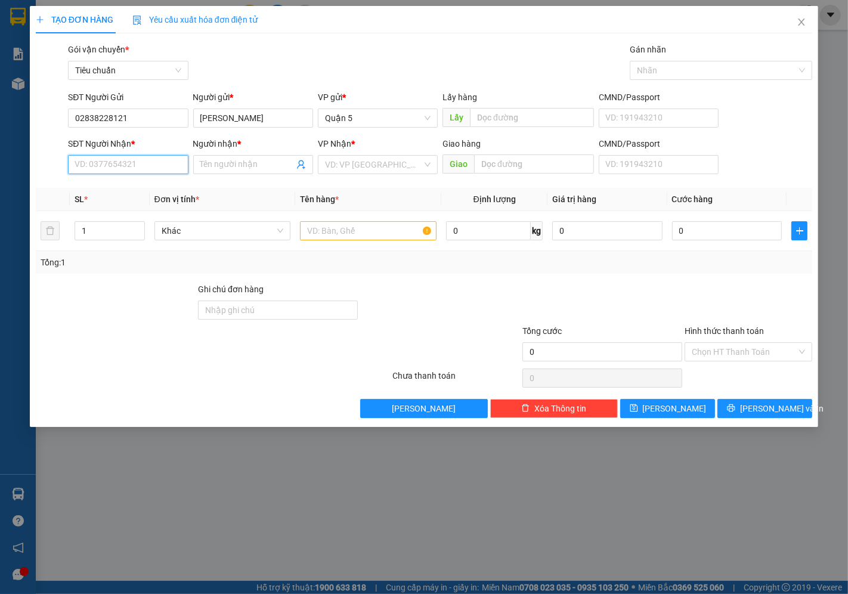
click at [136, 174] on input "SĐT Người Nhận *" at bounding box center [128, 164] width 120 height 19
click at [139, 189] on div "0832992022 - TĂNG LONG" at bounding box center [127, 188] width 105 height 13
type input "0832992022"
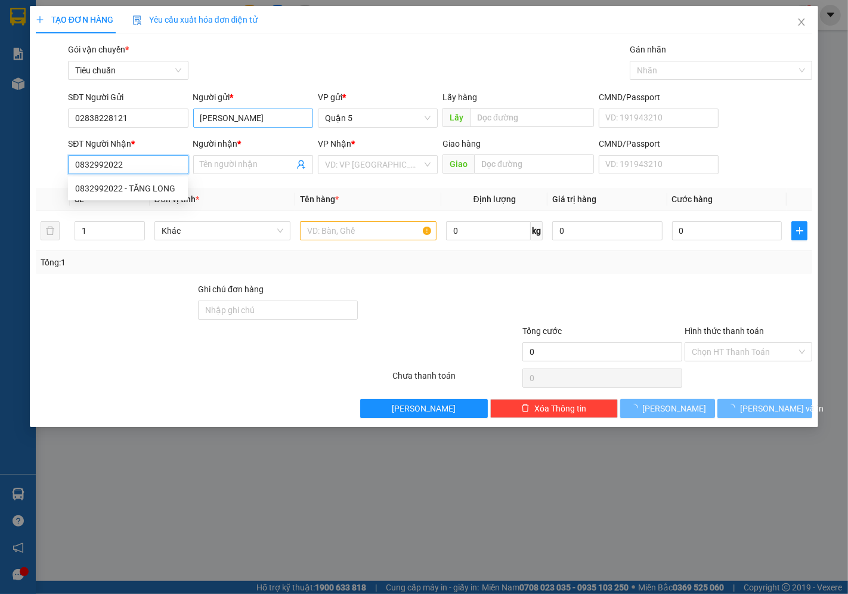
type input "TĂNG LONG"
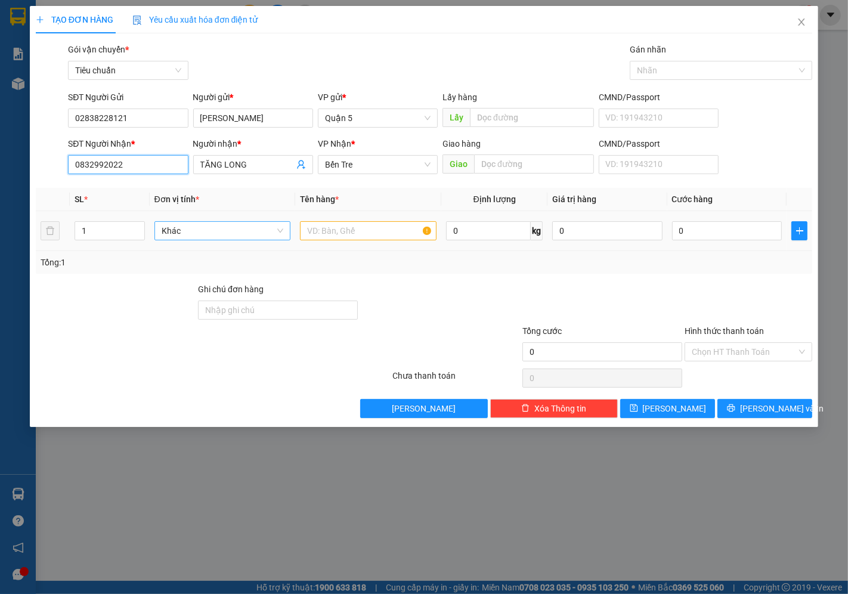
click at [215, 237] on span "Khác" at bounding box center [223, 231] width 122 height 18
type input "0832992022"
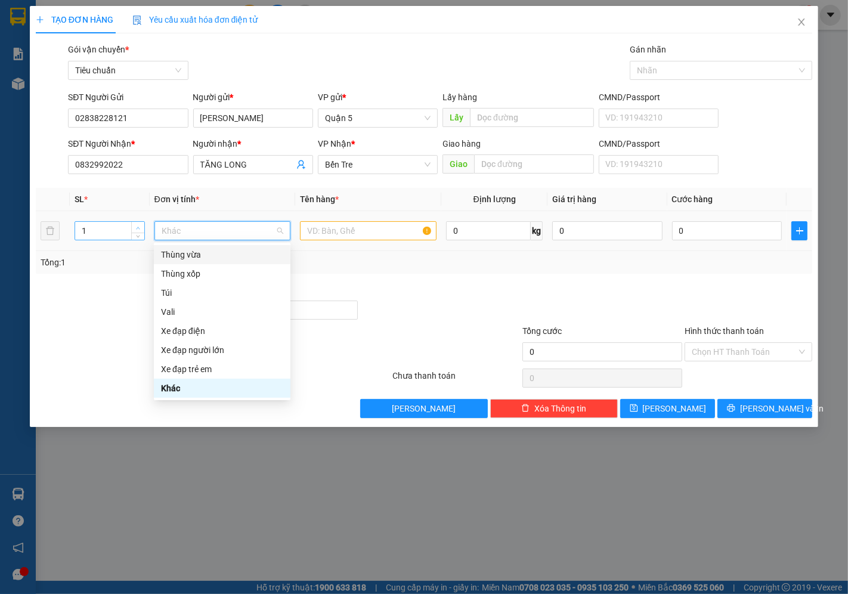
click at [139, 228] on icon "up" at bounding box center [138, 227] width 4 height 2
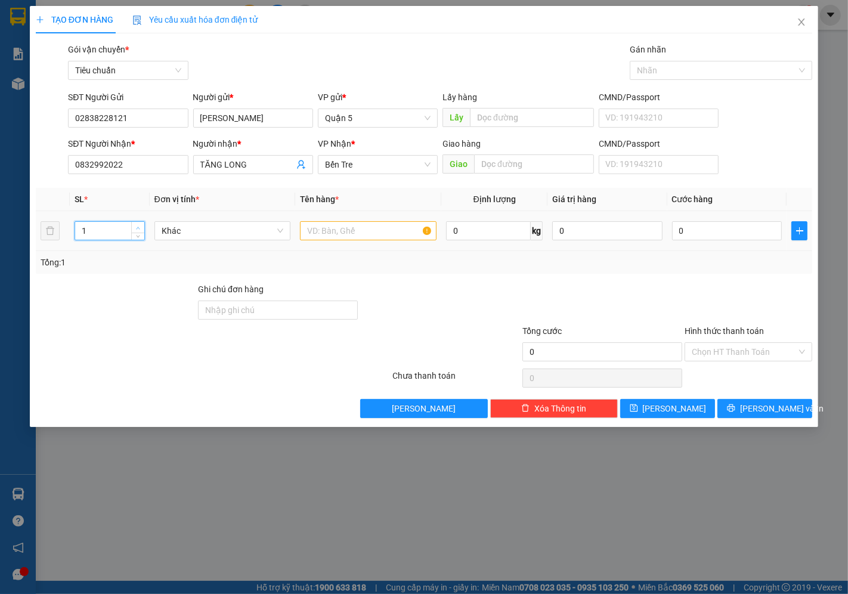
type input "2"
click at [132, 222] on span "Increase Value" at bounding box center [137, 227] width 13 height 11
click at [221, 232] on span "Khác" at bounding box center [223, 231] width 122 height 18
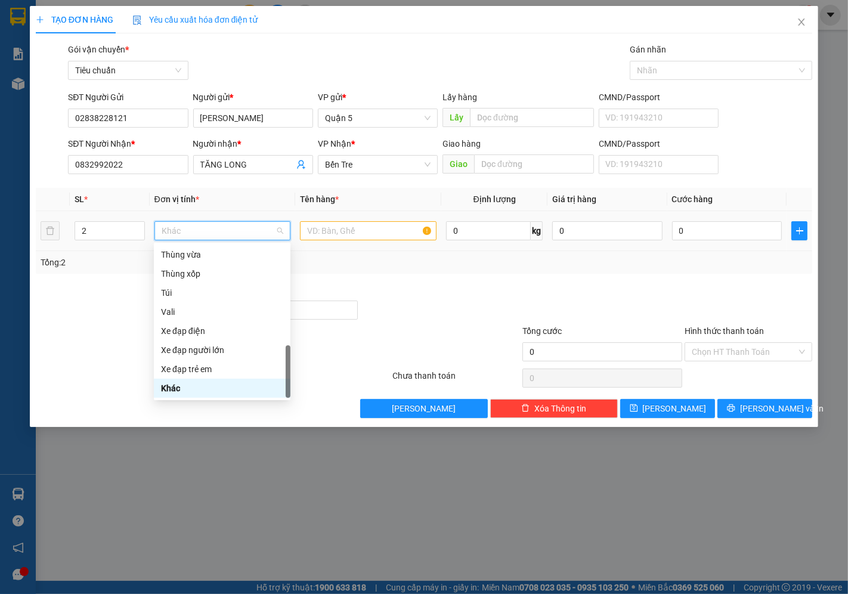
type input "K"
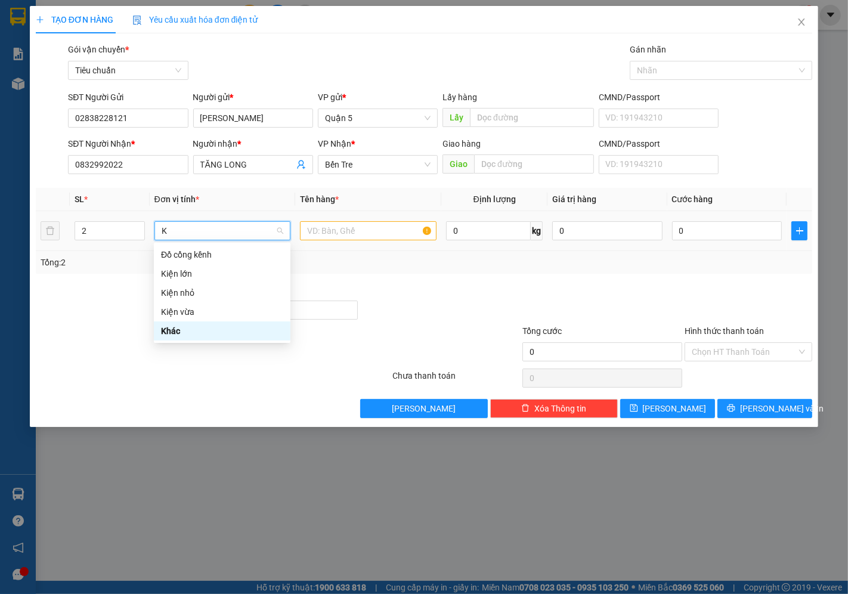
scroll to position [0, 0]
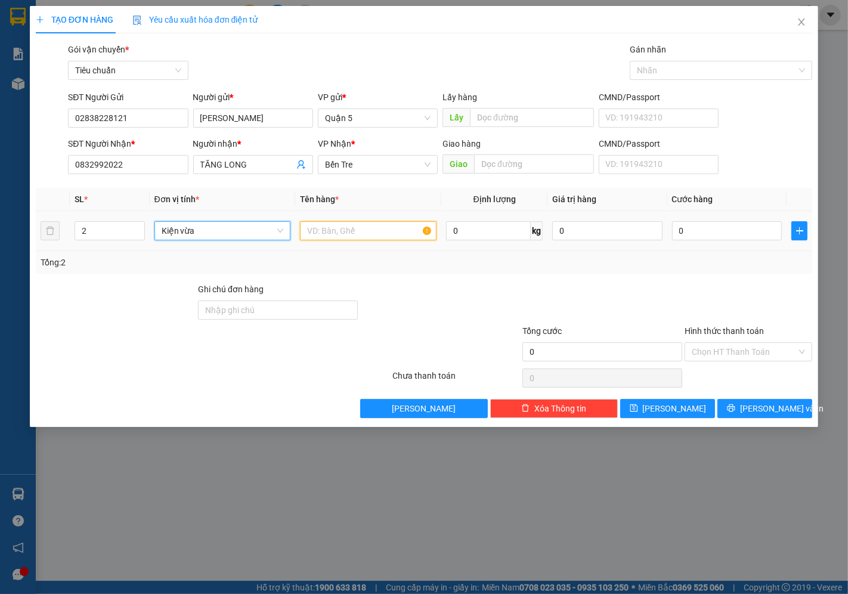
click at [354, 237] on input "text" at bounding box center [368, 230] width 136 height 19
type input "Tròng - Nước rửa kính"
click at [722, 215] on td "0" at bounding box center [726, 231] width 119 height 40
click at [719, 223] on input "0" at bounding box center [727, 230] width 110 height 19
type input "006"
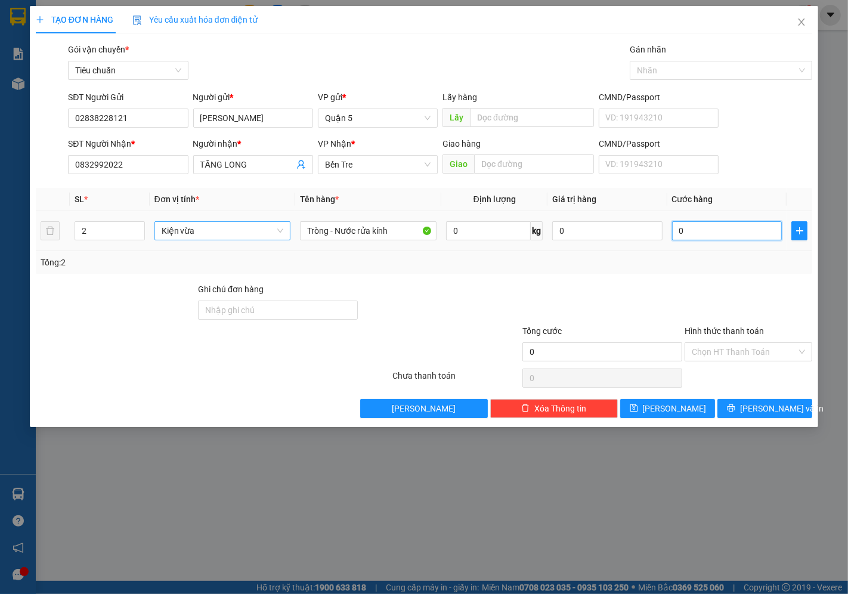
type input "6"
type input "0.060"
type input "60"
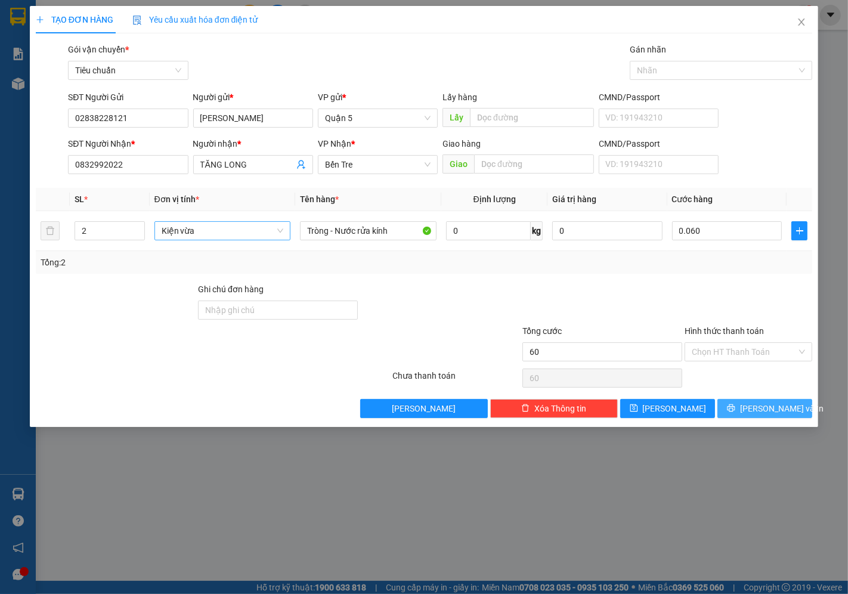
click at [775, 413] on span "[PERSON_NAME] và In" at bounding box center [781, 408] width 83 height 13
type input "60.000"
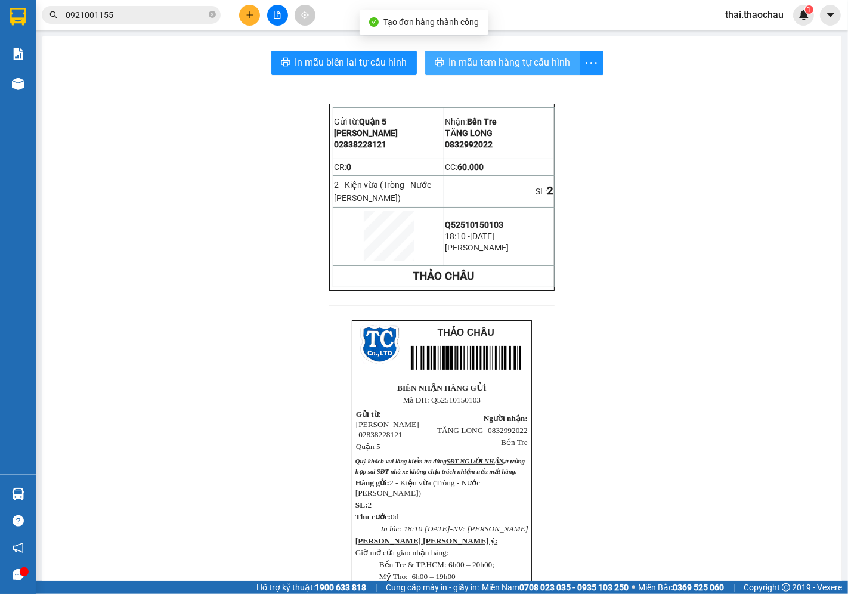
click at [532, 66] on span "In mẫu tem hàng tự cấu hình" at bounding box center [510, 62] width 122 height 15
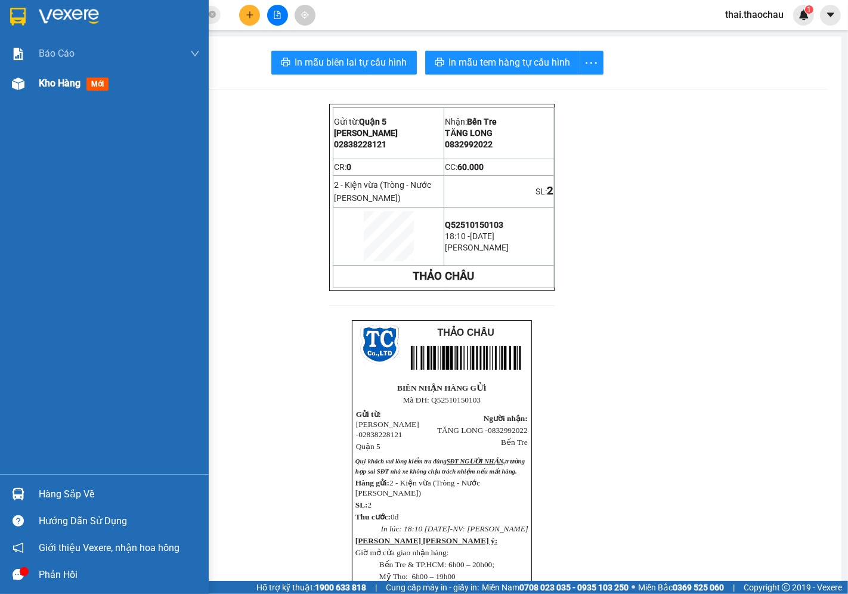
click at [64, 91] on div "Kho hàng mới" at bounding box center [76, 83] width 74 height 15
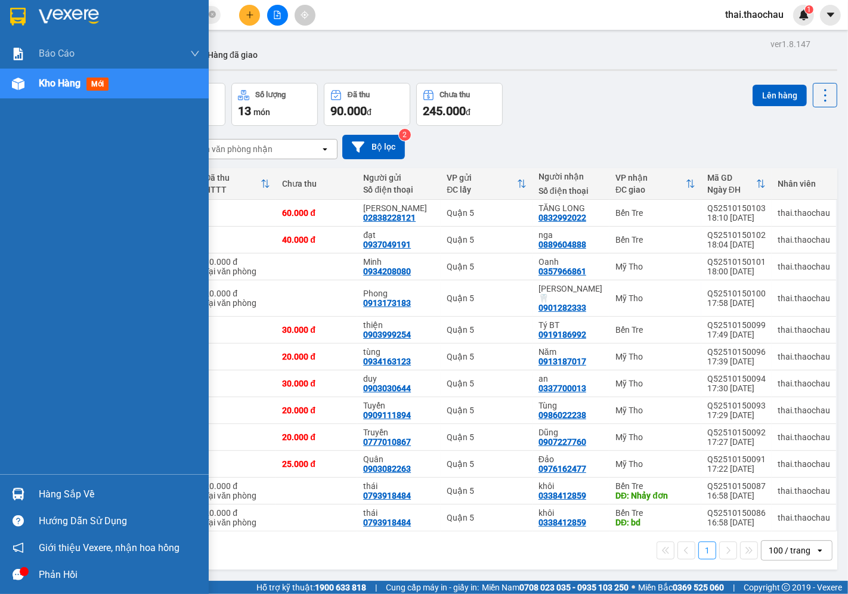
click at [61, 491] on div "Hàng sắp về" at bounding box center [119, 494] width 161 height 18
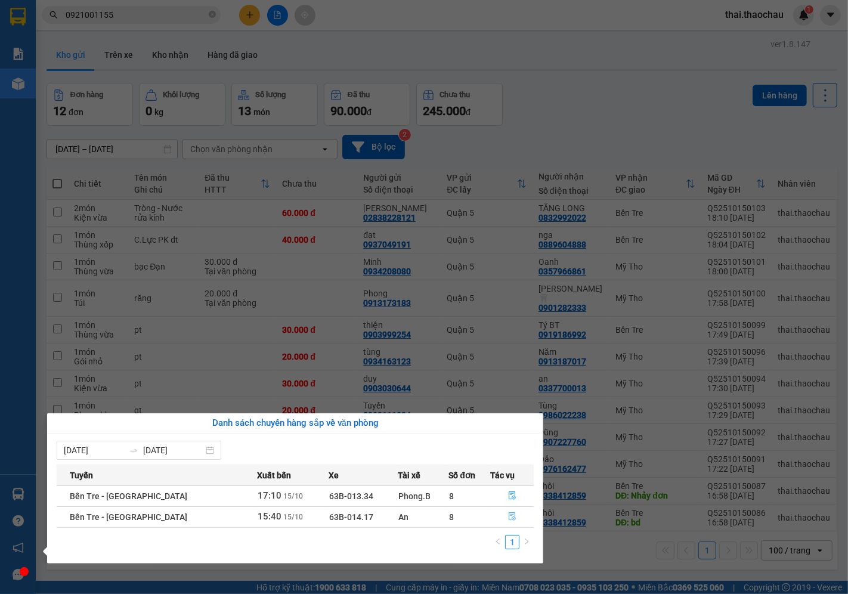
click at [505, 522] on button "button" at bounding box center [512, 516] width 42 height 19
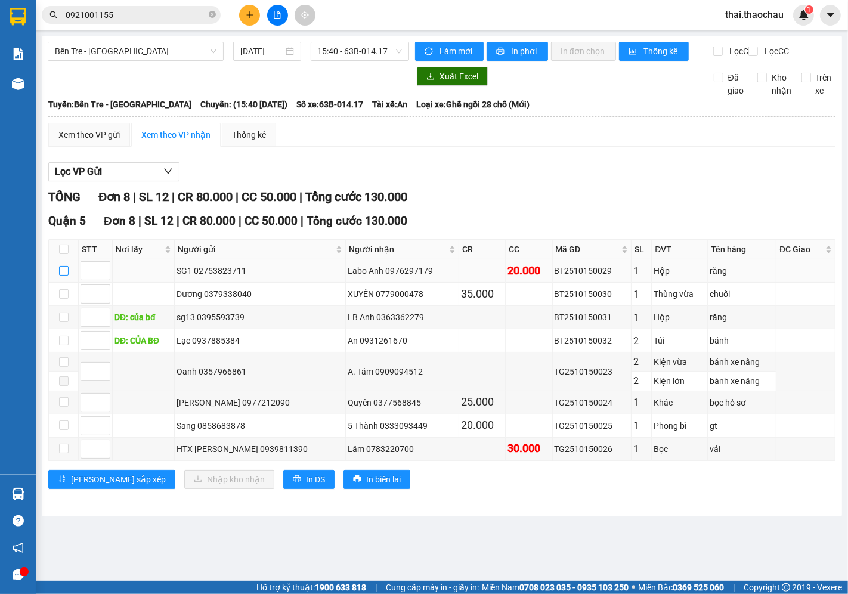
click at [60, 275] on input "checkbox" at bounding box center [64, 271] width 10 height 10
checkbox input "true"
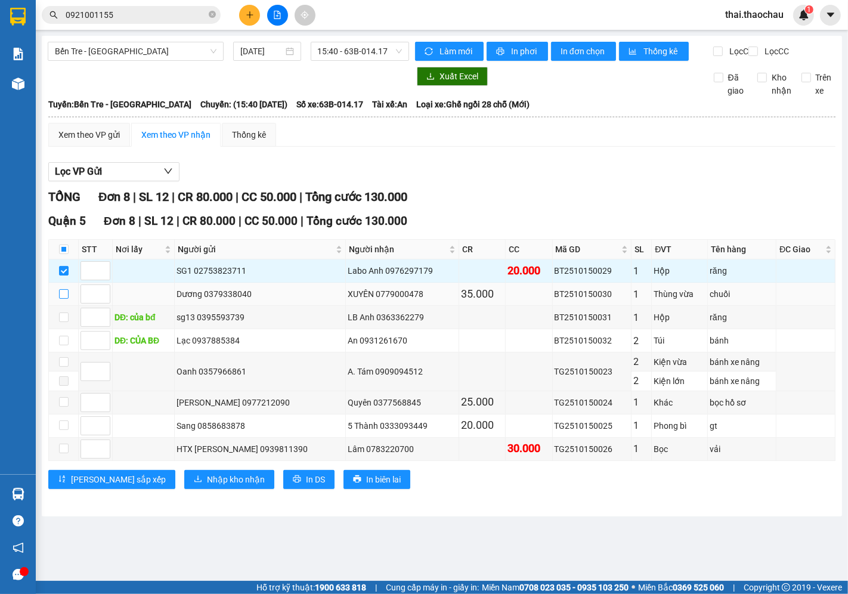
click at [64, 299] on input "checkbox" at bounding box center [64, 294] width 10 height 10
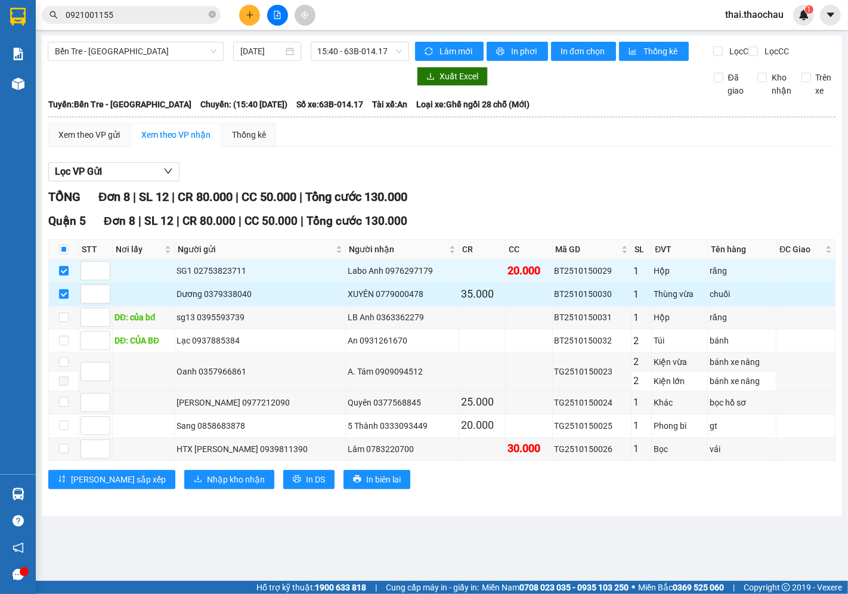
click at [64, 299] on input "checkbox" at bounding box center [64, 294] width 10 height 10
checkbox input "false"
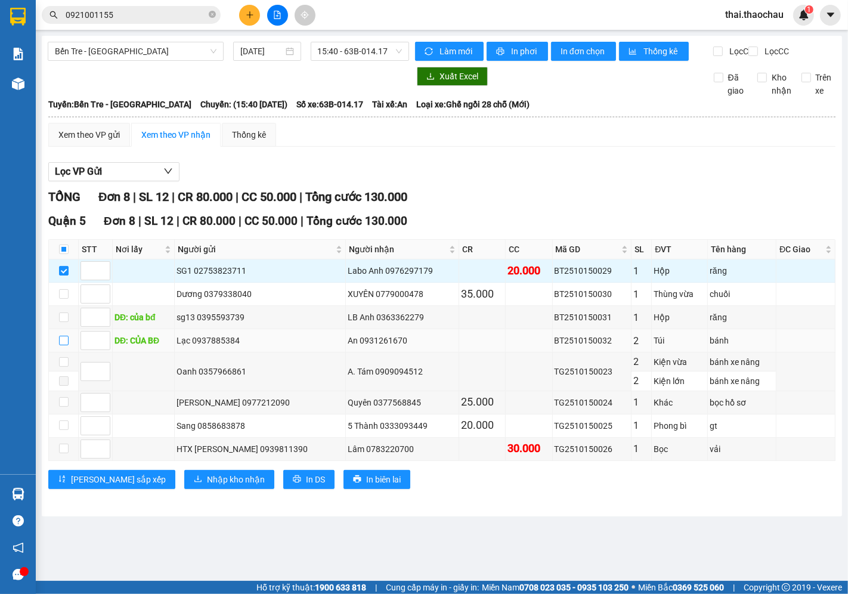
click at [64, 345] on input "checkbox" at bounding box center [64, 341] width 10 height 10
checkbox input "true"
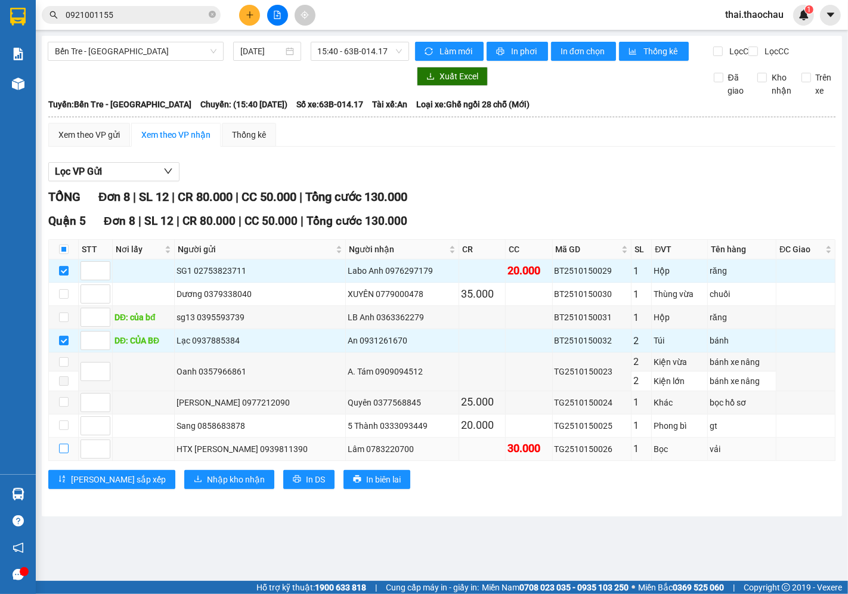
click at [60, 453] on input "checkbox" at bounding box center [64, 448] width 10 height 10
checkbox input "true"
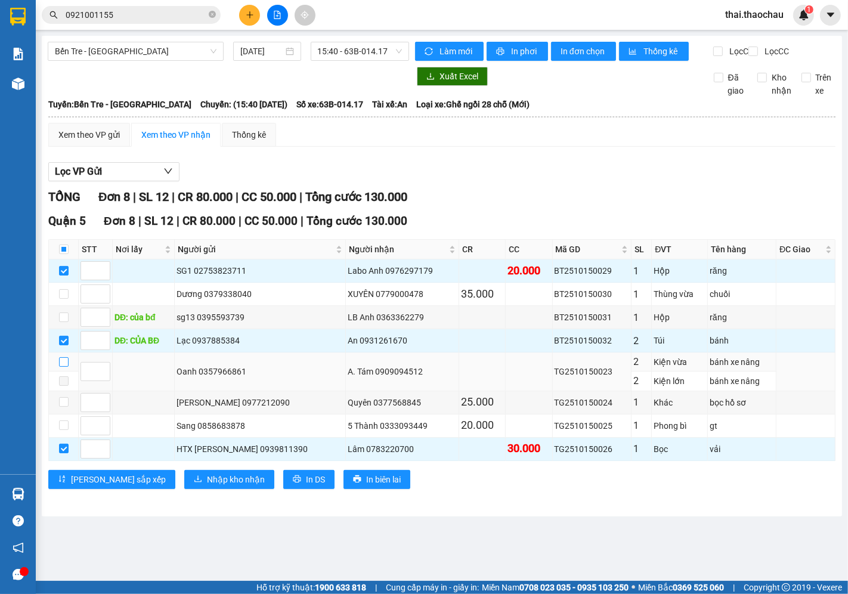
click at [66, 367] on input "checkbox" at bounding box center [64, 362] width 10 height 10
checkbox input "true"
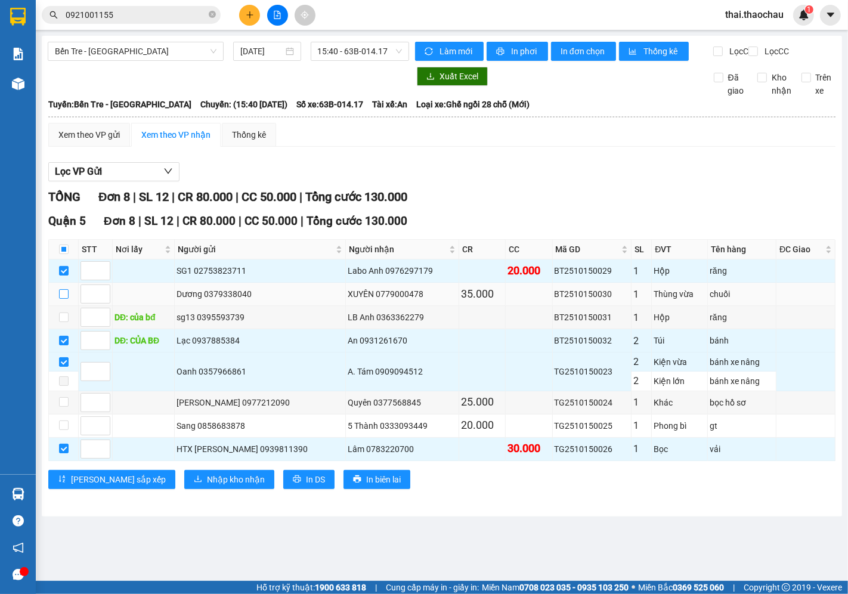
click at [66, 299] on input "checkbox" at bounding box center [64, 294] width 10 height 10
checkbox input "true"
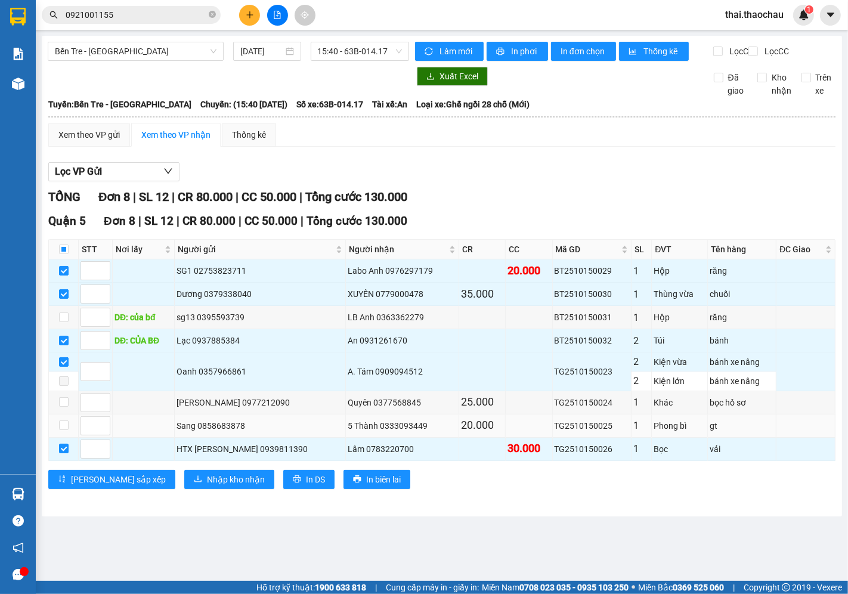
click at [57, 437] on td at bounding box center [64, 425] width 30 height 23
click at [62, 430] on input "checkbox" at bounding box center [64, 425] width 10 height 10
checkbox input "true"
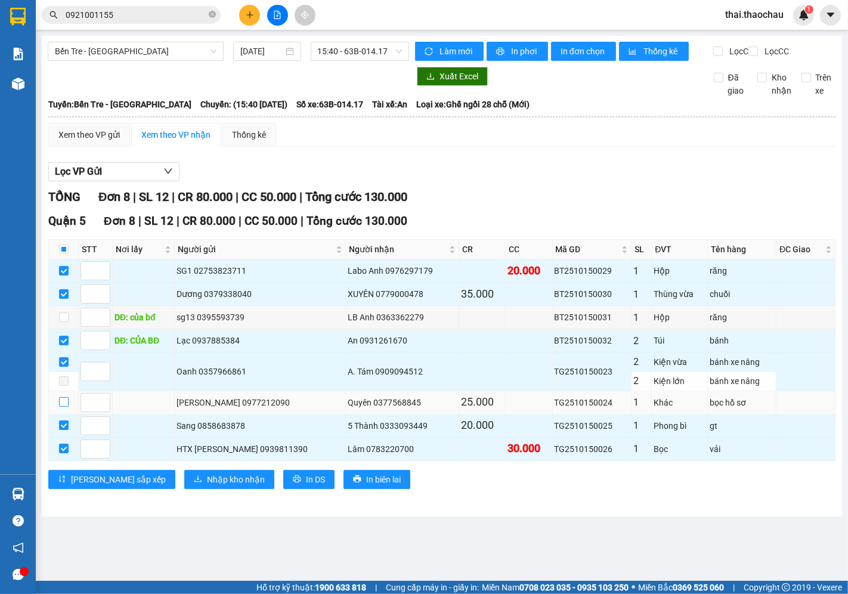
click at [66, 406] on input "checkbox" at bounding box center [64, 402] width 10 height 10
checkbox input "true"
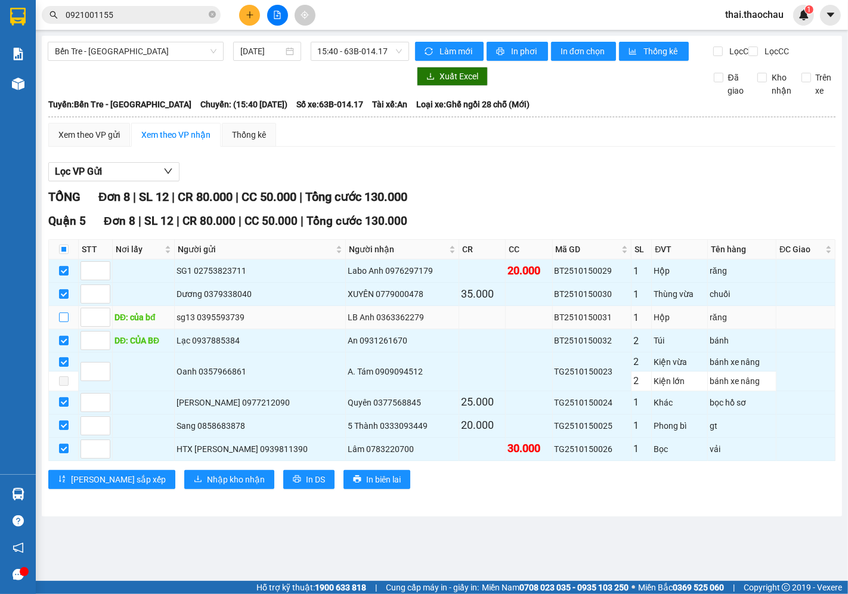
click at [60, 322] on input "checkbox" at bounding box center [64, 317] width 10 height 10
checkbox input "true"
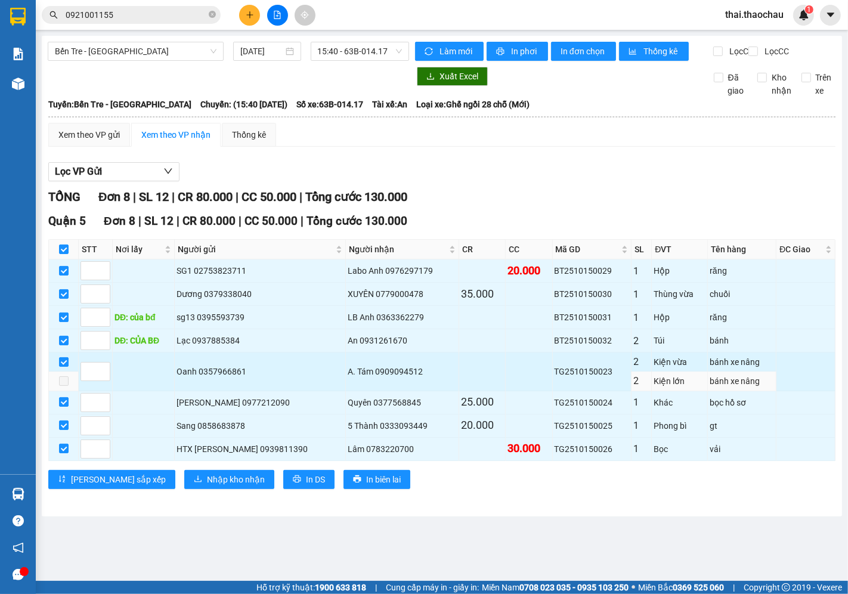
click at [383, 378] on div "A. Tám 0909094512" at bounding box center [401, 371] width 109 height 13
copy div "0909094512"
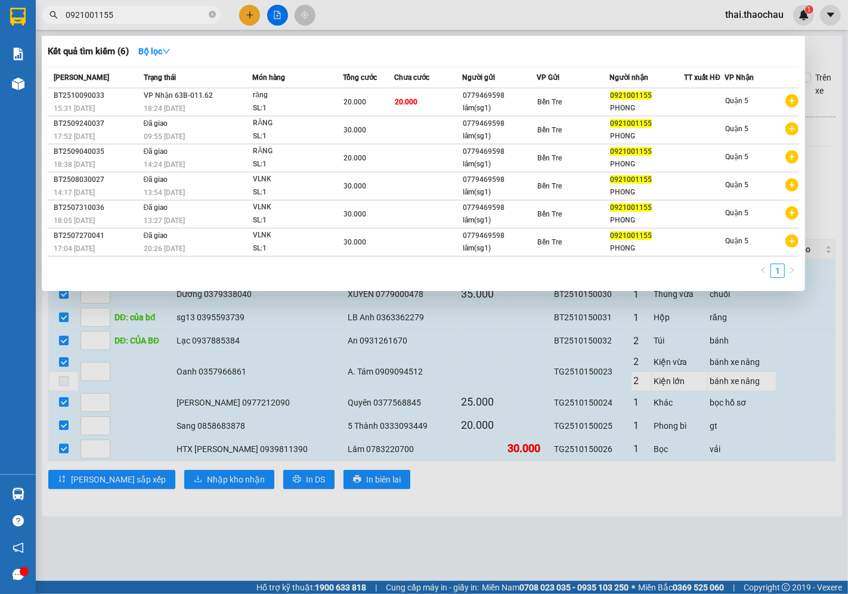
click at [116, 15] on input "0921001155" at bounding box center [136, 14] width 141 height 13
paste input "09094512"
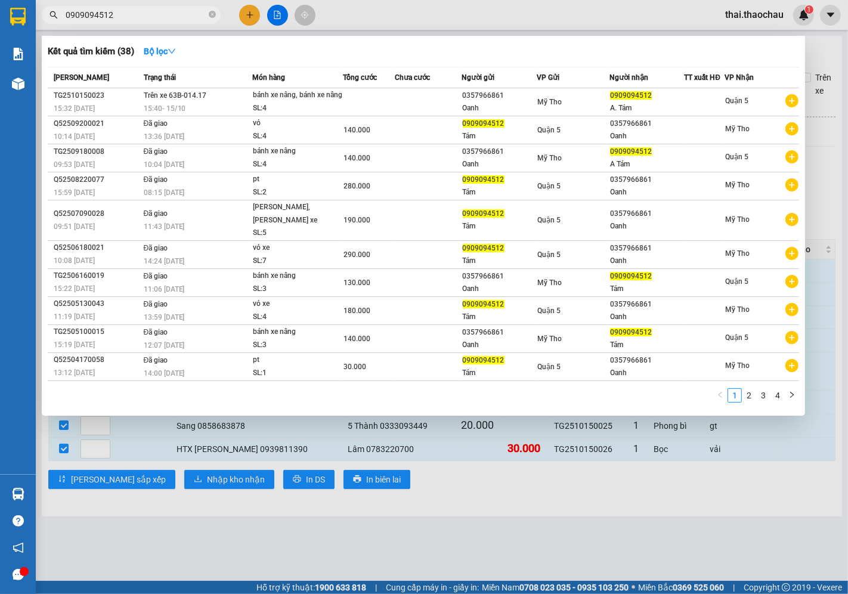
type input "0909094512"
click at [540, 549] on div at bounding box center [424, 297] width 848 height 594
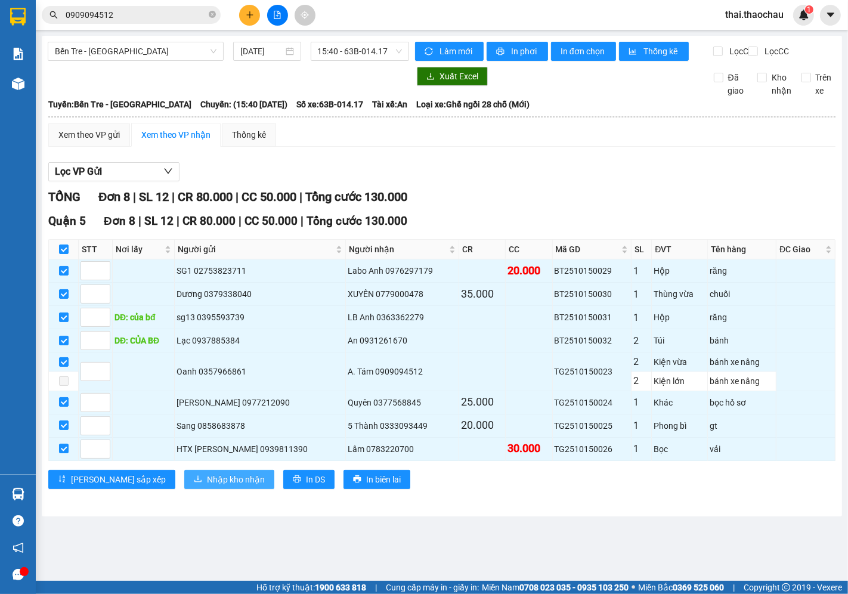
click at [209, 486] on span "Nhập kho nhận" at bounding box center [236, 479] width 58 height 13
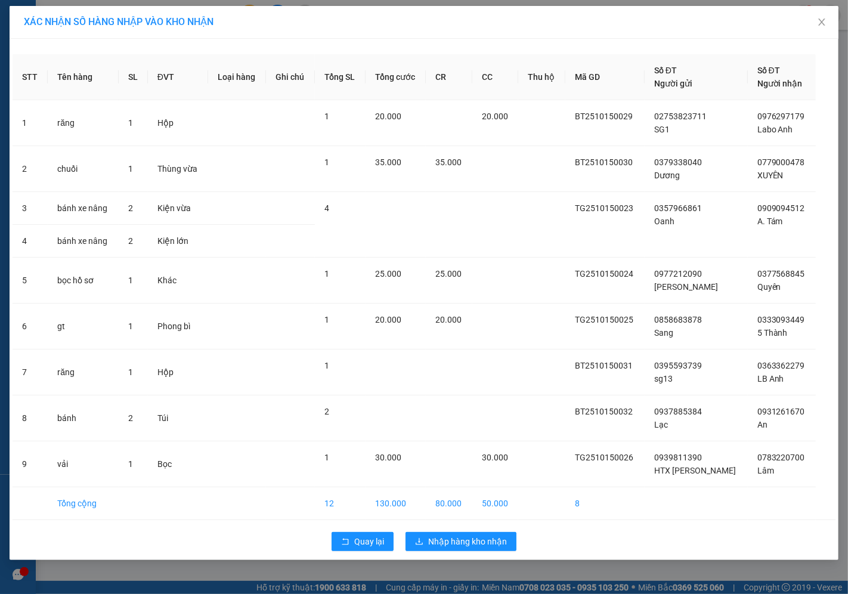
click at [443, 553] on div "Quay lại Nhập hàng kho nhận" at bounding box center [424, 541] width 822 height 31
click at [445, 545] on span "Nhập hàng kho nhận" at bounding box center [467, 541] width 79 height 13
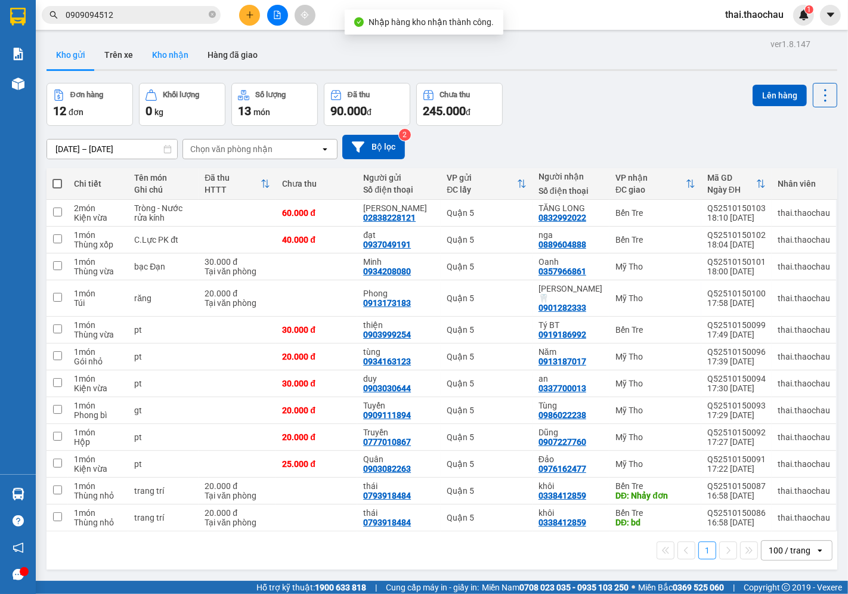
click at [157, 51] on button "Kho nhận" at bounding box center [169, 55] width 55 height 29
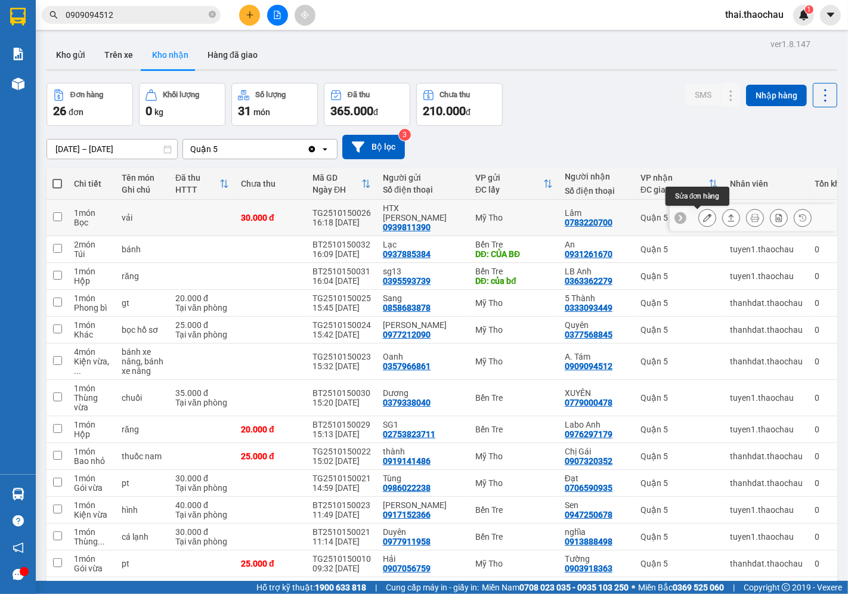
click at [703, 219] on icon at bounding box center [707, 217] width 8 height 8
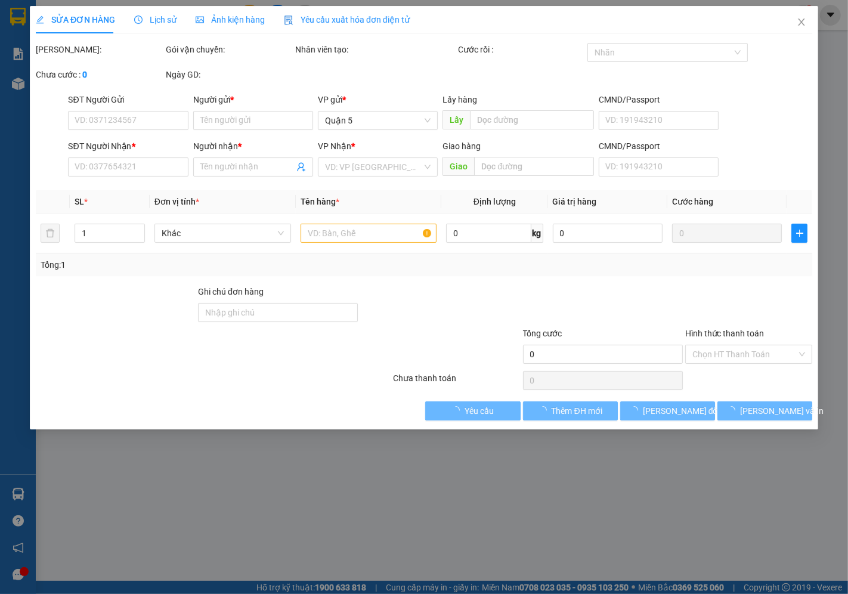
type input "0939811390"
type input "HTX [PERSON_NAME]"
type input "0783220700"
type input "Lâm"
type input "30.000"
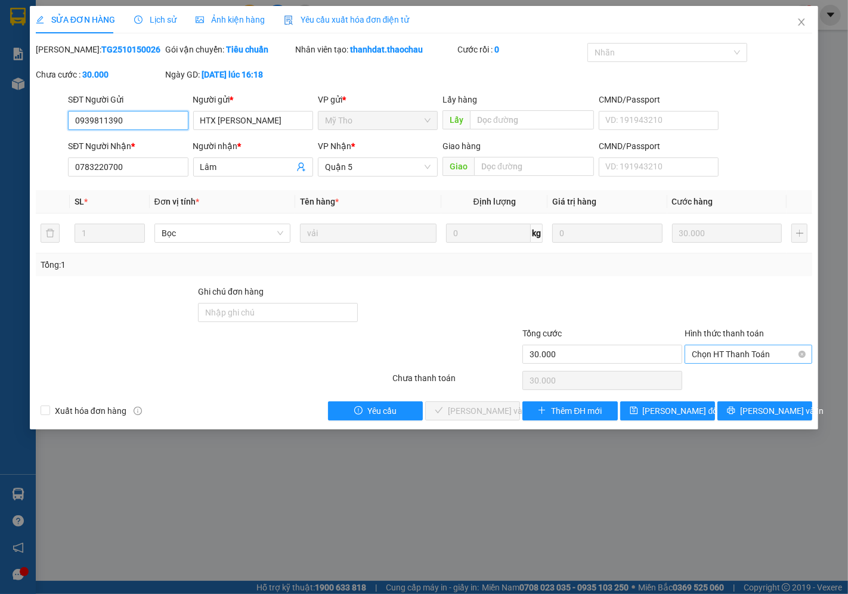
click at [737, 350] on span "Chọn HT Thanh Toán" at bounding box center [747, 354] width 113 height 18
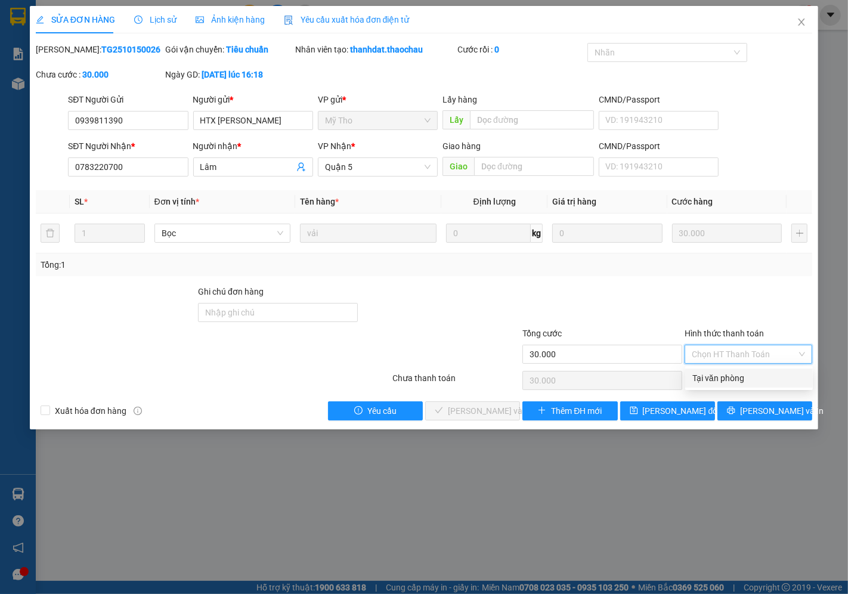
click at [730, 384] on div "Tại văn phòng" at bounding box center [748, 377] width 113 height 13
type input "0"
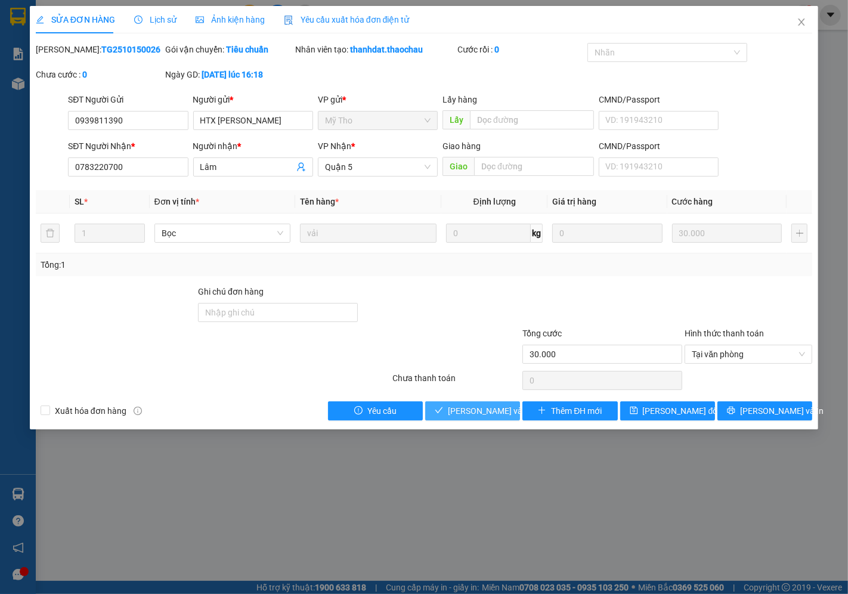
click at [466, 408] on span "[PERSON_NAME] và Giao hàng" at bounding box center [528, 410] width 161 height 13
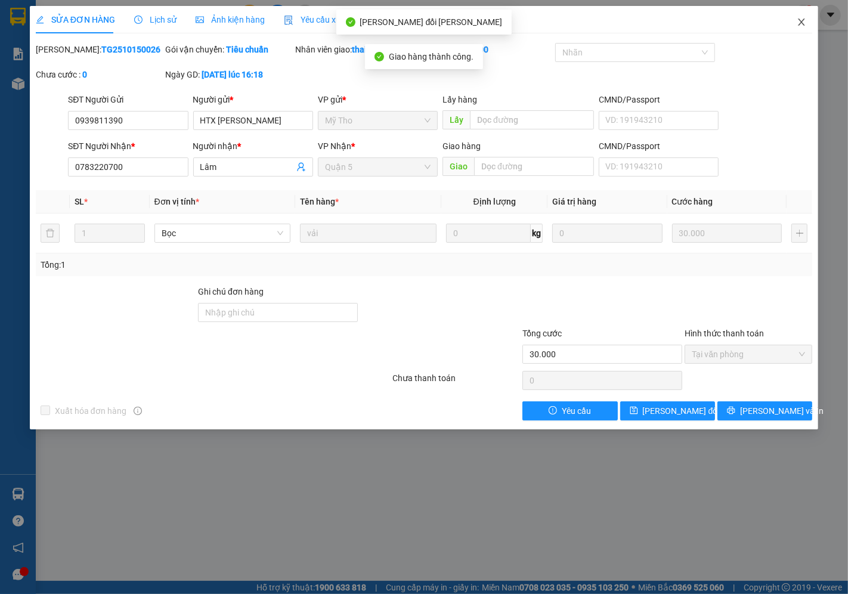
click at [797, 23] on icon "close" at bounding box center [801, 22] width 10 height 10
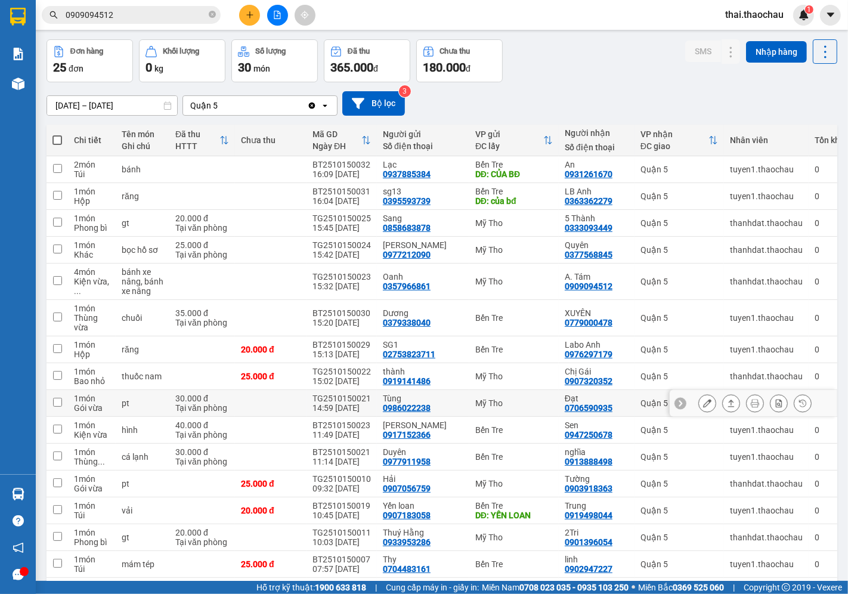
scroll to position [66, 0]
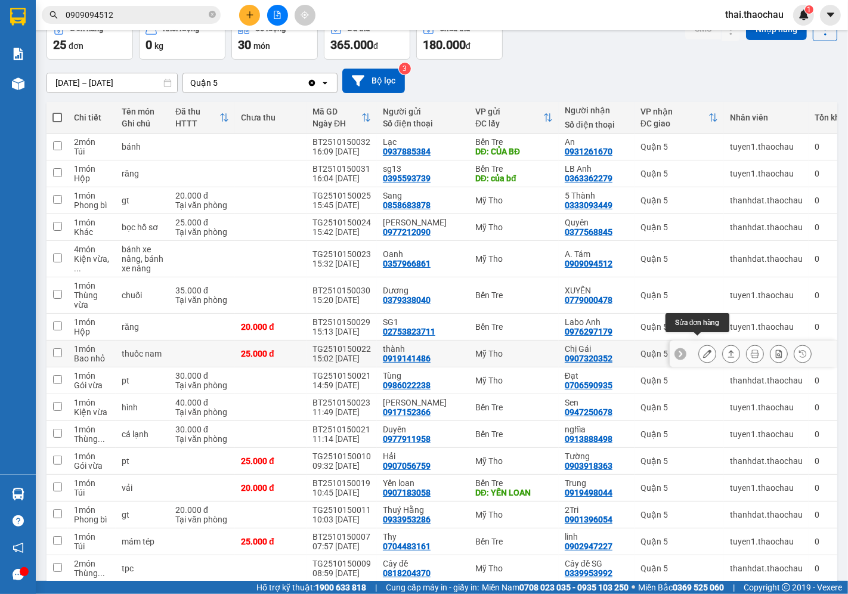
click at [701, 346] on button at bounding box center [707, 353] width 17 height 21
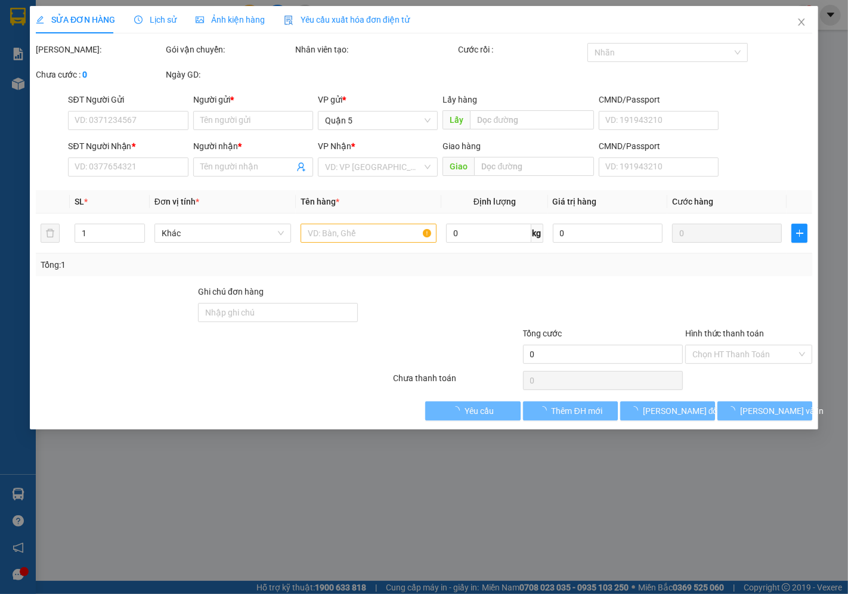
type input "0919141486"
type input "thành"
type input "0907320352"
type input "Chị Gái"
type input "25.000"
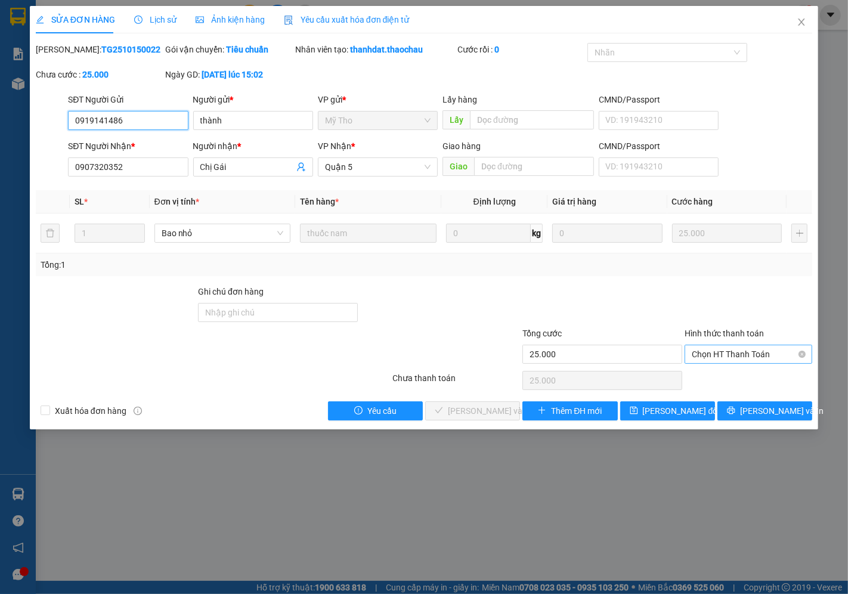
click at [713, 355] on span "Chọn HT Thanh Toán" at bounding box center [747, 354] width 113 height 18
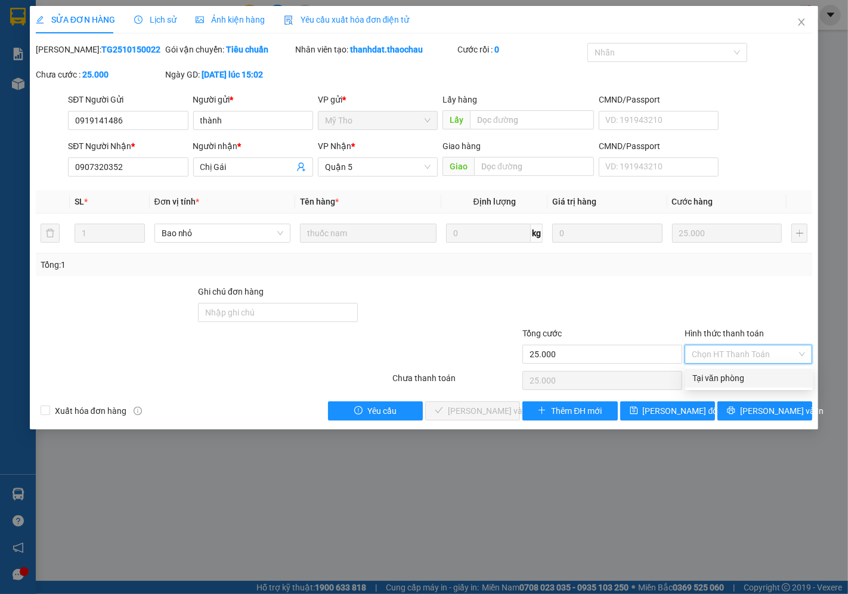
click at [717, 370] on div "Tại văn phòng" at bounding box center [749, 377] width 128 height 19
type input "0"
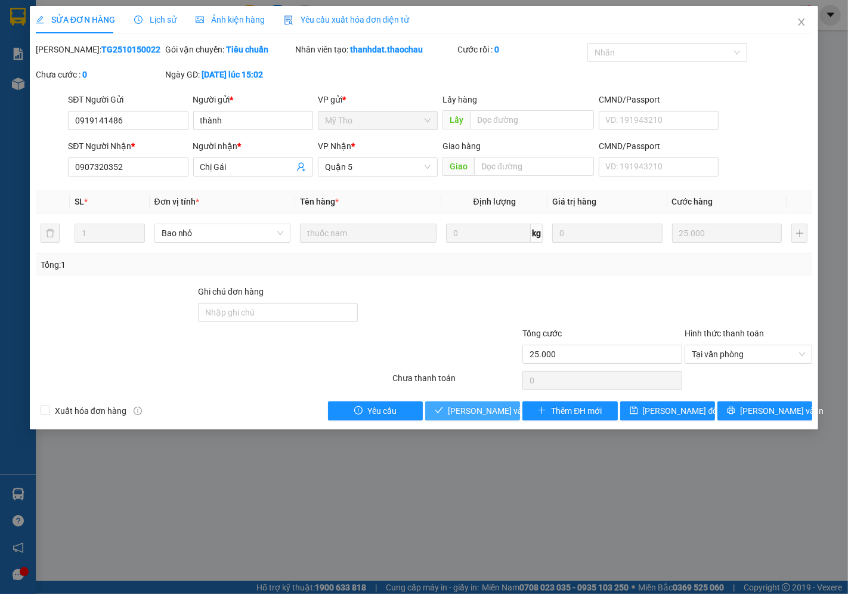
click at [493, 416] on span "[PERSON_NAME] và Giao hàng" at bounding box center [528, 410] width 161 height 13
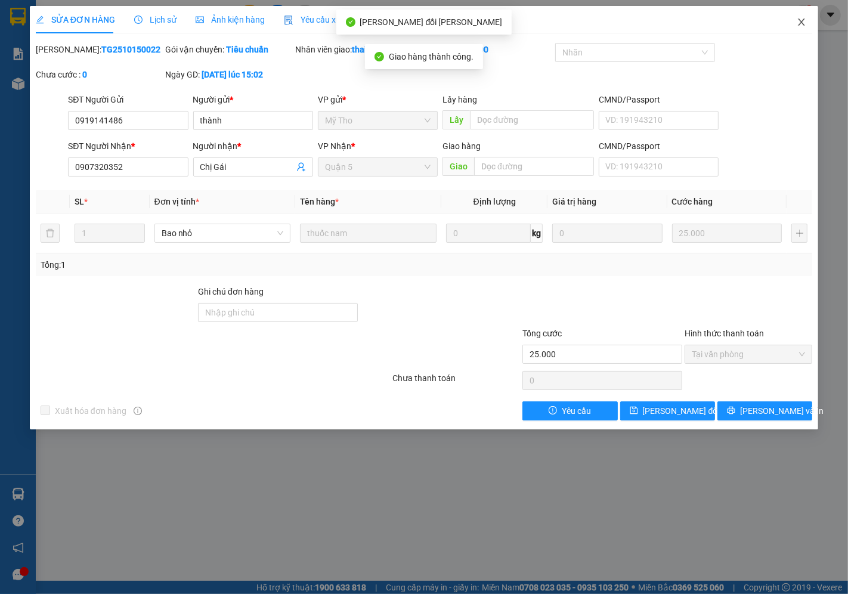
click at [803, 10] on span "Close" at bounding box center [800, 22] width 33 height 33
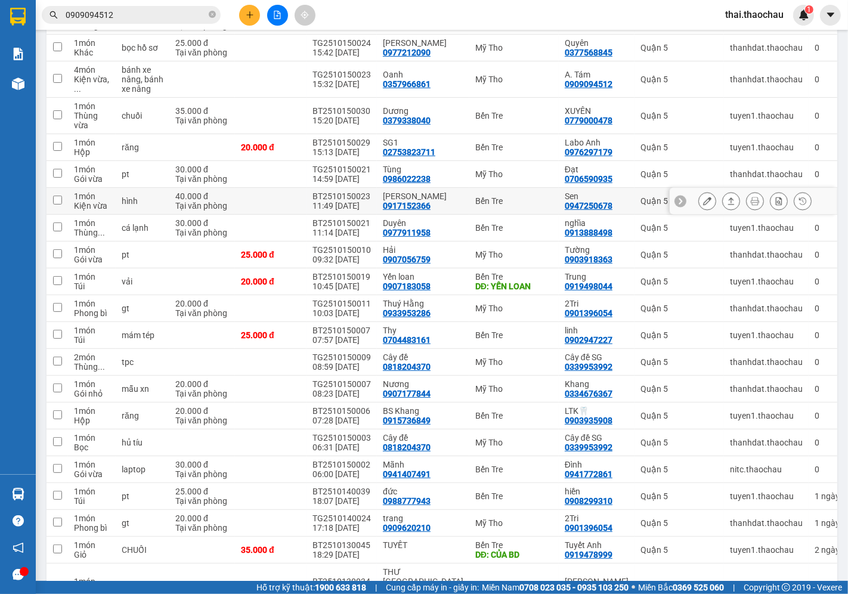
scroll to position [265, 0]
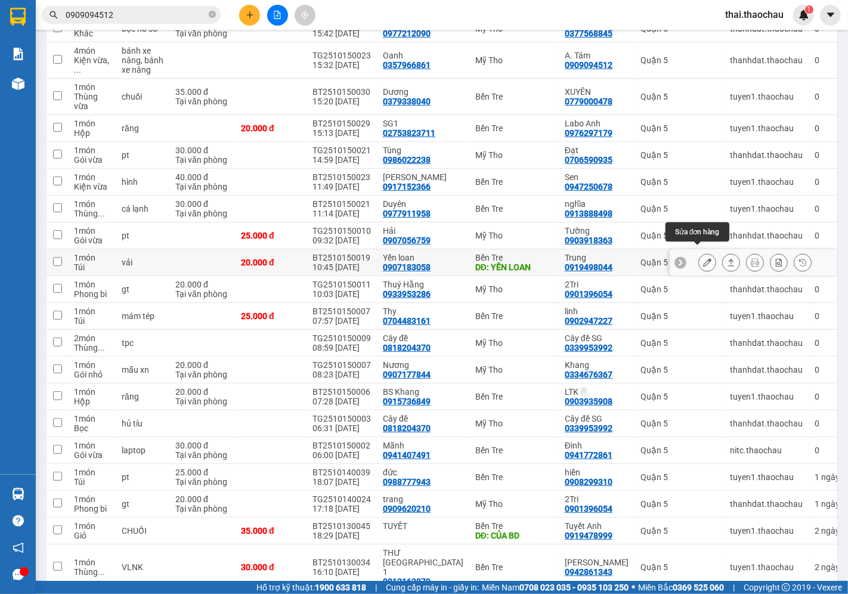
click at [703, 258] on icon at bounding box center [707, 262] width 8 height 8
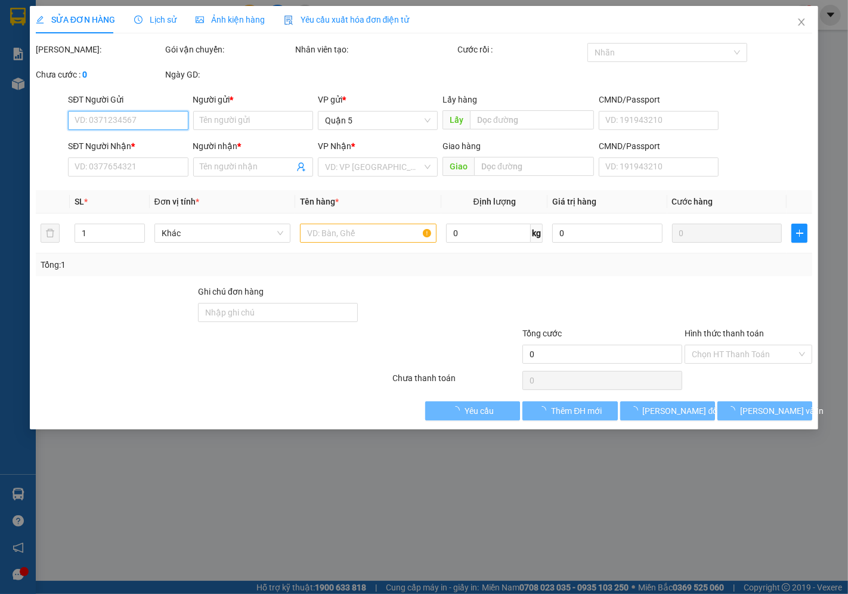
type input "0907183058"
type input "Yến loan"
type input "YẾN LOAN"
type input "0919498044"
type input "Trung"
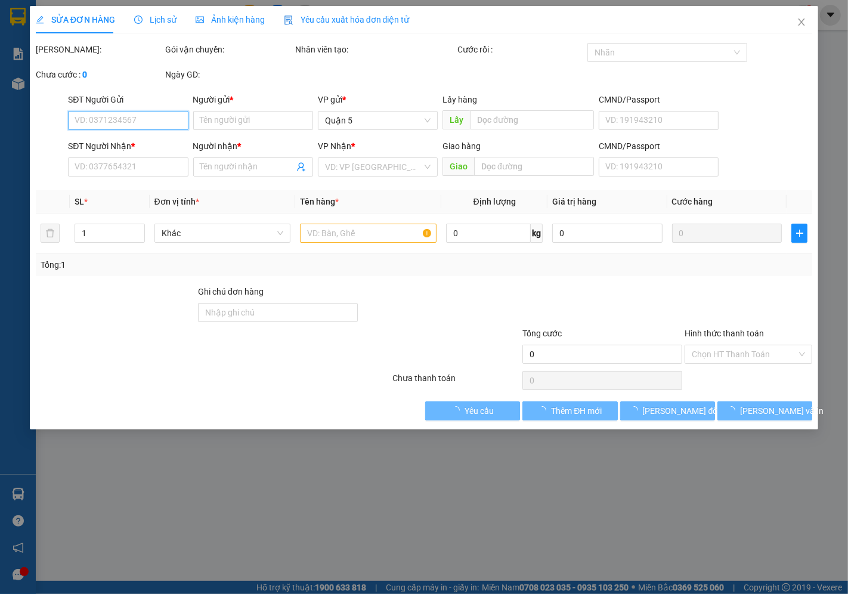
type input "20.000"
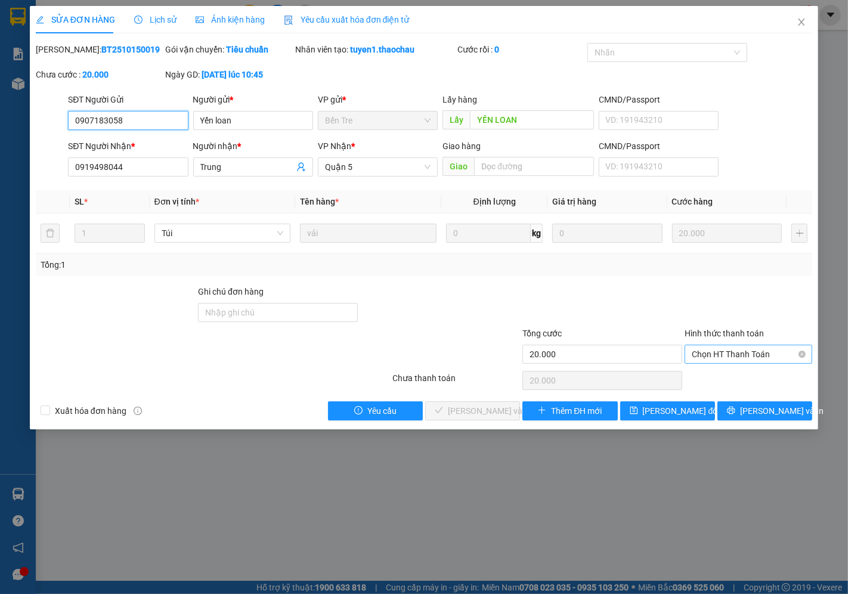
click at [716, 349] on span "Chọn HT Thanh Toán" at bounding box center [747, 354] width 113 height 18
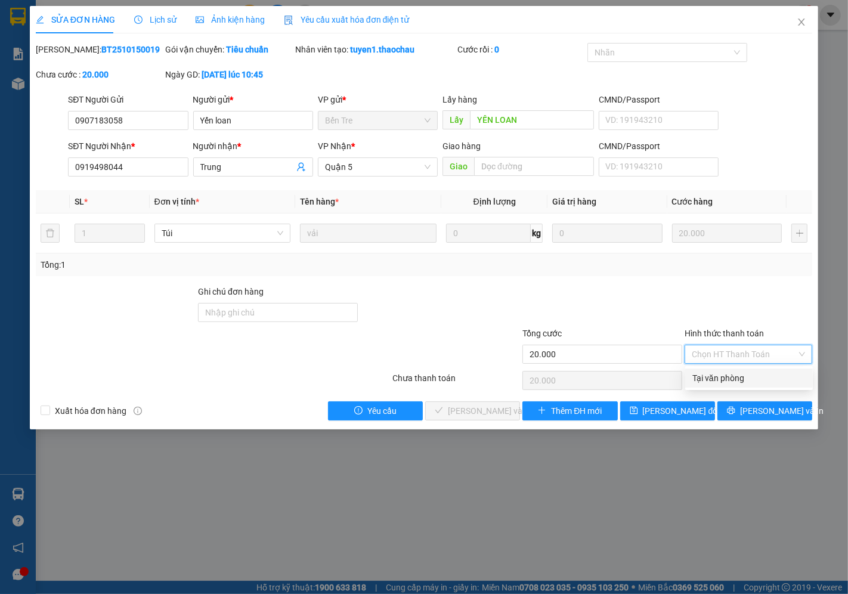
click at [708, 374] on div "Tại văn phòng" at bounding box center [748, 377] width 113 height 13
type input "0"
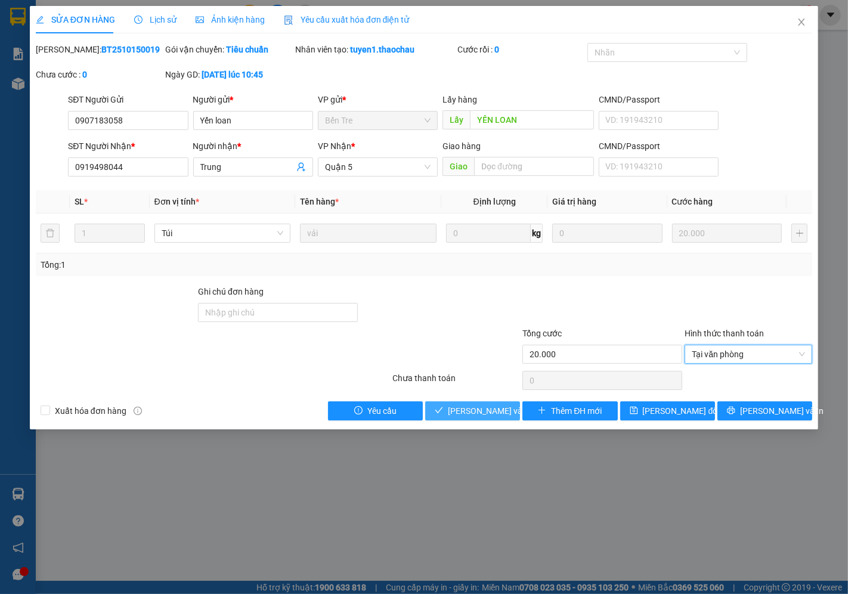
click at [474, 402] on button "[PERSON_NAME] và Giao hàng" at bounding box center [472, 410] width 95 height 19
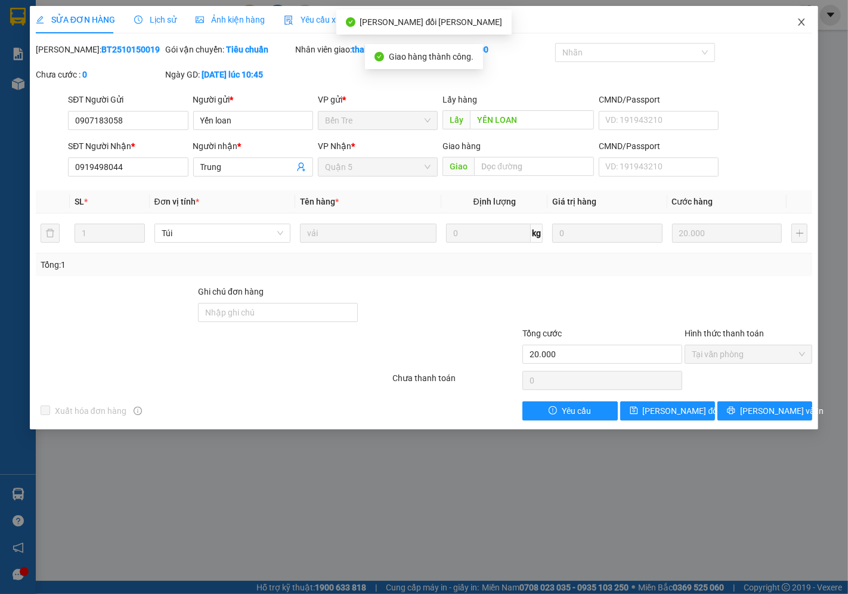
click at [801, 23] on icon "close" at bounding box center [801, 21] width 7 height 7
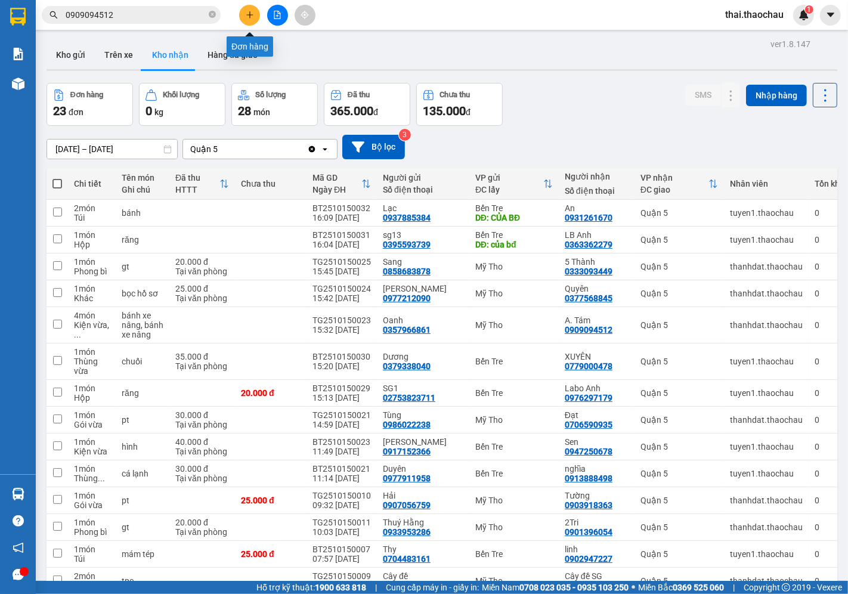
click at [247, 18] on icon "plus" at bounding box center [250, 15] width 8 height 8
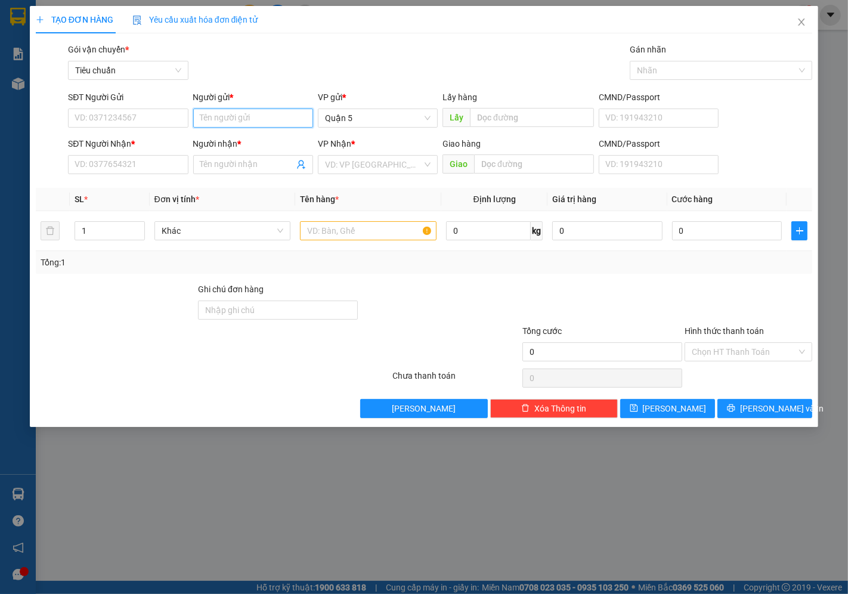
click at [257, 114] on input "Người gửi *" at bounding box center [253, 117] width 120 height 19
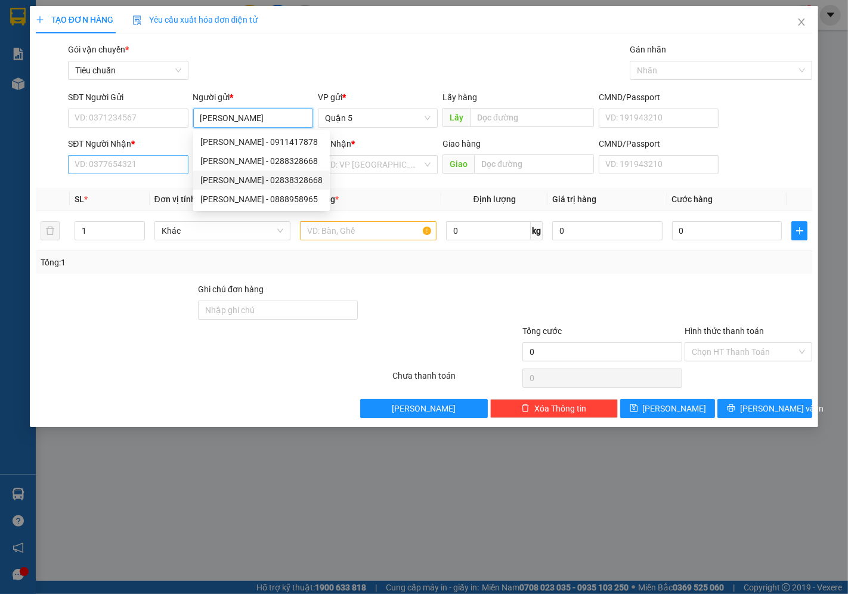
type input "[PERSON_NAME]"
click at [143, 159] on input "SĐT Người Nhận *" at bounding box center [128, 164] width 120 height 19
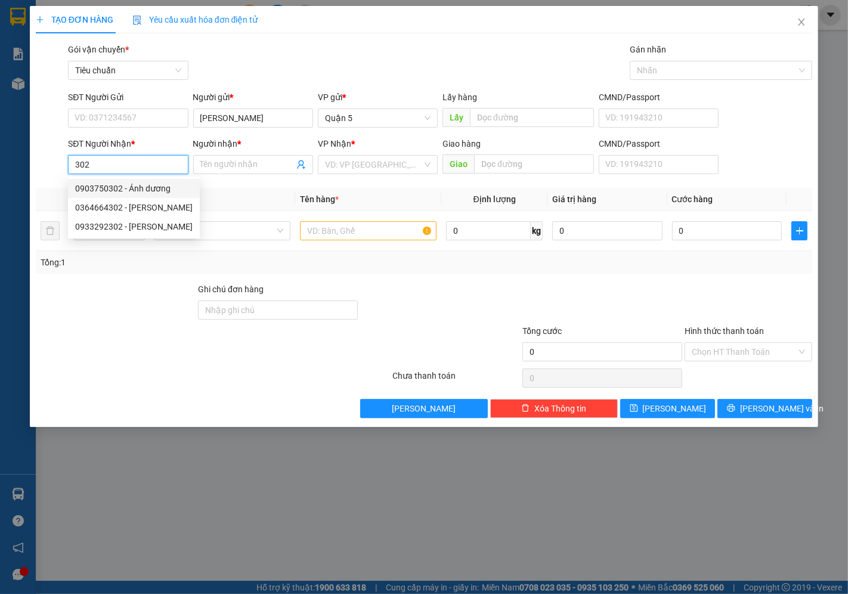
click at [134, 191] on div "0903750302 - Ánh dương" at bounding box center [133, 188] width 117 height 13
type input "0903750302"
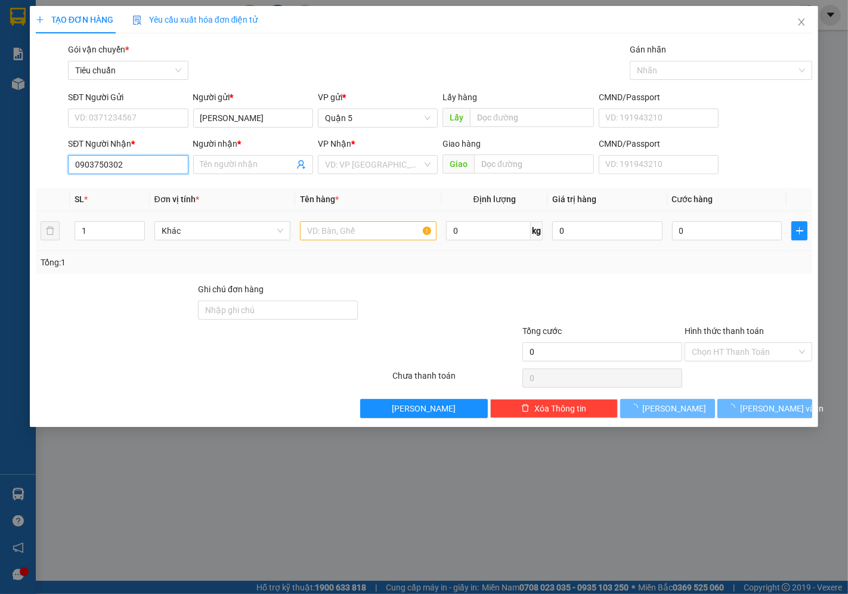
type input "Ánh dương"
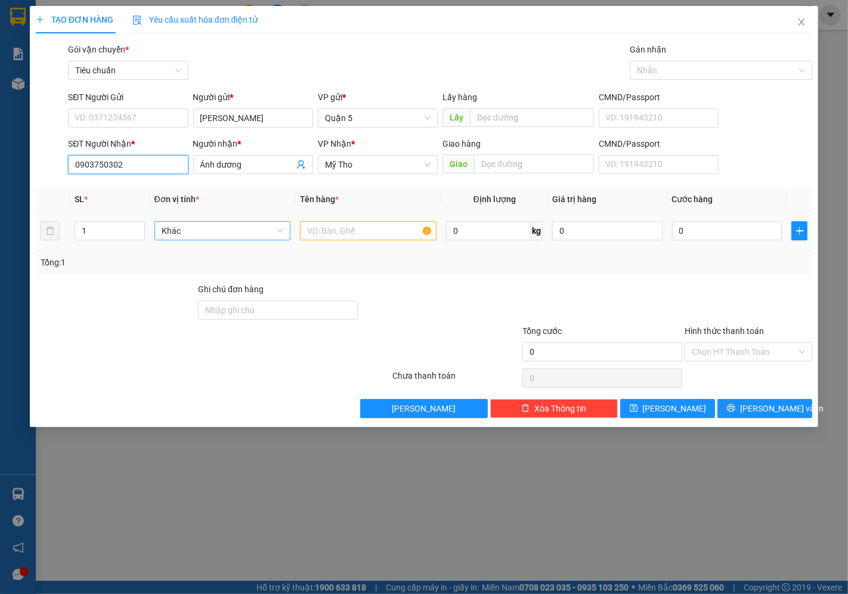
click at [203, 240] on div "Khác" at bounding box center [222, 230] width 136 height 19
type input "0903750302"
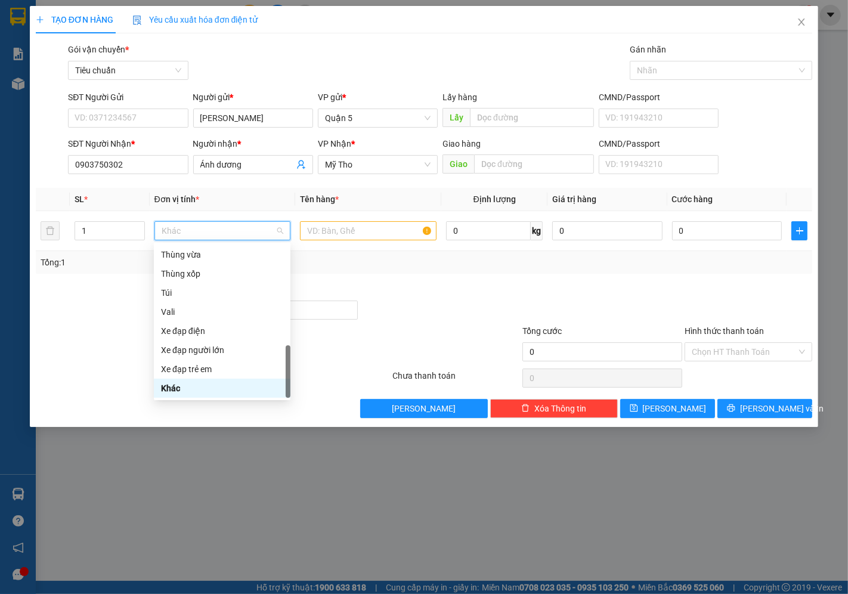
type input "t"
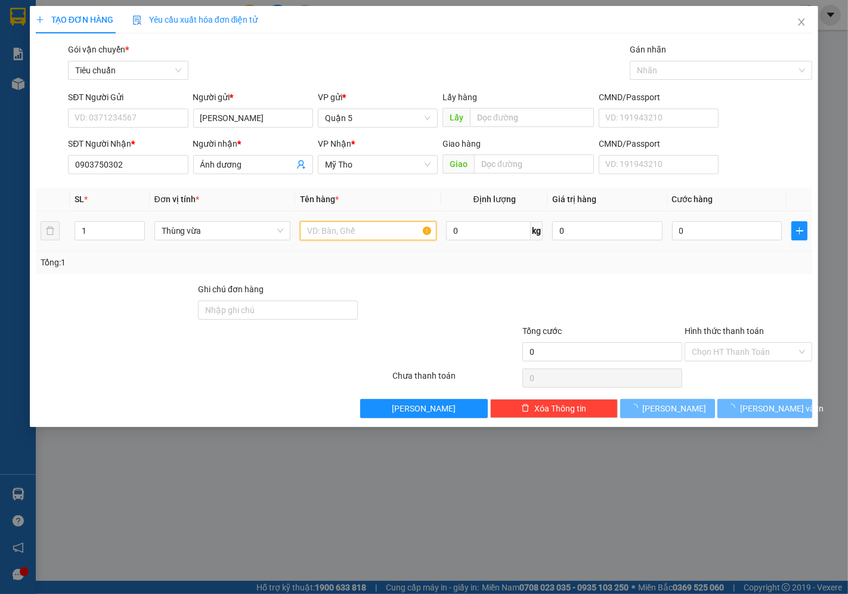
click at [314, 227] on input "text" at bounding box center [368, 230] width 136 height 19
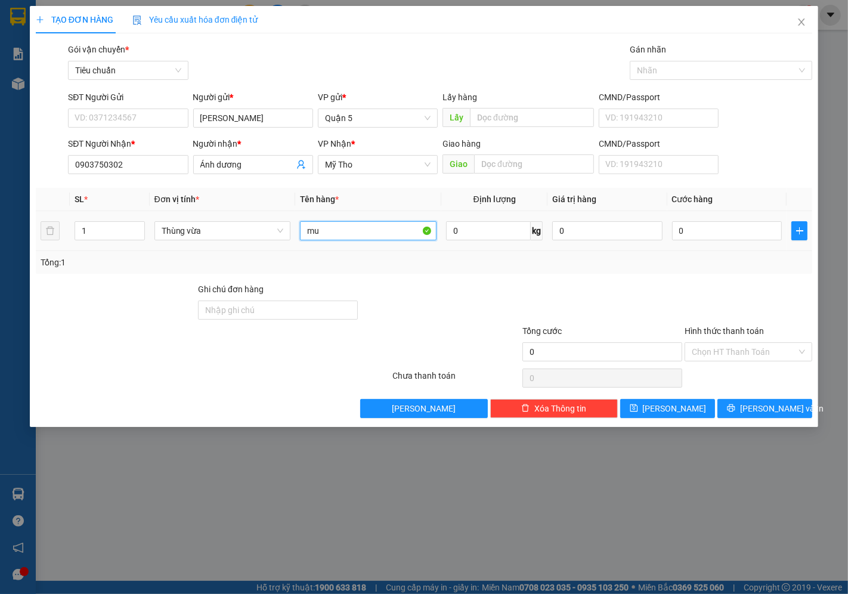
type input "m"
type input "lk"
click at [693, 233] on input "0" at bounding box center [727, 230] width 110 height 19
type input "003"
type input "3"
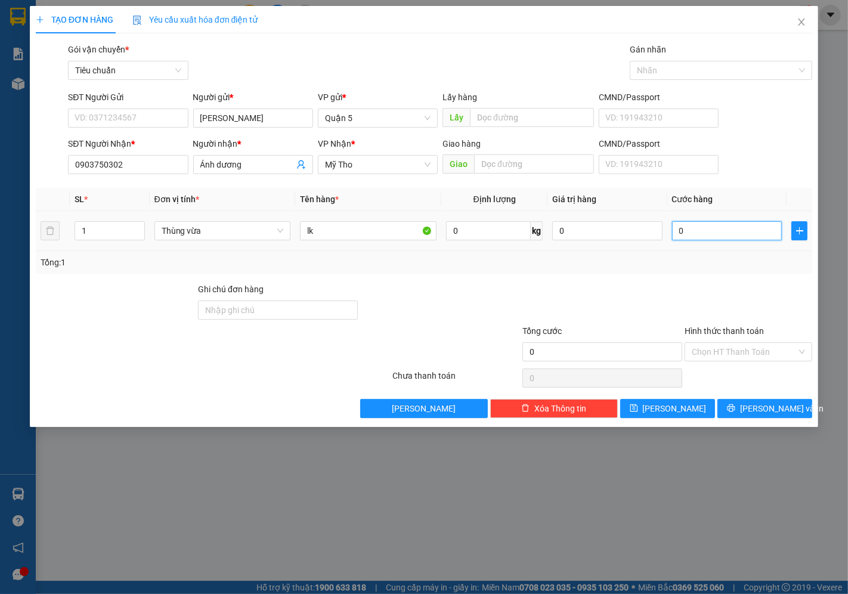
type input "3"
type input "0.030"
type input "30"
type input "30.000"
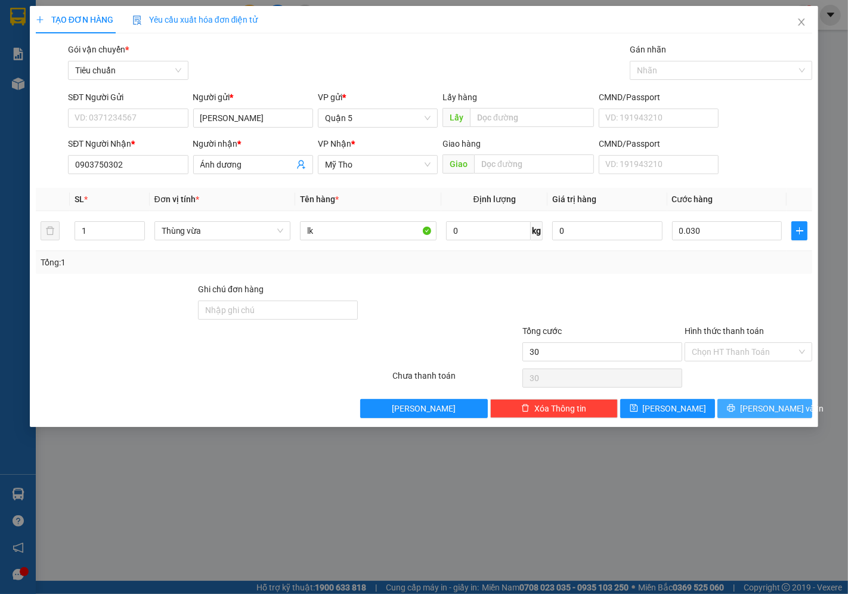
type input "30.000"
click at [756, 405] on span "[PERSON_NAME] và In" at bounding box center [781, 408] width 83 height 13
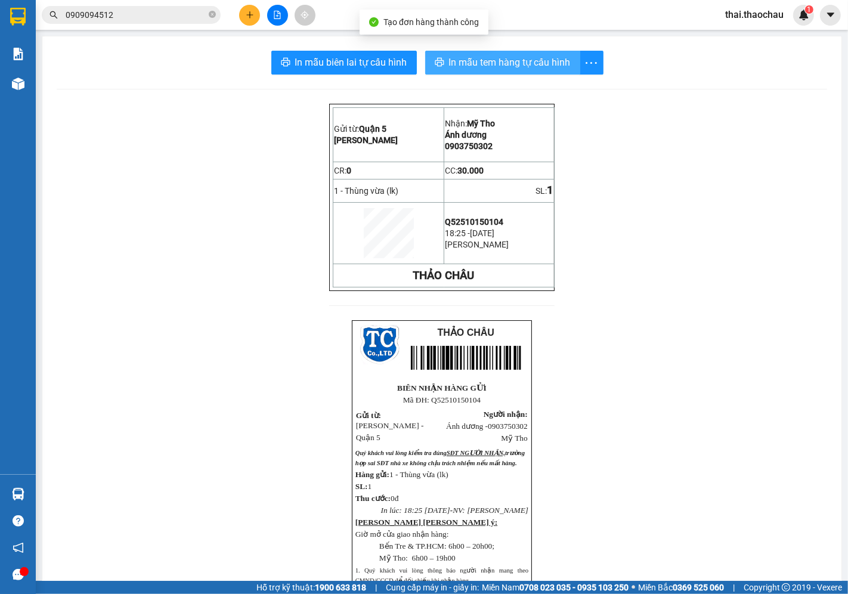
click at [467, 63] on span "In mẫu tem hàng tự cấu hình" at bounding box center [510, 62] width 122 height 15
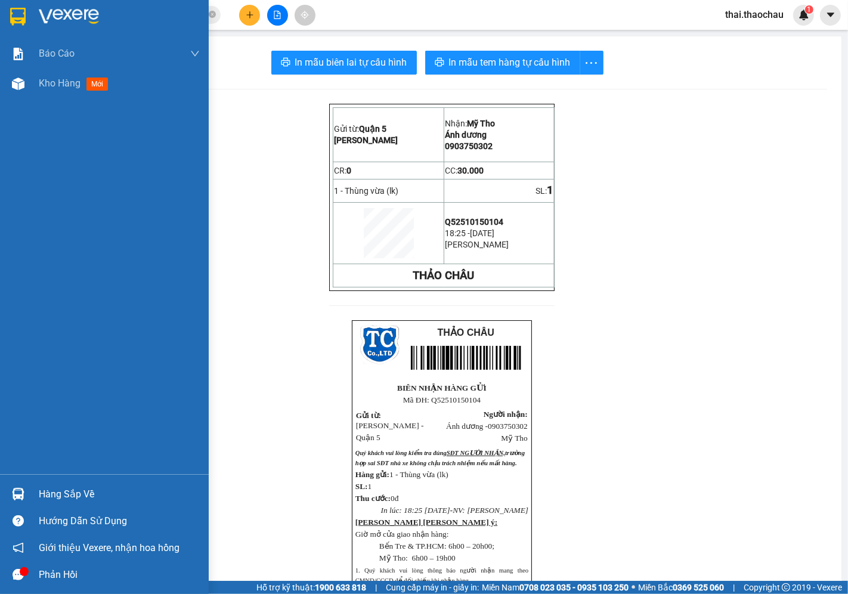
click at [36, 89] on div "Kho hàng mới" at bounding box center [104, 84] width 209 height 30
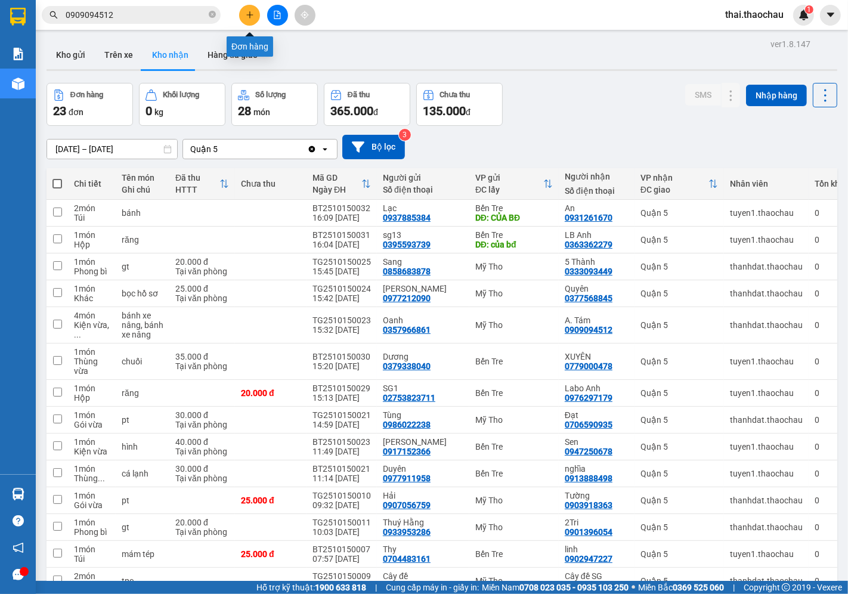
click at [248, 15] on icon "plus" at bounding box center [249, 14] width 7 height 1
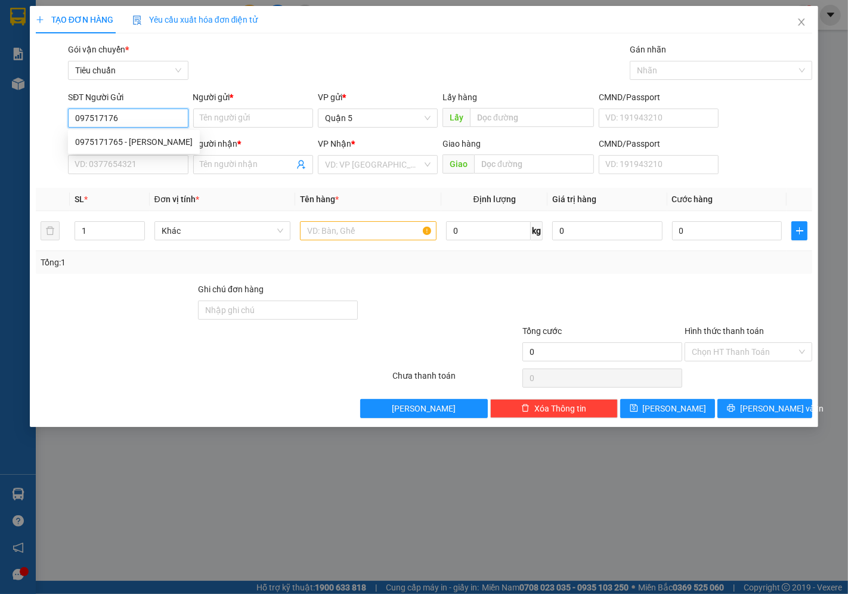
type input "0975171765"
click at [103, 134] on div "0975171765 - Hữu vinh" at bounding box center [134, 141] width 132 height 19
type input "[PERSON_NAME]"
type input "0975171765"
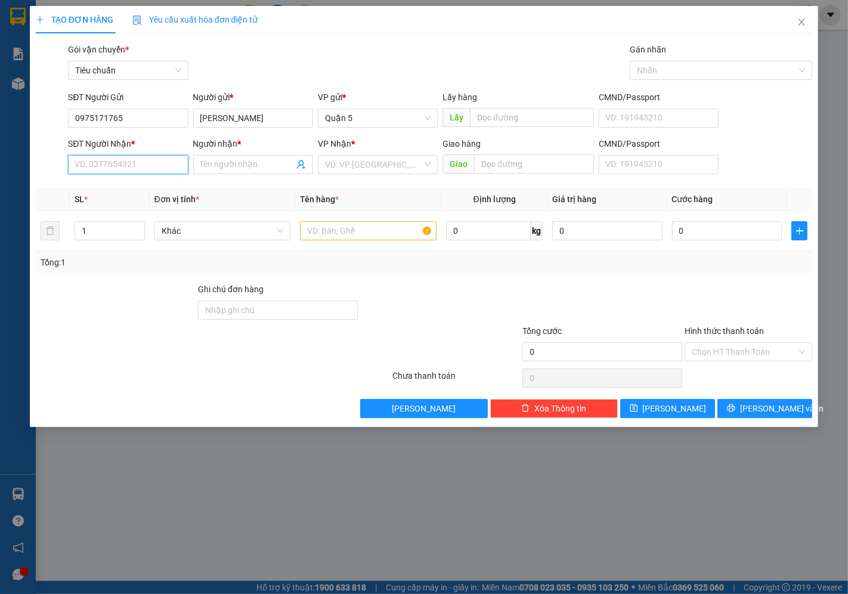
click at [103, 172] on input "SĐT Người Nhận *" at bounding box center [128, 164] width 120 height 19
click at [163, 183] on div "0919186992 - Tý BT" at bounding box center [142, 188] width 134 height 13
type input "0919186992"
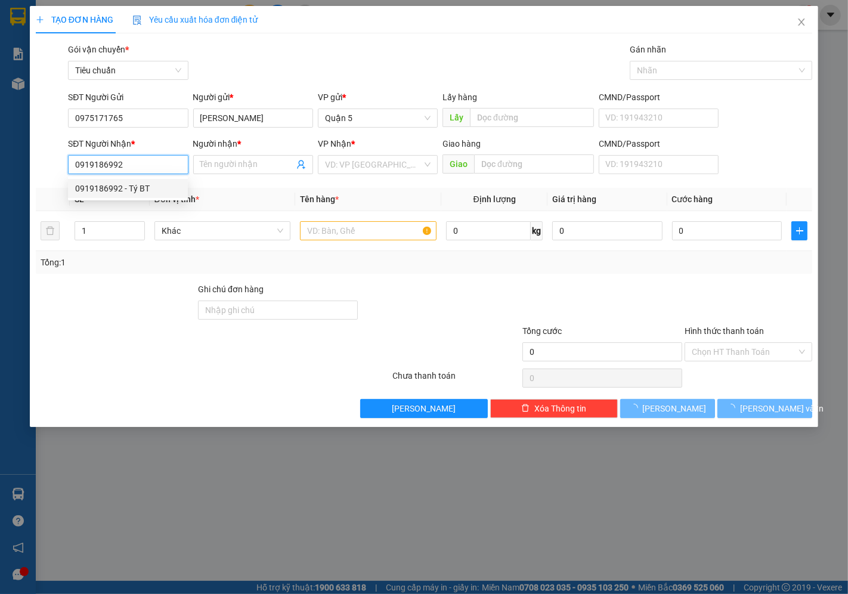
type input "Tý BT"
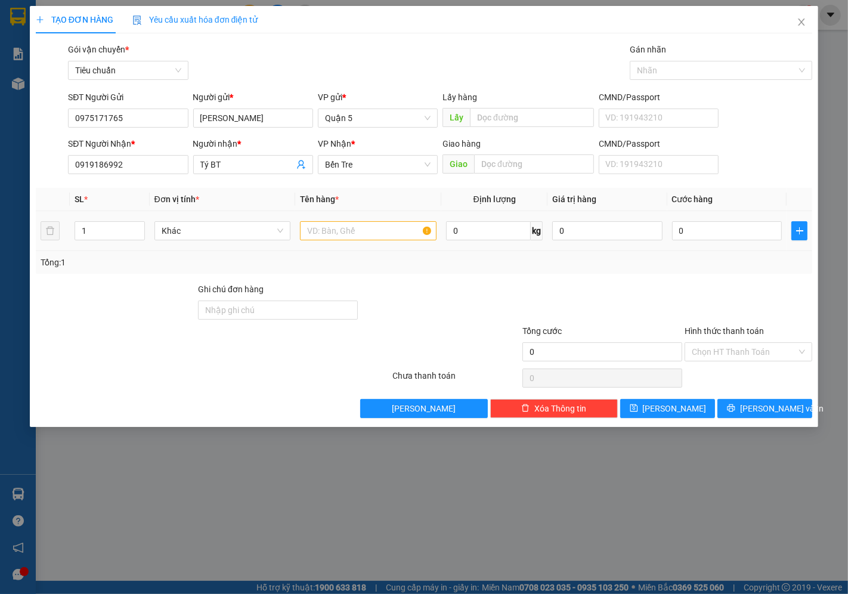
click at [227, 247] on td "Khác" at bounding box center [223, 231] width 146 height 40
click at [165, 229] on span "Khác" at bounding box center [223, 231] width 122 height 18
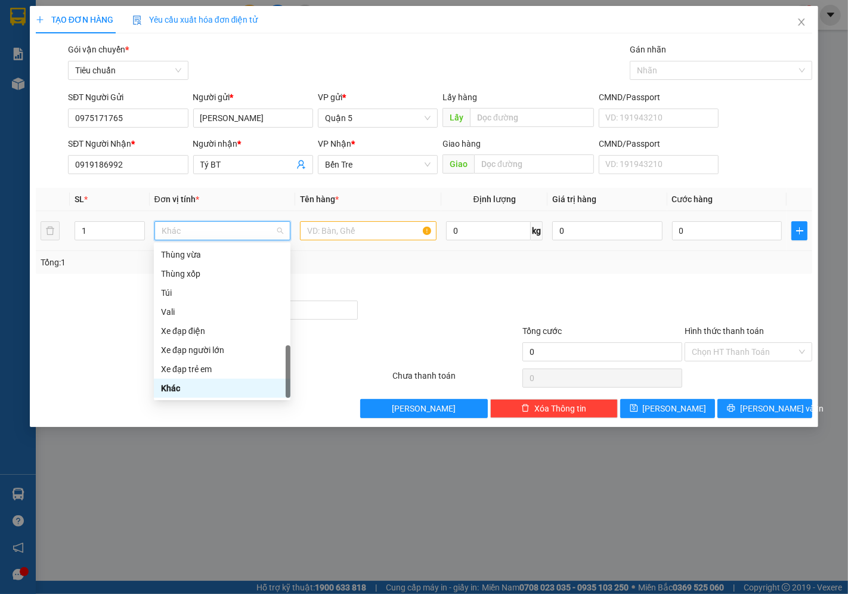
type input "k"
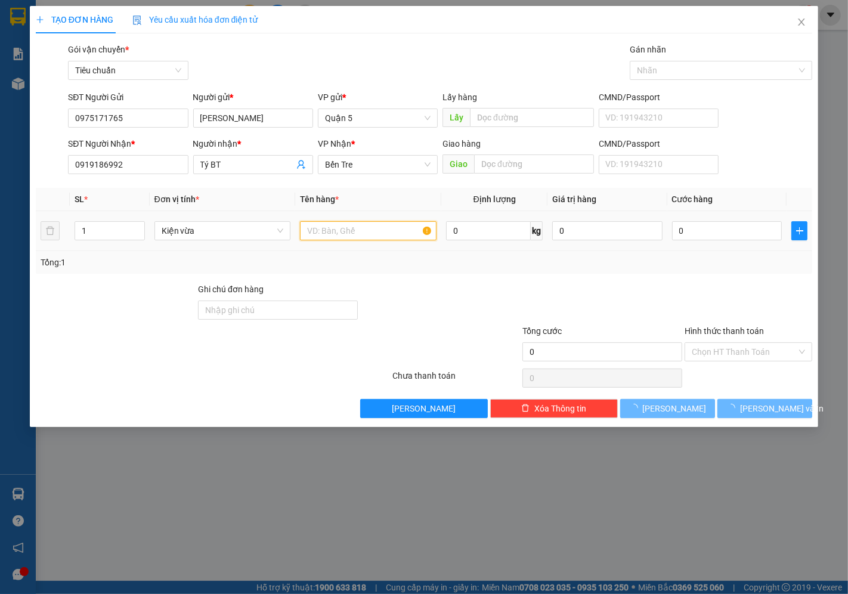
click at [344, 231] on input "text" at bounding box center [368, 230] width 136 height 19
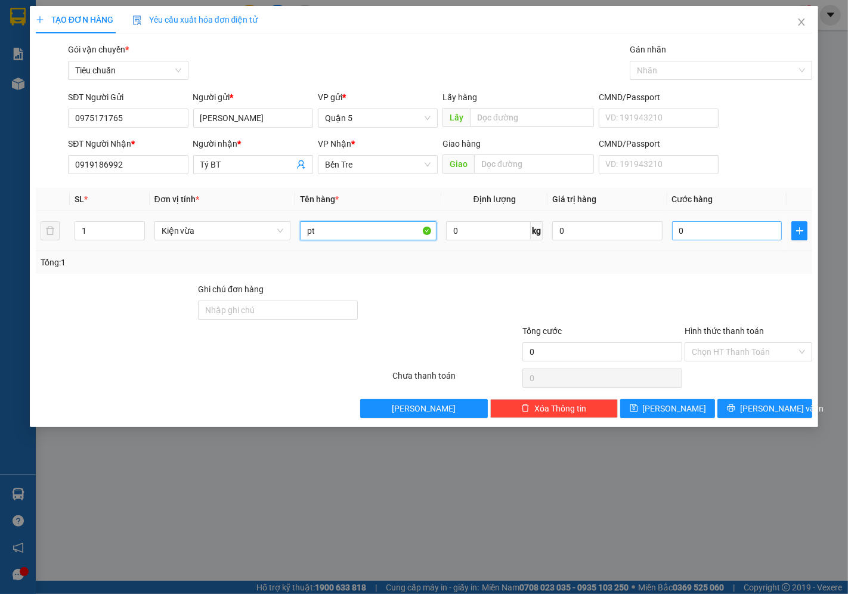
type input "pt"
click at [721, 235] on input "0" at bounding box center [727, 230] width 110 height 19
type input "003"
type input "3"
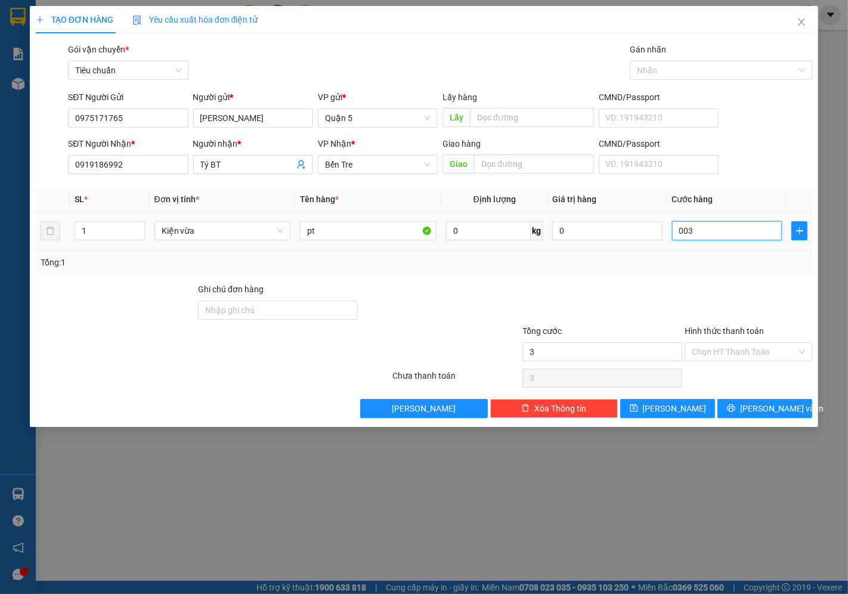
type input "0.030"
type input "30"
click at [758, 411] on span "[PERSON_NAME] và In" at bounding box center [781, 408] width 83 height 13
type input "30.000"
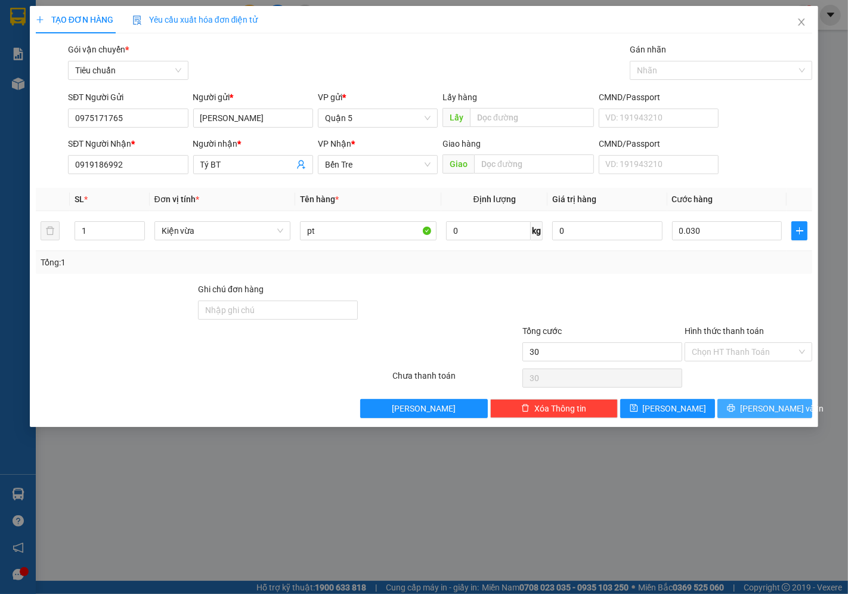
type input "30.000"
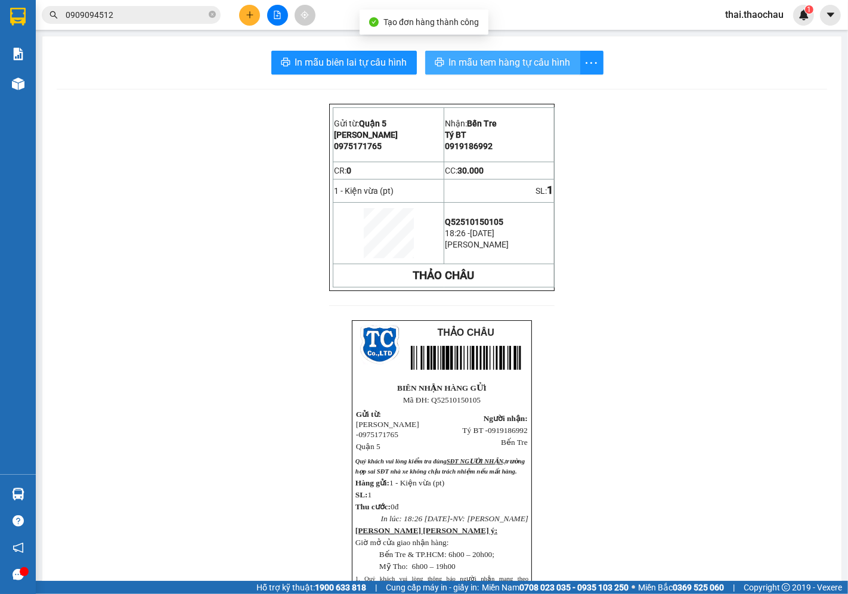
click at [520, 69] on span "In mẫu tem hàng tự cấu hình" at bounding box center [510, 62] width 122 height 15
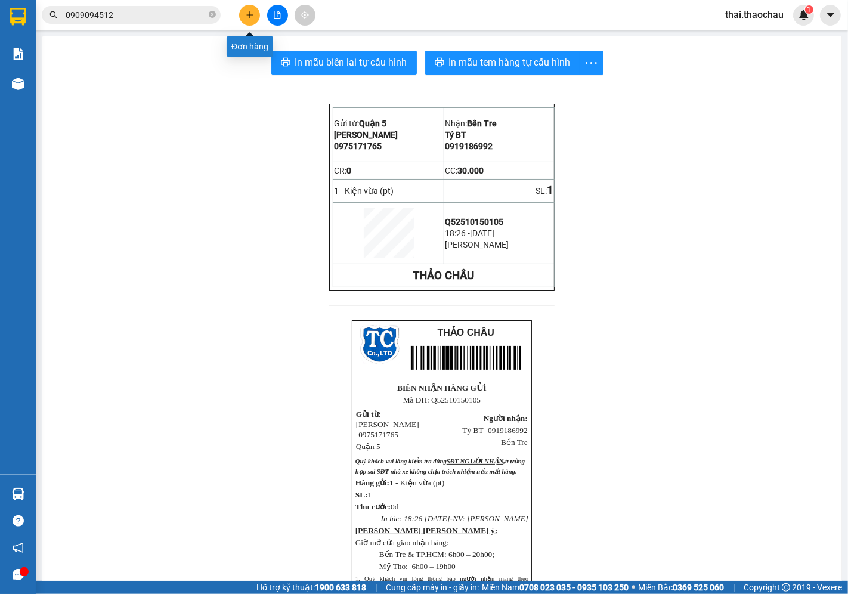
click at [247, 14] on icon "plus" at bounding box center [250, 15] width 8 height 8
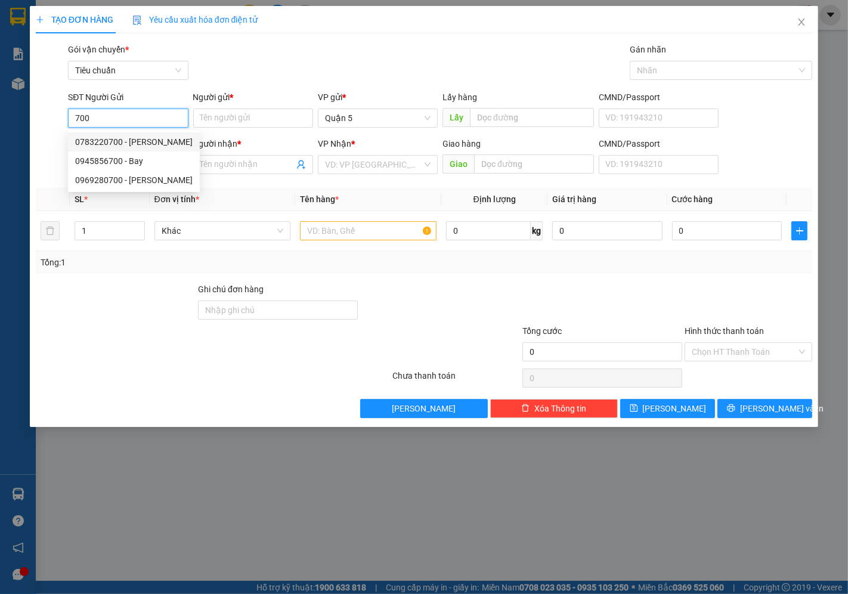
click at [109, 145] on div "0783220700 - Lâm" at bounding box center [133, 141] width 117 height 13
type input "0783220700"
type input "Lâm"
type input "0783220700"
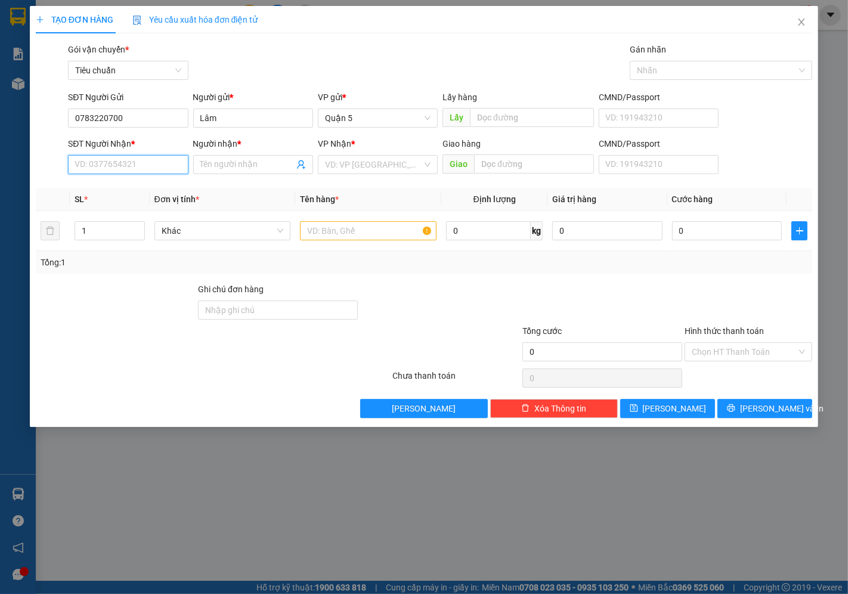
click at [121, 166] on input "SĐT Người Nhận *" at bounding box center [128, 164] width 120 height 19
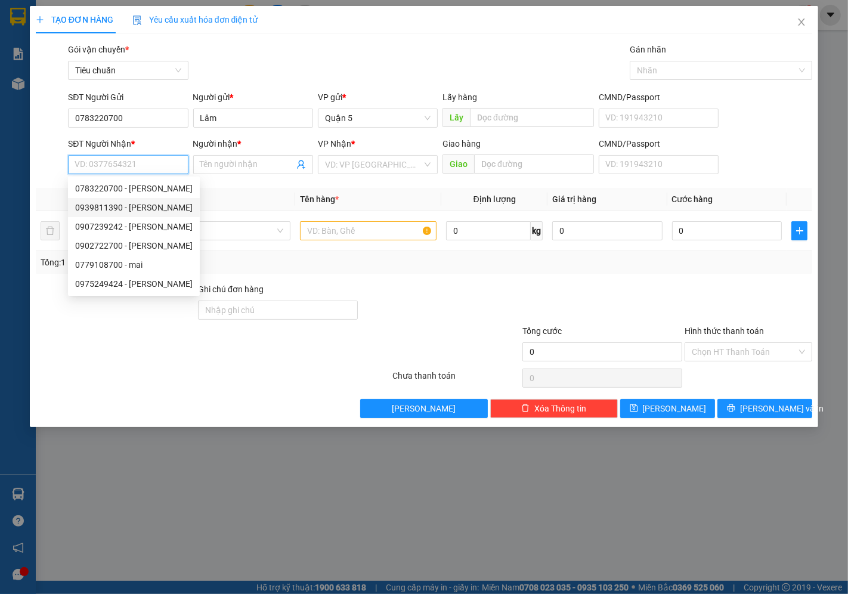
click at [118, 210] on div "0939811390 - HTX Quang Minh" at bounding box center [133, 207] width 117 height 13
type input "0939811390"
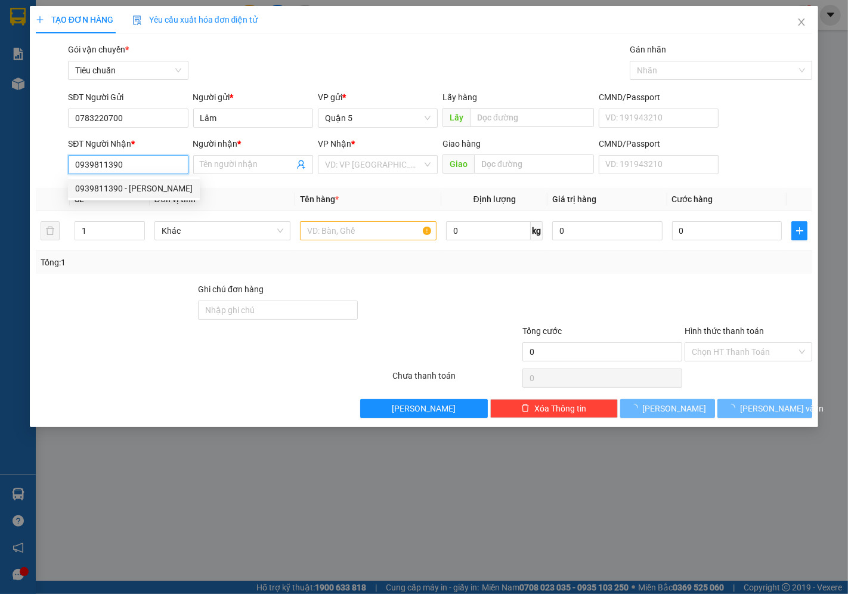
type input "HTX [PERSON_NAME]"
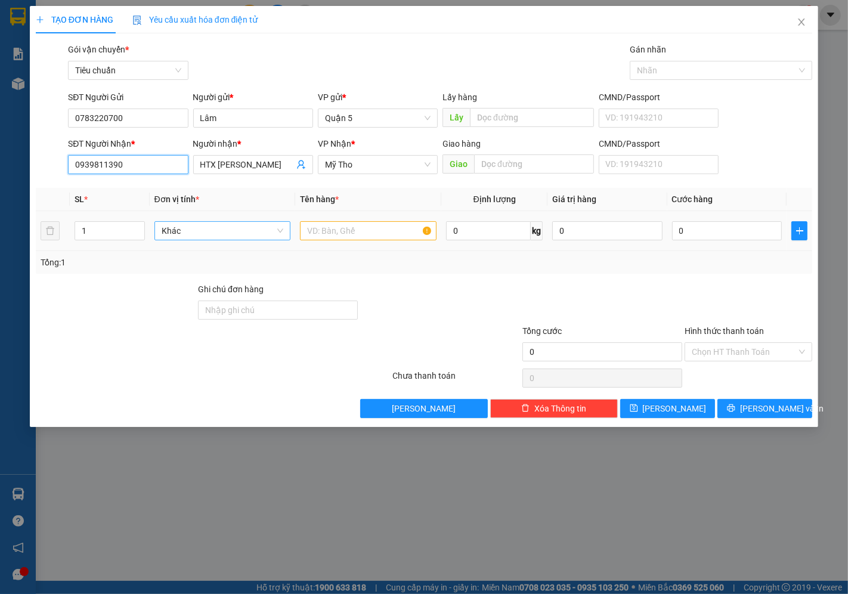
click at [229, 234] on span "Khác" at bounding box center [223, 231] width 122 height 18
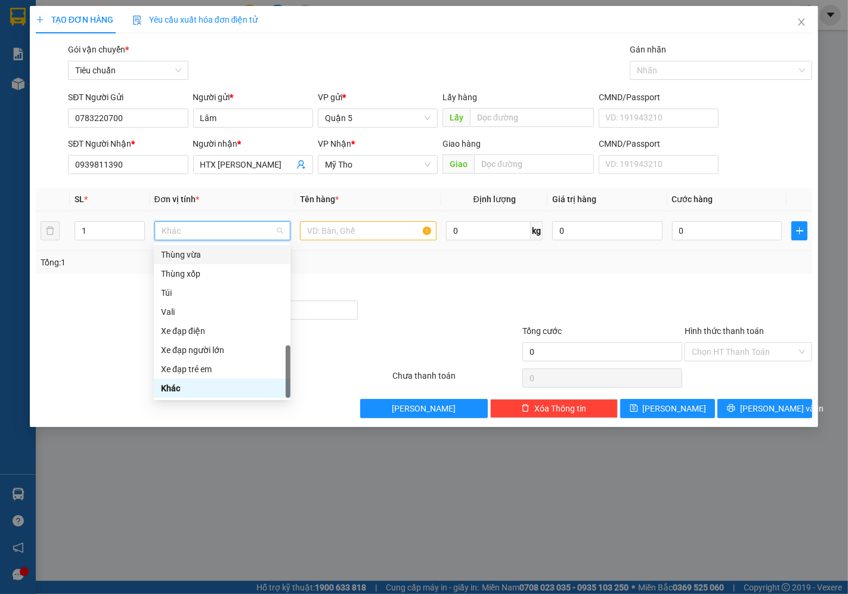
type input "b"
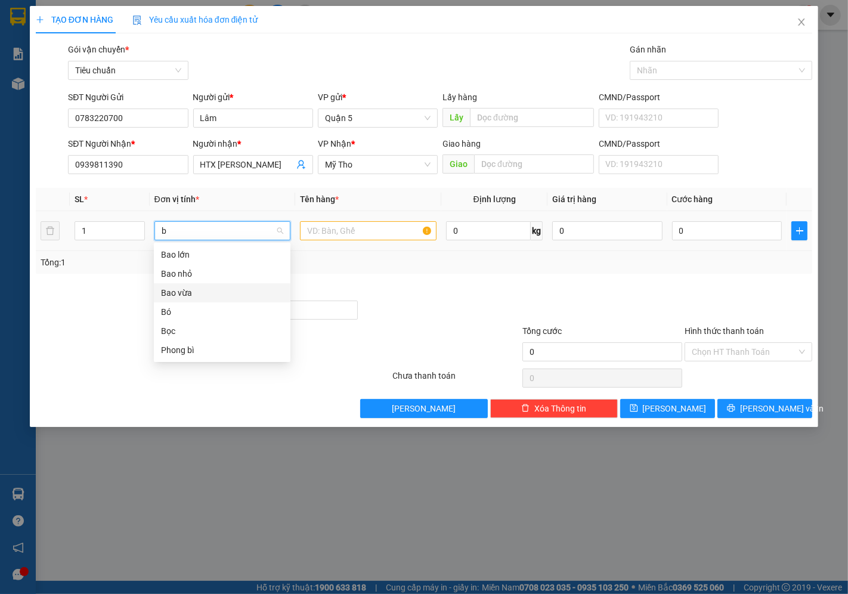
click at [188, 294] on div "Bao vừa" at bounding box center [222, 292] width 122 height 13
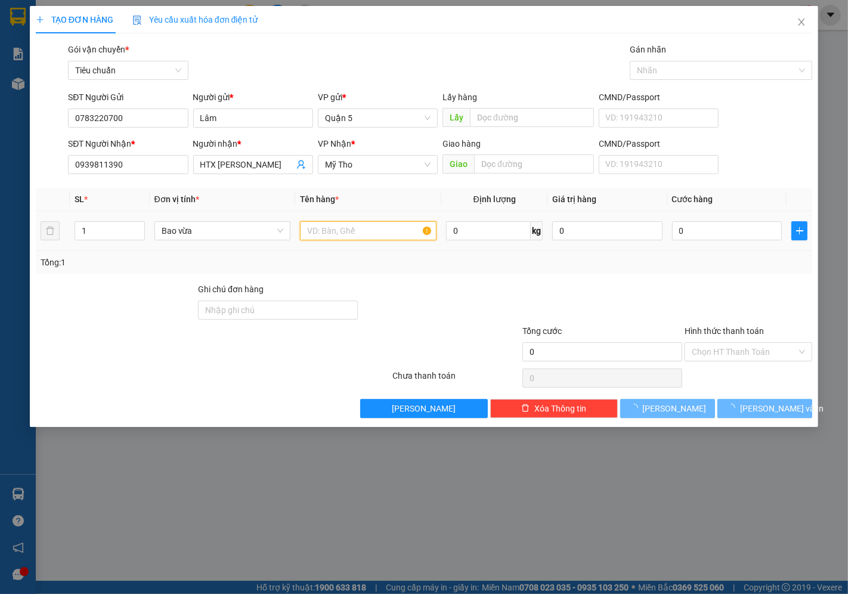
click at [316, 234] on input "text" at bounding box center [368, 230] width 136 height 19
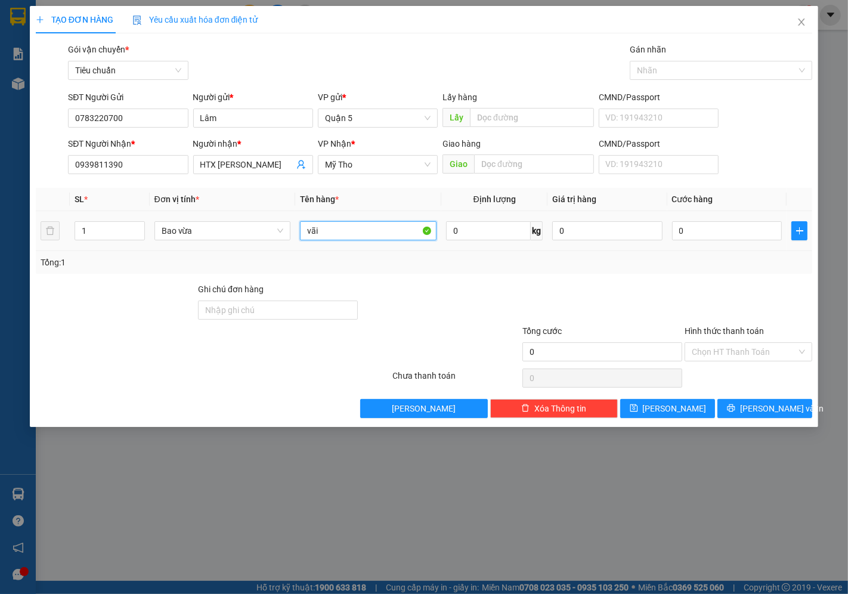
type input "vãi"
drag, startPoint x: 740, startPoint y: 221, endPoint x: 732, endPoint y: 226, distance: 10.3
click at [732, 226] on div "0" at bounding box center [727, 231] width 110 height 24
click at [732, 226] on input "0" at bounding box center [727, 230] width 110 height 19
type input "005"
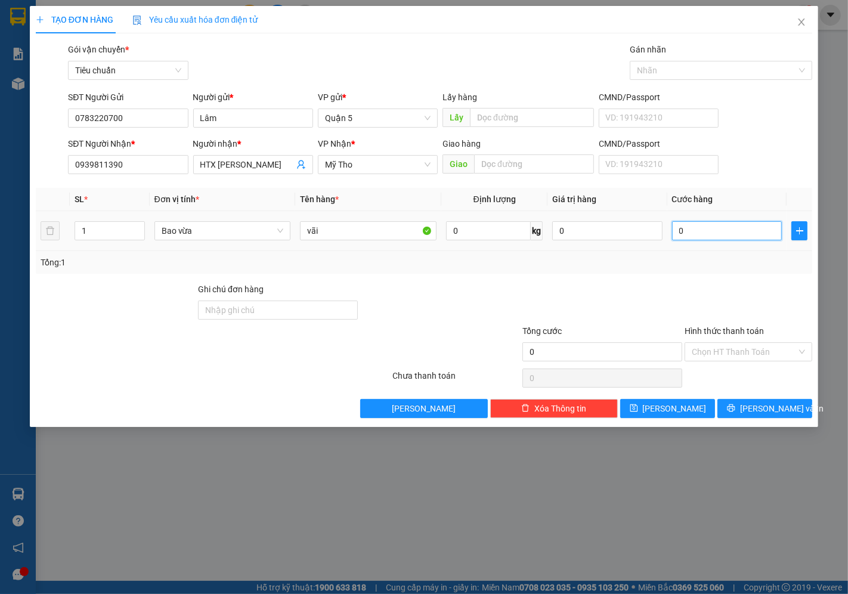
type input "5"
type input "0.050"
type input "50"
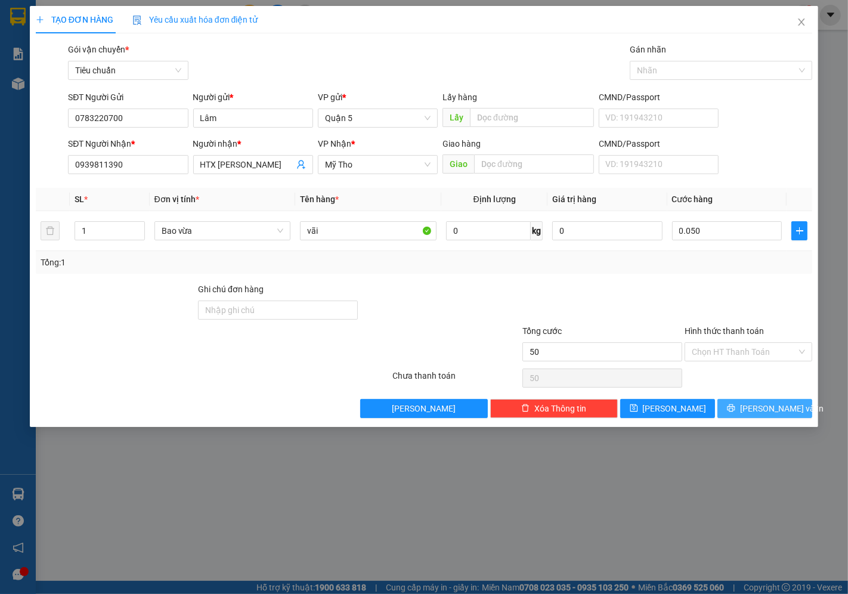
type input "50.000"
click at [760, 405] on span "[PERSON_NAME] và In" at bounding box center [781, 408] width 83 height 13
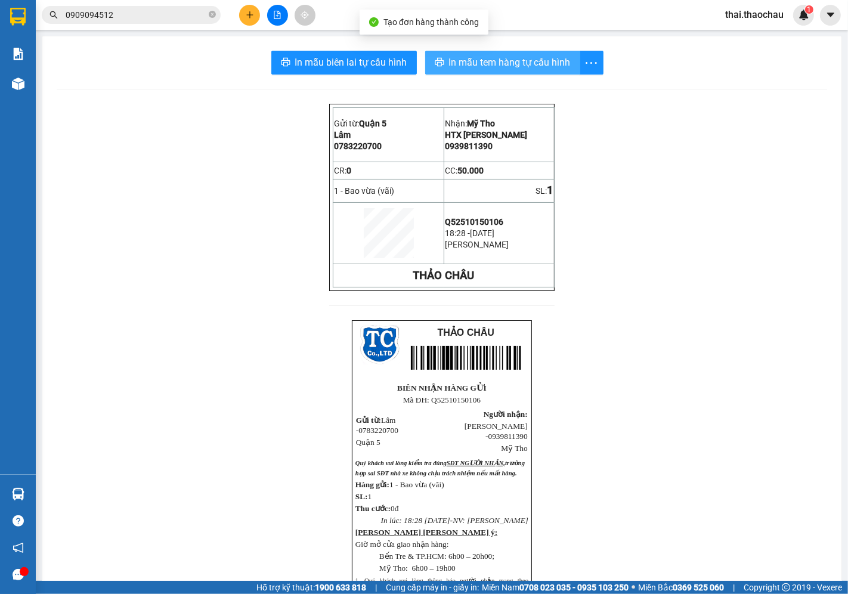
click at [502, 67] on span "In mẫu tem hàng tự cấu hình" at bounding box center [510, 62] width 122 height 15
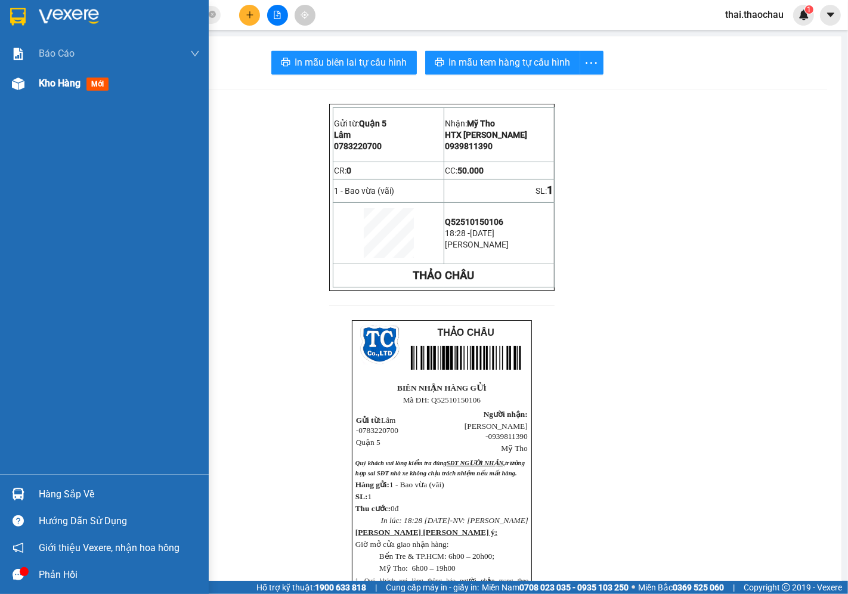
click at [49, 93] on div "Kho hàng mới" at bounding box center [119, 84] width 161 height 30
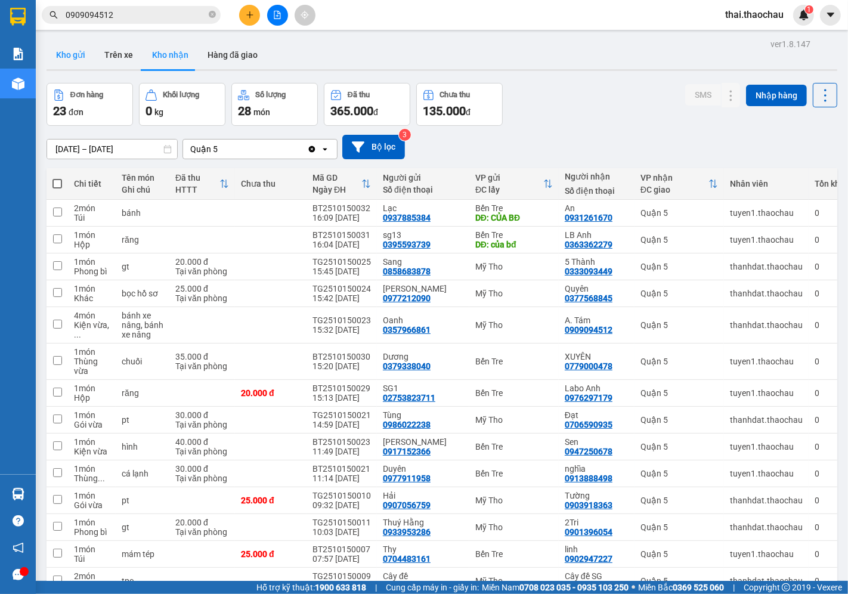
click at [82, 52] on button "Kho gửi" at bounding box center [70, 55] width 48 height 29
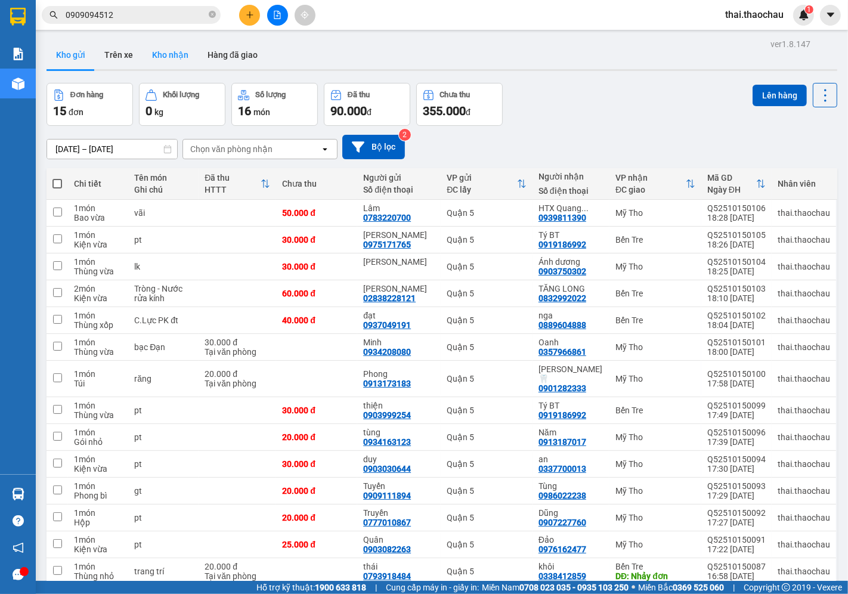
click at [159, 44] on button "Kho nhận" at bounding box center [169, 55] width 55 height 29
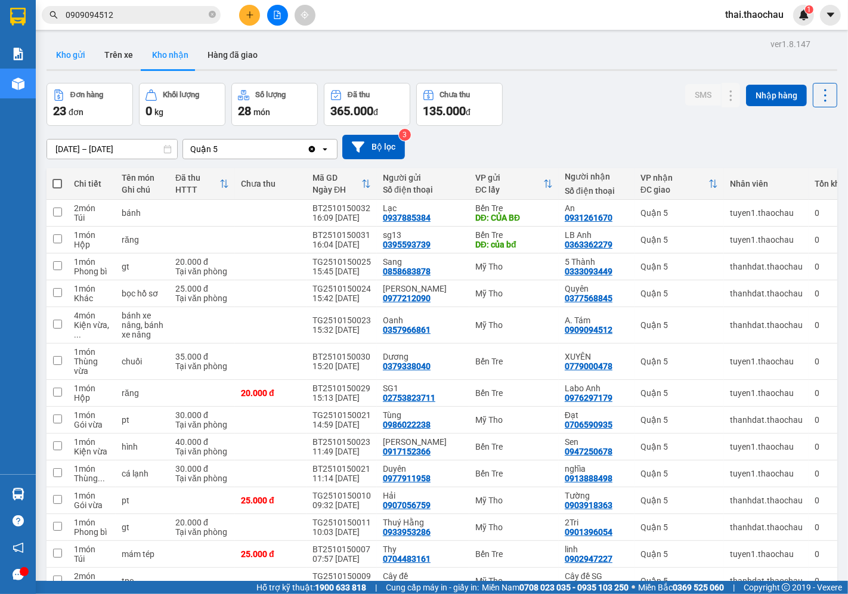
click at [79, 45] on button "Kho gửi" at bounding box center [70, 55] width 48 height 29
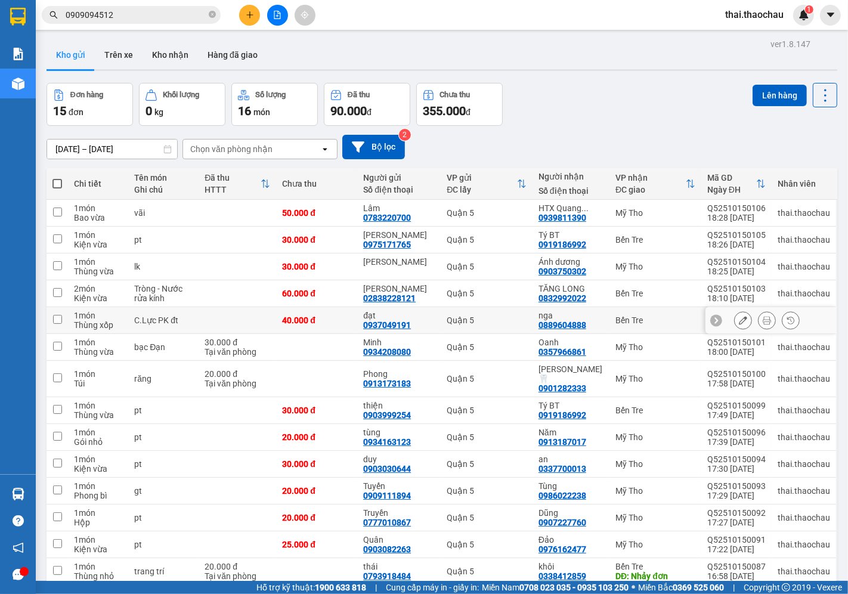
scroll to position [72, 0]
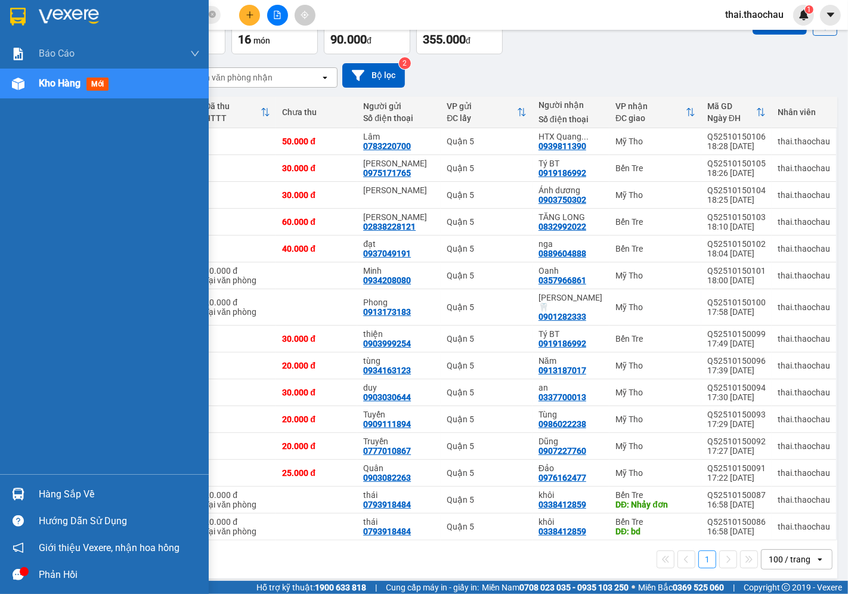
click at [30, 484] on div "Hàng sắp về" at bounding box center [104, 493] width 209 height 27
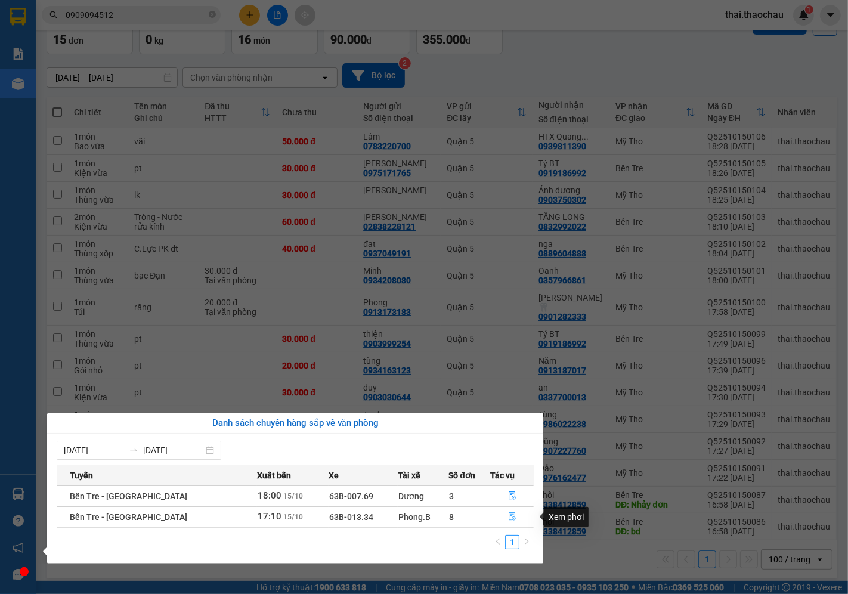
click at [510, 516] on icon "file-done" at bounding box center [511, 516] width 7 height 8
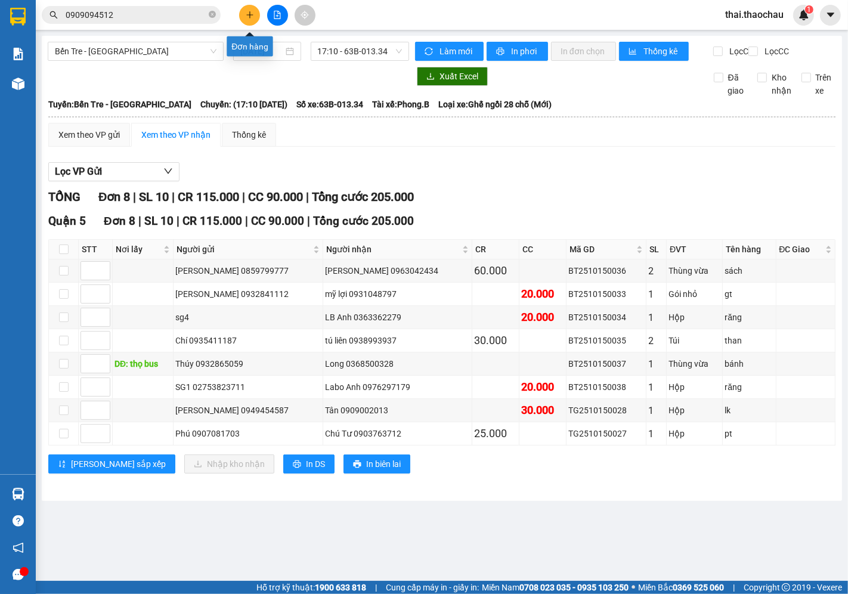
click at [249, 15] on icon "plus" at bounding box center [250, 15] width 8 height 8
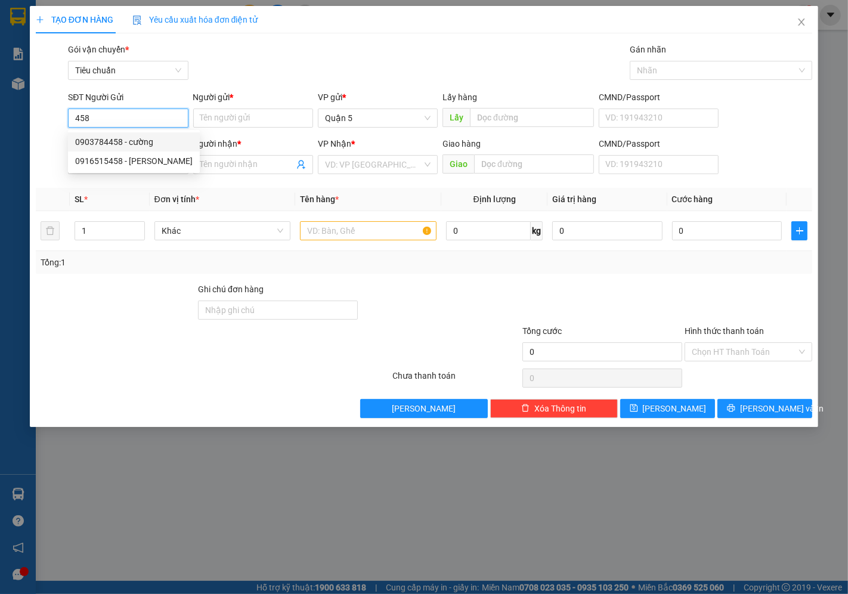
click at [136, 144] on div "0903784458 - cường" at bounding box center [133, 141] width 117 height 13
type input "0903784458"
type input "cường"
type input "0903784458"
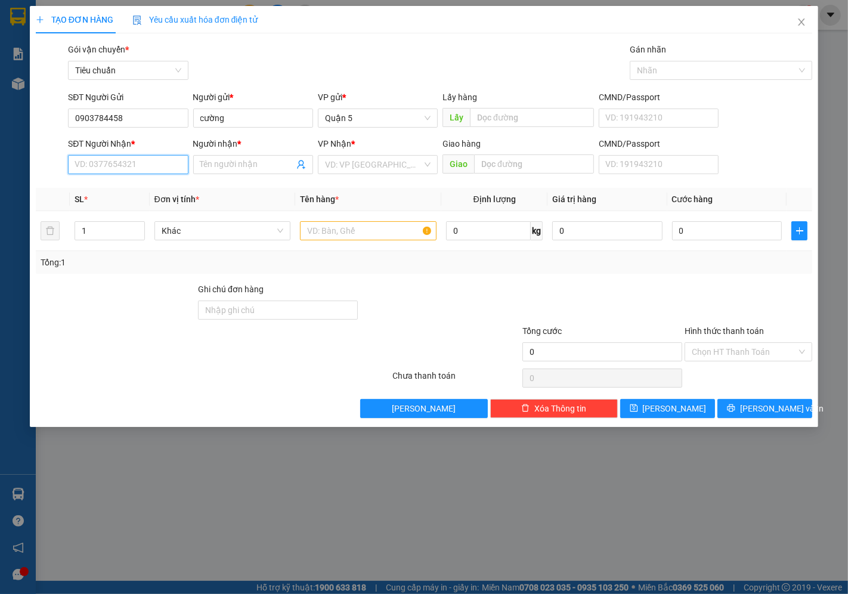
click at [129, 170] on input "SĐT Người Nhận *" at bounding box center [128, 164] width 120 height 19
click at [155, 187] on div "0918149939 - Năng ( riro )" at bounding box center [127, 188] width 105 height 13
type input "0918149939"
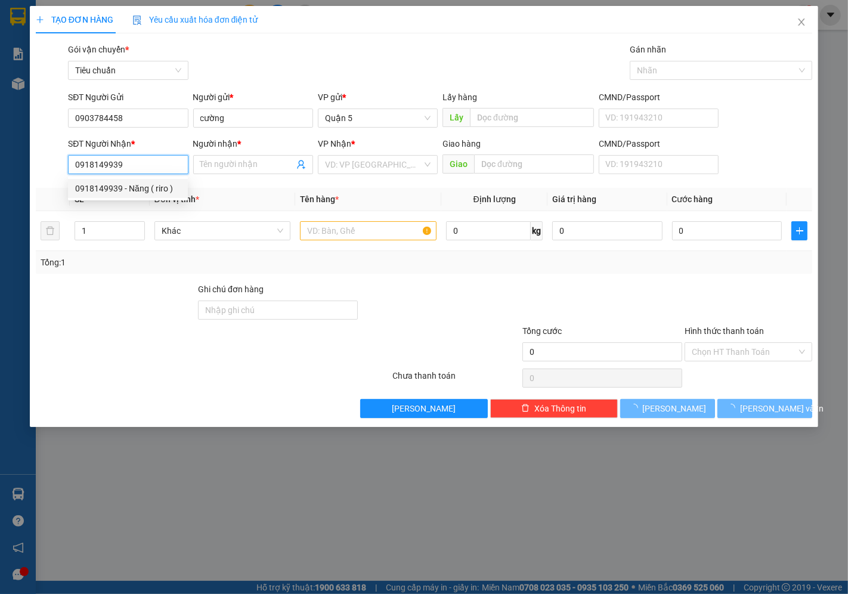
type input "Năng ( riro )"
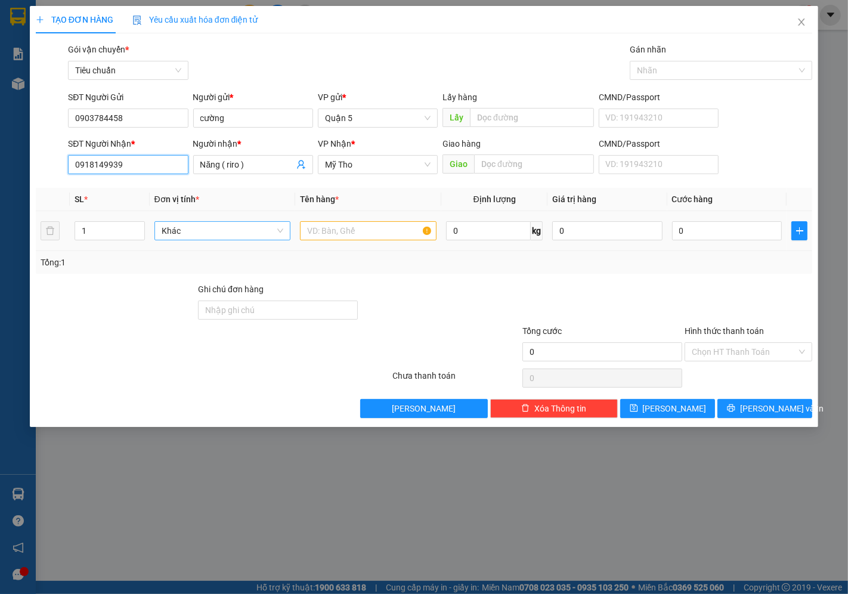
click at [194, 232] on span "Khác" at bounding box center [223, 231] width 122 height 18
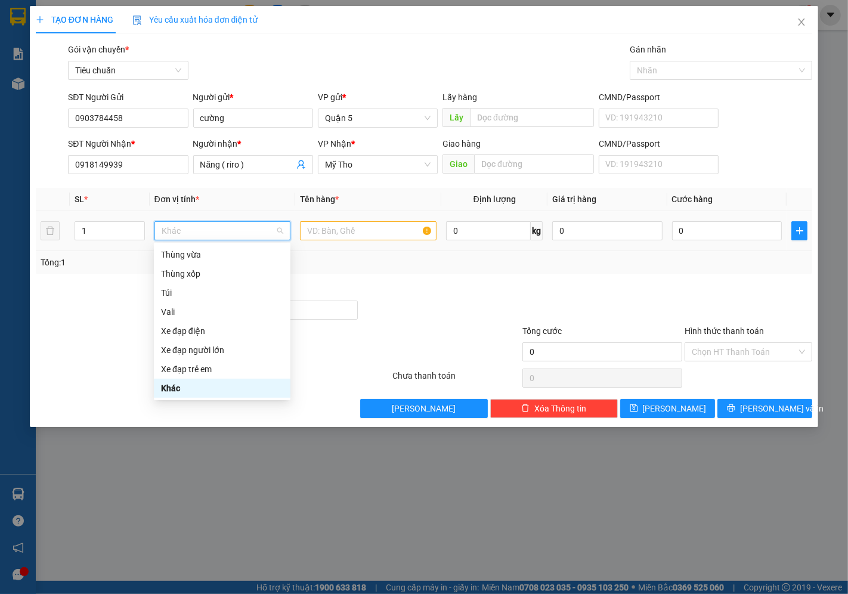
type input "k"
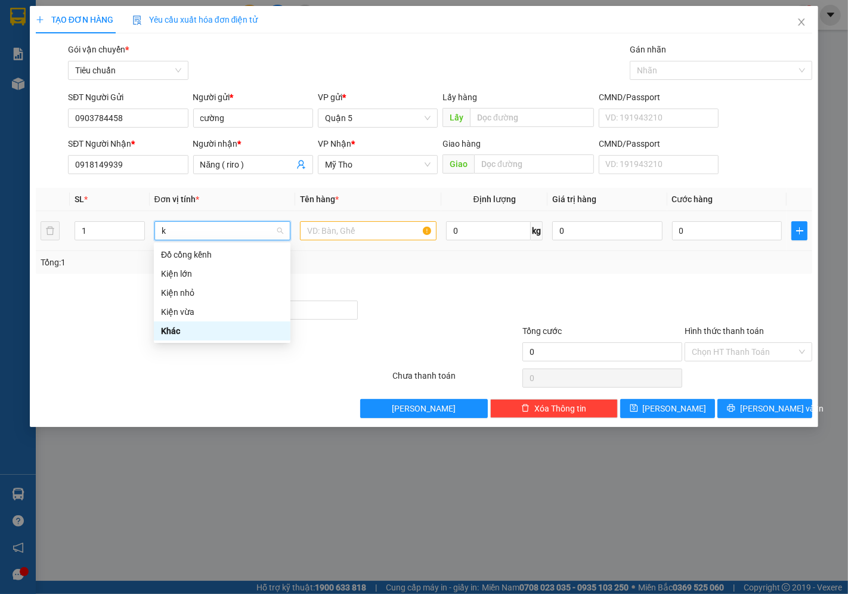
click at [169, 312] on div "Kiện vừa" at bounding box center [222, 311] width 122 height 13
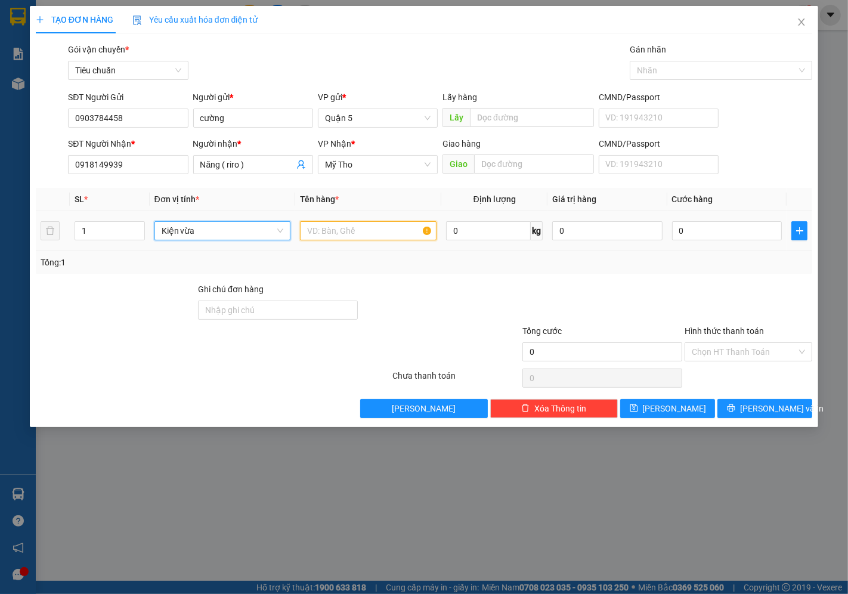
click at [346, 230] on input "text" at bounding box center [368, 230] width 136 height 19
type input "khuông"
click at [722, 228] on input "0" at bounding box center [727, 230] width 110 height 19
type input "002"
type input "2"
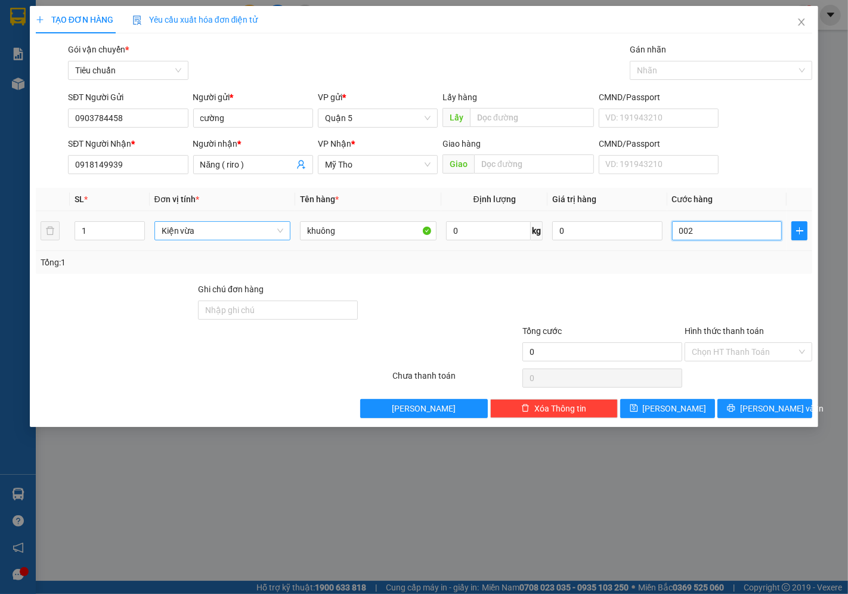
type input "2"
type input "0.025"
type input "25"
click at [759, 402] on span "[PERSON_NAME] và In" at bounding box center [781, 408] width 83 height 13
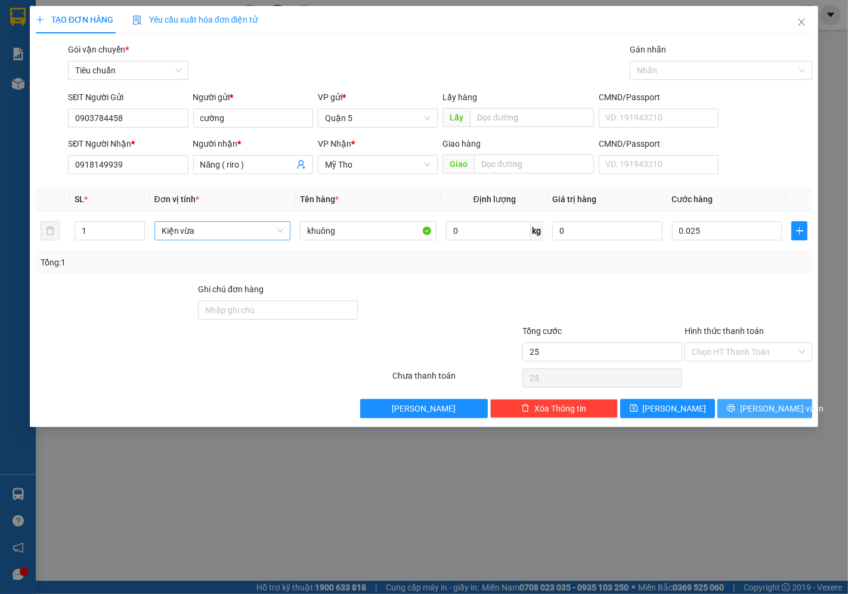
type input "25.000"
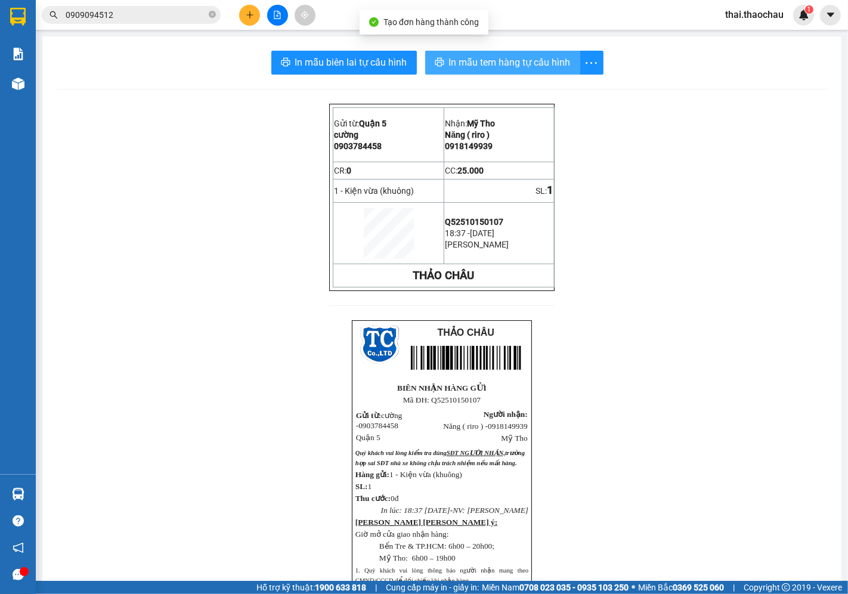
click at [501, 64] on span "In mẫu tem hàng tự cấu hình" at bounding box center [510, 62] width 122 height 15
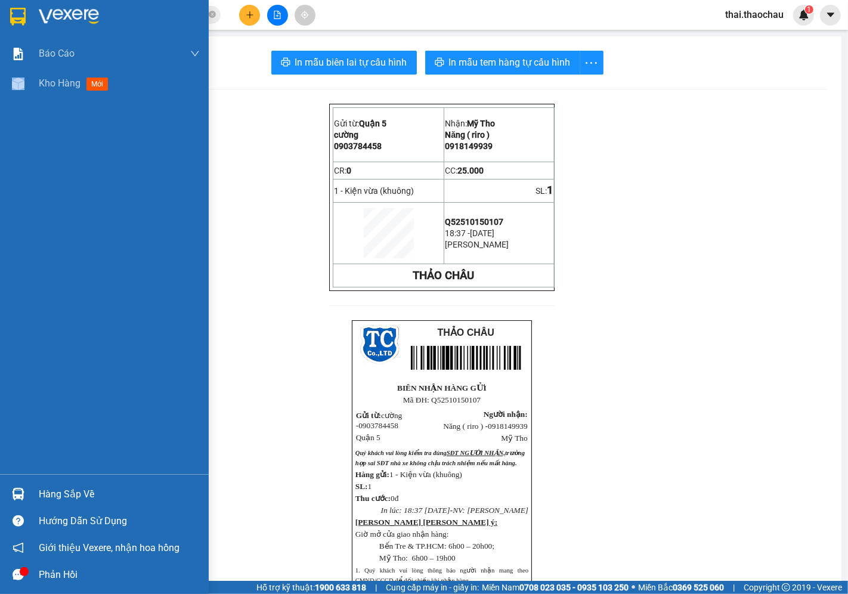
drag, startPoint x: 10, startPoint y: 94, endPoint x: 847, endPoint y: 254, distance: 852.1
click at [11, 86] on div "Kho hàng mới" at bounding box center [104, 84] width 209 height 30
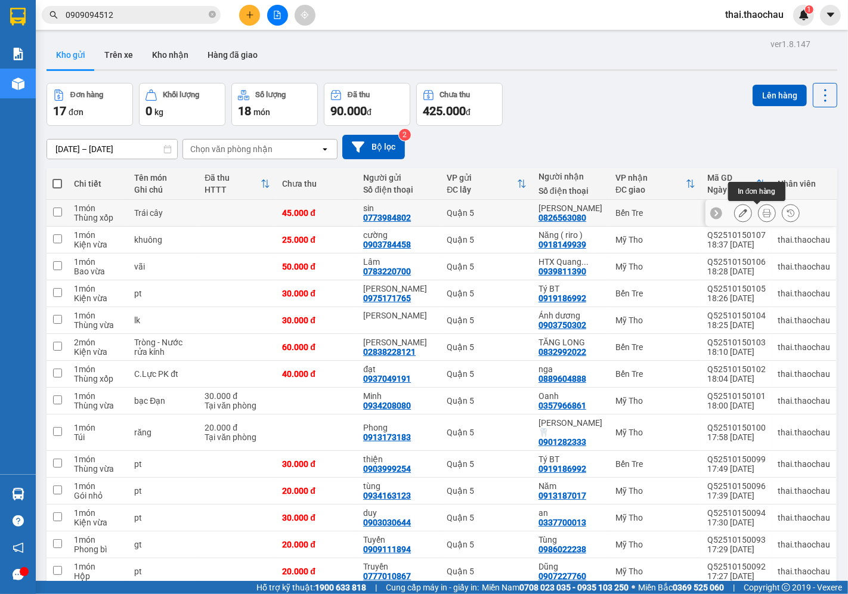
click at [762, 213] on icon at bounding box center [766, 213] width 8 height 8
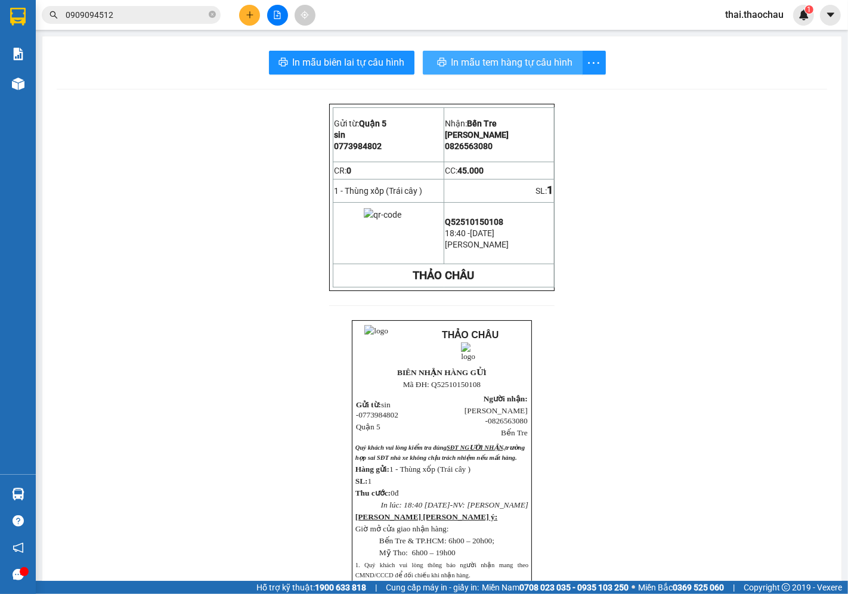
click at [436, 52] on button "In mẫu tem hàng tự cấu hình" at bounding box center [503, 63] width 160 height 24
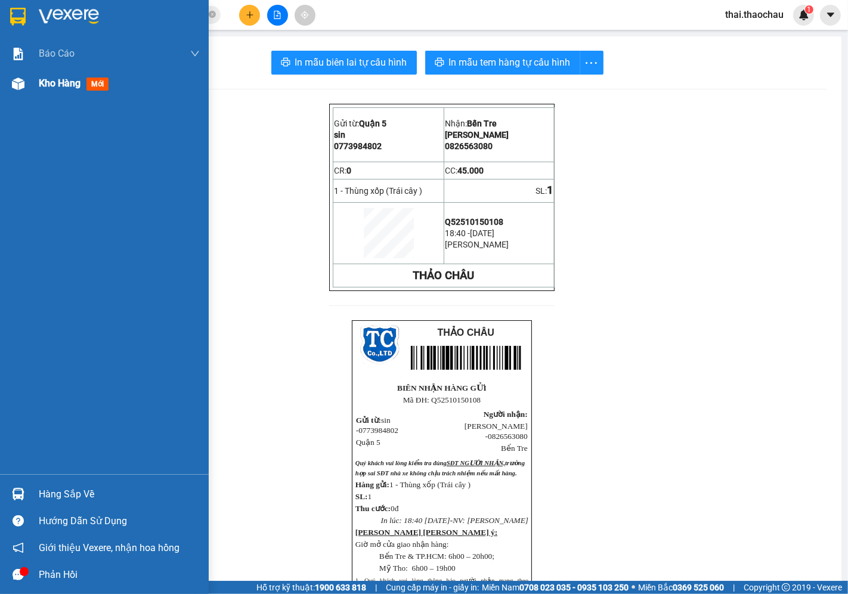
click at [55, 74] on div "Kho hàng mới" at bounding box center [119, 84] width 161 height 30
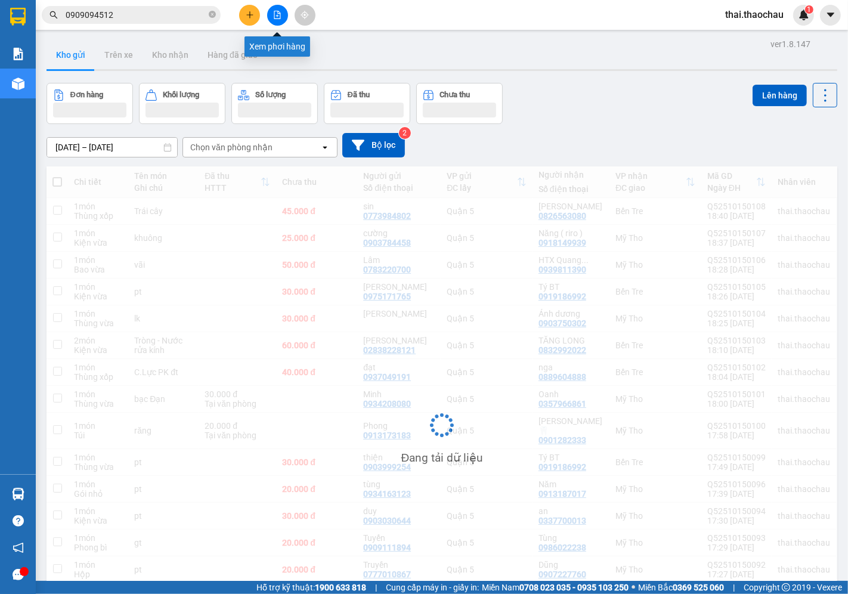
click at [284, 15] on button at bounding box center [277, 15] width 21 height 21
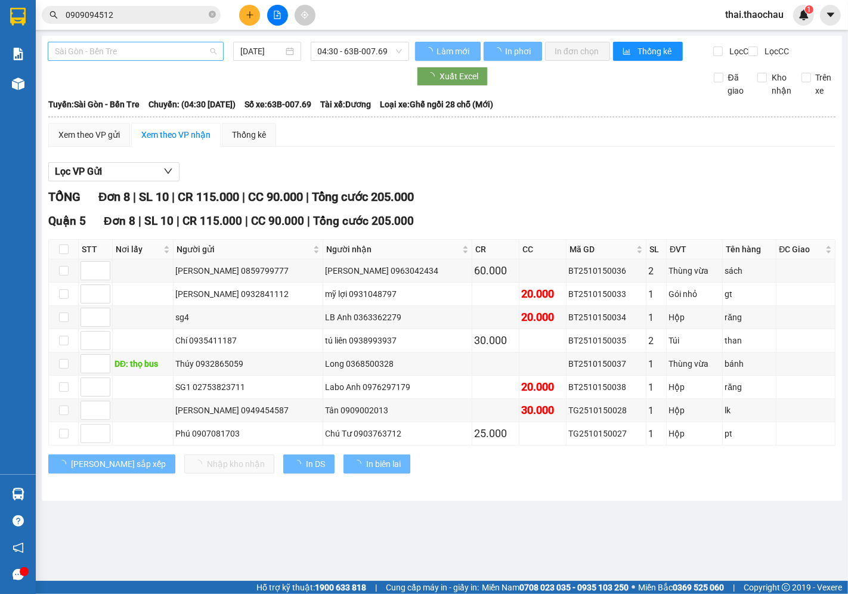
click at [103, 56] on span "Sài Gòn - Bến Tre" at bounding box center [136, 51] width 162 height 18
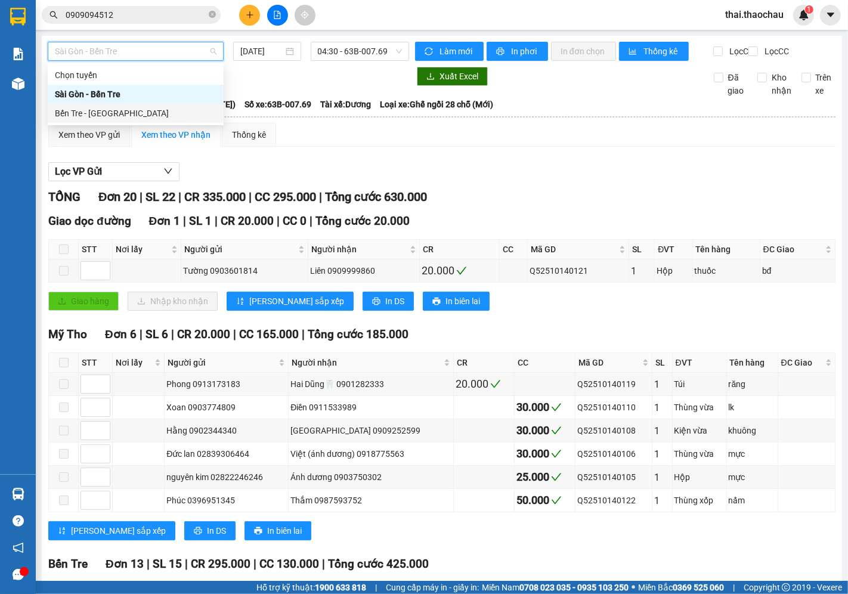
click at [116, 114] on div "Bến Tre - [GEOGRAPHIC_DATA]" at bounding box center [136, 113] width 162 height 13
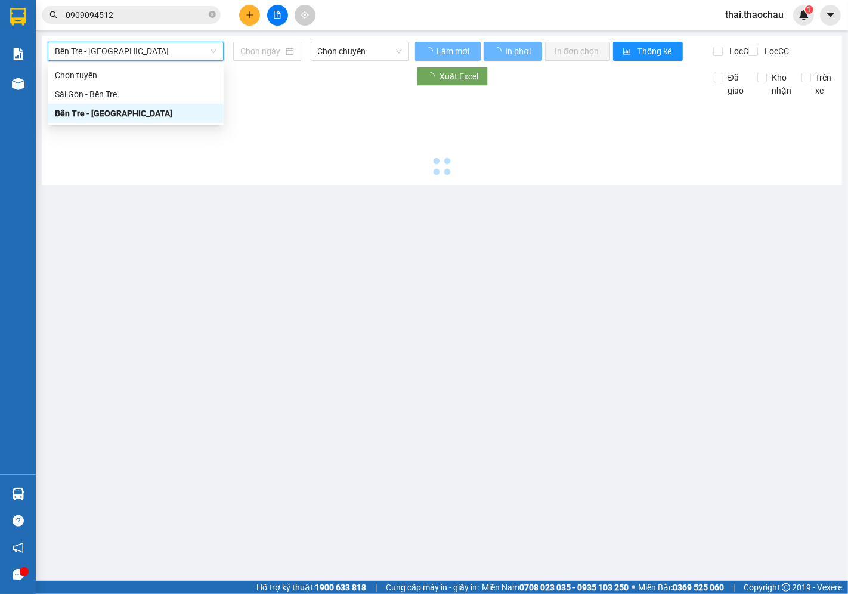
type input "[DATE]"
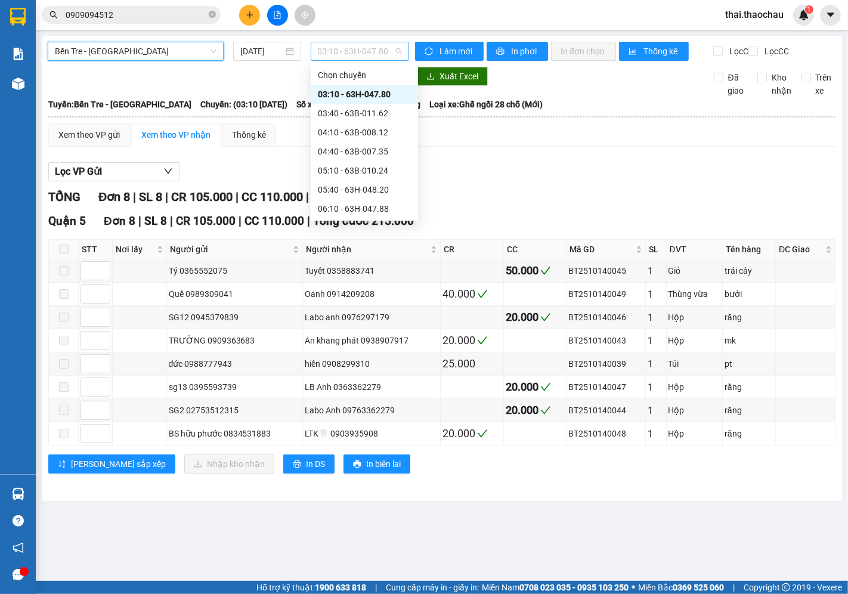
click at [330, 56] on span "03:10 - 63H-047.80" at bounding box center [360, 51] width 84 height 18
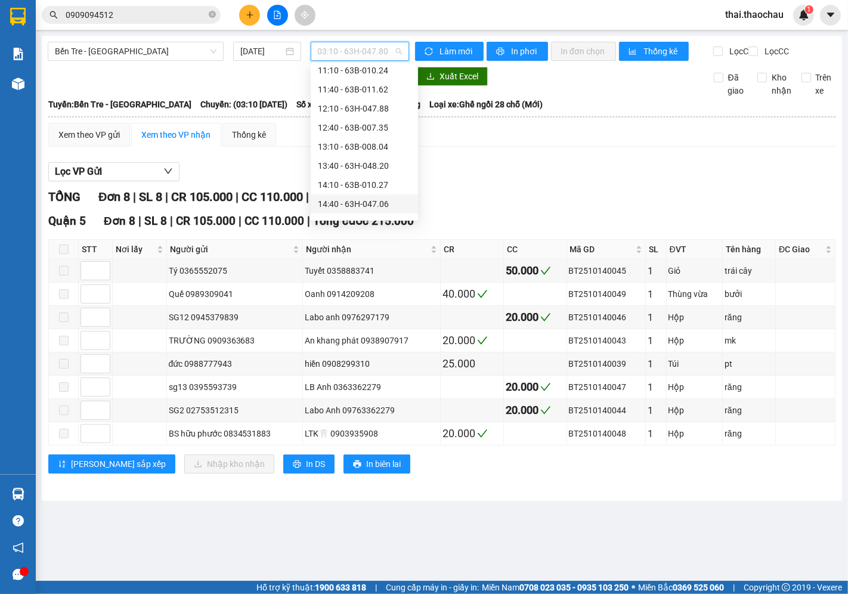
scroll to position [397, 0]
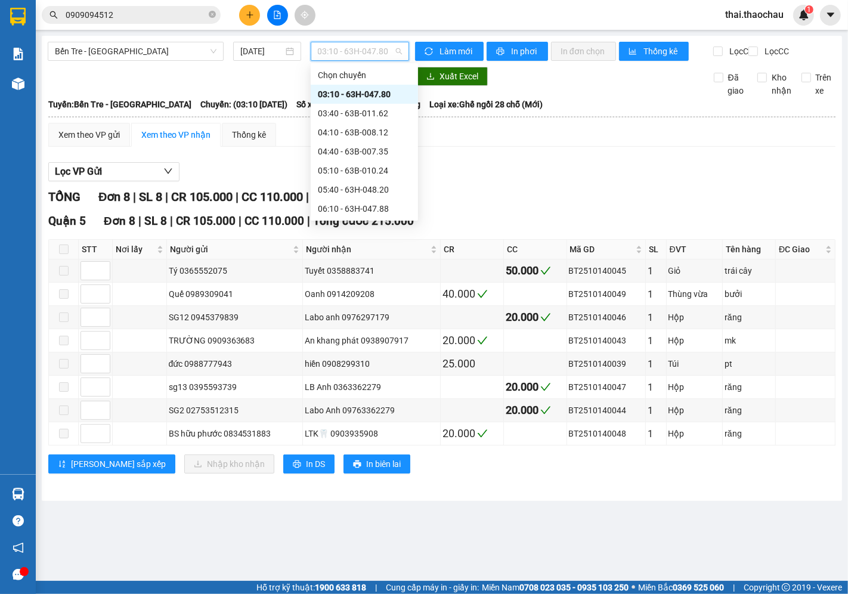
scroll to position [439, 0]
click at [347, 146] on div "16:10 - 63B-008.12" at bounding box center [364, 151] width 93 height 13
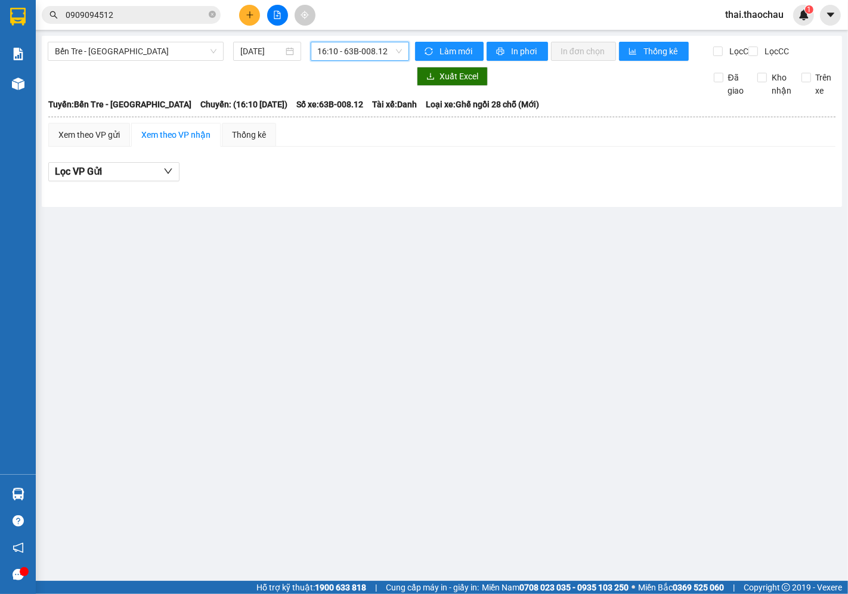
click at [360, 56] on span "16:10 - 63B-008.12" at bounding box center [360, 51] width 84 height 18
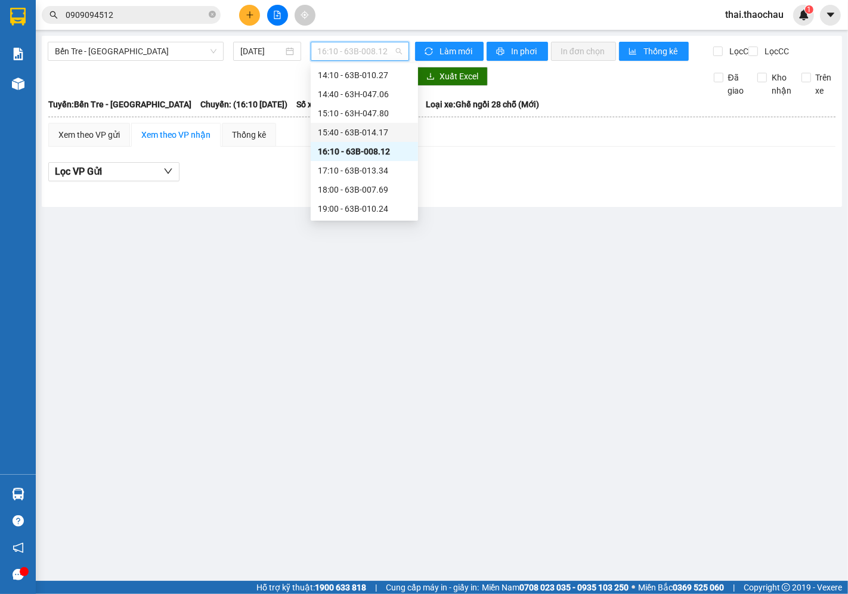
click at [354, 135] on div "15:40 - 63B-014.17" at bounding box center [364, 132] width 93 height 13
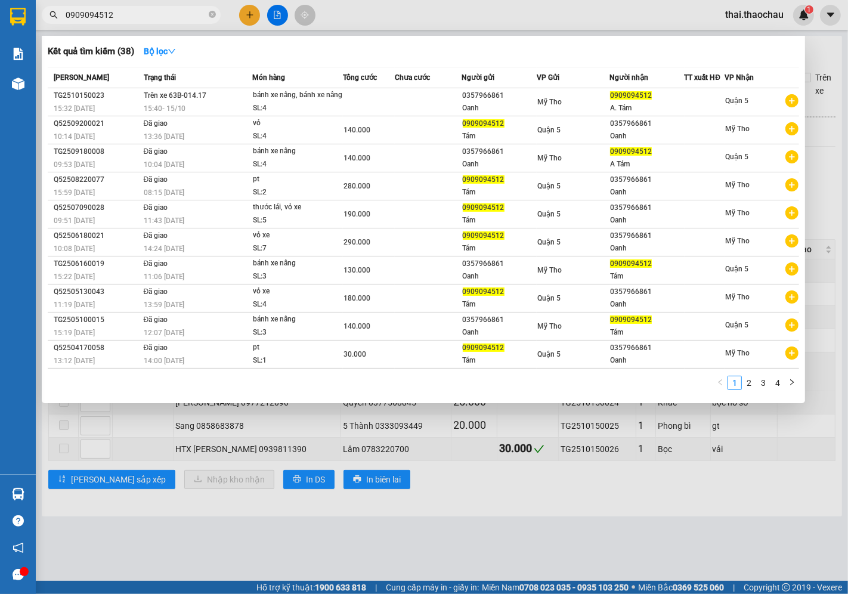
click at [109, 14] on input "0909094512" at bounding box center [136, 14] width 141 height 13
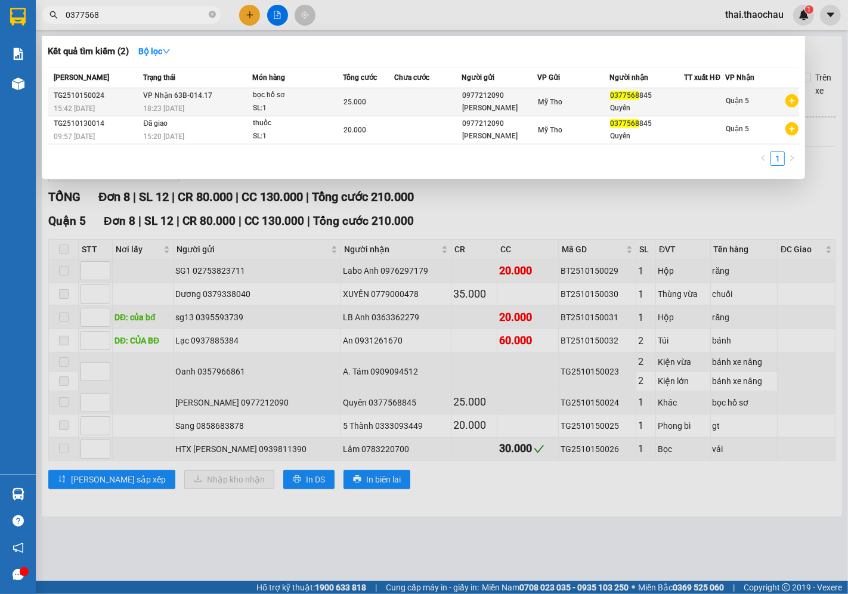
type input "0377568"
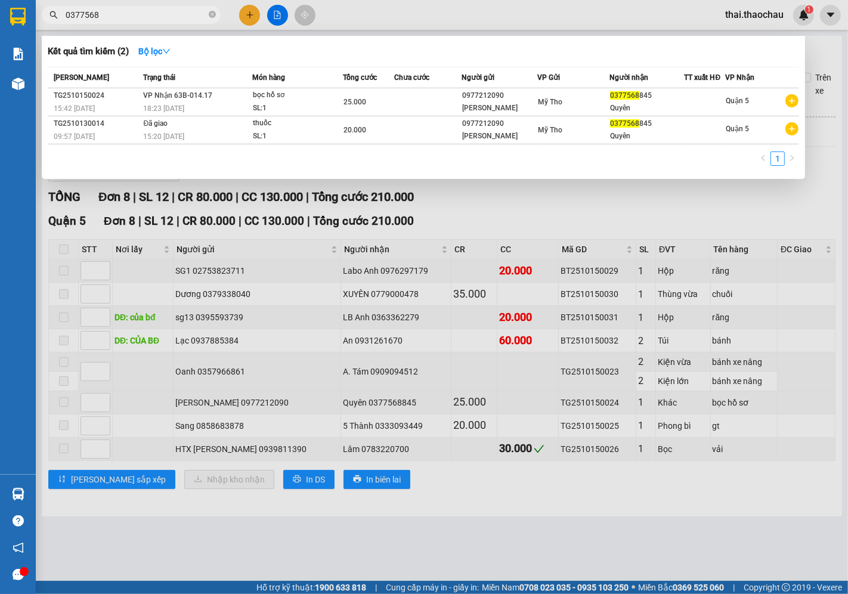
click at [538, 99] on span "Mỹ Tho" at bounding box center [550, 102] width 24 height 8
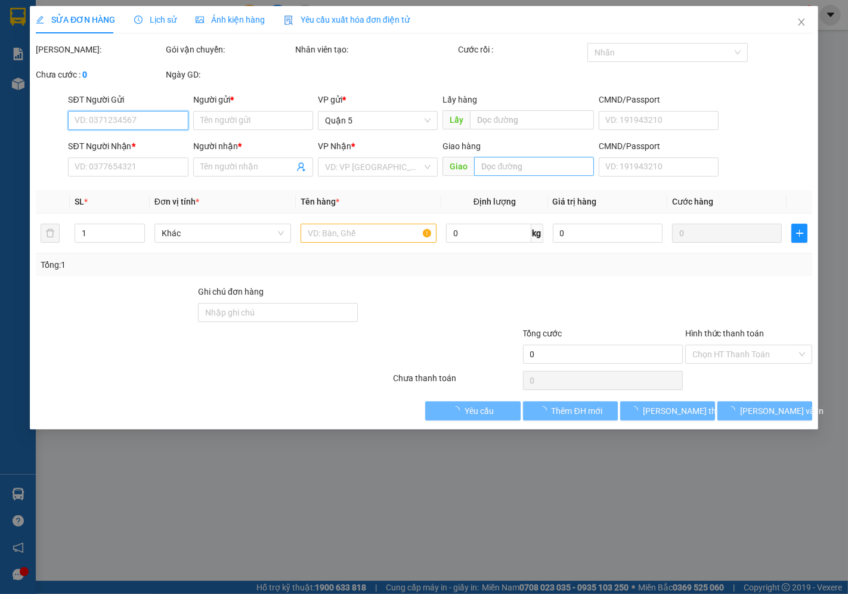
type input "0977212090"
type input "[PERSON_NAME]"
type input "0377568845"
type input "Quyên"
type input "25.000"
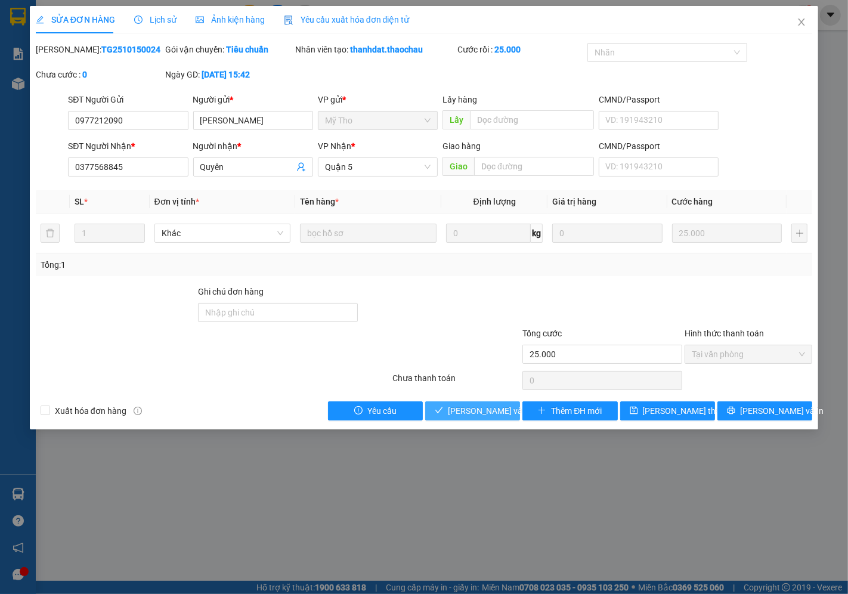
click at [475, 407] on span "[PERSON_NAME] và Giao hàng" at bounding box center [505, 410] width 114 height 13
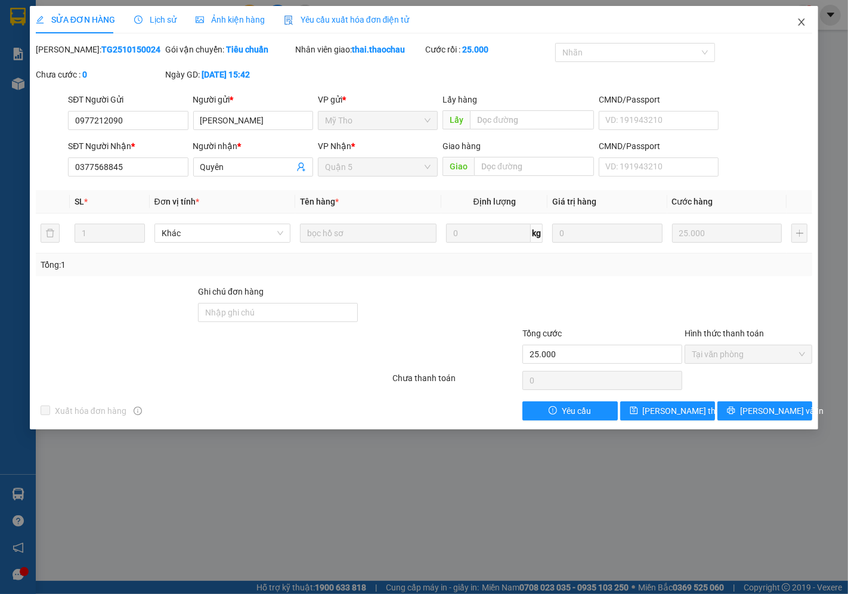
click at [806, 26] on icon "close" at bounding box center [801, 22] width 10 height 10
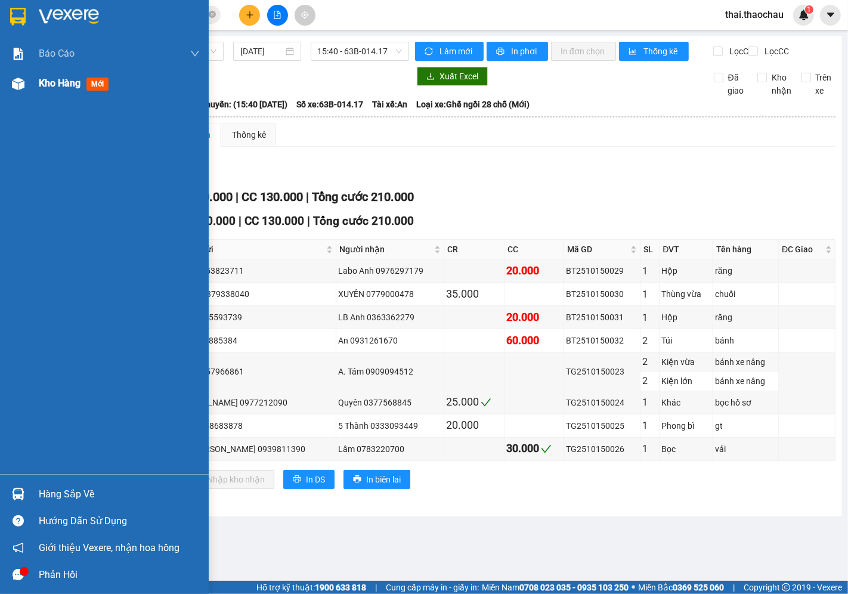
click at [66, 72] on div "Kho hàng mới" at bounding box center [119, 84] width 161 height 30
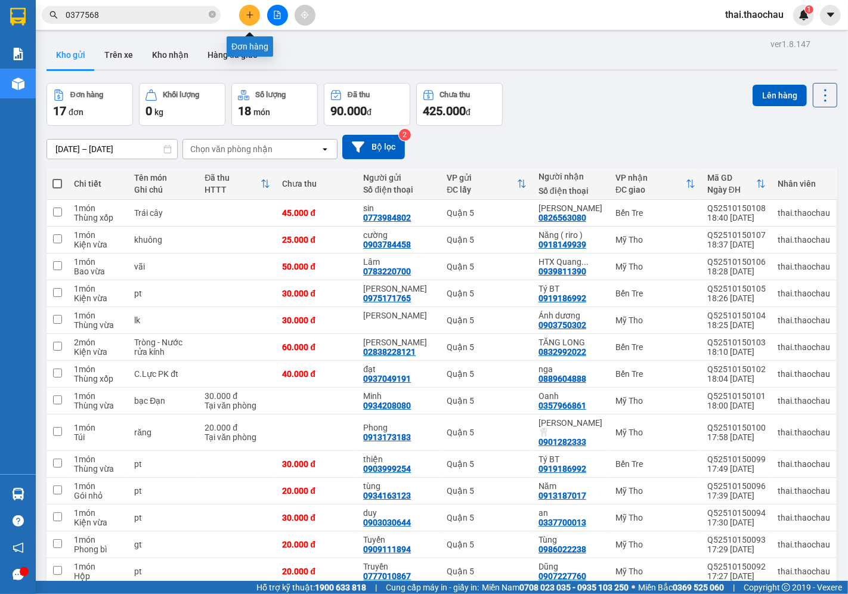
click at [257, 8] on button at bounding box center [249, 15] width 21 height 21
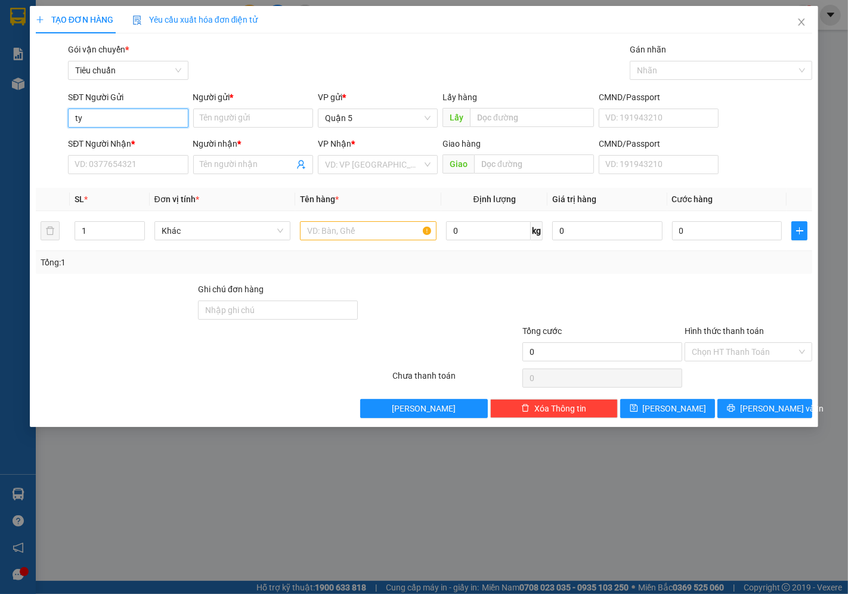
type input "t"
click at [797, 23] on icon "close" at bounding box center [801, 22] width 10 height 10
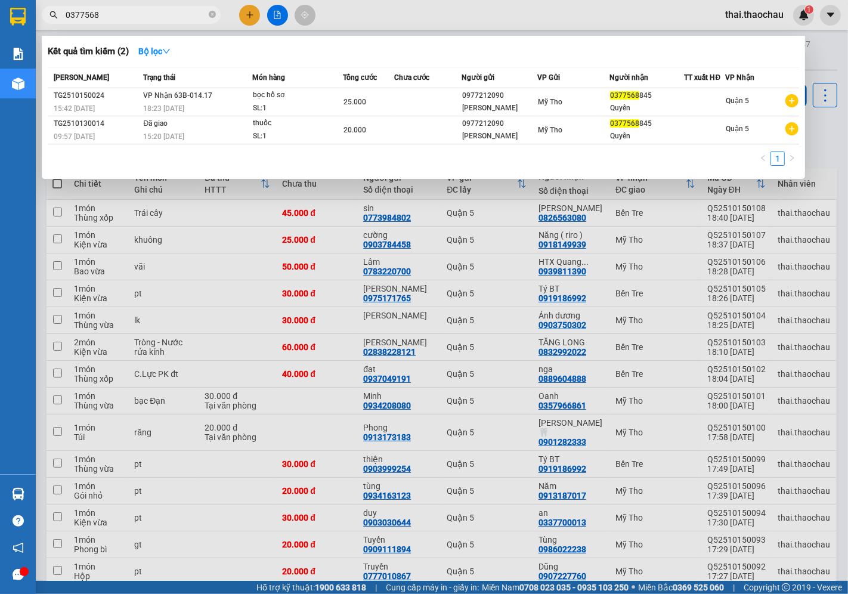
click at [144, 14] on input "0377568" at bounding box center [136, 14] width 141 height 13
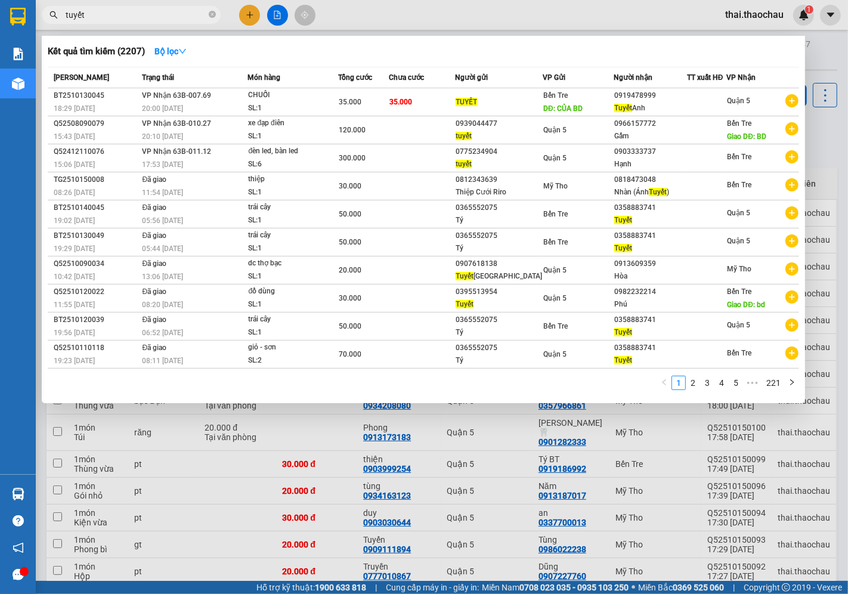
type input "tuyết"
click at [839, 43] on div at bounding box center [424, 297] width 848 height 594
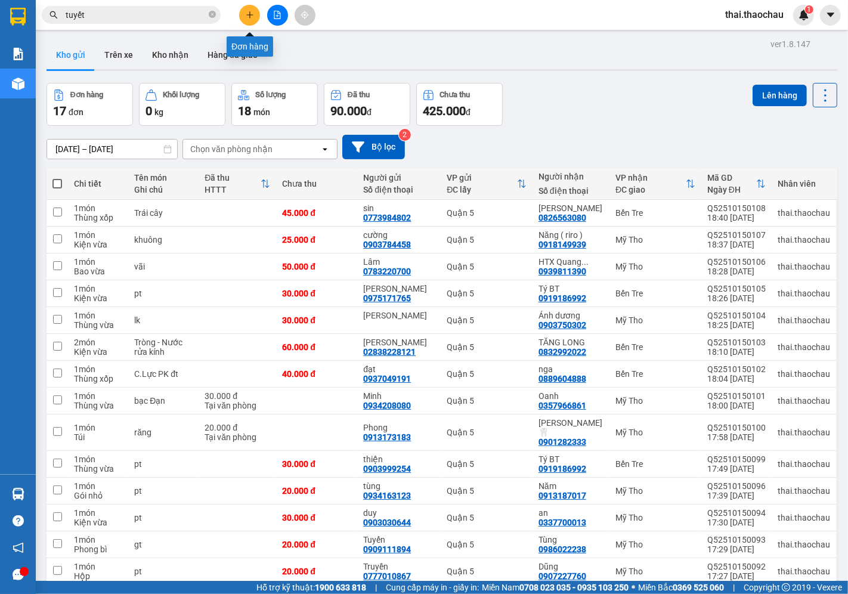
click at [253, 19] on button at bounding box center [249, 15] width 21 height 21
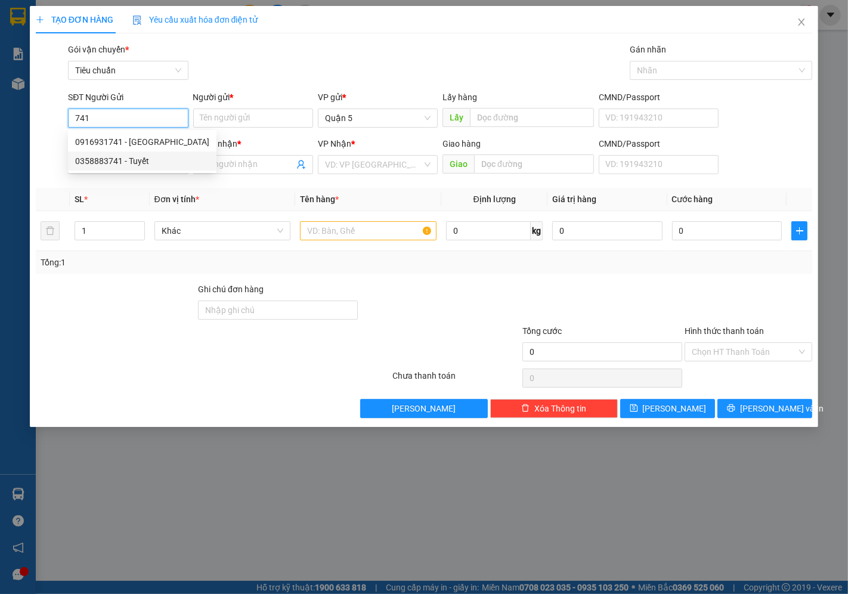
click at [131, 157] on div "0358883741 - Tuyết" at bounding box center [142, 160] width 134 height 13
type input "0358883741"
type input "Tuyết"
type input "0358883741"
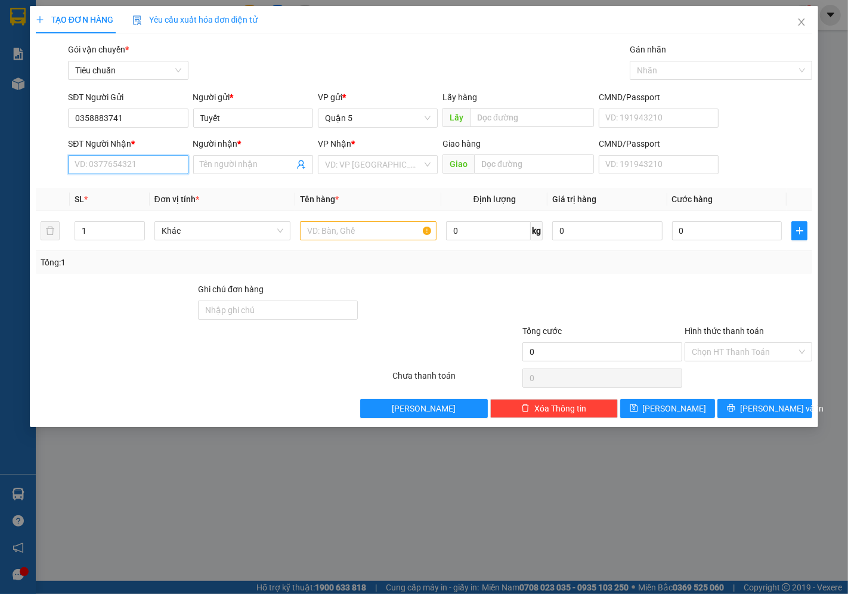
click at [131, 157] on input "SĐT Người Nhận *" at bounding box center [128, 164] width 120 height 19
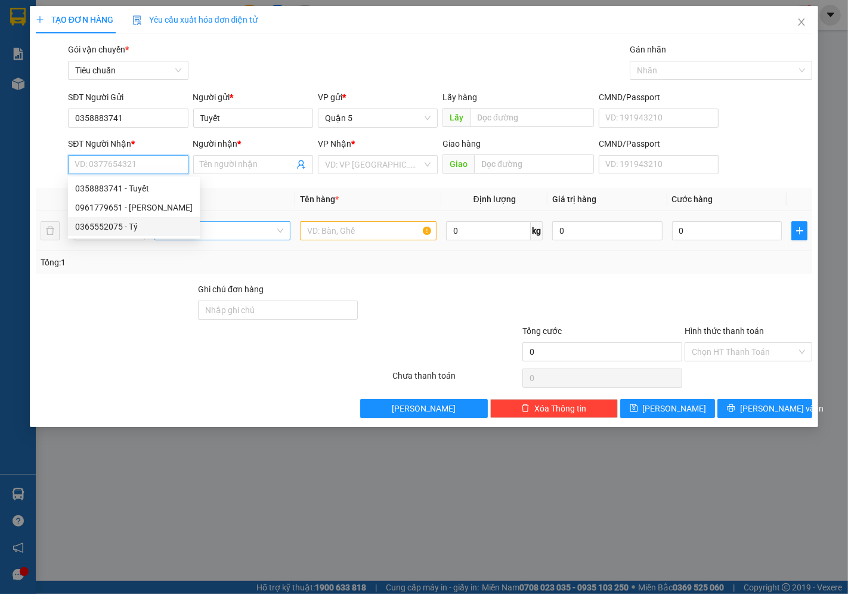
drag, startPoint x: 117, startPoint y: 226, endPoint x: 155, endPoint y: 231, distance: 38.4
click at [117, 227] on div "0365552075 - Tý" at bounding box center [133, 226] width 117 height 13
type input "0365552075"
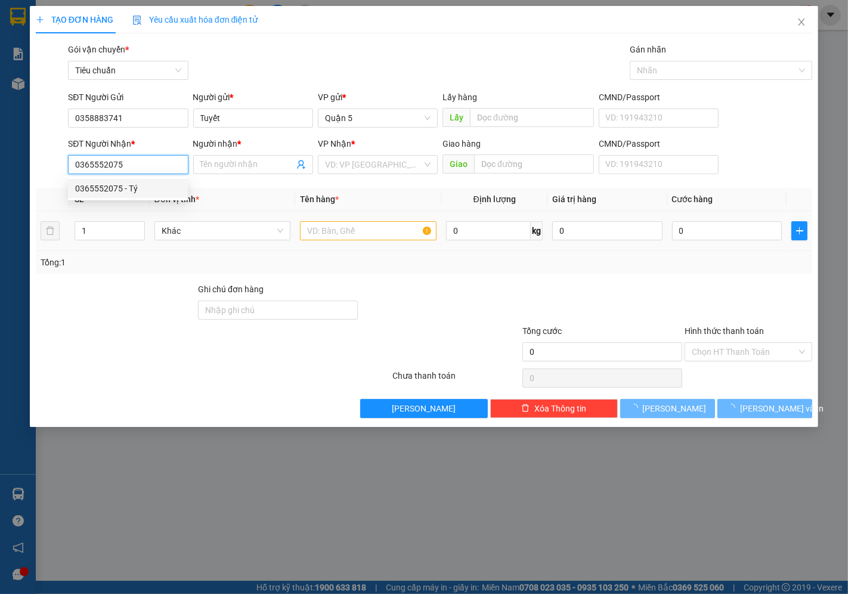
type input "Tý"
click at [190, 230] on span "Khác" at bounding box center [223, 231] width 122 height 18
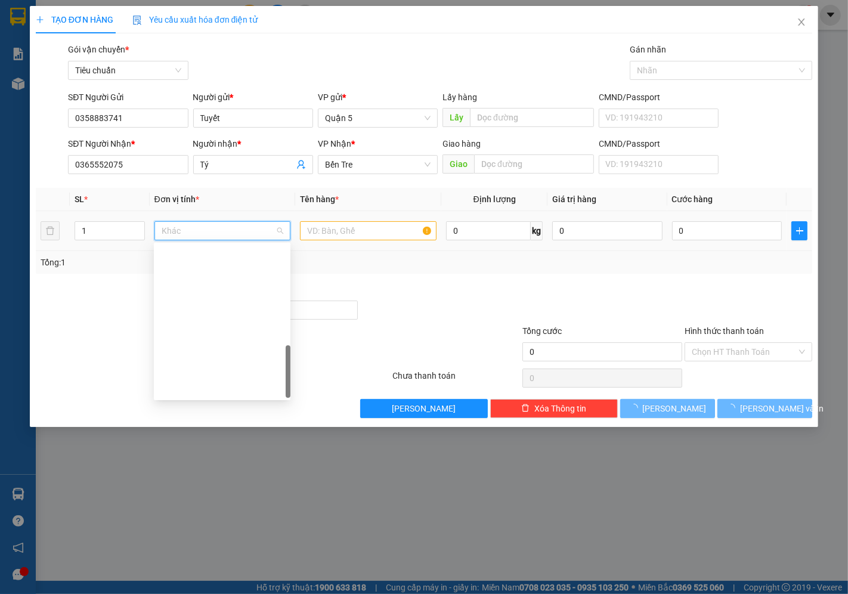
scroll to position [372, 0]
type input "k"
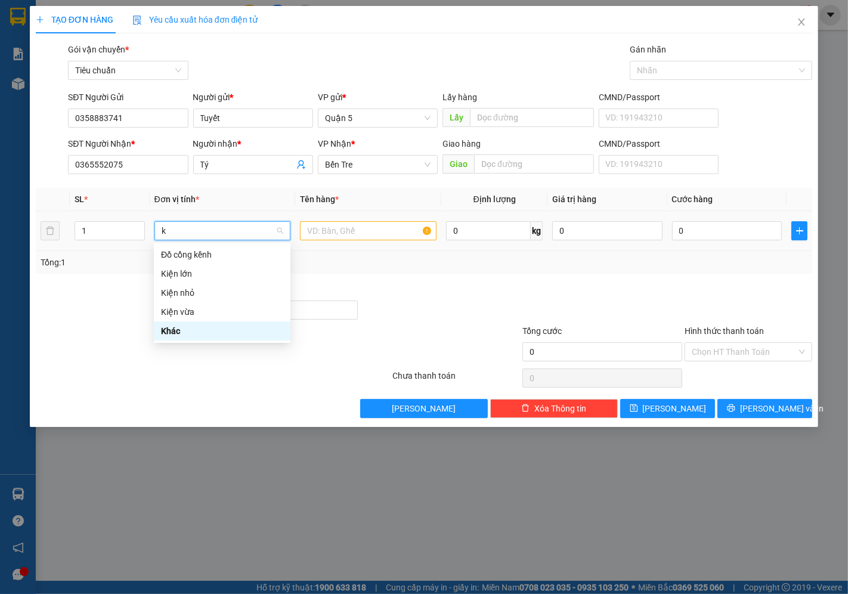
click at [168, 302] on div "Kiện vừa" at bounding box center [222, 311] width 136 height 19
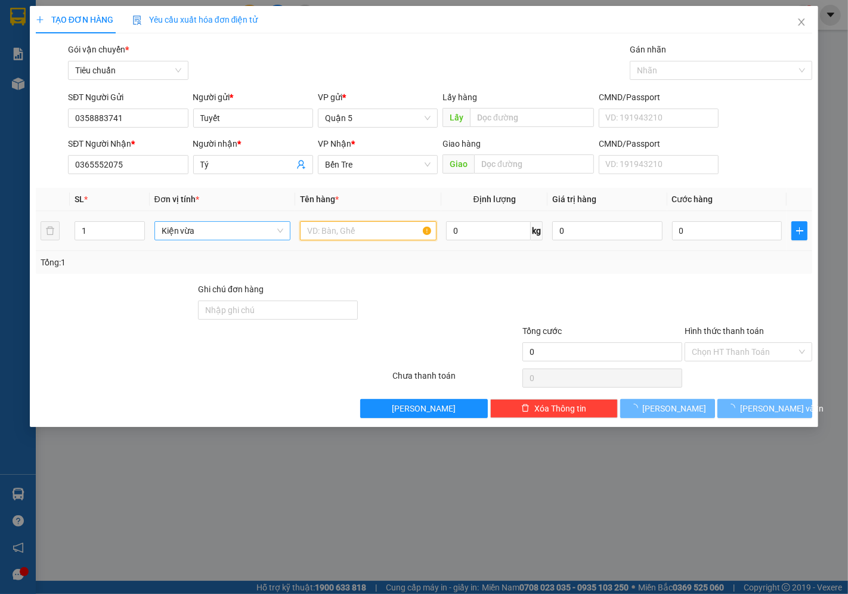
click at [320, 227] on input "text" at bounding box center [368, 230] width 136 height 19
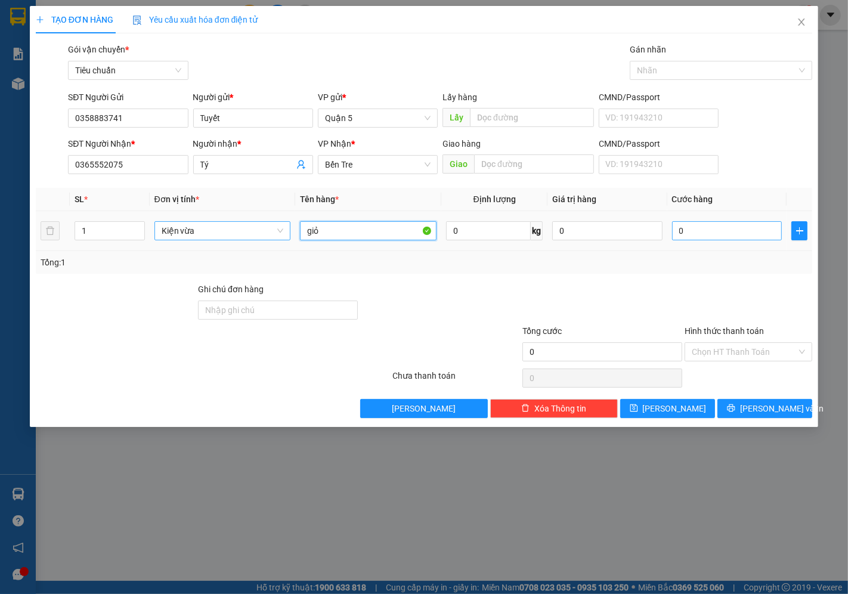
type input "giỏ"
click at [706, 237] on input "0" at bounding box center [727, 230] width 110 height 19
type input "004"
type input "4"
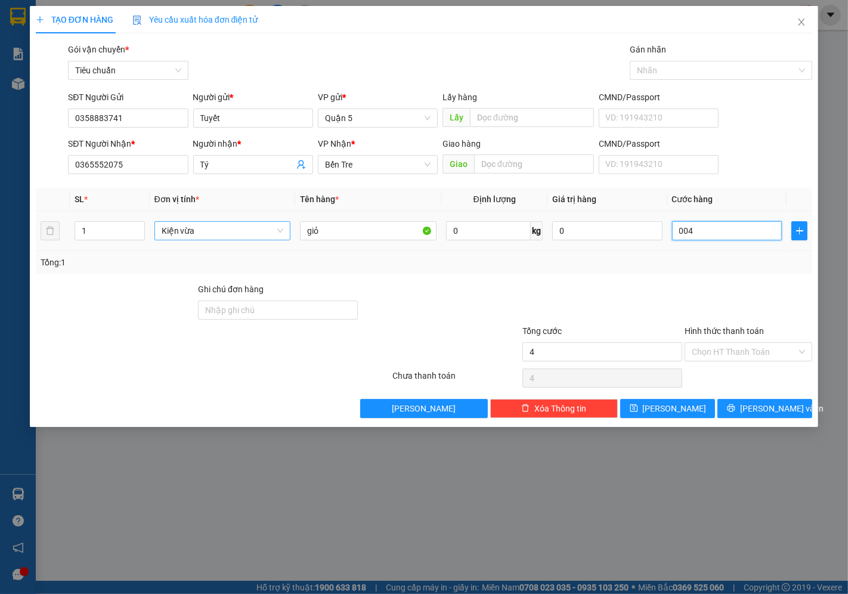
type input "0.040"
type input "40"
click at [727, 352] on input "Hình thức thanh toán" at bounding box center [743, 352] width 105 height 18
type input "40.000"
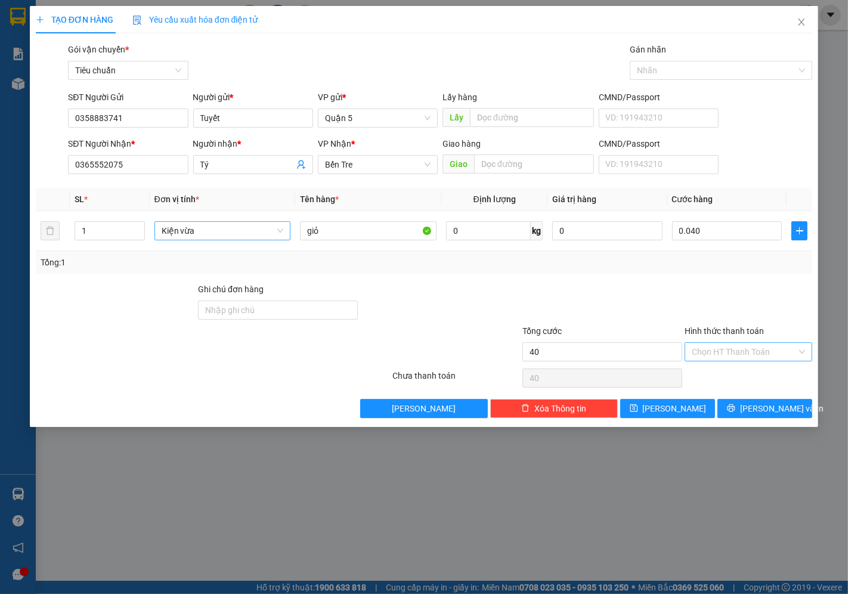
type input "40.000"
click at [723, 380] on div "Tại văn phòng" at bounding box center [748, 375] width 113 height 13
type input "0"
click at [739, 410] on button "[PERSON_NAME] và In" at bounding box center [764, 408] width 95 height 19
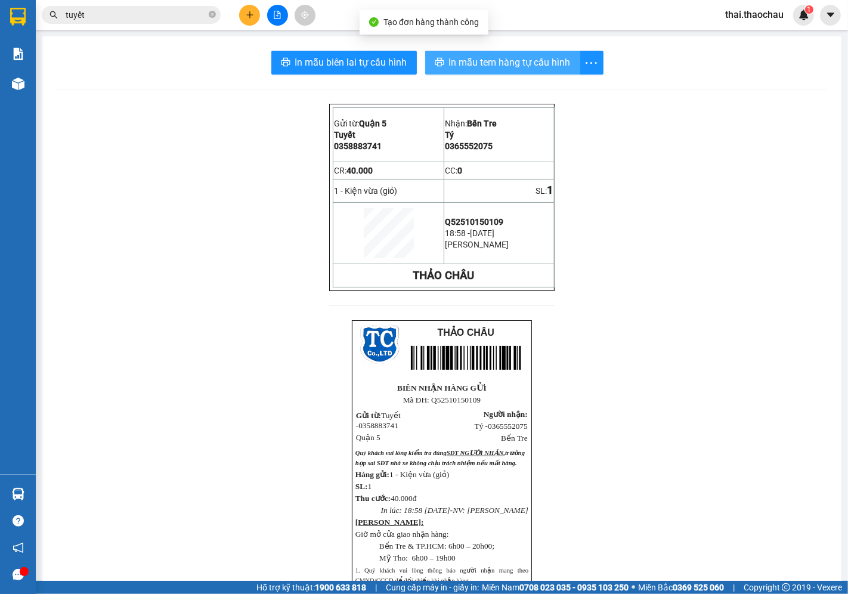
click at [479, 61] on span "In mẫu tem hàng tự cấu hình" at bounding box center [510, 62] width 122 height 15
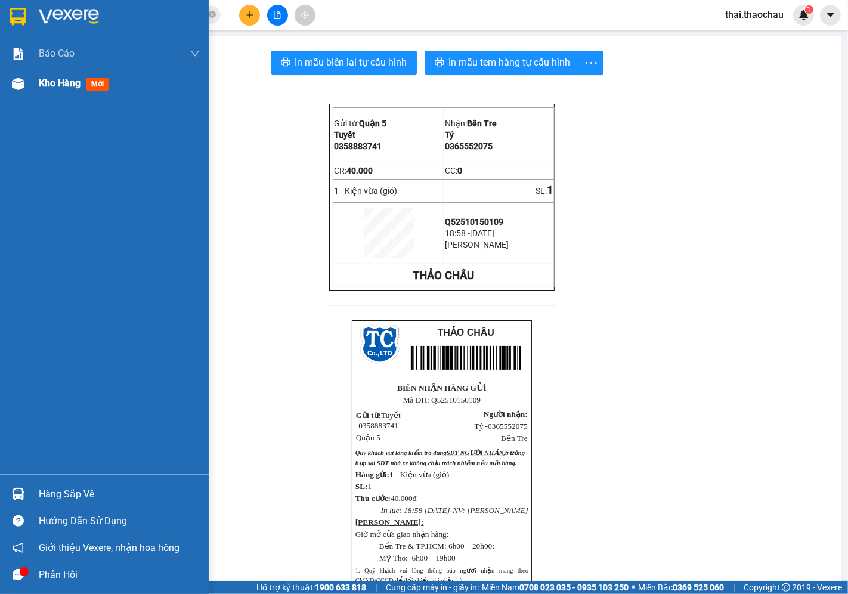
click at [40, 79] on span "Kho hàng" at bounding box center [60, 82] width 42 height 11
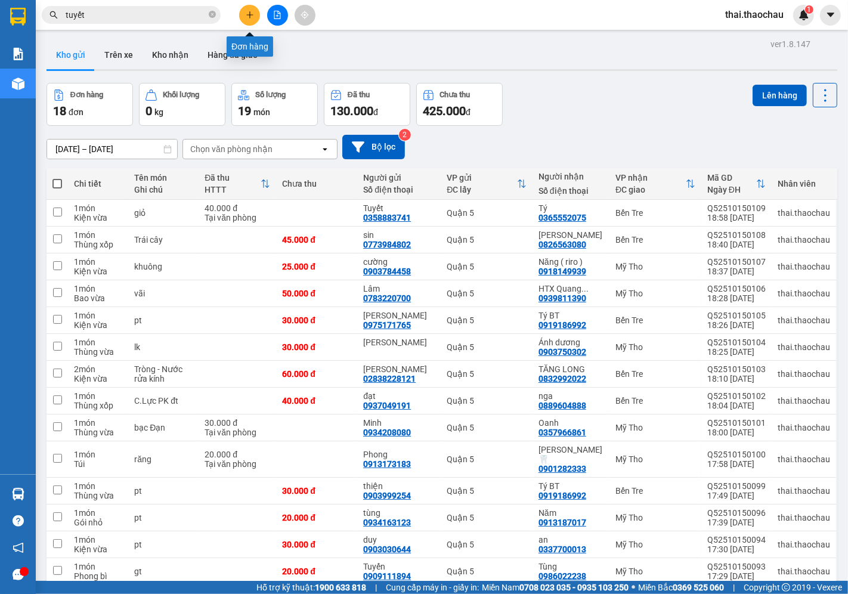
click at [257, 17] on button at bounding box center [249, 15] width 21 height 21
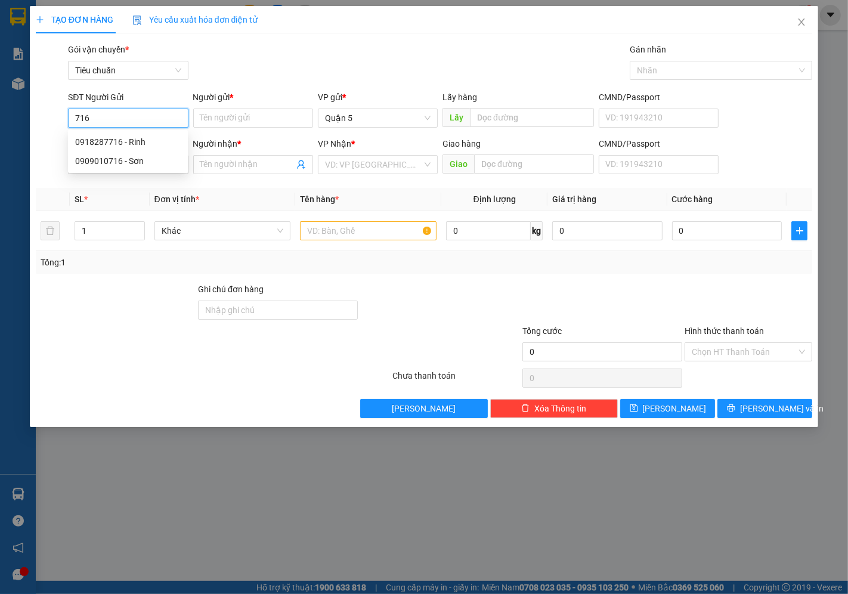
click at [152, 142] on div "0918287716 - Rinh" at bounding box center [127, 141] width 105 height 13
type input "0918287716"
type input "Rinh"
type input "0918287716"
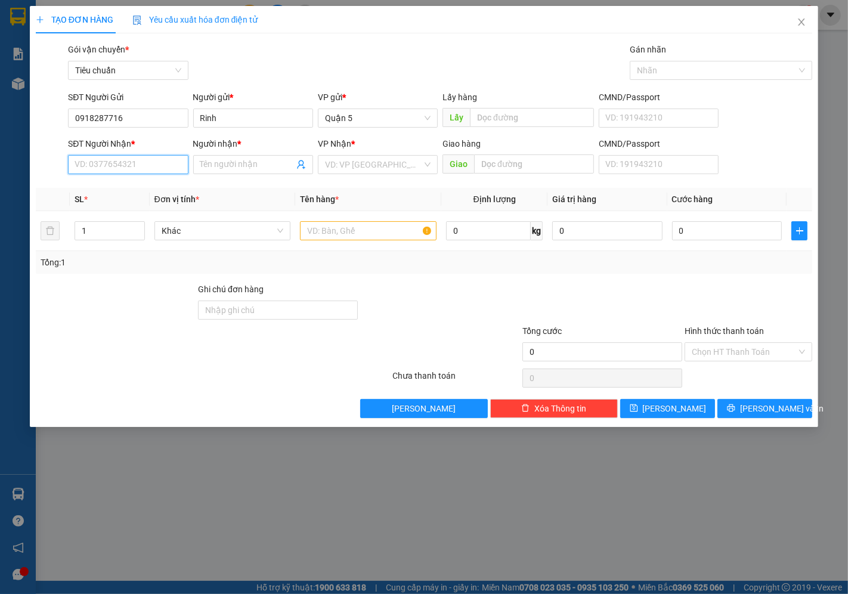
click at [150, 171] on input "SĐT Người Nhận *" at bounding box center [128, 164] width 120 height 19
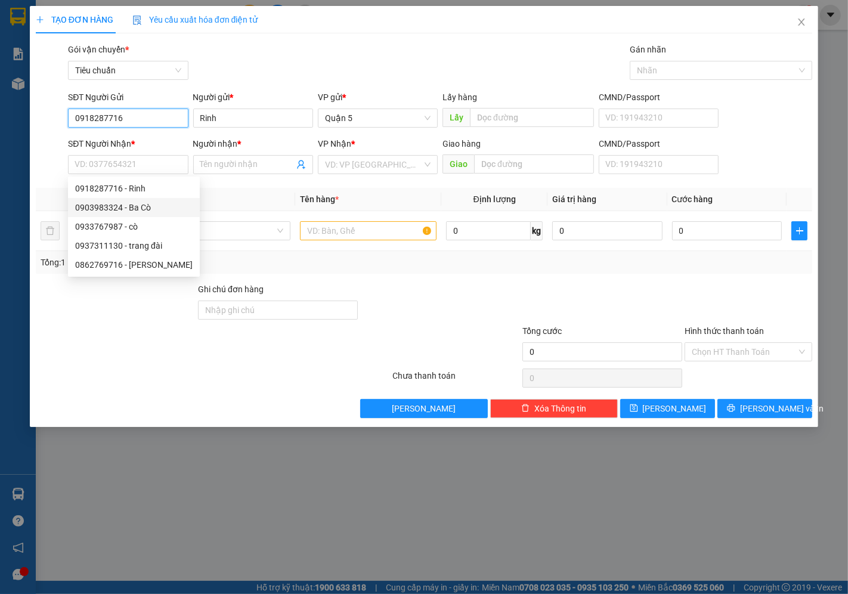
click at [114, 113] on input "0918287716" at bounding box center [128, 117] width 120 height 19
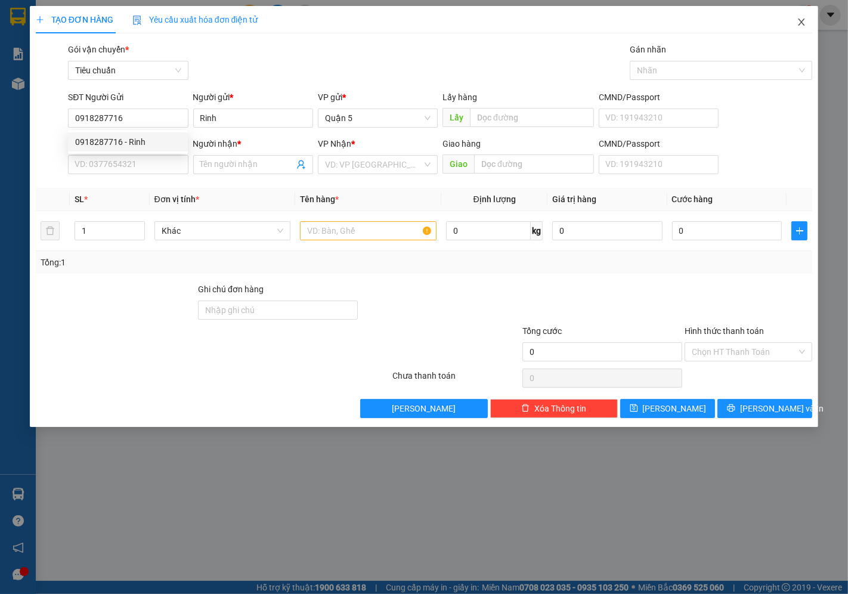
drag, startPoint x: 805, startPoint y: 21, endPoint x: 158, endPoint y: 13, distance: 646.7
click at [805, 21] on icon "close" at bounding box center [801, 22] width 10 height 10
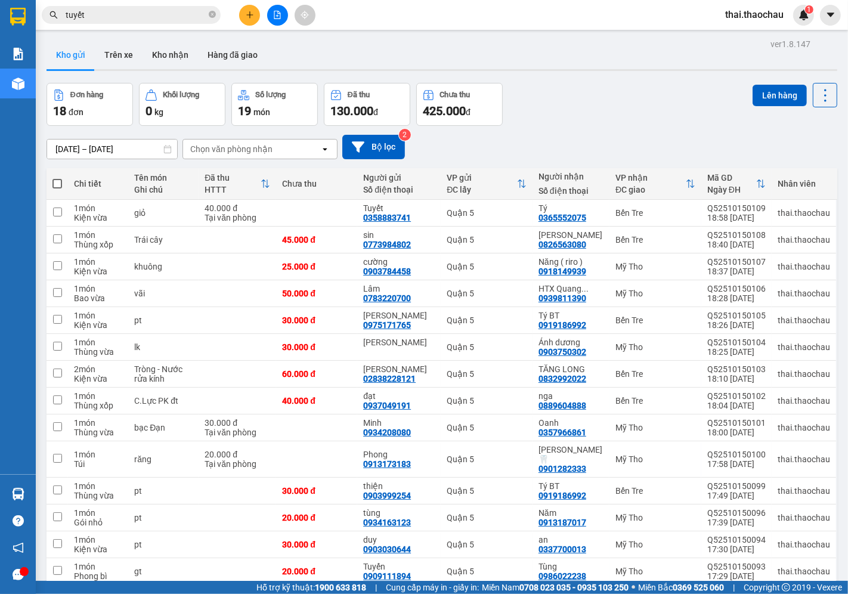
click at [123, 14] on input "tuyết" at bounding box center [136, 14] width 141 height 13
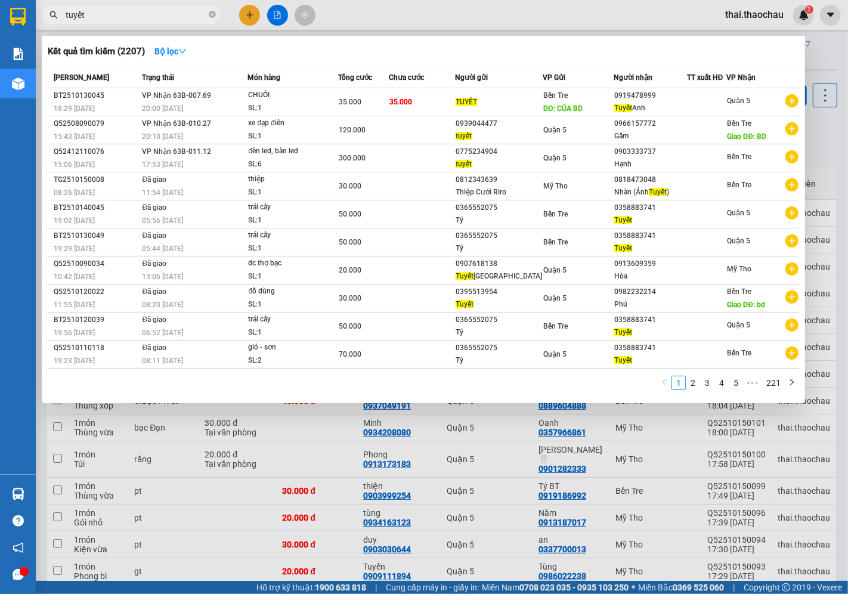
click at [123, 14] on input "tuyết" at bounding box center [136, 14] width 141 height 13
paste input "0918287716"
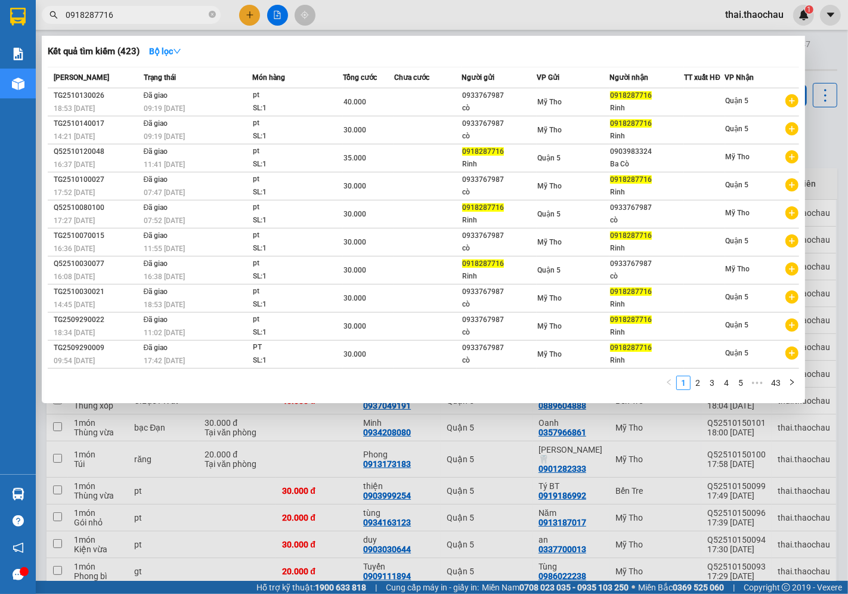
type input "0918287716"
click at [580, 421] on div at bounding box center [424, 297] width 848 height 594
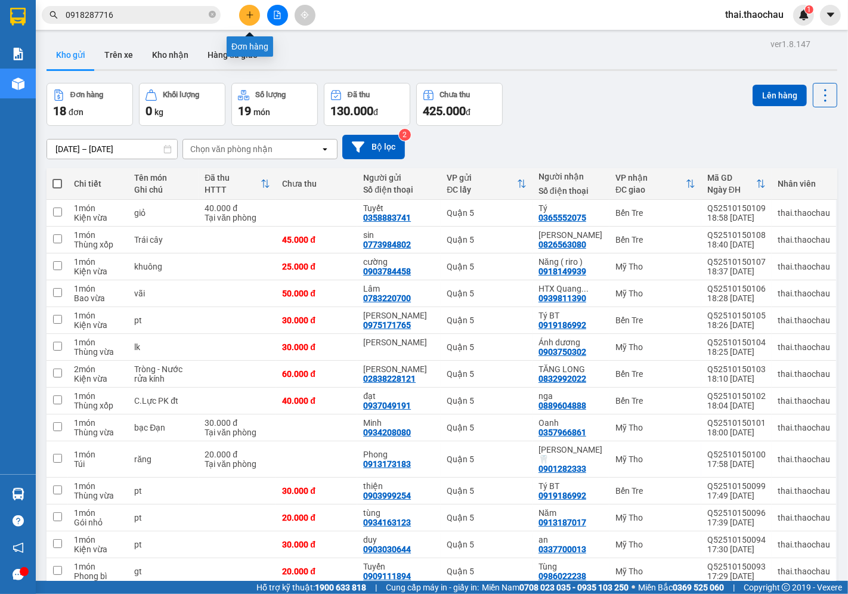
click at [246, 8] on button at bounding box center [249, 15] width 21 height 21
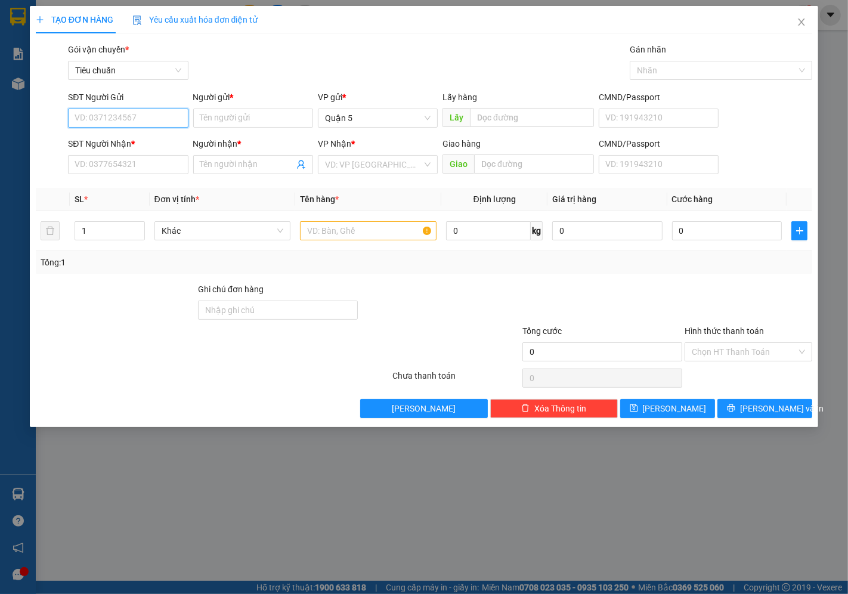
paste input "0918287716"
type input "0918287716"
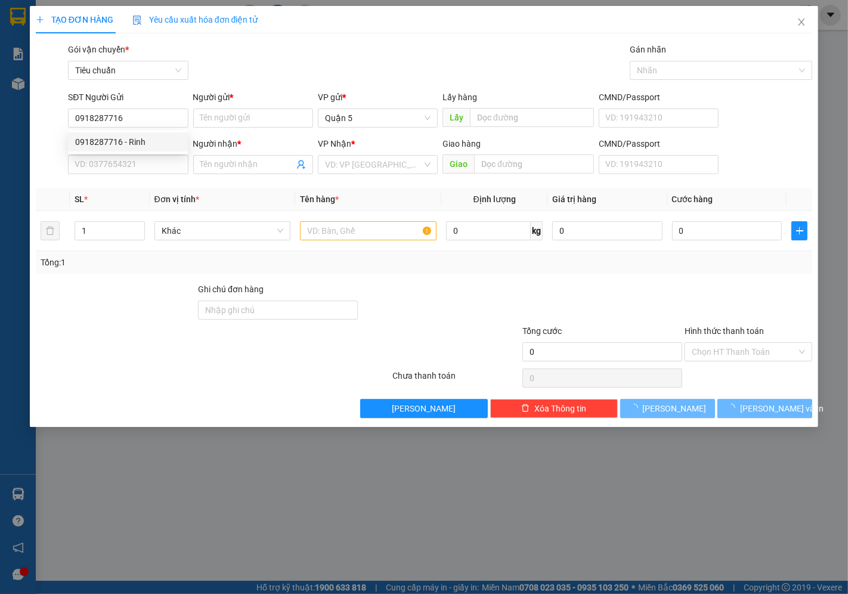
click at [97, 154] on div "SĐT Người Nhận *" at bounding box center [128, 146] width 120 height 18
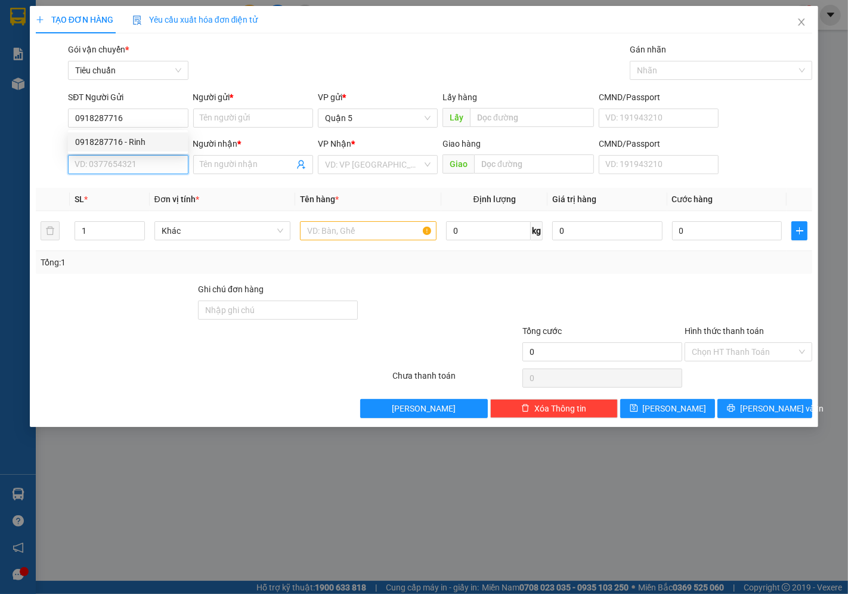
click at [97, 170] on input "SĐT Người Nhận *" at bounding box center [128, 164] width 120 height 19
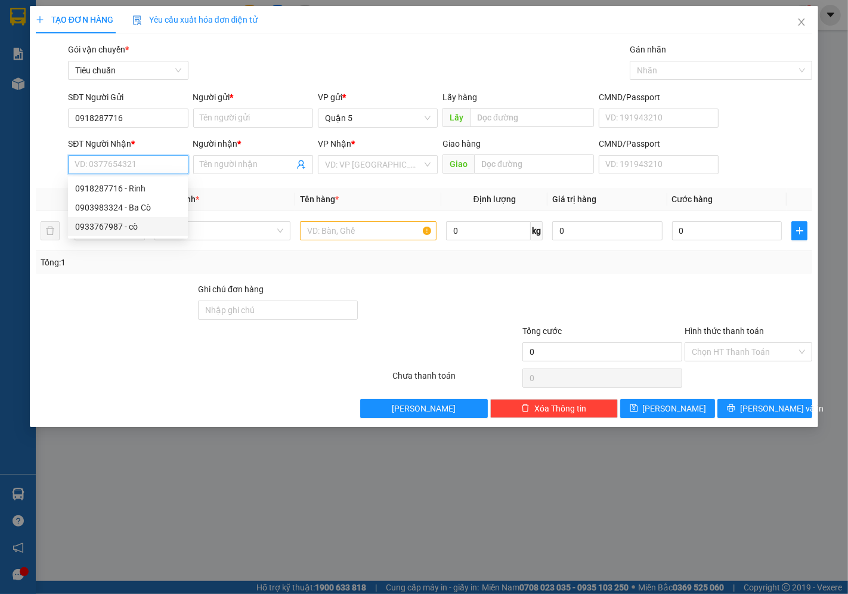
click at [117, 226] on div "0933767987 - cò" at bounding box center [127, 226] width 105 height 13
type input "0933767987"
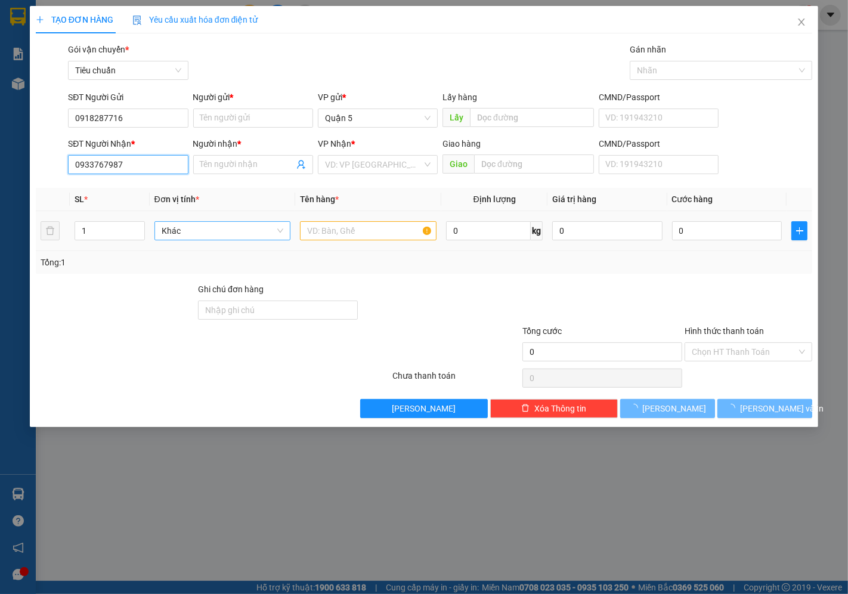
click at [190, 227] on span "Khác" at bounding box center [223, 231] width 122 height 18
type input "cò"
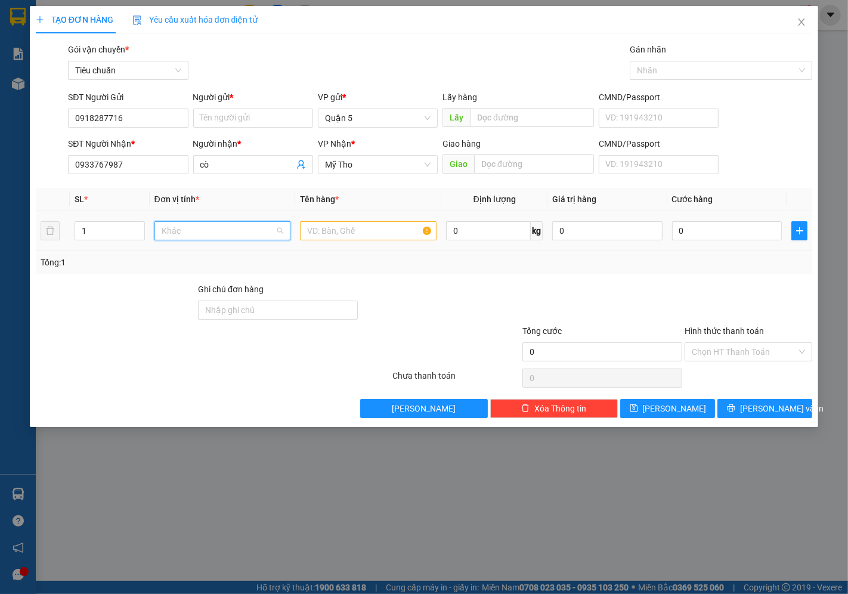
scroll to position [372, 0]
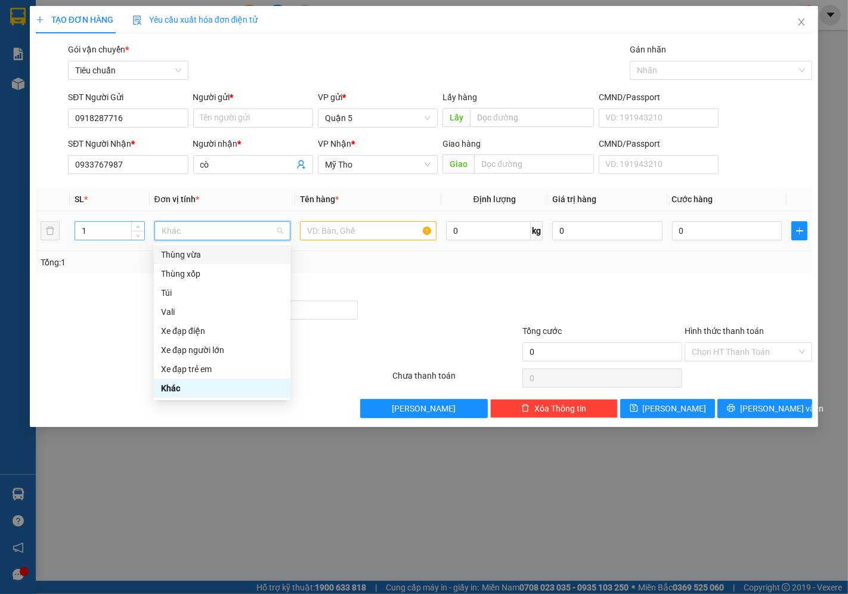
click at [94, 235] on input "1" at bounding box center [109, 231] width 69 height 18
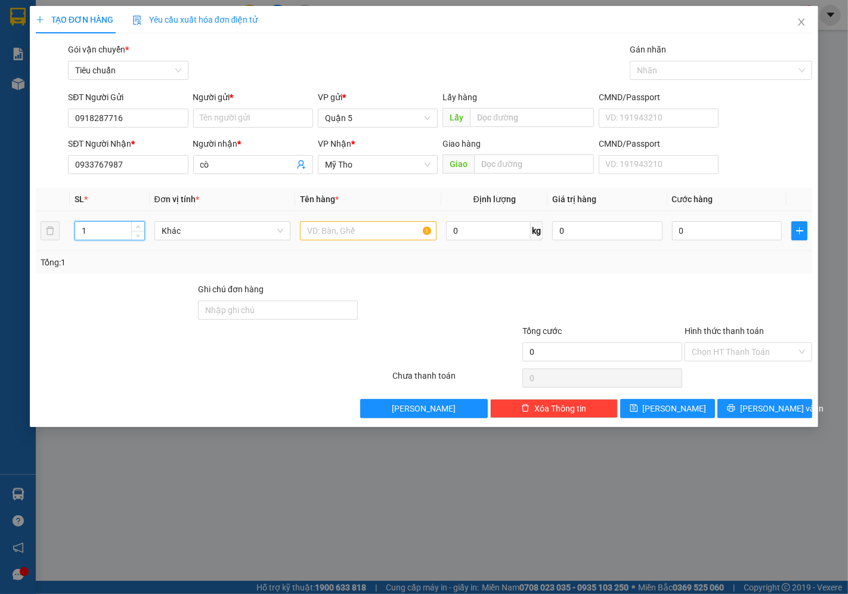
click at [94, 235] on input "1" at bounding box center [109, 231] width 69 height 18
drag, startPoint x: 77, startPoint y: 225, endPoint x: 96, endPoint y: 225, distance: 18.5
click at [96, 225] on input "1" at bounding box center [109, 231] width 69 height 18
click at [203, 225] on span "Khác" at bounding box center [223, 231] width 122 height 18
type input "2"
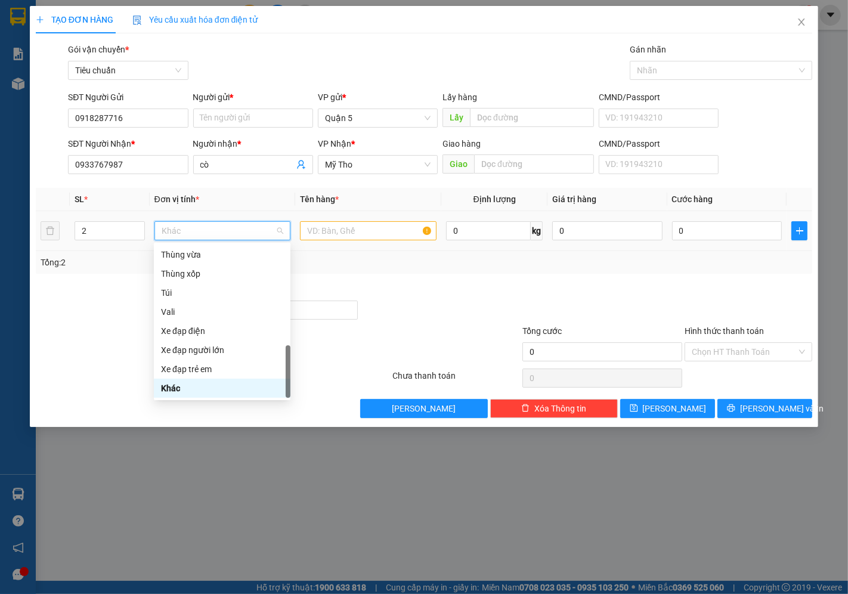
type input "g"
click at [179, 253] on div "Giỏ" at bounding box center [222, 254] width 122 height 13
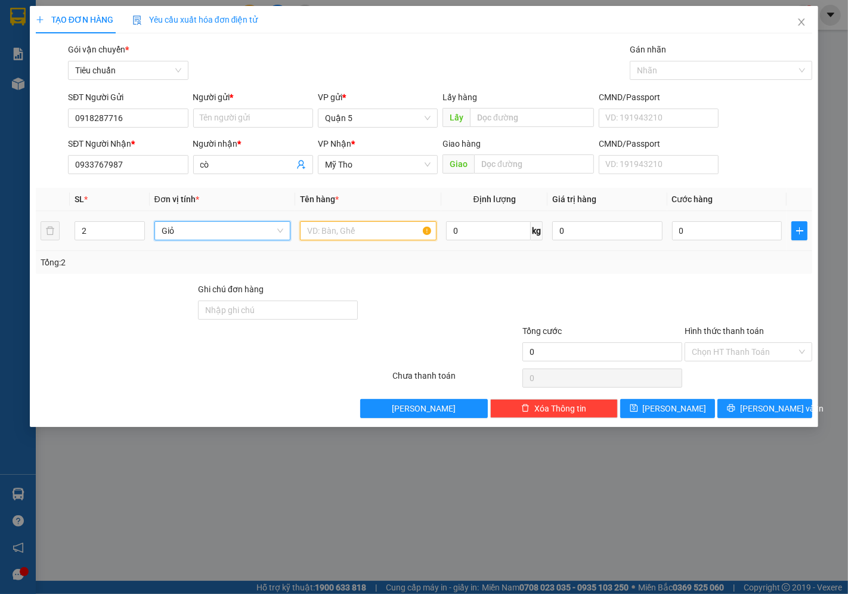
click at [353, 229] on input "text" at bounding box center [368, 230] width 136 height 19
type input "pt"
click at [690, 229] on input "0" at bounding box center [727, 230] width 110 height 19
type input "007"
type input "7"
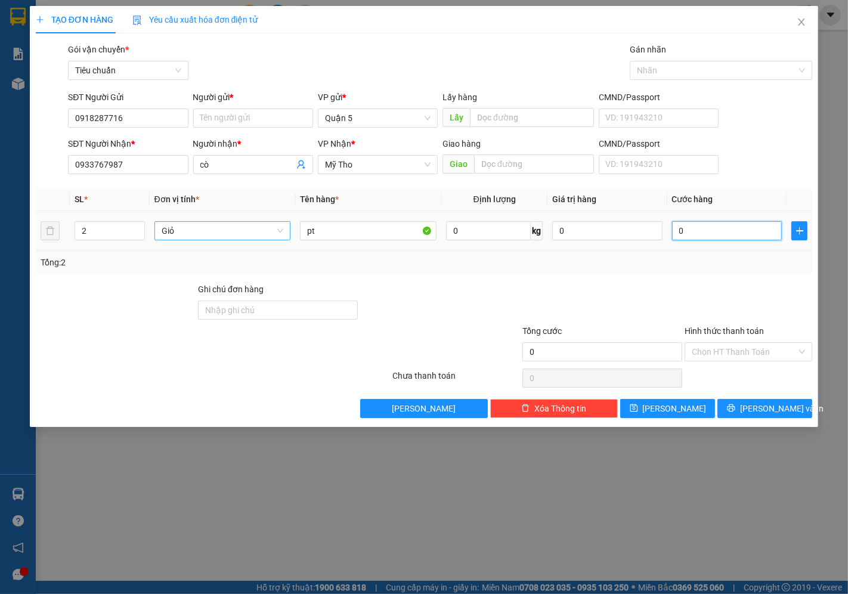
type input "7"
type input "00.710"
type input "710"
type input "00.071"
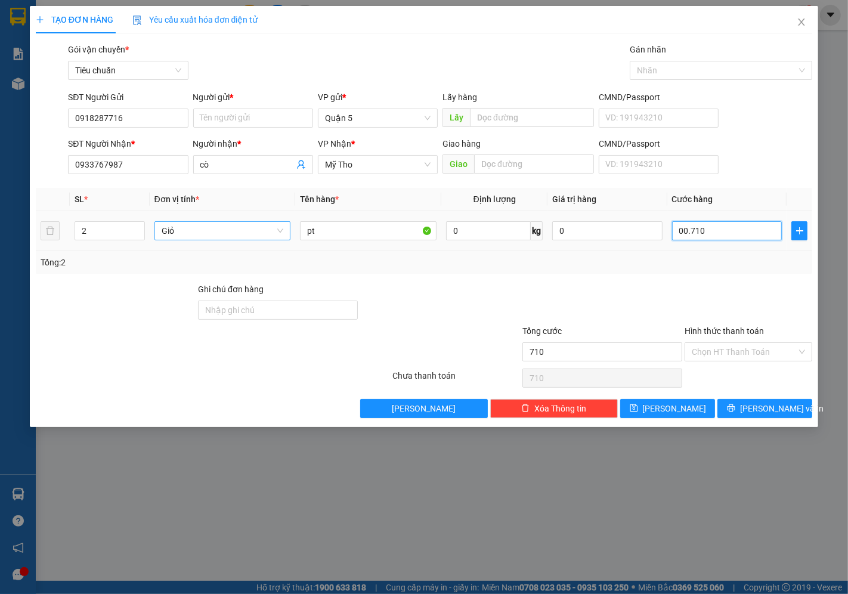
type input "71"
type input "0.007"
type input "7"
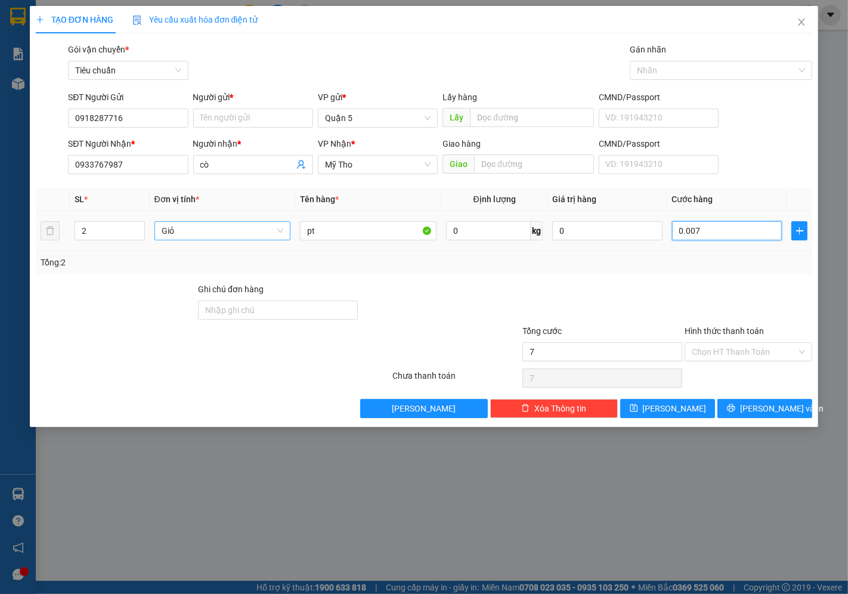
type input "00.070"
type input "70"
type input "70.000"
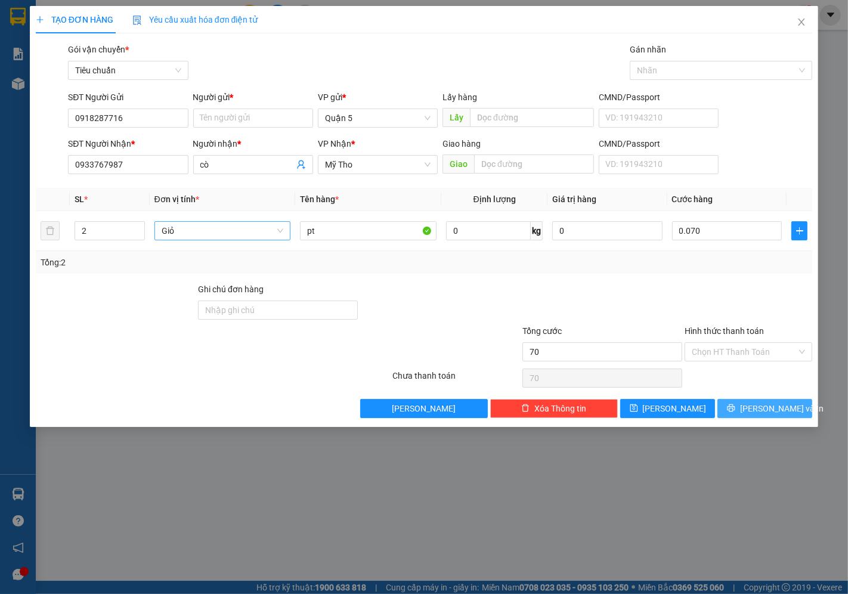
type input "70.000"
click at [758, 416] on button "[PERSON_NAME] và In" at bounding box center [764, 408] width 95 height 19
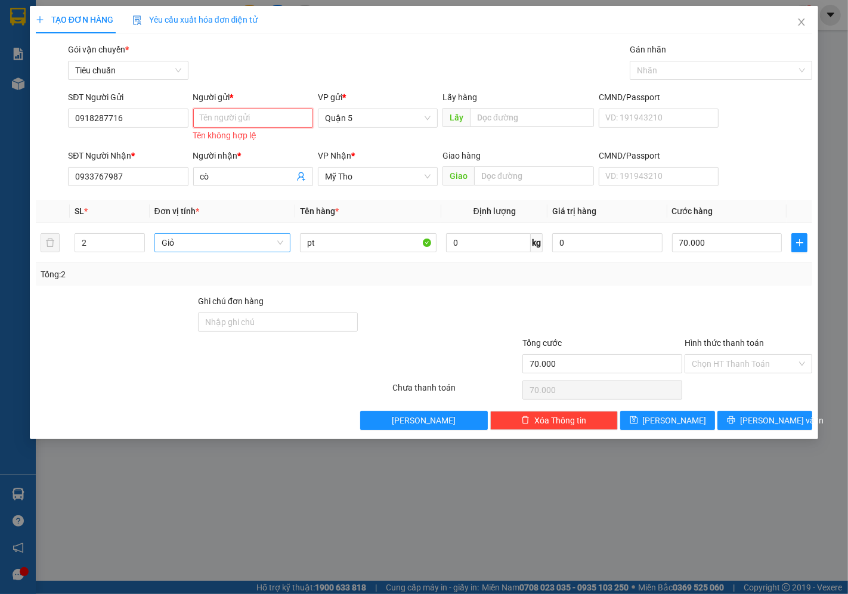
click at [226, 117] on input "Người gửi *" at bounding box center [253, 117] width 120 height 19
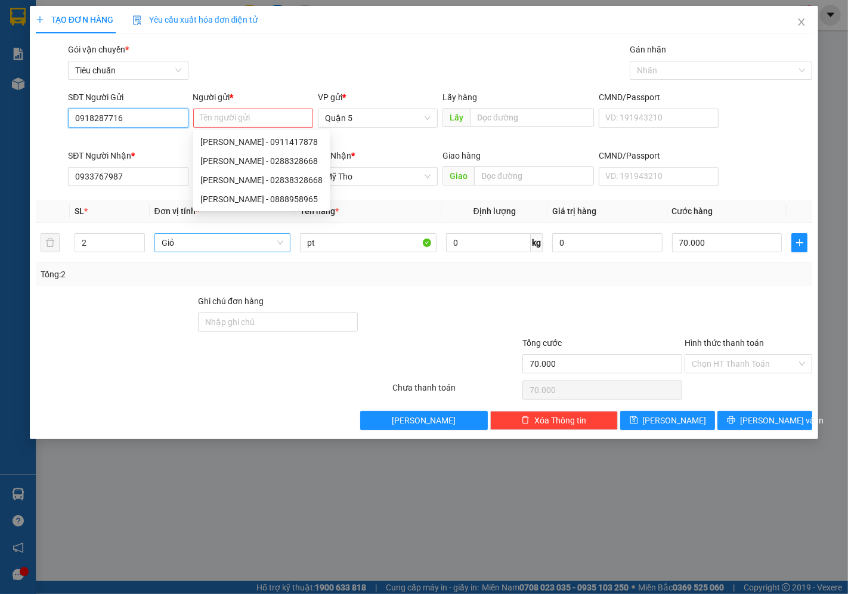
click at [144, 123] on input "0918287716" at bounding box center [128, 117] width 120 height 19
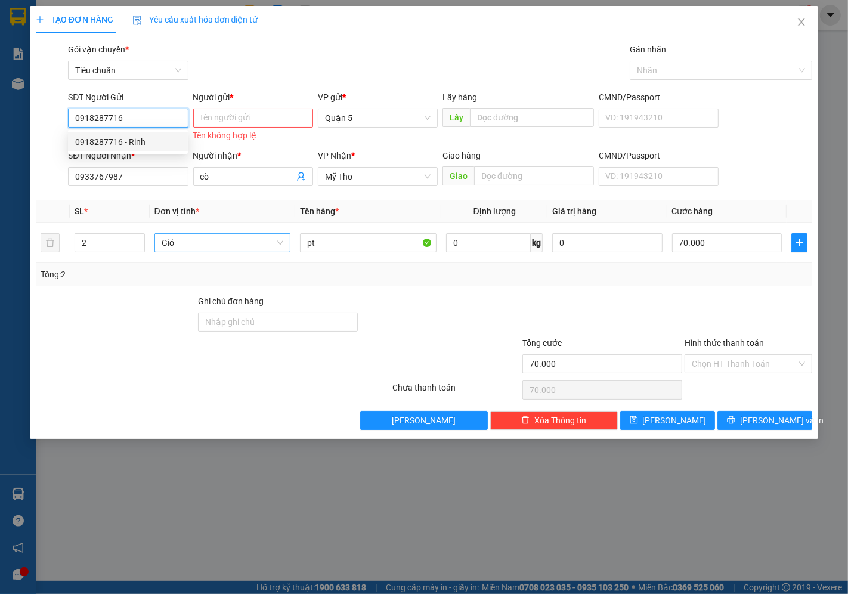
click at [137, 144] on div "0918287716 - Rinh" at bounding box center [127, 141] width 105 height 13
type input "Rinh"
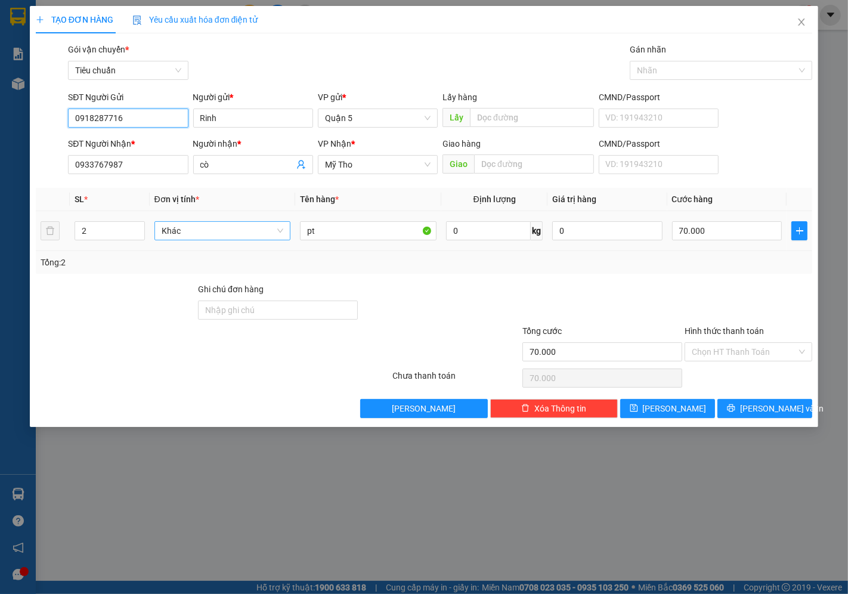
click at [263, 233] on span "Khác" at bounding box center [223, 231] width 122 height 18
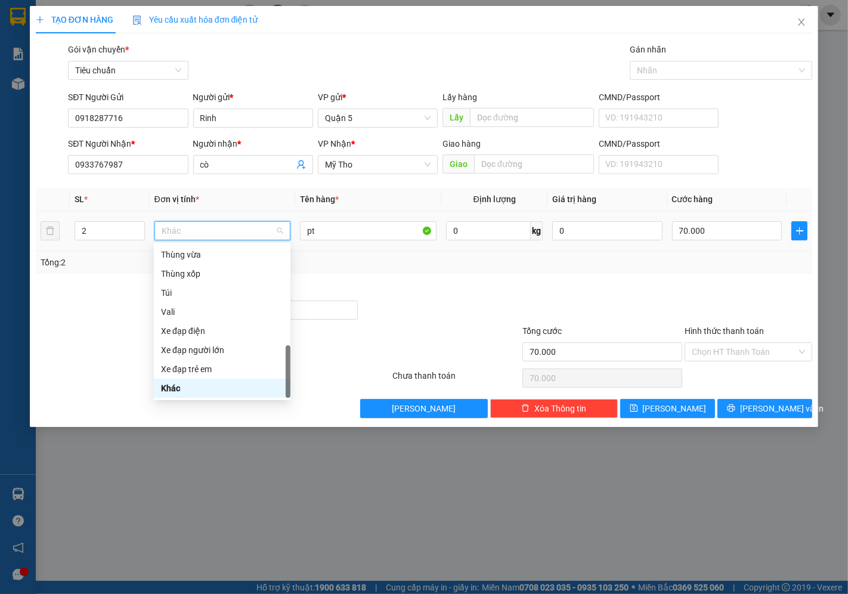
type input "k"
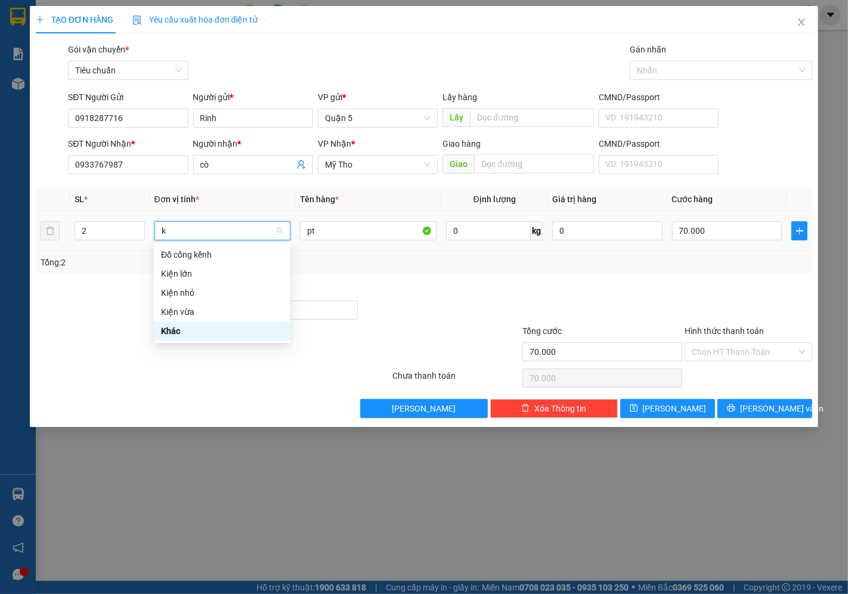
scroll to position [0, 0]
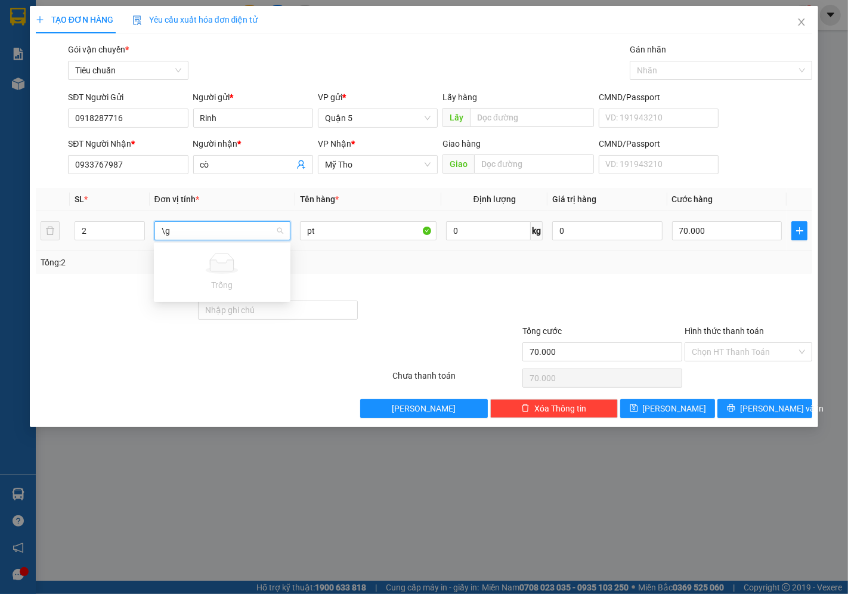
type input "\"
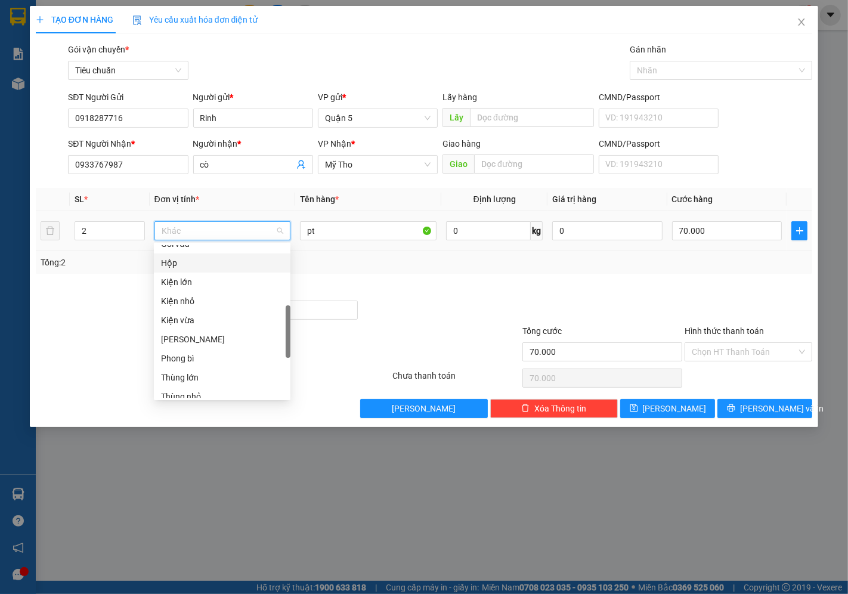
scroll to position [173, 0]
click at [188, 267] on div "Giỏ" at bounding box center [222, 271] width 122 height 13
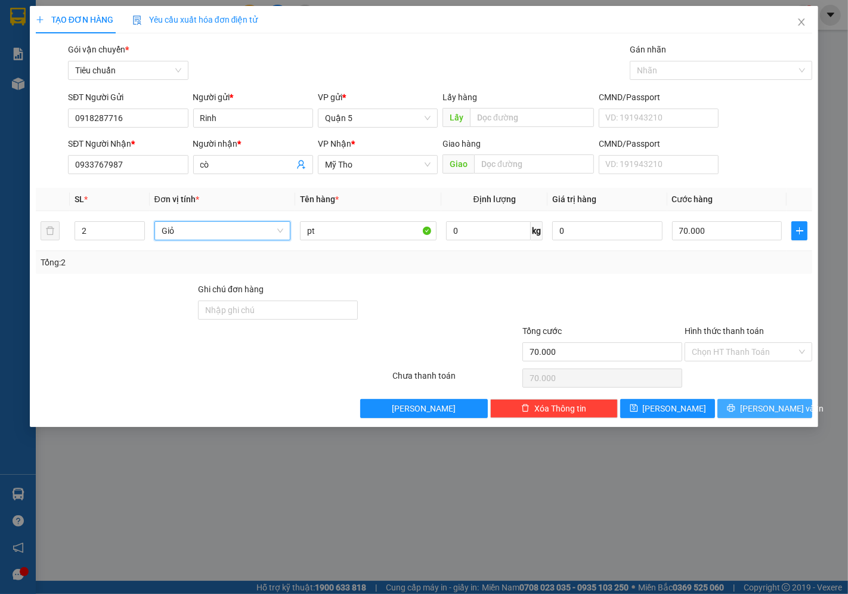
click at [755, 411] on span "[PERSON_NAME] và In" at bounding box center [781, 408] width 83 height 13
type input "0"
click at [760, 402] on span "[PERSON_NAME] và In" at bounding box center [781, 408] width 83 height 13
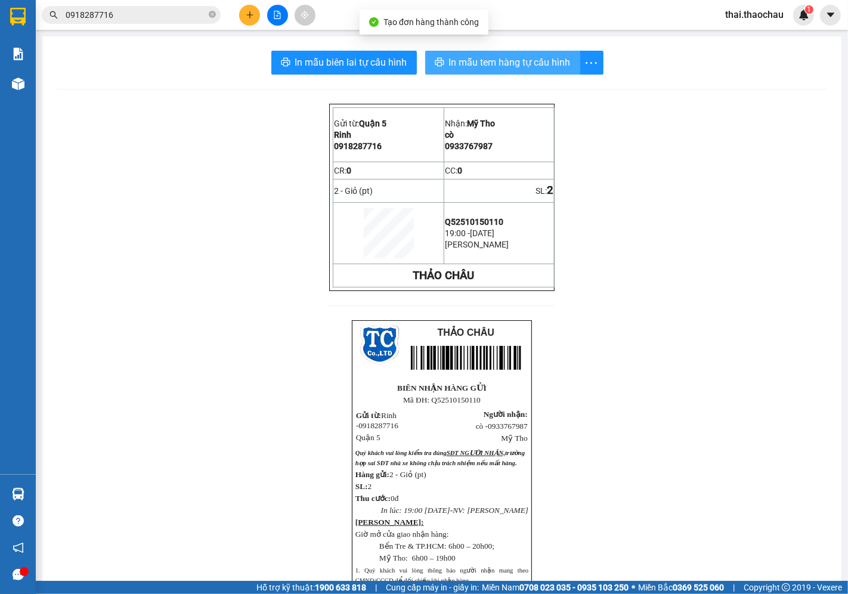
click at [469, 68] on span "In mẫu tem hàng tự cấu hình" at bounding box center [510, 62] width 122 height 15
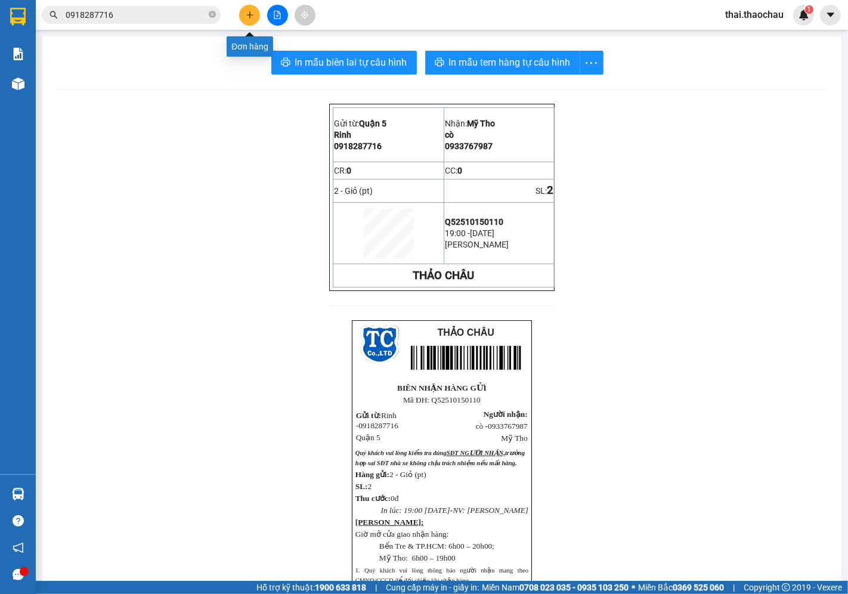
click at [246, 17] on icon "plus" at bounding box center [250, 15] width 8 height 8
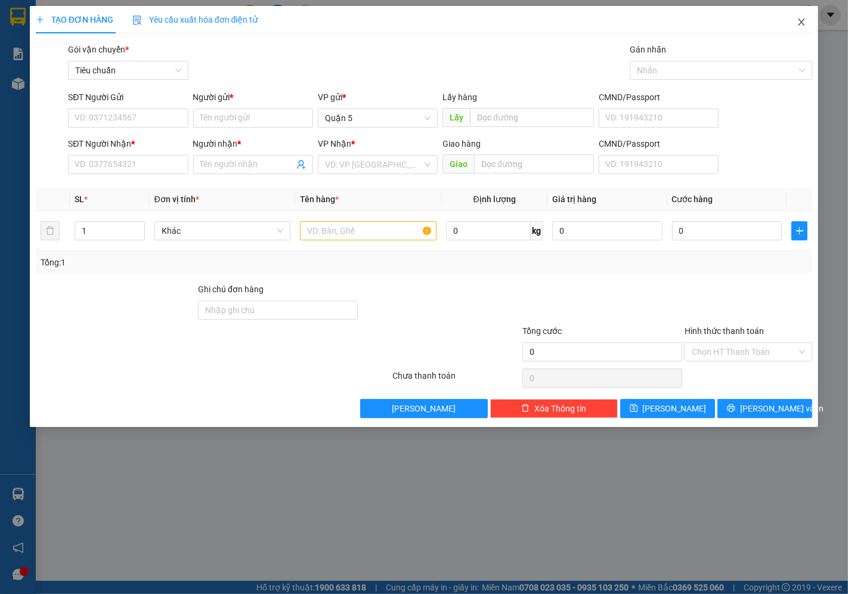
click at [801, 24] on icon "close" at bounding box center [801, 22] width 10 height 10
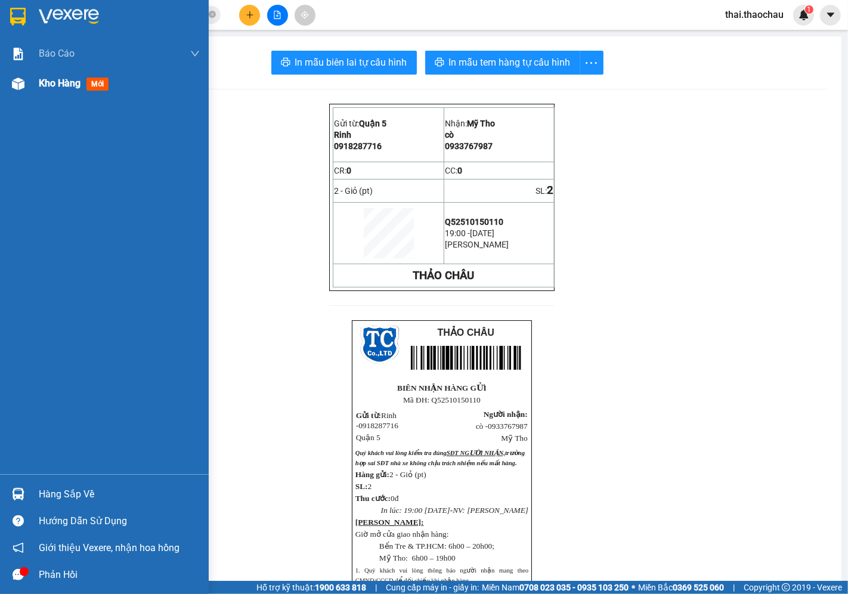
click at [21, 81] on img at bounding box center [18, 83] width 13 height 13
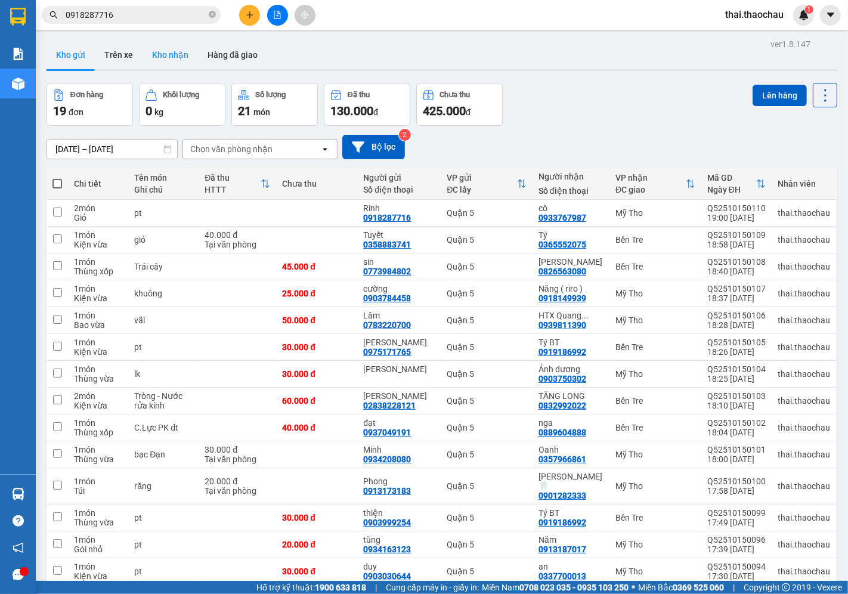
click at [160, 66] on button "Kho nhận" at bounding box center [169, 55] width 55 height 29
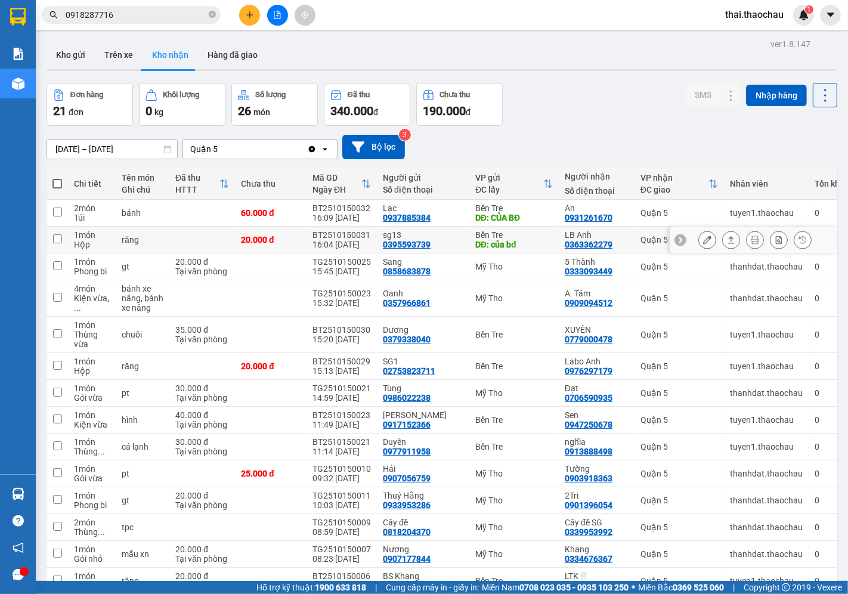
click at [703, 237] on icon at bounding box center [707, 239] width 8 height 8
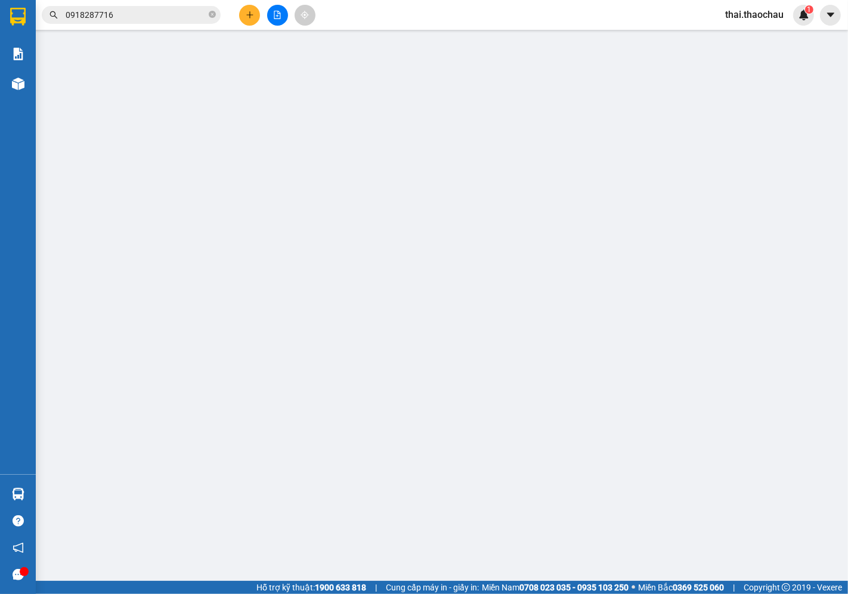
type input "0395593739"
type input "sg13"
type input "của bđ"
type input "0363362279"
type input "LB Anh"
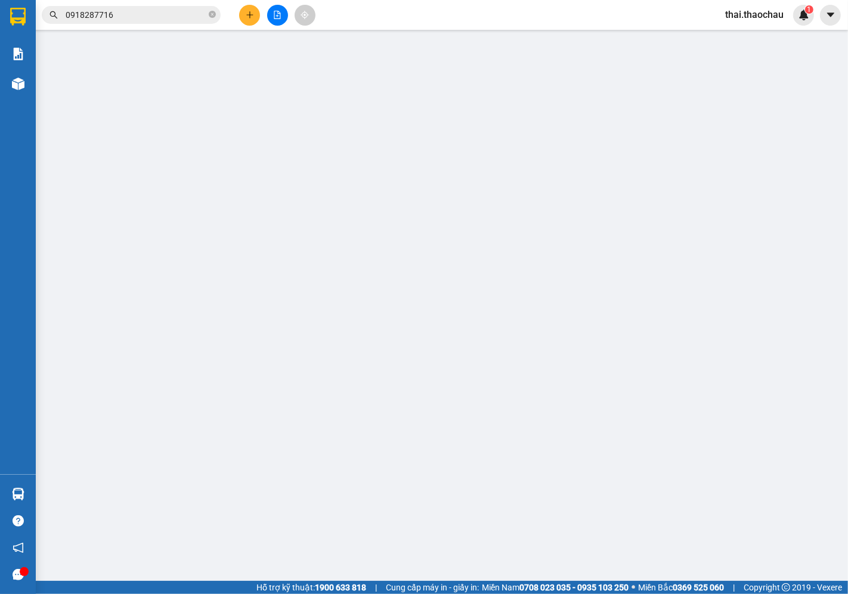
type input "20.000"
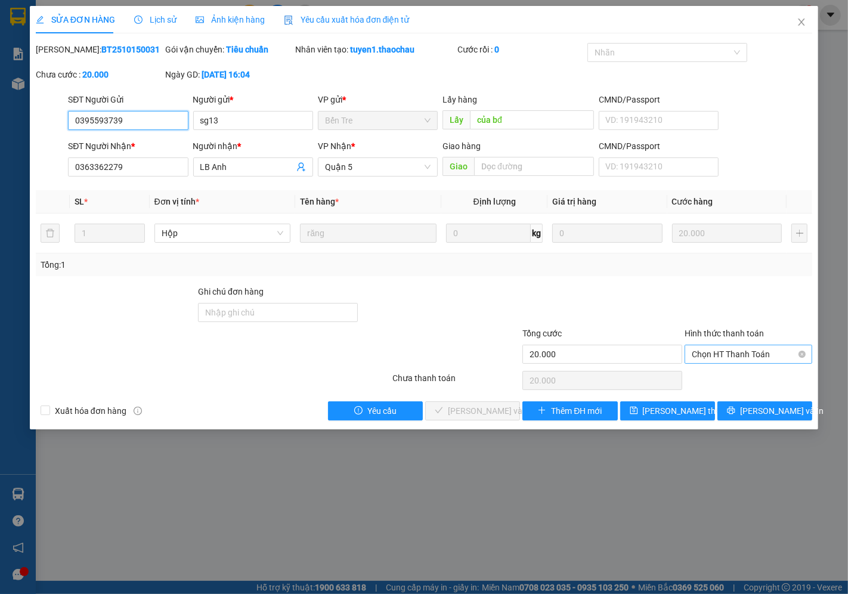
click at [715, 362] on span "Chọn HT Thanh Toán" at bounding box center [747, 354] width 113 height 18
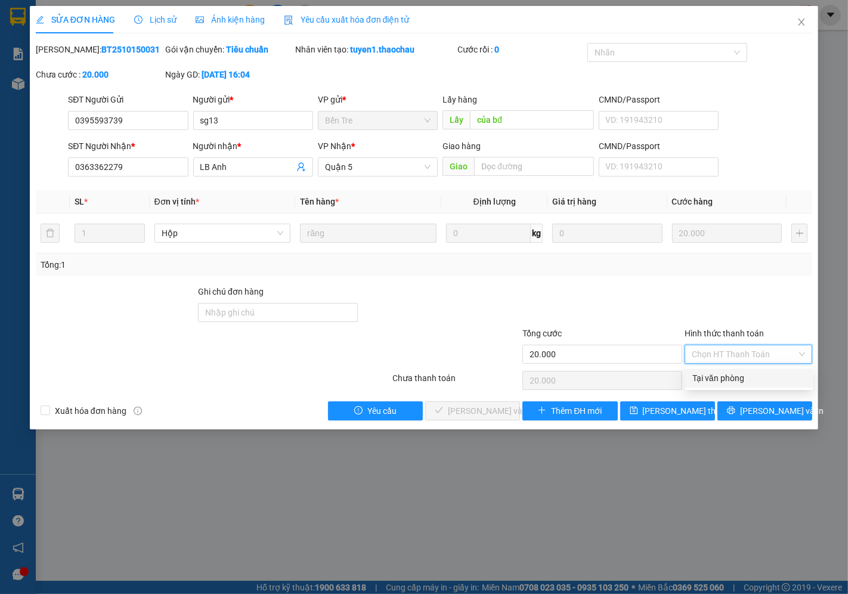
click at [700, 376] on div "Tại văn phòng" at bounding box center [748, 377] width 113 height 13
type input "0"
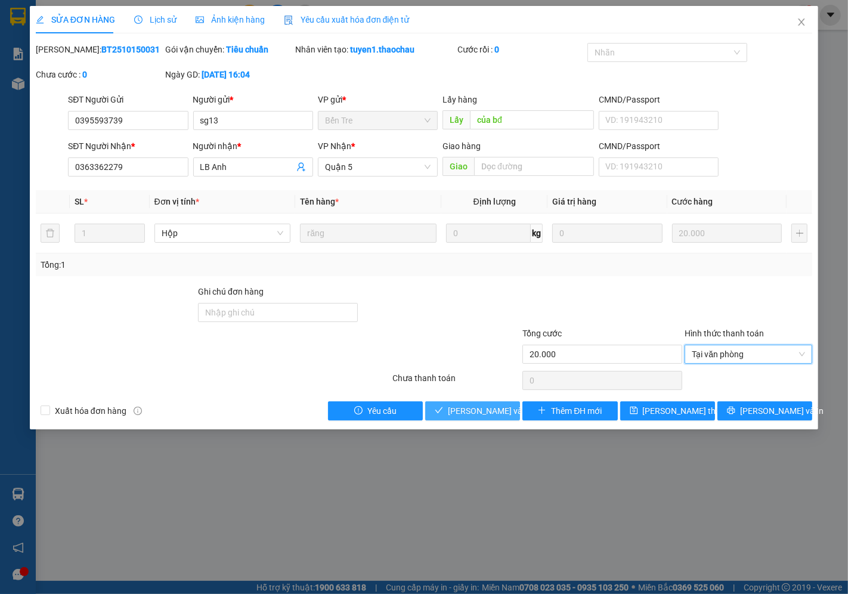
click at [487, 414] on span "[PERSON_NAME] và Giao hàng" at bounding box center [505, 410] width 114 height 13
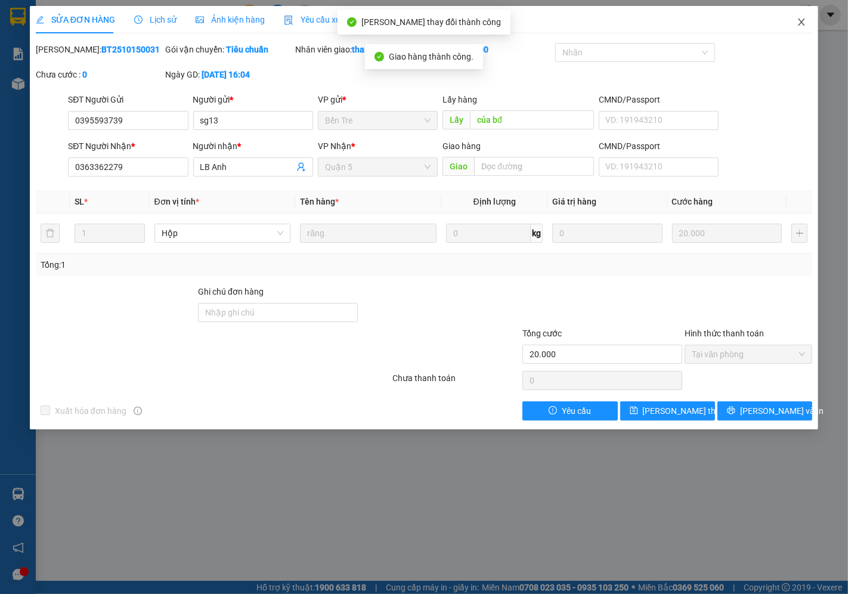
click at [799, 21] on icon "close" at bounding box center [801, 22] width 10 height 10
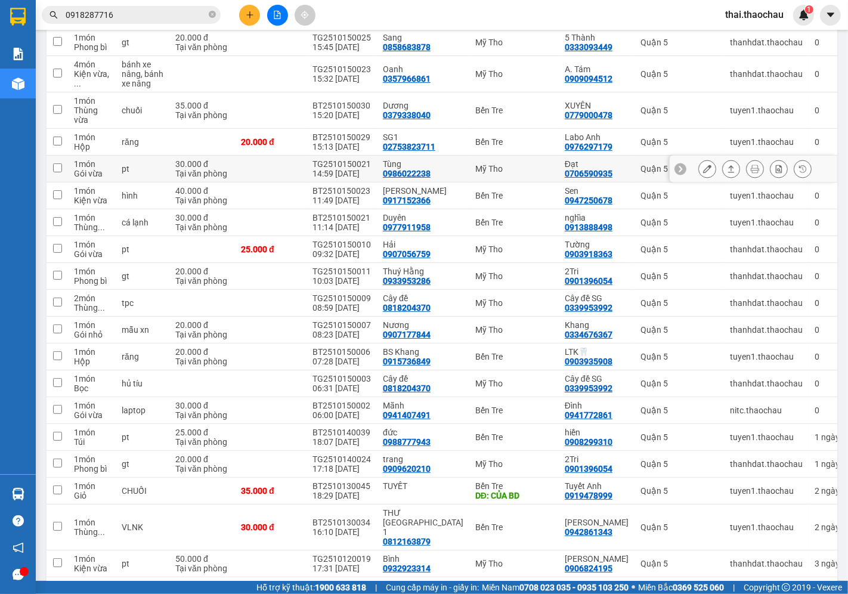
scroll to position [198, 0]
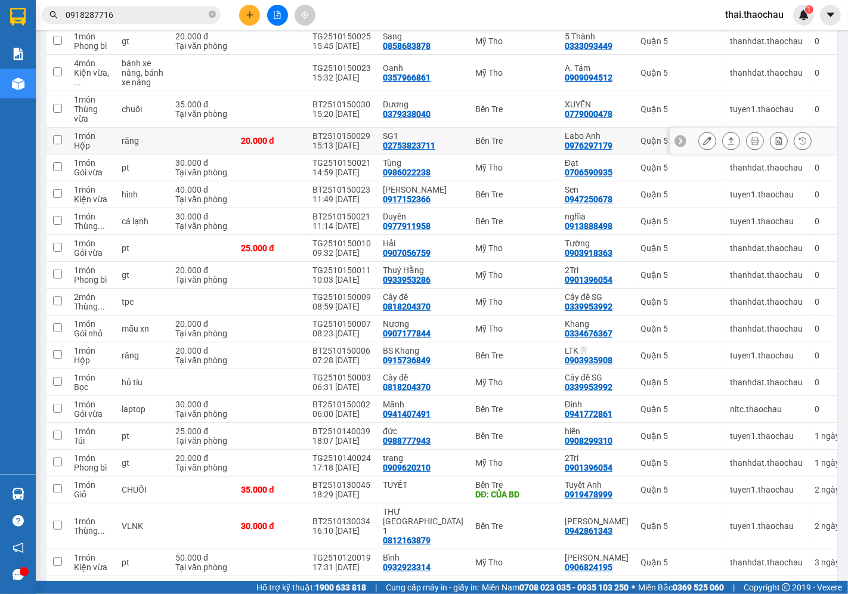
click at [703, 136] on icon at bounding box center [707, 140] width 8 height 8
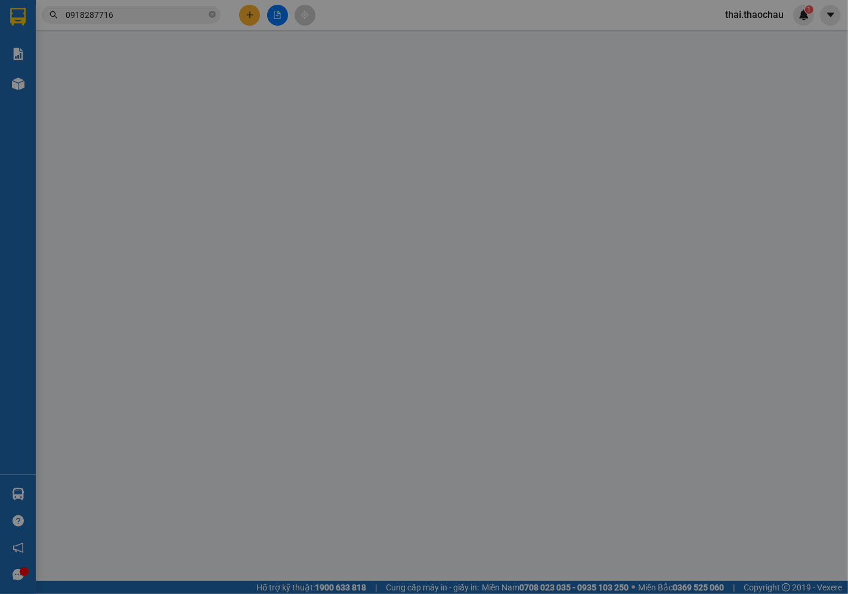
type input "02753823711"
type input "SG1"
type input "0976297179"
type input "Labo Anh"
type input "20.000"
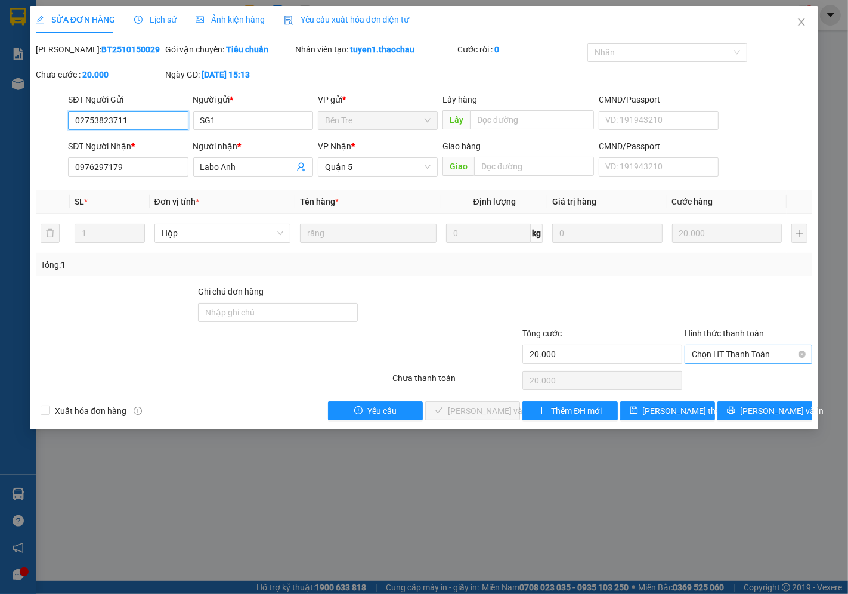
click at [722, 349] on span "Chọn HT Thanh Toán" at bounding box center [747, 354] width 113 height 18
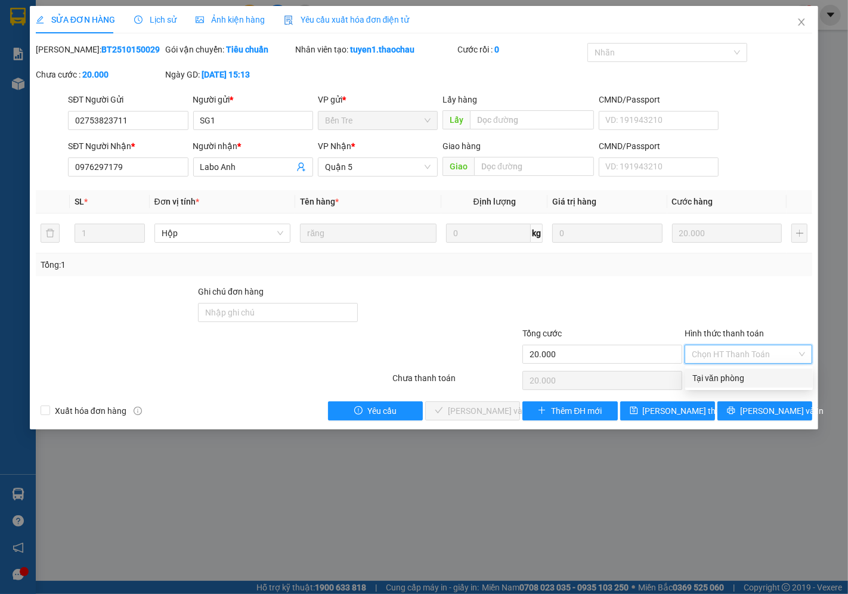
click at [710, 371] on div "Tại văn phòng" at bounding box center [748, 377] width 113 height 13
type input "0"
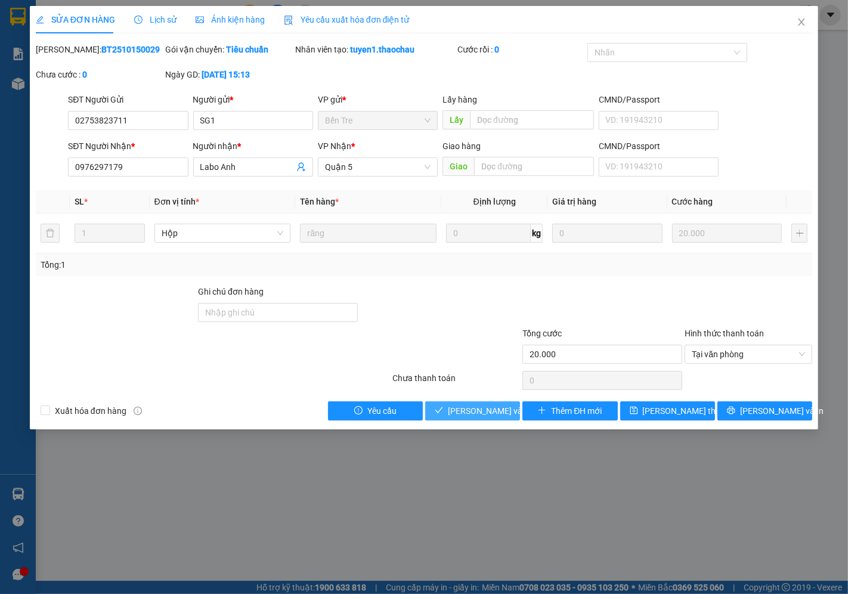
click at [461, 410] on span "[PERSON_NAME] và Giao hàng" at bounding box center [505, 410] width 114 height 13
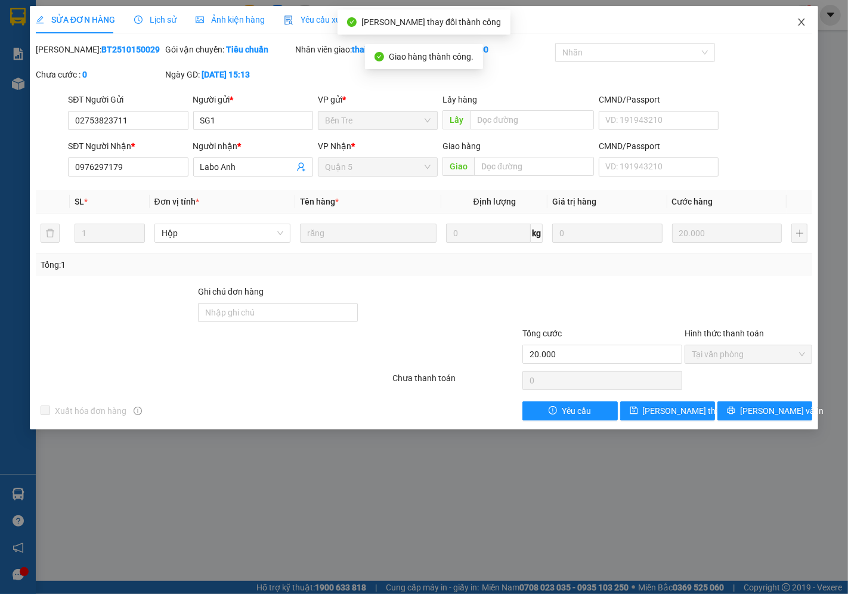
click at [802, 21] on icon "close" at bounding box center [801, 21] width 7 height 7
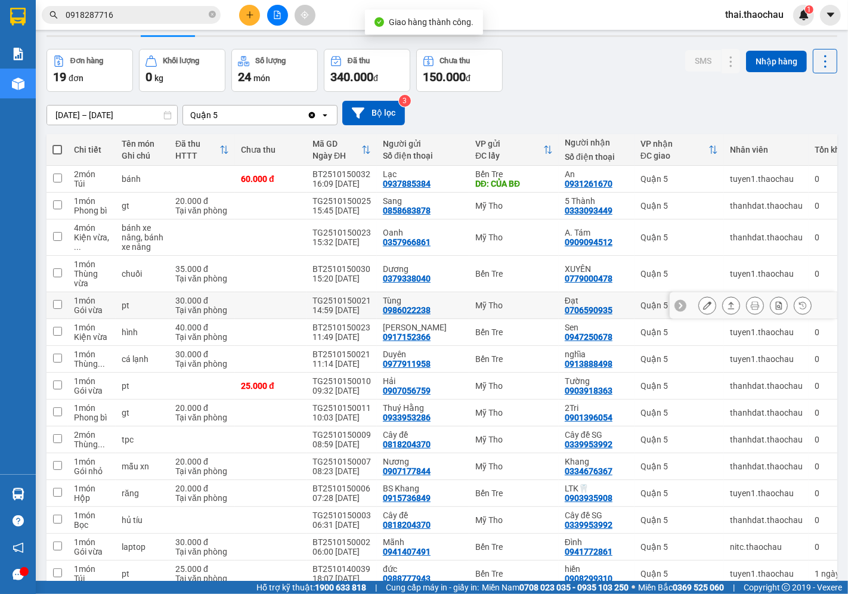
scroll to position [66, 0]
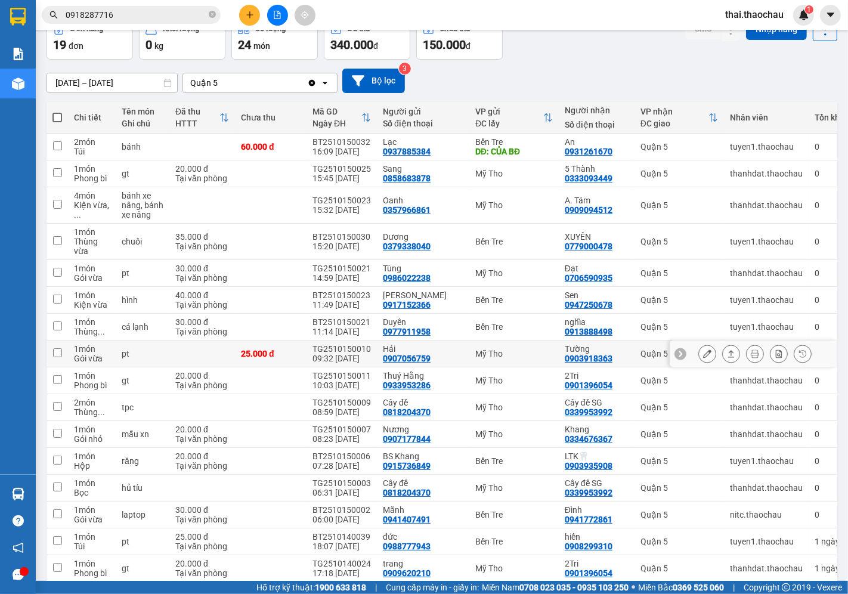
click at [703, 349] on icon at bounding box center [707, 353] width 8 height 8
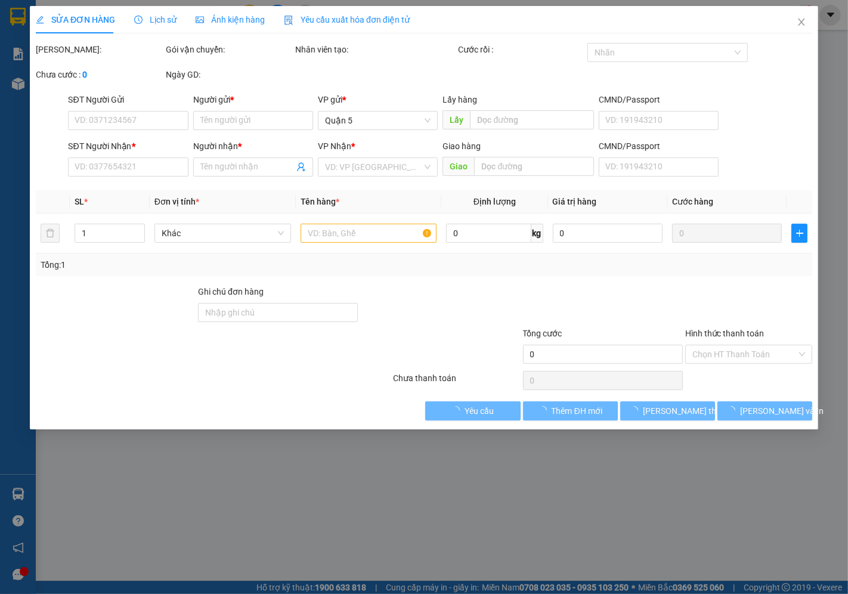
type input "0907056759"
type input "Hải"
type input "0903918363"
type input "Tường"
type input "25.000"
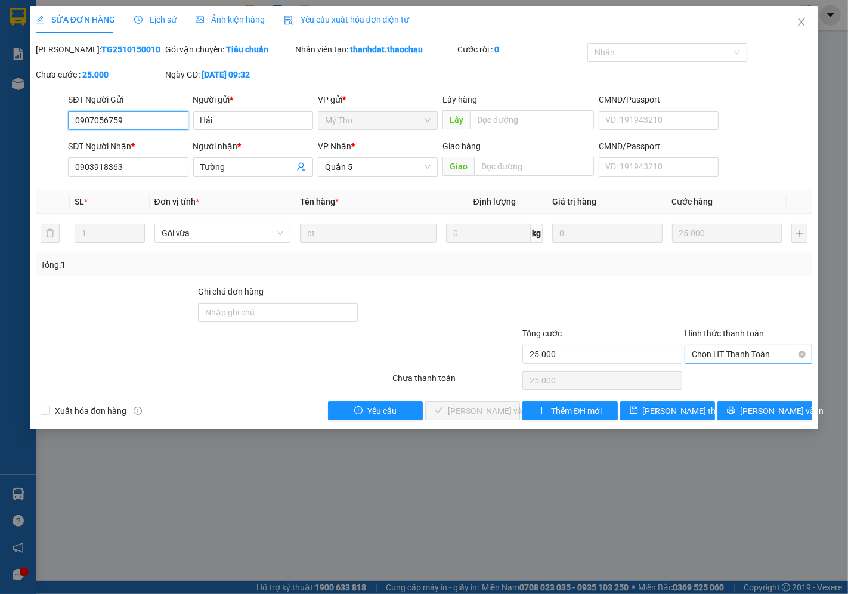
click at [748, 356] on span "Chọn HT Thanh Toán" at bounding box center [747, 354] width 113 height 18
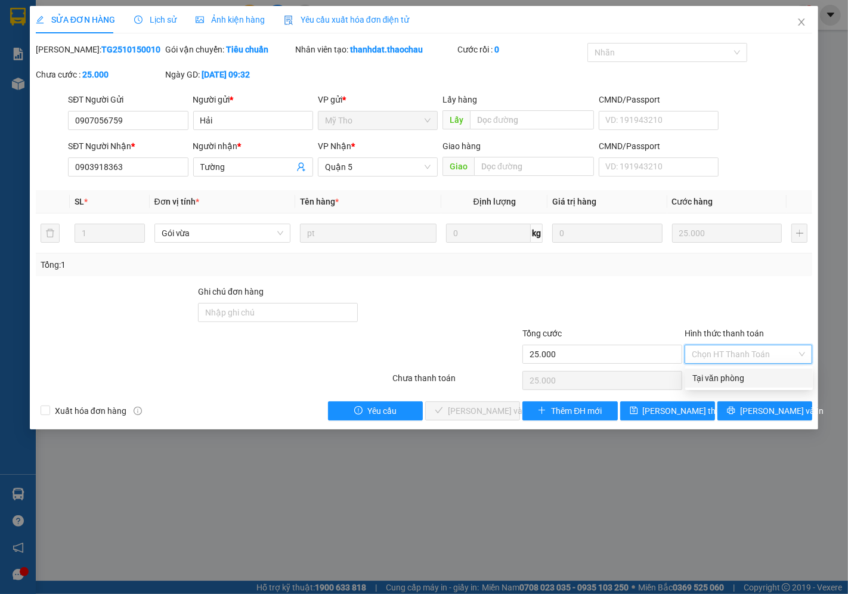
click at [714, 377] on div "Tại văn phòng" at bounding box center [748, 377] width 113 height 13
type input "0"
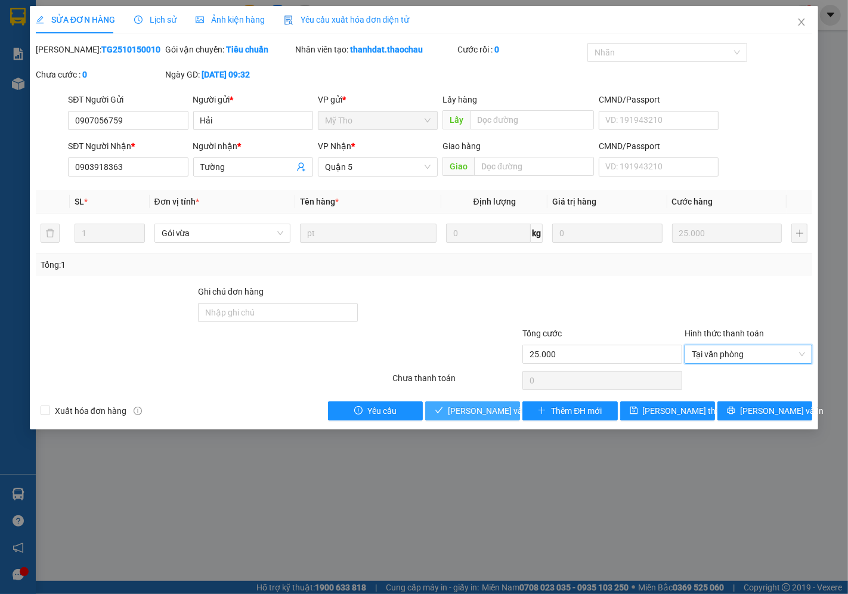
click at [465, 409] on span "[PERSON_NAME] và Giao hàng" at bounding box center [505, 410] width 114 height 13
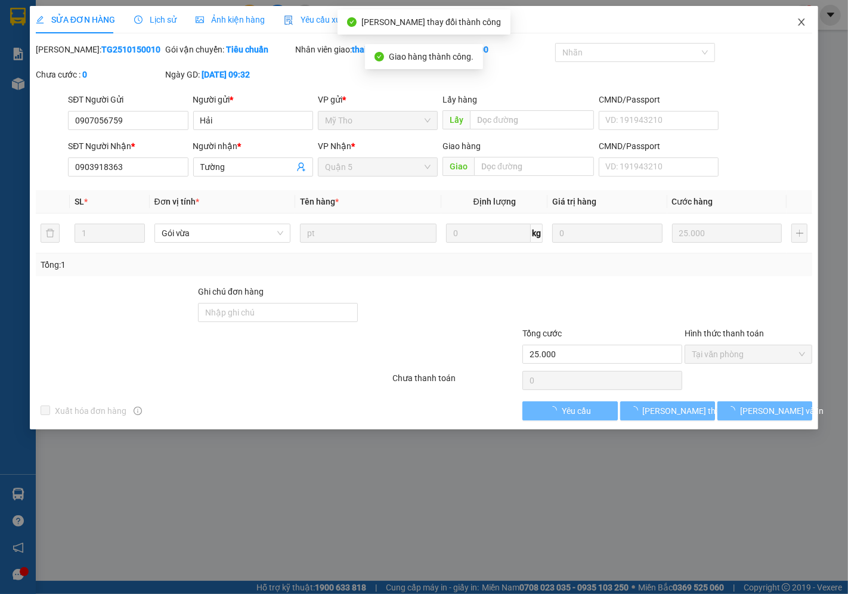
click at [800, 23] on icon "close" at bounding box center [801, 21] width 7 height 7
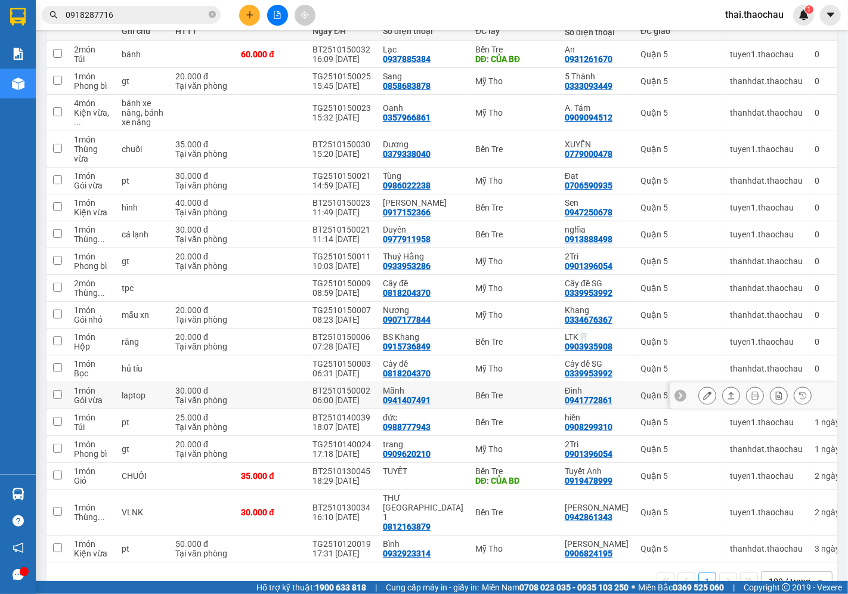
scroll to position [162, 0]
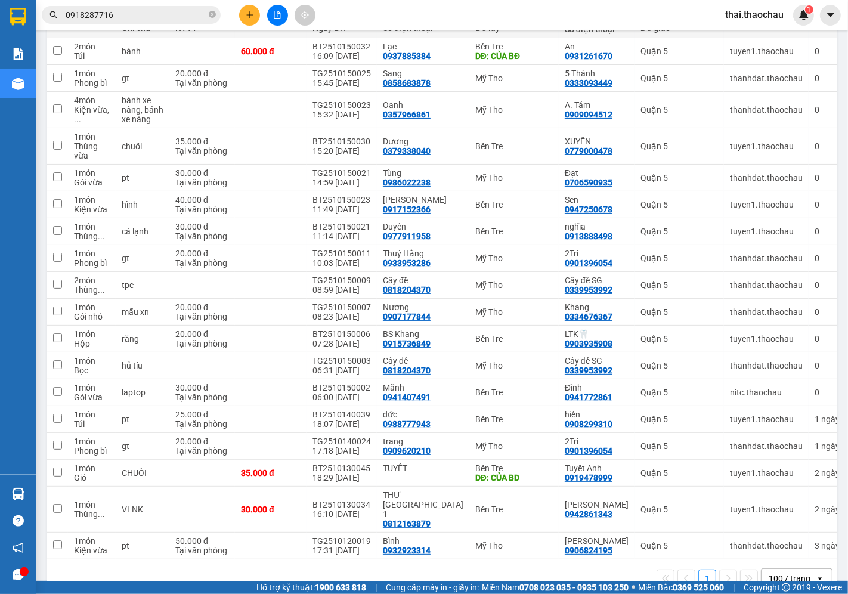
click at [772, 572] on div "100 / trang" at bounding box center [789, 578] width 42 height 12
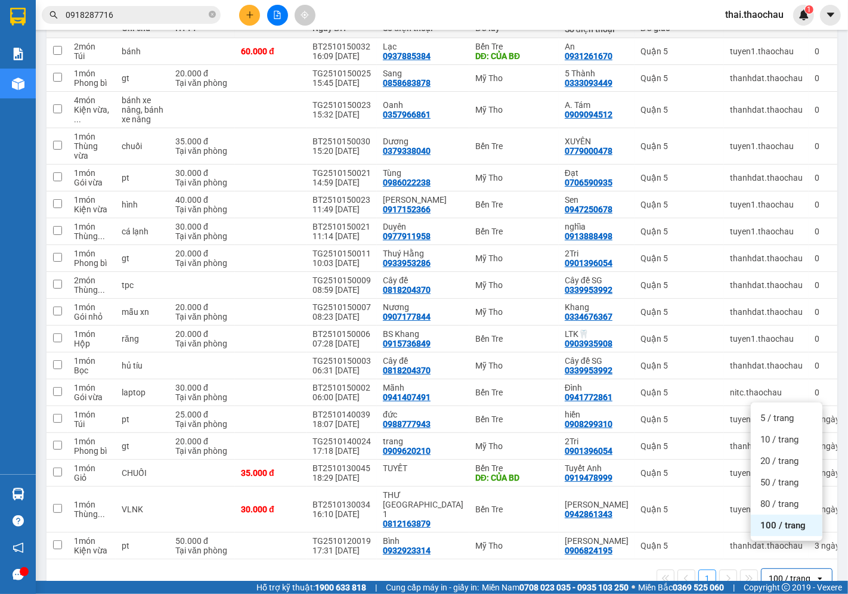
click at [771, 526] on span "100 / trang" at bounding box center [782, 525] width 45 height 12
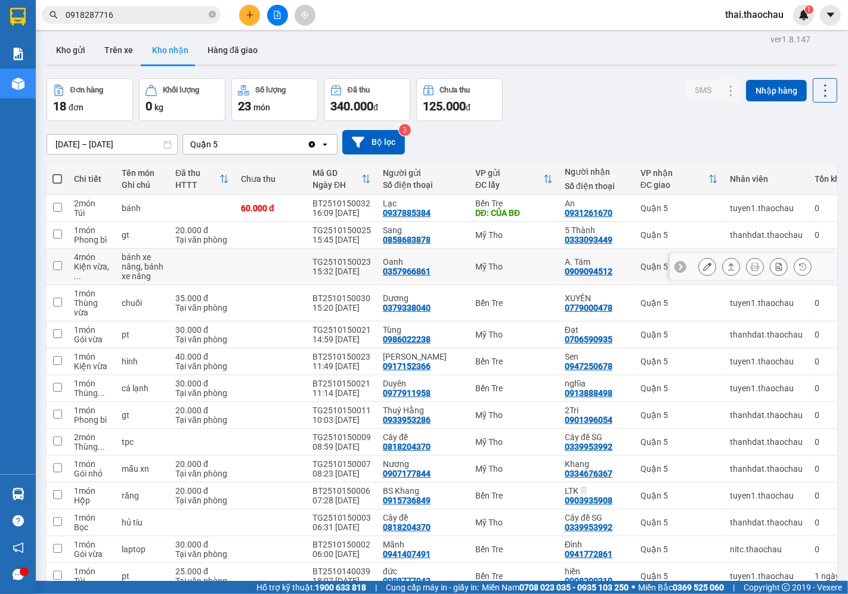
scroll to position [0, 0]
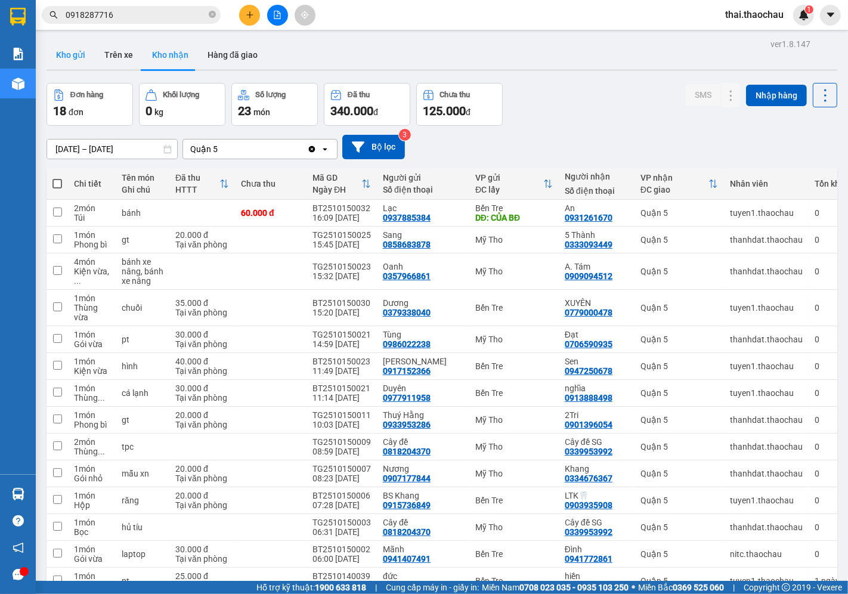
click at [81, 57] on button "Kho gửi" at bounding box center [70, 55] width 48 height 29
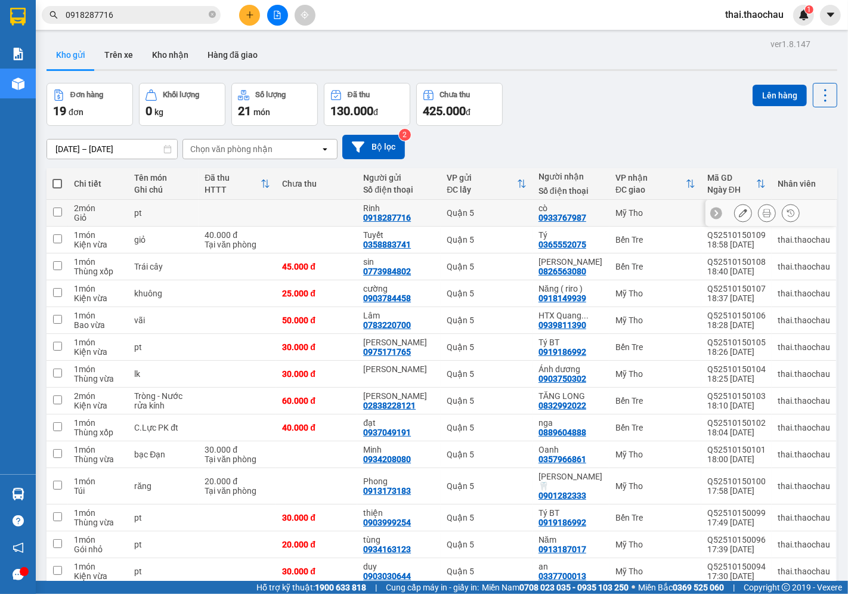
click at [738, 212] on icon at bounding box center [742, 213] width 8 height 8
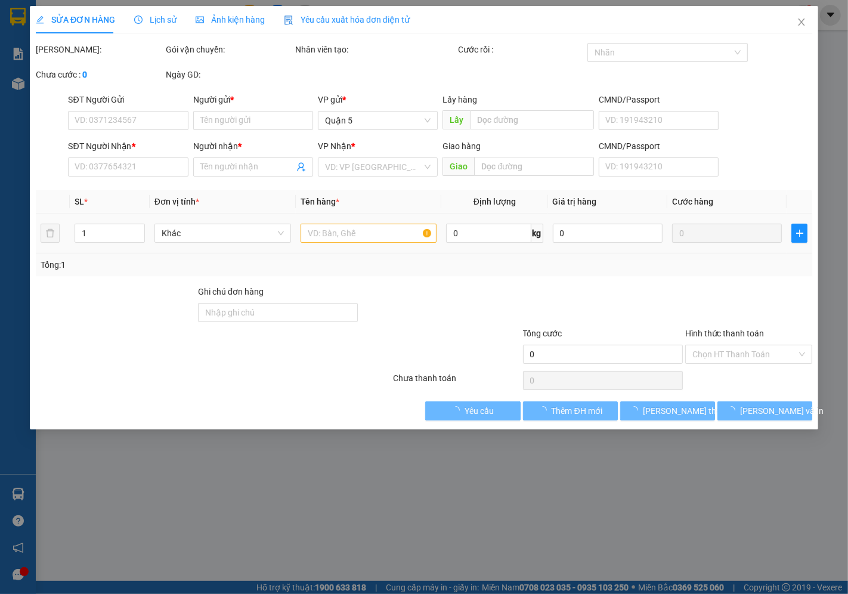
type input "0918287716"
type input "Rinh"
type input "0933767987"
type input "cò"
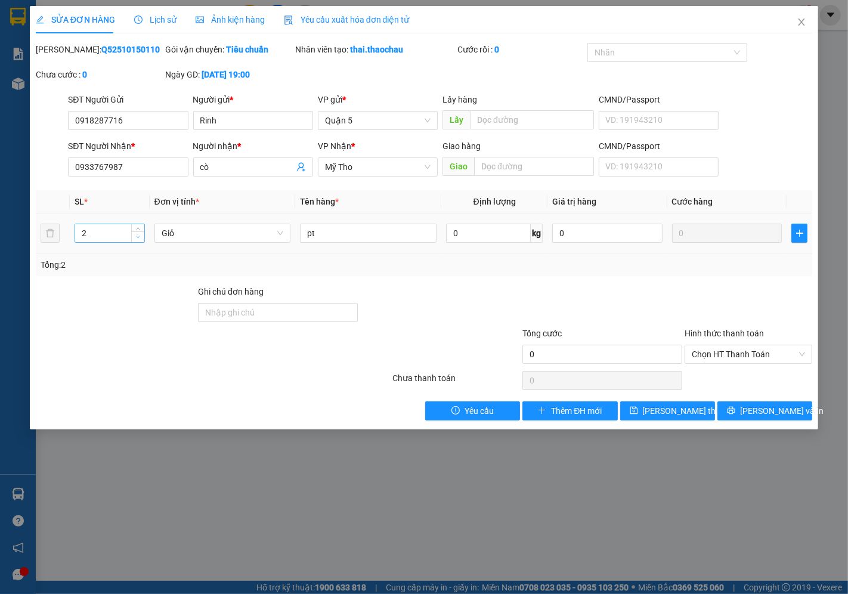
type input "1"
click at [137, 235] on icon "down" at bounding box center [138, 237] width 4 height 4
click at [389, 278] on div "Total Paid Fee 0 Total UnPaid Fee 0 Cash Collection Total Fee Mã ĐH: Q525101501…" at bounding box center [424, 231] width 776 height 377
click at [790, 235] on td at bounding box center [799, 233] width 26 height 40
click at [800, 233] on icon "plus" at bounding box center [798, 232] width 7 height 1
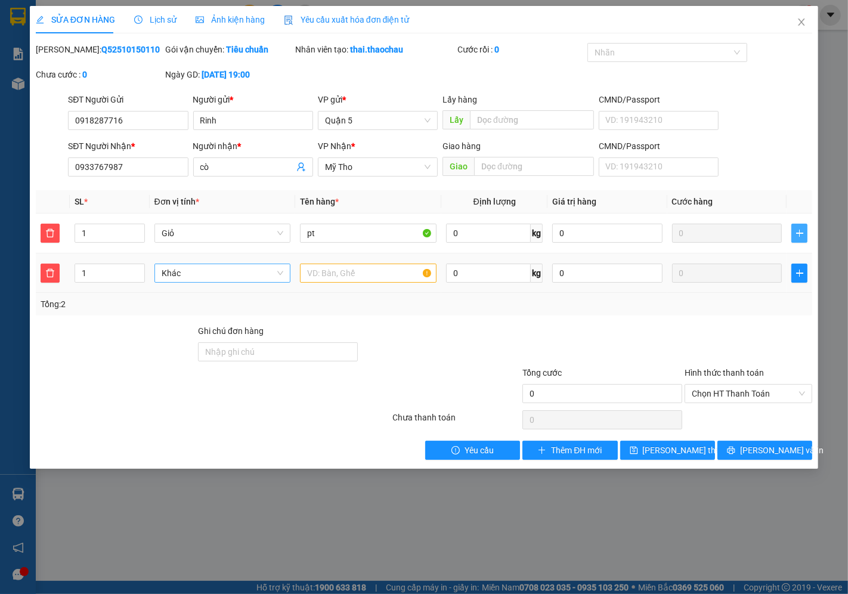
click at [222, 264] on span "Khác" at bounding box center [223, 273] width 122 height 18
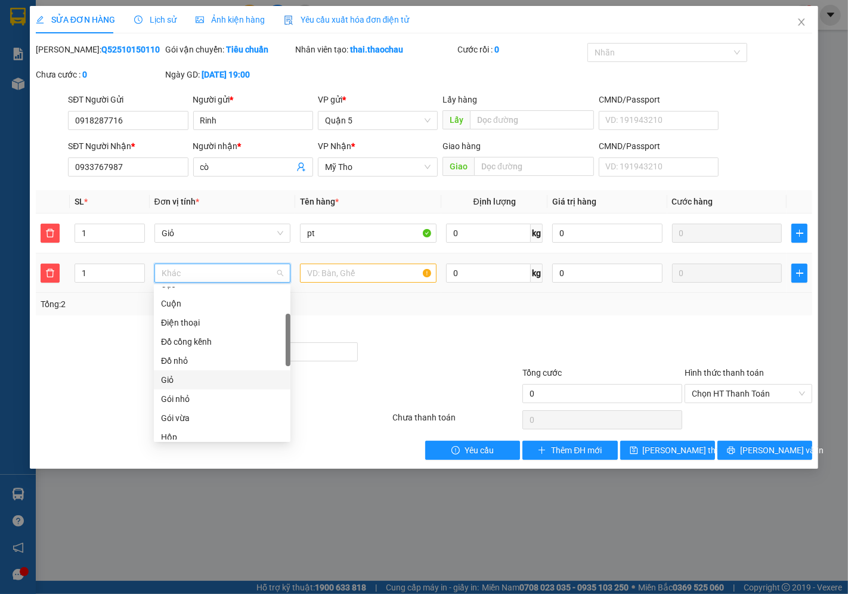
click at [198, 380] on div "Giỏ" at bounding box center [222, 379] width 122 height 13
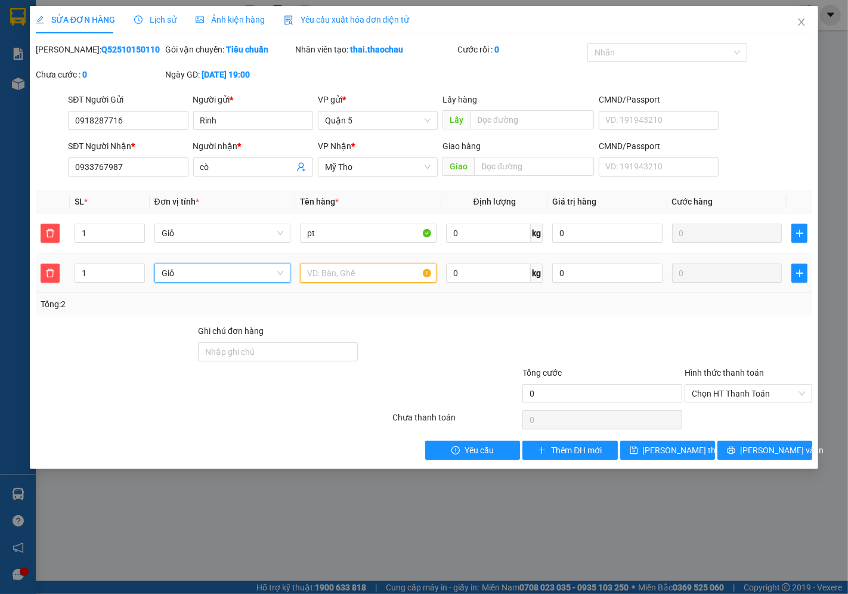
click at [378, 273] on input "text" at bounding box center [368, 272] width 136 height 19
type input "pt"
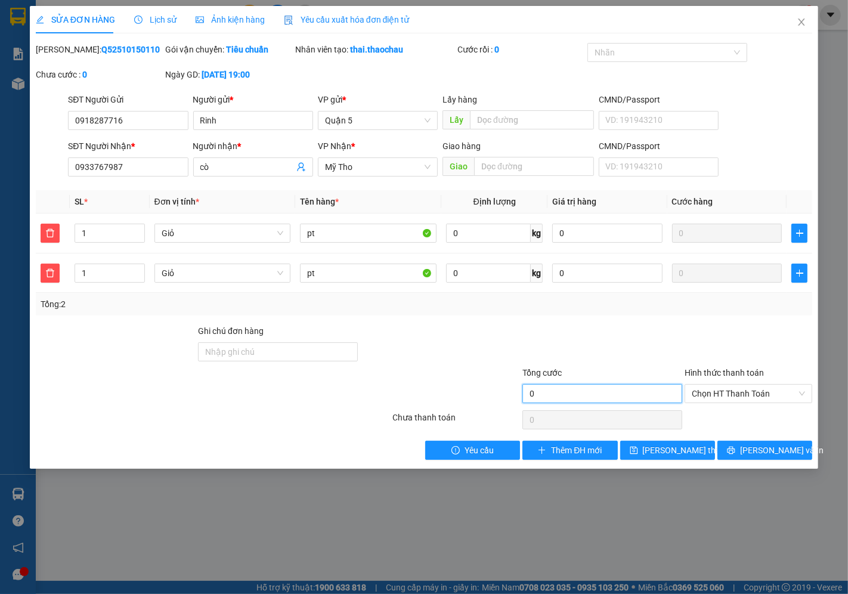
click at [570, 394] on input "0" at bounding box center [602, 393] width 160 height 19
drag, startPoint x: 570, startPoint y: 394, endPoint x: 418, endPoint y: 393, distance: 152.0
click at [418, 393] on div "Tổng cước 0 Hình thức thanh toán Chọn HT Thanh Toán" at bounding box center [424, 387] width 778 height 42
click at [802, 20] on icon "close" at bounding box center [801, 22] width 10 height 10
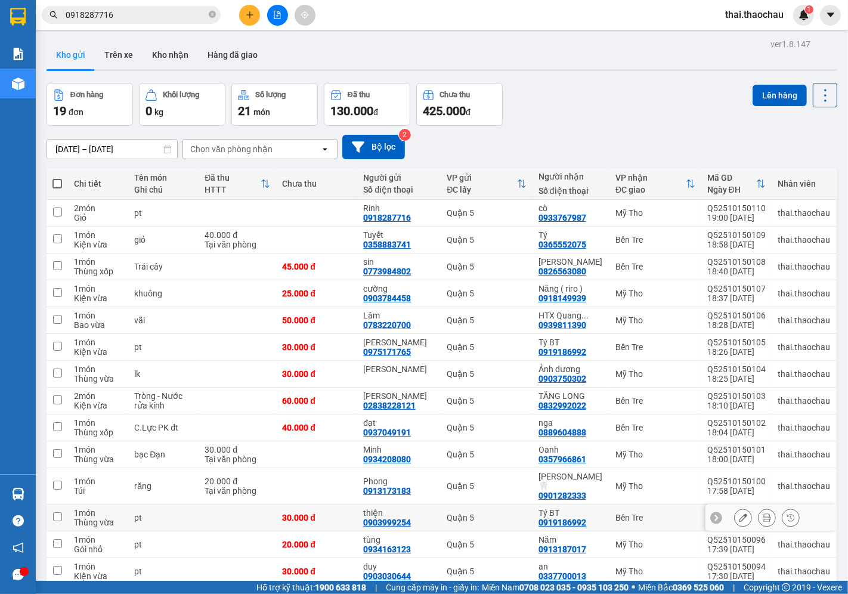
scroll to position [179, 0]
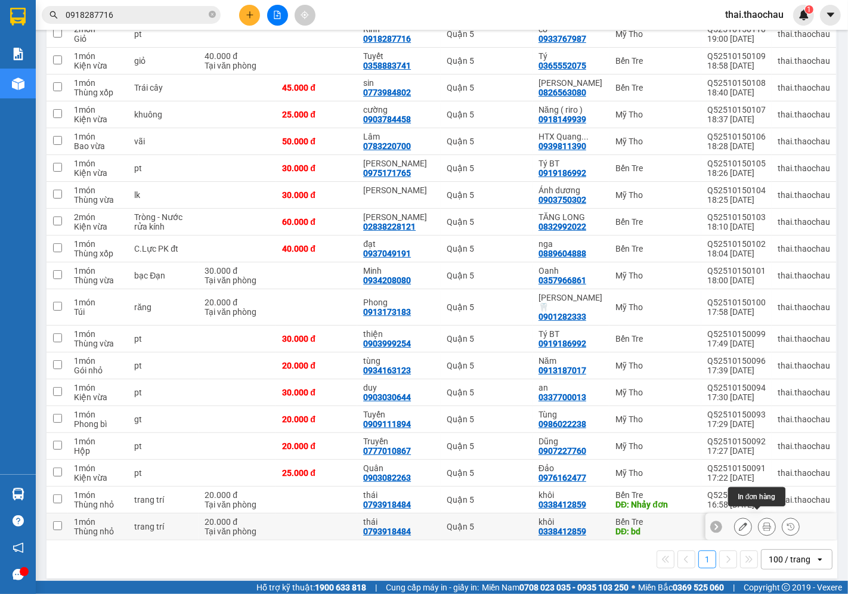
click at [762, 522] on icon at bounding box center [766, 526] width 8 height 8
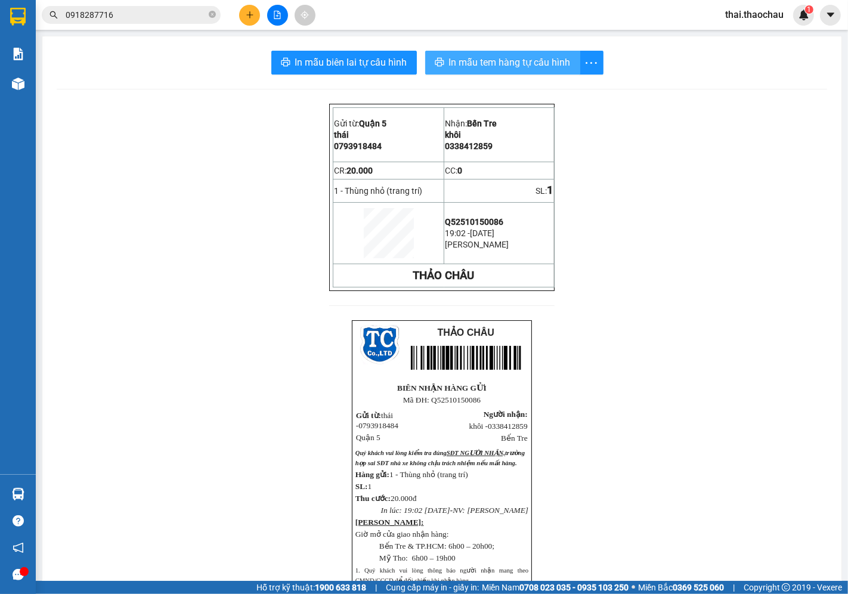
click at [503, 63] on span "In mẫu tem hàng tự cấu hình" at bounding box center [510, 62] width 122 height 15
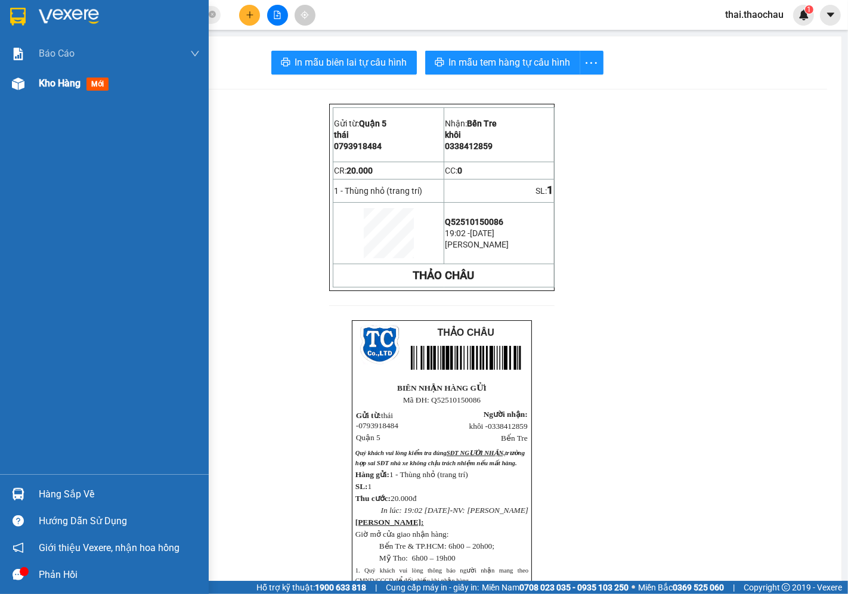
click at [63, 85] on span "Kho hàng" at bounding box center [60, 82] width 42 height 11
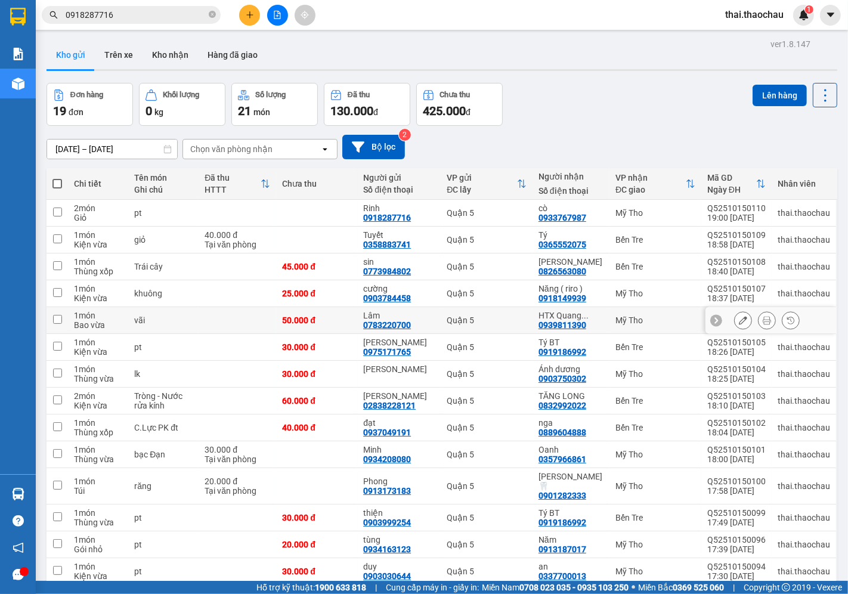
click at [762, 324] on icon at bounding box center [766, 320] width 8 height 8
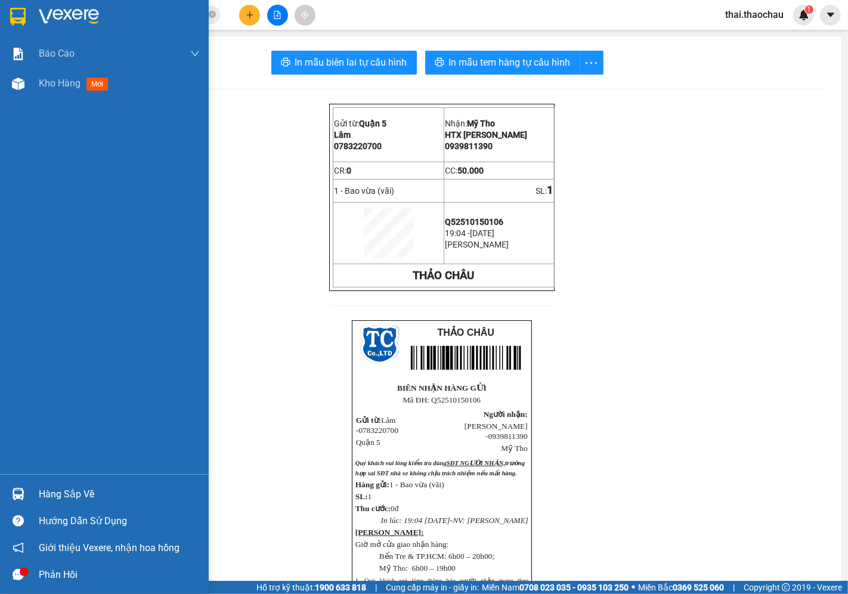
click at [55, 488] on div "Hàng sắp về" at bounding box center [119, 494] width 161 height 18
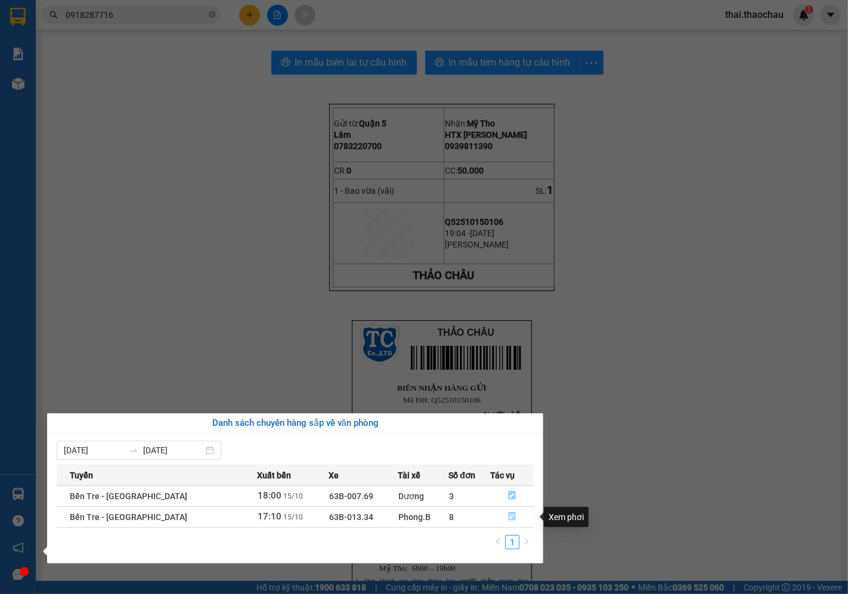
click at [508, 519] on icon "file-done" at bounding box center [512, 516] width 8 height 8
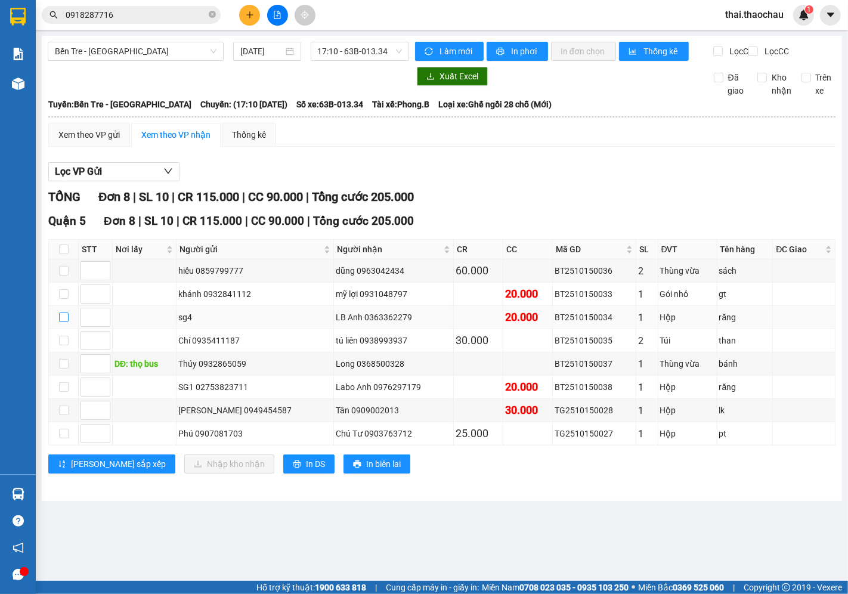
click at [60, 322] on input "checkbox" at bounding box center [64, 317] width 10 height 10
checkbox input "true"
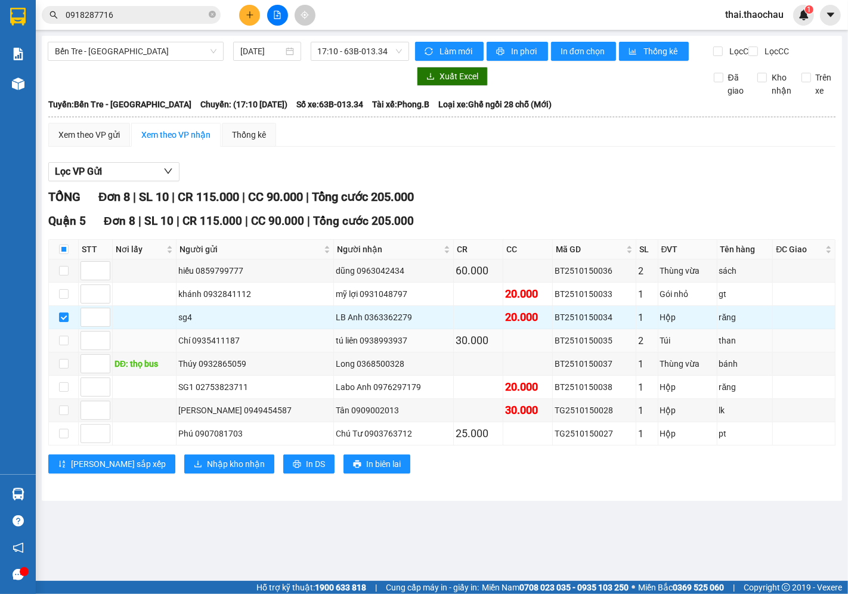
click at [58, 352] on td at bounding box center [64, 340] width 30 height 23
click at [60, 345] on input "checkbox" at bounding box center [64, 341] width 10 height 10
checkbox input "true"
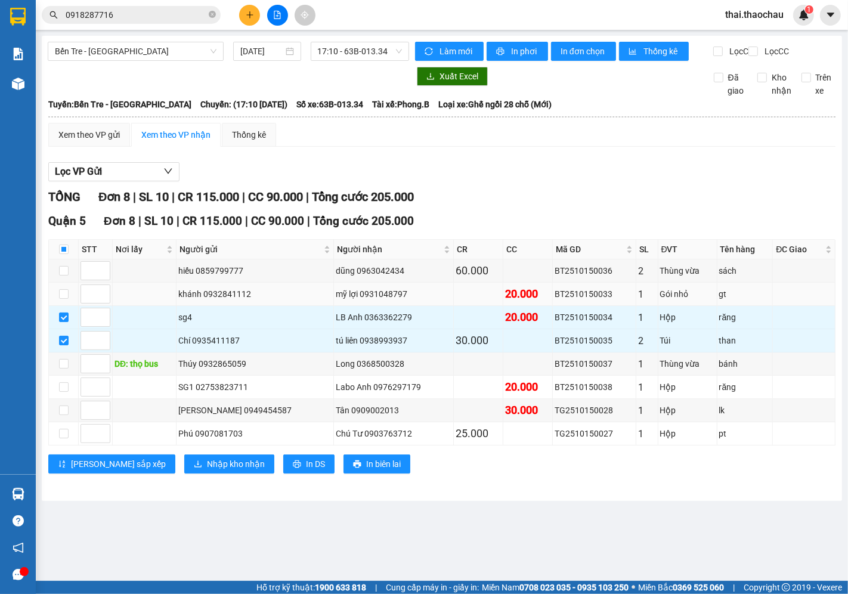
click at [63, 306] on td at bounding box center [64, 294] width 30 height 23
click at [64, 299] on input "checkbox" at bounding box center [64, 294] width 10 height 10
checkbox input "true"
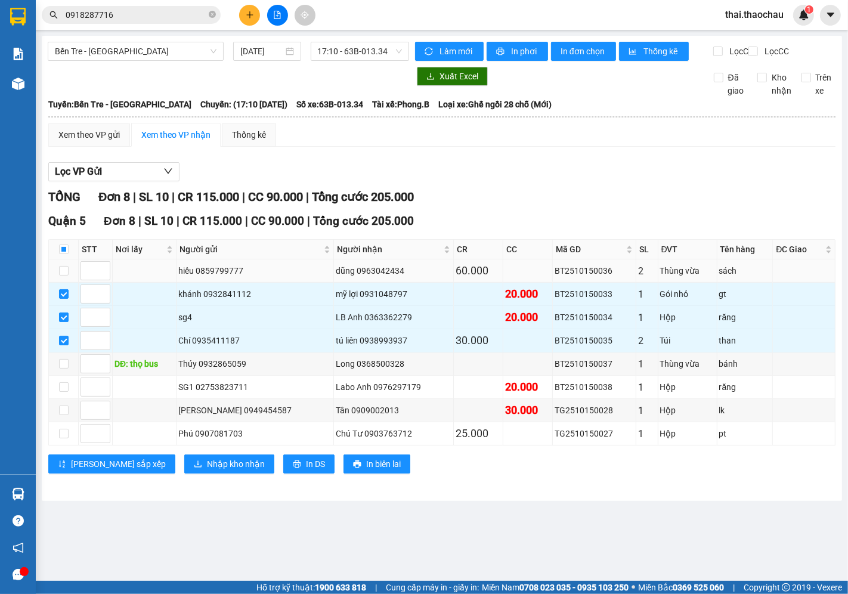
click at [69, 282] on td at bounding box center [64, 270] width 30 height 23
click at [62, 275] on input "checkbox" at bounding box center [64, 271] width 10 height 10
checkbox input "true"
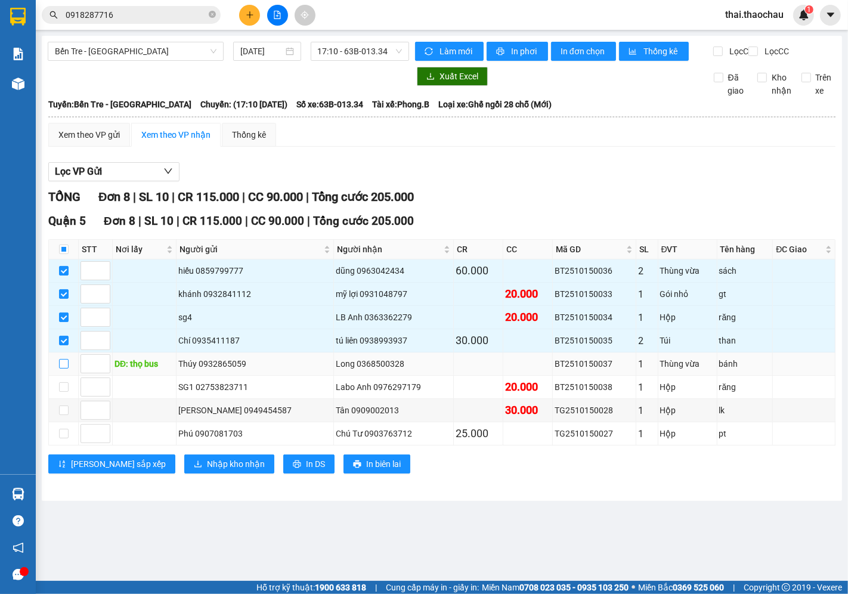
click at [60, 368] on input "checkbox" at bounding box center [64, 364] width 10 height 10
checkbox input "true"
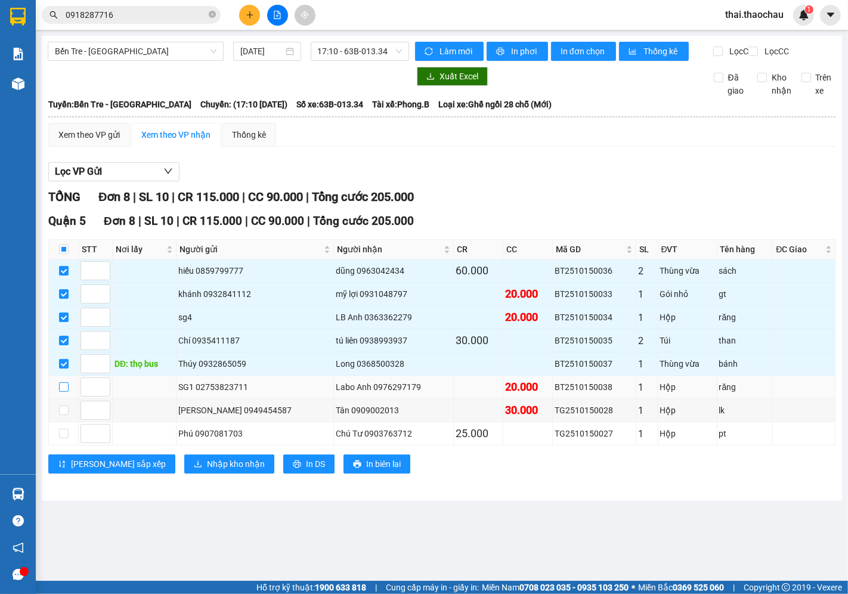
click at [64, 392] on input "checkbox" at bounding box center [64, 387] width 10 height 10
checkbox input "true"
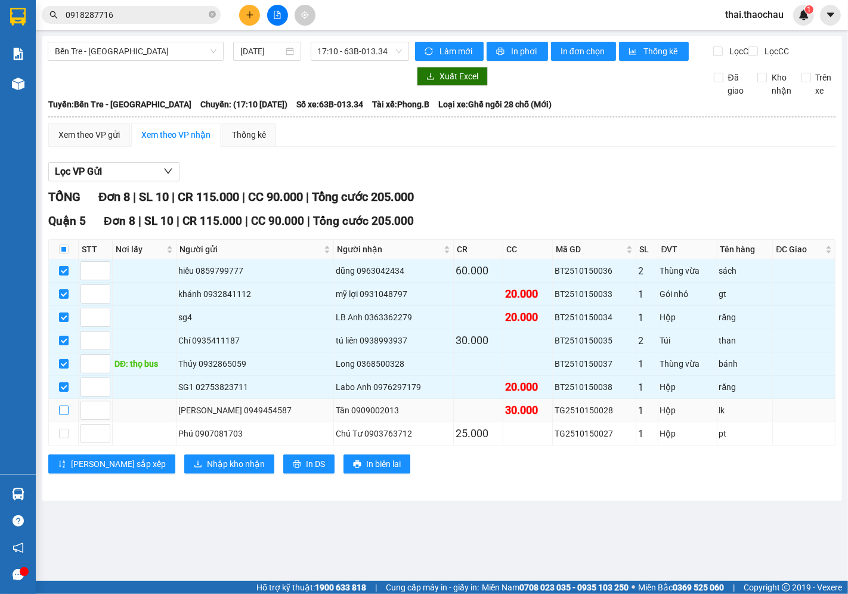
click at [60, 415] on input "checkbox" at bounding box center [64, 410] width 10 height 10
checkbox input "true"
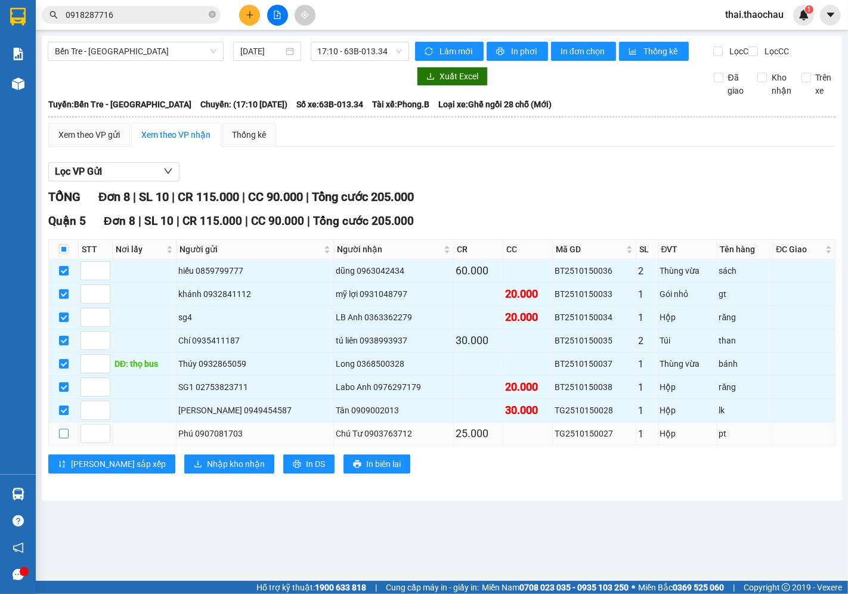
click at [61, 438] on input "checkbox" at bounding box center [64, 434] width 10 height 10
checkbox input "true"
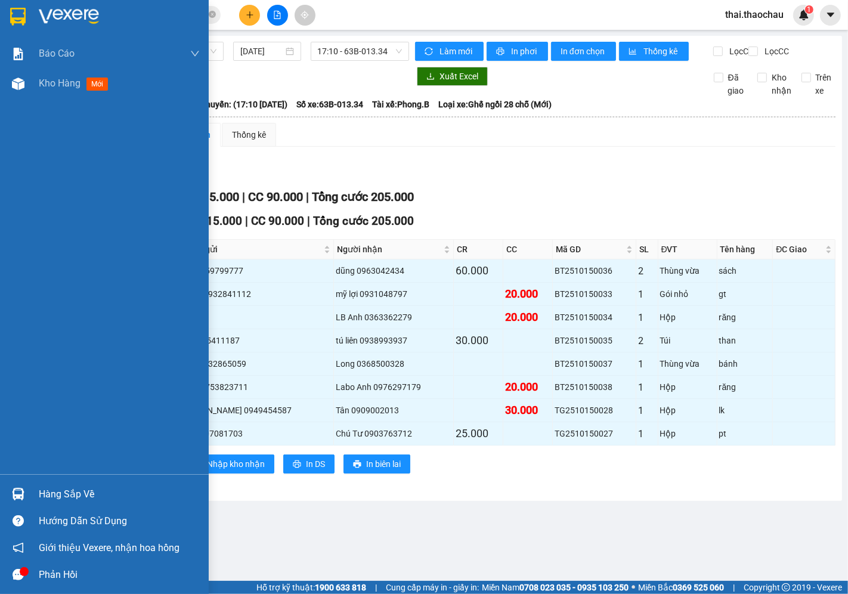
click at [39, 492] on div "Hàng sắp về" at bounding box center [119, 494] width 161 height 18
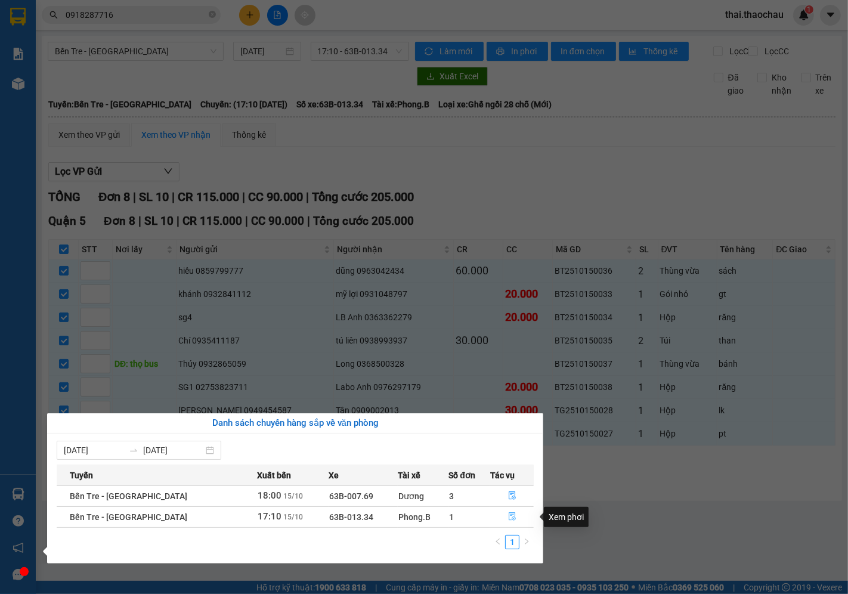
click at [499, 514] on button "button" at bounding box center [512, 516] width 42 height 19
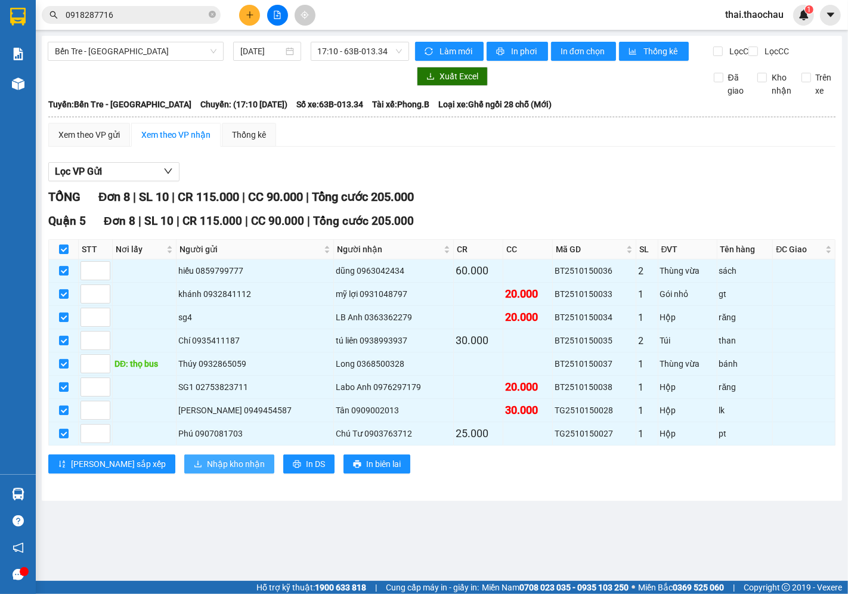
click at [184, 473] on button "Nhập kho nhận" at bounding box center [229, 463] width 90 height 19
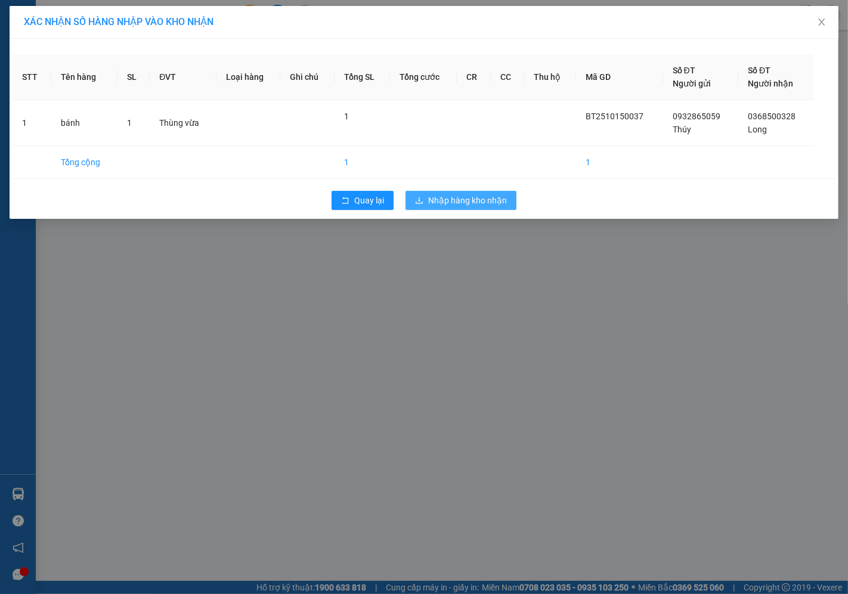
click at [470, 261] on div "XÁC NHẬN SỐ HÀNG NHẬP VÀO KHO NHẬN STT Tên hàng SL ĐVT Loại hàng Ghi chú Tổng S…" at bounding box center [424, 297] width 848 height 594
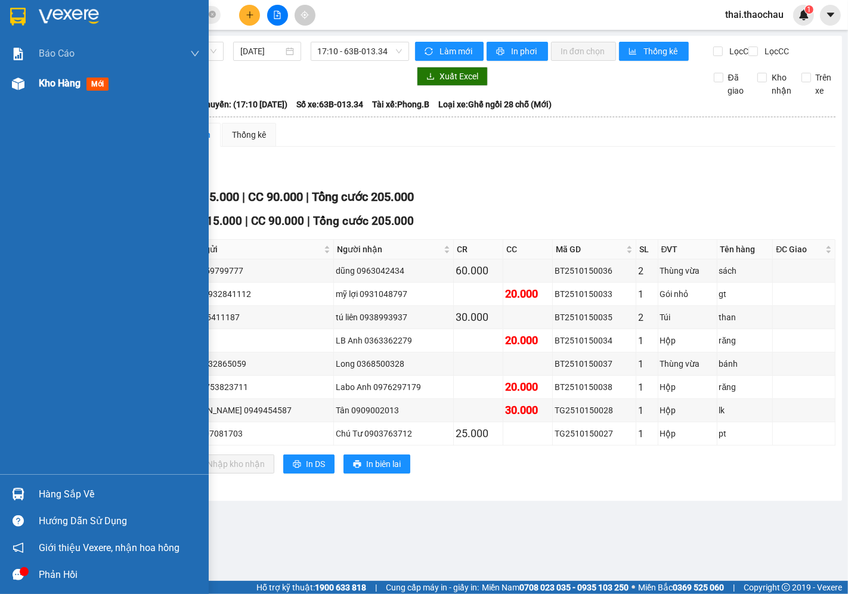
click at [3, 78] on div "Kho hàng mới" at bounding box center [104, 84] width 209 height 30
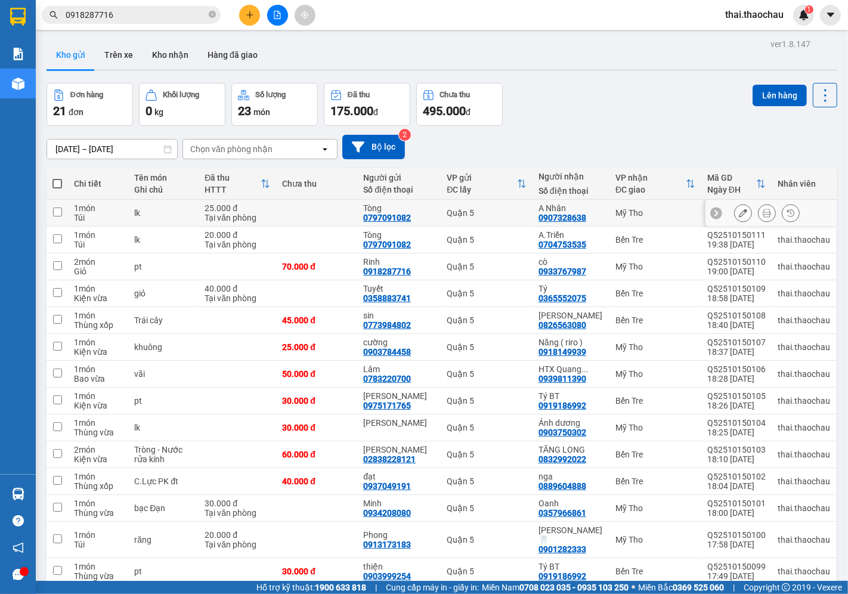
click at [765, 211] on div at bounding box center [767, 213] width 18 height 18
click at [762, 215] on icon at bounding box center [766, 213] width 8 height 8
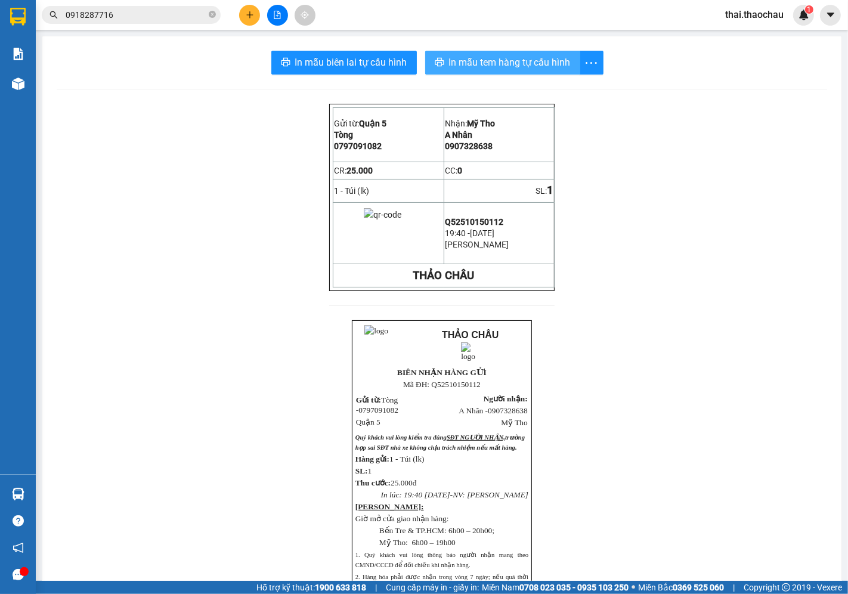
click at [547, 62] on span "In mẫu tem hàng tự cấu hình" at bounding box center [510, 62] width 122 height 15
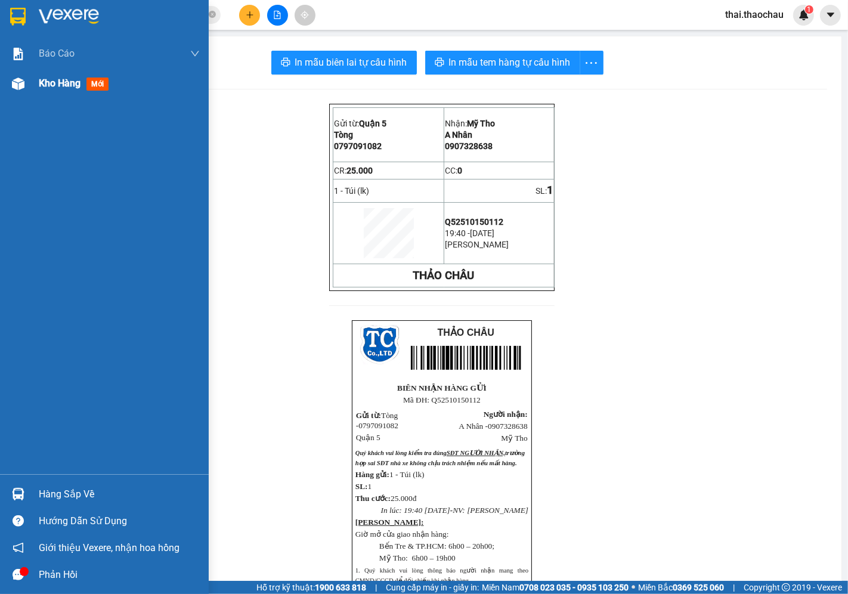
click at [46, 82] on span "Kho hàng" at bounding box center [60, 82] width 42 height 11
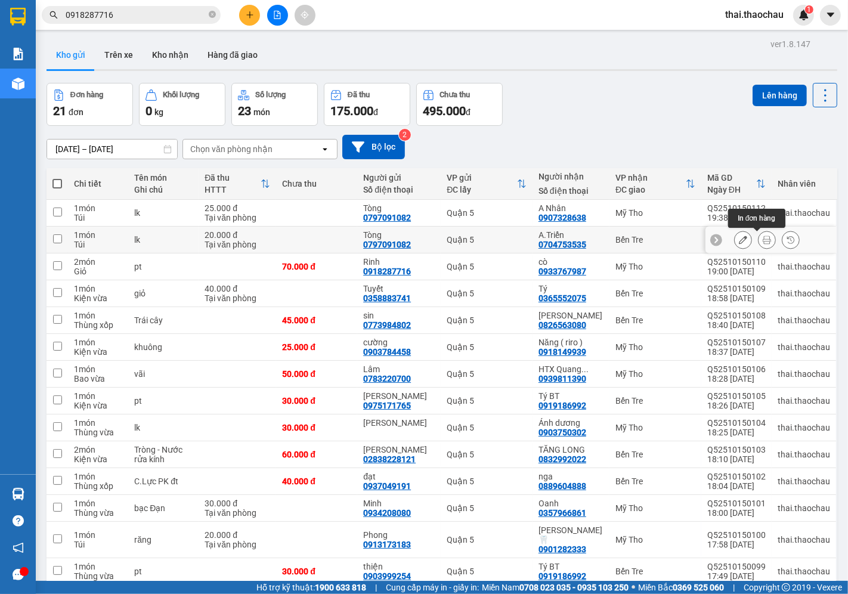
click at [762, 241] on icon at bounding box center [766, 239] width 8 height 8
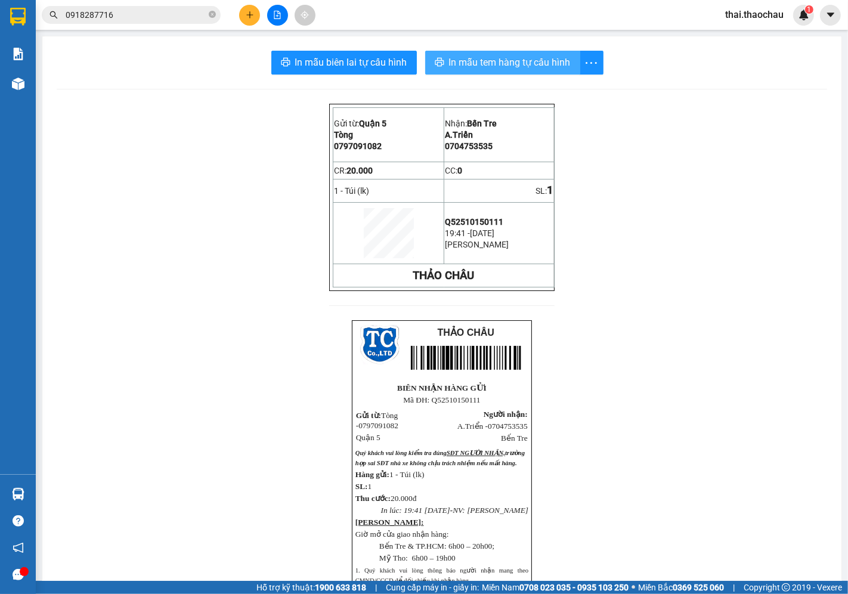
click at [520, 55] on span "In mẫu tem hàng tự cấu hình" at bounding box center [510, 62] width 122 height 15
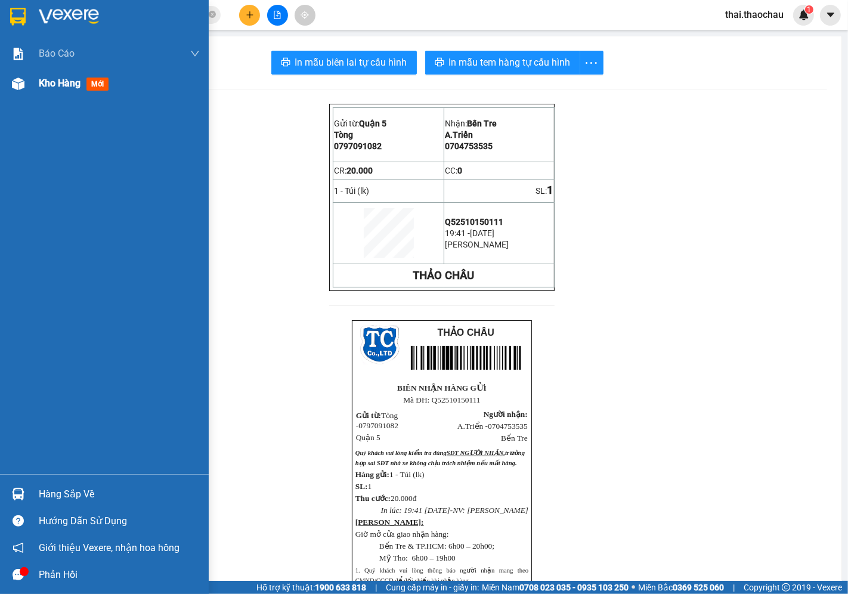
click at [58, 92] on div "Kho hàng mới" at bounding box center [119, 84] width 161 height 30
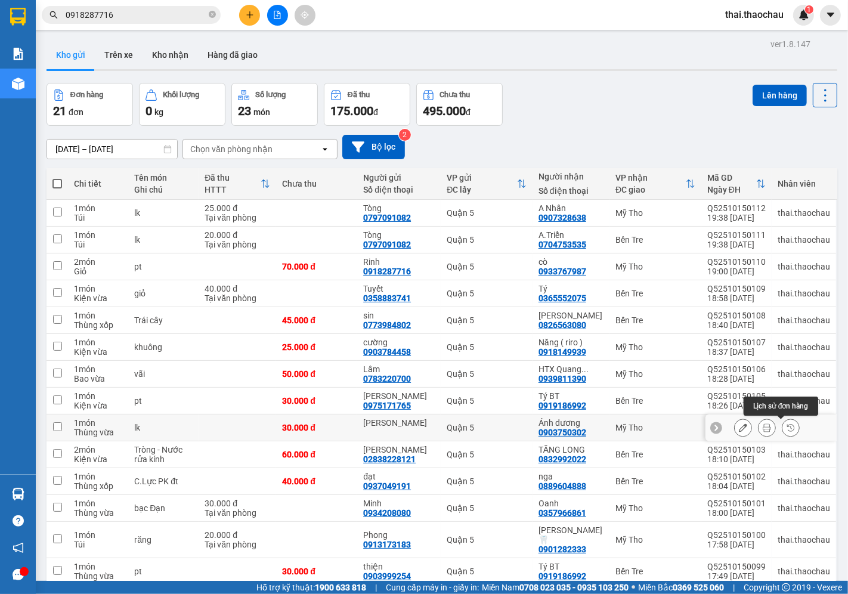
click at [786, 425] on icon at bounding box center [790, 427] width 8 height 8
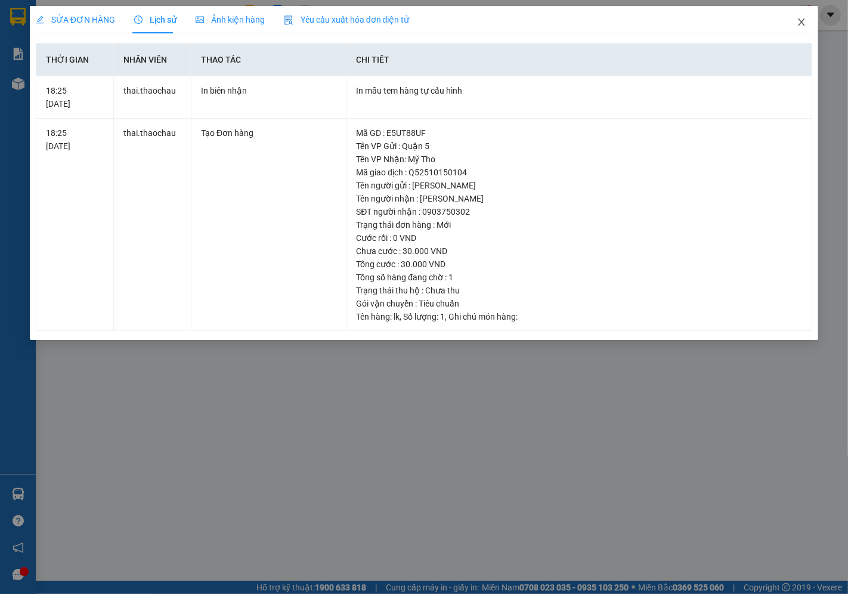
click at [800, 24] on icon "close" at bounding box center [801, 21] width 7 height 7
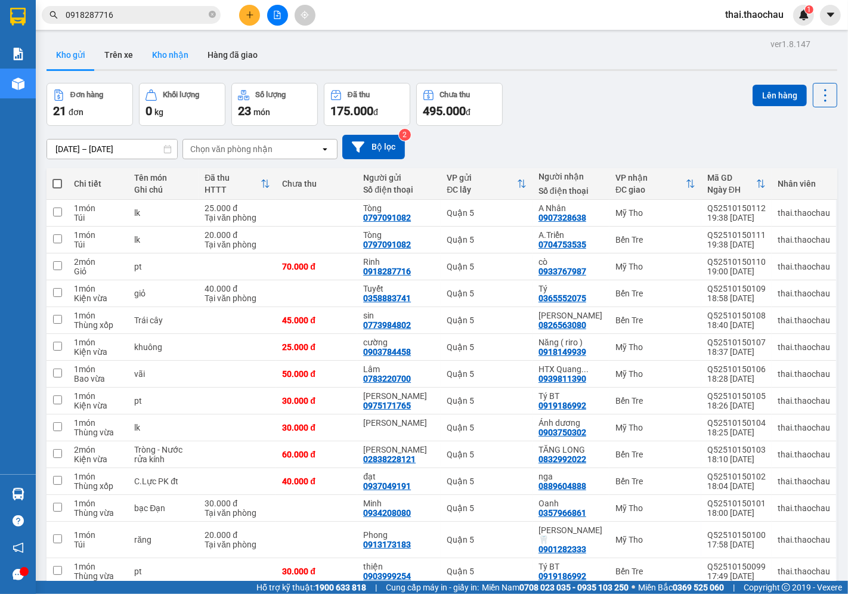
click at [177, 50] on button "Kho nhận" at bounding box center [169, 55] width 55 height 29
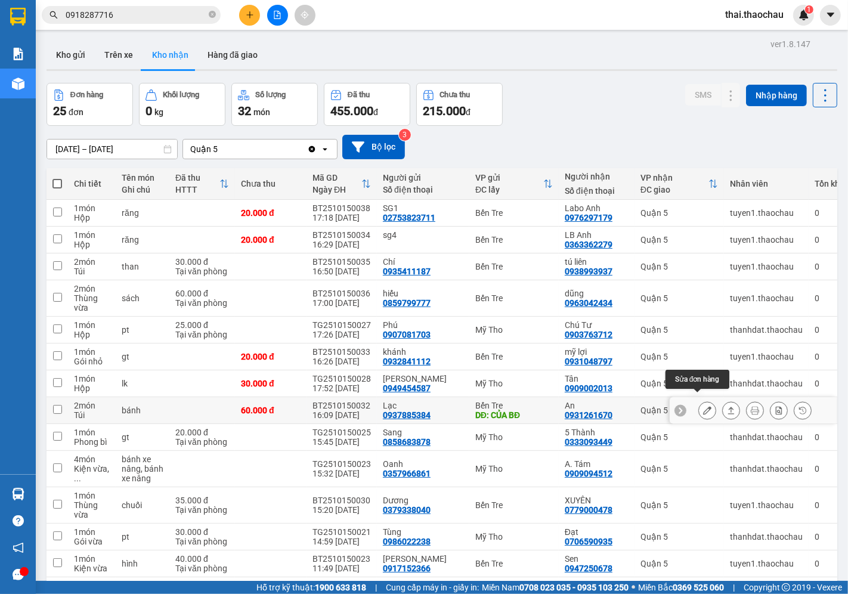
click at [703, 406] on icon at bounding box center [707, 410] width 8 height 8
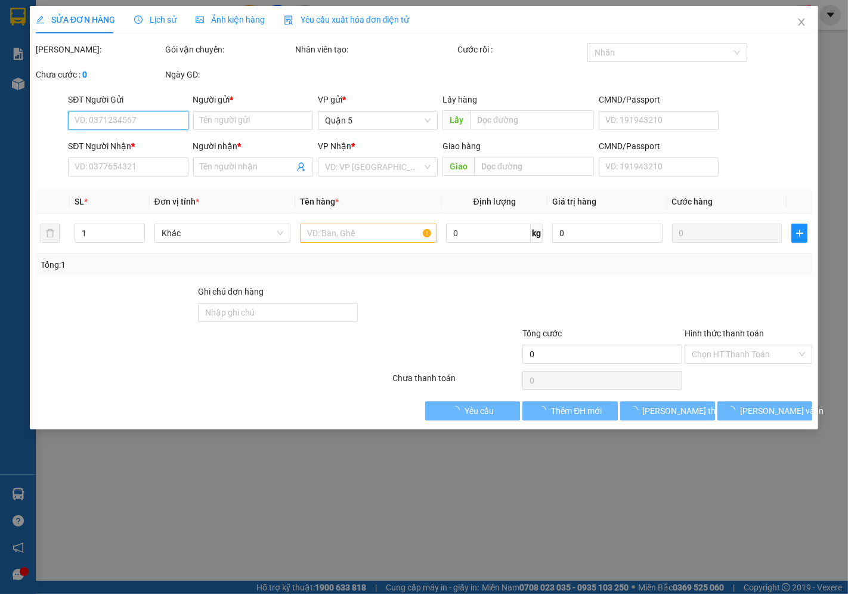
type input "0937885384"
type input "Lạc"
type input "CỦA BĐ"
type input "0931261670"
type input "An"
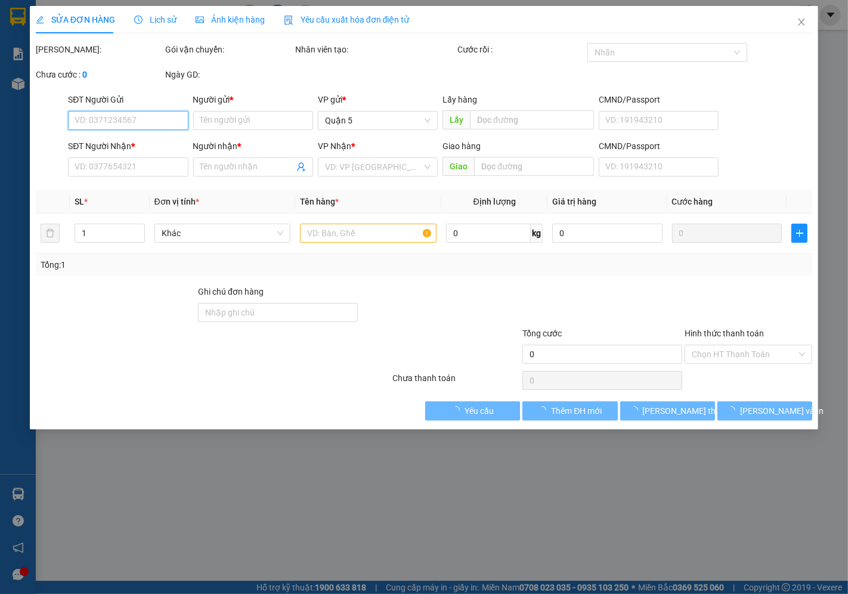
type input "60.000"
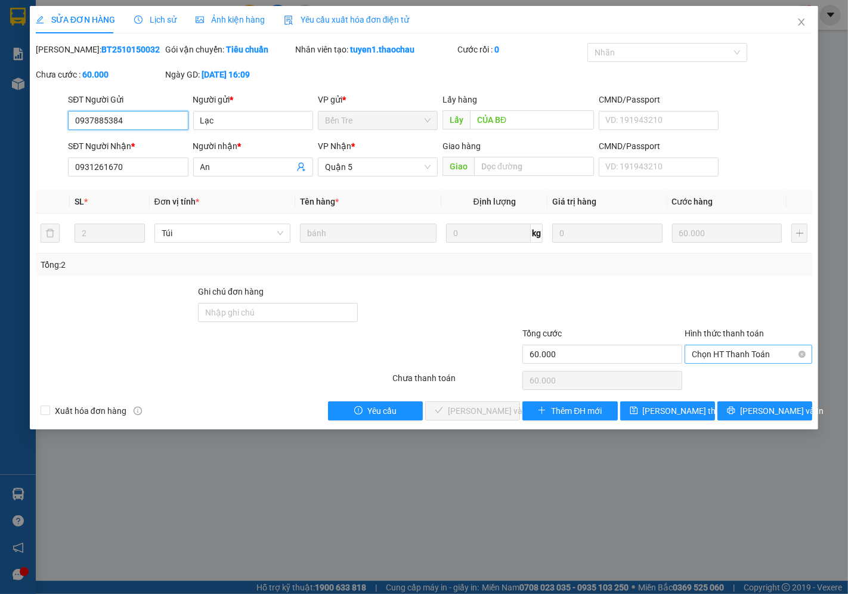
click at [714, 353] on span "Chọn HT Thanh Toán" at bounding box center [747, 354] width 113 height 18
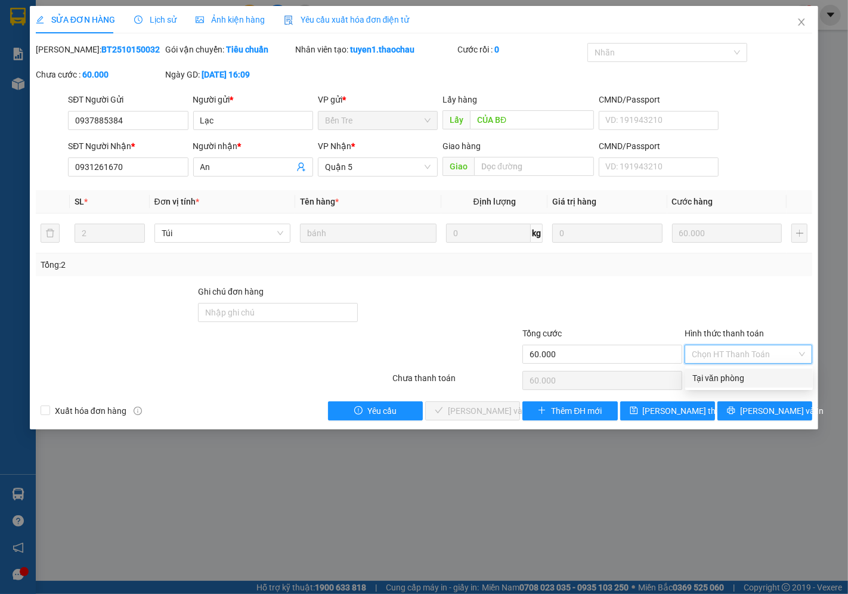
click at [712, 380] on div "Tại văn phòng" at bounding box center [748, 377] width 113 height 13
type input "0"
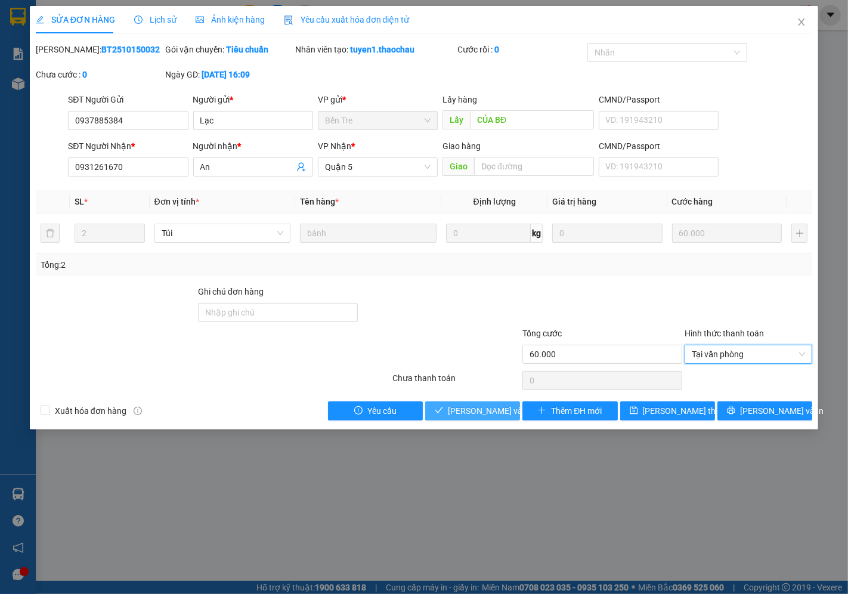
click at [491, 404] on span "[PERSON_NAME] và Giao hàng" at bounding box center [505, 410] width 114 height 13
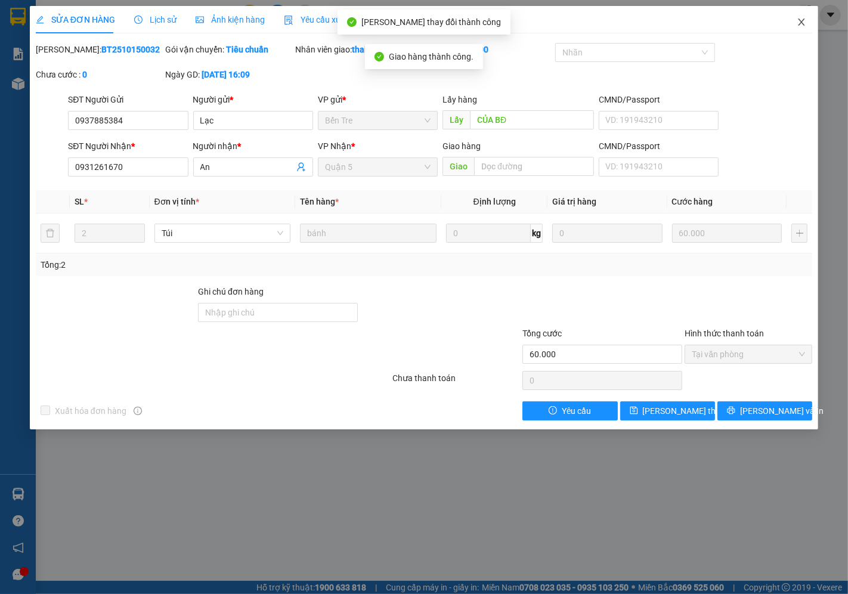
click at [805, 13] on span "Close" at bounding box center [800, 22] width 33 height 33
